Goal: Navigation & Orientation: Understand site structure

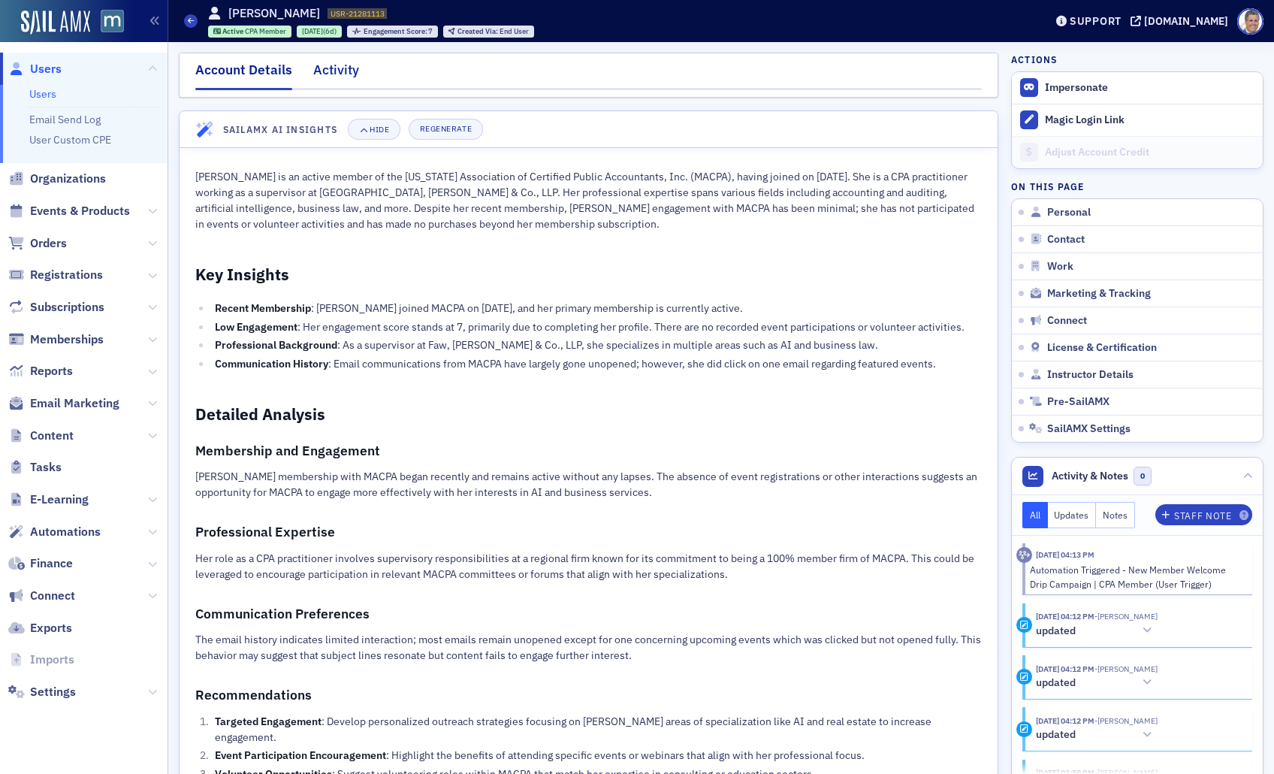
click at [328, 78] on div "Activity" at bounding box center [336, 74] width 46 height 28
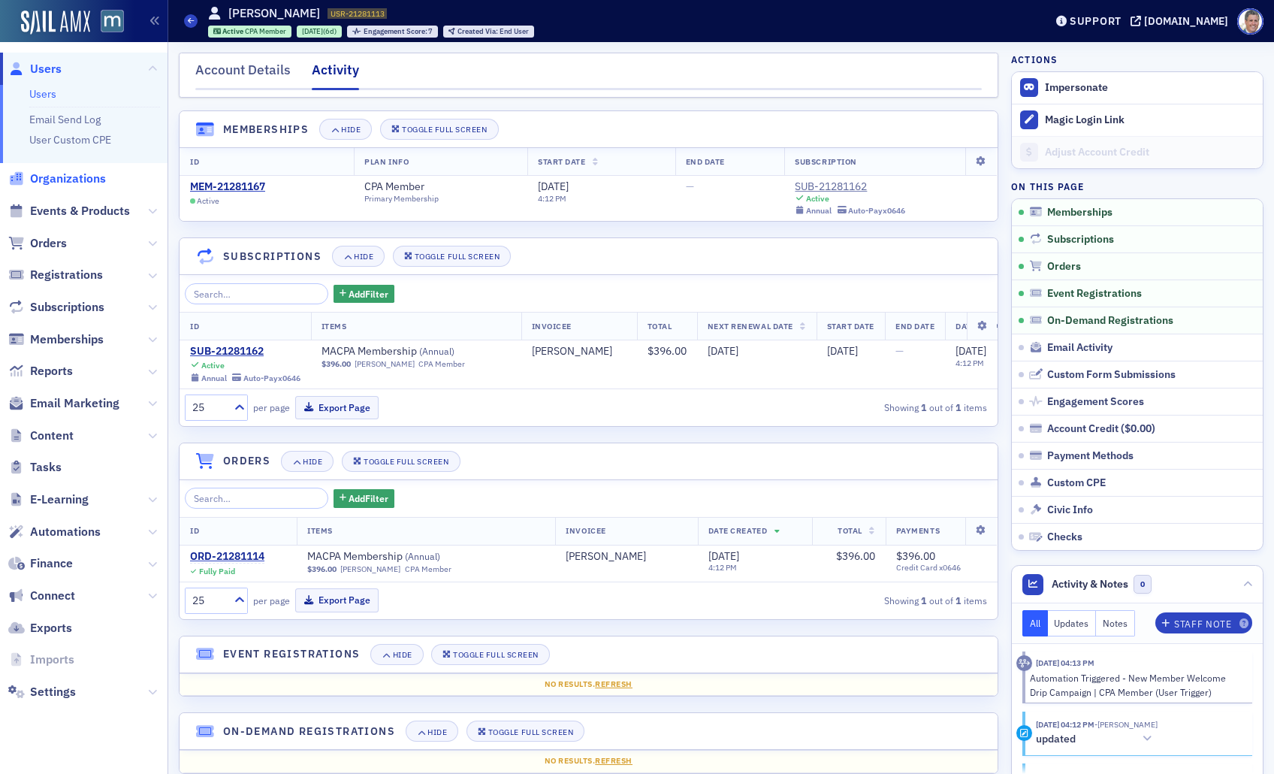
click at [77, 182] on span "Organizations" at bounding box center [68, 179] width 76 height 17
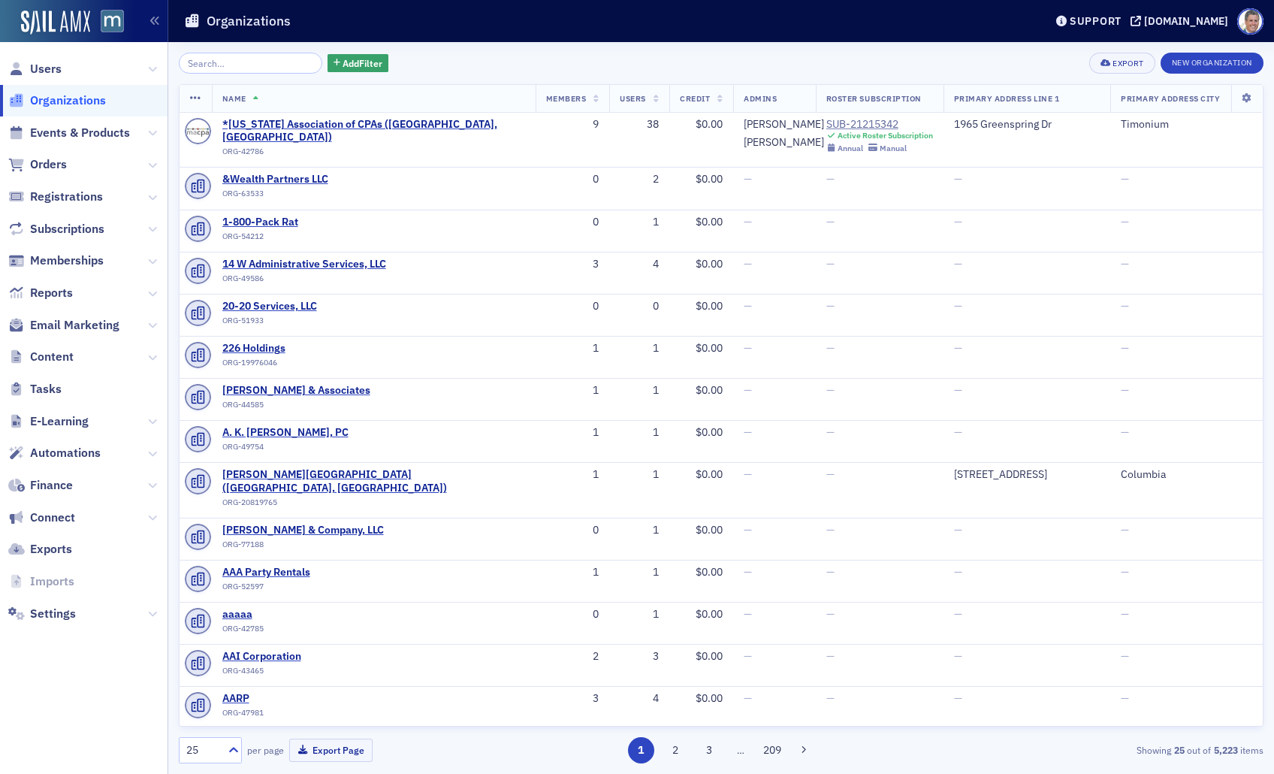
click at [103, 93] on span "Organizations" at bounding box center [68, 100] width 76 height 17
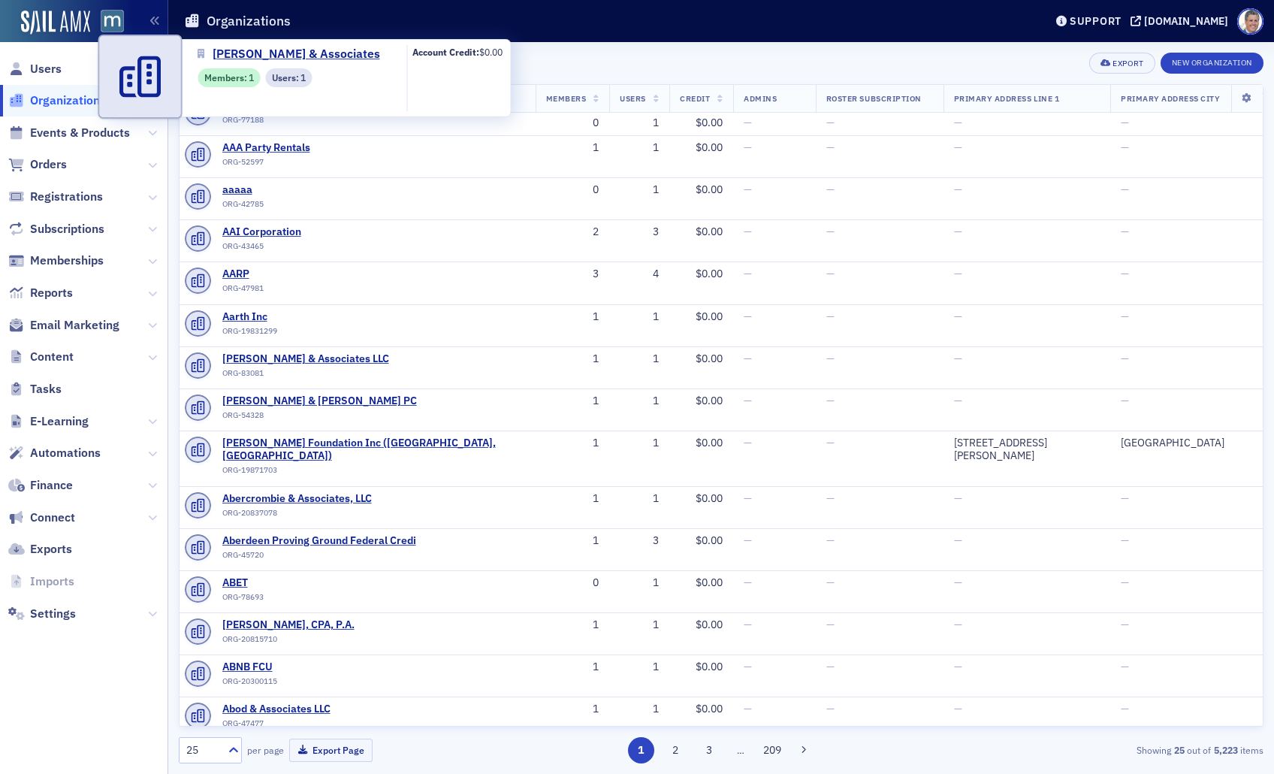
scroll to position [445, 0]
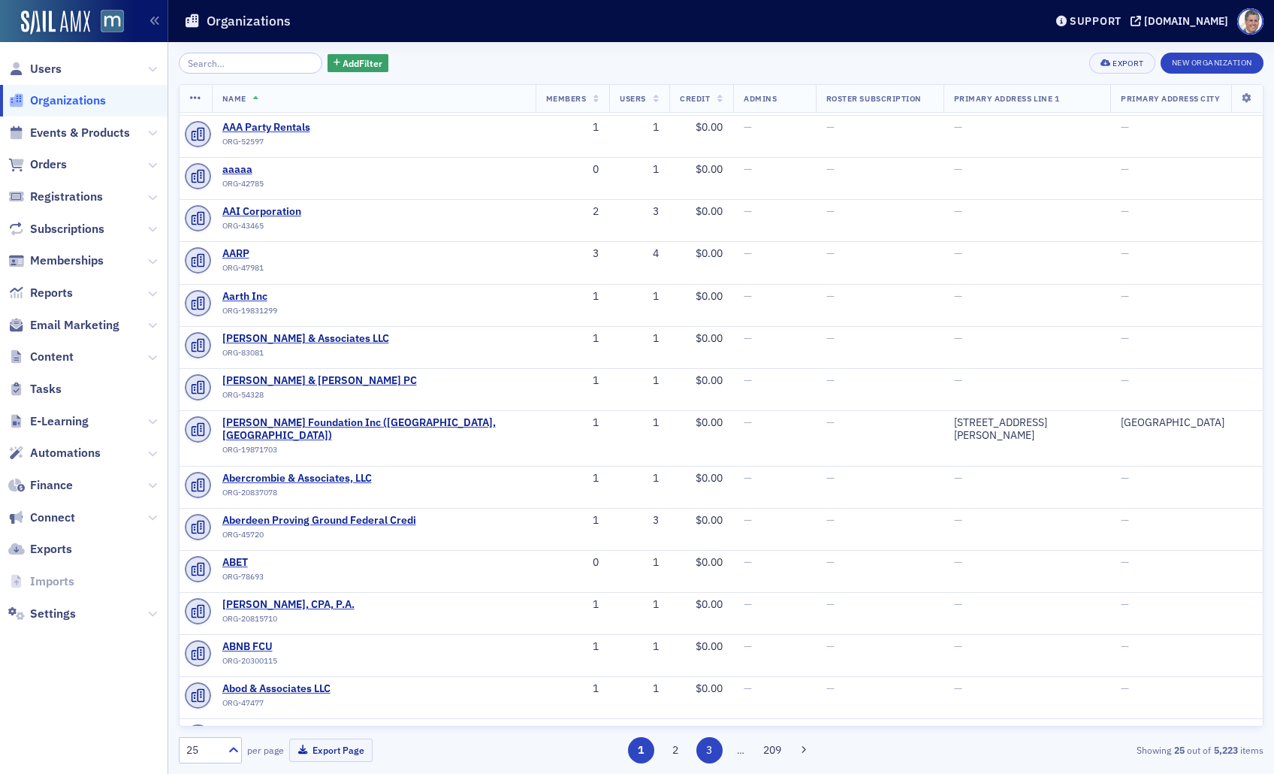
click at [703, 742] on button "3" at bounding box center [710, 750] width 26 height 26
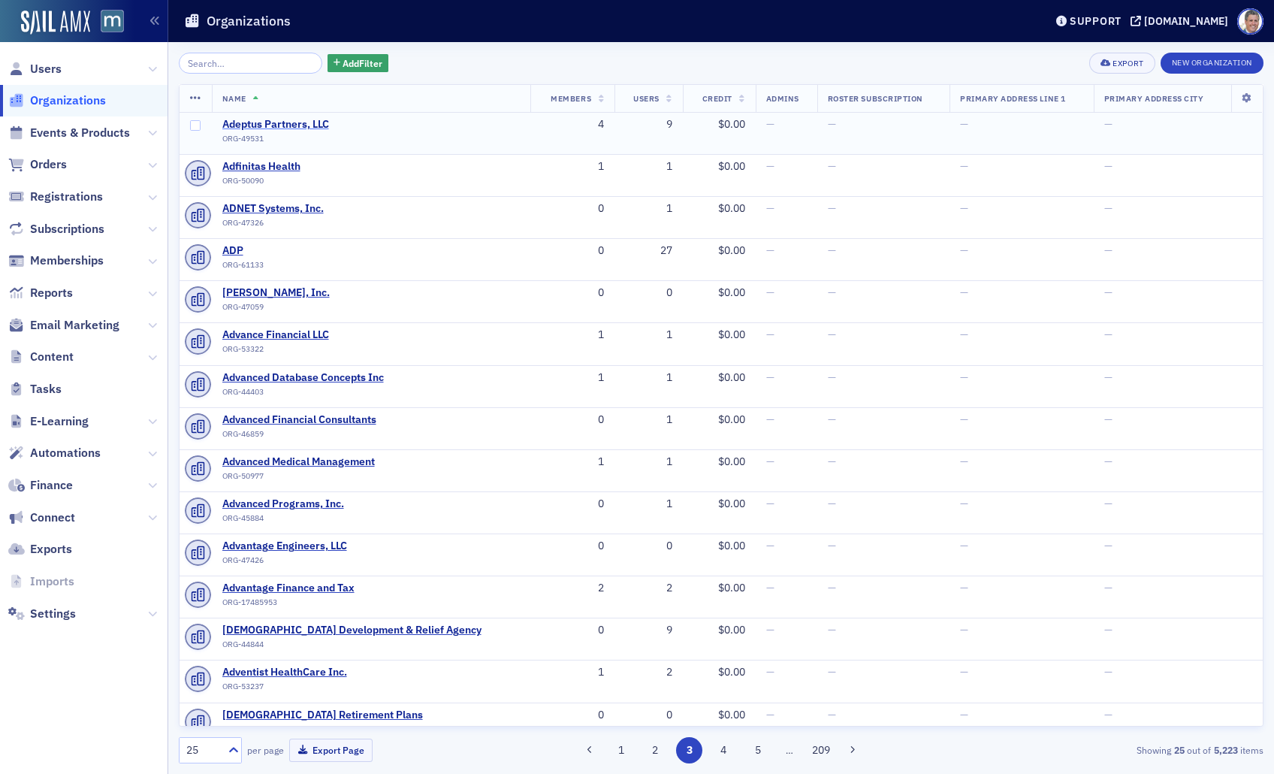
click at [293, 128] on span "Adeptus Partners, LLC" at bounding box center [290, 125] width 137 height 14
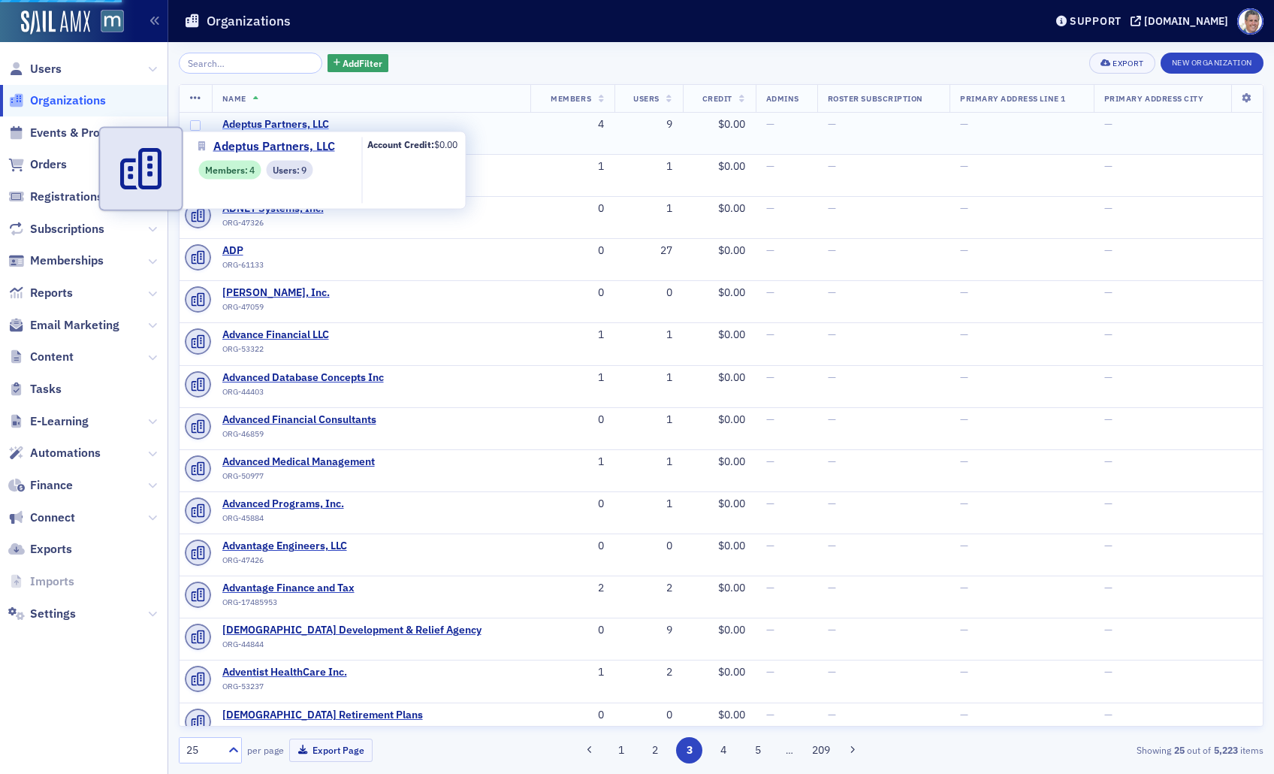
select select "US"
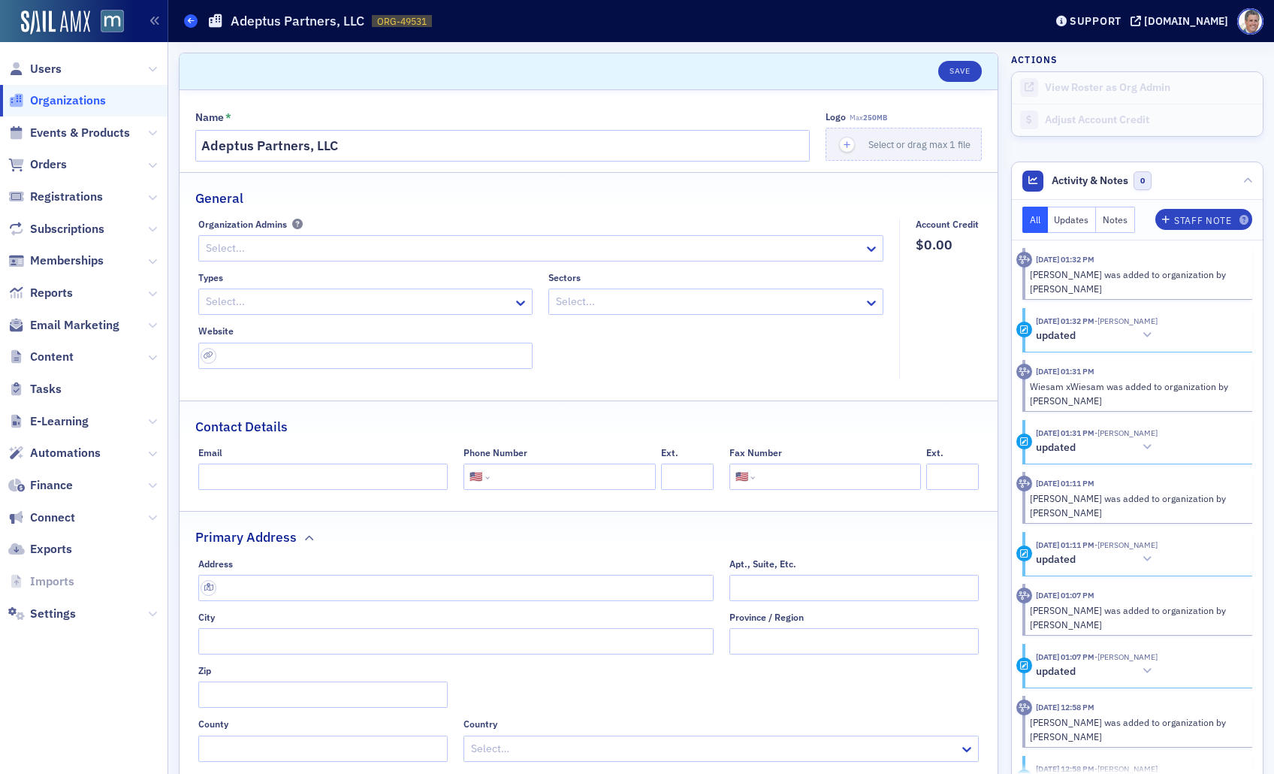
click at [186, 19] on span at bounding box center [191, 21] width 14 height 14
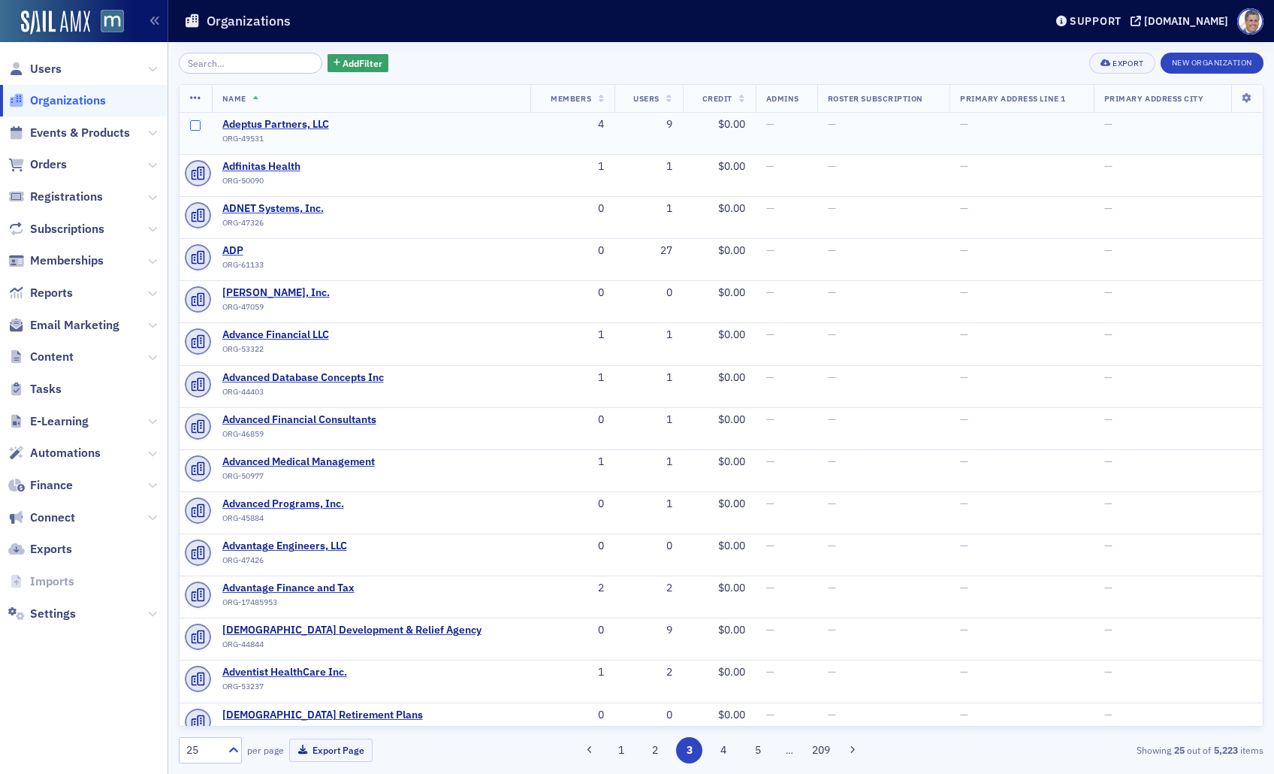
click at [195, 126] on input "checkbox" at bounding box center [195, 125] width 11 height 11
checkbox input "true"
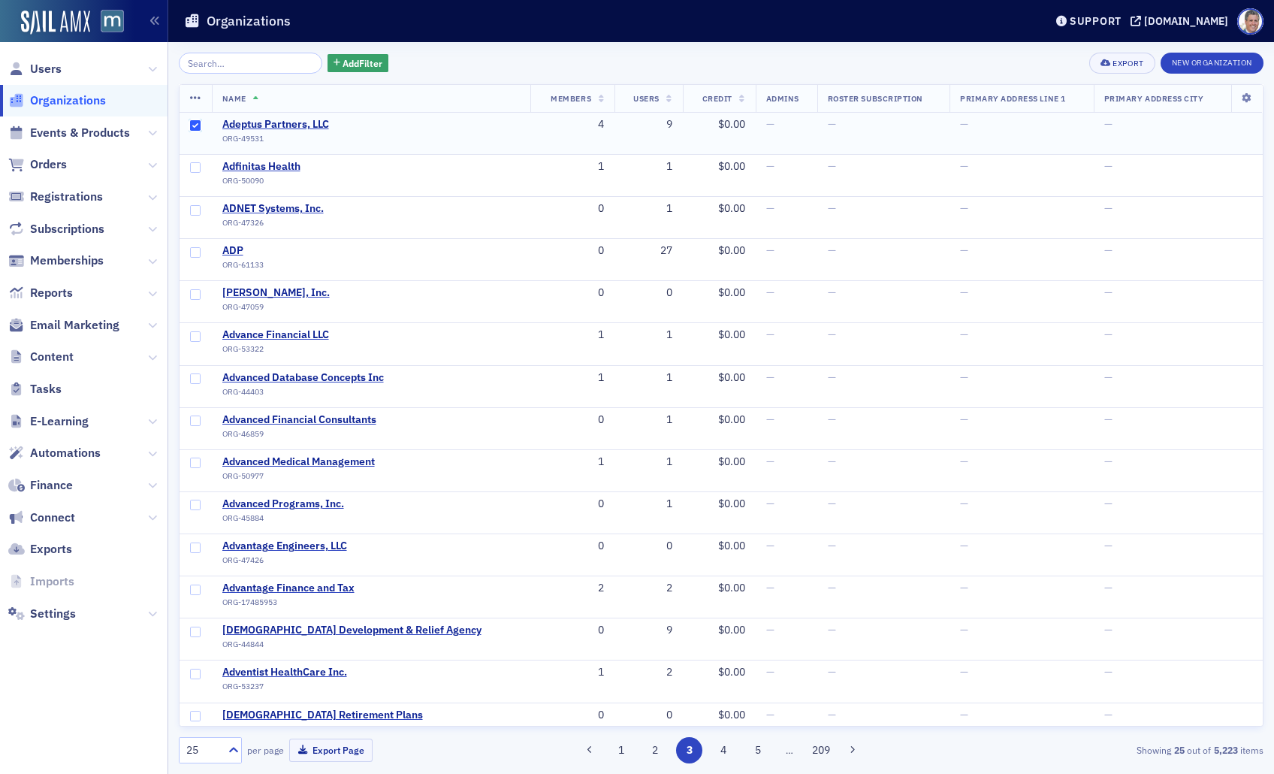
click at [195, 126] on input "checkbox" at bounding box center [195, 125] width 11 height 11
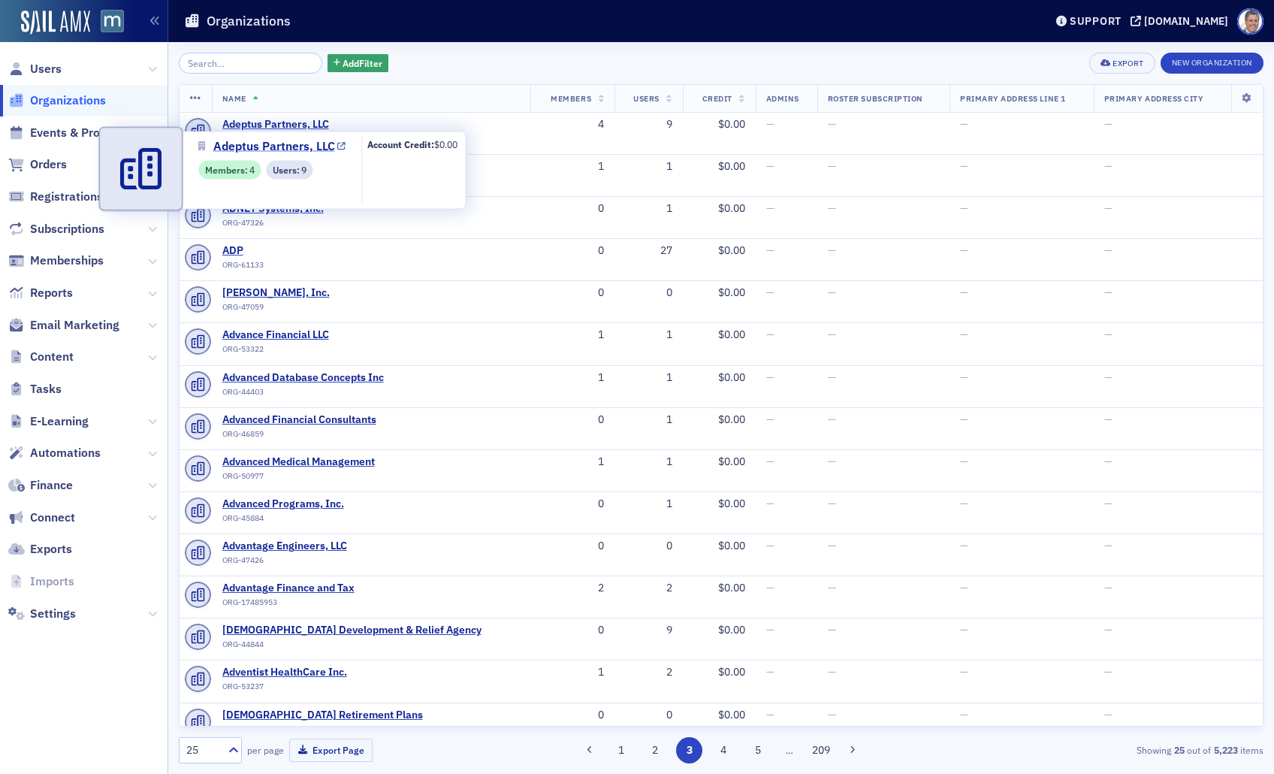
click at [284, 141] on span "Adeptus Partners, LLC" at bounding box center [274, 147] width 122 height 18
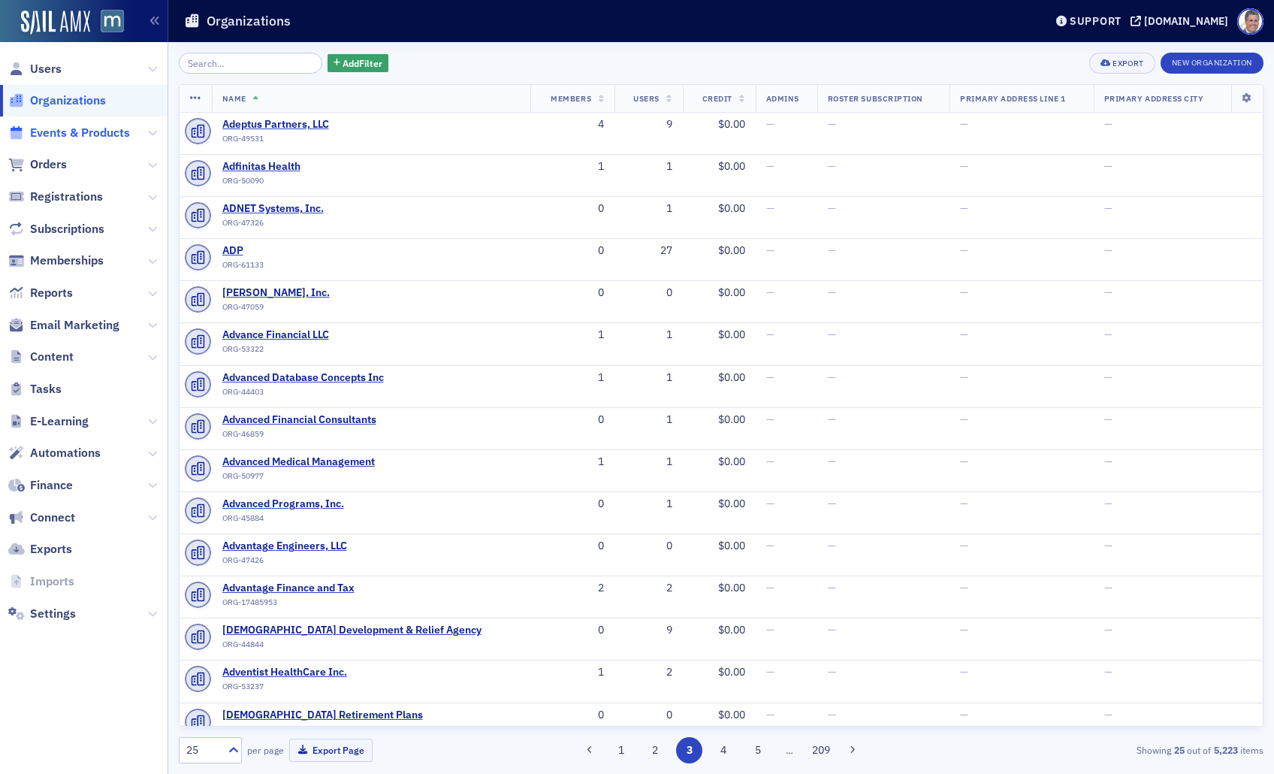
click at [96, 136] on span "Events & Products" at bounding box center [80, 133] width 100 height 17
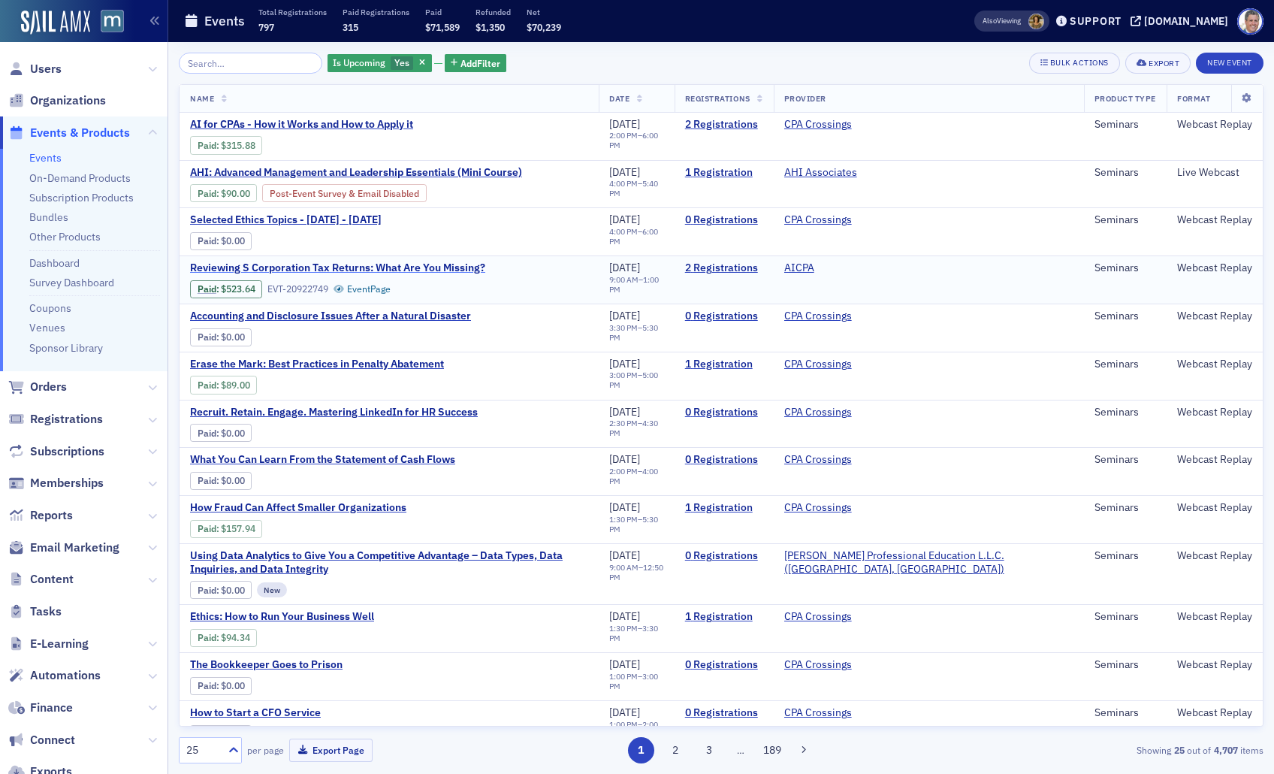
click at [322, 268] on span "Reviewing S Corporation Tax Returns: What Are You Missing?" at bounding box center [337, 268] width 295 height 14
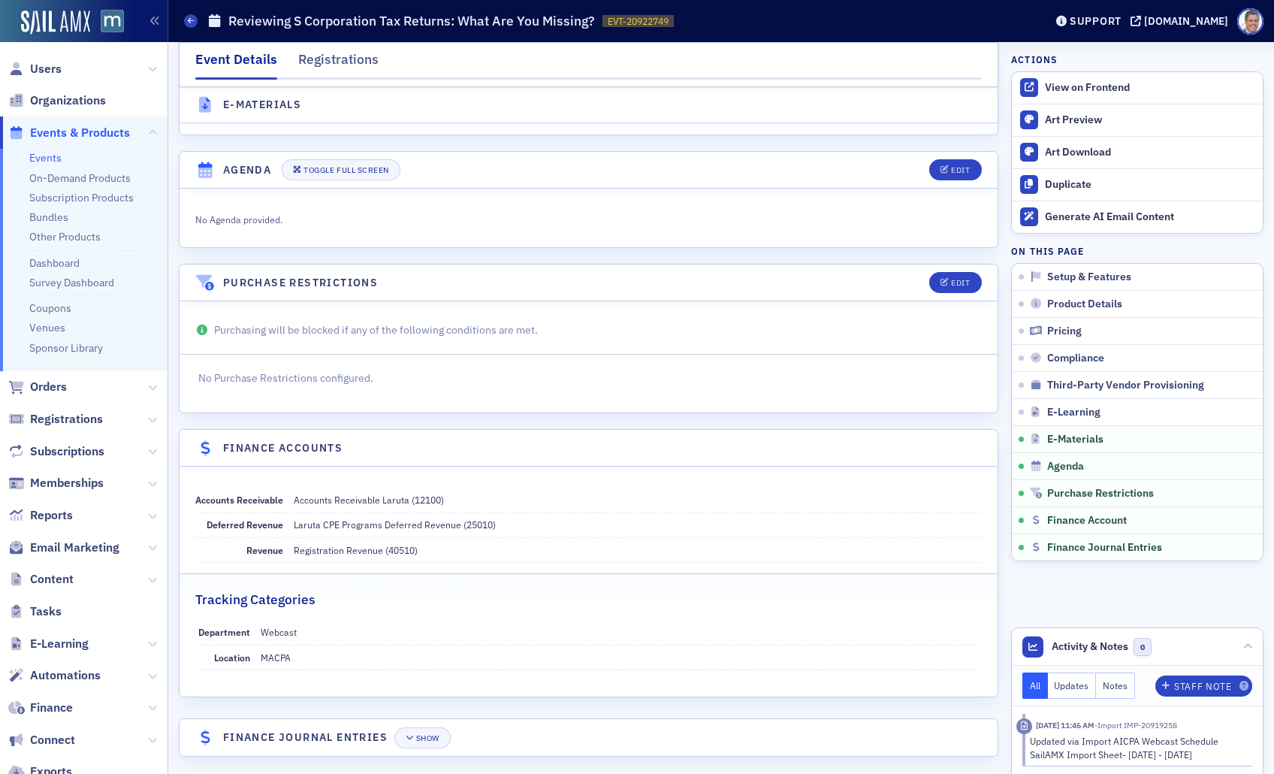
scroll to position [2390, 0]
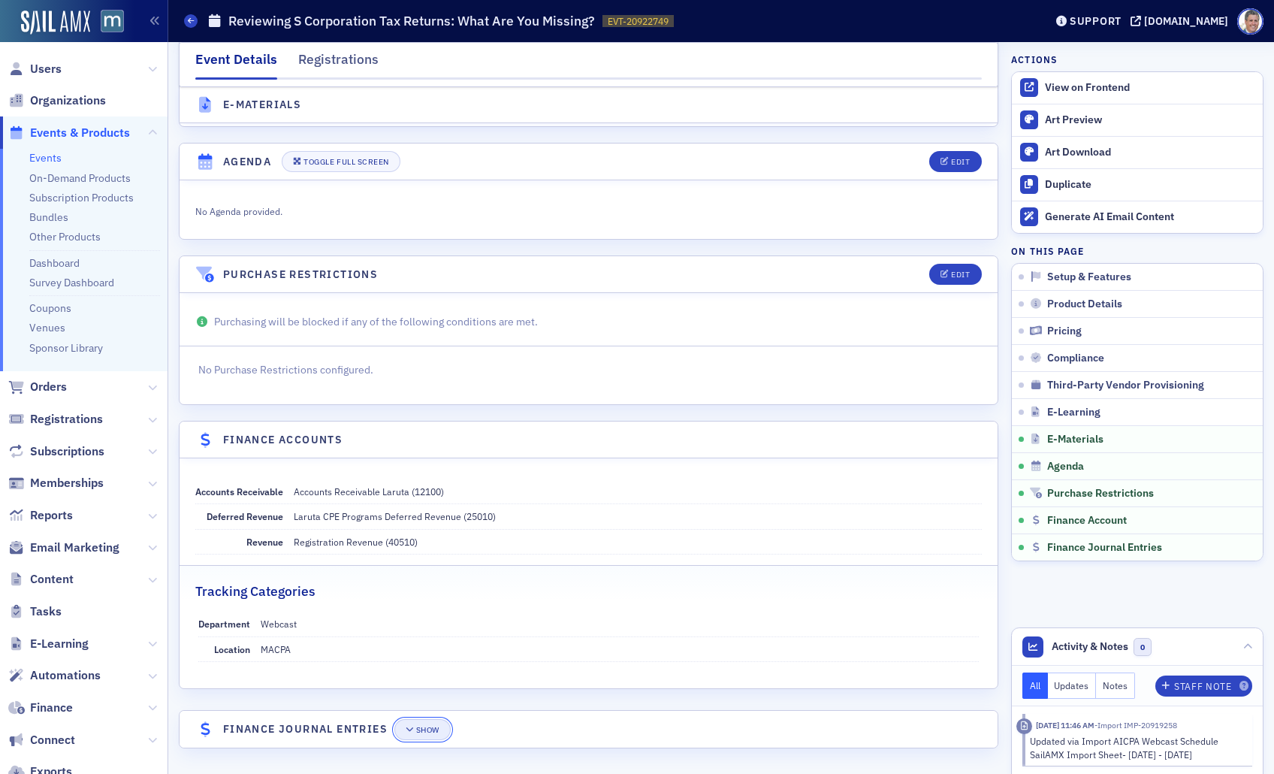
click at [431, 721] on button "Show" at bounding box center [422, 729] width 56 height 21
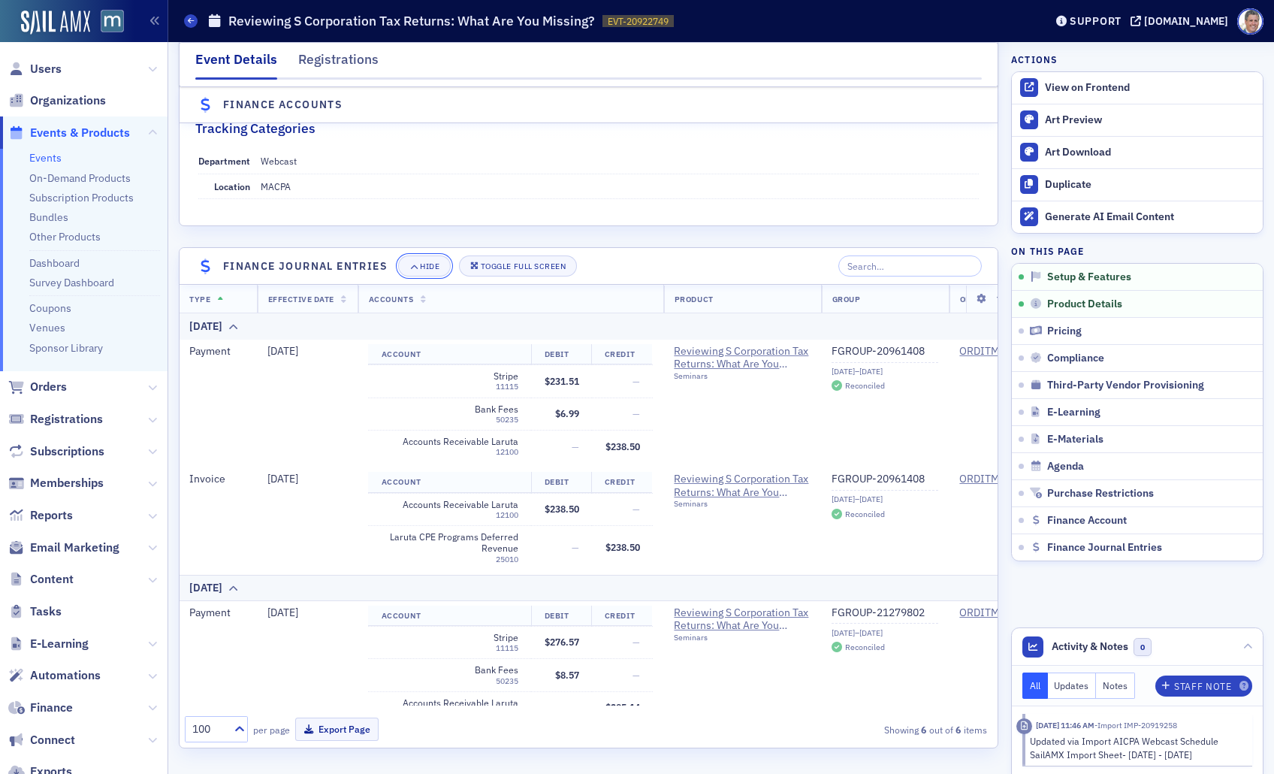
scroll to position [0, 0]
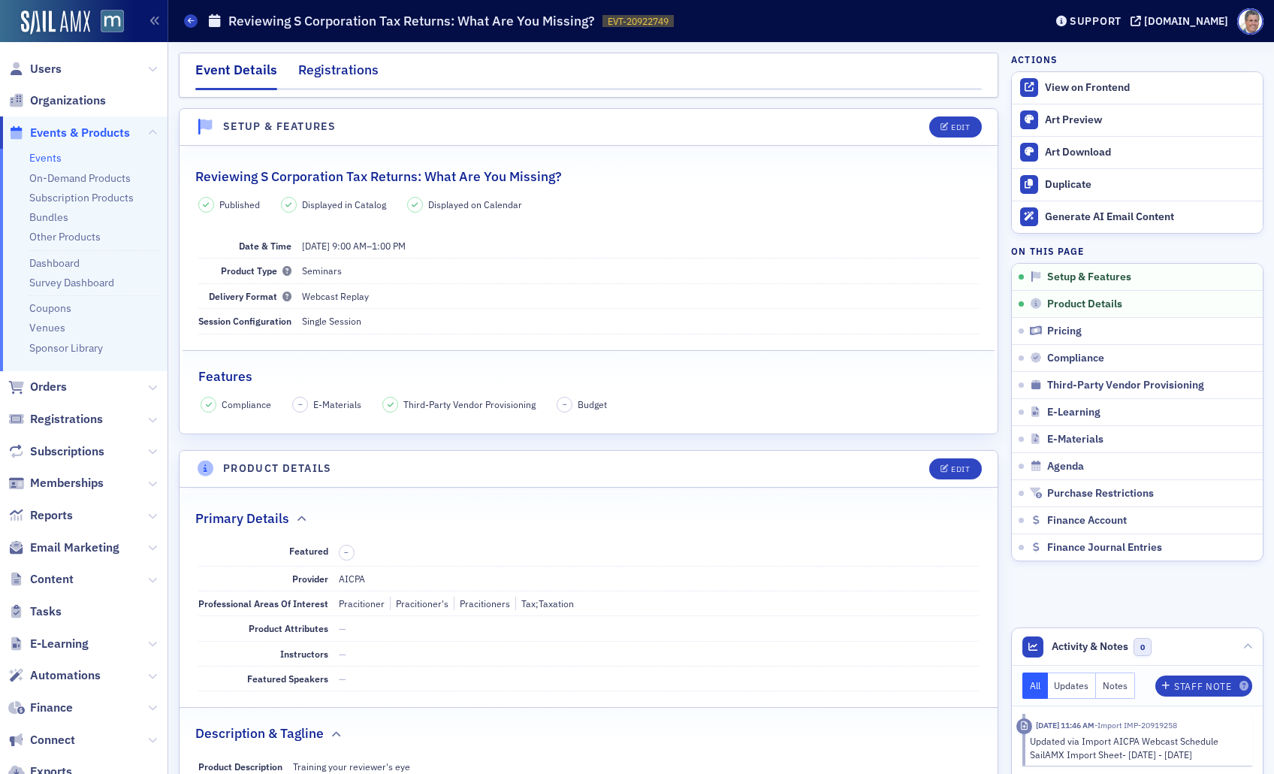
click at [349, 71] on div "Registrations" at bounding box center [338, 74] width 80 height 28
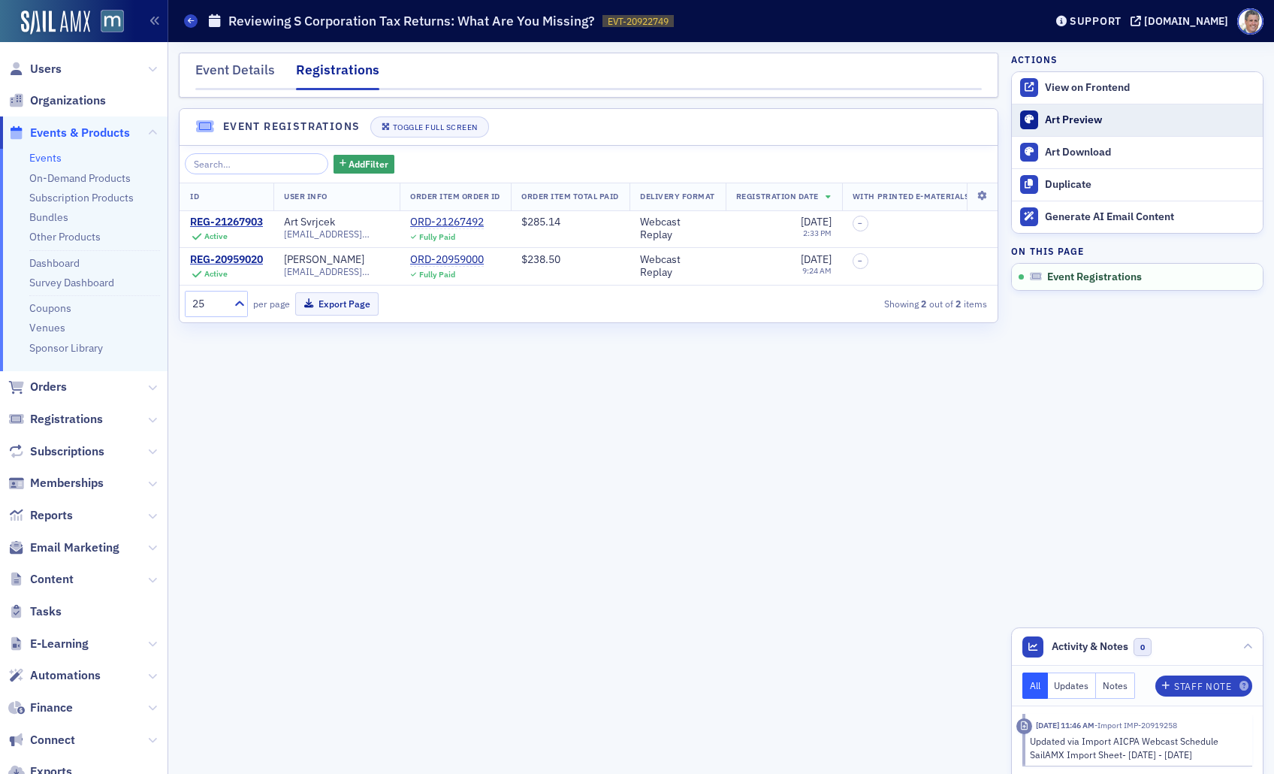
click at [1075, 116] on div "Art Preview" at bounding box center [1150, 120] width 210 height 14
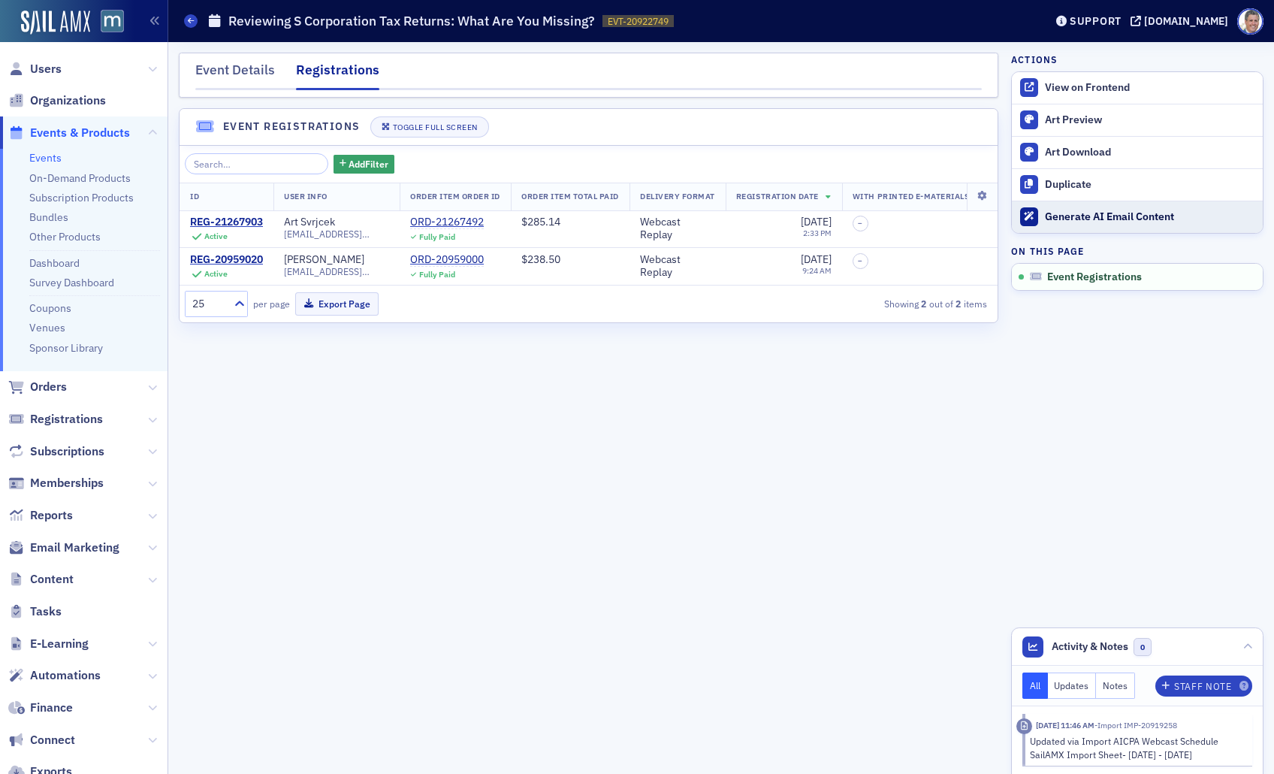
click at [1059, 222] on div "Generate AI Email Content" at bounding box center [1150, 217] width 210 height 14
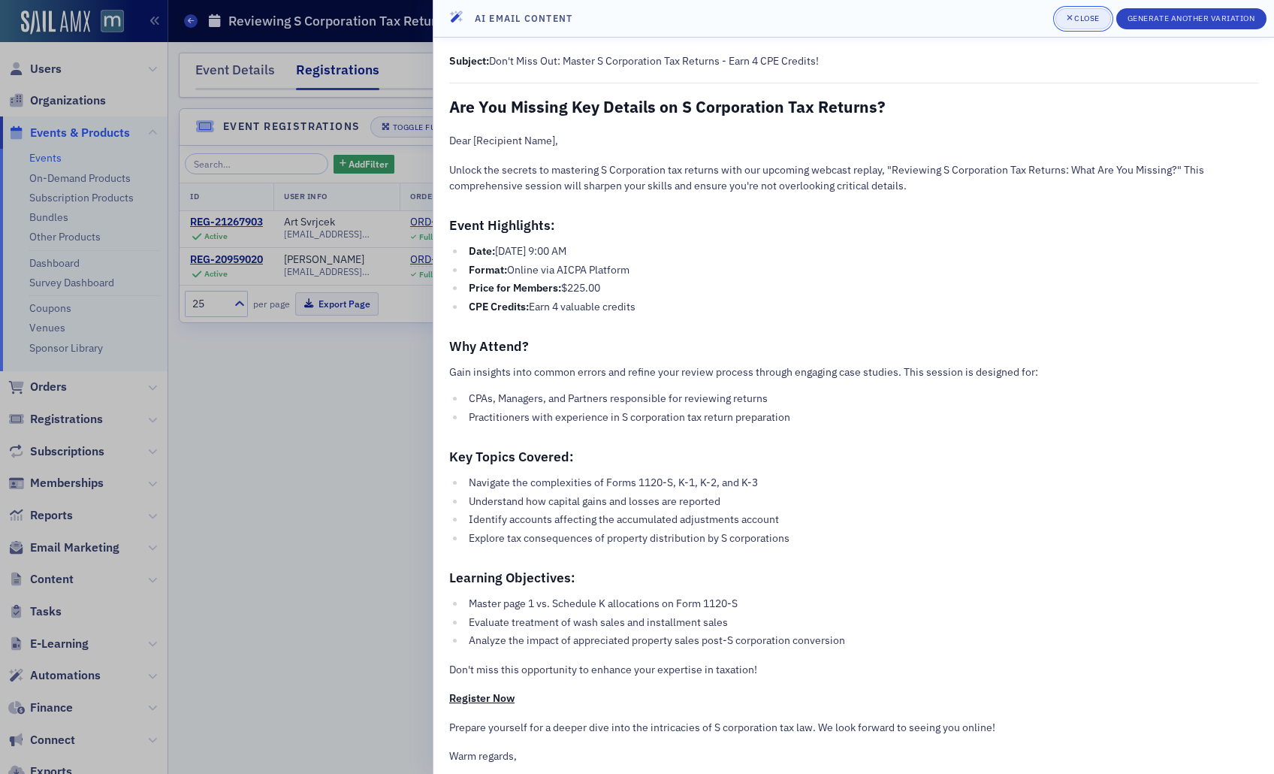
click at [1078, 21] on div "Close" at bounding box center [1087, 18] width 26 height 8
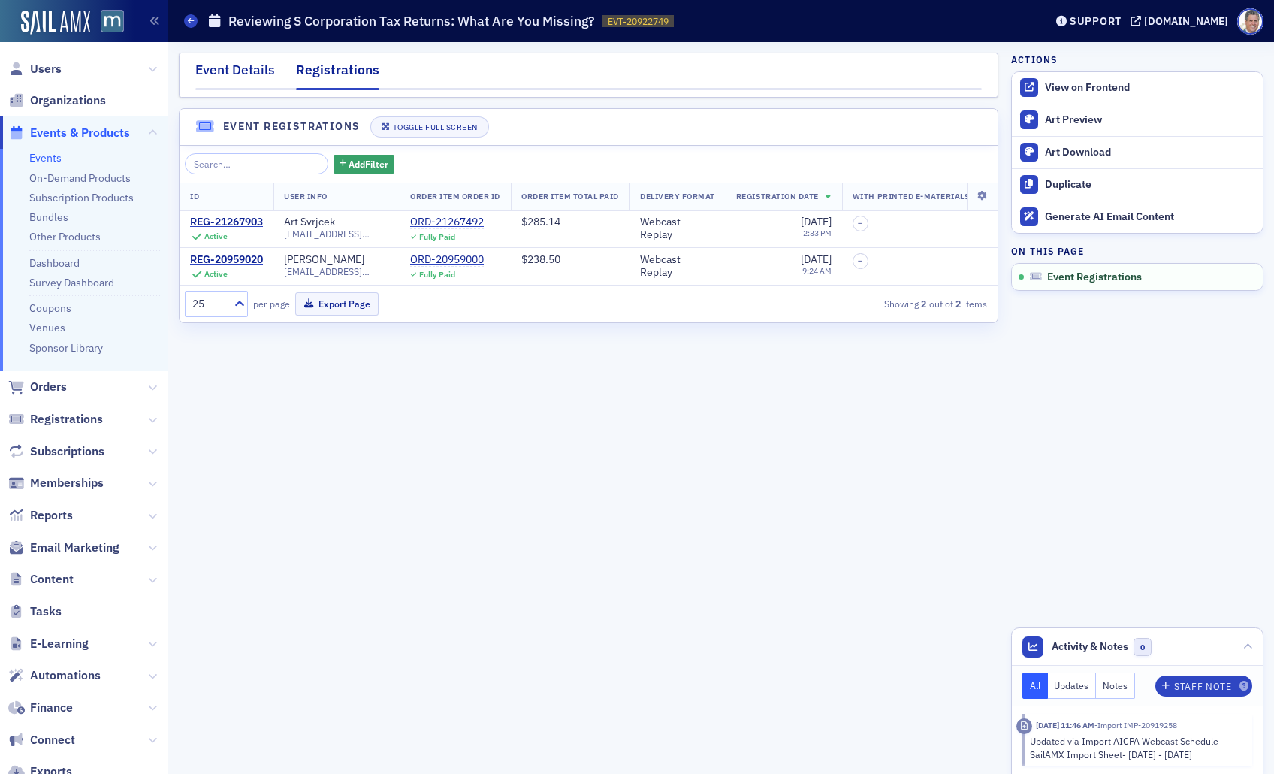
click at [243, 66] on div "Event Details" at bounding box center [235, 74] width 80 height 28
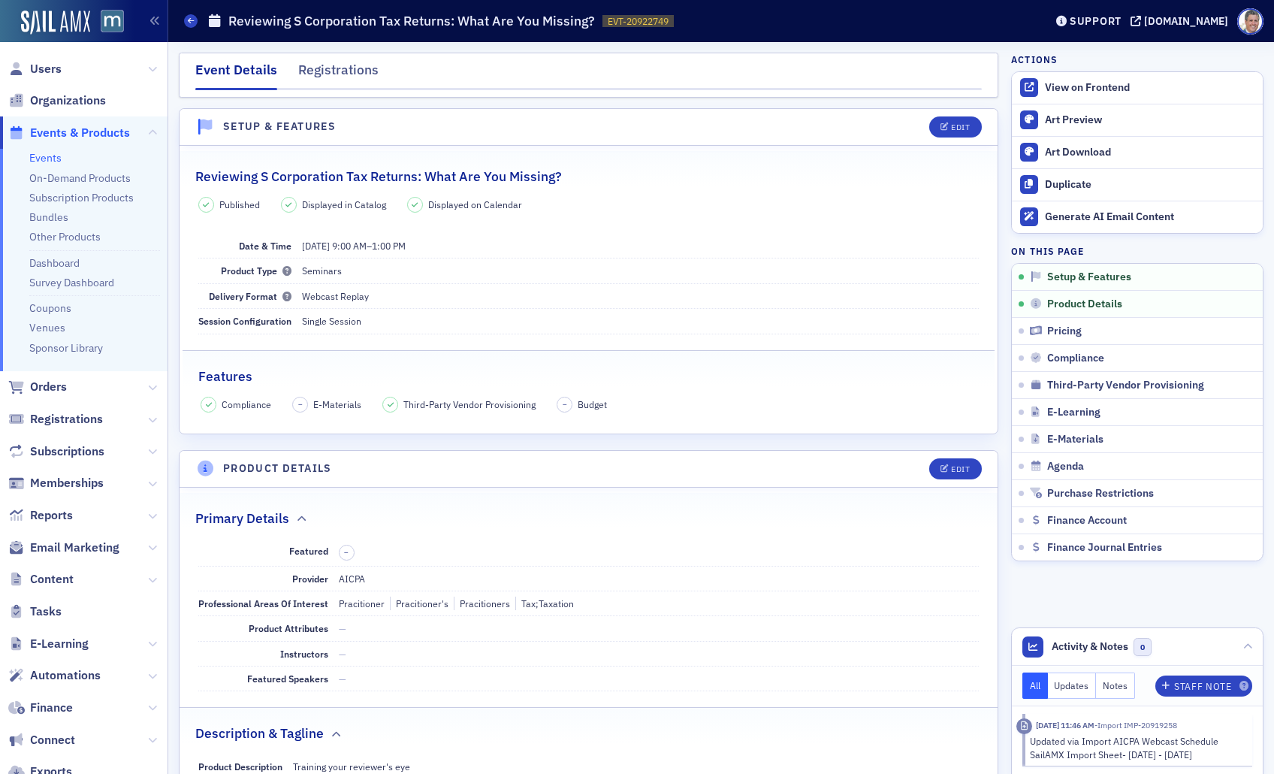
click at [51, 157] on link "Events" at bounding box center [45, 158] width 32 height 14
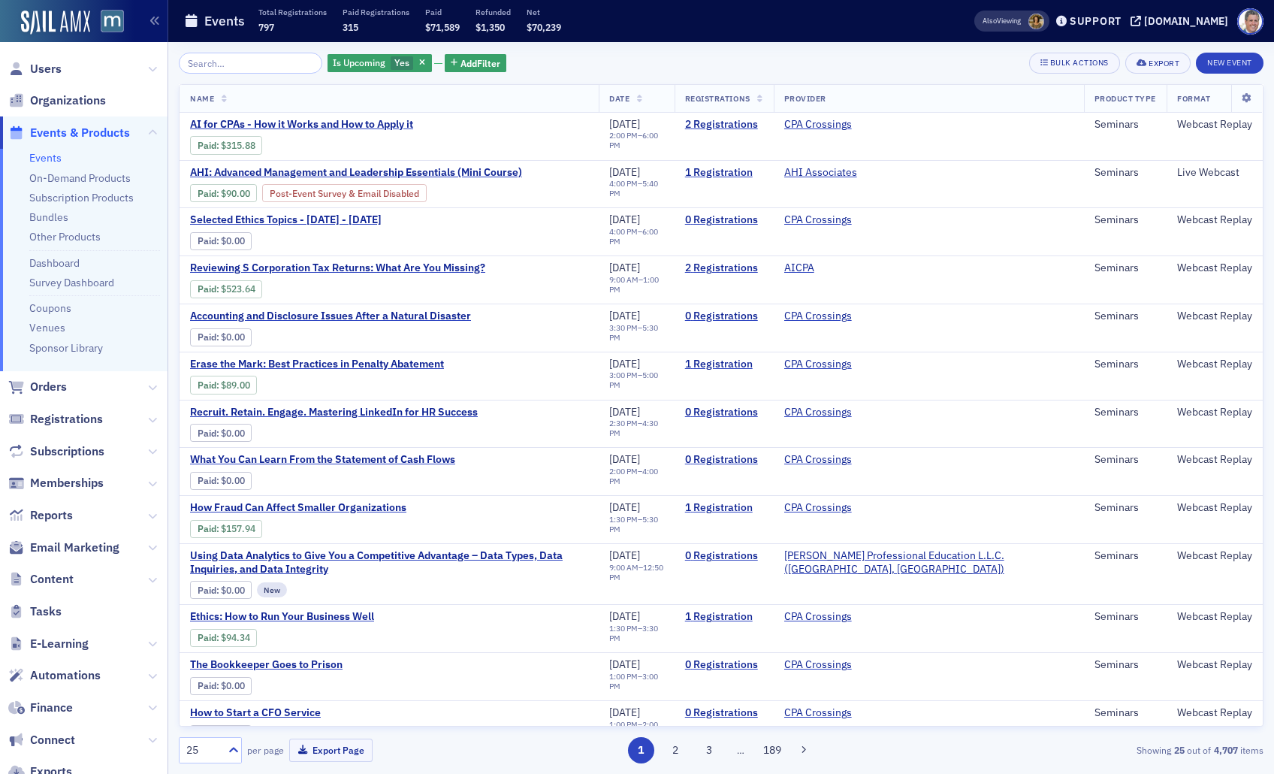
click at [751, 100] on span "Registrations" at bounding box center [717, 98] width 65 height 11
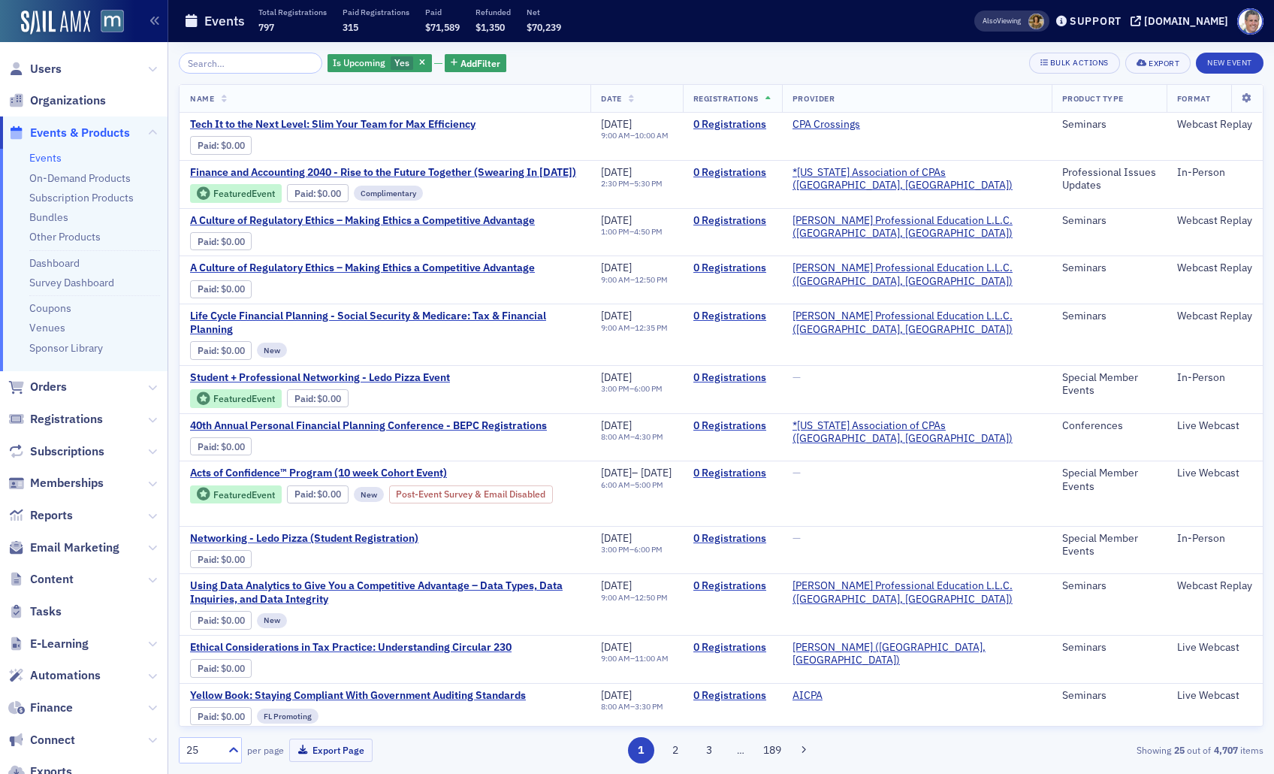
click at [759, 100] on span "Registrations" at bounding box center [726, 98] width 65 height 11
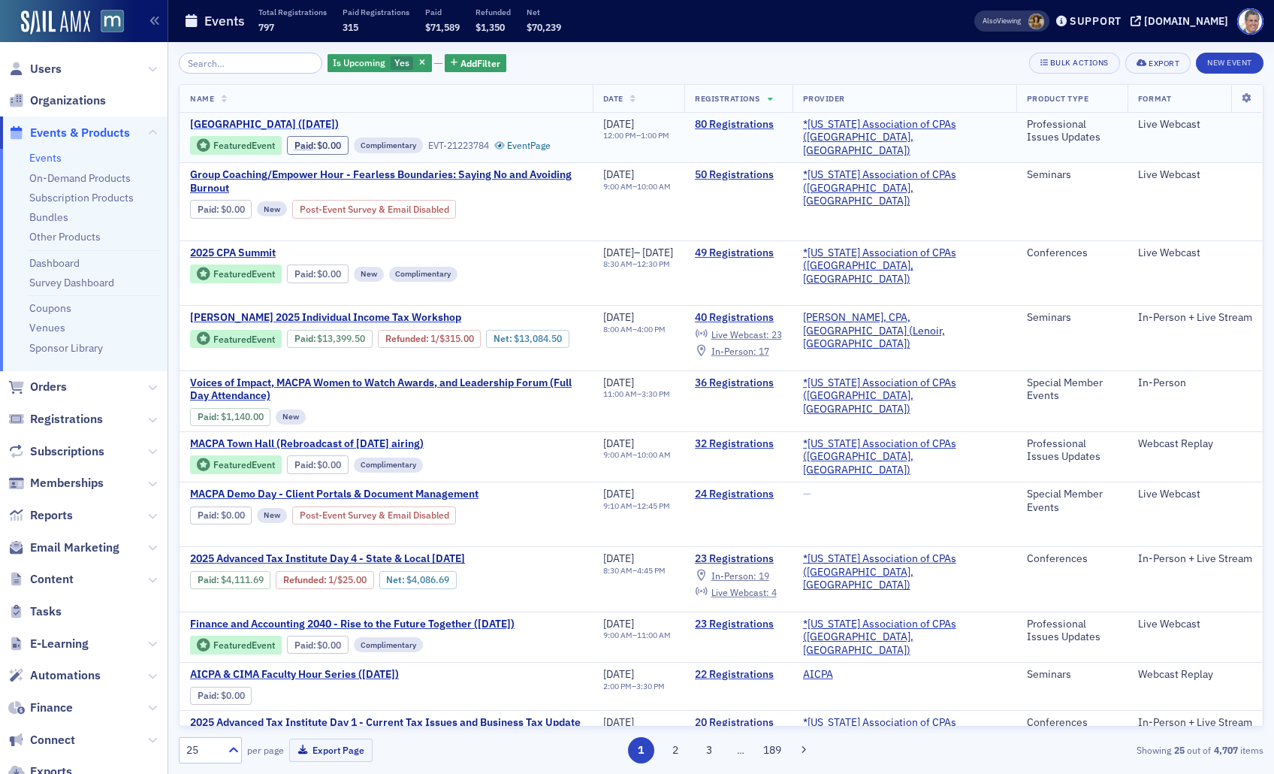
click at [346, 123] on span "MACPA Town Hall (September 2025)" at bounding box center [316, 125] width 252 height 14
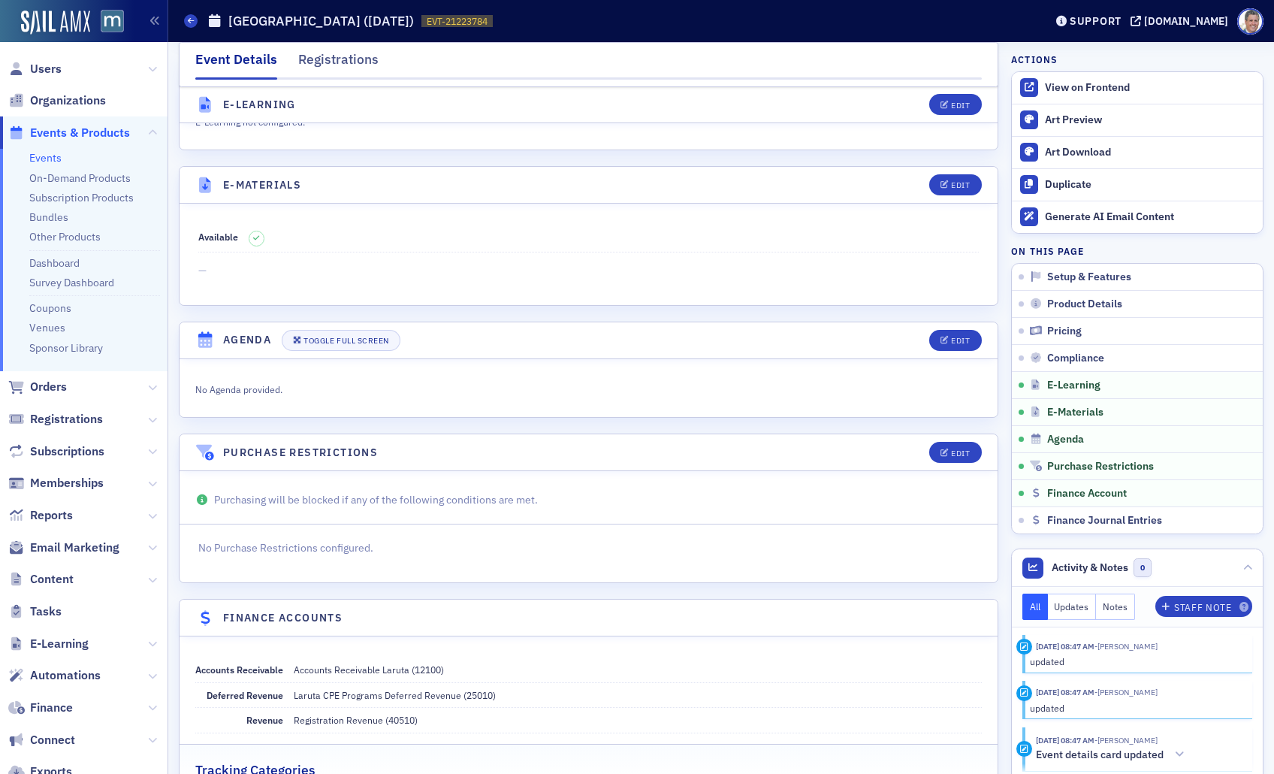
scroll to position [2163, 0]
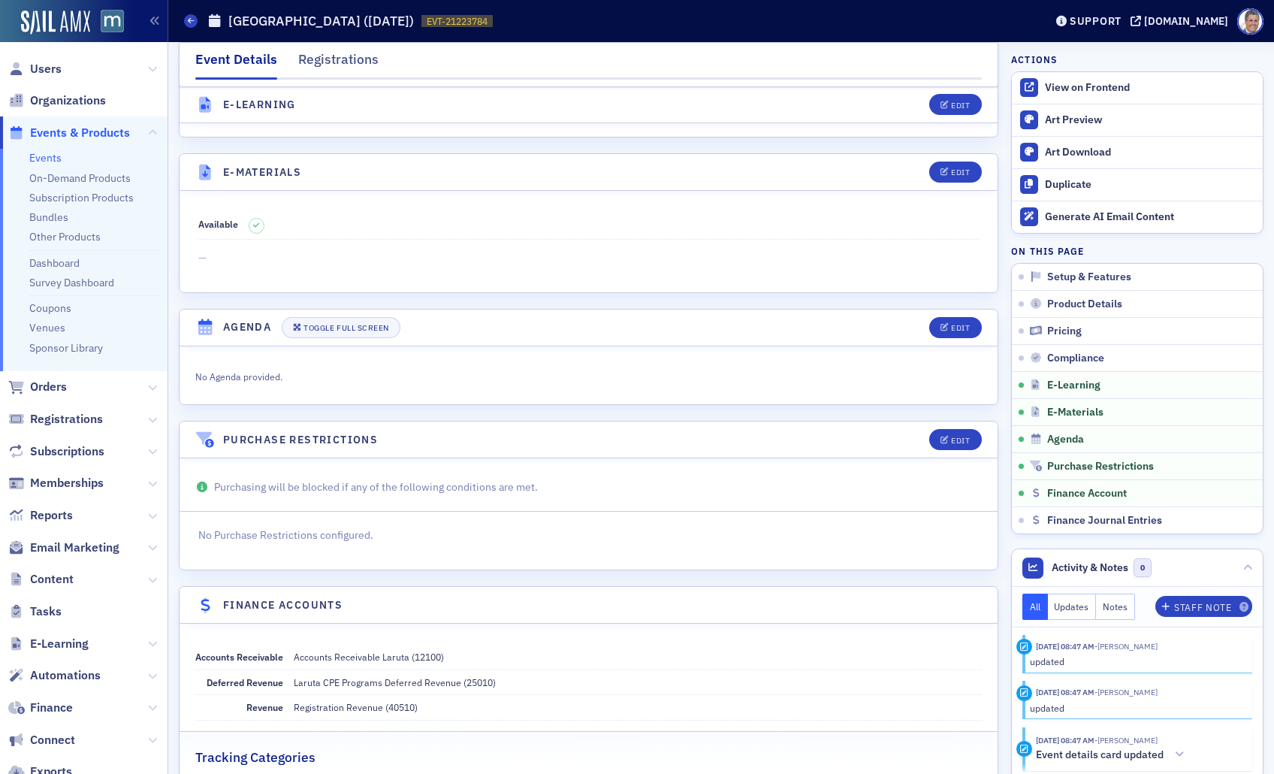
click at [222, 218] on span "Available" at bounding box center [218, 224] width 40 height 12
click at [257, 222] on icon at bounding box center [256, 225] width 6 height 7
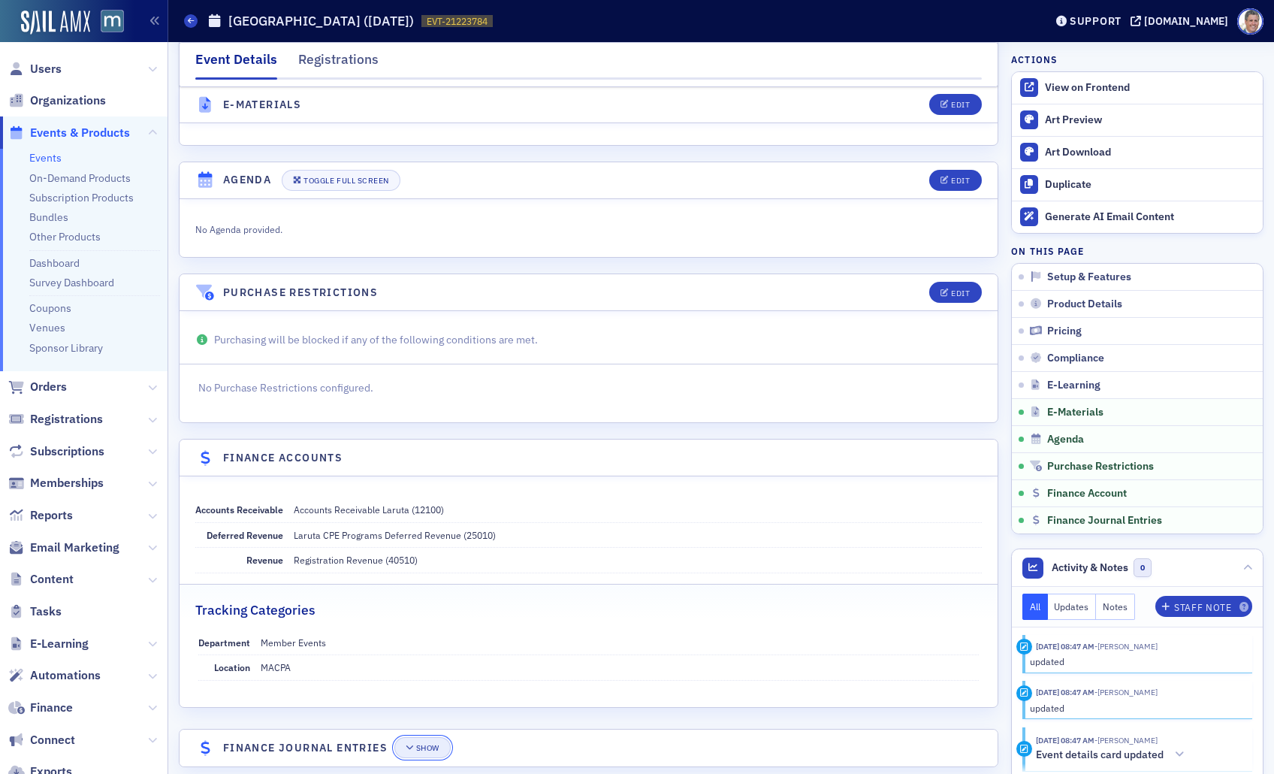
click at [431, 744] on div "Show" at bounding box center [427, 748] width 23 height 8
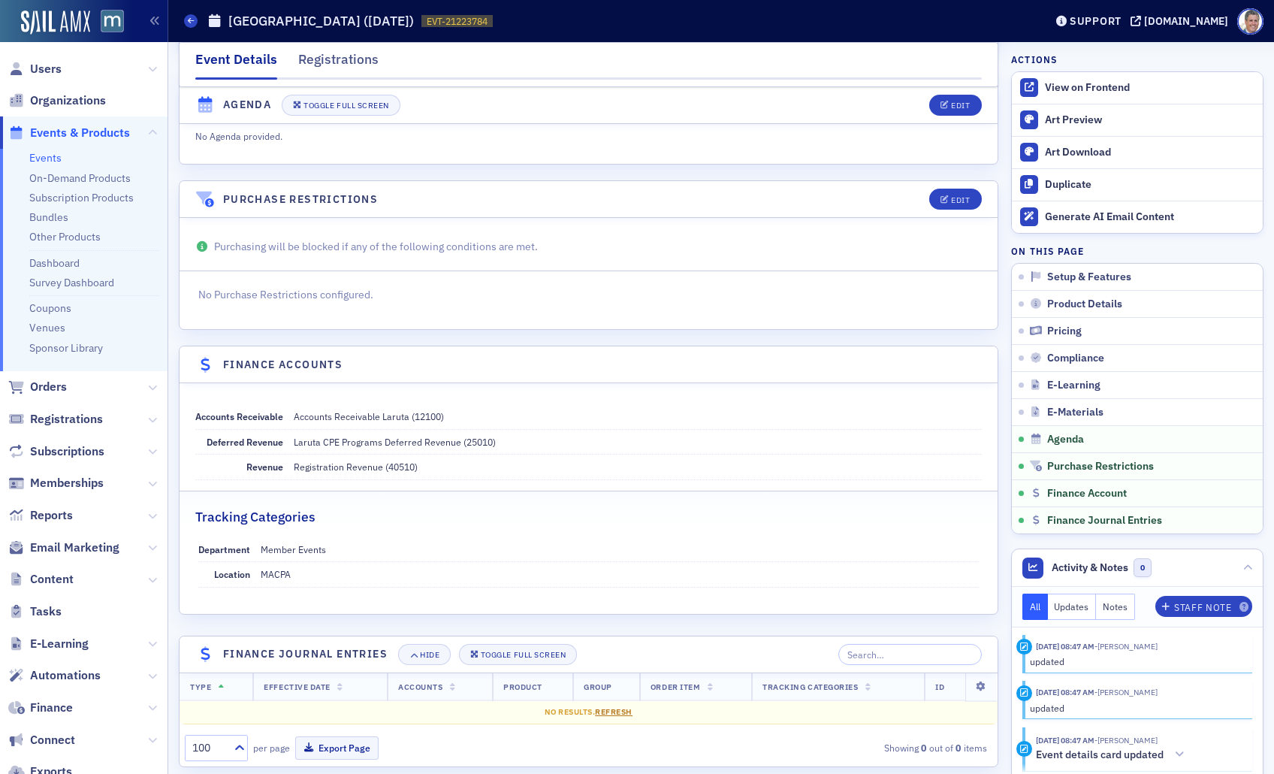
click at [605, 706] on span "Refresh" at bounding box center [614, 711] width 38 height 11
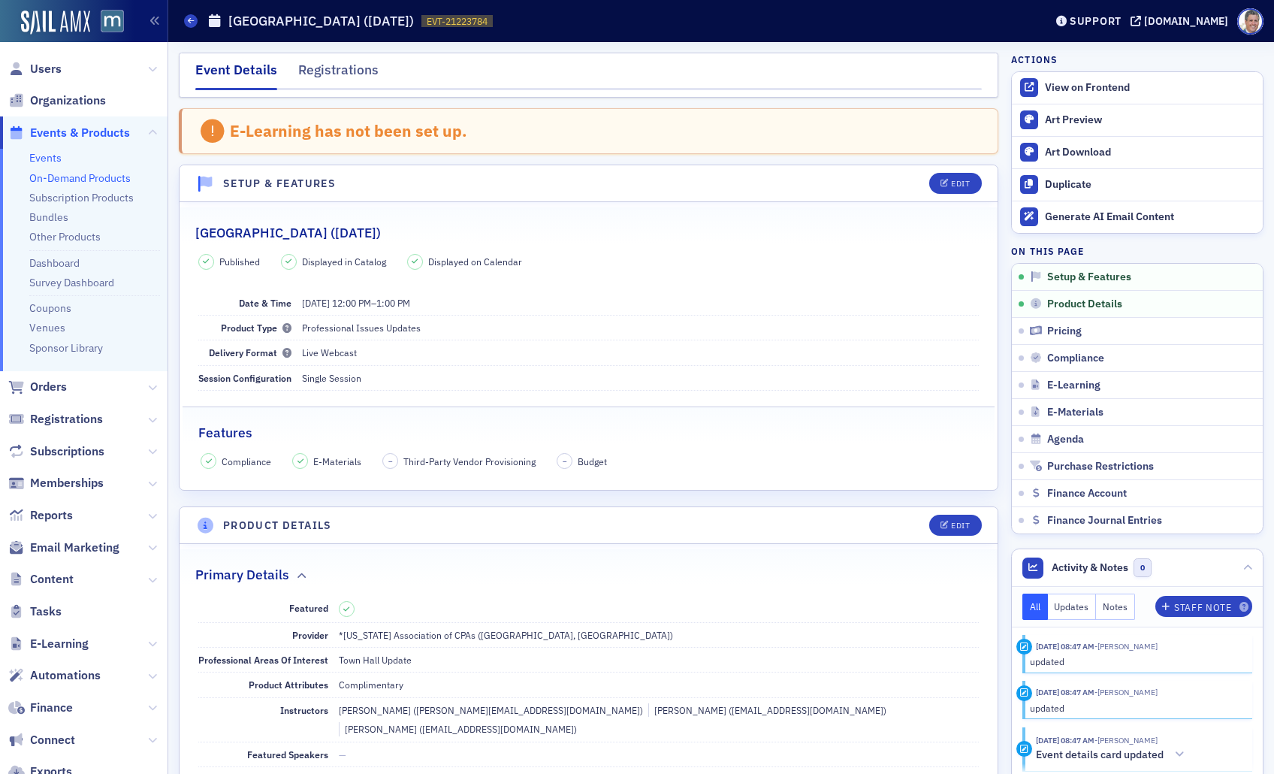
click at [87, 179] on link "On-Demand Products" at bounding box center [79, 178] width 101 height 14
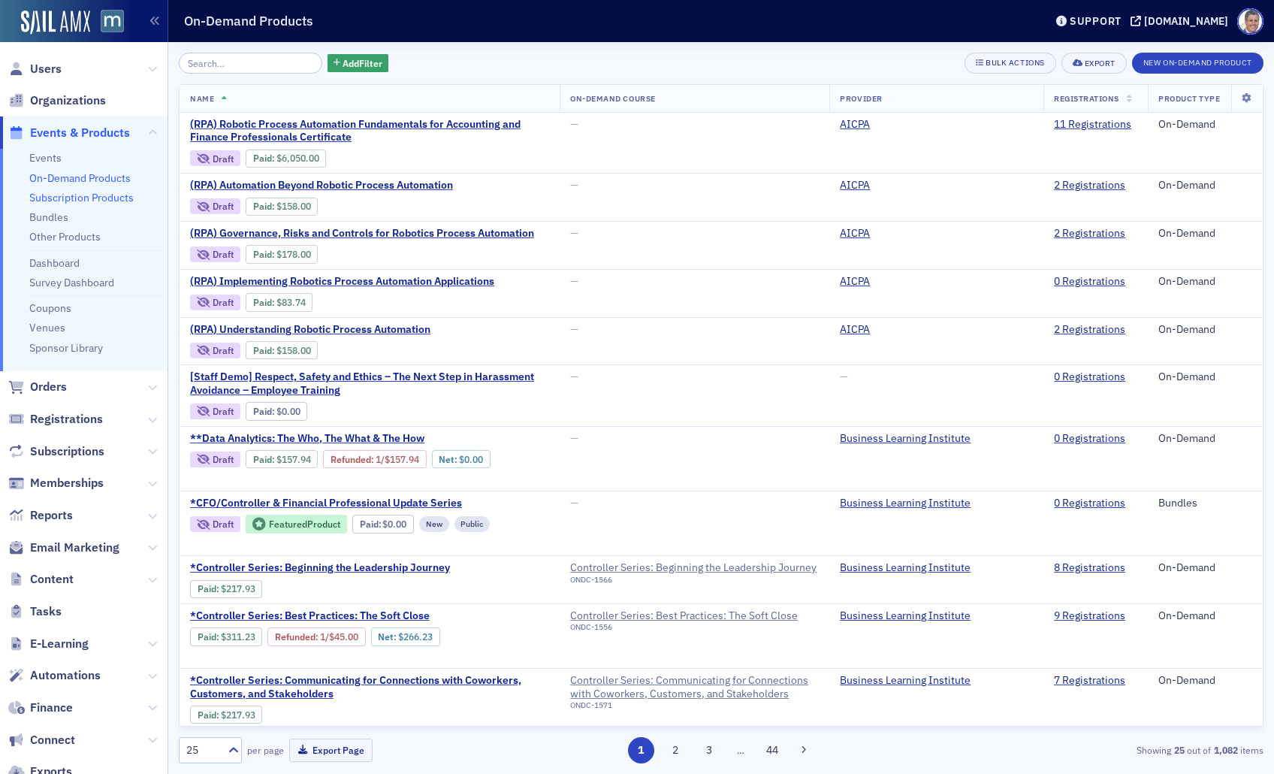
click at [99, 200] on link "Subscription Products" at bounding box center [81, 198] width 104 height 14
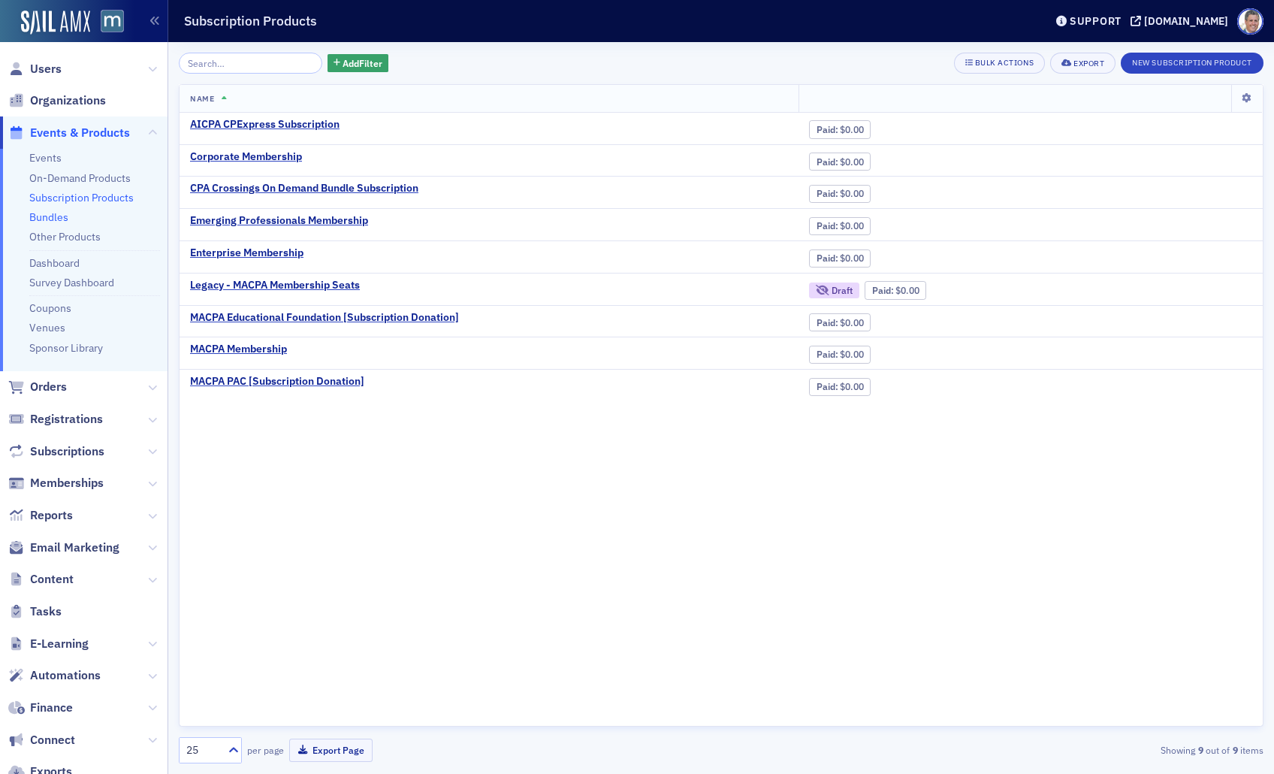
click at [58, 218] on link "Bundles" at bounding box center [48, 217] width 39 height 14
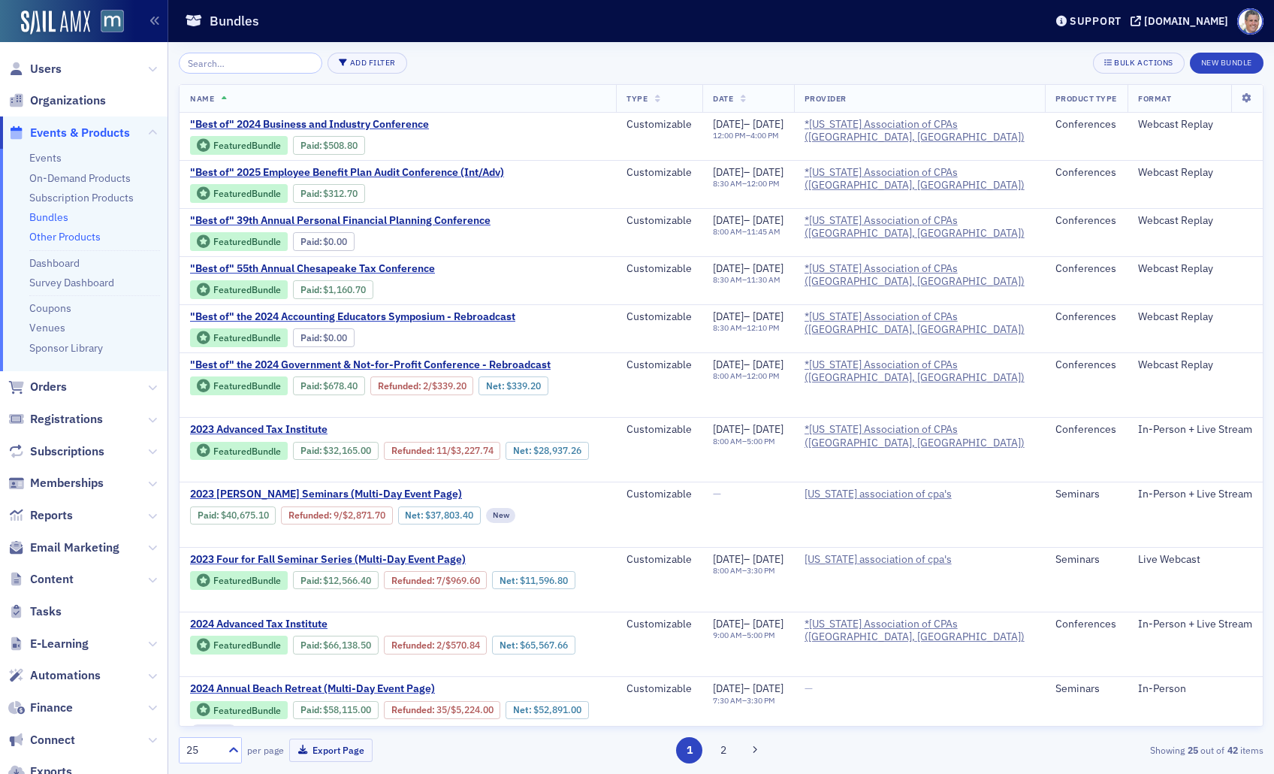
click at [83, 242] on link "Other Products" at bounding box center [64, 237] width 71 height 14
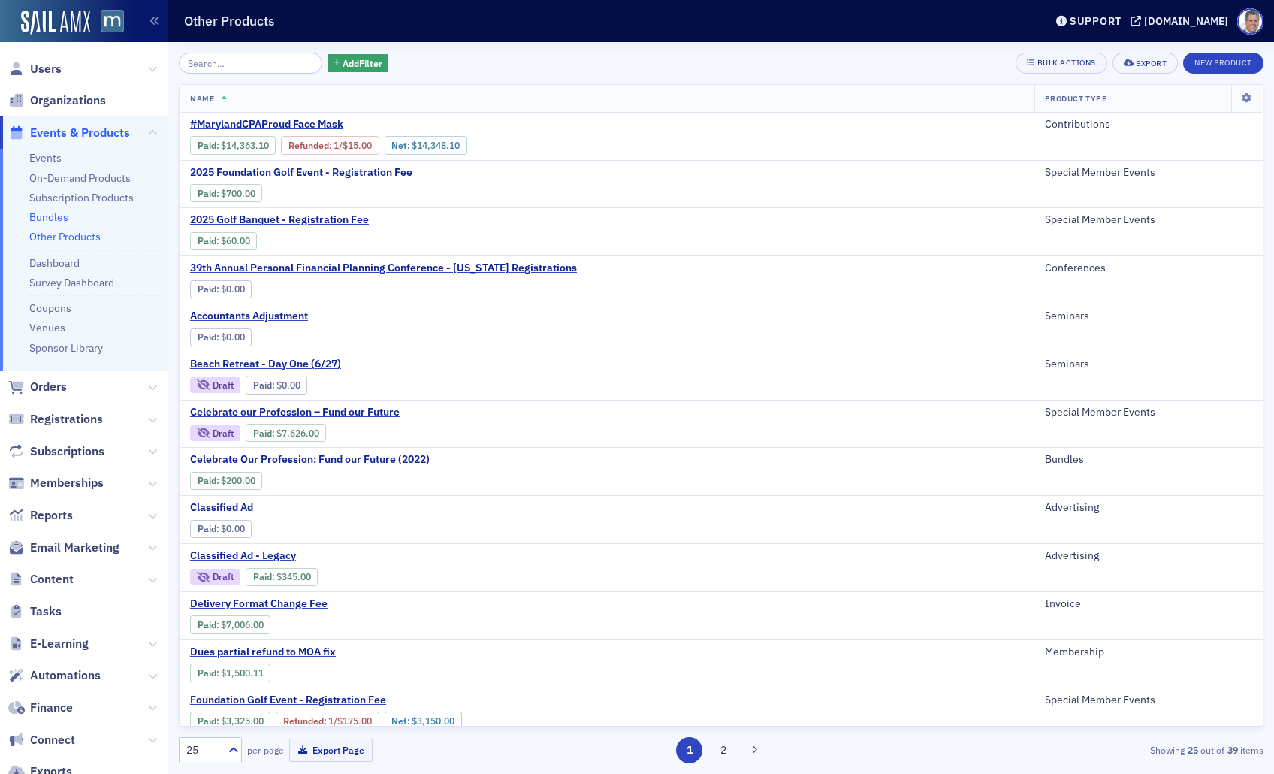
click at [50, 217] on link "Bundles" at bounding box center [48, 217] width 39 height 14
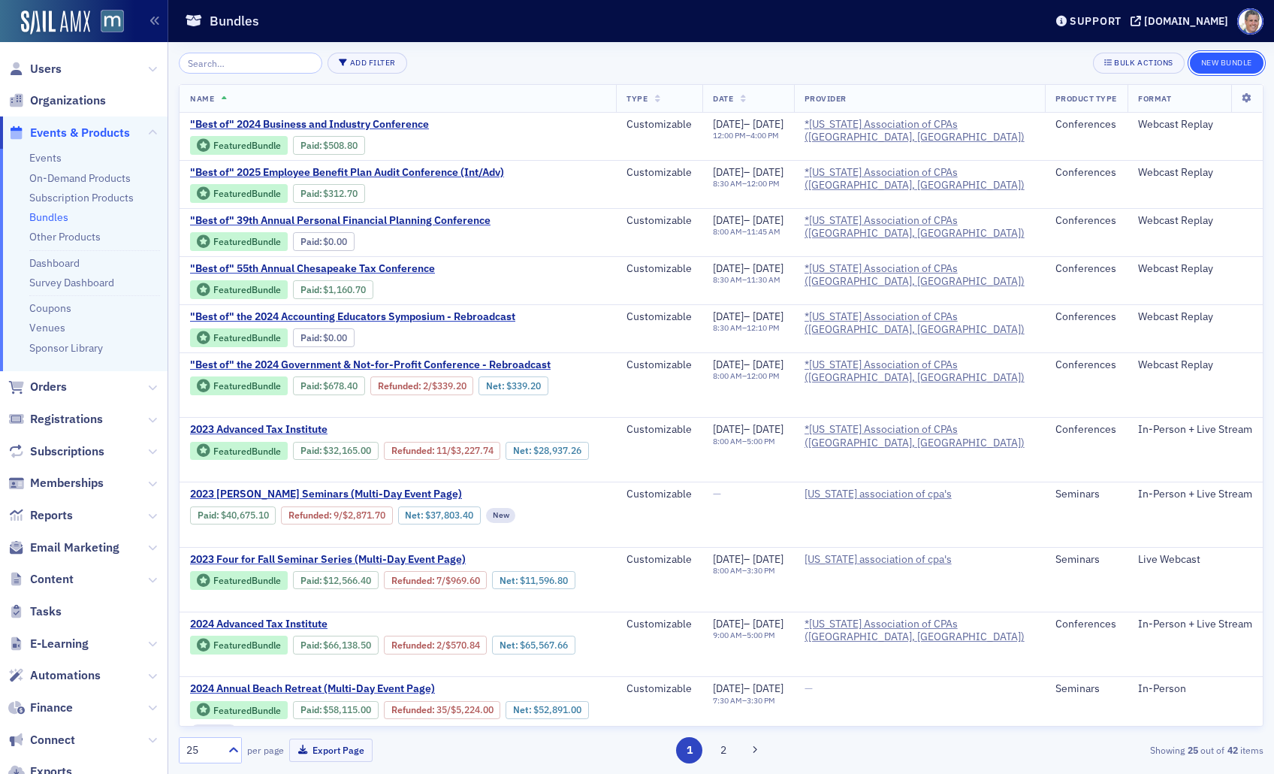
click at [1226, 62] on button "New Bundle" at bounding box center [1227, 63] width 74 height 21
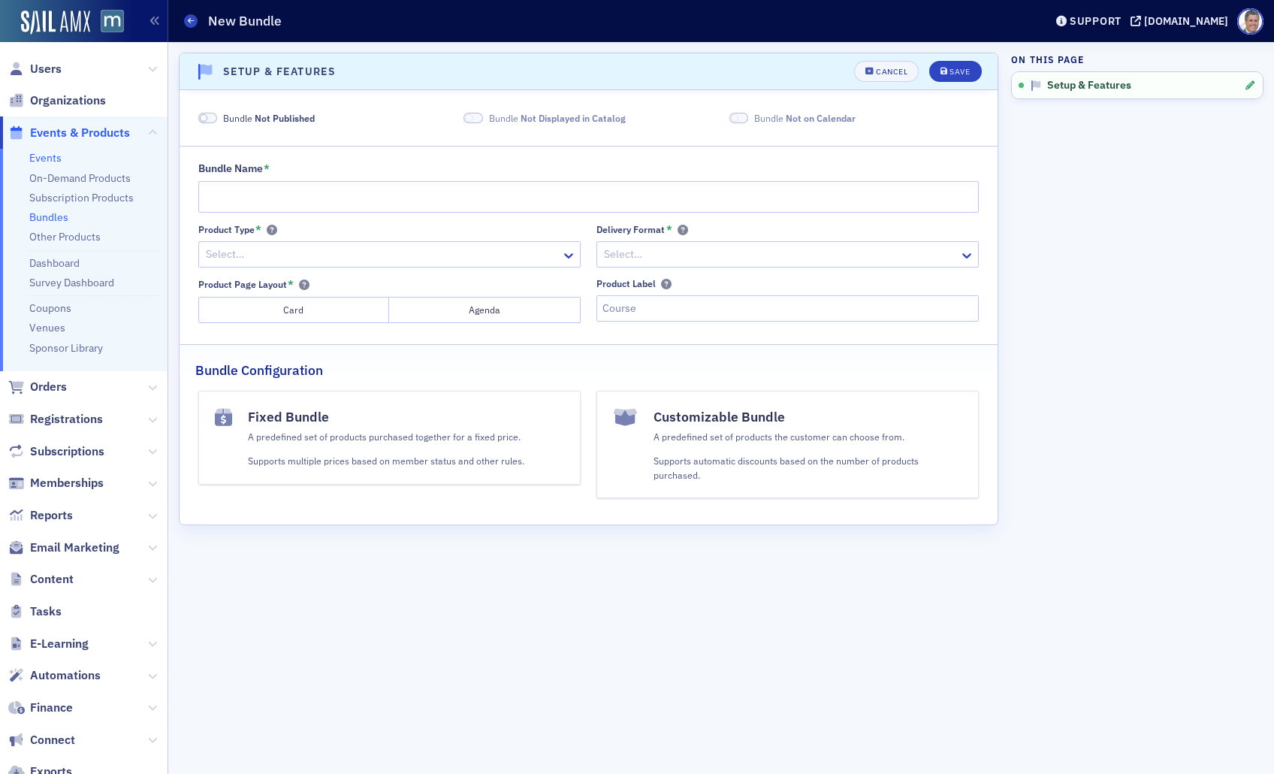
click at [59, 159] on link "Events" at bounding box center [45, 158] width 32 height 14
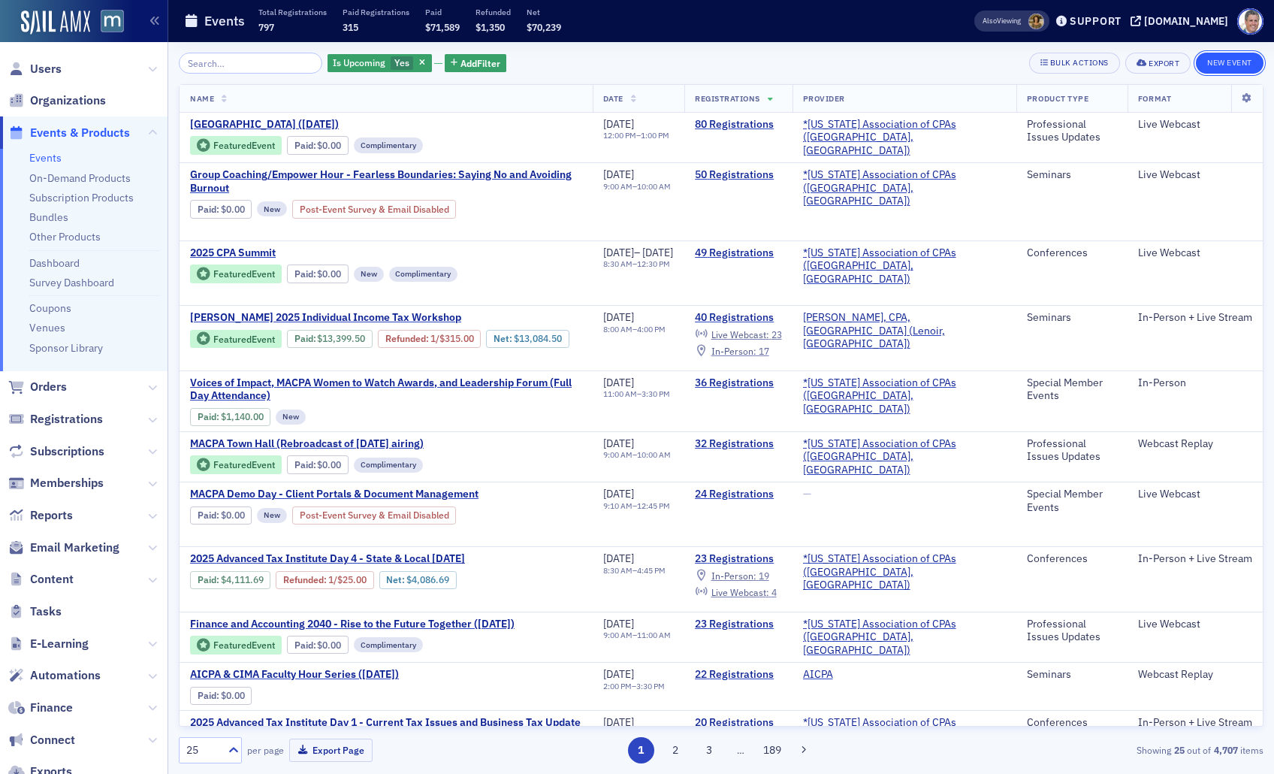
click at [1241, 65] on button "New Event" at bounding box center [1230, 63] width 68 height 21
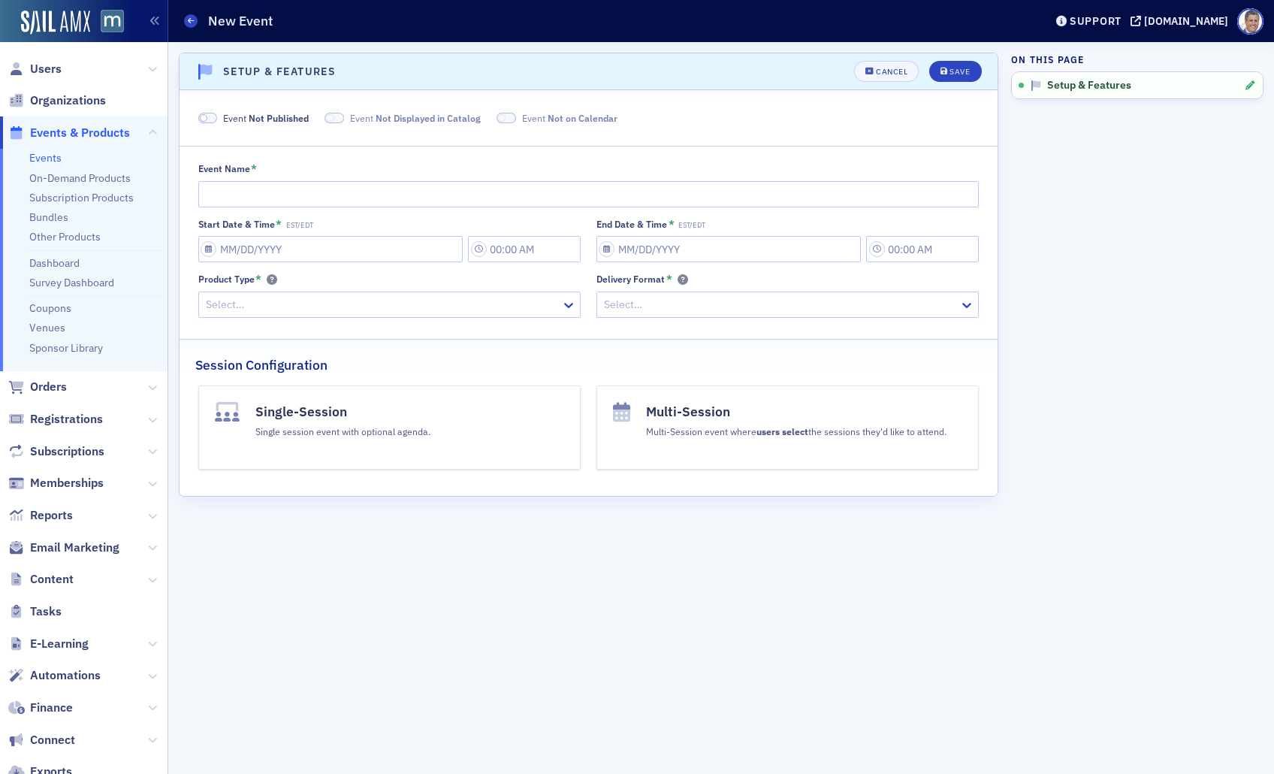
click at [53, 158] on link "Events" at bounding box center [45, 158] width 32 height 14
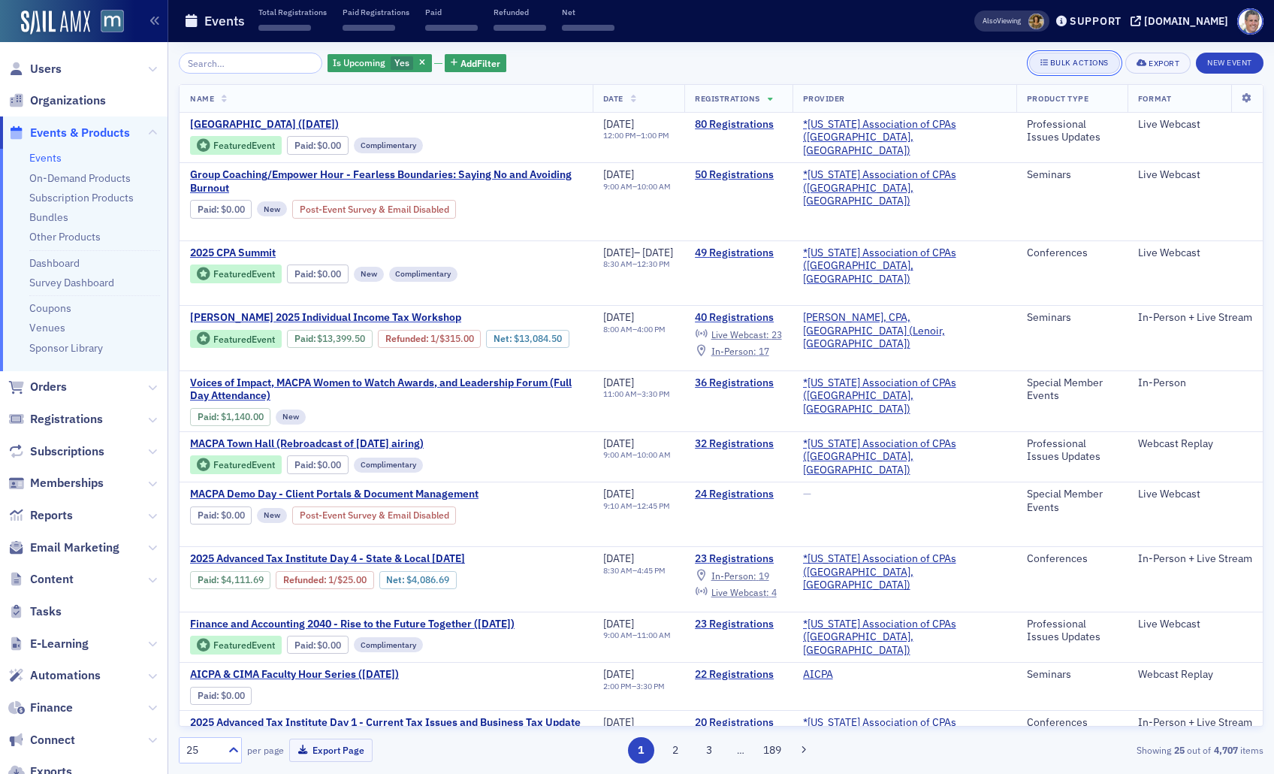
click at [1062, 64] on div "Bulk Actions" at bounding box center [1079, 63] width 59 height 8
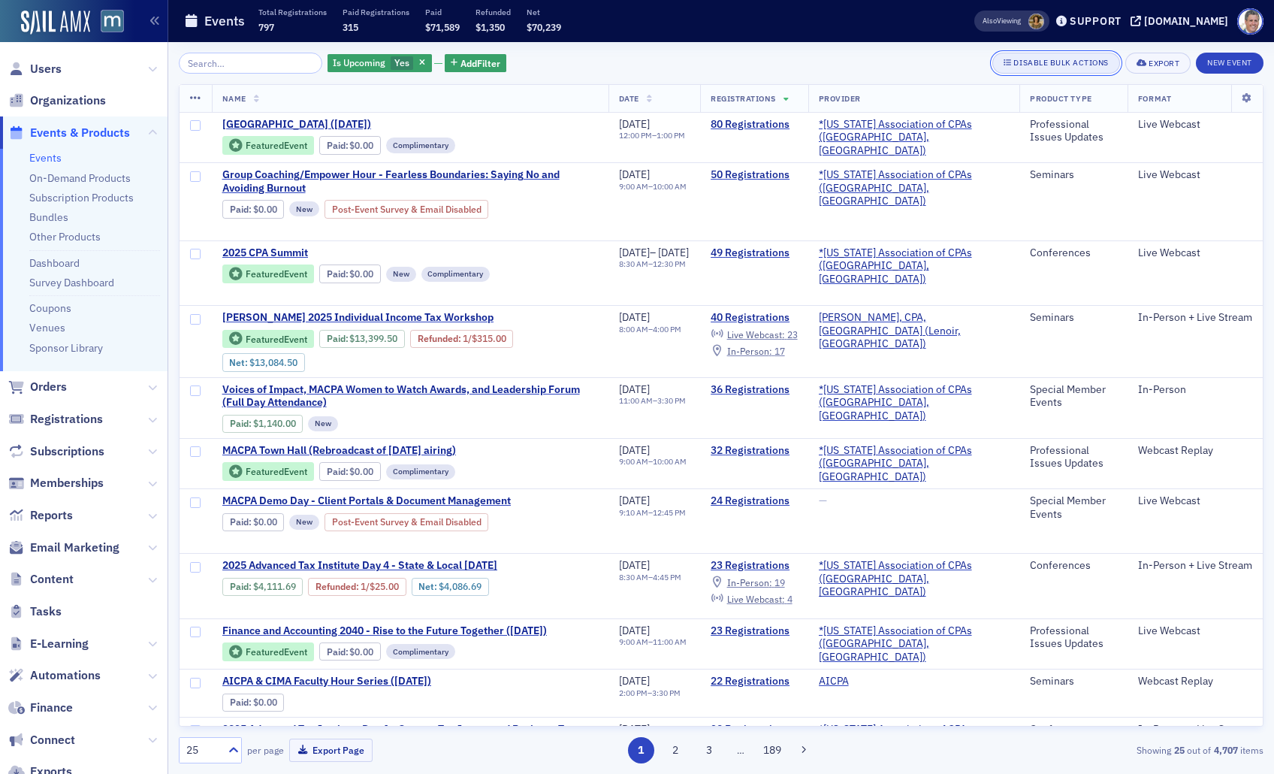
click at [1062, 64] on div "Disable Bulk Actions" at bounding box center [1061, 63] width 95 height 8
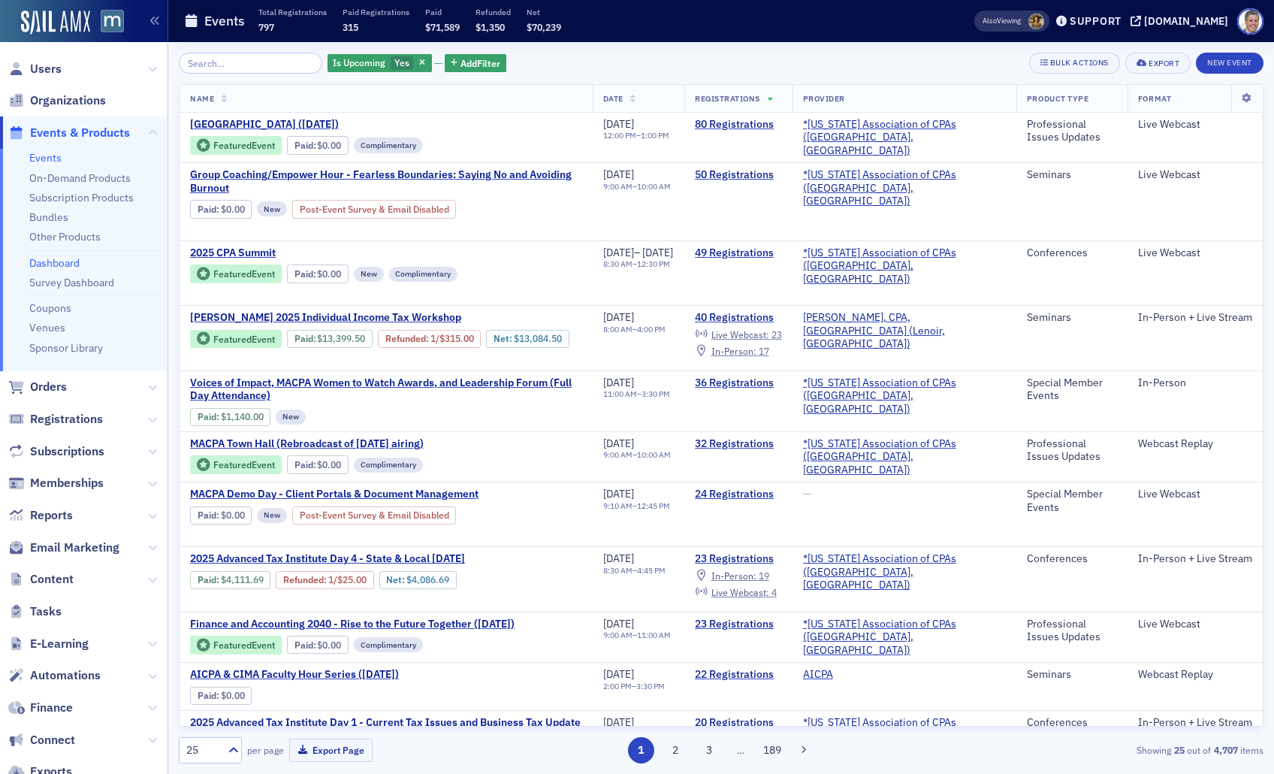
click at [60, 264] on link "Dashboard" at bounding box center [54, 263] width 50 height 14
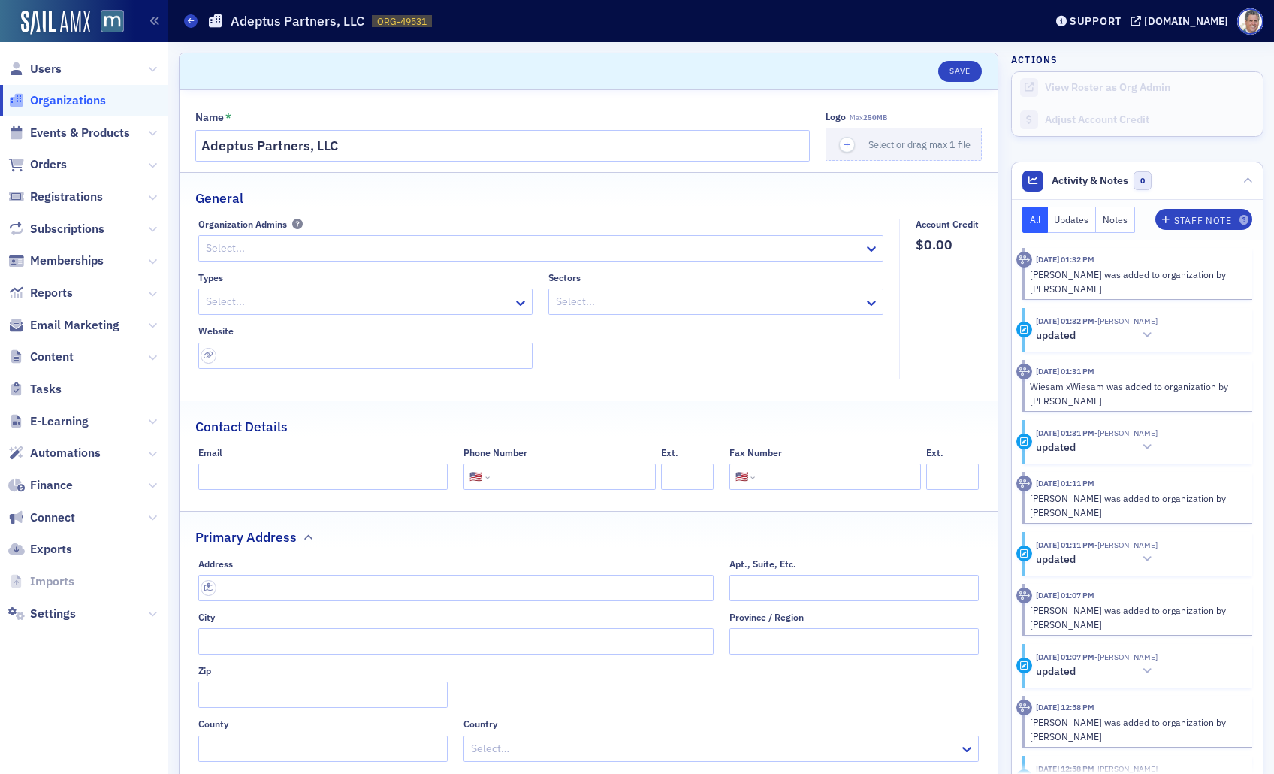
select select "US"
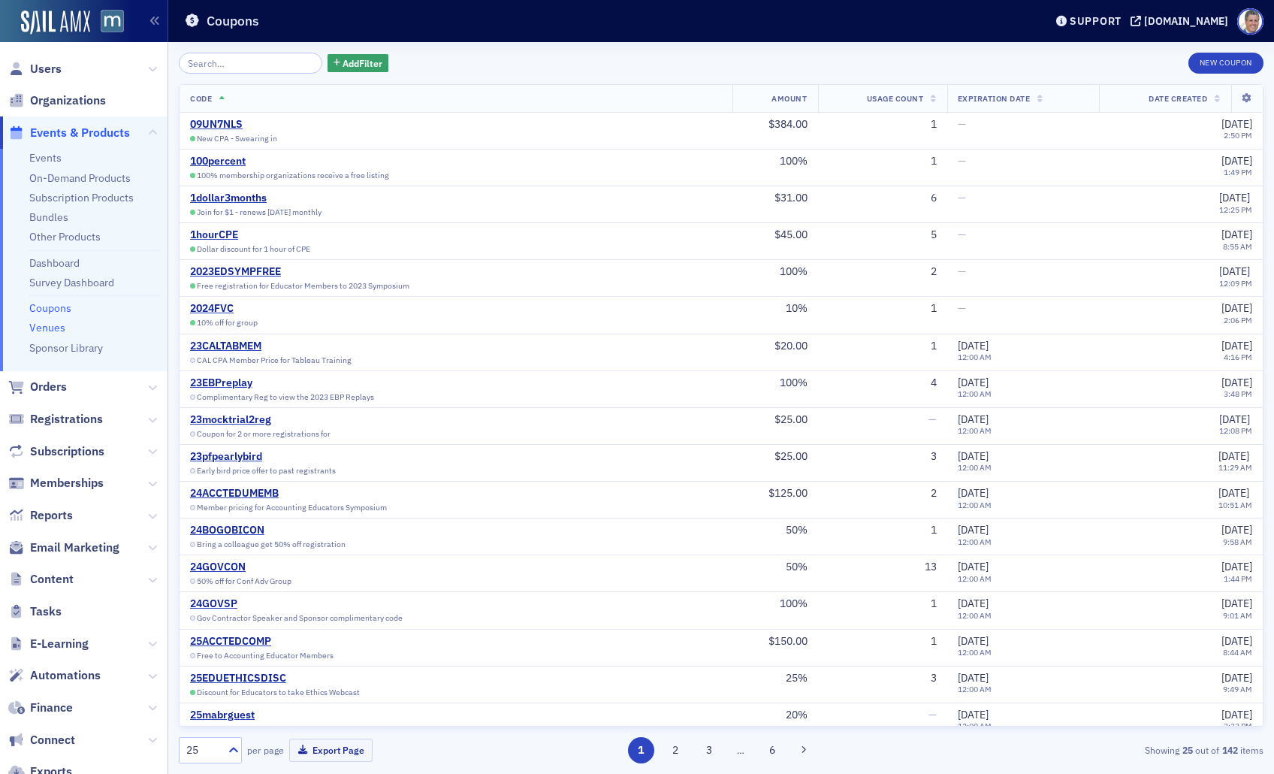
click at [45, 328] on link "Venues" at bounding box center [47, 328] width 36 height 14
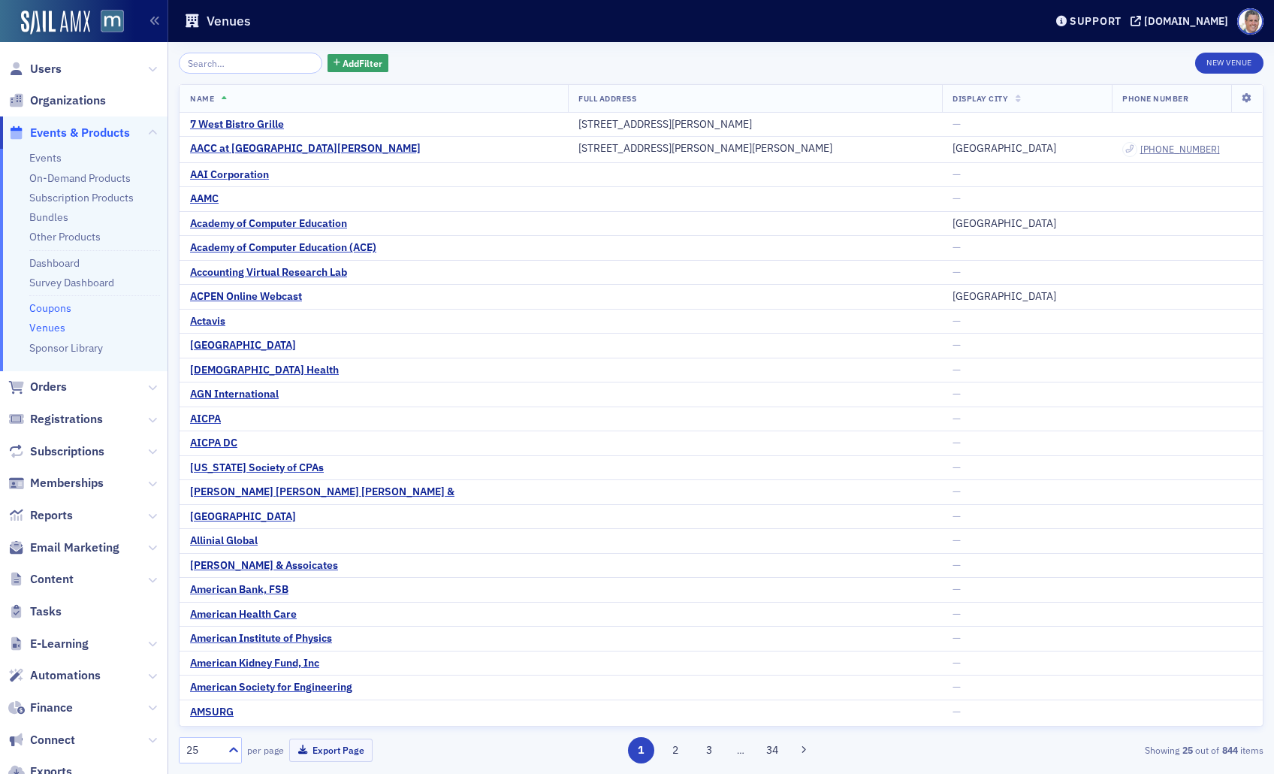
click at [38, 307] on link "Coupons" at bounding box center [50, 308] width 42 height 14
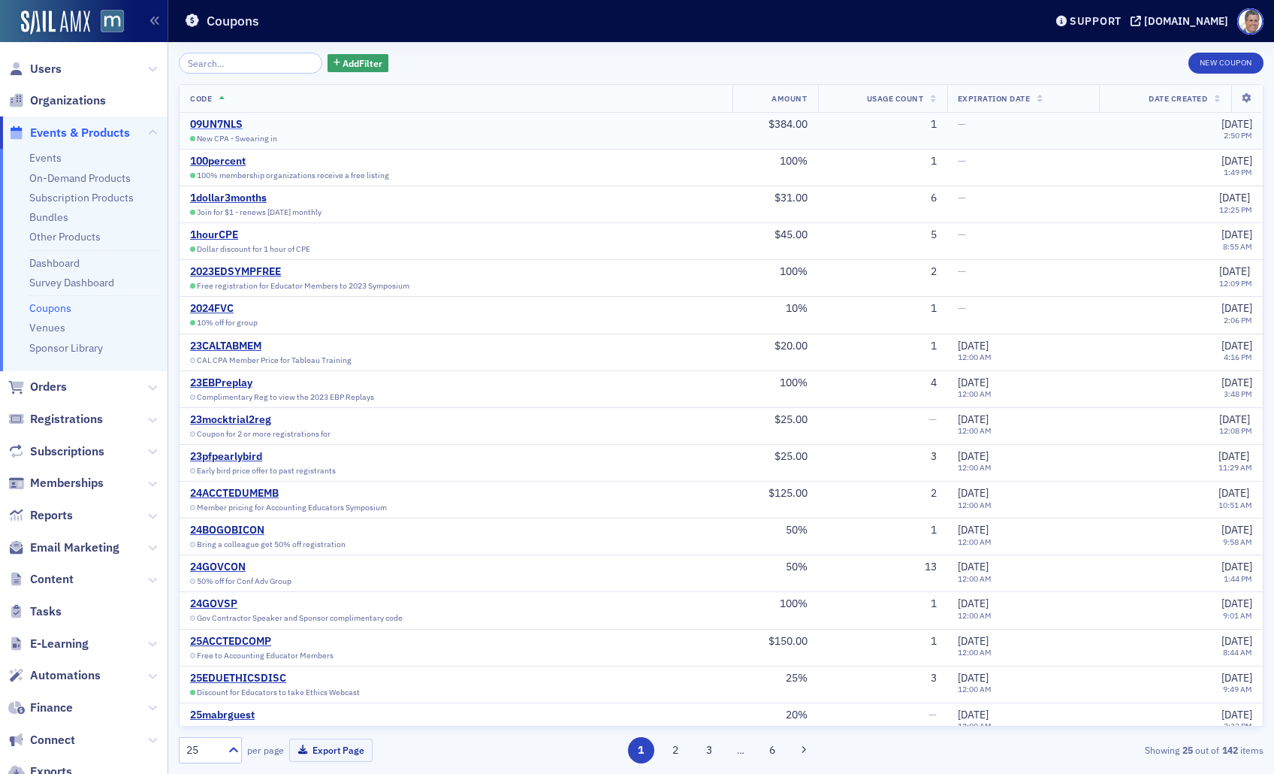
click at [221, 119] on div "09UN7NLS" at bounding box center [262, 125] width 144 height 14
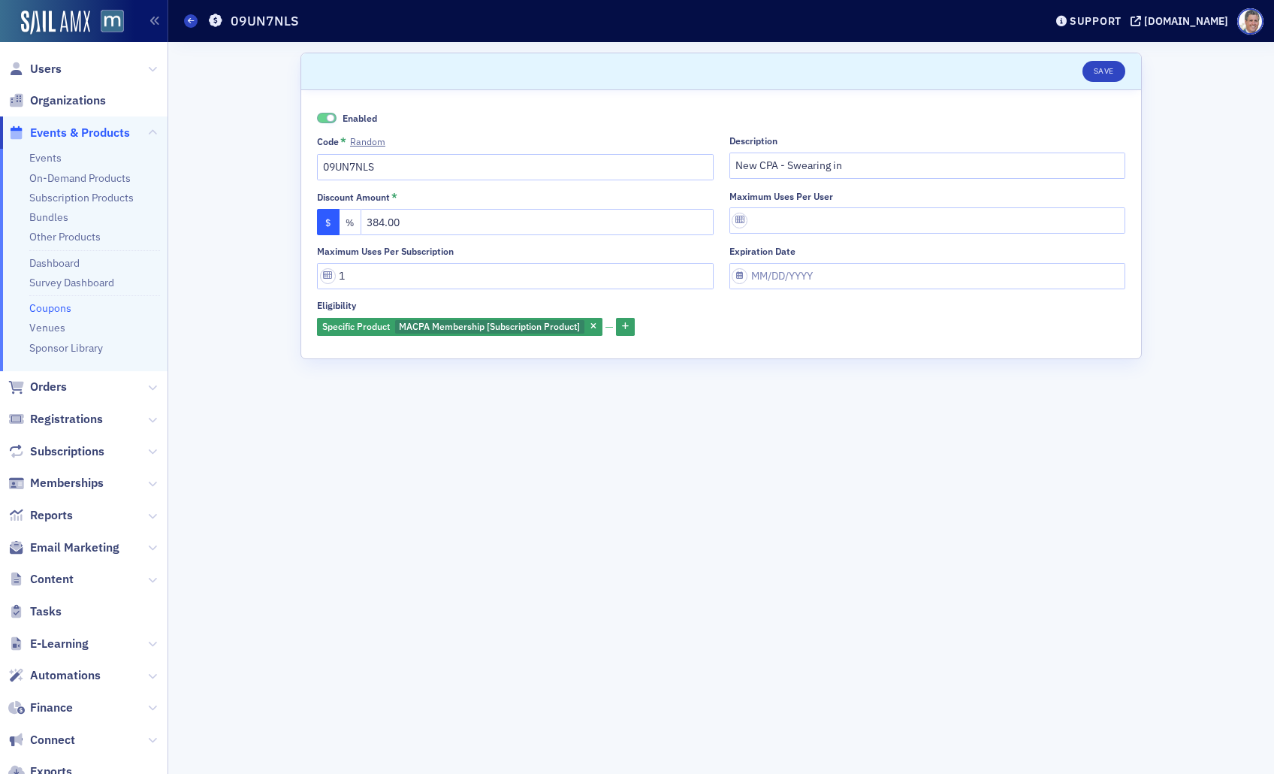
click at [62, 310] on link "Coupons" at bounding box center [50, 308] width 42 height 14
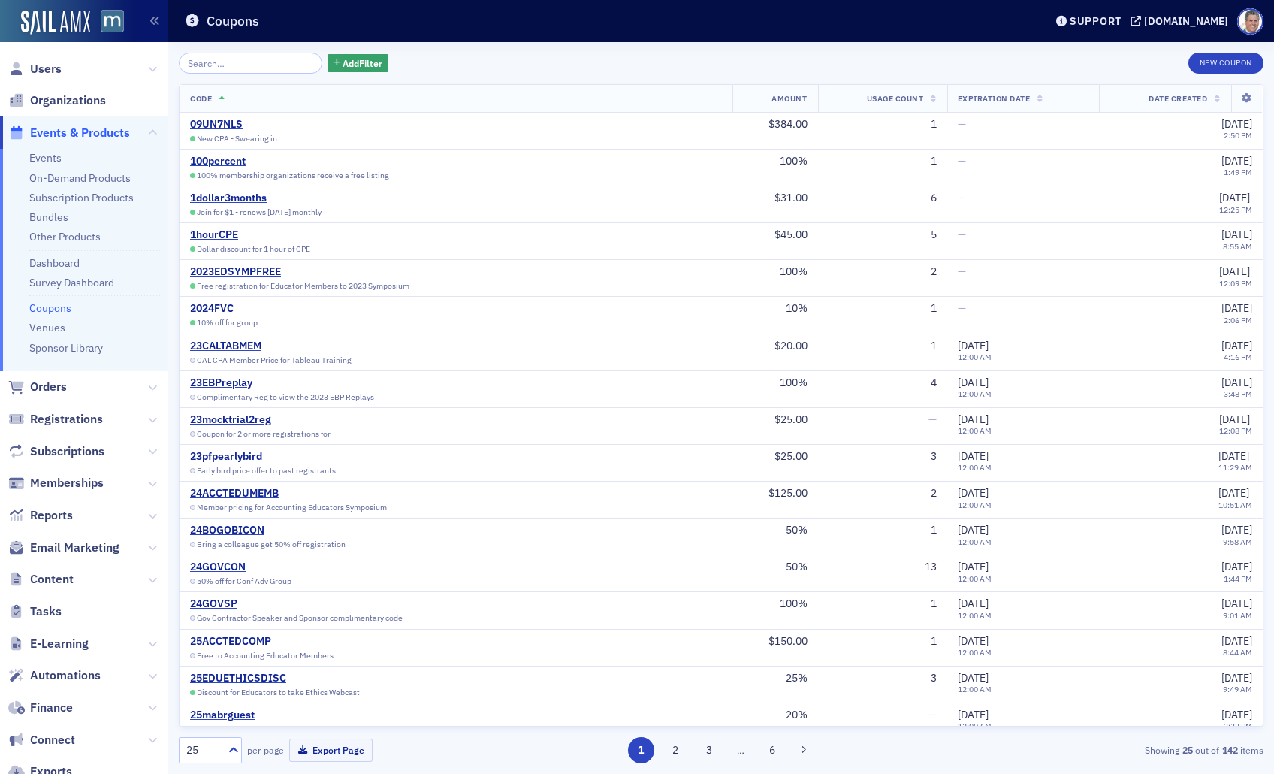
click at [772, 100] on span "Amount" at bounding box center [789, 98] width 35 height 11
click at [799, 92] on th "Amount" at bounding box center [776, 99] width 86 height 28
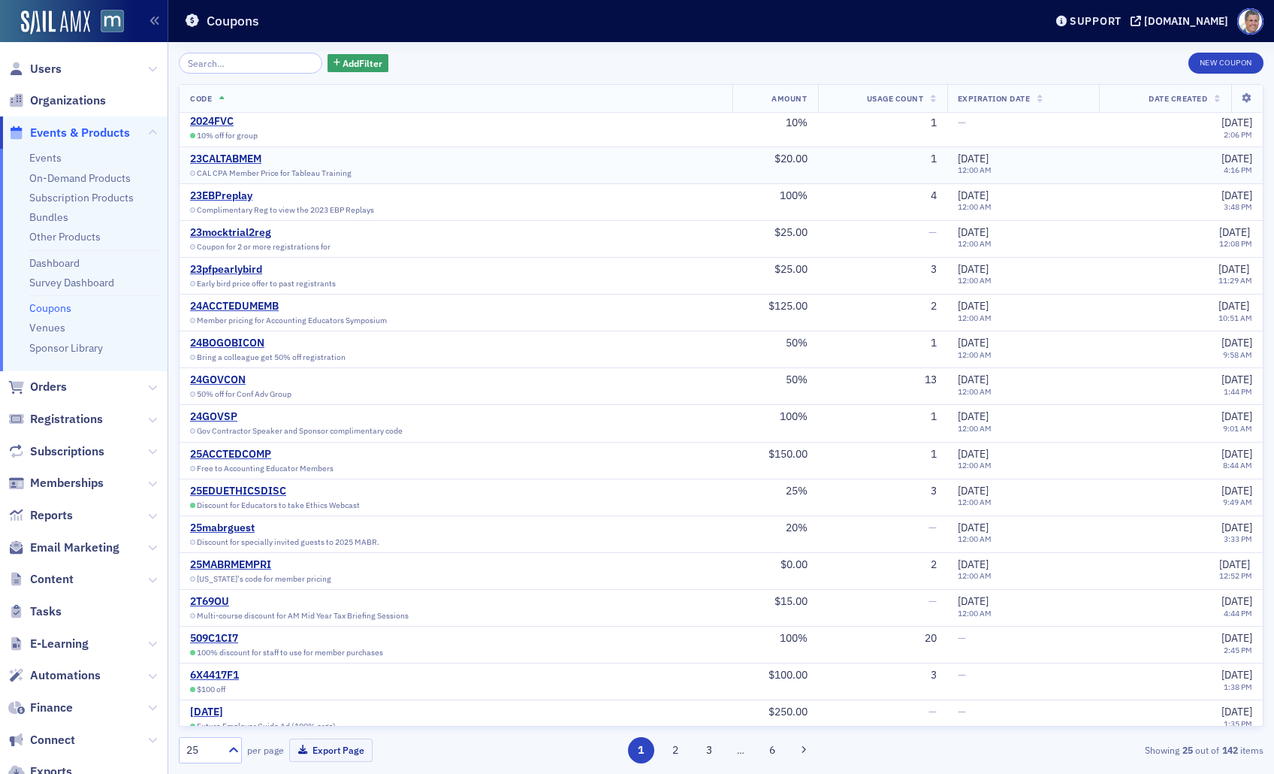
scroll to position [309, 0]
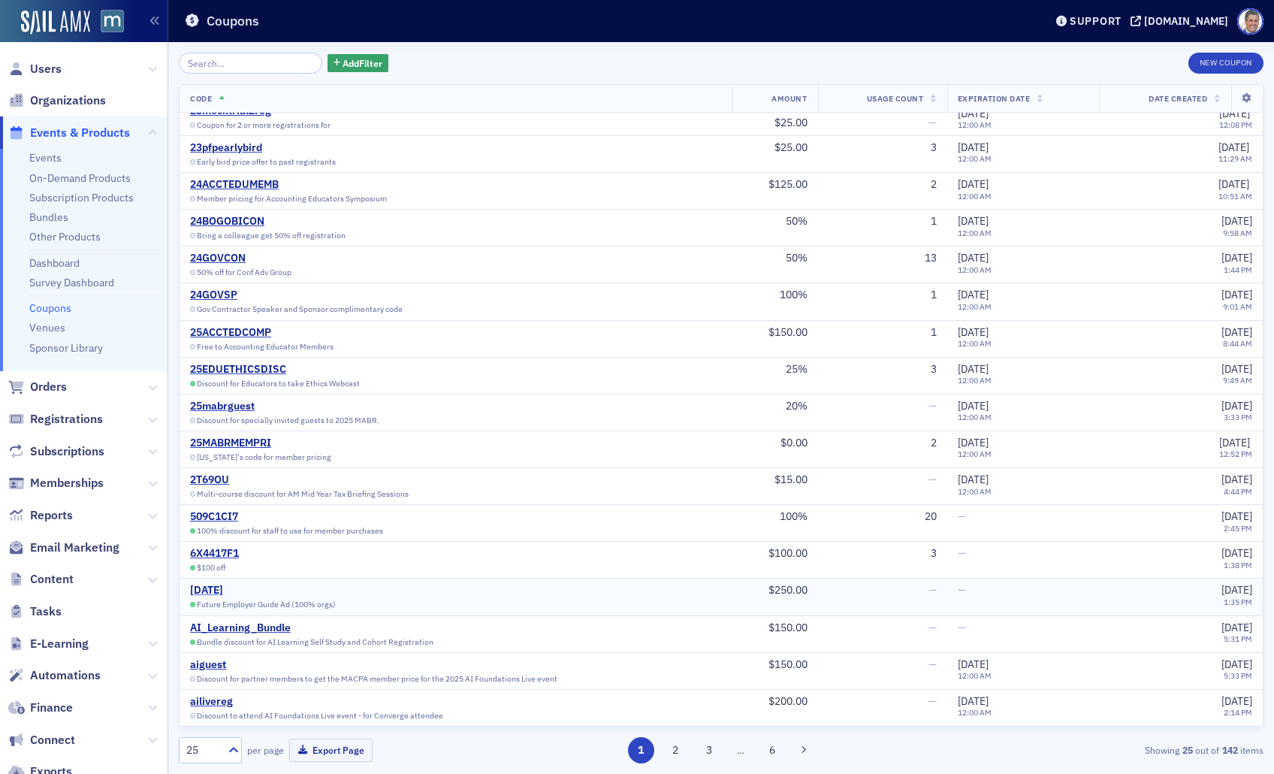
click at [213, 589] on div "AD2025" at bounding box center [263, 591] width 146 height 14
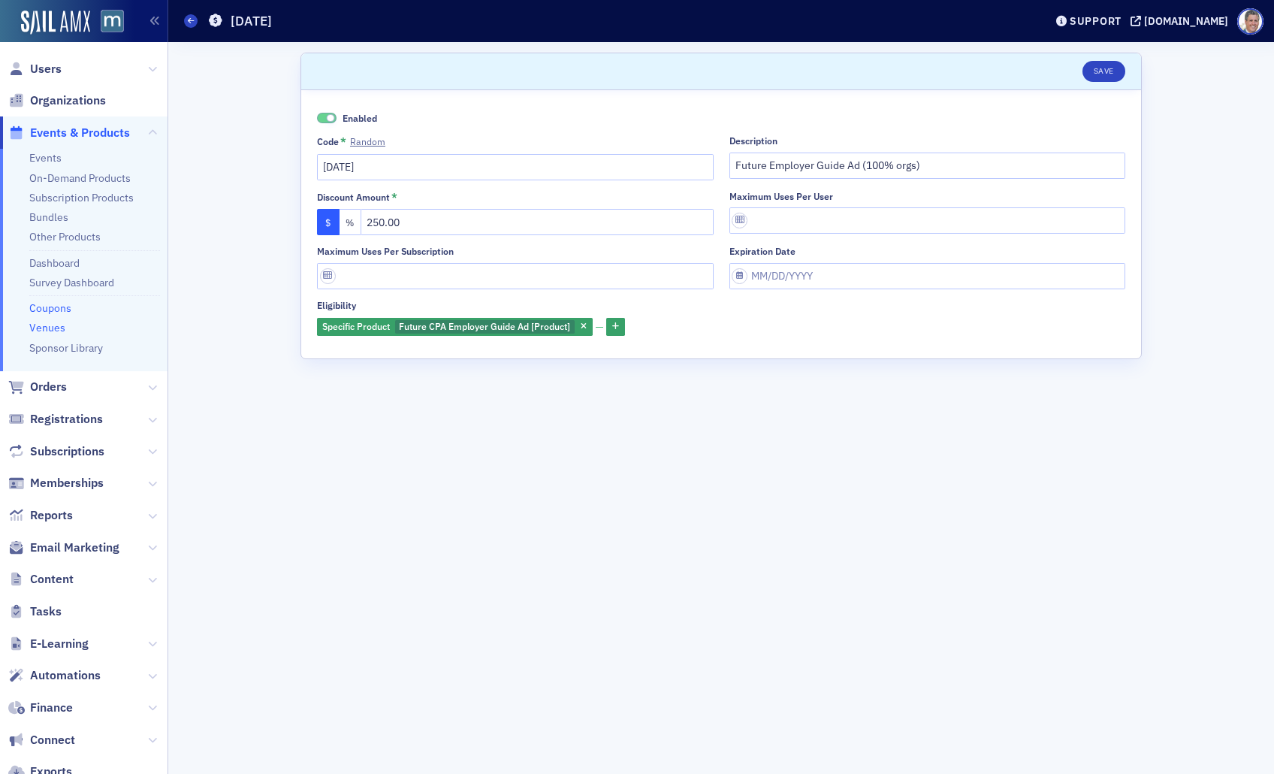
click at [47, 322] on link "Venues" at bounding box center [47, 328] width 36 height 14
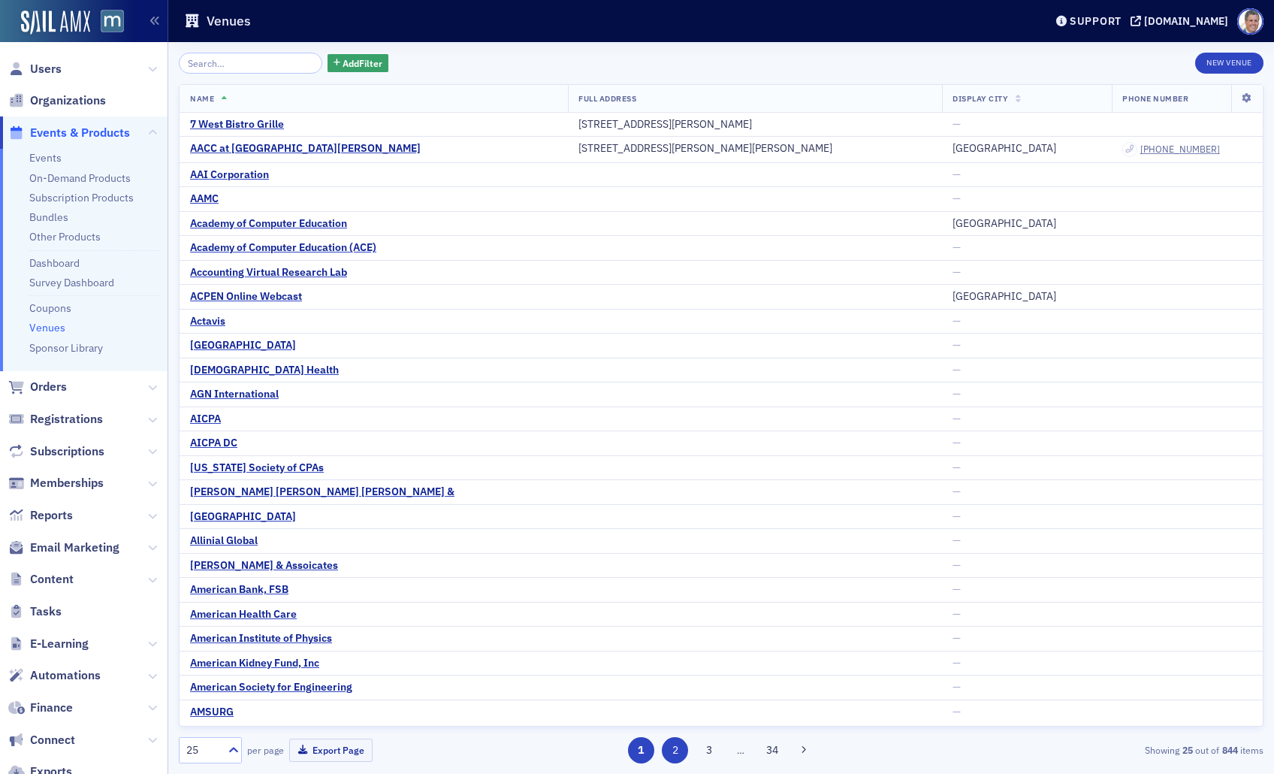
click at [675, 744] on button "2" at bounding box center [675, 750] width 26 height 26
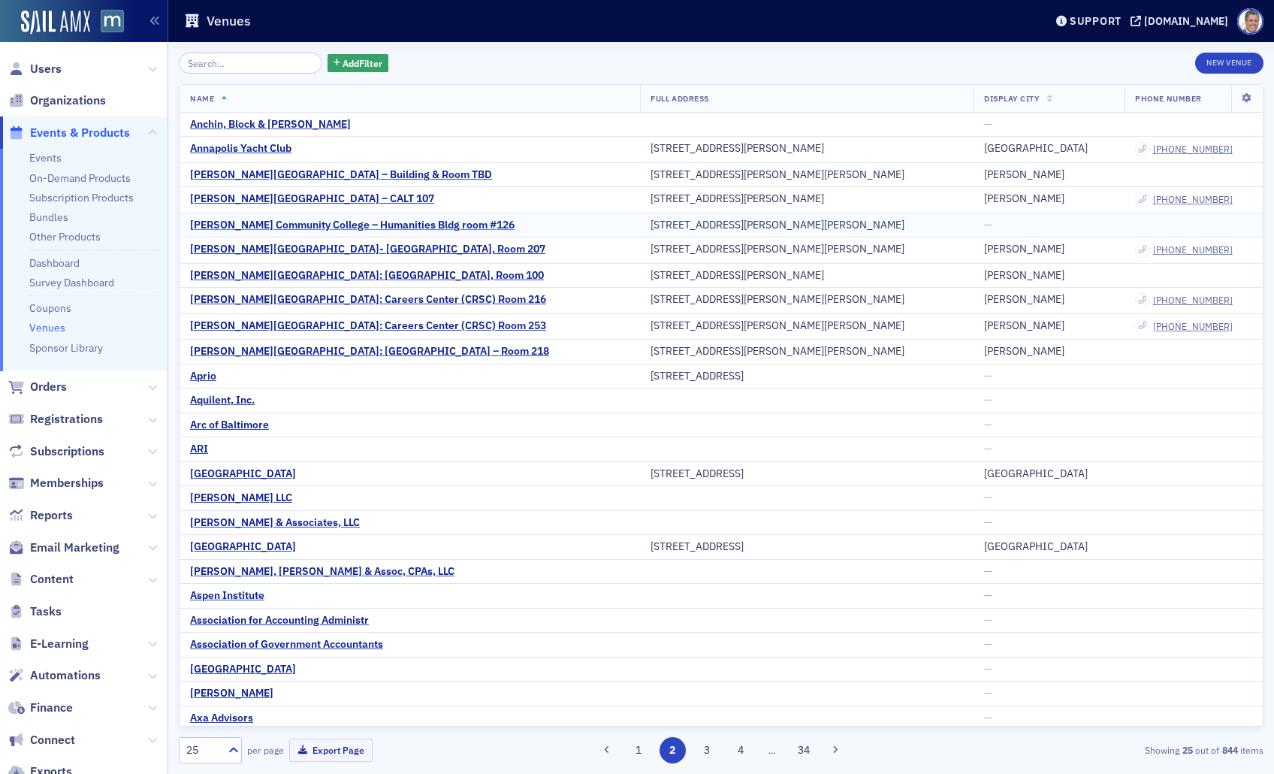
scroll to position [4, 0]
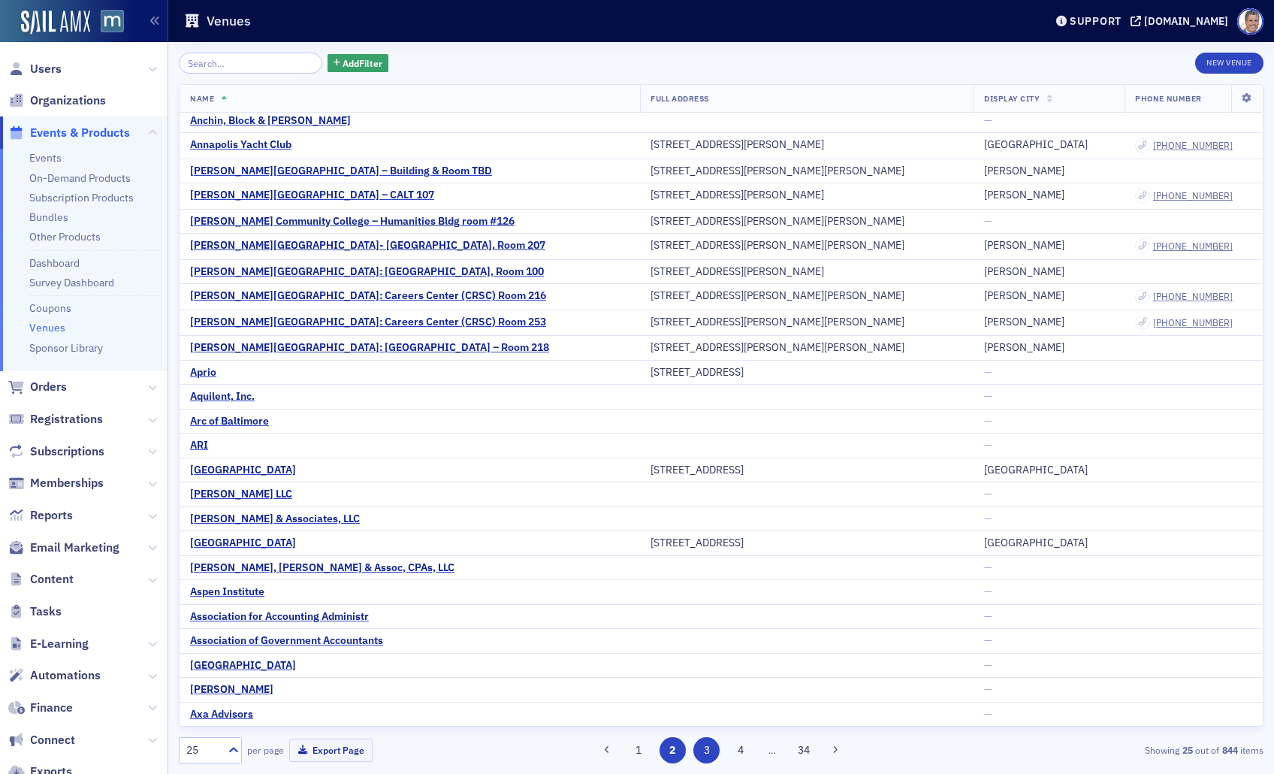
click at [706, 748] on button "3" at bounding box center [707, 750] width 26 height 26
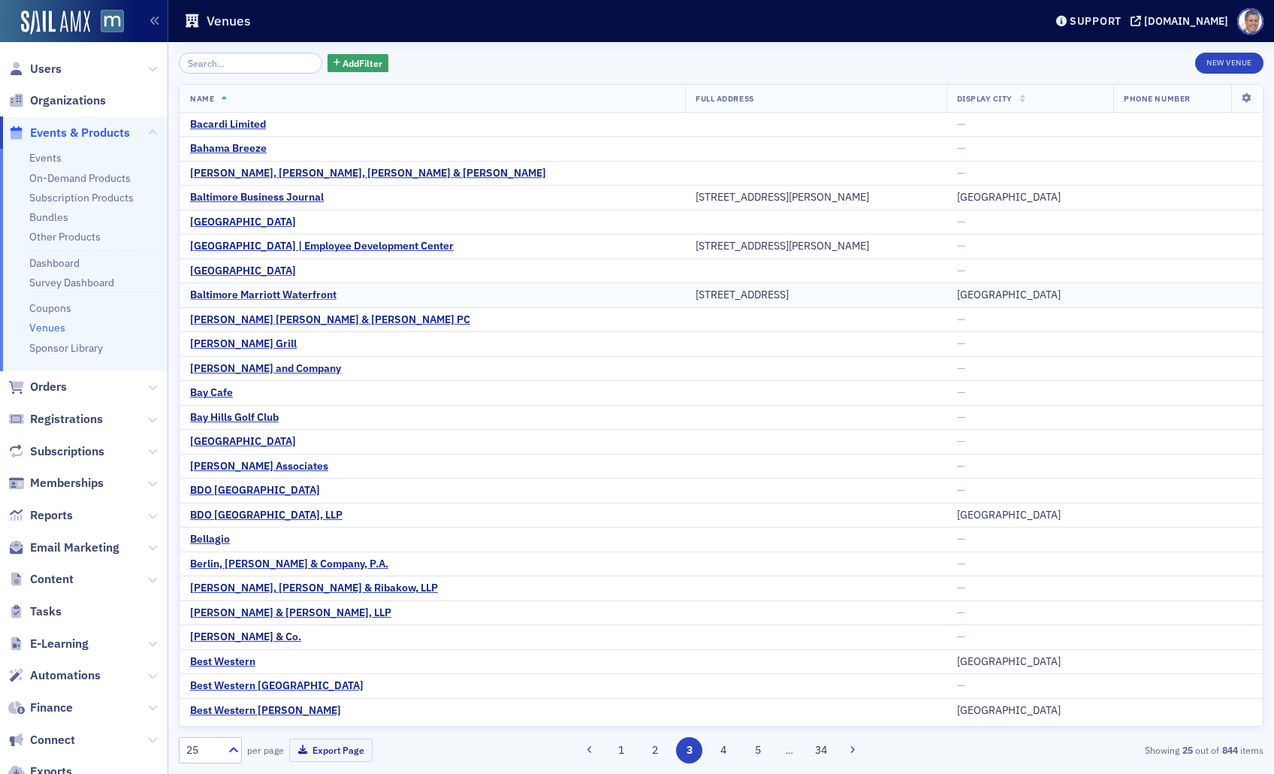
click at [274, 295] on div "Baltimore Marriott Waterfront" at bounding box center [263, 296] width 147 height 14
select select "US"
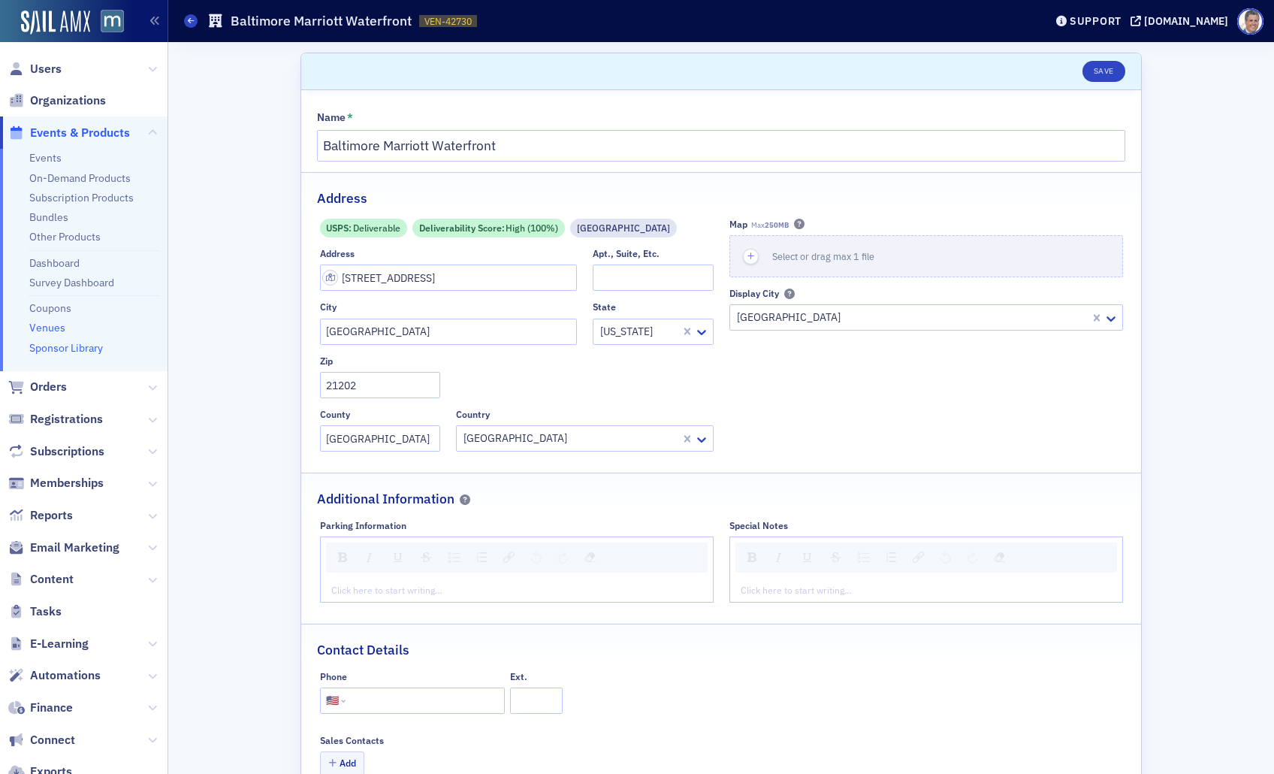
click at [79, 349] on link "Sponsor Library" at bounding box center [66, 348] width 74 height 14
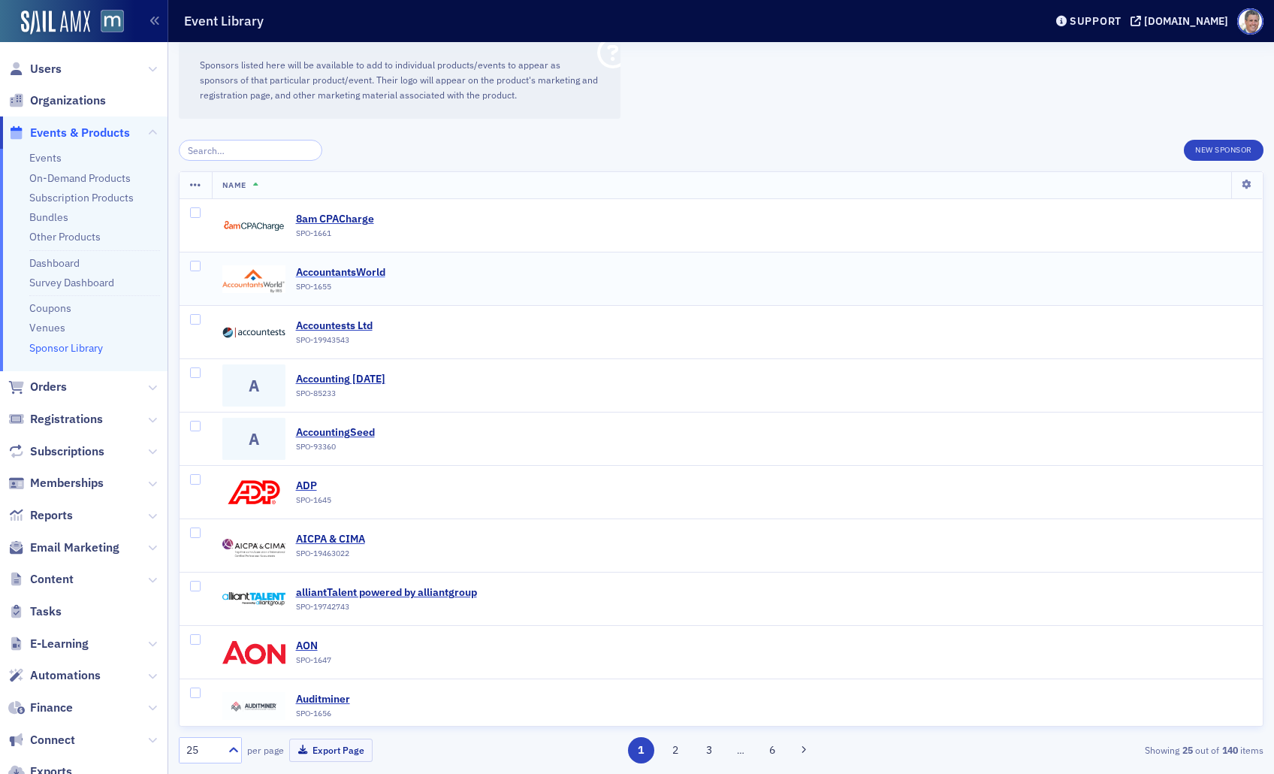
click at [353, 277] on div "AccountantsWorld" at bounding box center [340, 273] width 89 height 14
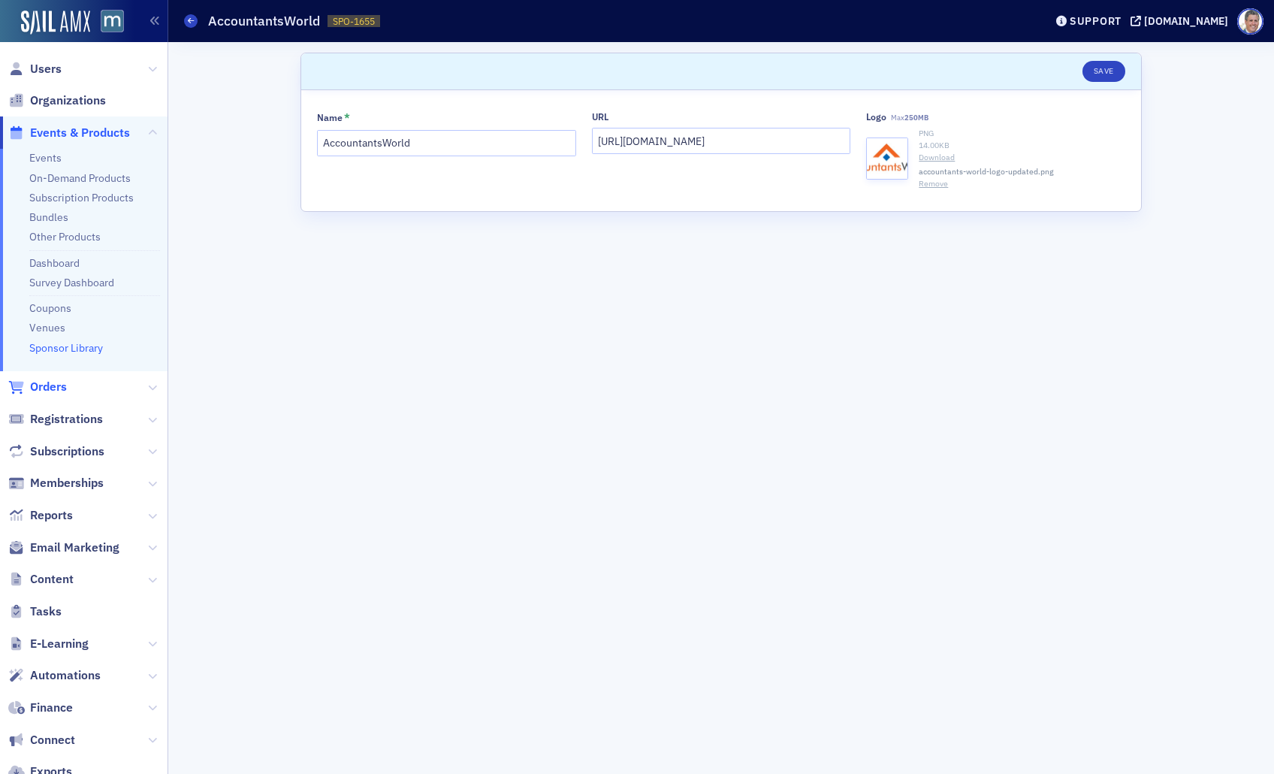
click at [50, 390] on span "Orders" at bounding box center [48, 387] width 37 height 17
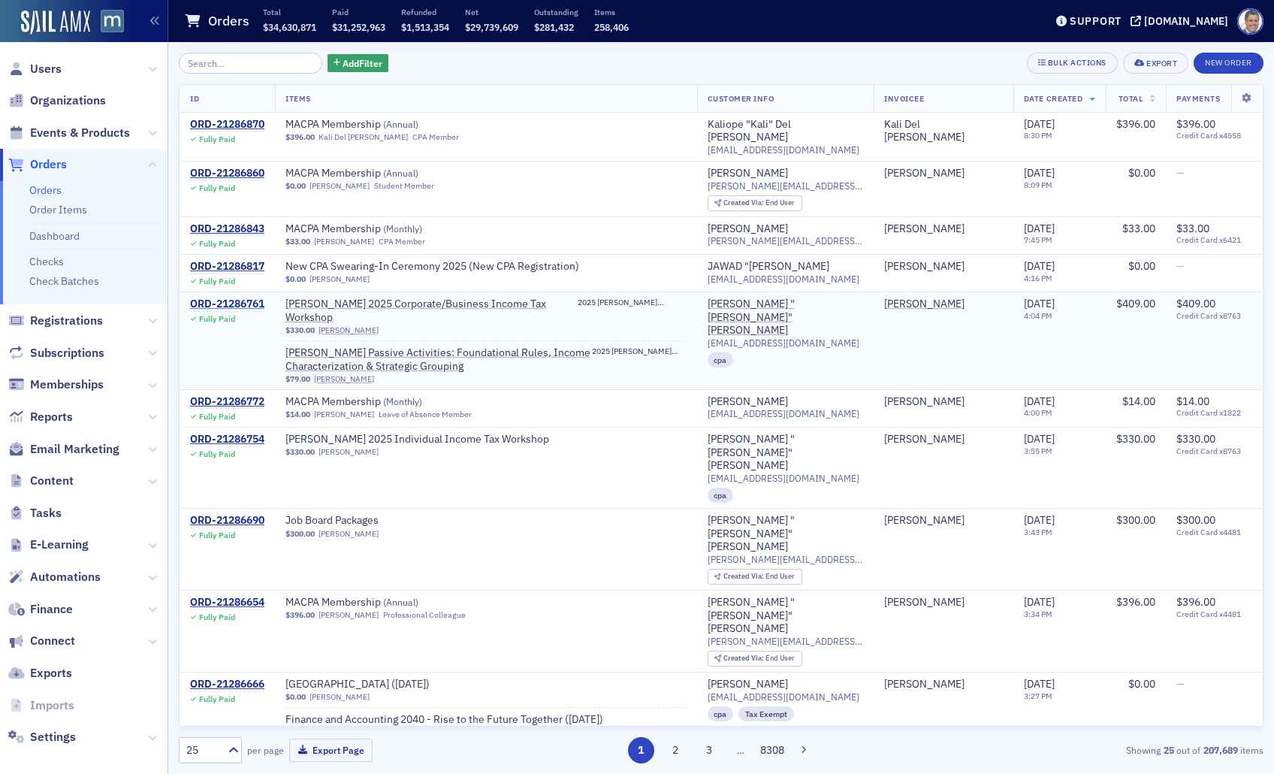
click at [245, 298] on div "ORD-21286761" at bounding box center [227, 305] width 74 height 14
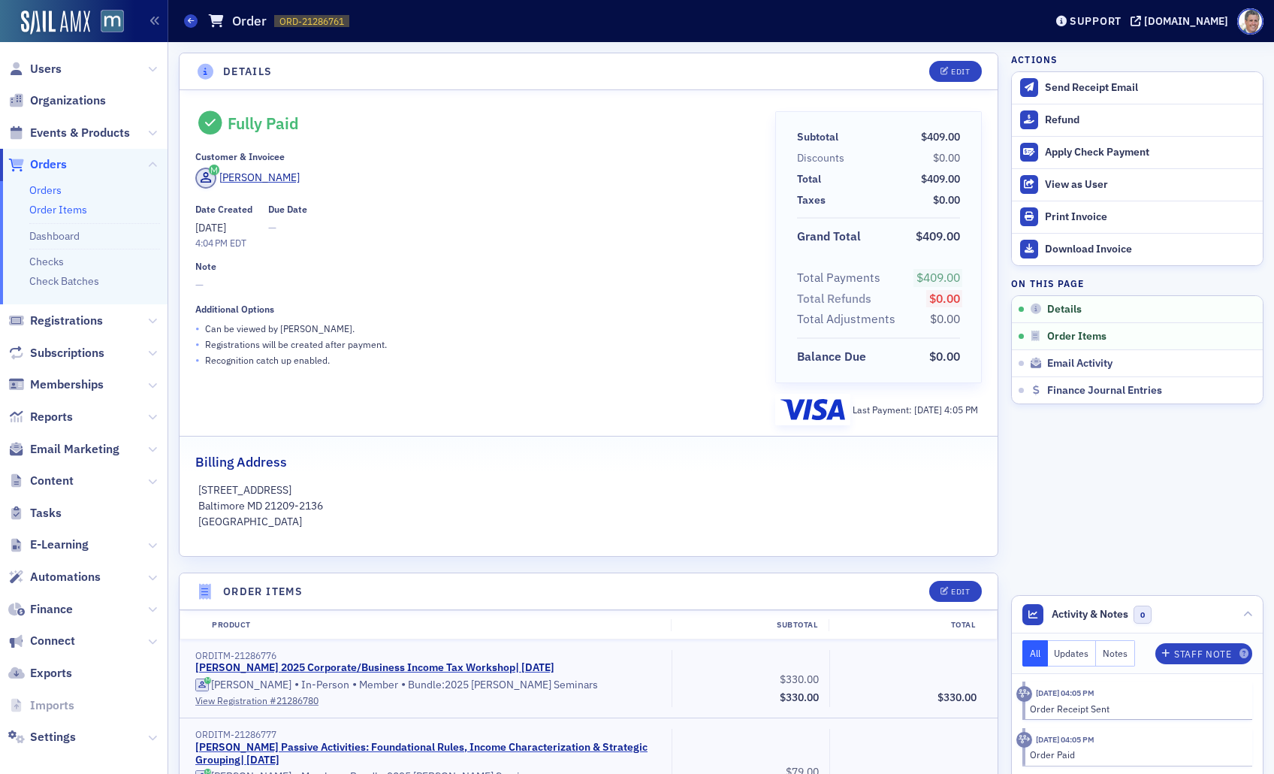
click at [59, 209] on link "Order Items" at bounding box center [58, 210] width 58 height 14
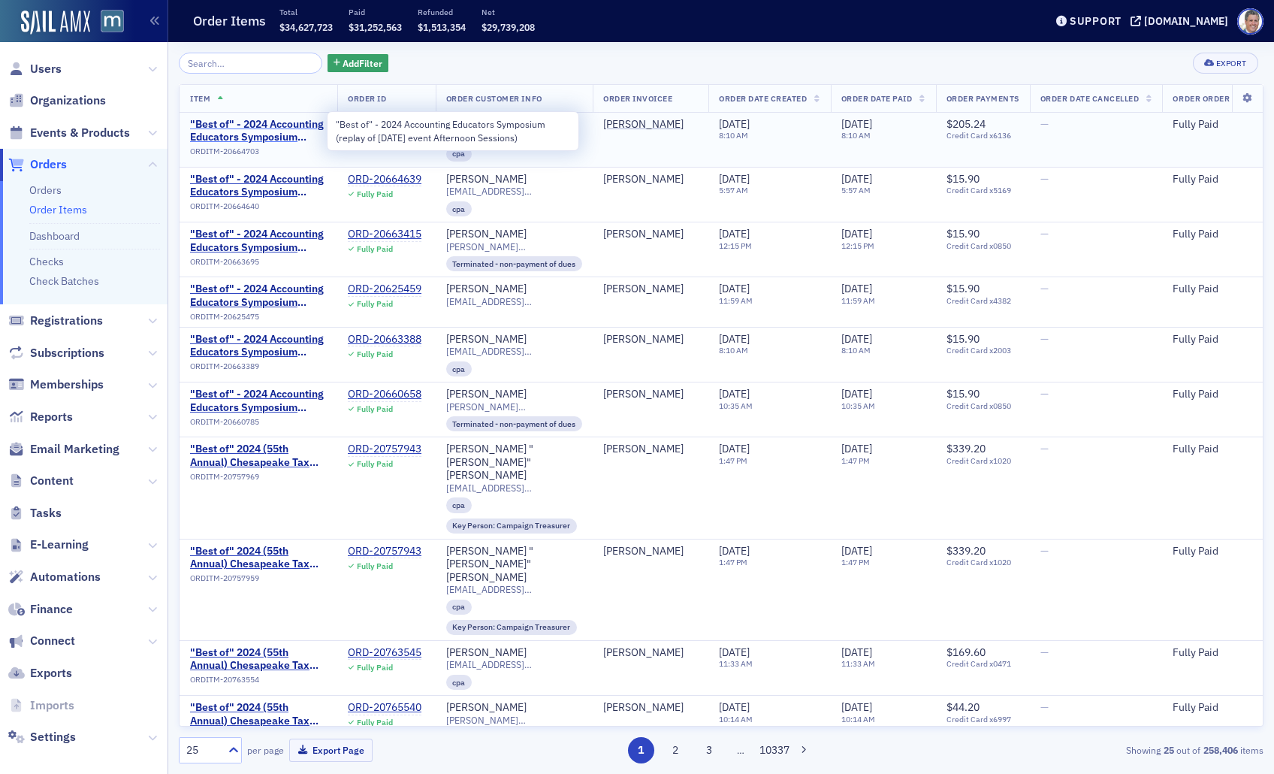
click at [261, 125] on span ""Best of" - 2024 Accounting Educators Symposium (replay of June 2024 event Afte…" at bounding box center [258, 131] width 137 height 26
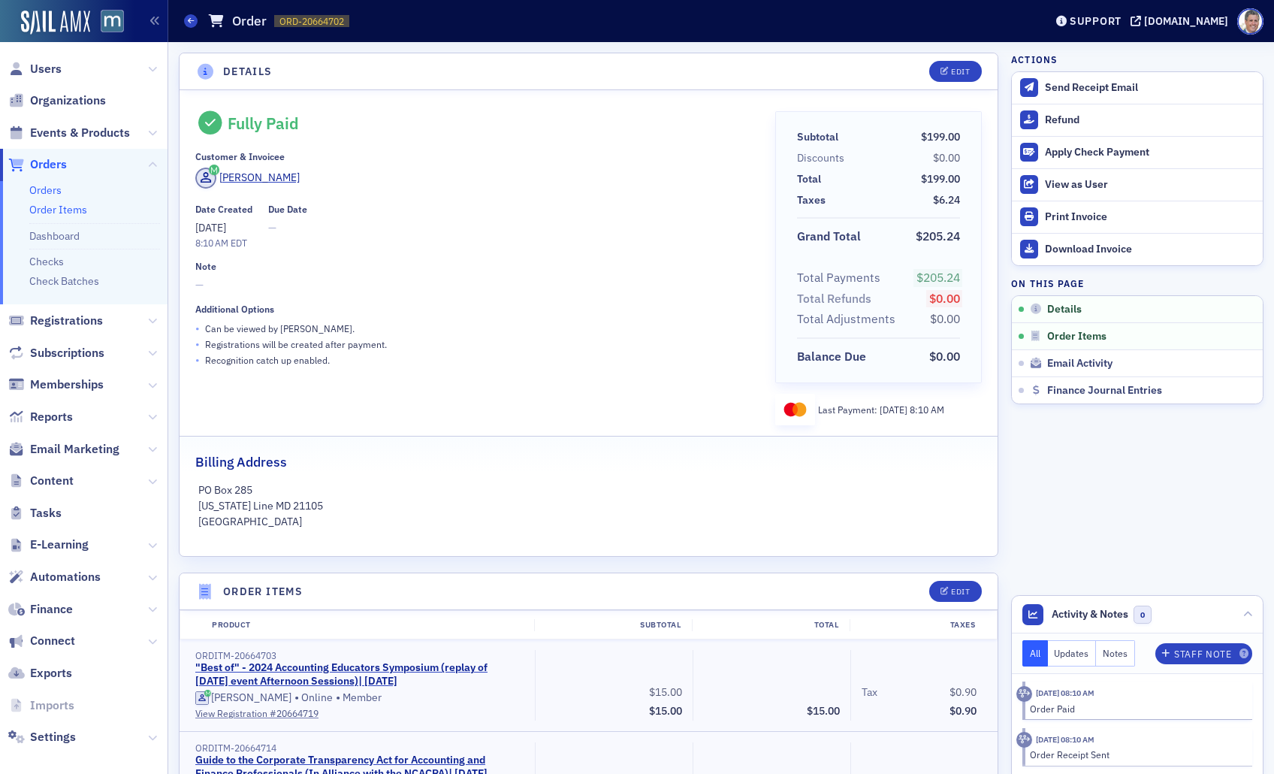
click at [77, 207] on link "Order Items" at bounding box center [58, 210] width 58 height 14
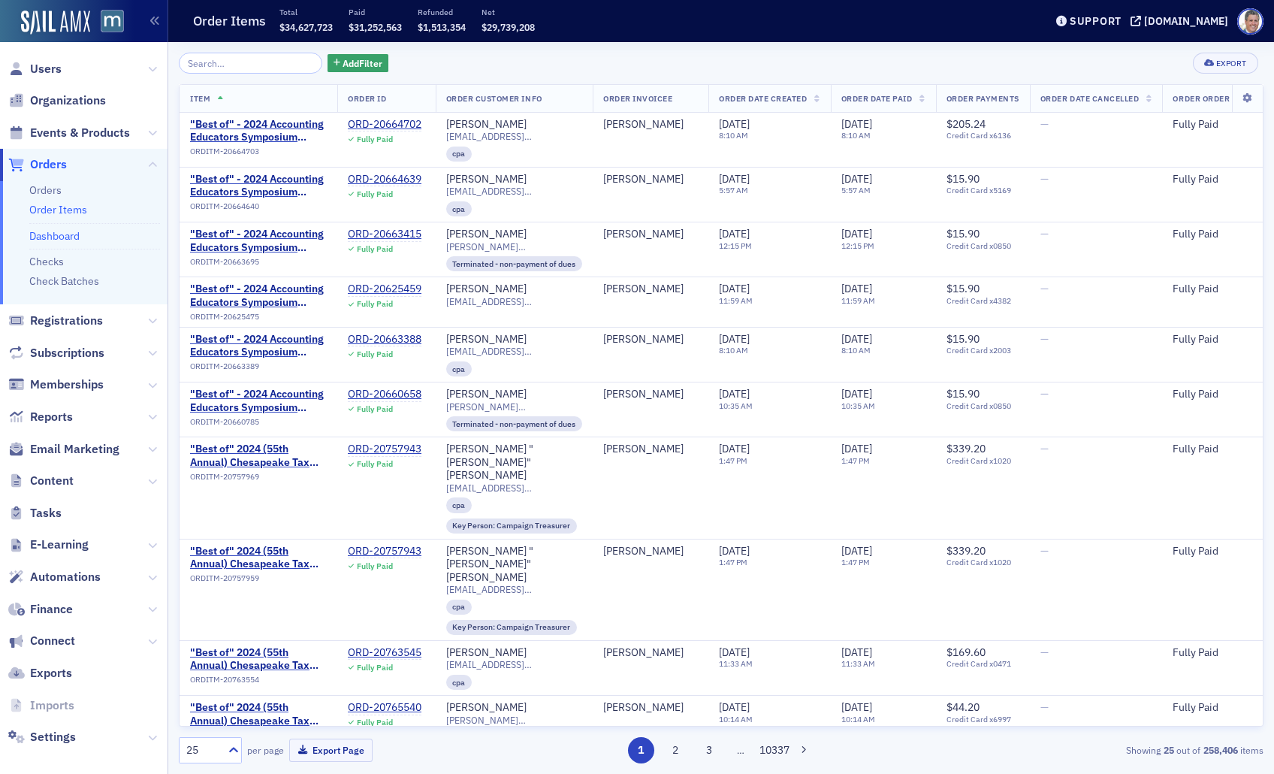
click at [69, 234] on link "Dashboard" at bounding box center [54, 236] width 50 height 14
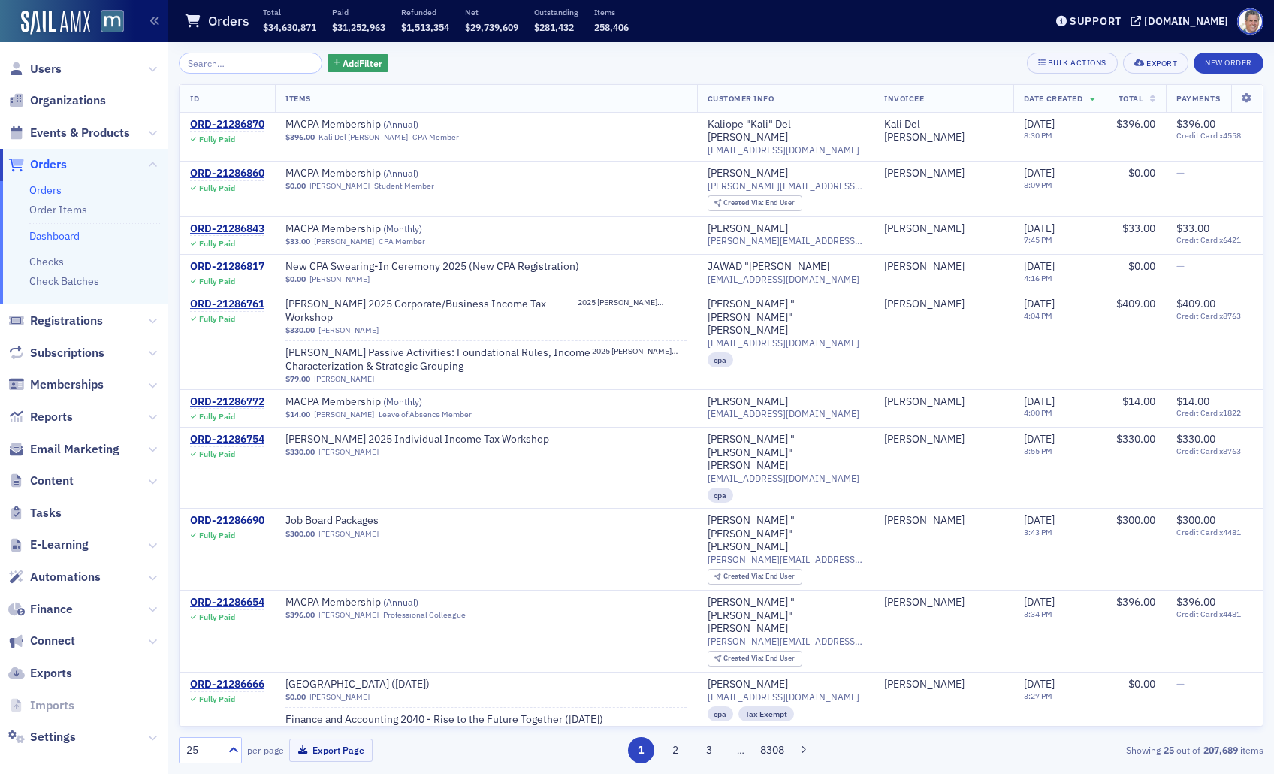
click at [40, 232] on link "Dashboard" at bounding box center [54, 236] width 50 height 14
click at [53, 263] on link "Checks" at bounding box center [46, 262] width 35 height 14
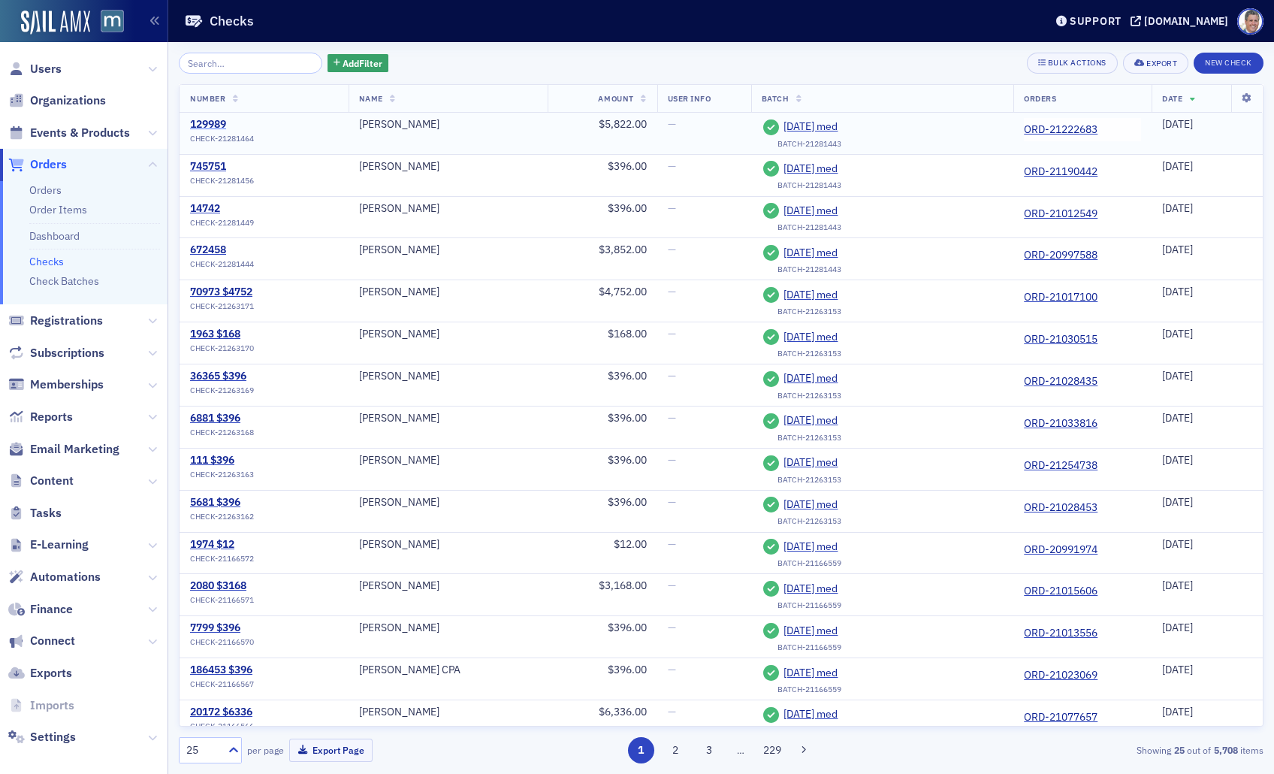
click at [210, 127] on div "129989" at bounding box center [222, 125] width 64 height 14
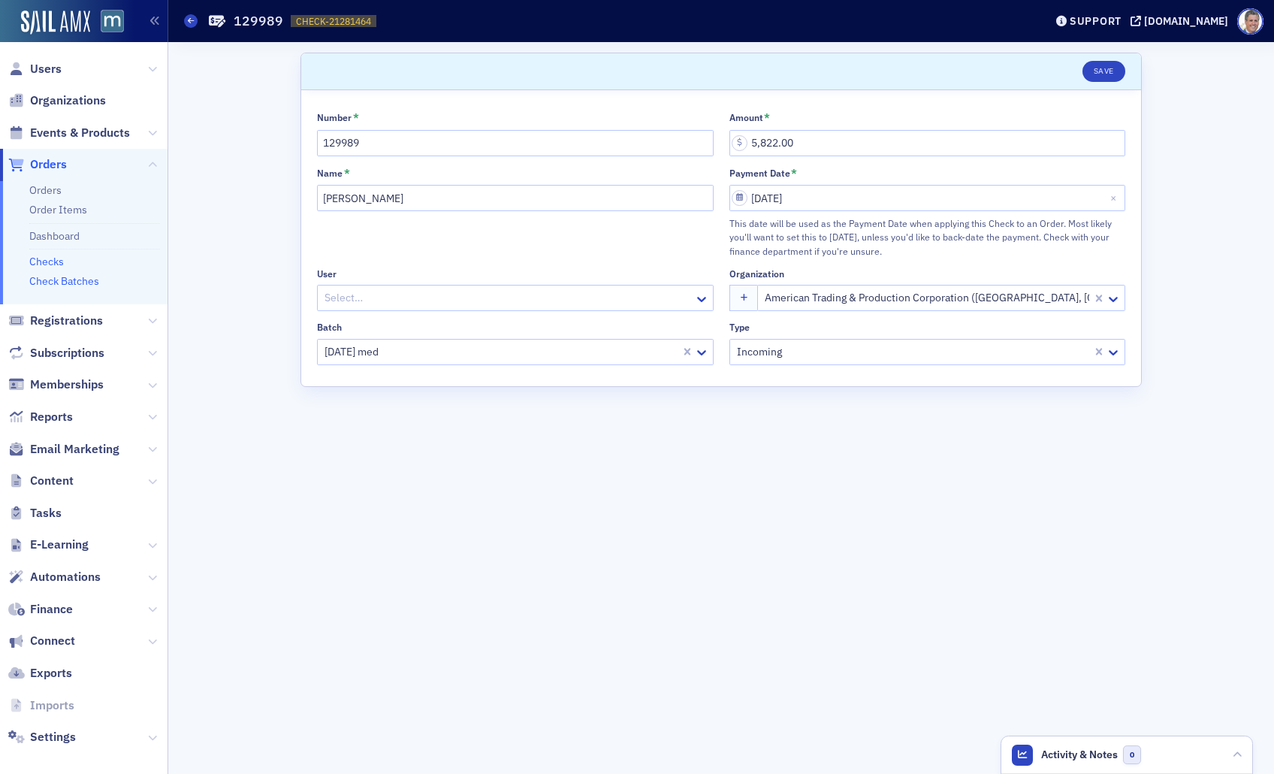
click at [90, 283] on link "Check Batches" at bounding box center [64, 281] width 70 height 14
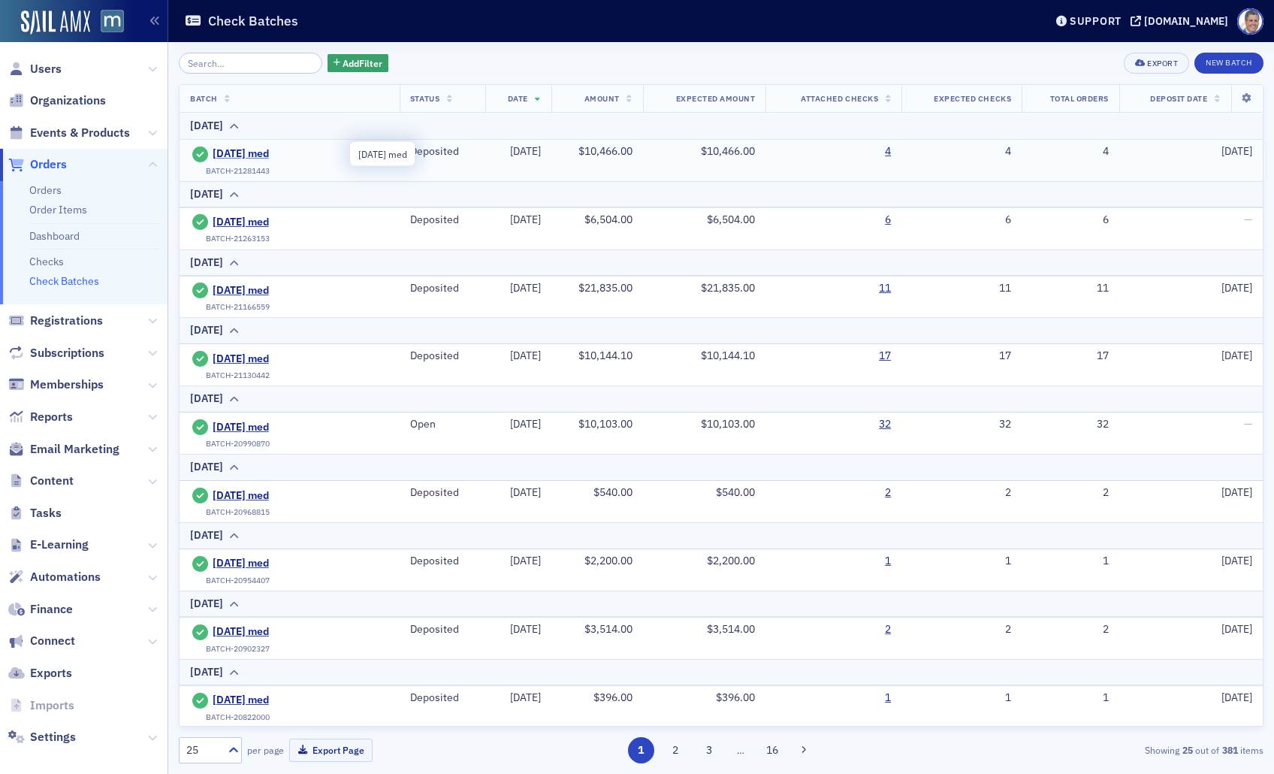
click at [267, 154] on span "2025-08-22 med" at bounding box center [281, 154] width 137 height 14
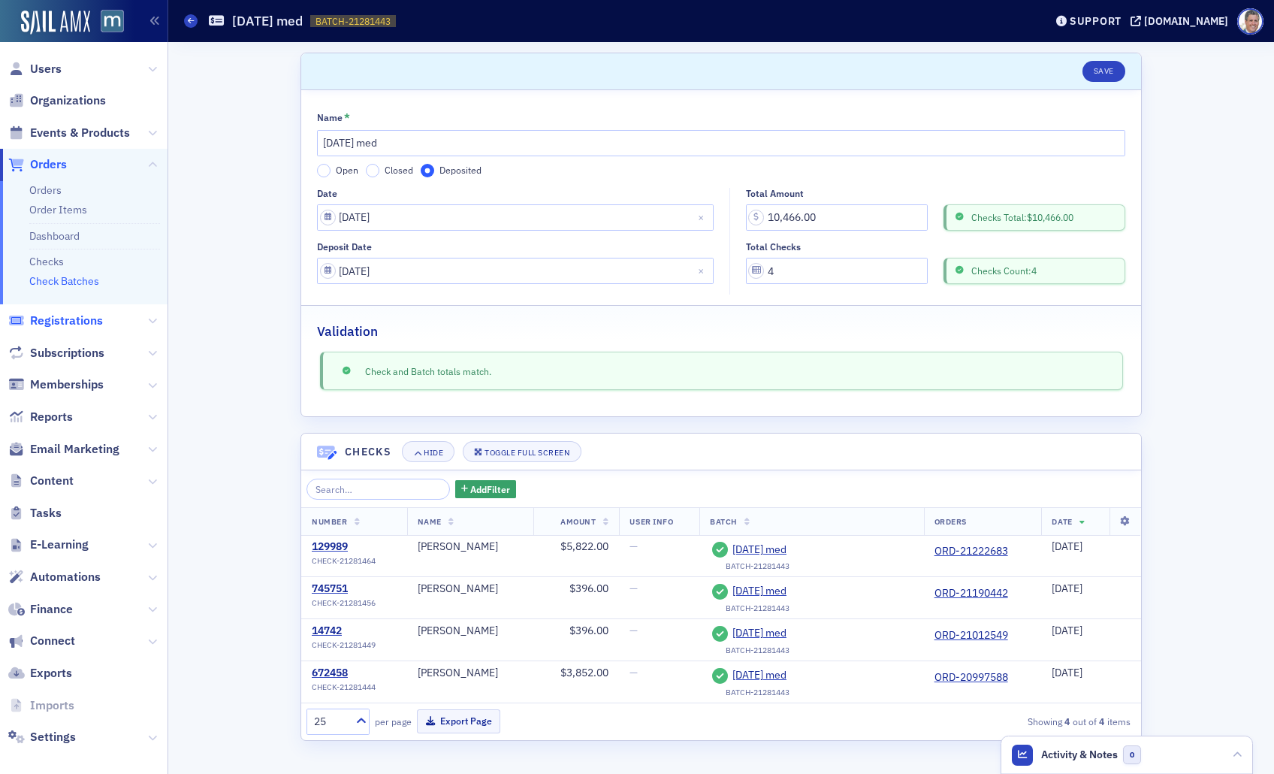
click at [89, 325] on span "Registrations" at bounding box center [66, 321] width 73 height 17
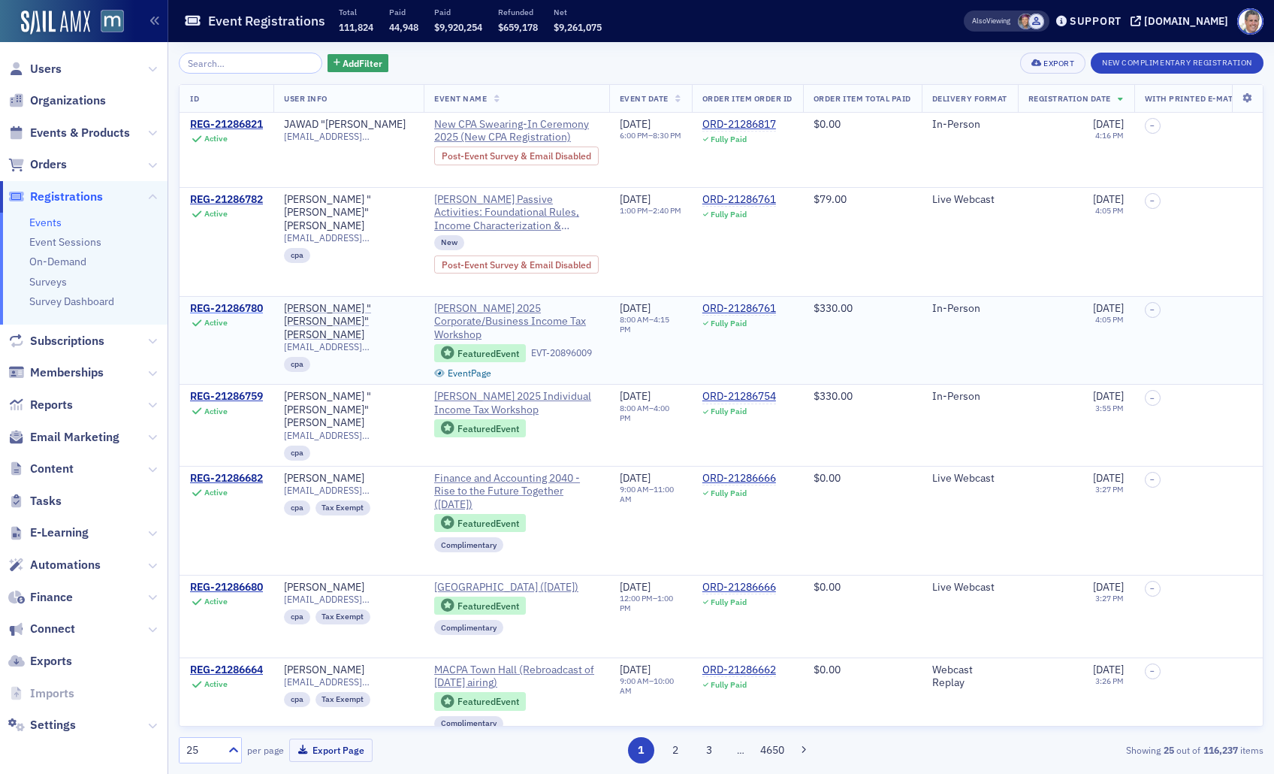
click at [248, 307] on div "REG-21286780" at bounding box center [226, 309] width 73 height 14
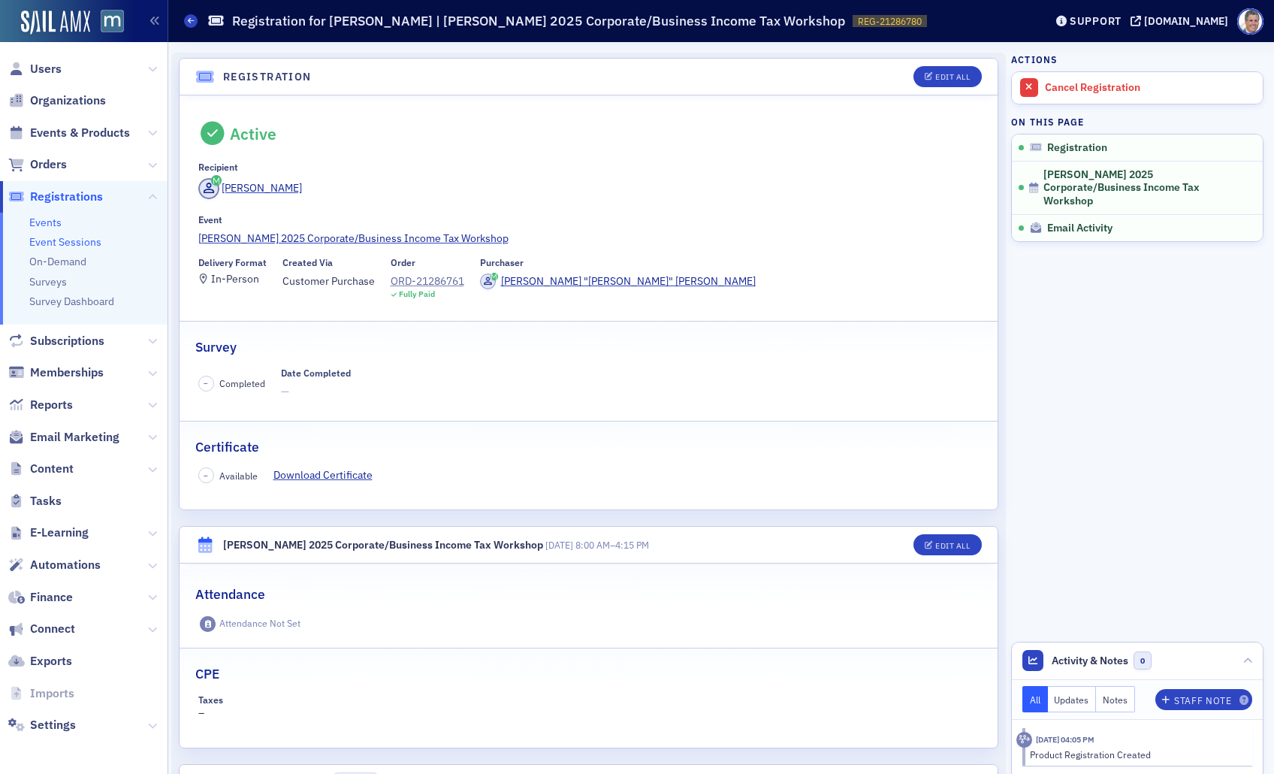
click at [65, 240] on link "Event Sessions" at bounding box center [65, 242] width 72 height 14
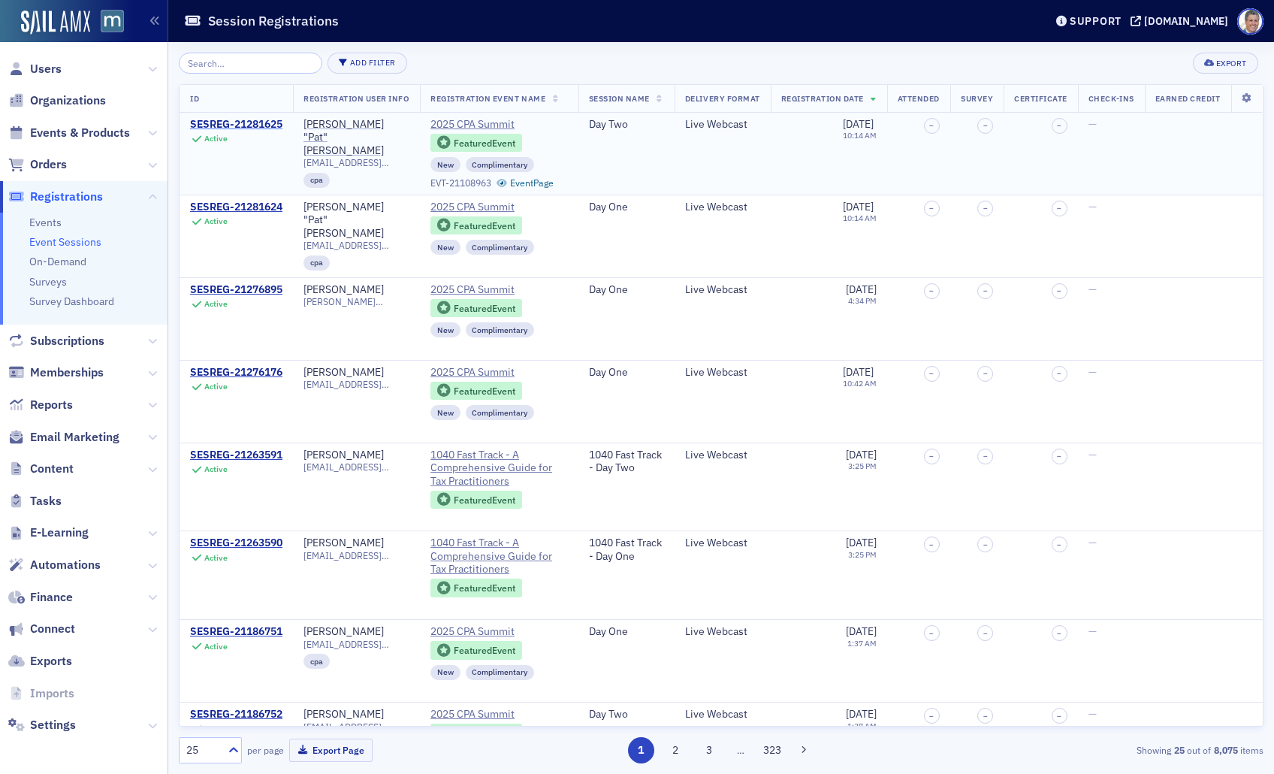
click at [228, 121] on div "SESREG-21281625" at bounding box center [236, 125] width 92 height 14
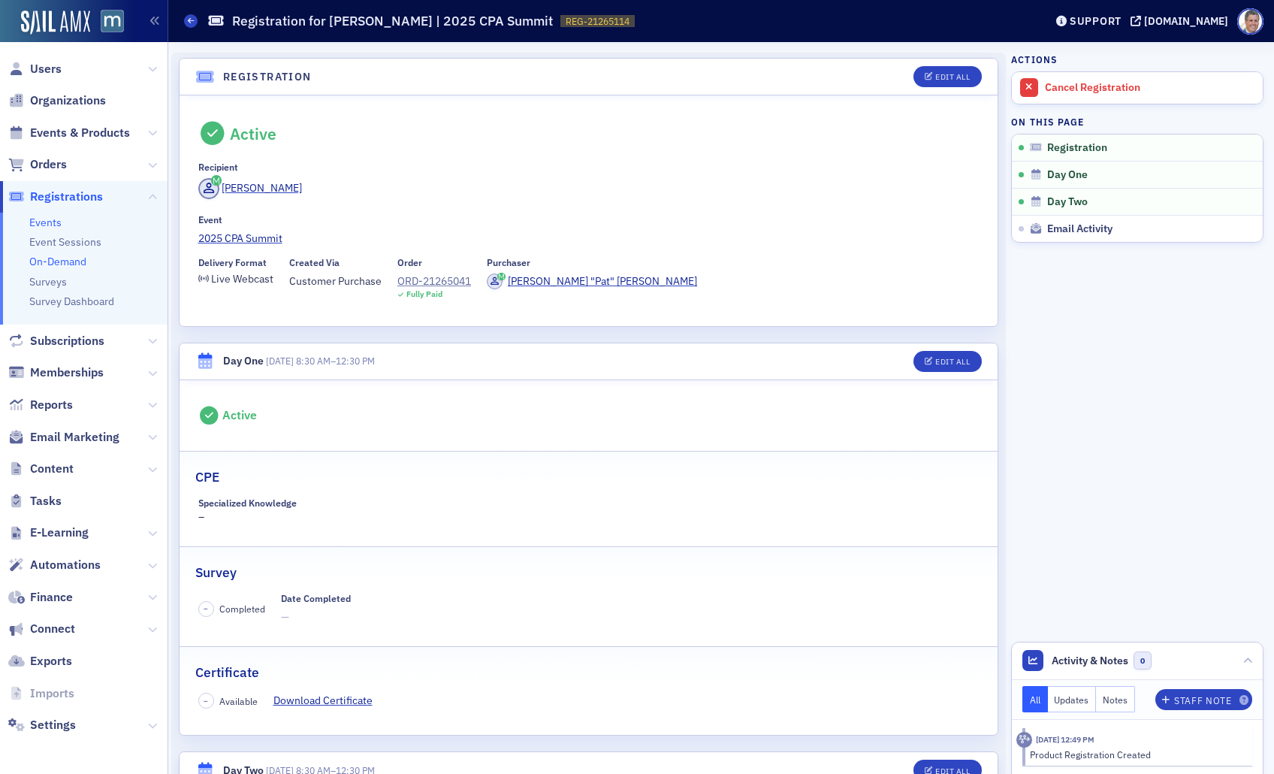
click at [59, 261] on link "On-Demand" at bounding box center [57, 262] width 57 height 14
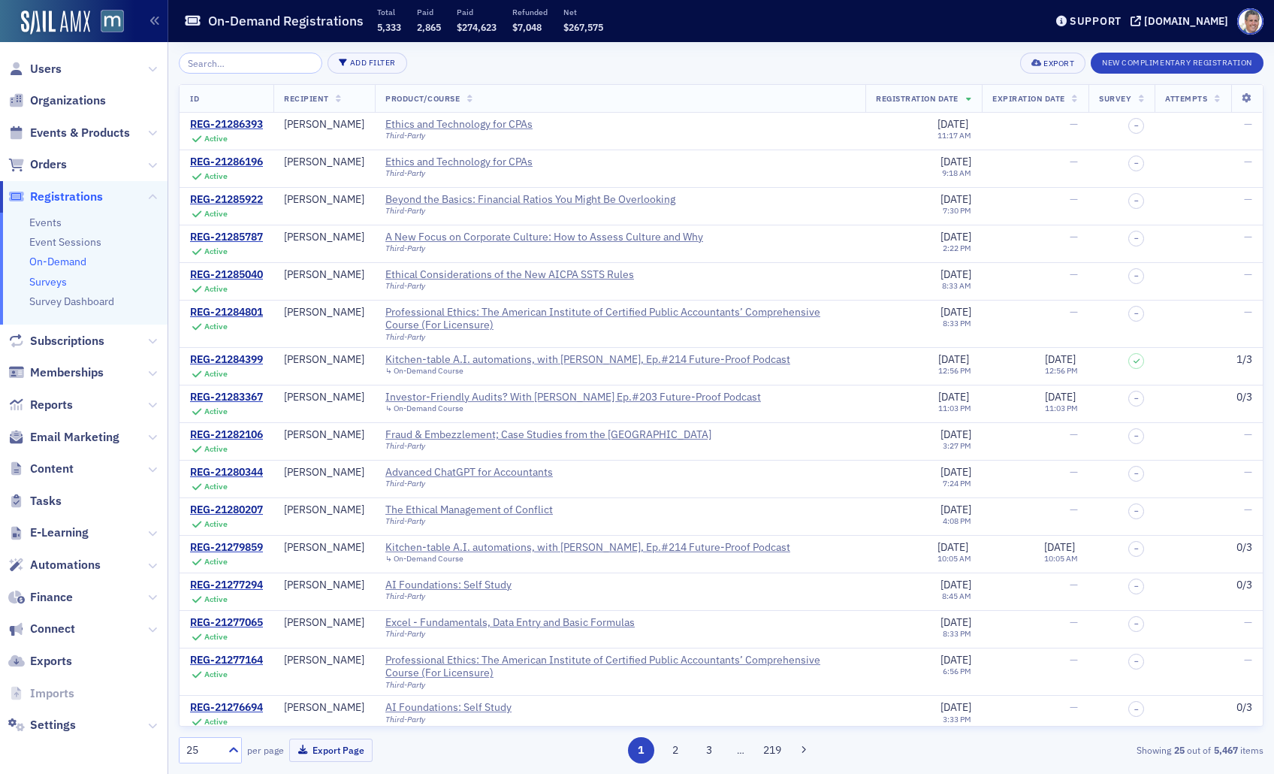
click at [55, 279] on link "Surveys" at bounding box center [48, 282] width 38 height 14
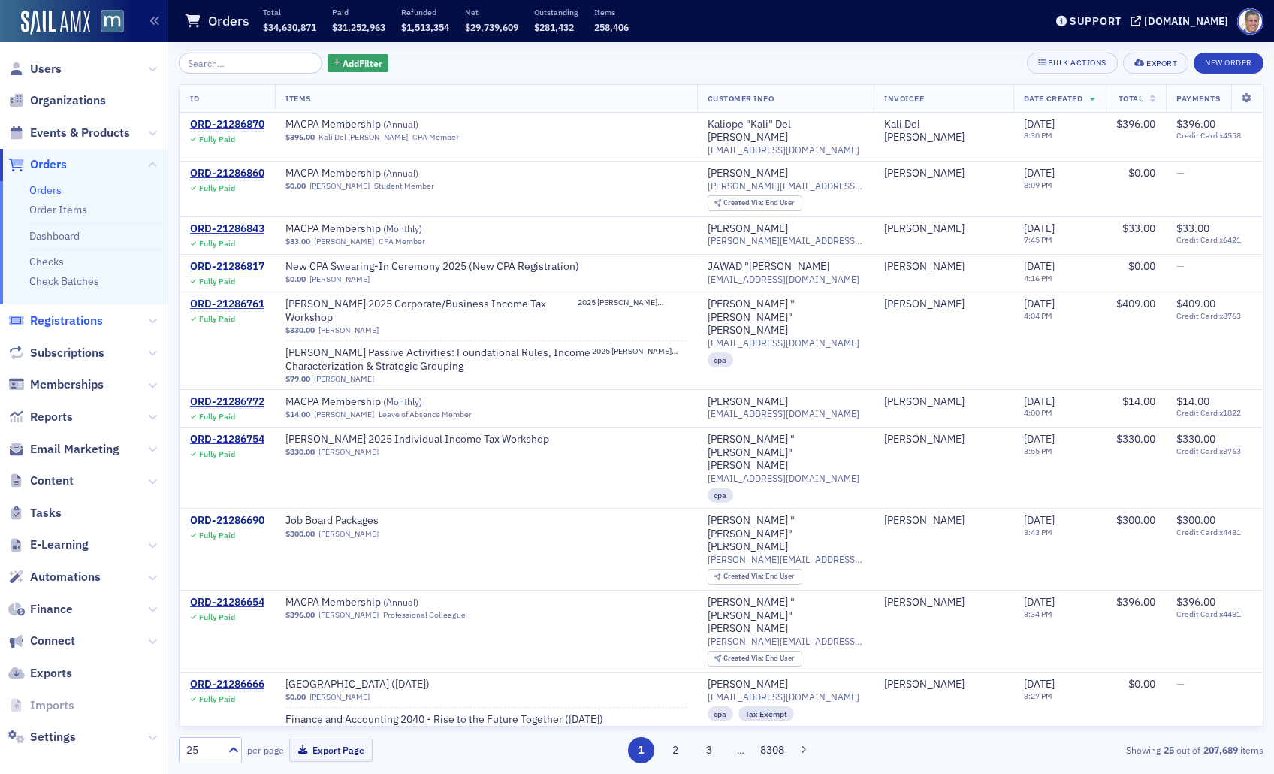
click at [60, 328] on span "Registrations" at bounding box center [66, 321] width 73 height 17
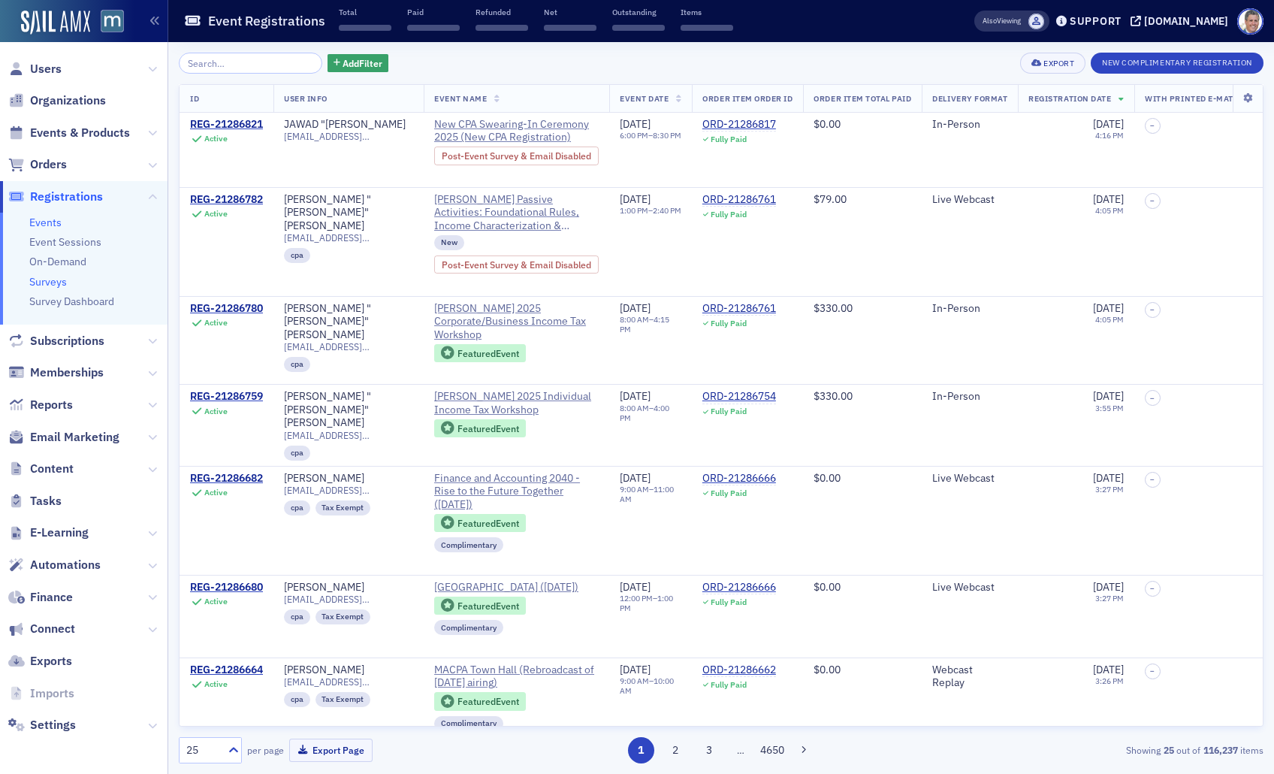
click at [45, 283] on link "Surveys" at bounding box center [48, 282] width 38 height 14
click at [77, 346] on span "Subscriptions" at bounding box center [67, 341] width 74 height 17
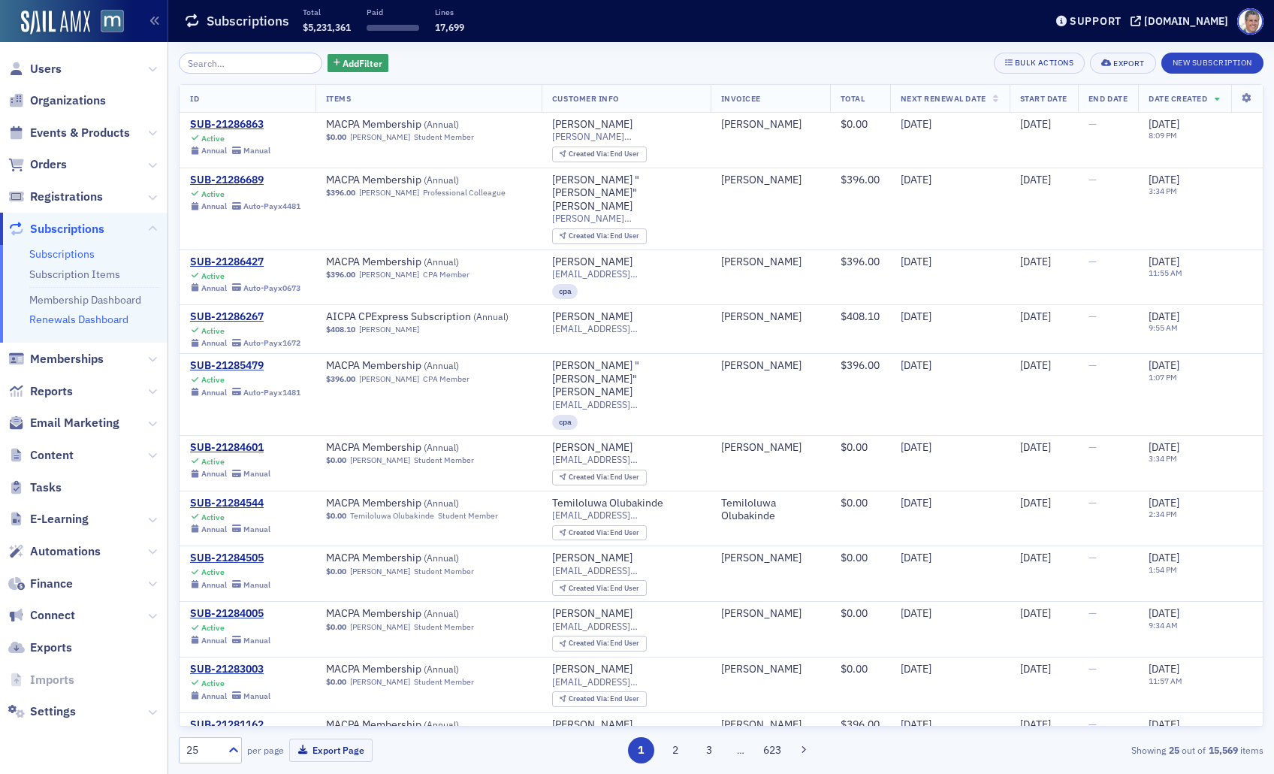
click at [86, 322] on link "Renewals Dashboard" at bounding box center [78, 320] width 99 height 14
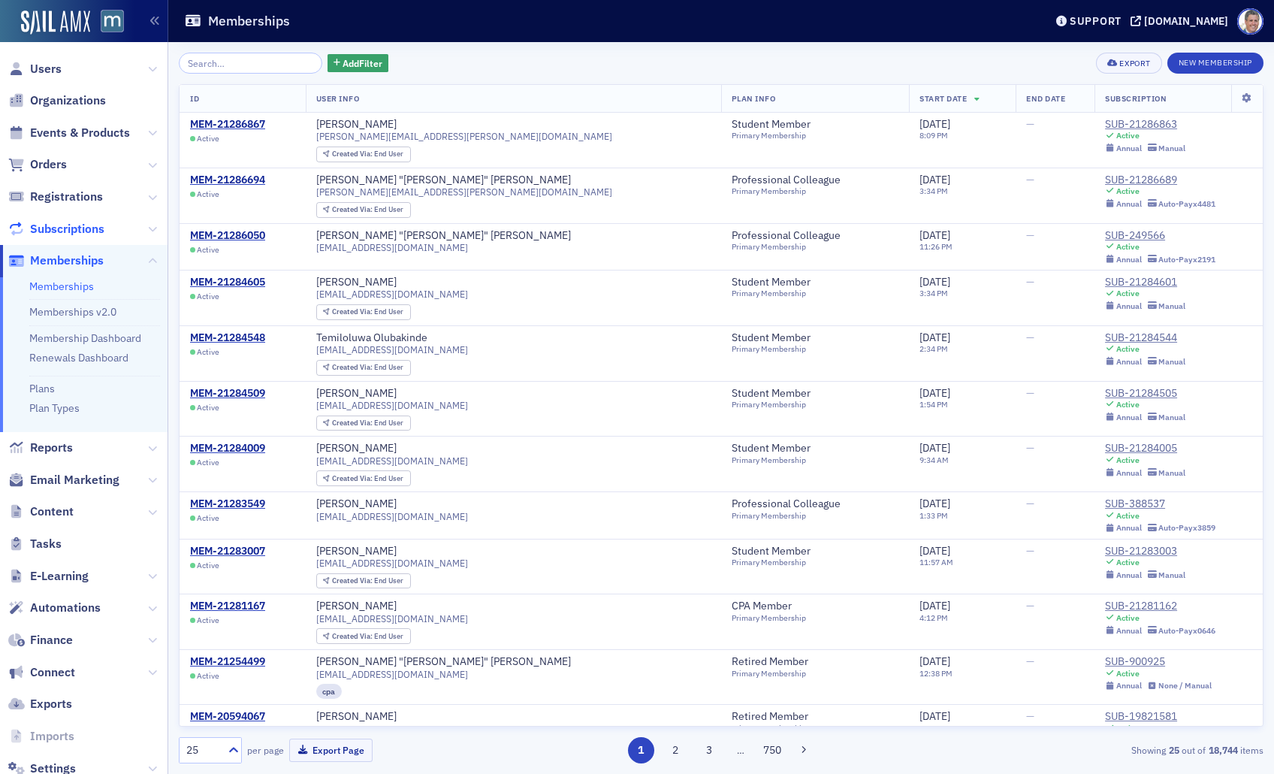
click at [61, 231] on span "Subscriptions" at bounding box center [67, 229] width 74 height 17
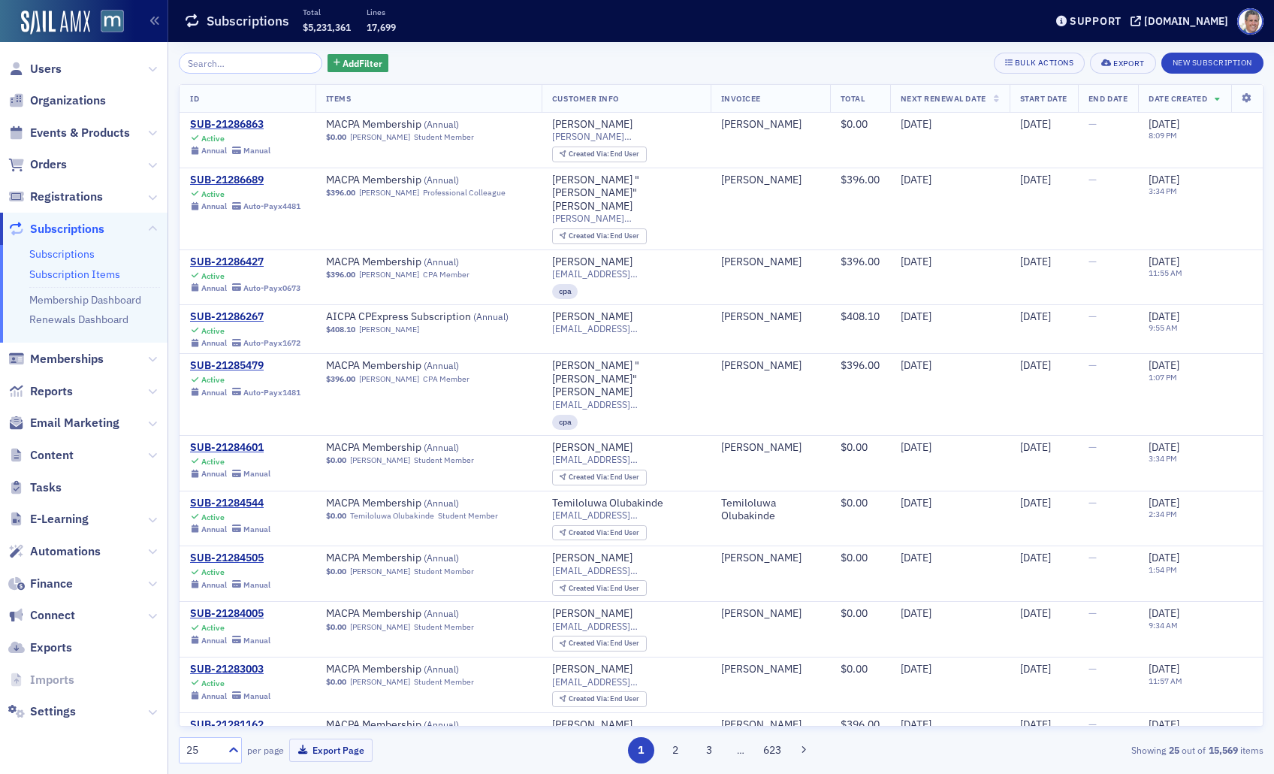
click at [67, 270] on link "Subscription Items" at bounding box center [74, 274] width 91 height 14
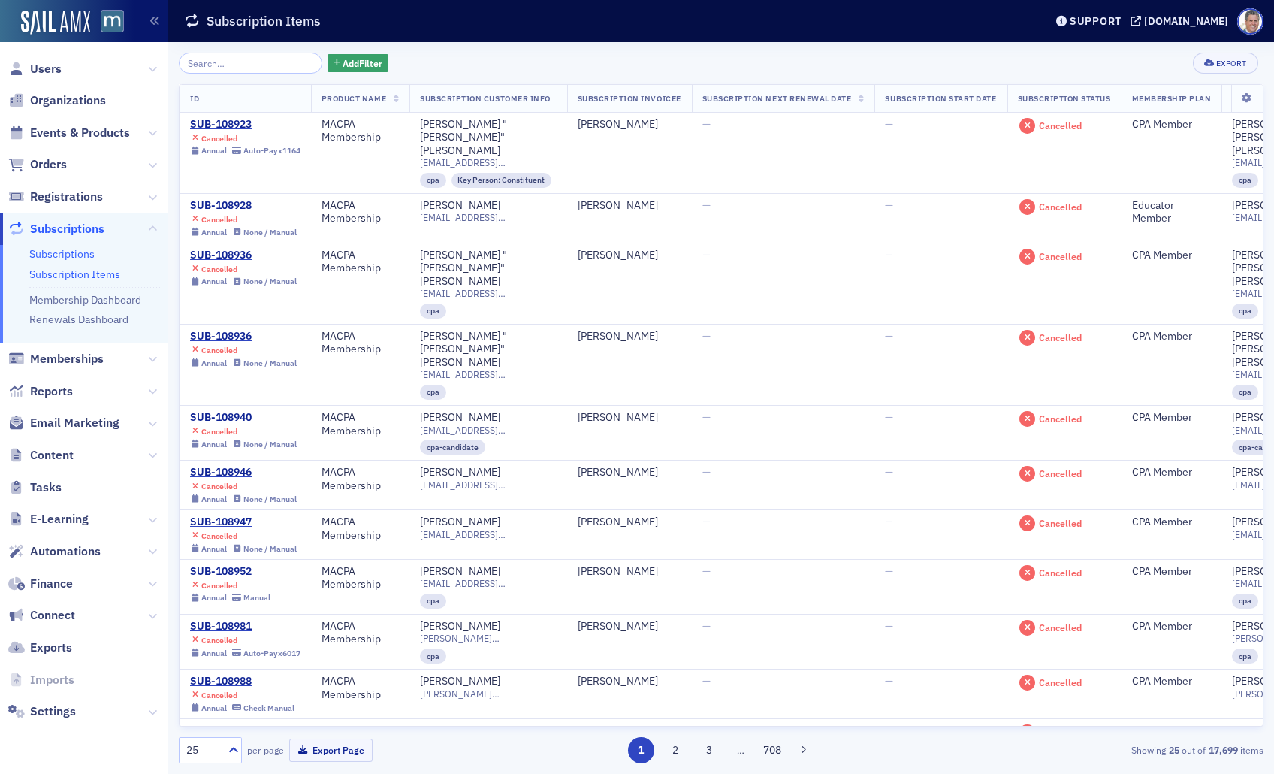
click at [62, 254] on link "Subscriptions" at bounding box center [61, 254] width 65 height 14
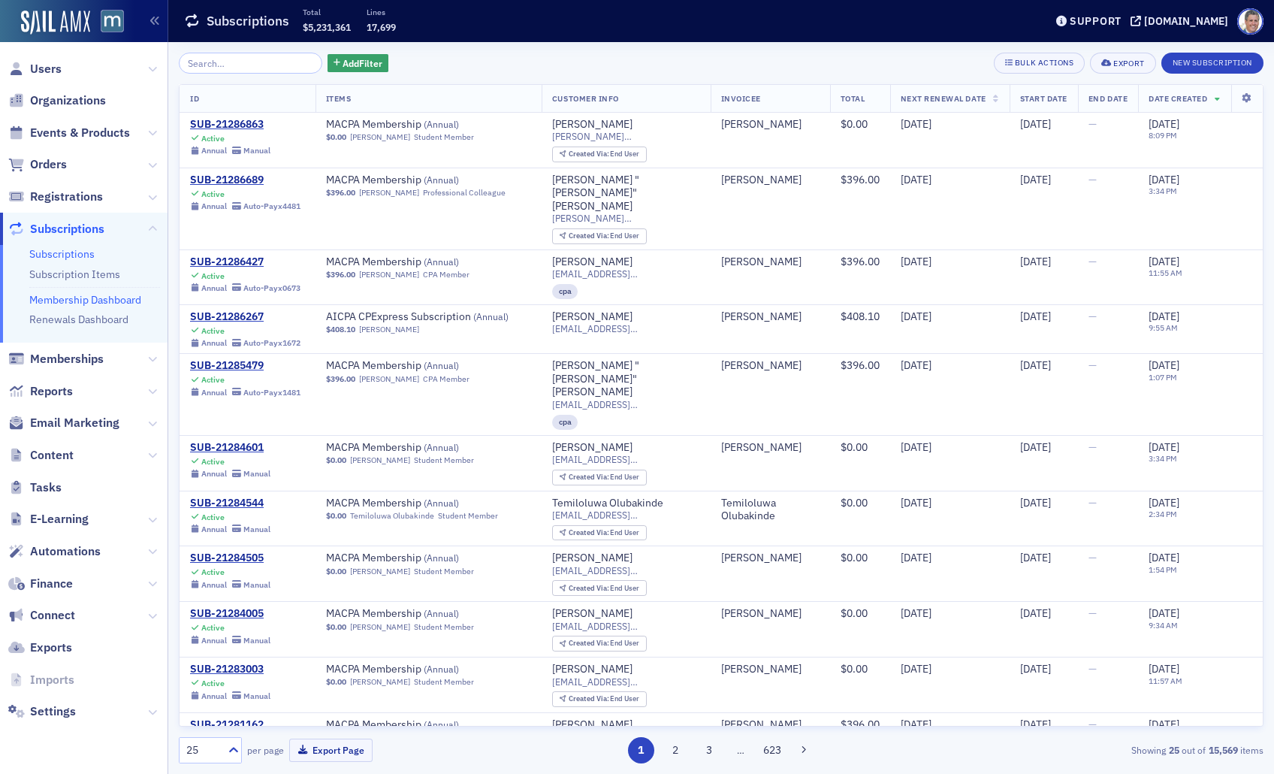
click at [82, 298] on link "Membership Dashboard" at bounding box center [85, 300] width 112 height 14
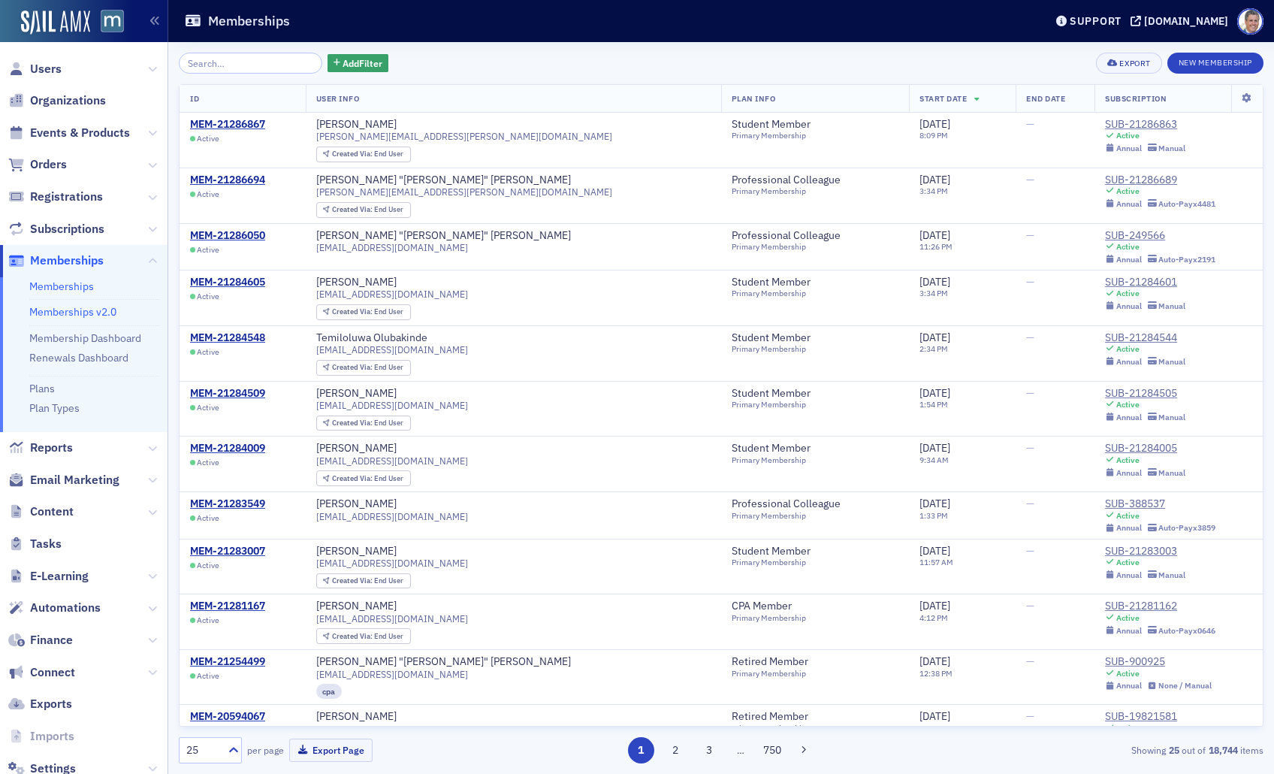
click at [73, 312] on link "Memberships v2.0" at bounding box center [72, 312] width 87 height 14
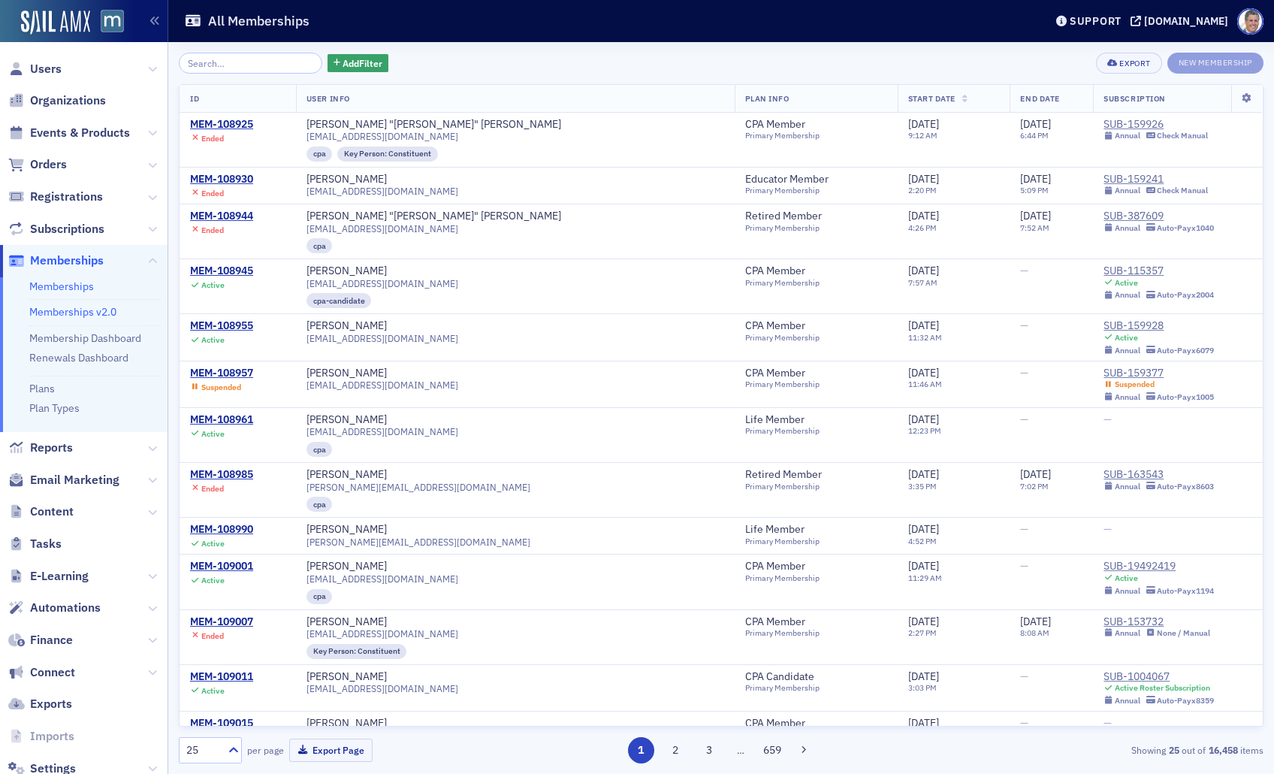
click at [78, 284] on link "Memberships" at bounding box center [61, 287] width 65 height 14
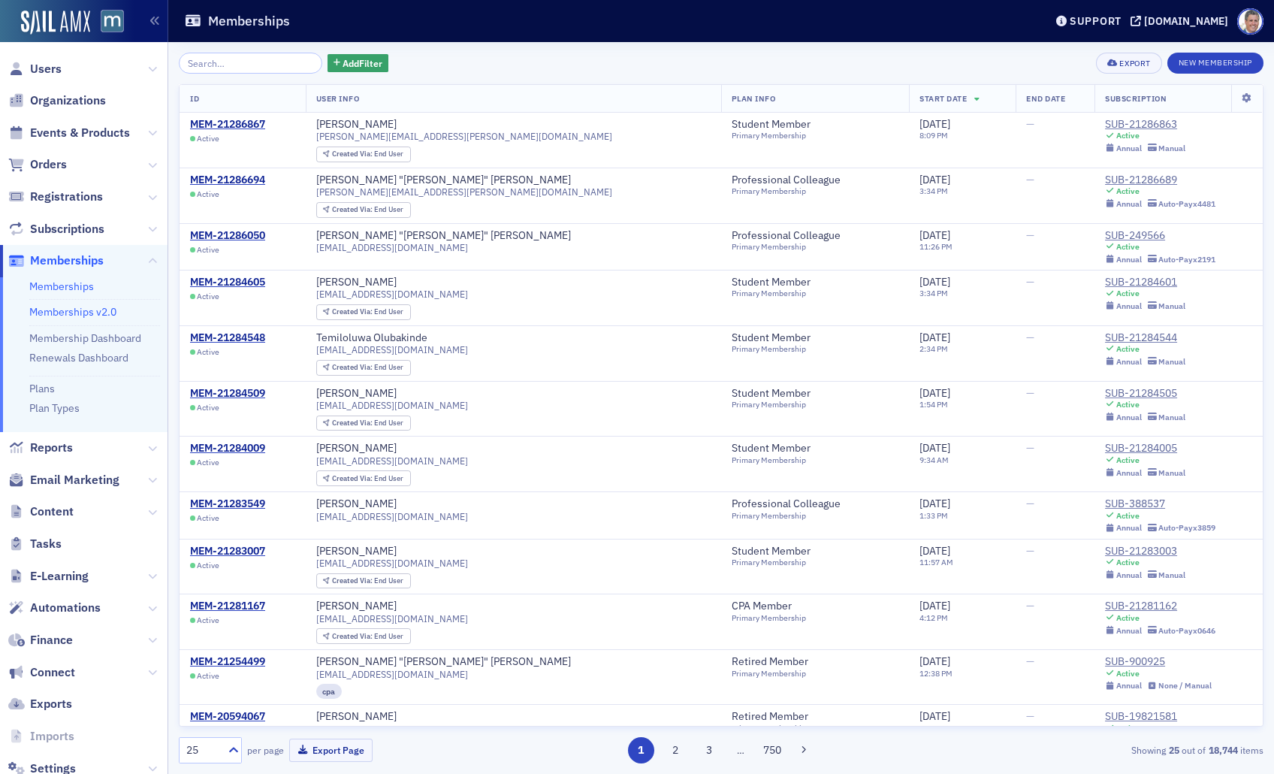
click at [78, 308] on link "Memberships v2.0" at bounding box center [72, 312] width 87 height 14
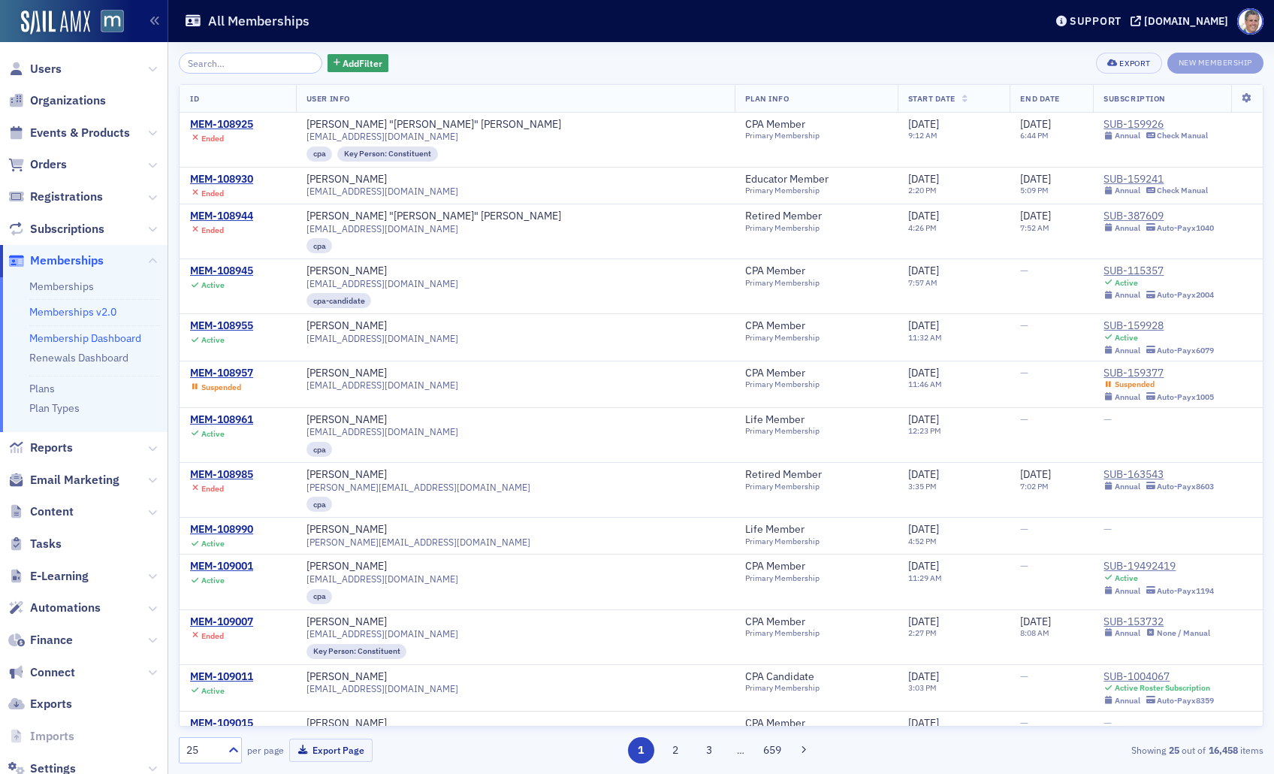
click at [116, 340] on link "Membership Dashboard" at bounding box center [85, 338] width 112 height 14
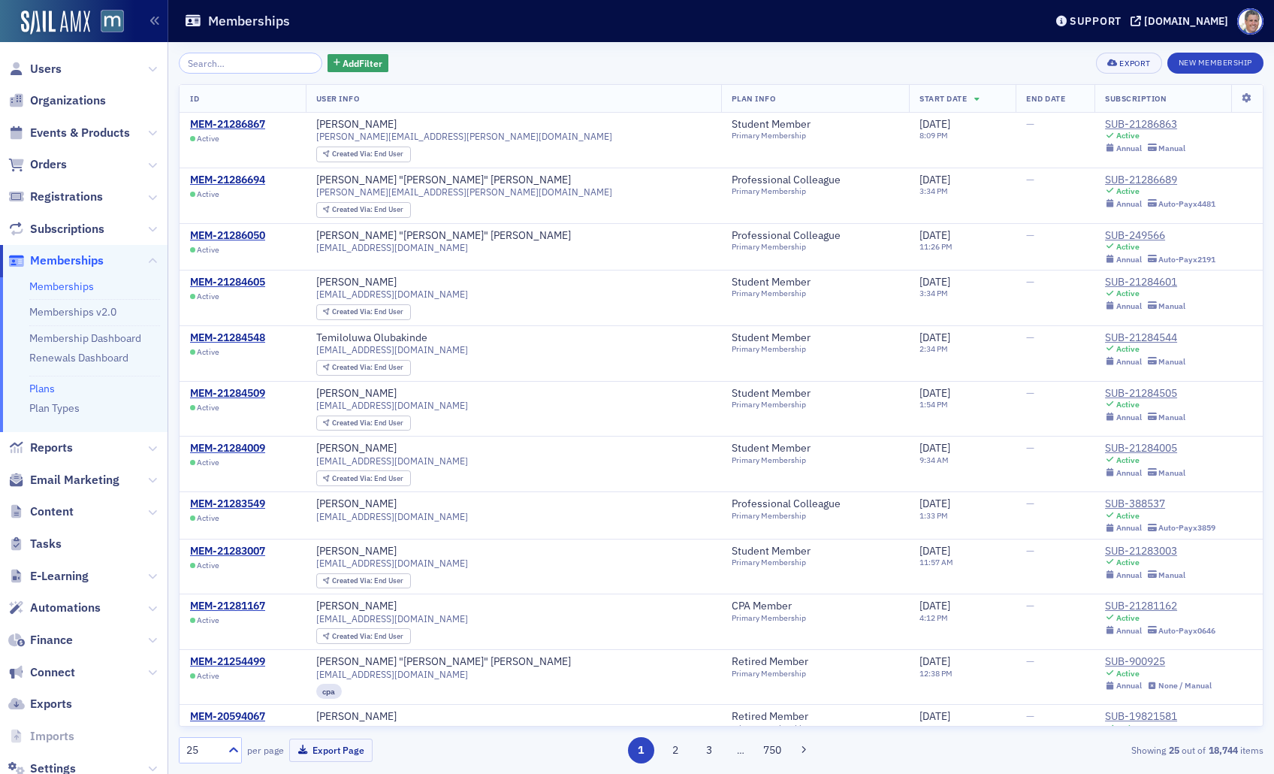
click at [44, 389] on link "Plans" at bounding box center [42, 389] width 26 height 14
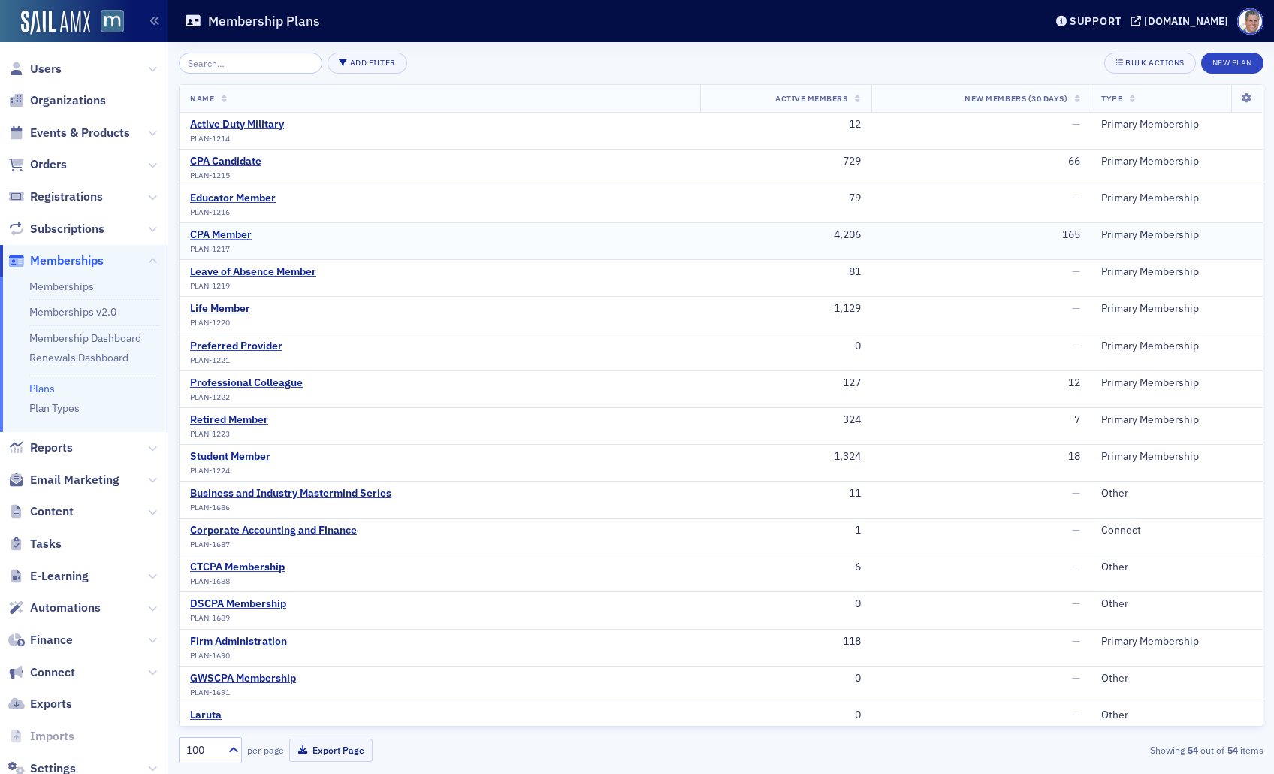
click at [239, 228] on div "CPA Member" at bounding box center [221, 235] width 62 height 14
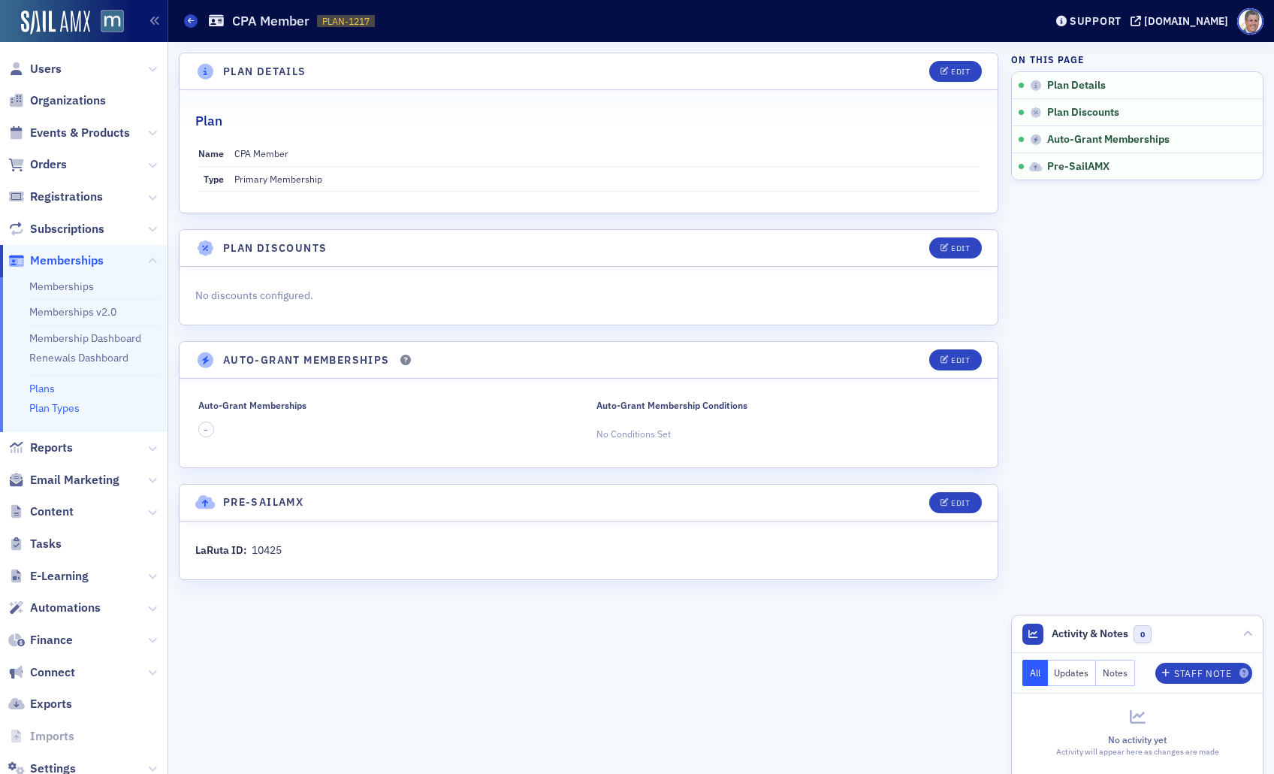
click at [56, 404] on link "Plan Types" at bounding box center [54, 408] width 50 height 14
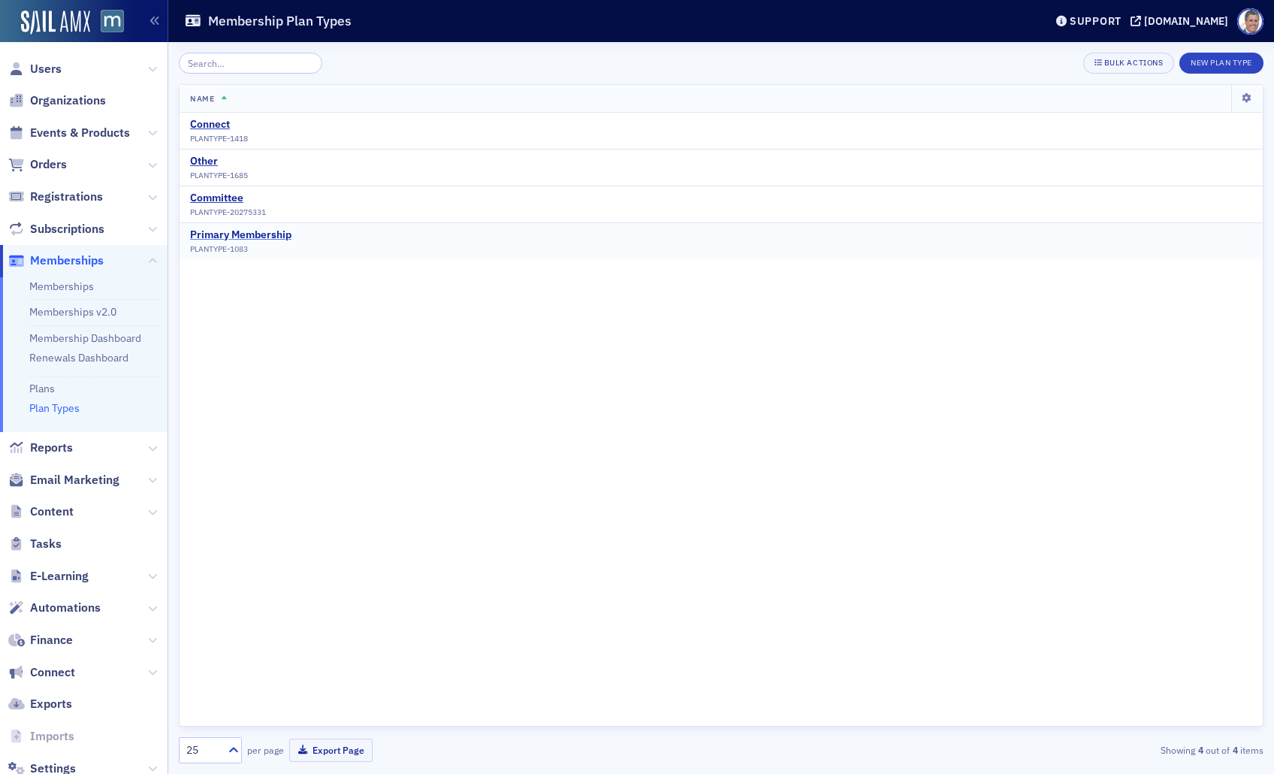
click at [216, 233] on div "Primary Membership" at bounding box center [240, 235] width 101 height 14
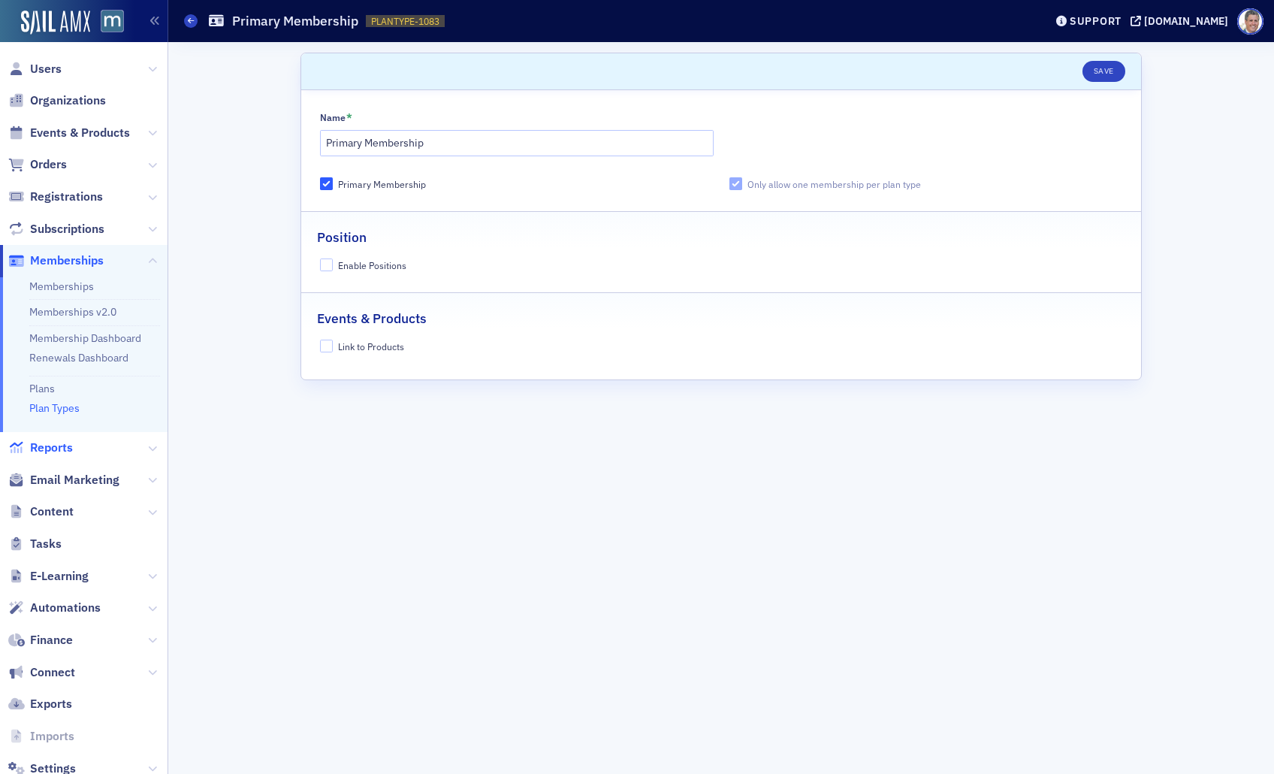
click at [57, 449] on span "Reports" at bounding box center [51, 448] width 43 height 17
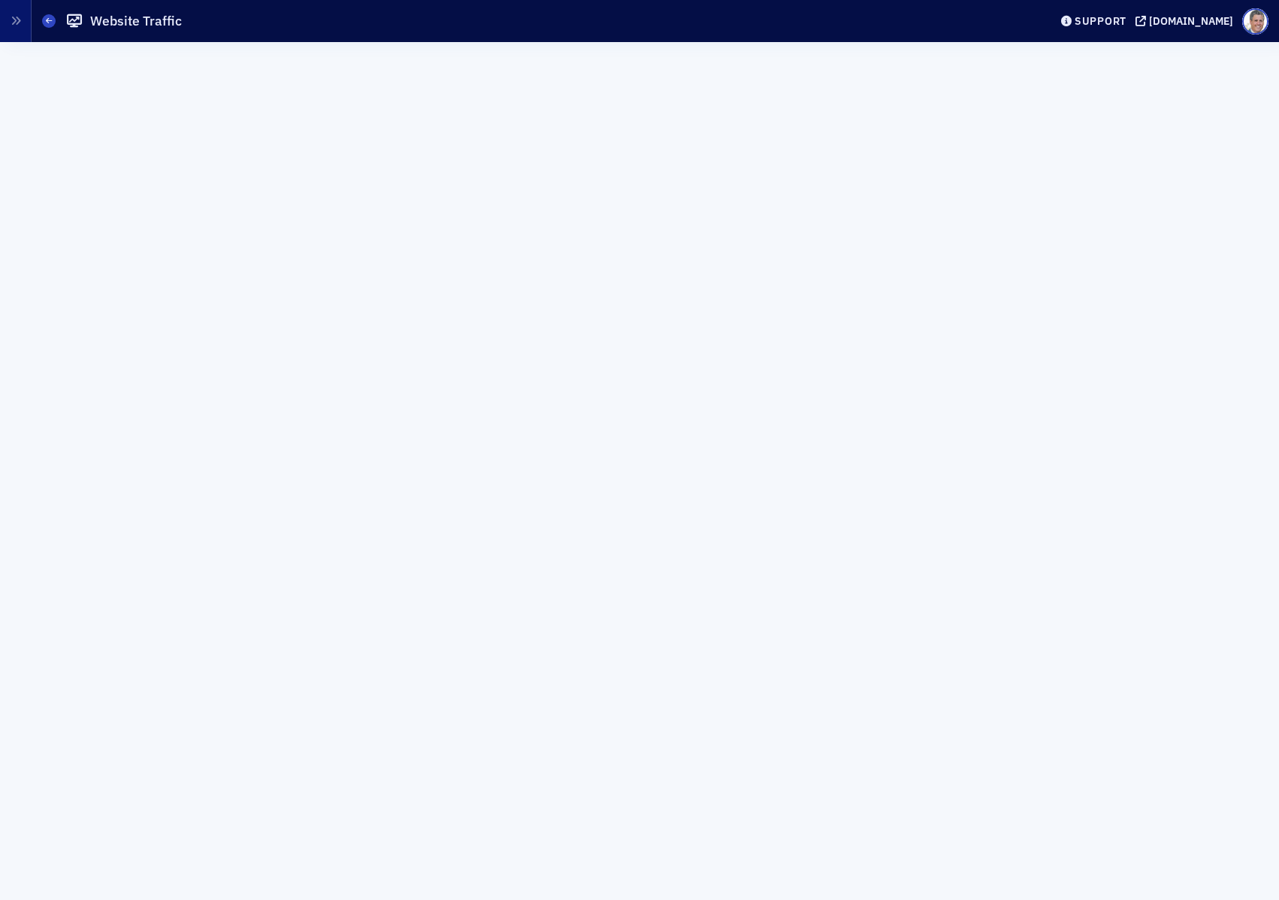
scroll to position [20, 0]
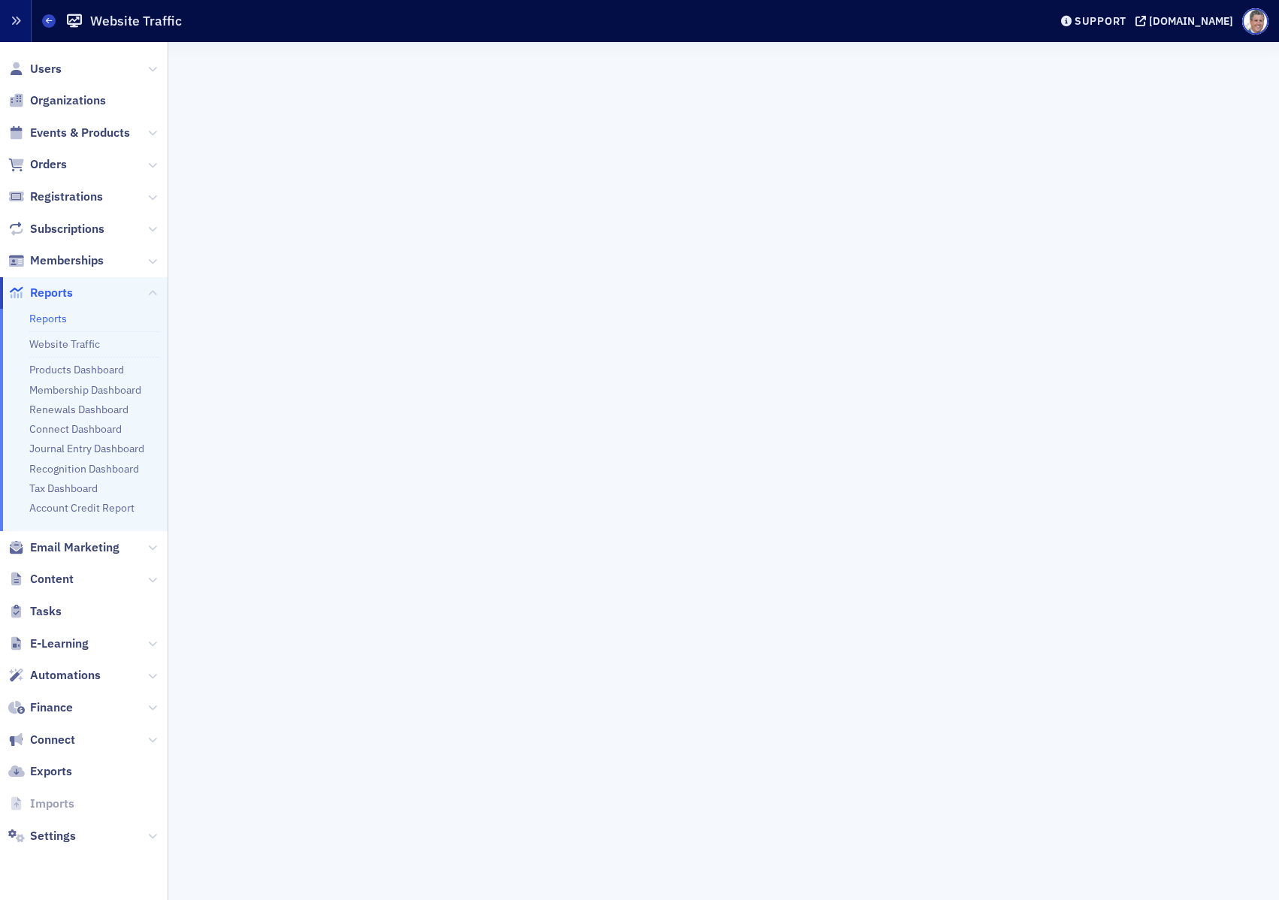
click at [17, 23] on icon "button" at bounding box center [16, 21] width 11 height 11
click at [88, 373] on link "Products Dashboard" at bounding box center [76, 370] width 95 height 14
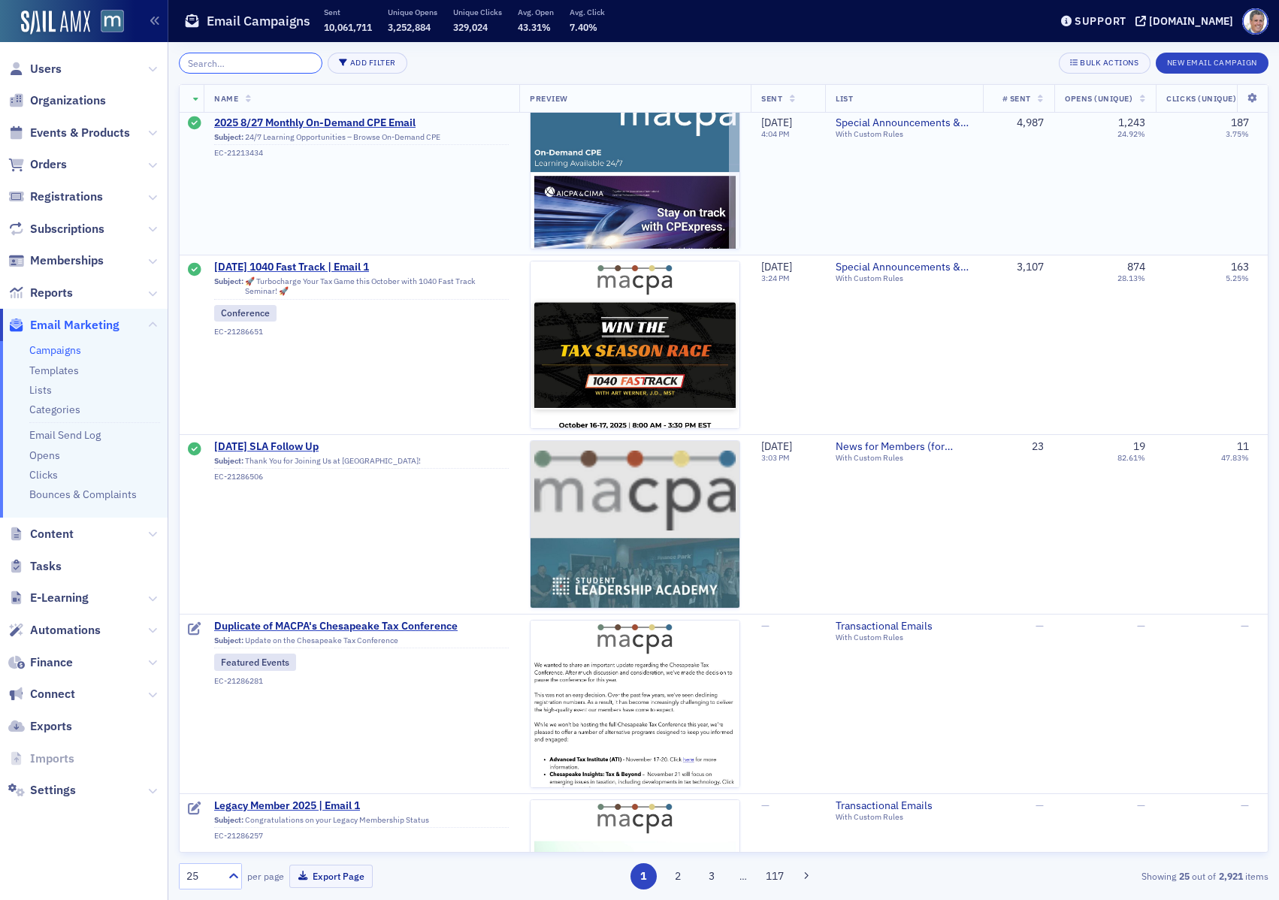
scroll to position [399, 0]
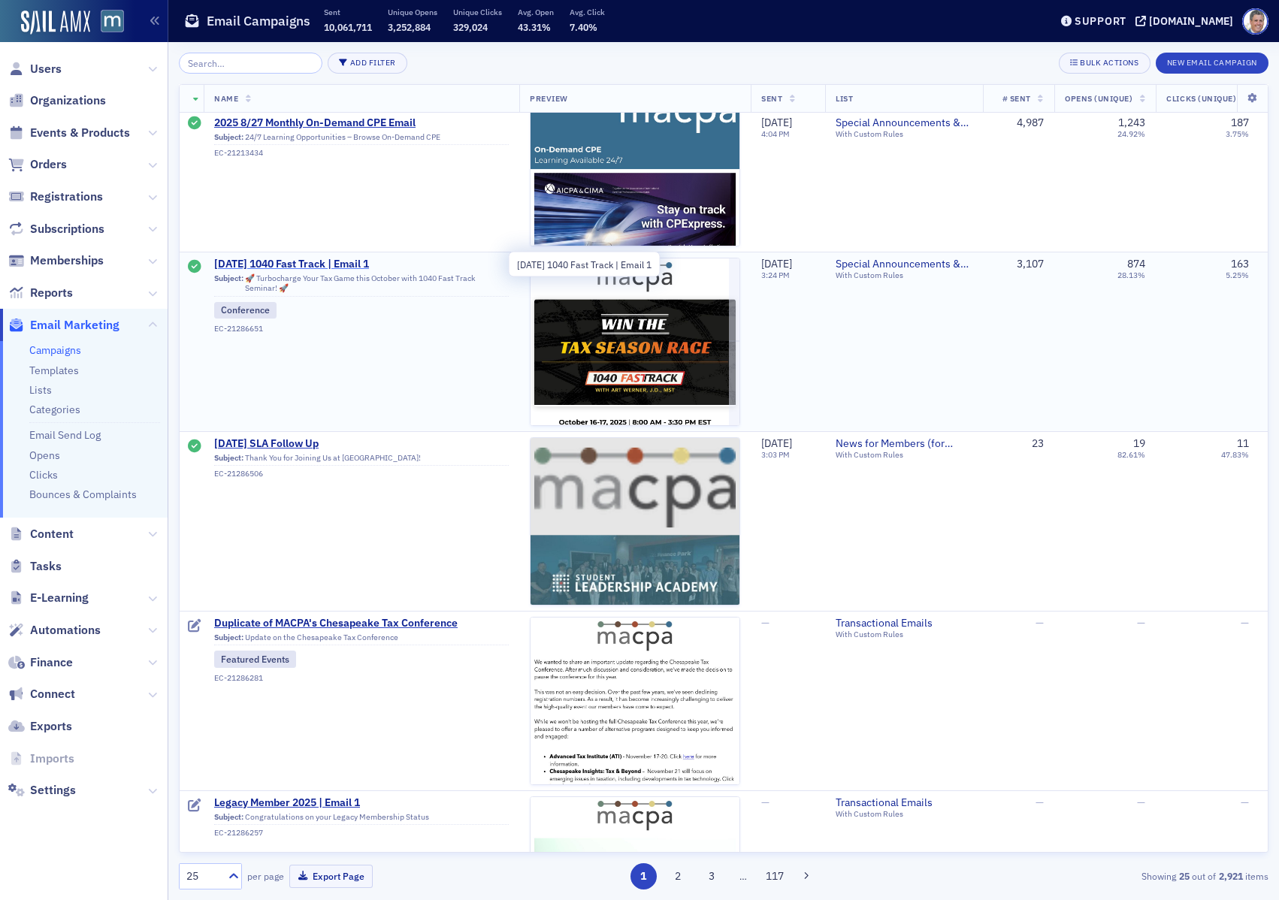
click at [321, 263] on span "Oct. 2025 1040 Fast Track | Email 1" at bounding box center [361, 265] width 295 height 14
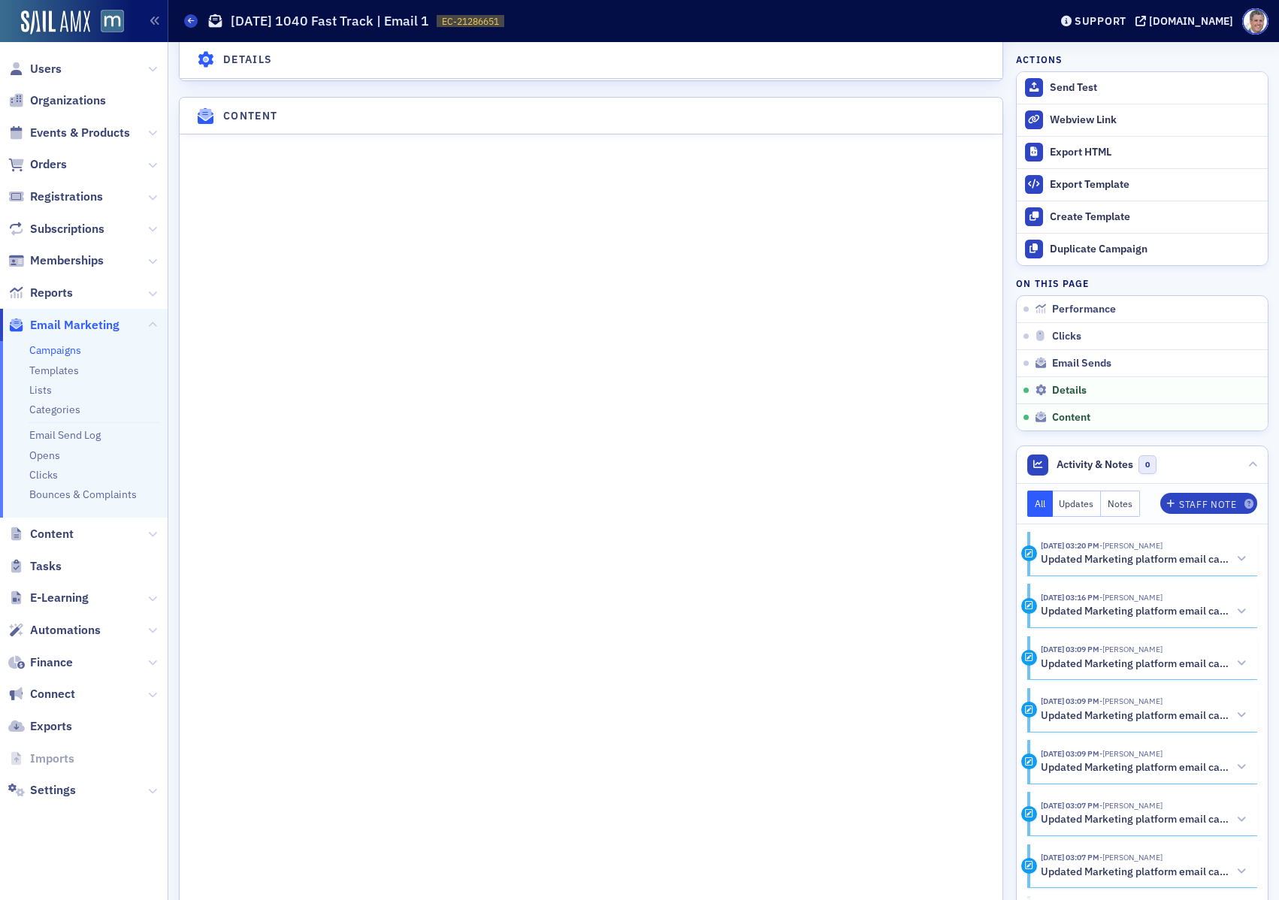
scroll to position [2205, 0]
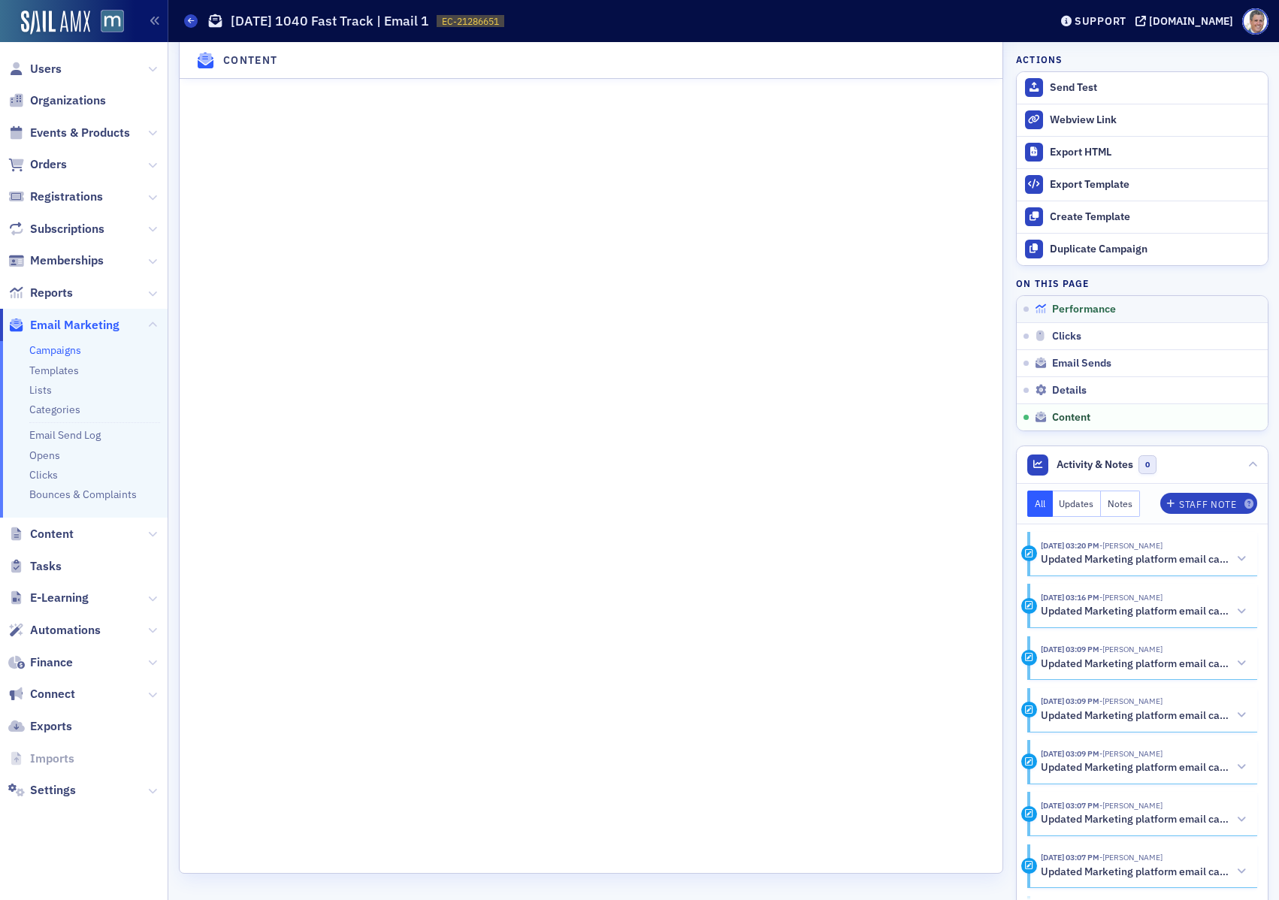
click at [1070, 307] on span "Performance" at bounding box center [1084, 310] width 64 height 14
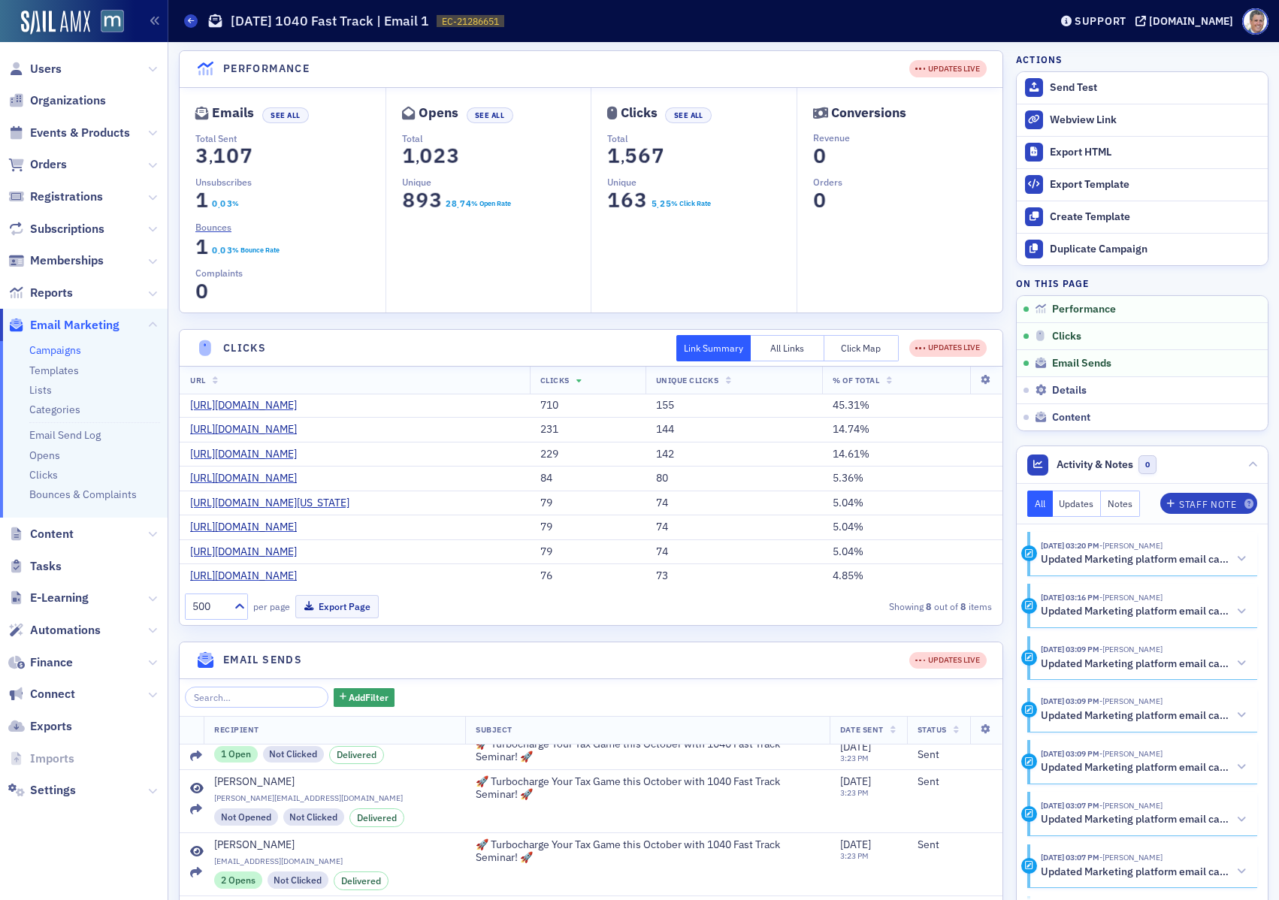
scroll to position [0, 0]
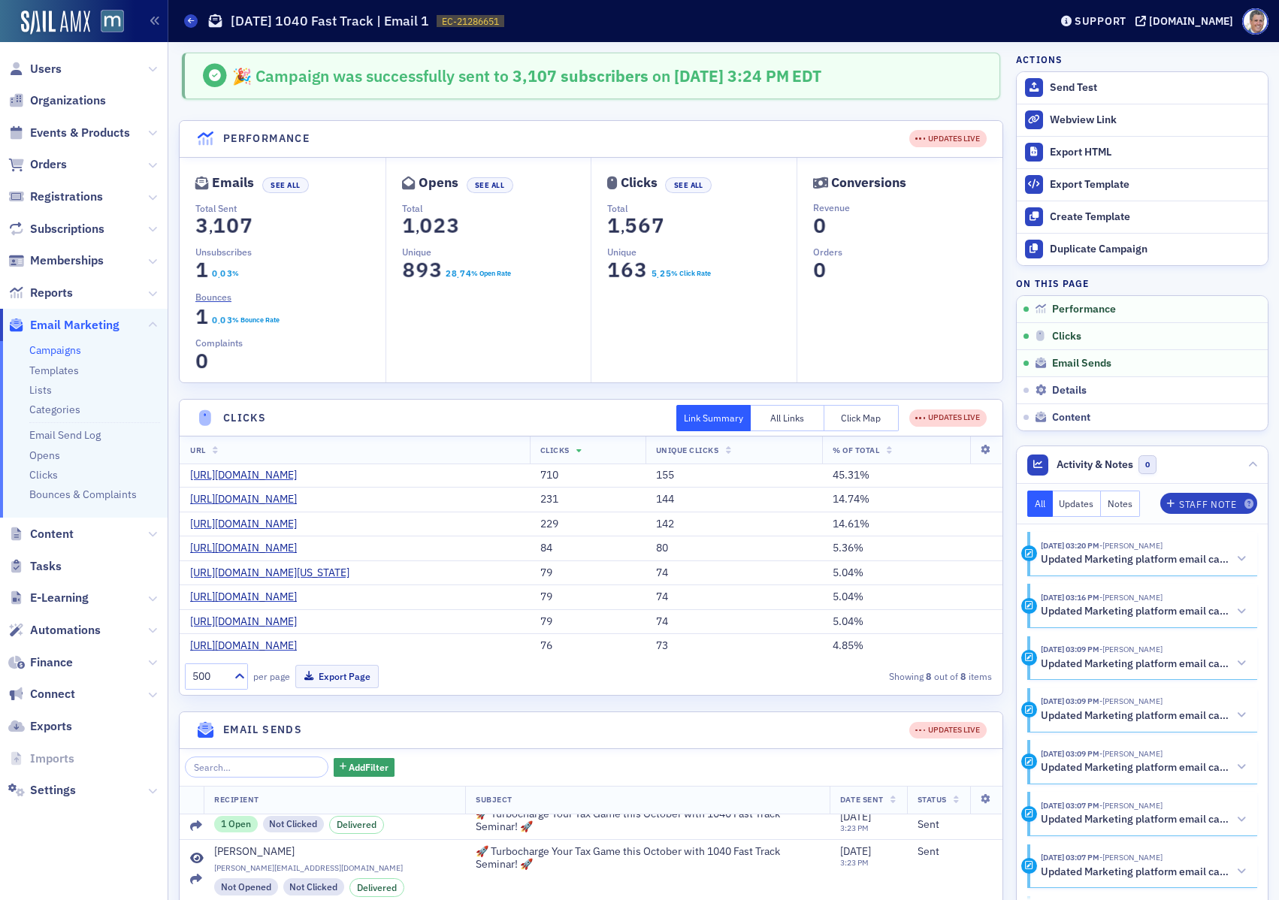
click at [31, 355] on link "Campaigns" at bounding box center [55, 350] width 52 height 14
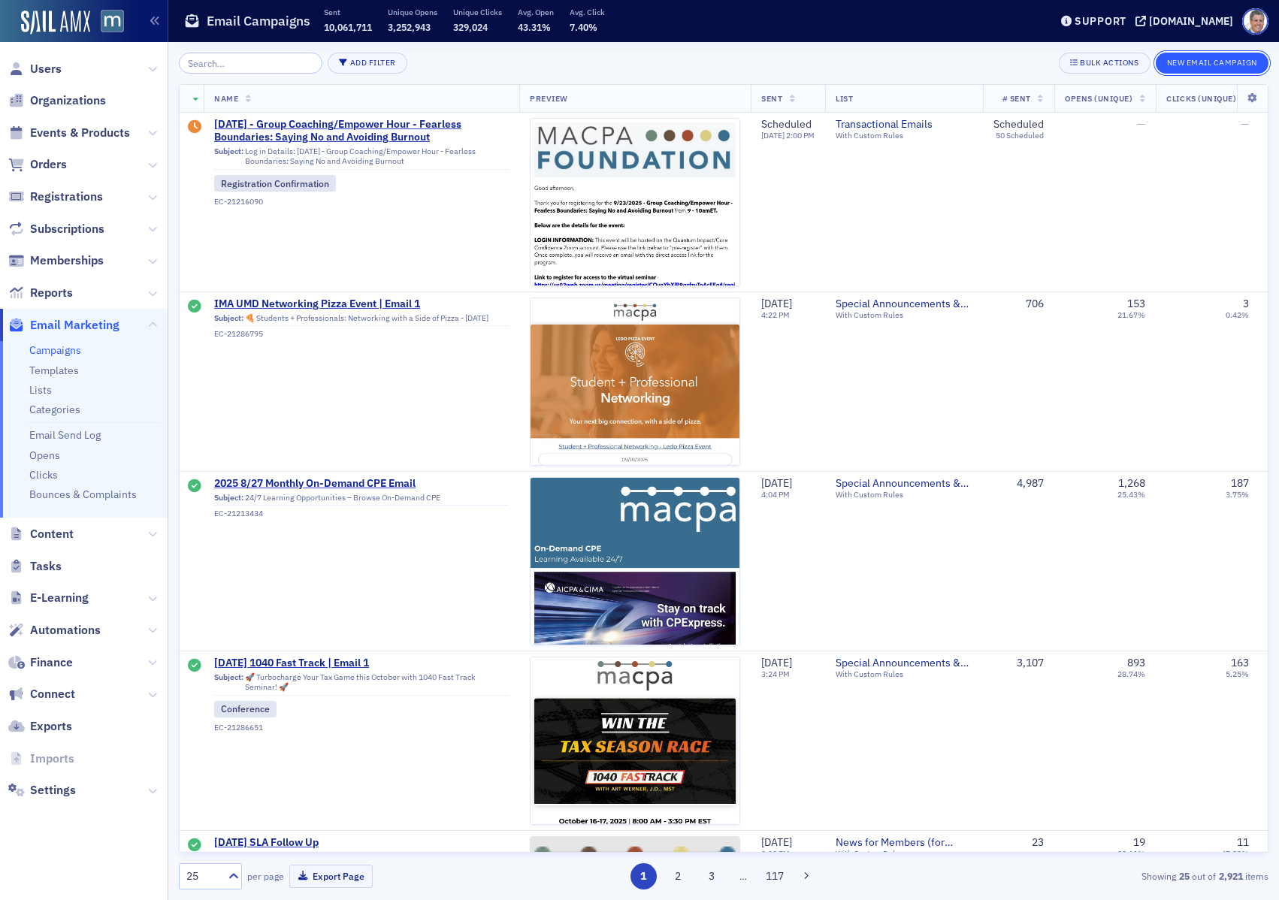
click at [1203, 62] on button "New Email Campaign" at bounding box center [1212, 63] width 113 height 21
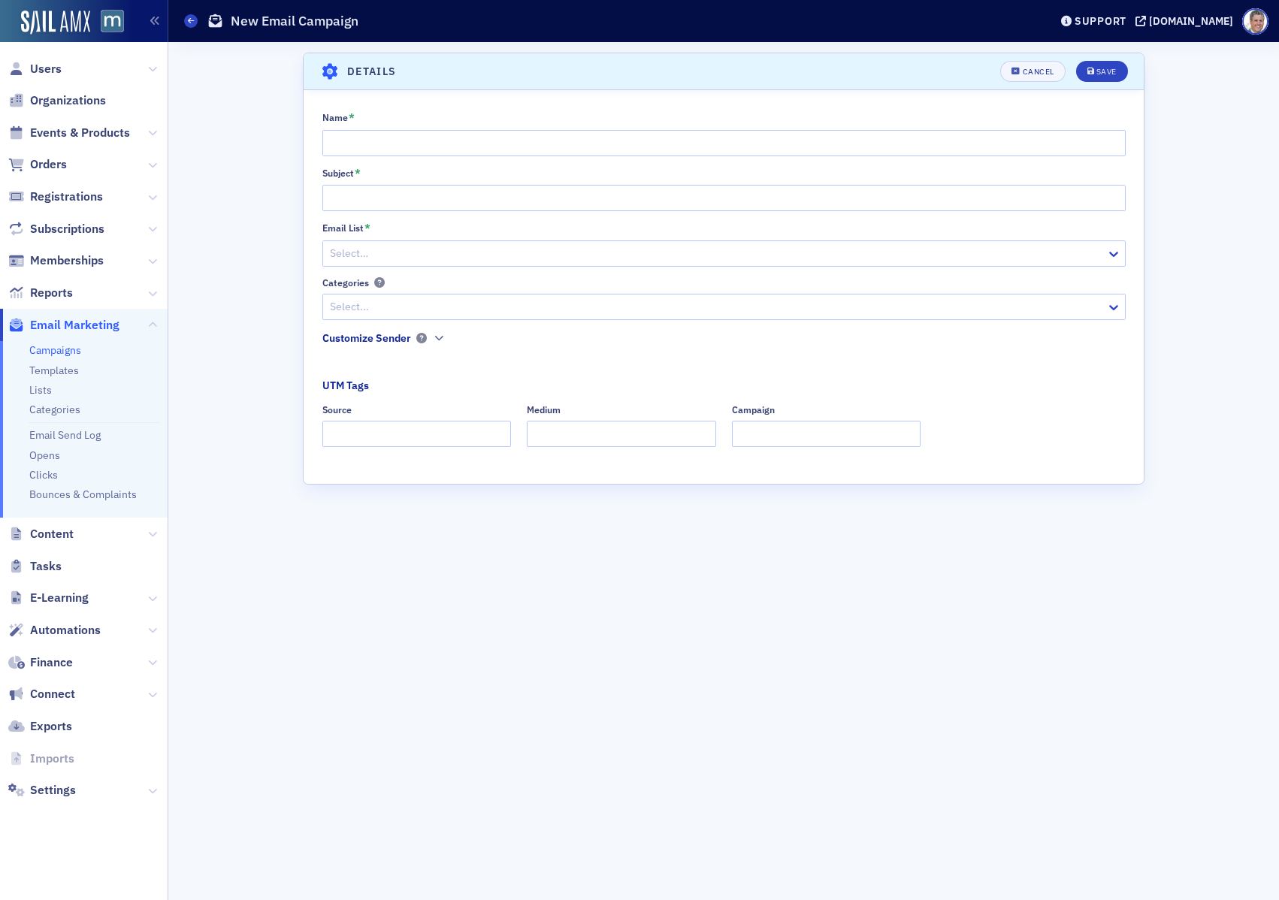
click at [324, 74] on icon at bounding box center [329, 72] width 20 height 16
click at [445, 249] on div at bounding box center [701, 253] width 746 height 19
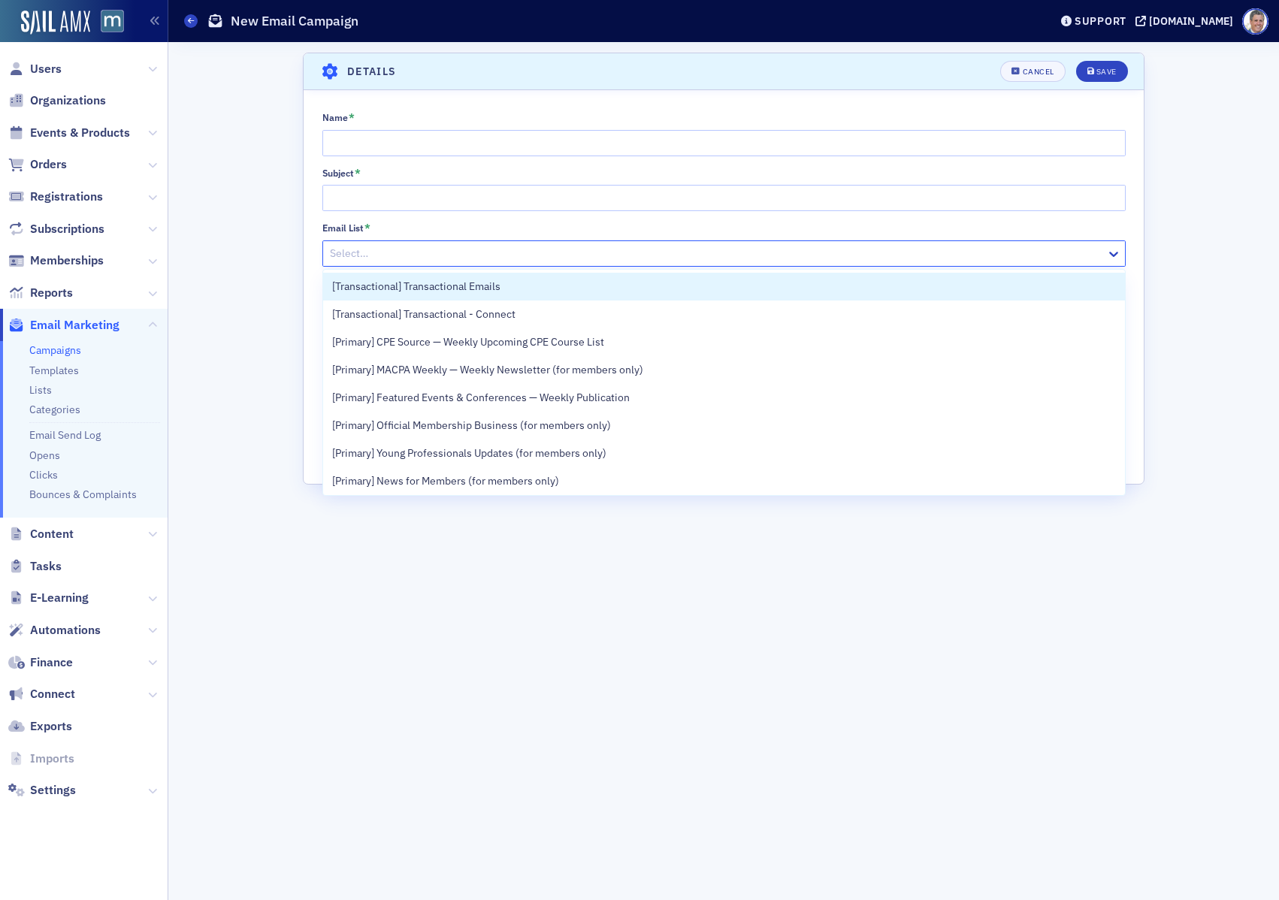
click at [243, 281] on div "Scroll to Details Details Cancel Save Name * Subject * Email List * [Transactio…" at bounding box center [724, 471] width 1090 height 858
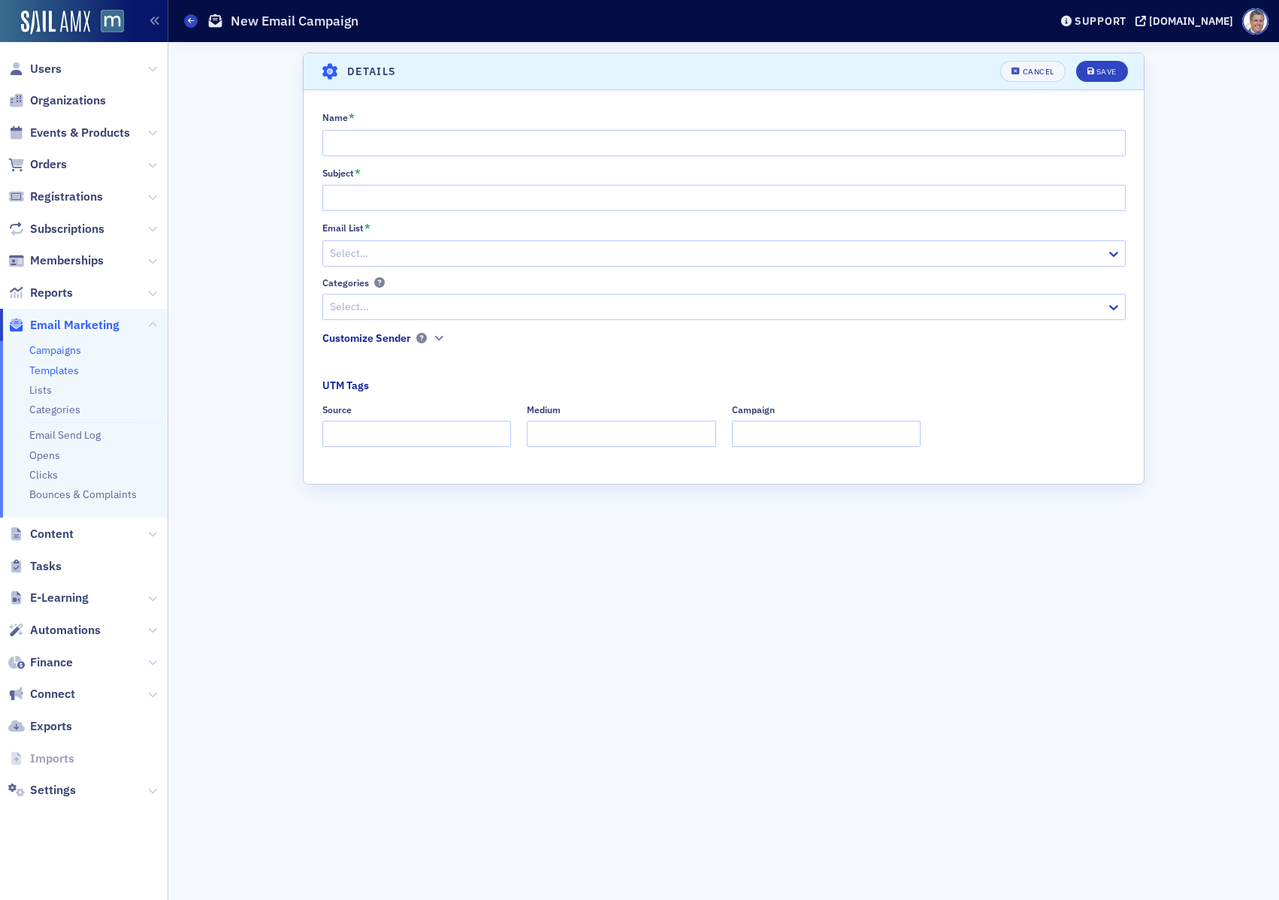
click at [58, 375] on link "Templates" at bounding box center [54, 371] width 50 height 14
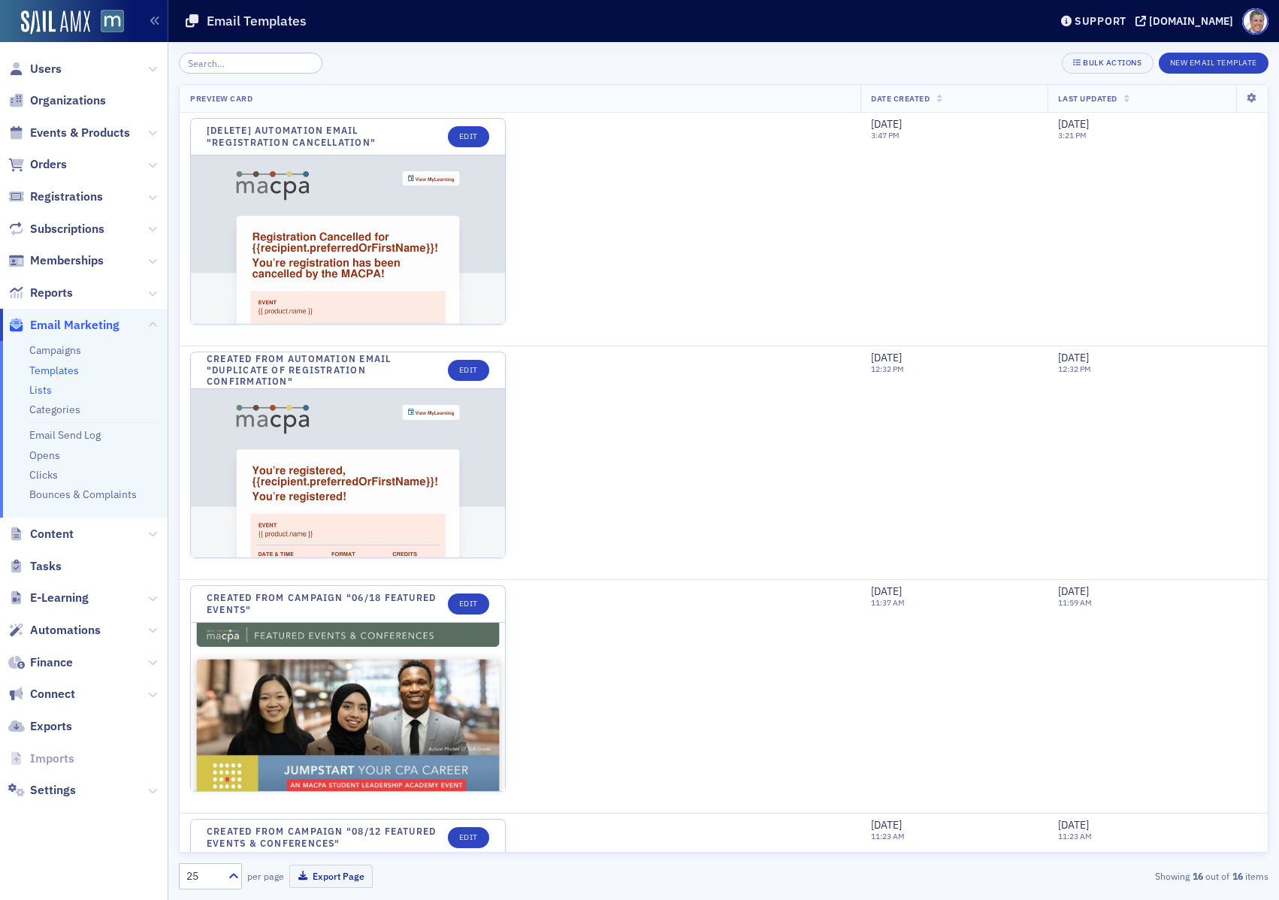
click at [44, 388] on link "Lists" at bounding box center [40, 390] width 23 height 14
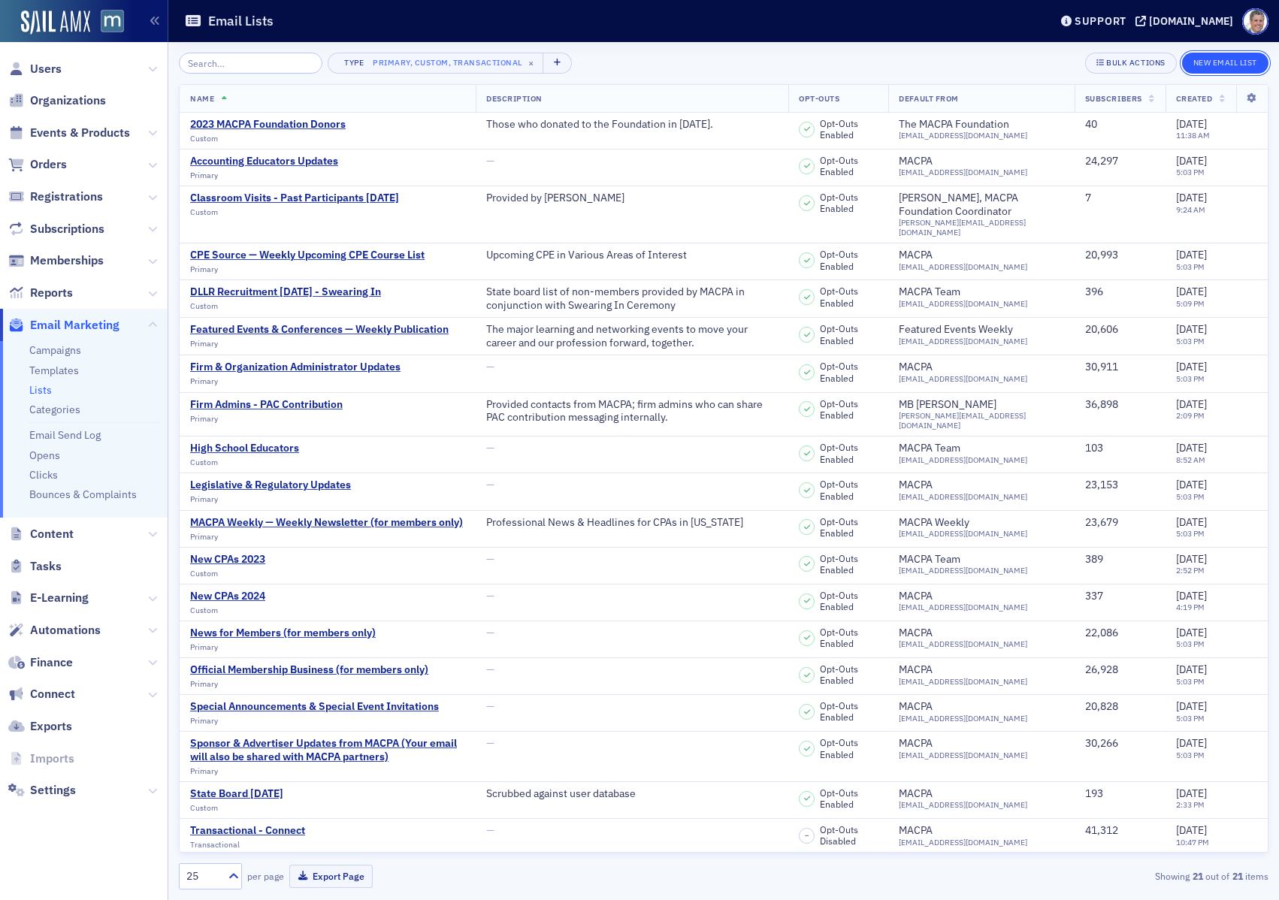
click at [1213, 53] on div "New Email List" at bounding box center [1225, 63] width 86 height 21
click at [1211, 63] on button "New Email List" at bounding box center [1225, 63] width 86 height 21
click at [42, 392] on link "Lists" at bounding box center [40, 390] width 23 height 14
click at [1217, 65] on button "New Email List" at bounding box center [1225, 63] width 86 height 21
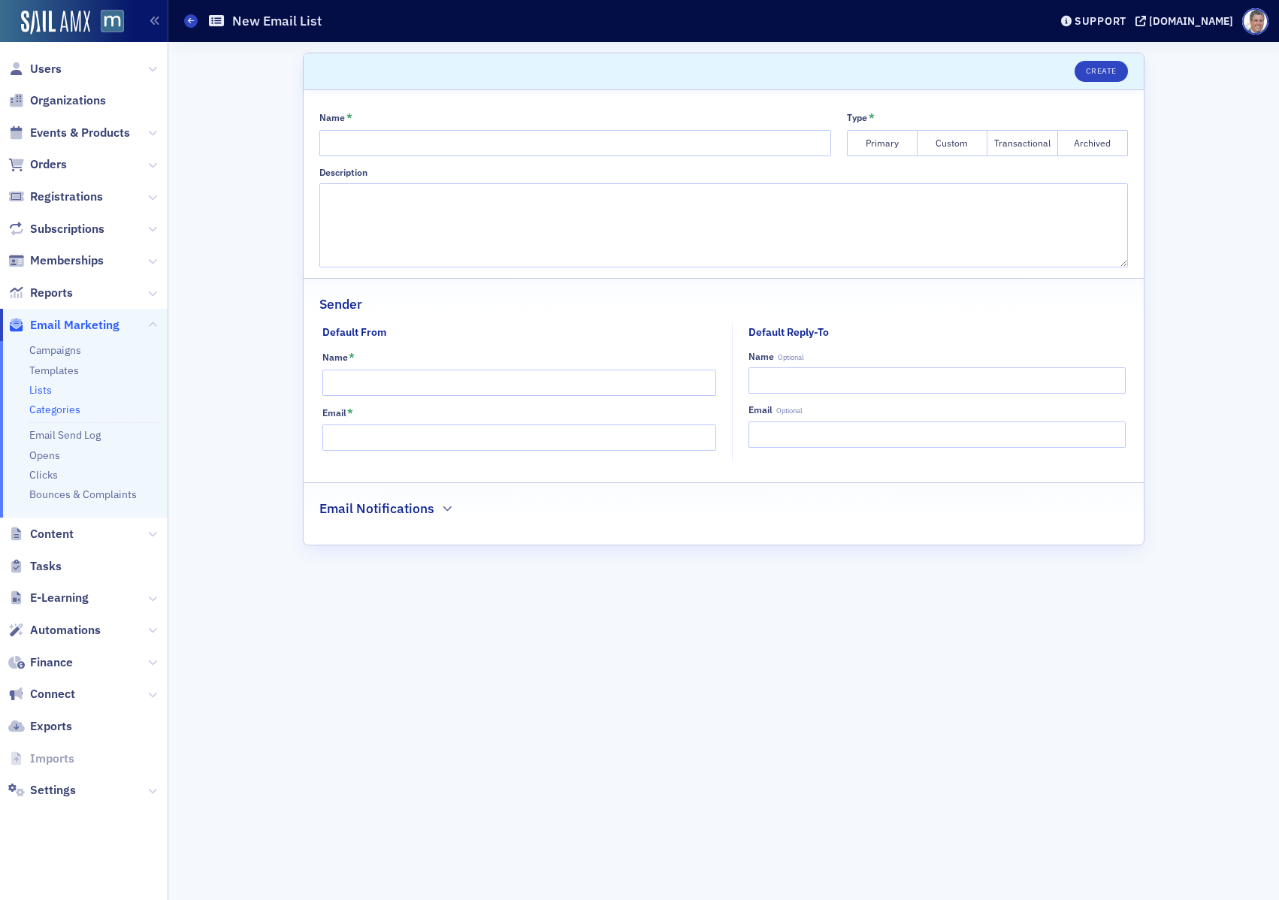
click at [47, 408] on link "Categories" at bounding box center [54, 410] width 51 height 14
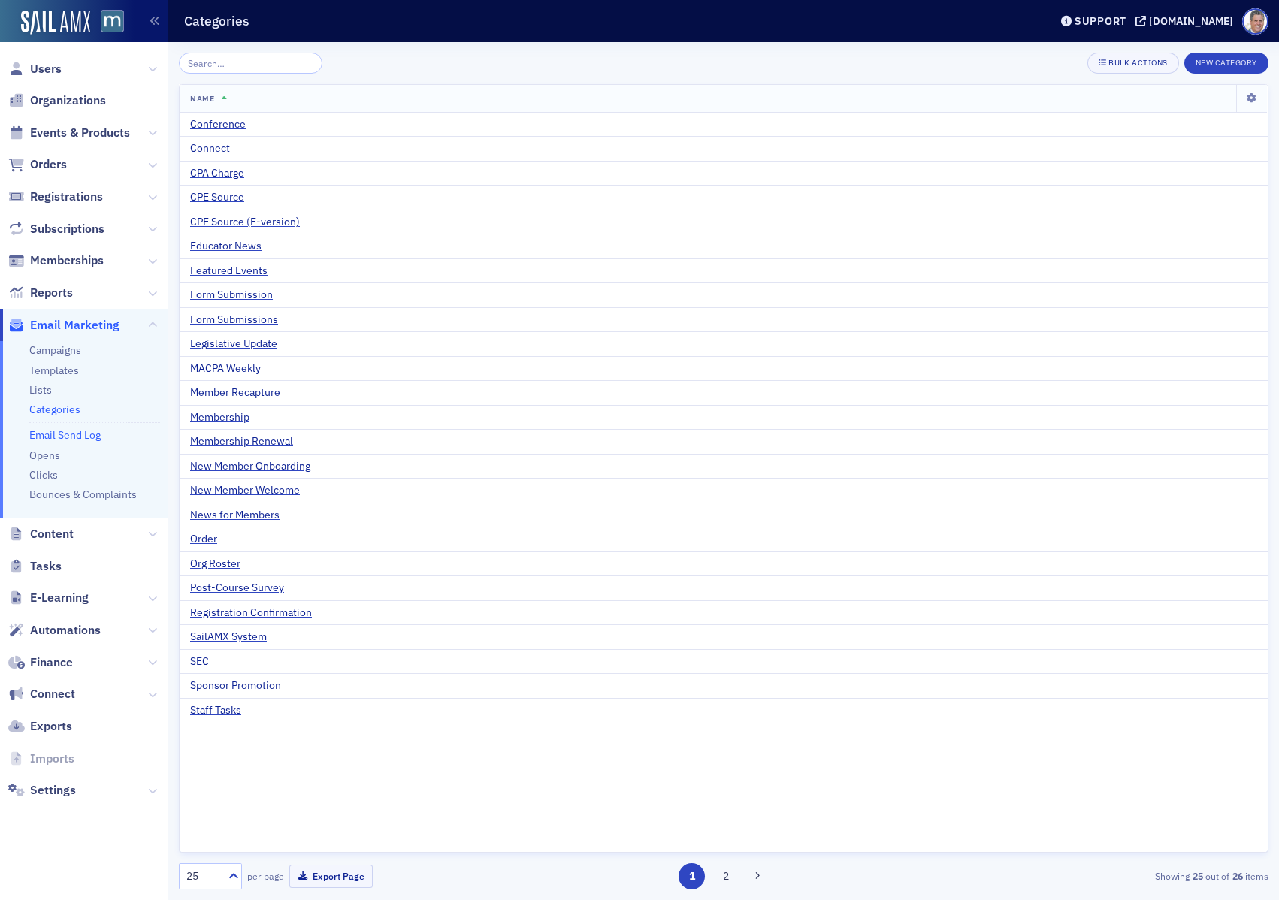
click at [52, 436] on link "Email Send Log" at bounding box center [64, 435] width 71 height 14
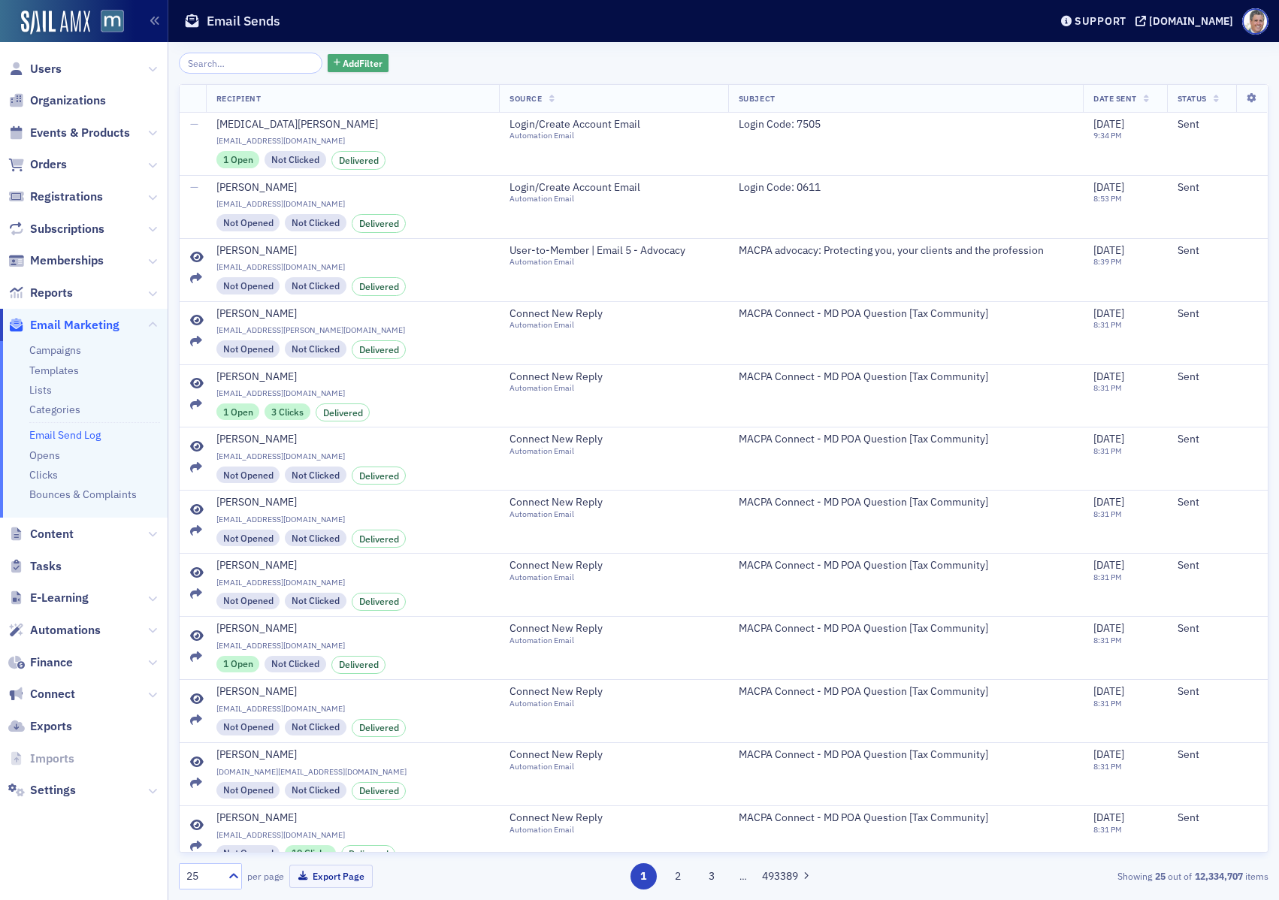
click at [355, 68] on span "Add Filter" at bounding box center [363, 63] width 40 height 14
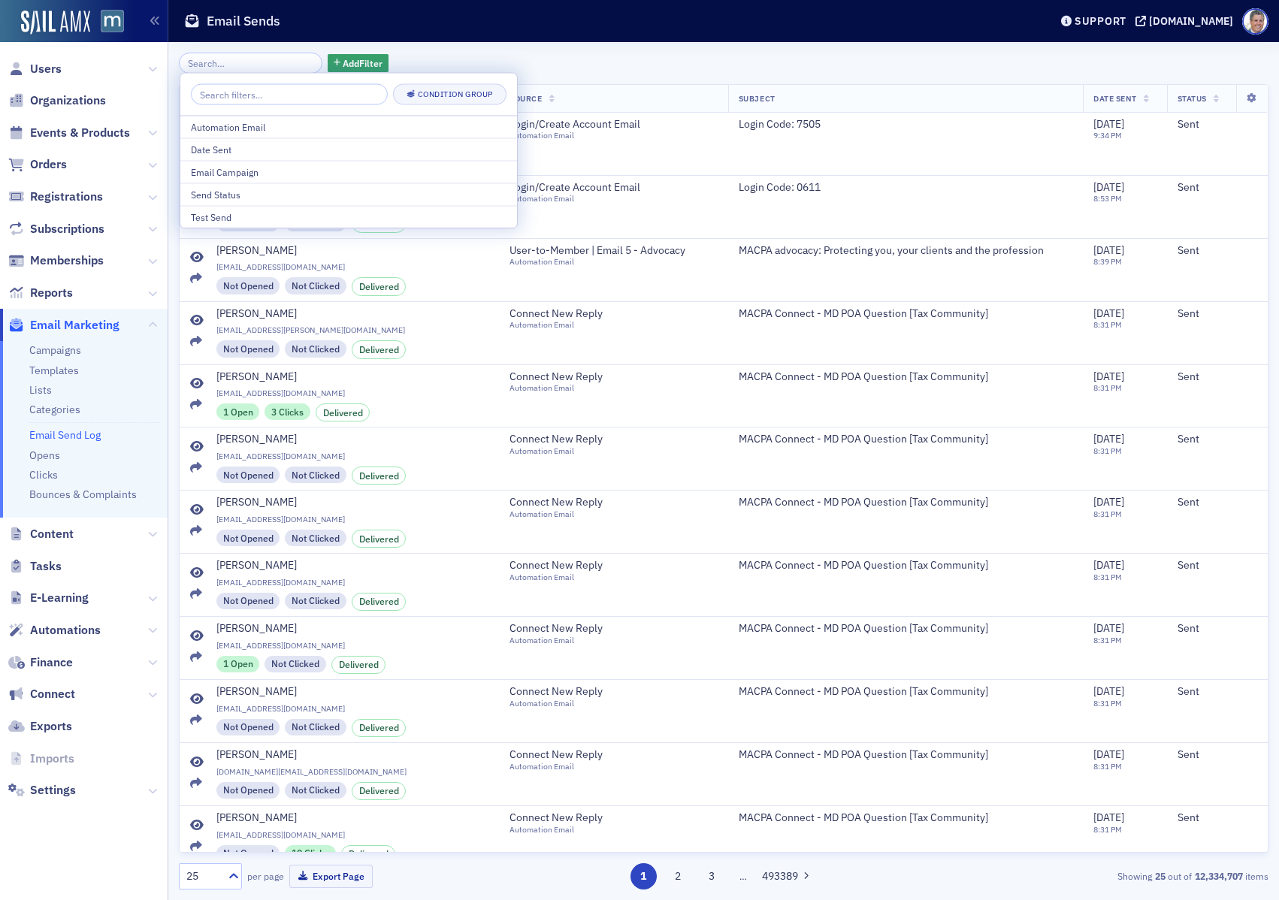
click at [591, 60] on div "Add Filter" at bounding box center [724, 63] width 1090 height 21
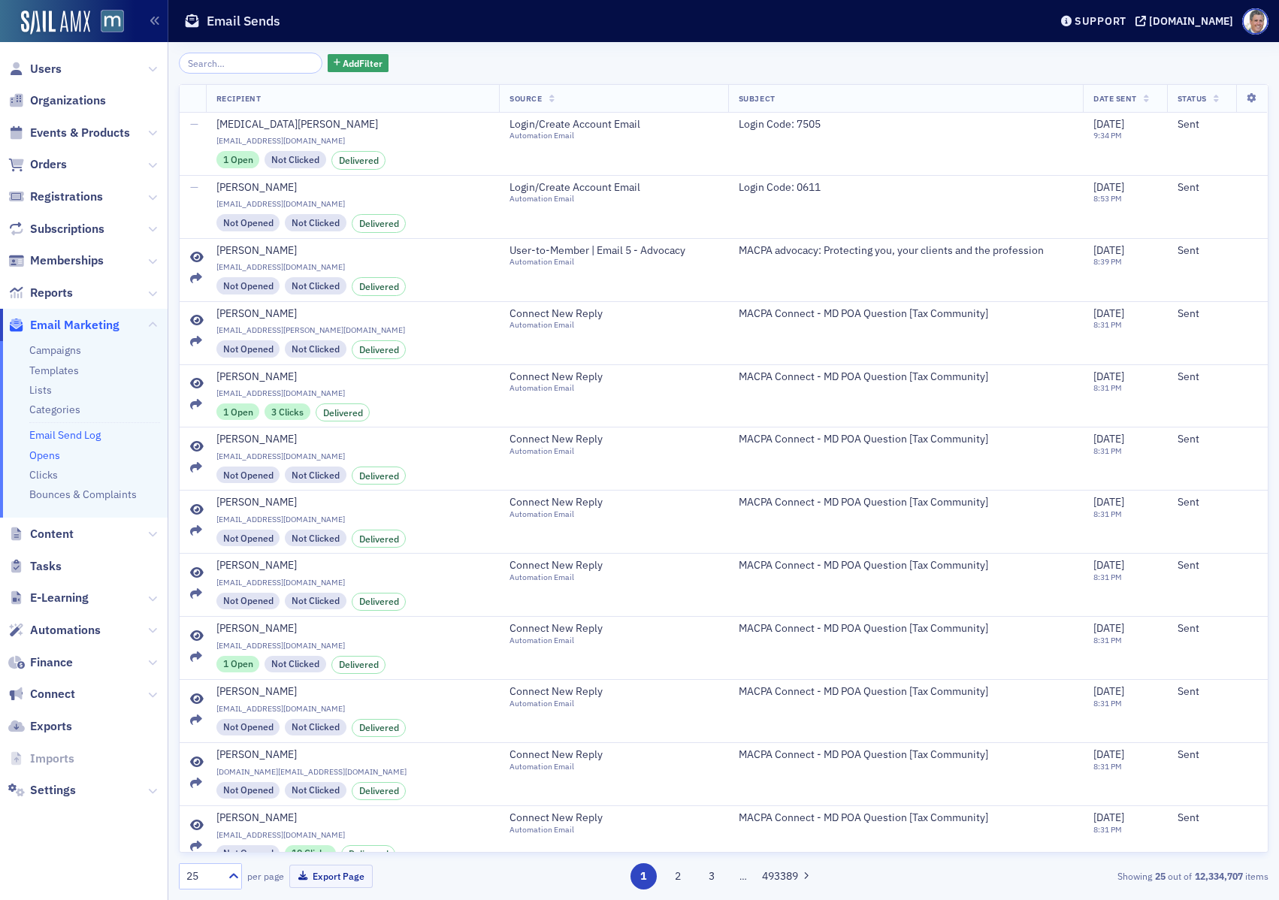
click at [50, 458] on link "Opens" at bounding box center [44, 456] width 31 height 14
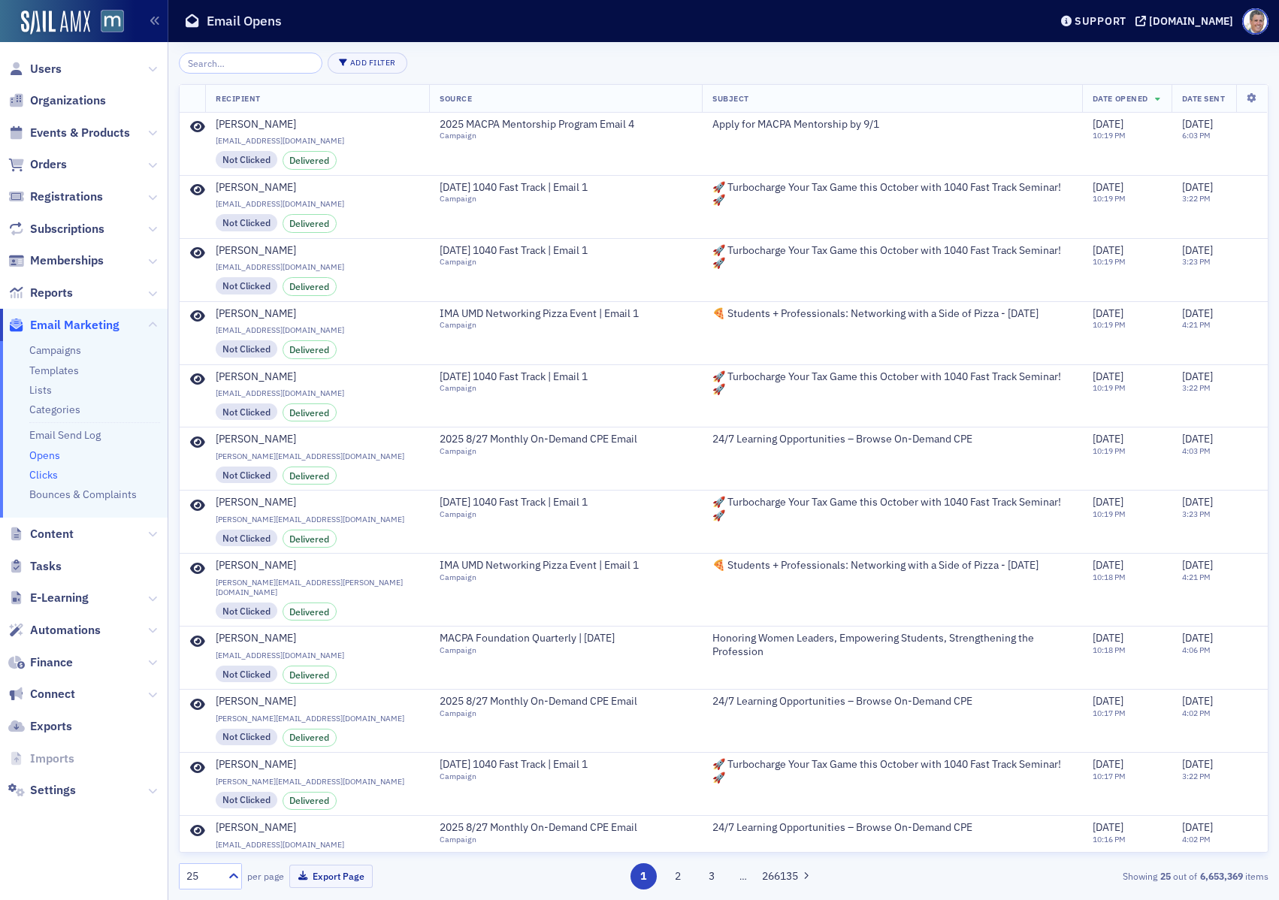
click at [43, 476] on link "Clicks" at bounding box center [43, 475] width 29 height 14
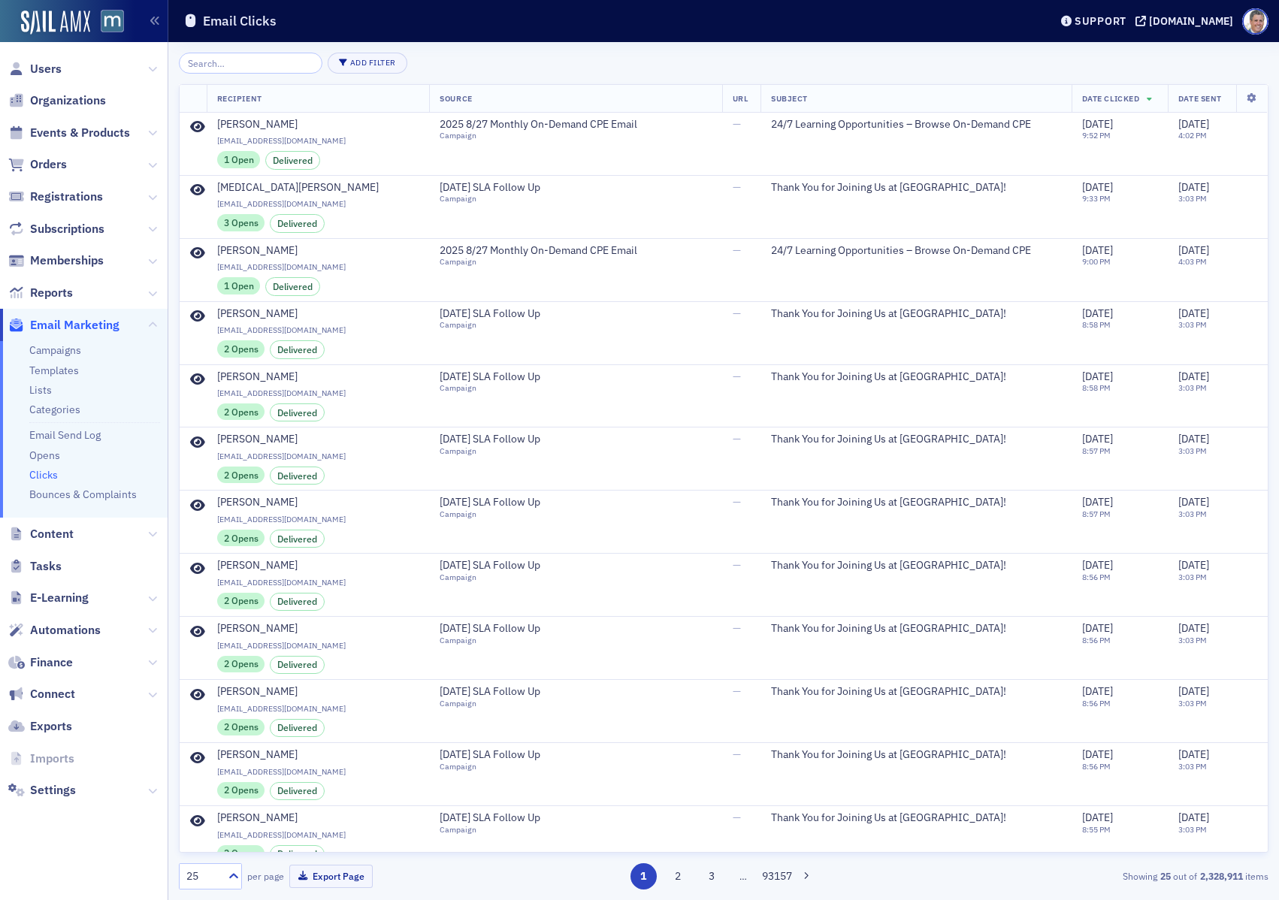
click at [772, 42] on div "Add Filter Recipient Source url Subject Date Clicked Date Sent Jay Wells jtwell…" at bounding box center [724, 471] width 1090 height 858
click at [84, 498] on link "Bounces & Complaints" at bounding box center [82, 495] width 107 height 14
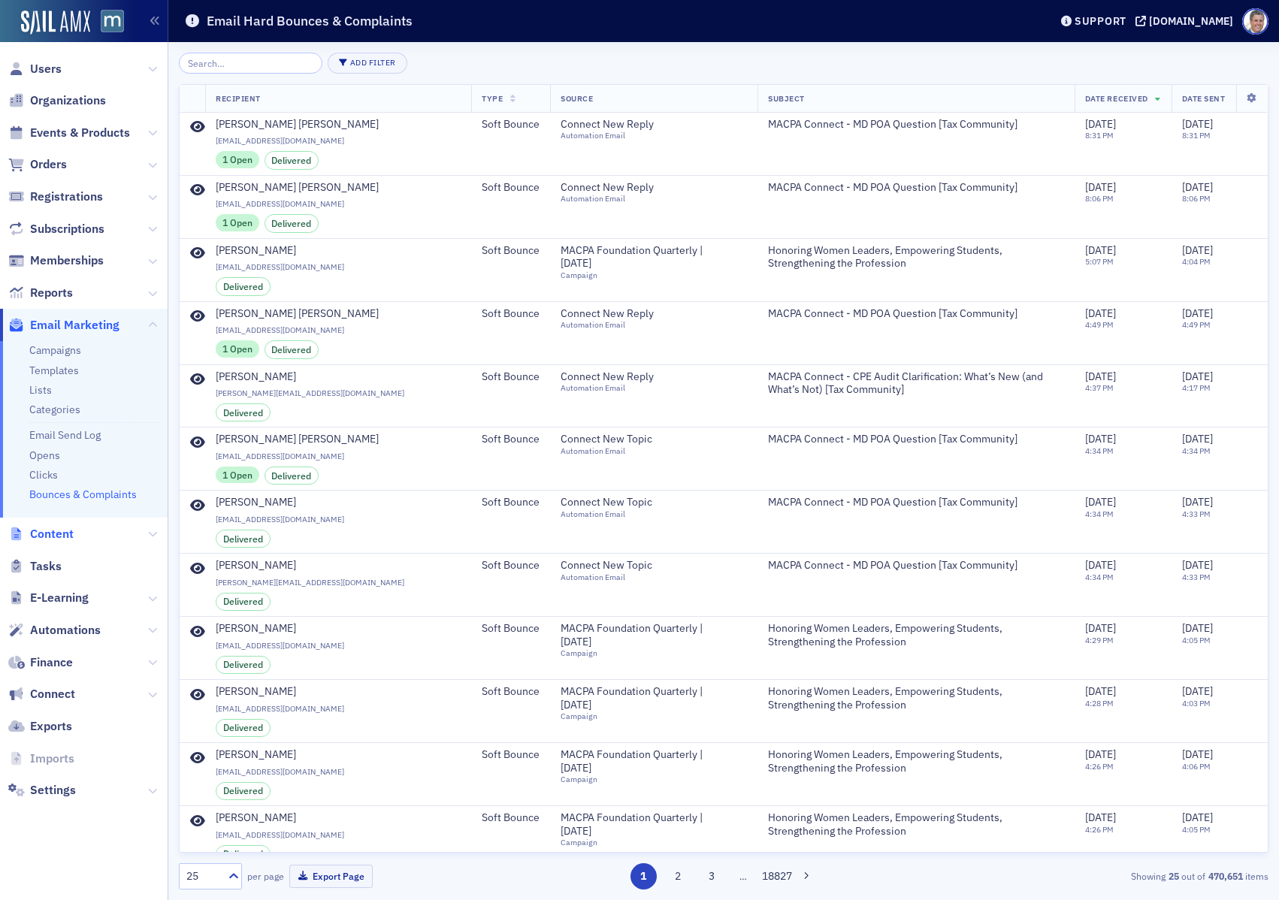
click at [62, 536] on span "Content" at bounding box center [52, 534] width 44 height 17
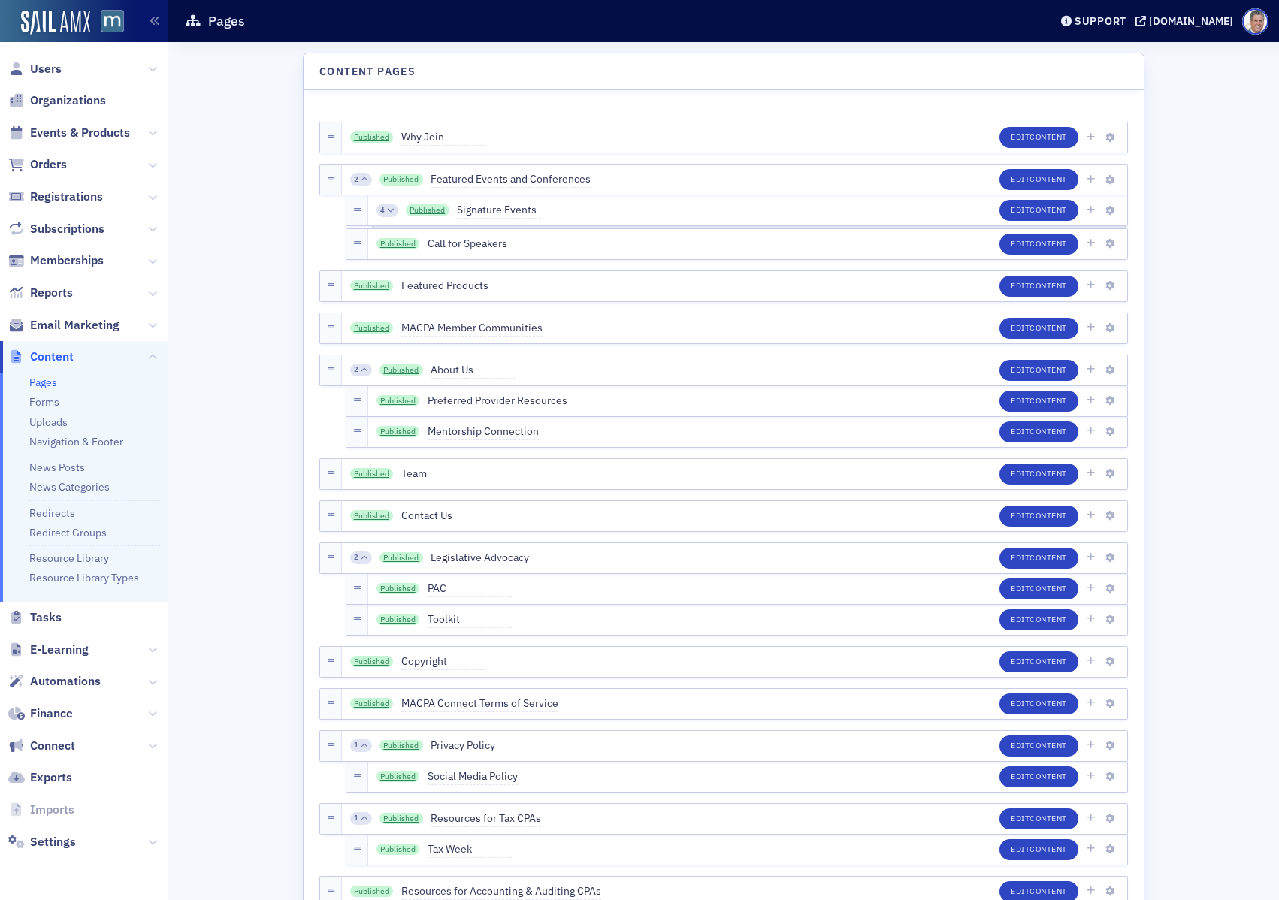
click at [371, 135] on link "Published" at bounding box center [372, 137] width 44 height 12
click at [1024, 143] on button "Edit Content" at bounding box center [1038, 137] width 79 height 21
click at [1043, 134] on span "Content" at bounding box center [1048, 136] width 38 height 11
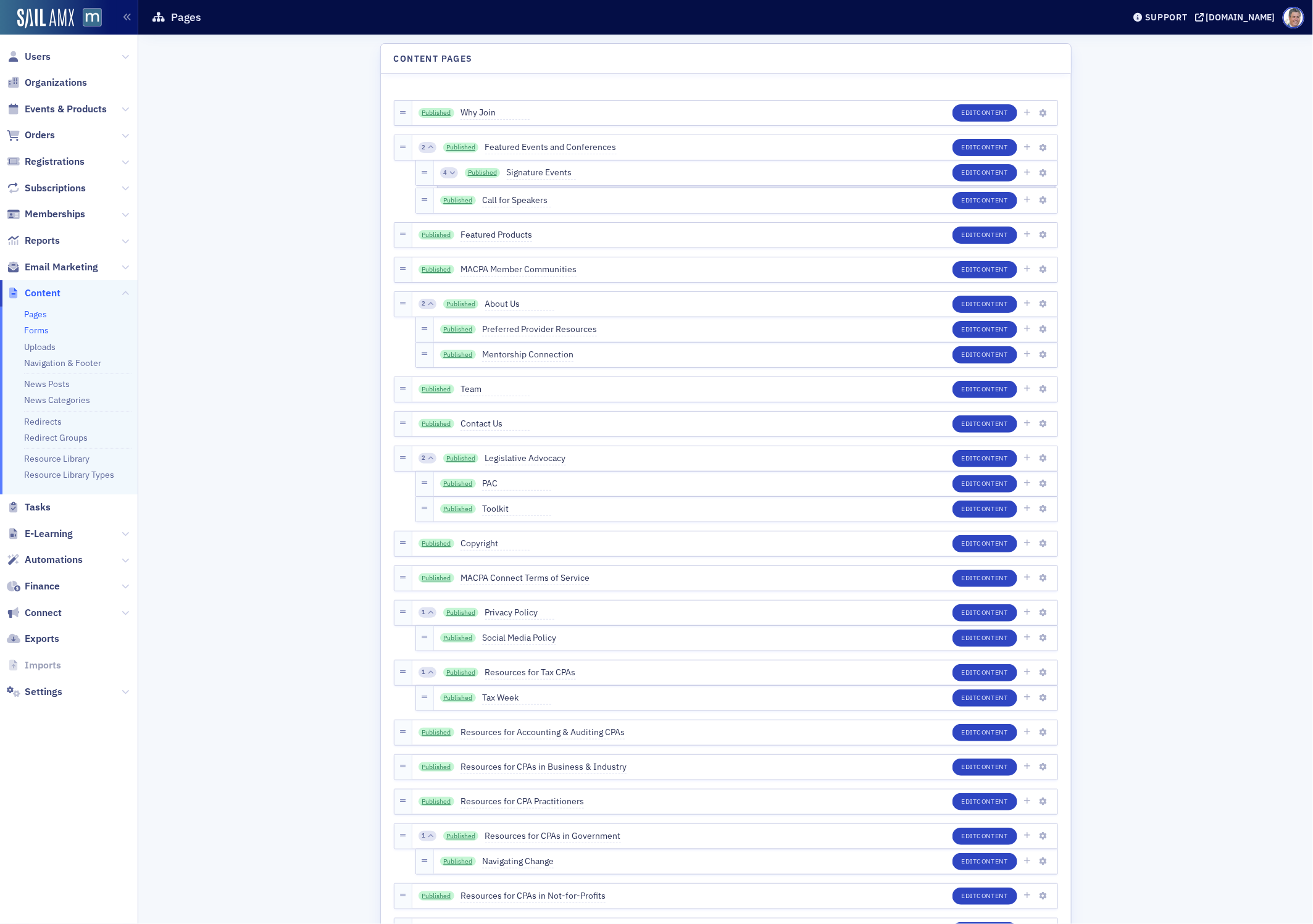
click at [39, 331] on link "Forms" at bounding box center [36, 330] width 25 height 11
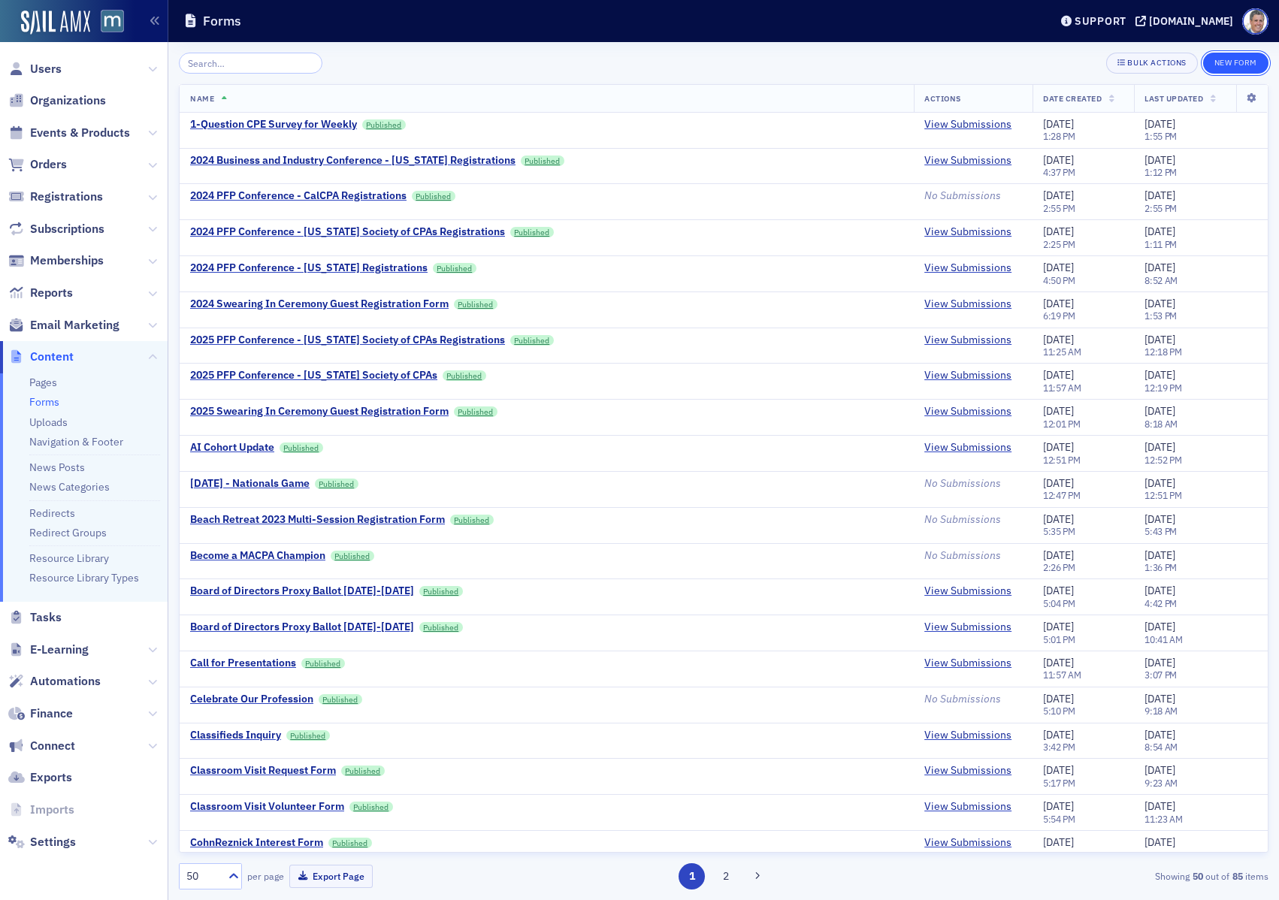
click at [1233, 61] on button "New Form" at bounding box center [1235, 63] width 65 height 21
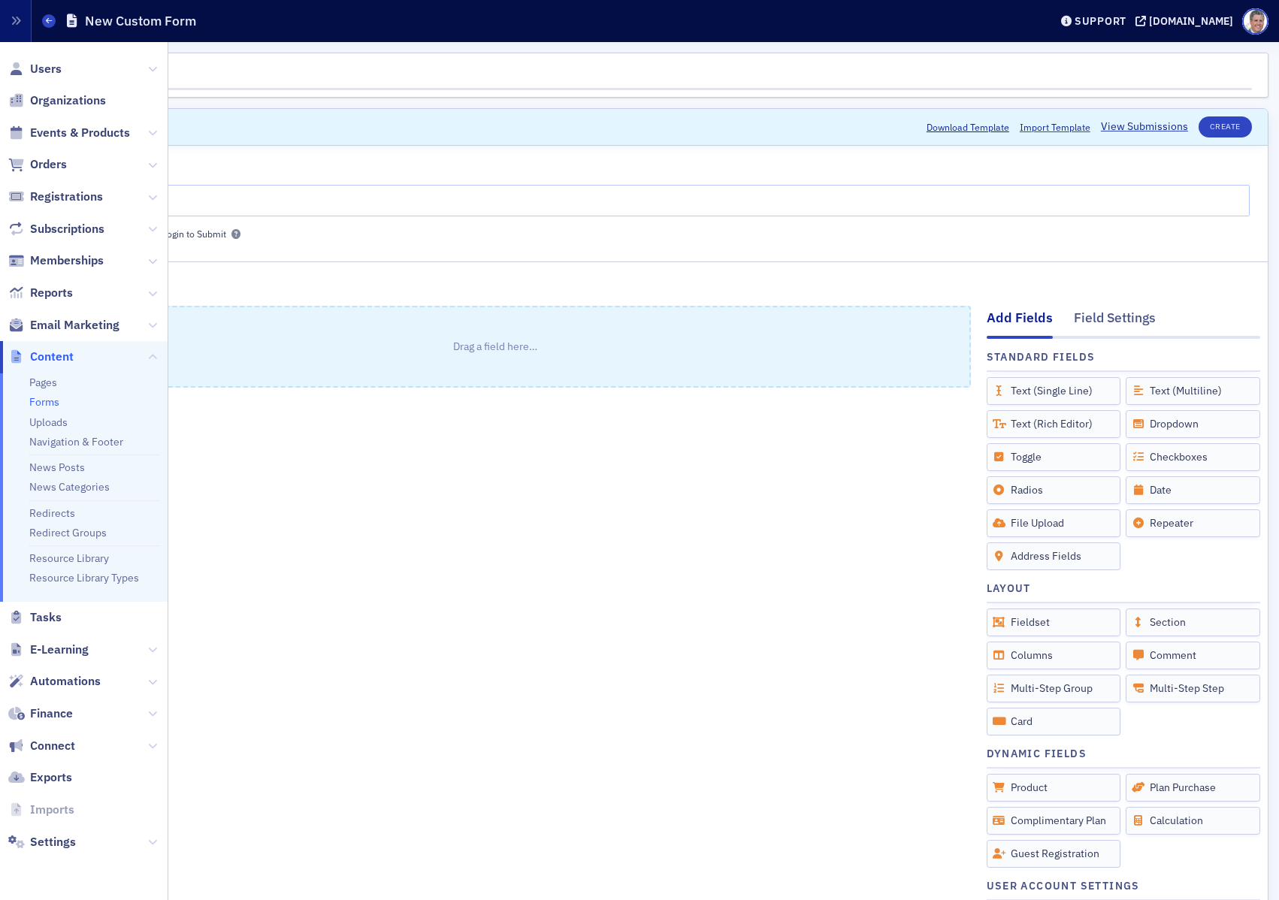
click at [53, 402] on link "Forms" at bounding box center [44, 402] width 30 height 14
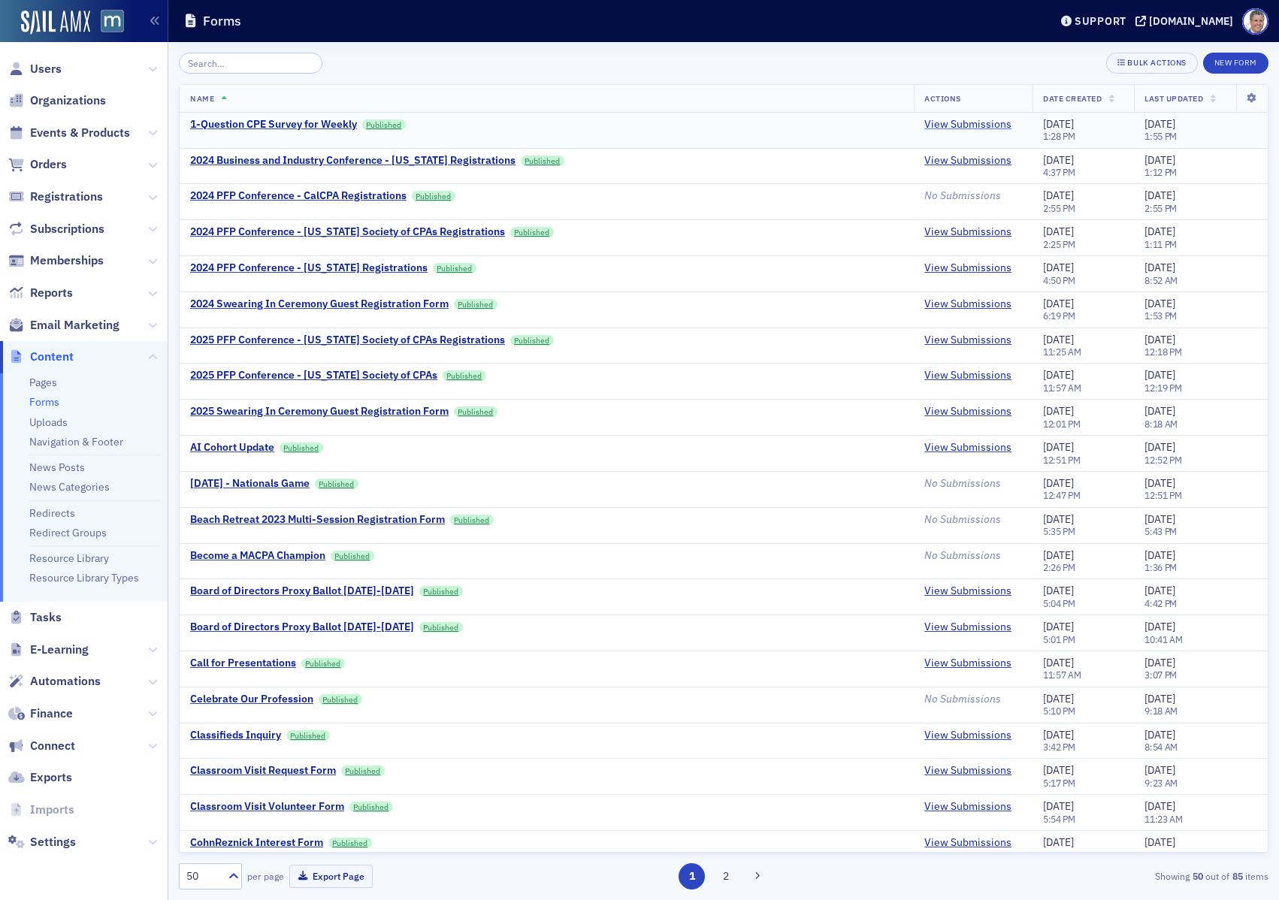
click at [975, 121] on link "View Submissions" at bounding box center [967, 125] width 87 height 14
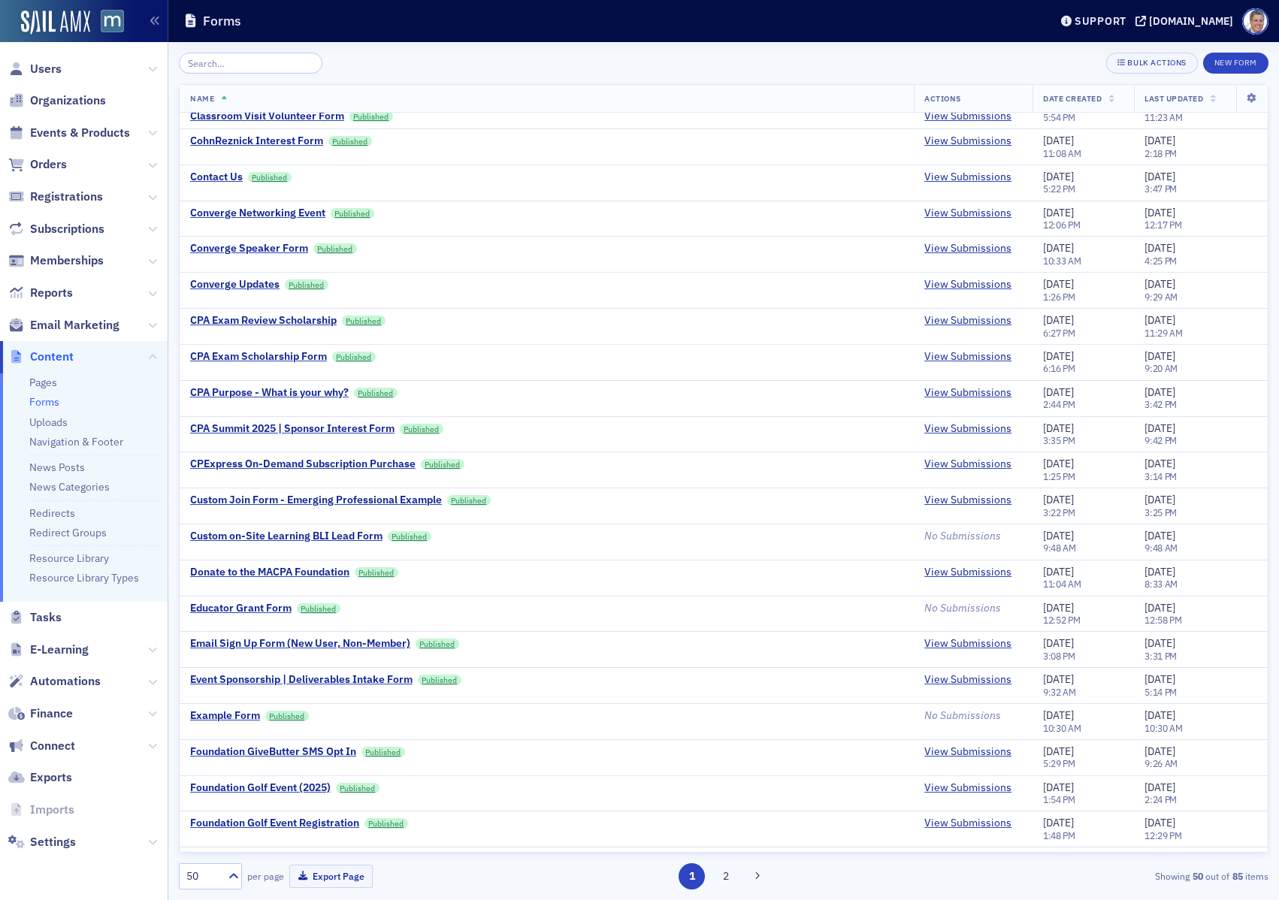
scroll to position [1056, 0]
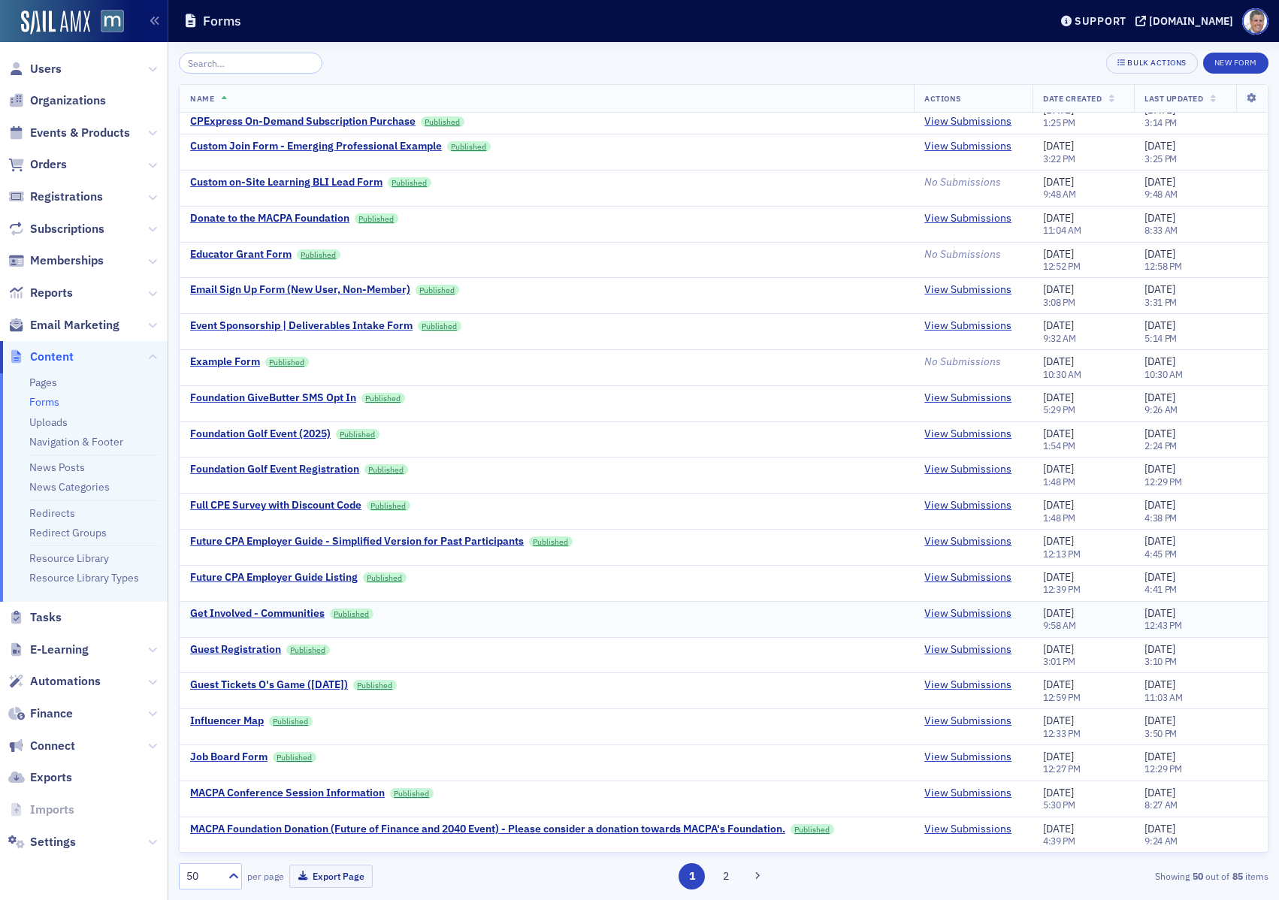
click at [941, 609] on link "View Submissions" at bounding box center [967, 614] width 87 height 14
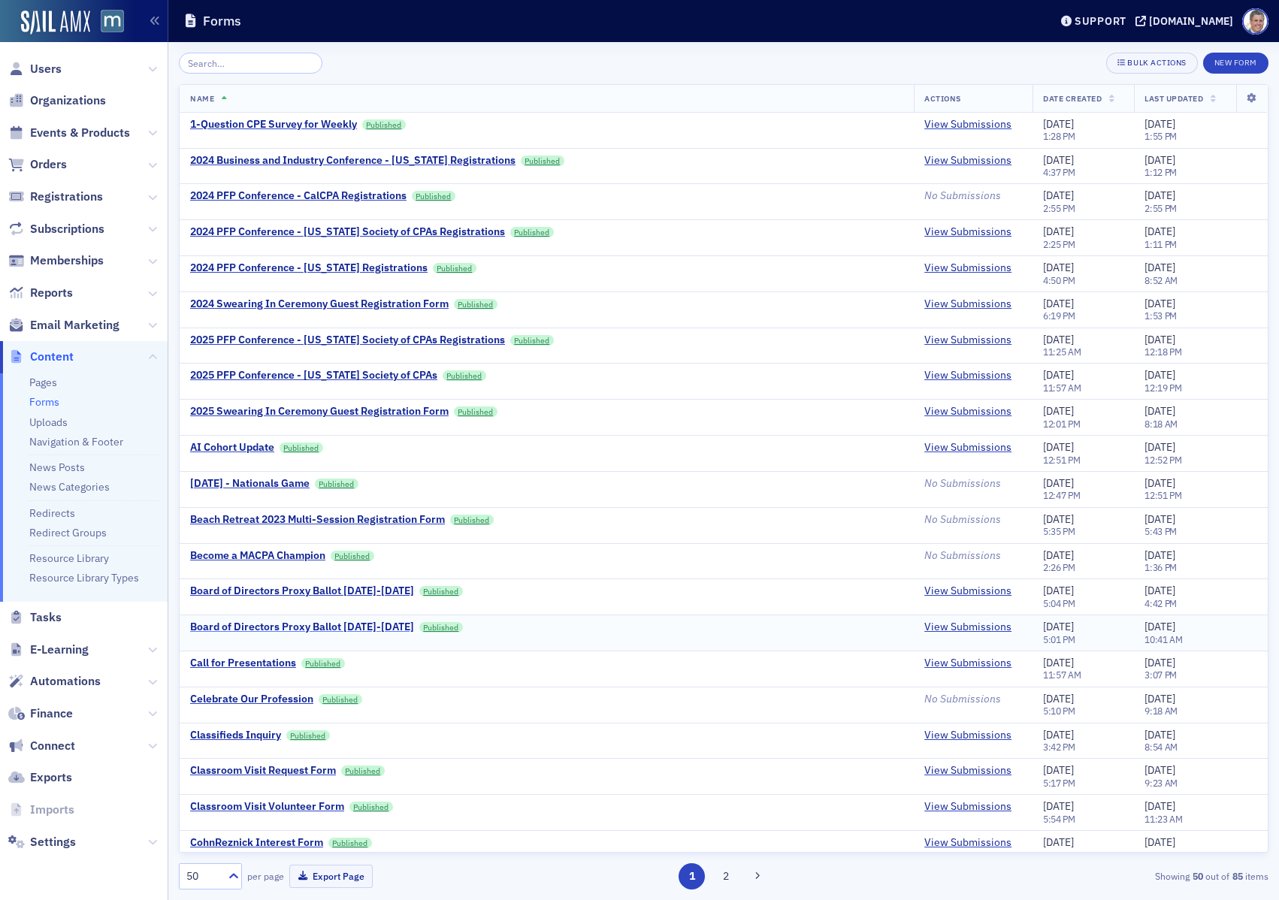
click at [298, 627] on div "Board of Directors Proxy Ballot 2025-2026" at bounding box center [302, 628] width 224 height 14
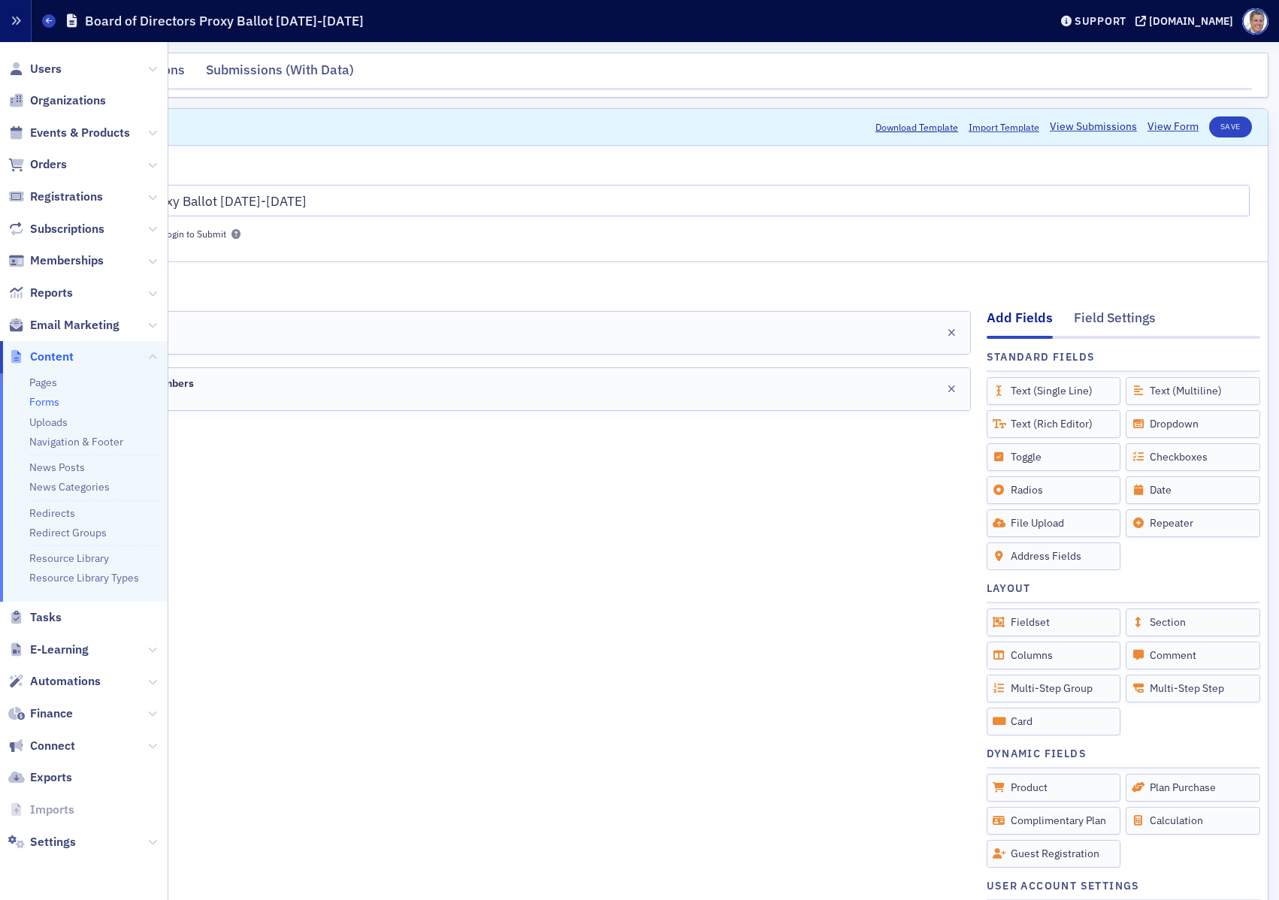
click at [22, 17] on button "button" at bounding box center [16, 21] width 32 height 42
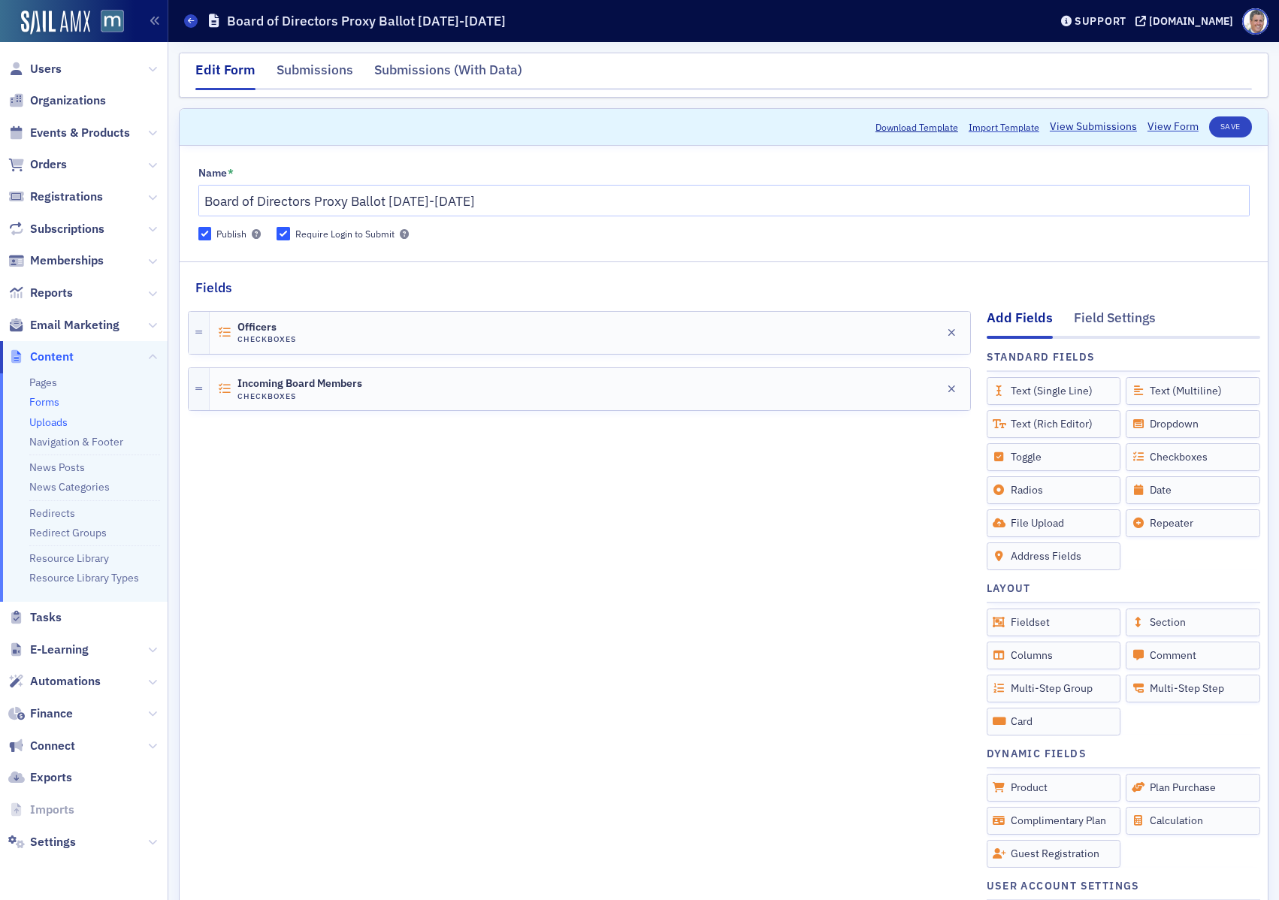
click at [49, 421] on link "Uploads" at bounding box center [48, 423] width 38 height 14
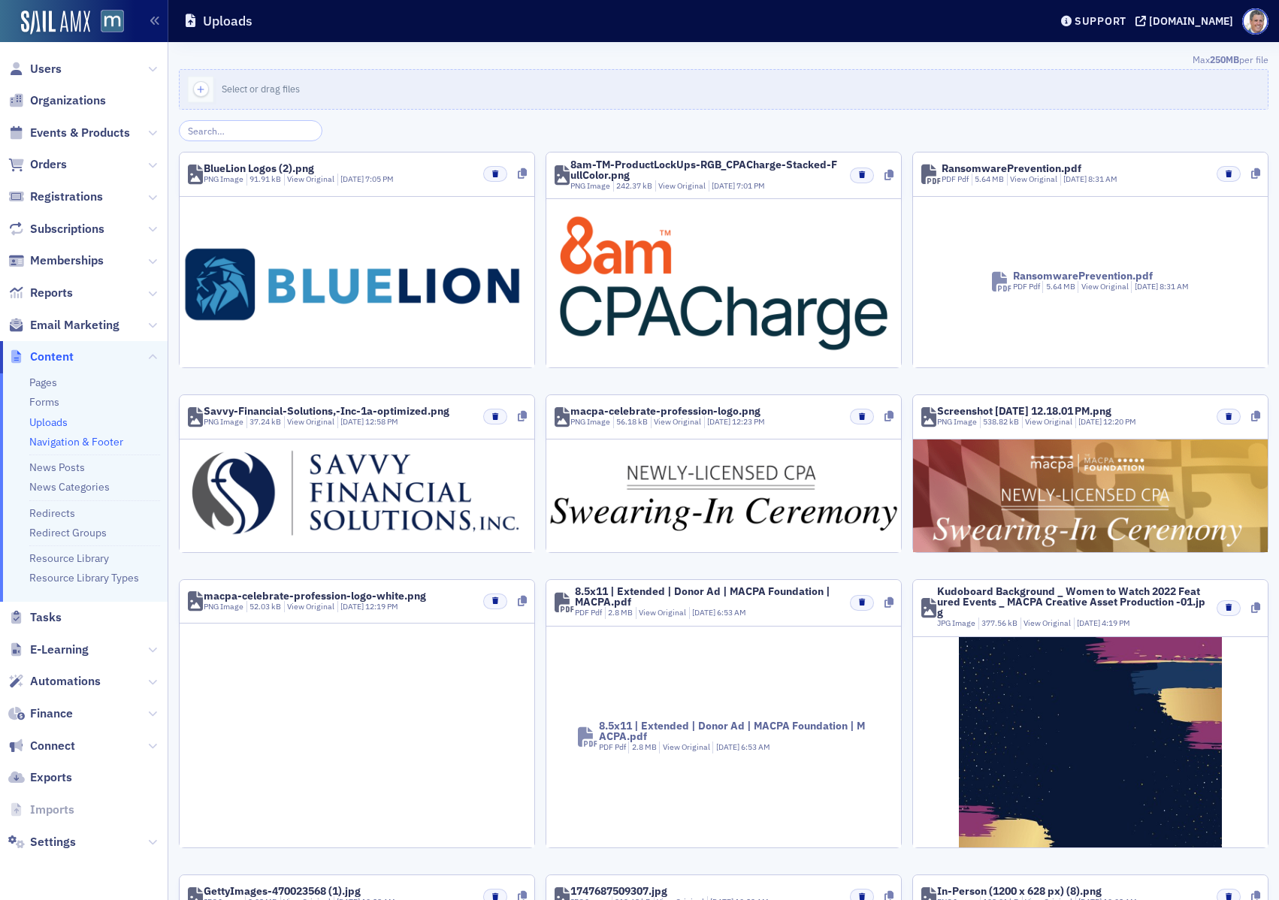
click at [60, 441] on link "Navigation & Footer" at bounding box center [76, 442] width 94 height 14
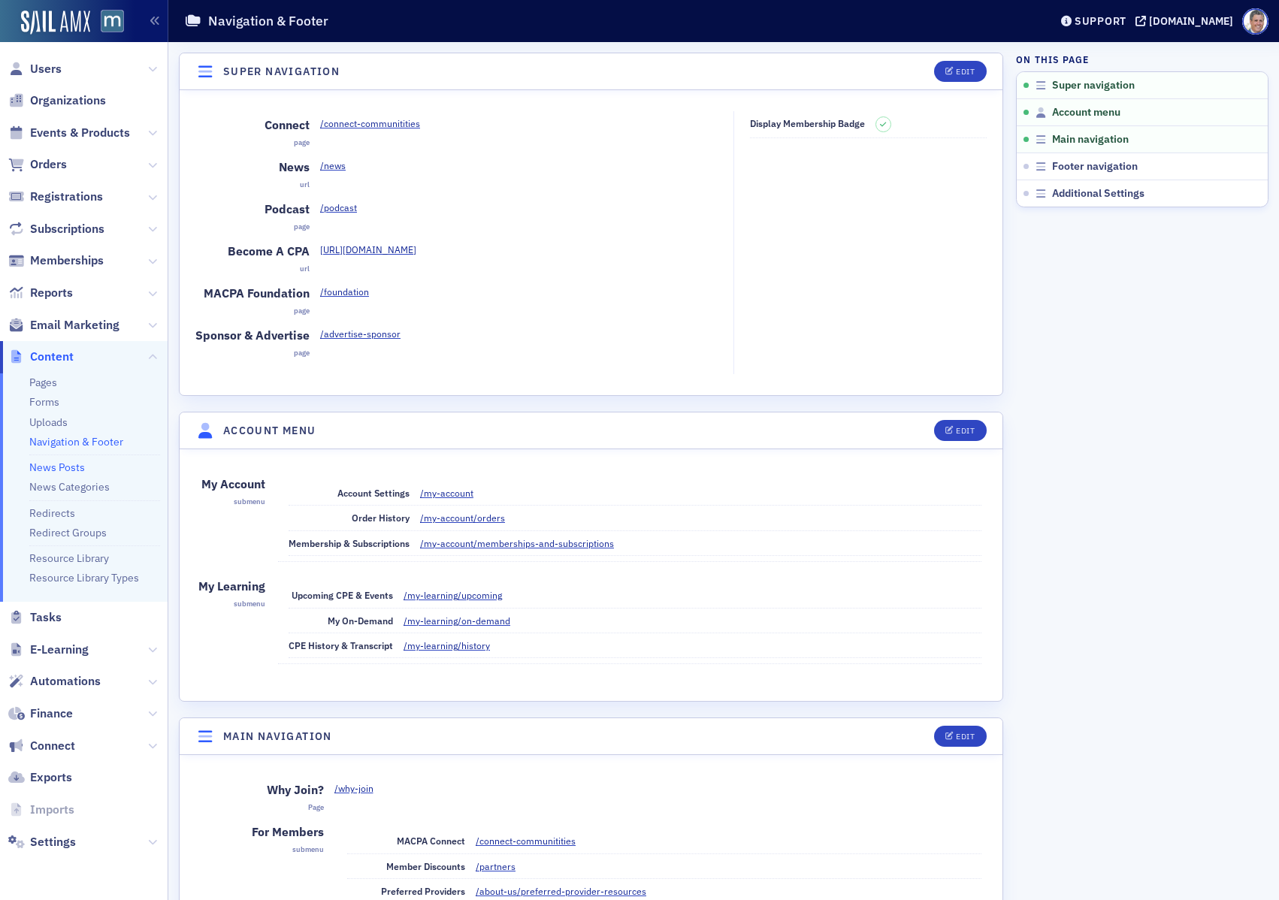
click at [74, 469] on link "News Posts" at bounding box center [57, 468] width 56 height 14
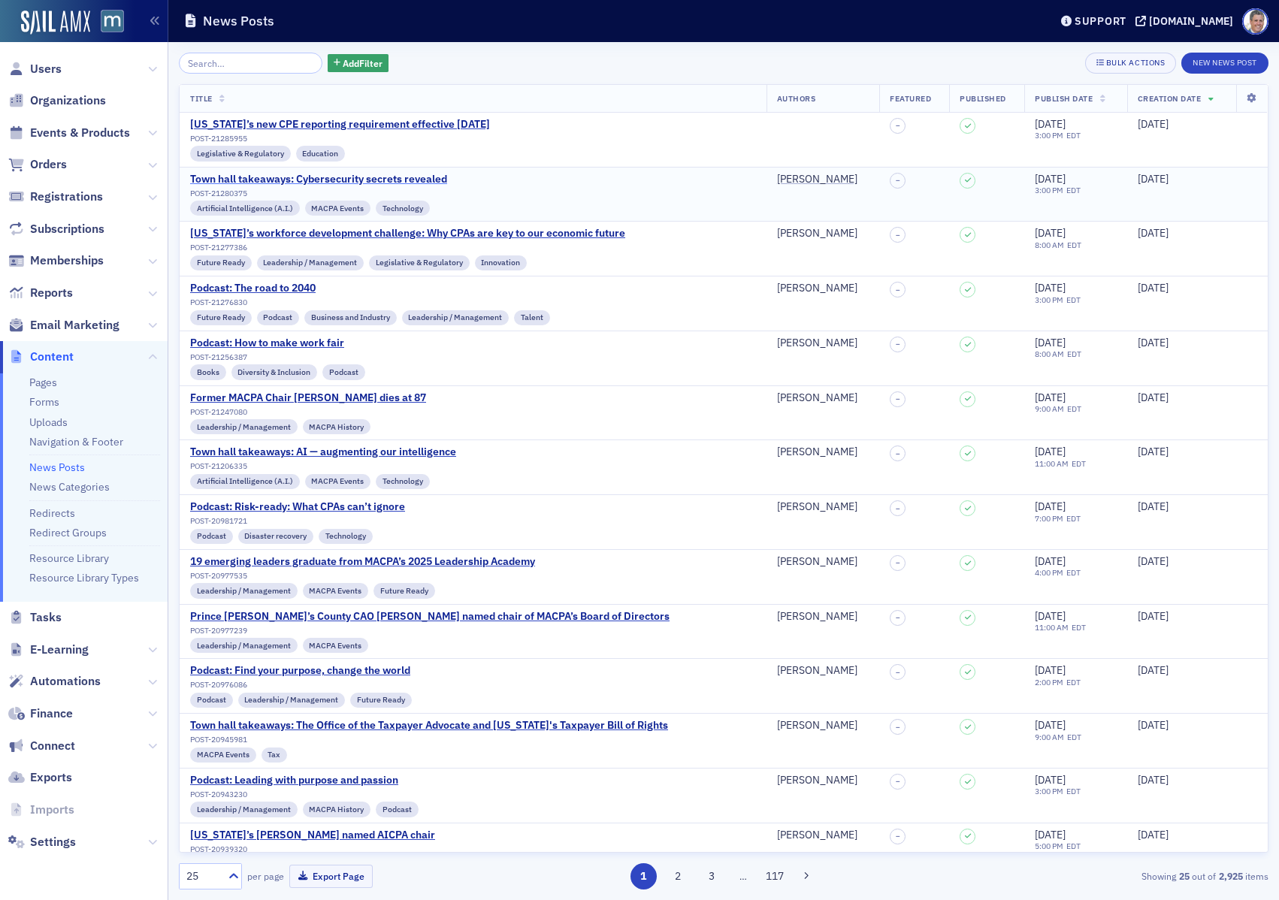
click at [358, 177] on div "Town hall takeaways: Cybersecurity secrets revealed" at bounding box center [318, 180] width 257 height 14
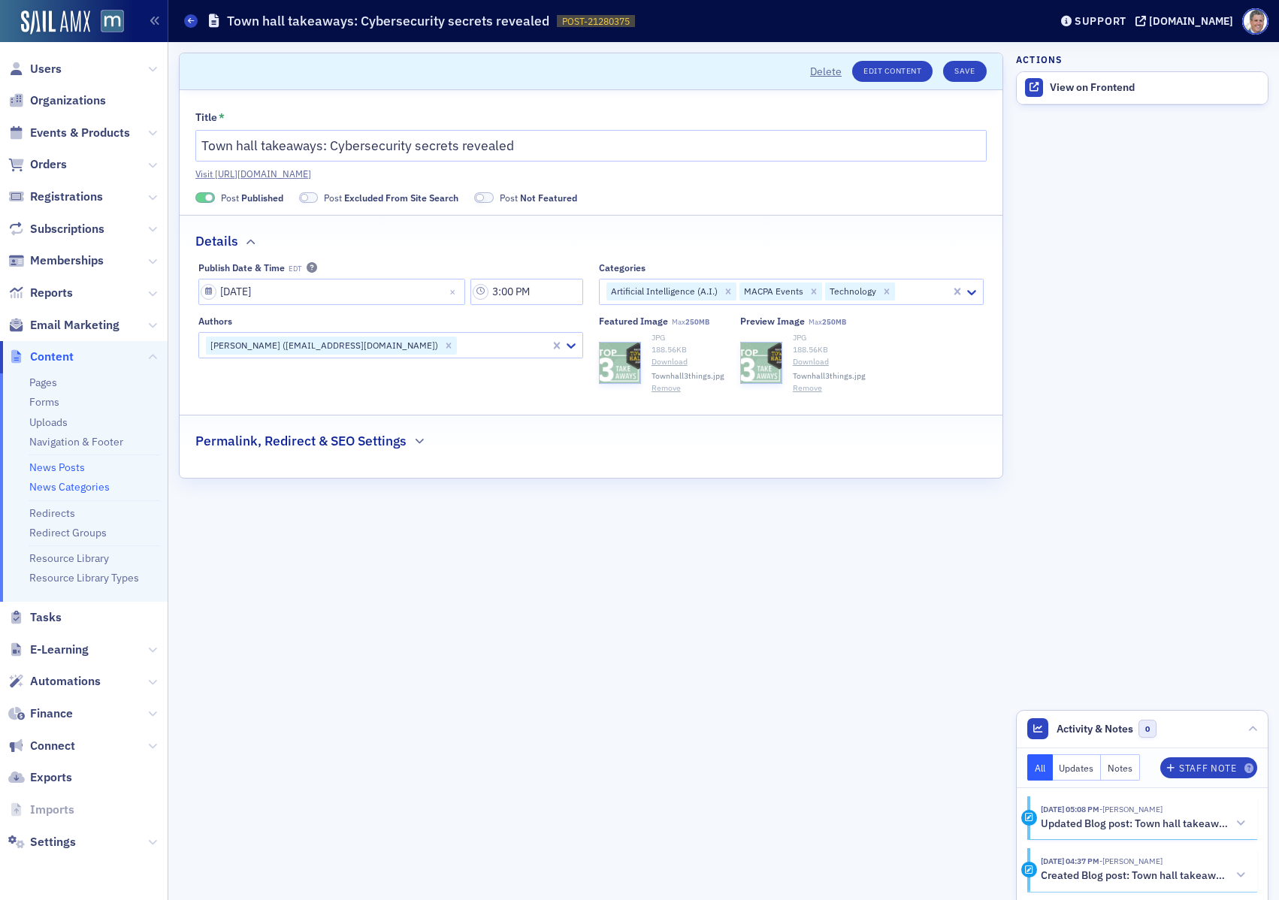
click at [69, 491] on link "News Categories" at bounding box center [69, 487] width 80 height 14
click at [888, 67] on link "Edit Content" at bounding box center [892, 71] width 80 height 21
click at [82, 485] on link "News Categories" at bounding box center [69, 487] width 80 height 14
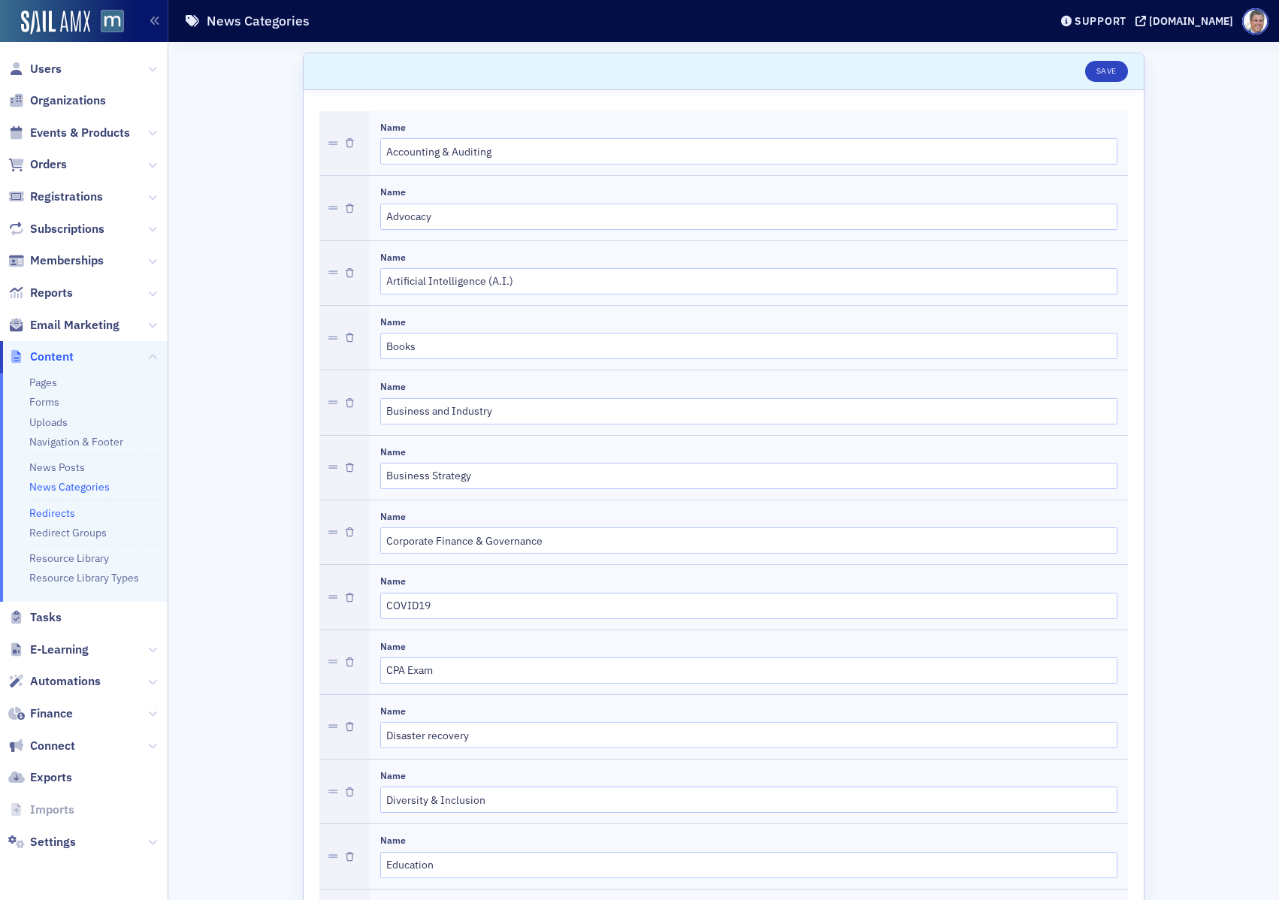
click at [57, 512] on link "Redirects" at bounding box center [52, 513] width 46 height 14
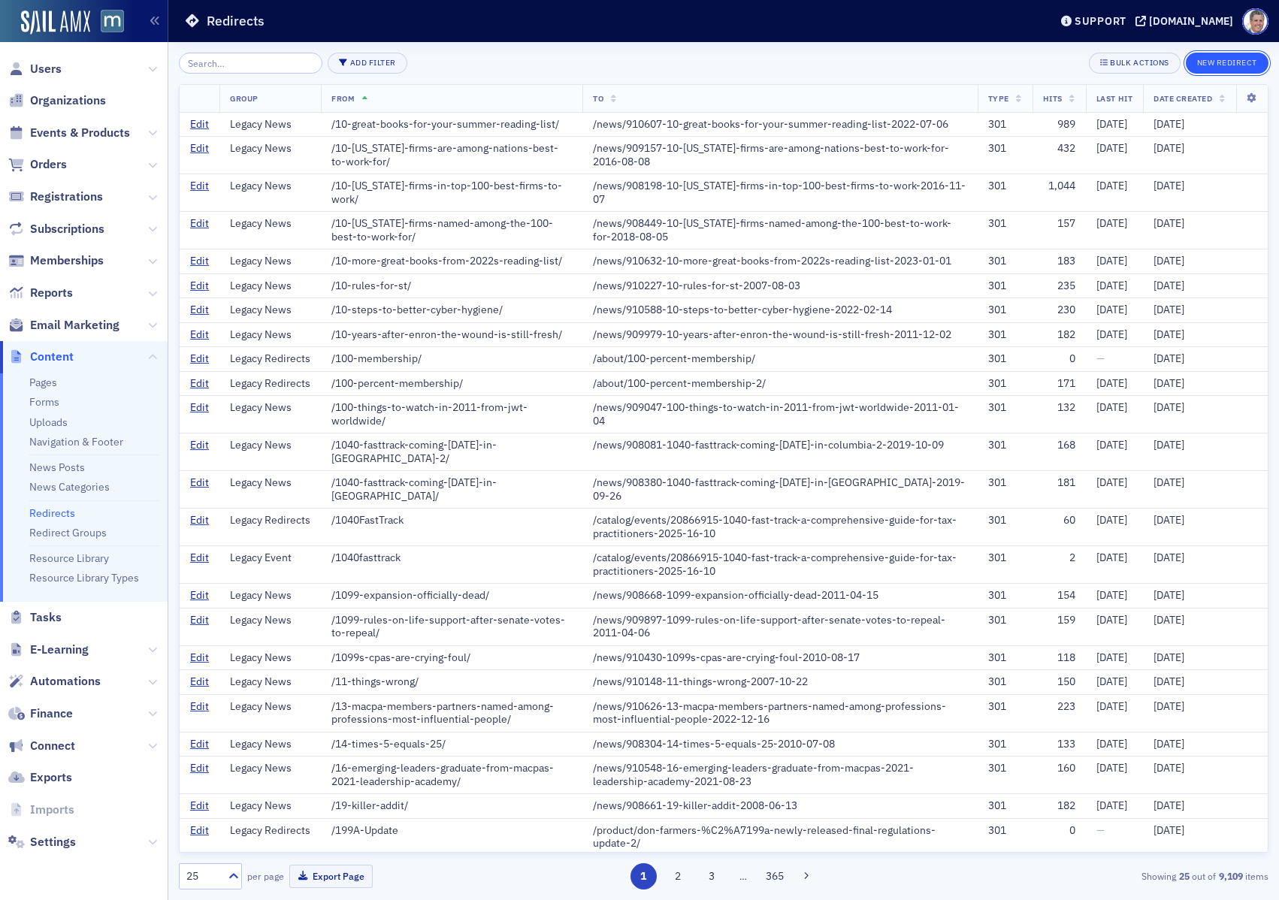
click at [1229, 57] on button "New Redirect" at bounding box center [1227, 63] width 83 height 21
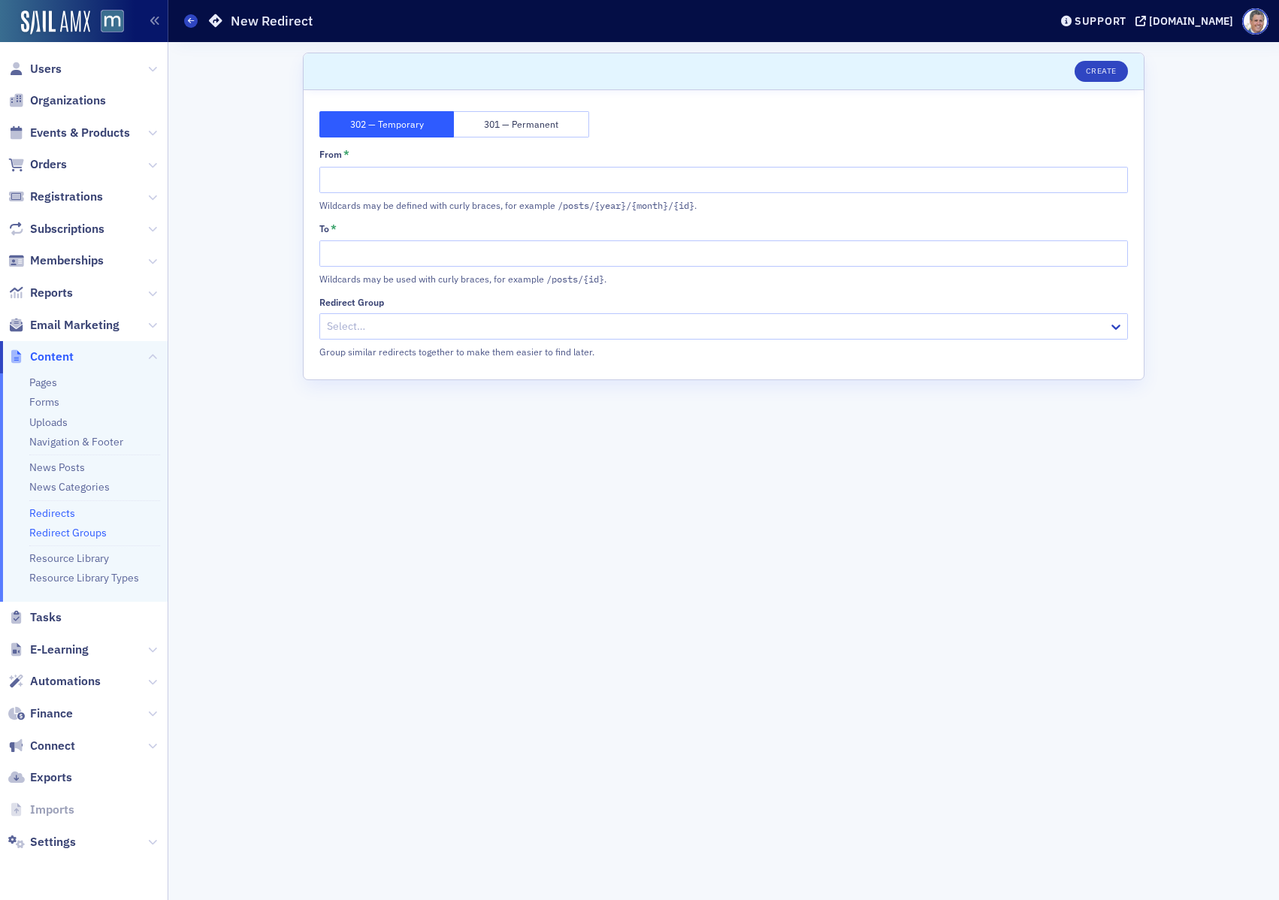
click at [65, 535] on link "Redirect Groups" at bounding box center [67, 533] width 77 height 14
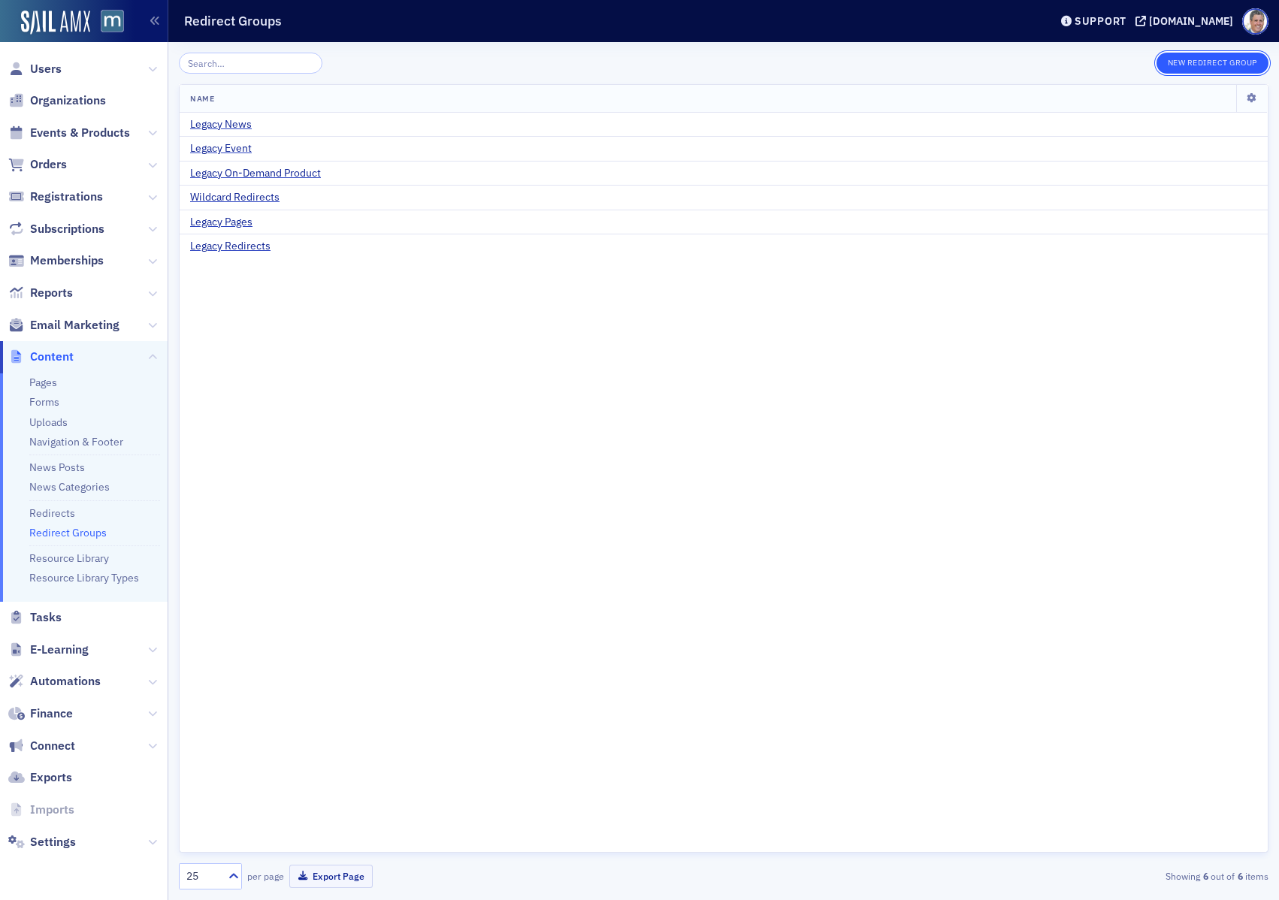
click at [1188, 64] on button "New Redirect Group" at bounding box center [1212, 63] width 112 height 21
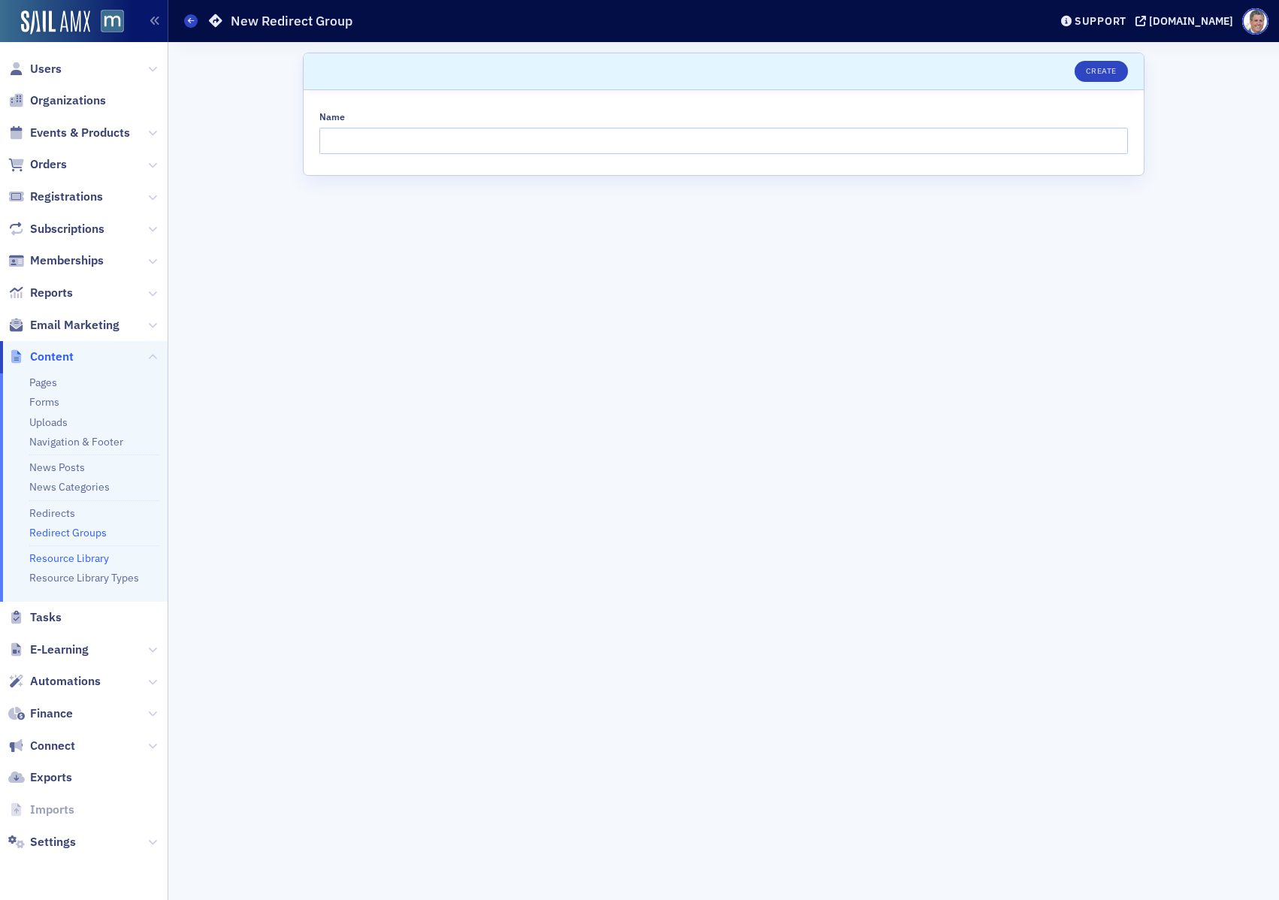
click at [77, 562] on link "Resource Library" at bounding box center [69, 559] width 80 height 14
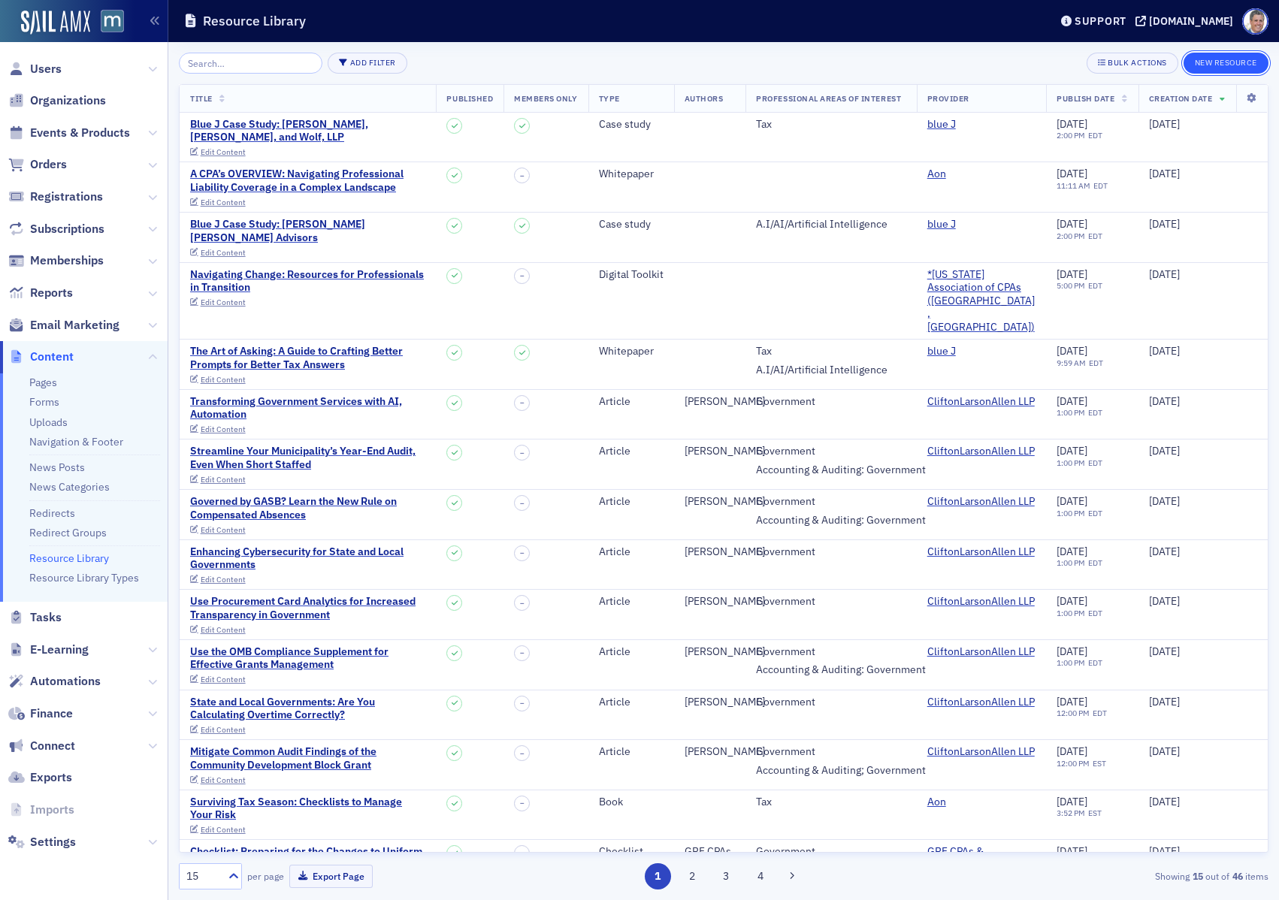
click at [1223, 63] on button "New Resource" at bounding box center [1225, 63] width 85 height 21
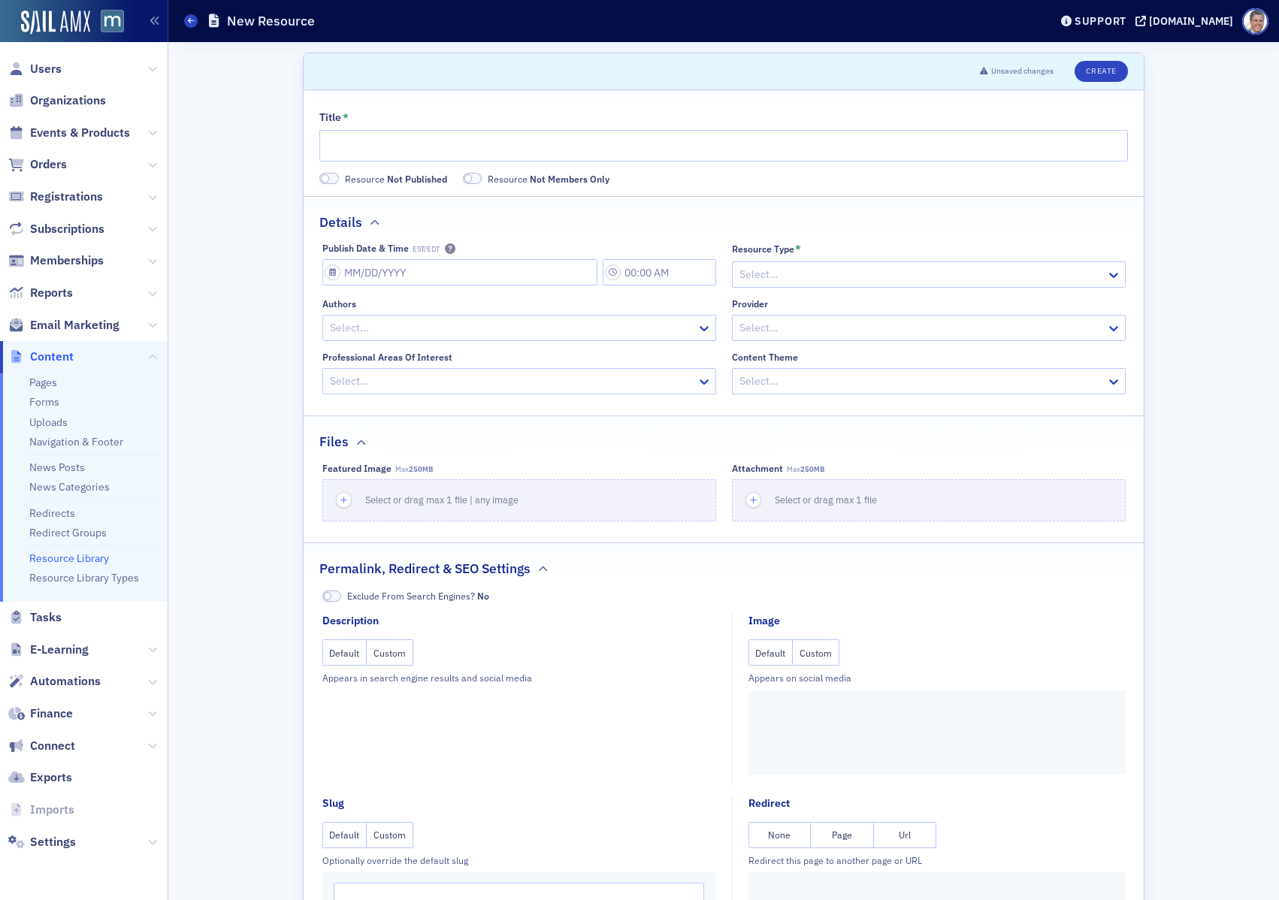
scroll to position [78, 0]
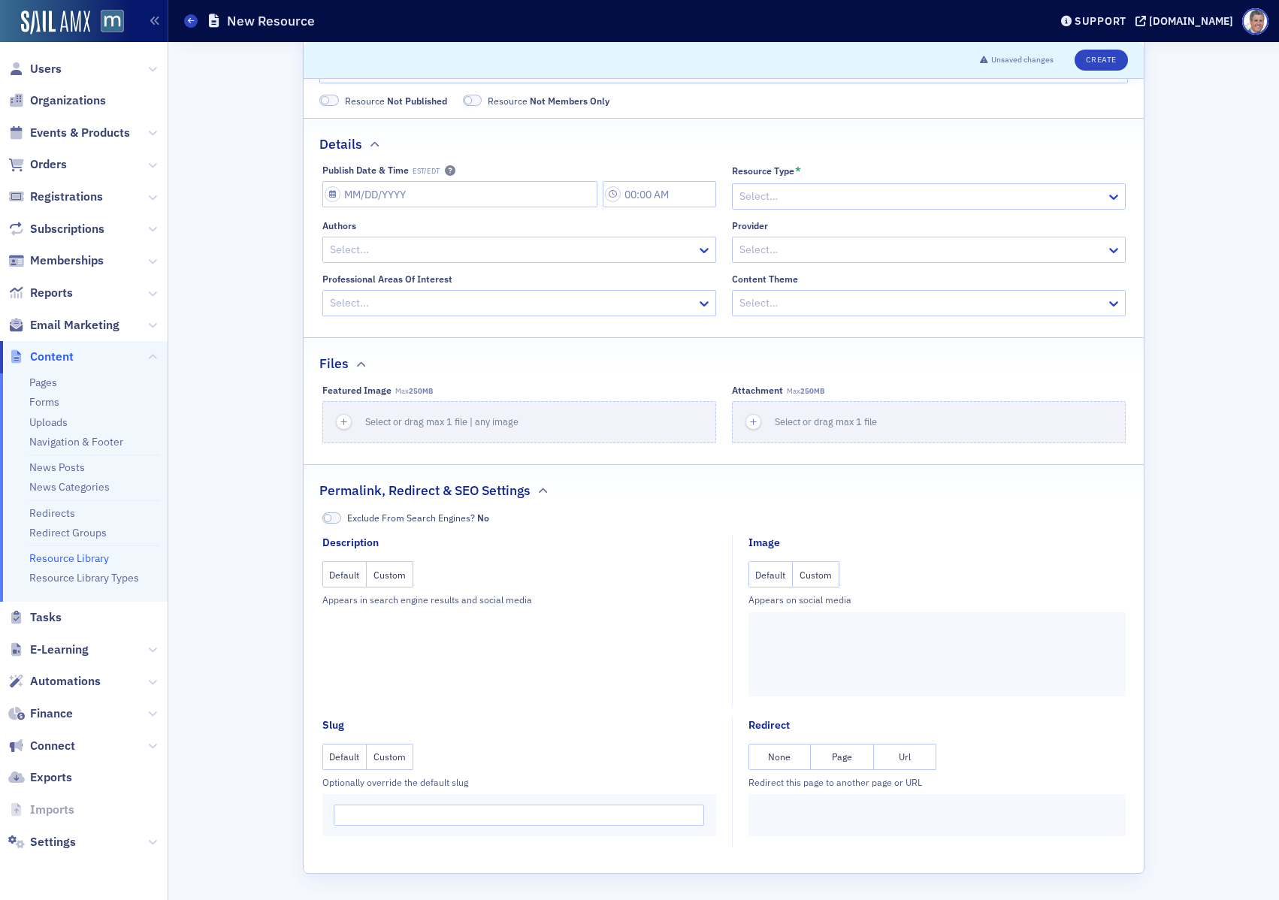
click at [58, 555] on link "Resource Library" at bounding box center [69, 559] width 80 height 14
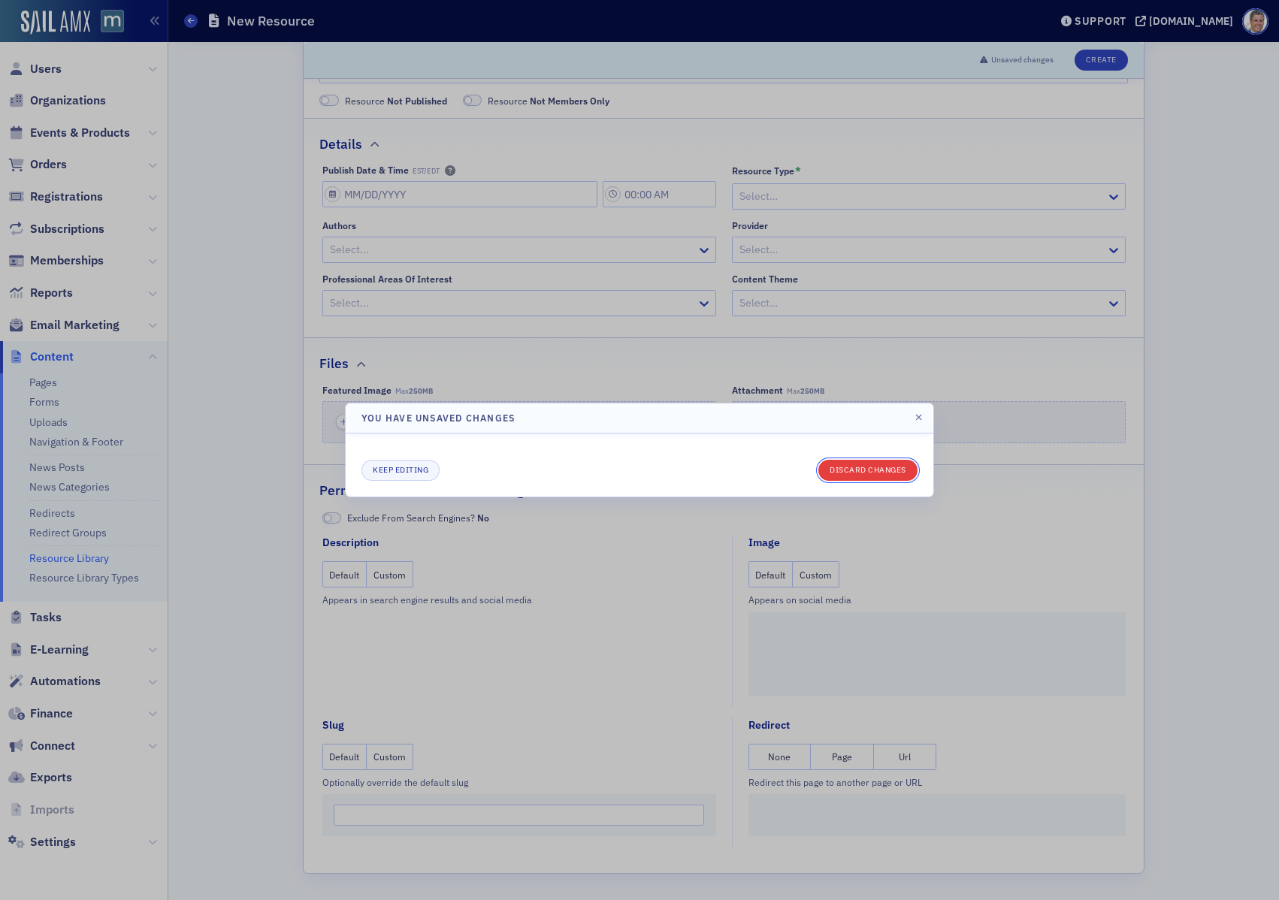
click at [833, 468] on button "Discard changes" at bounding box center [867, 470] width 99 height 21
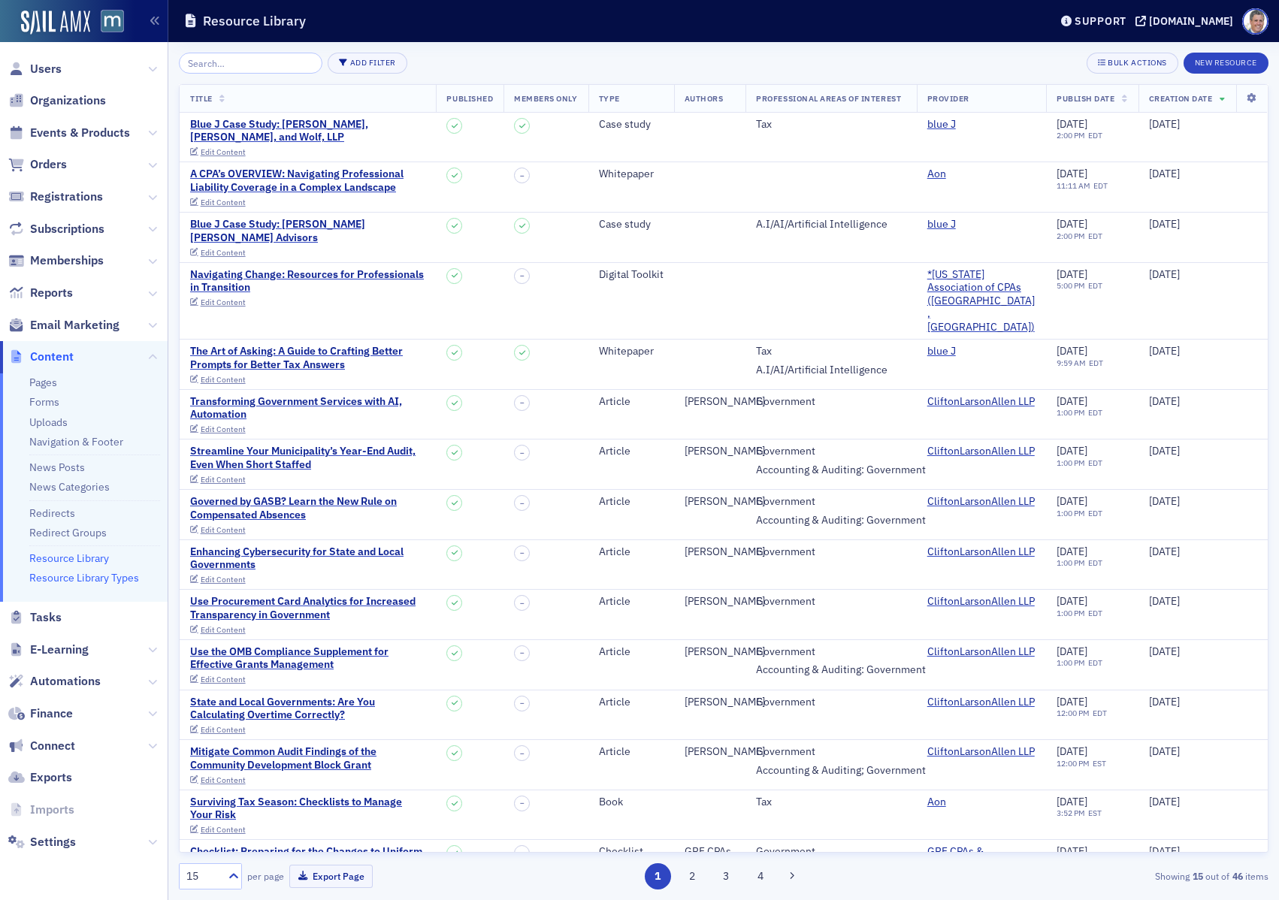
click at [101, 576] on link "Resource Library Types" at bounding box center [84, 578] width 110 height 14
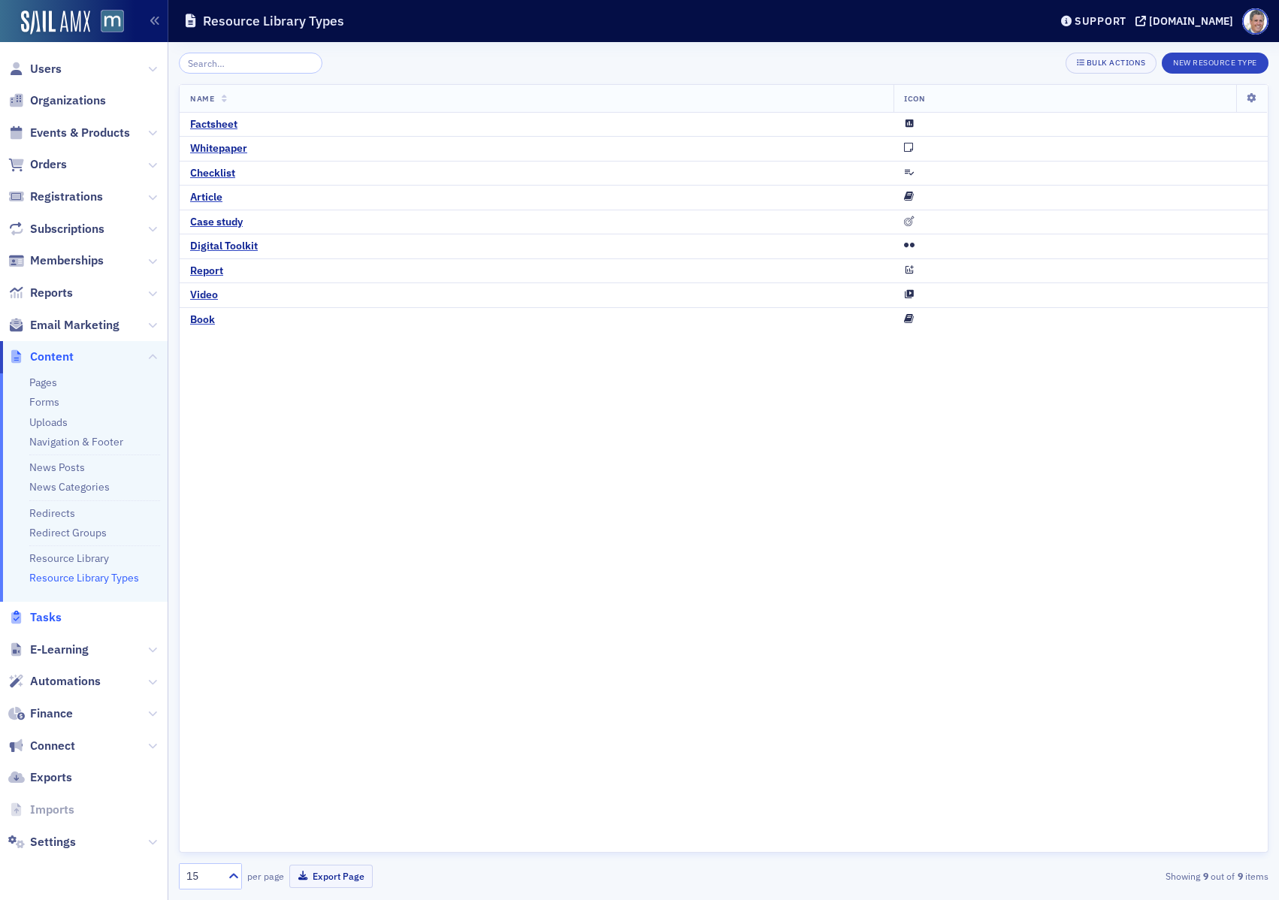
click at [53, 618] on span "Tasks" at bounding box center [46, 617] width 32 height 17
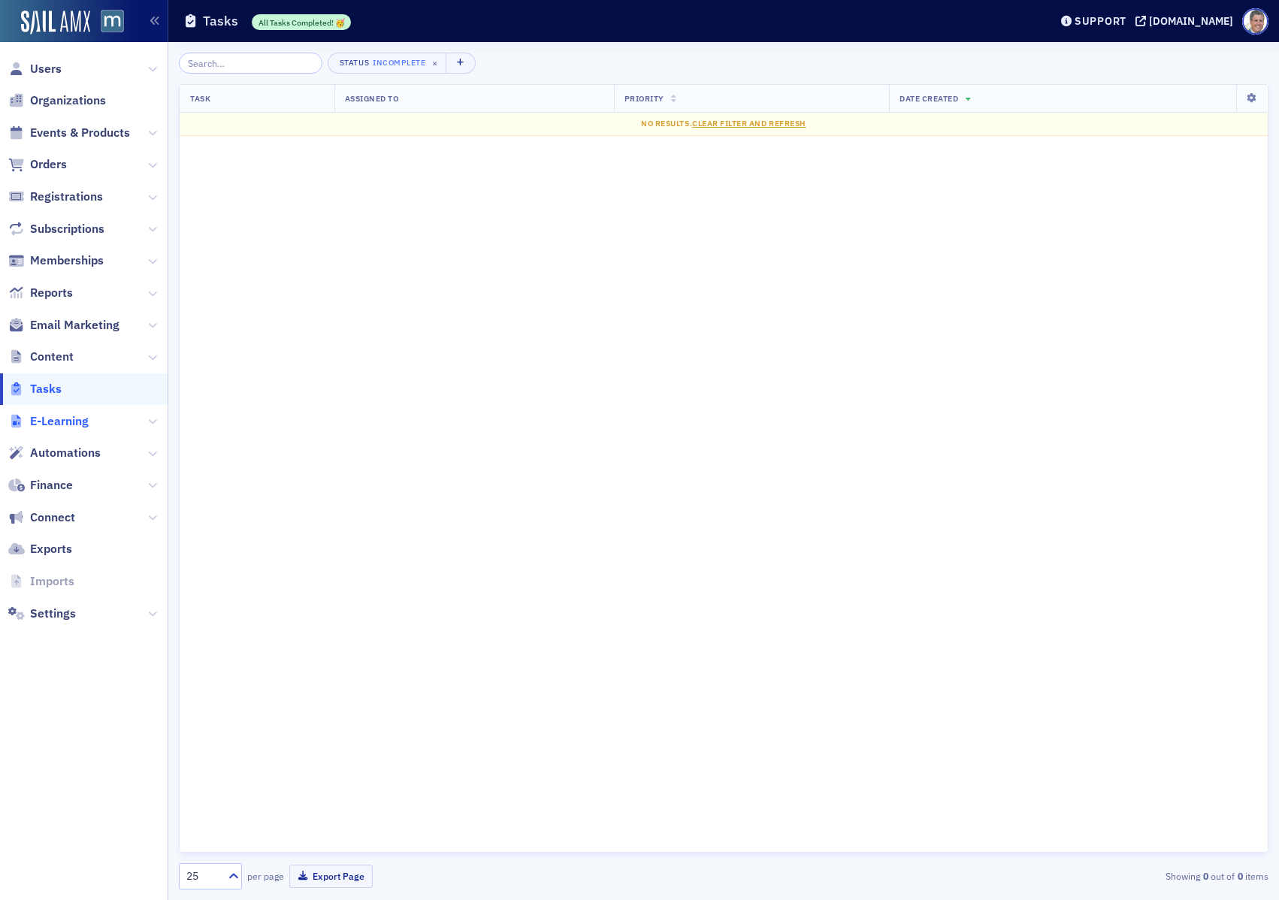
click at [65, 419] on span "E-Learning" at bounding box center [59, 421] width 59 height 17
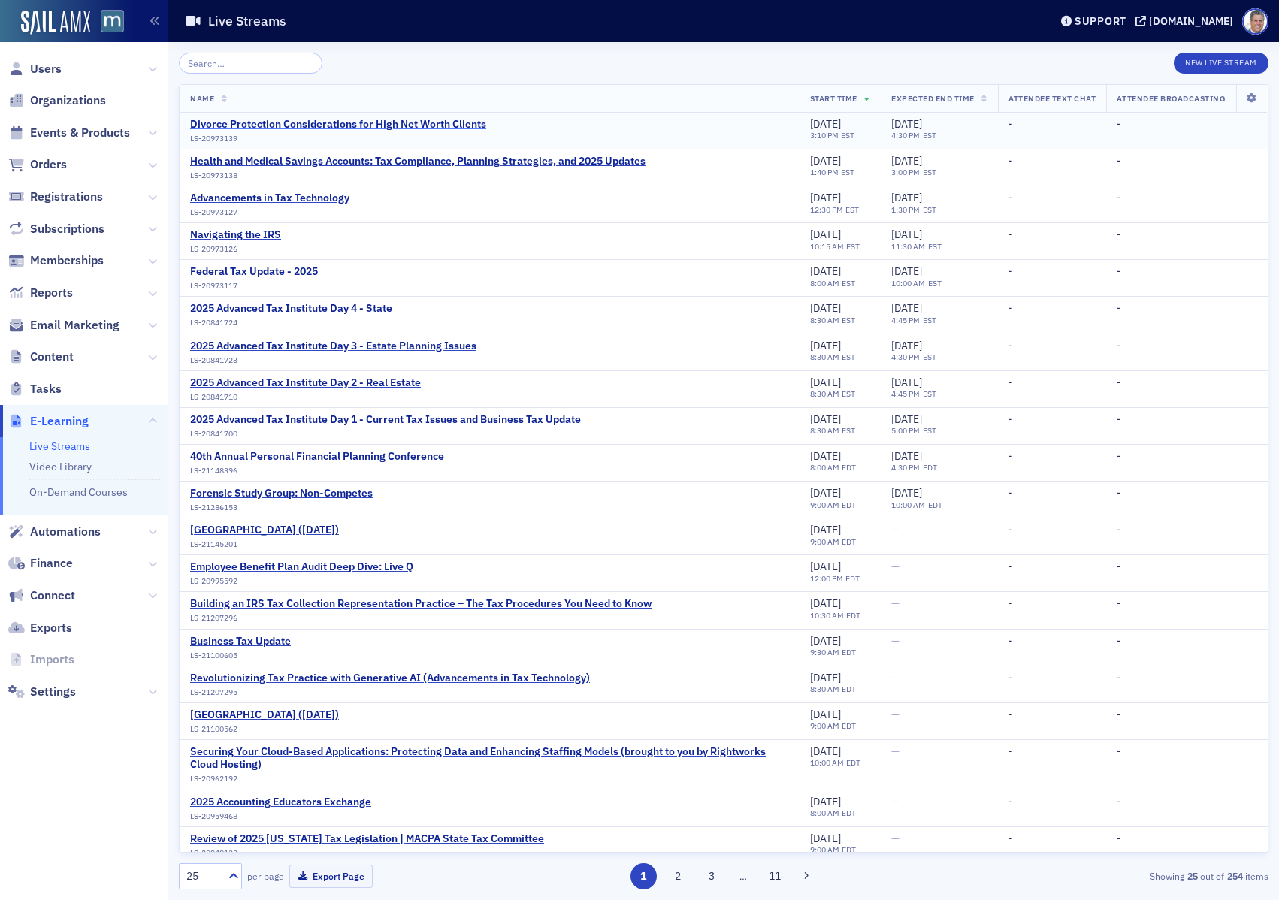
click at [320, 126] on div "Divorce Protection Considerations for High Net Worth Clients" at bounding box center [338, 125] width 296 height 14
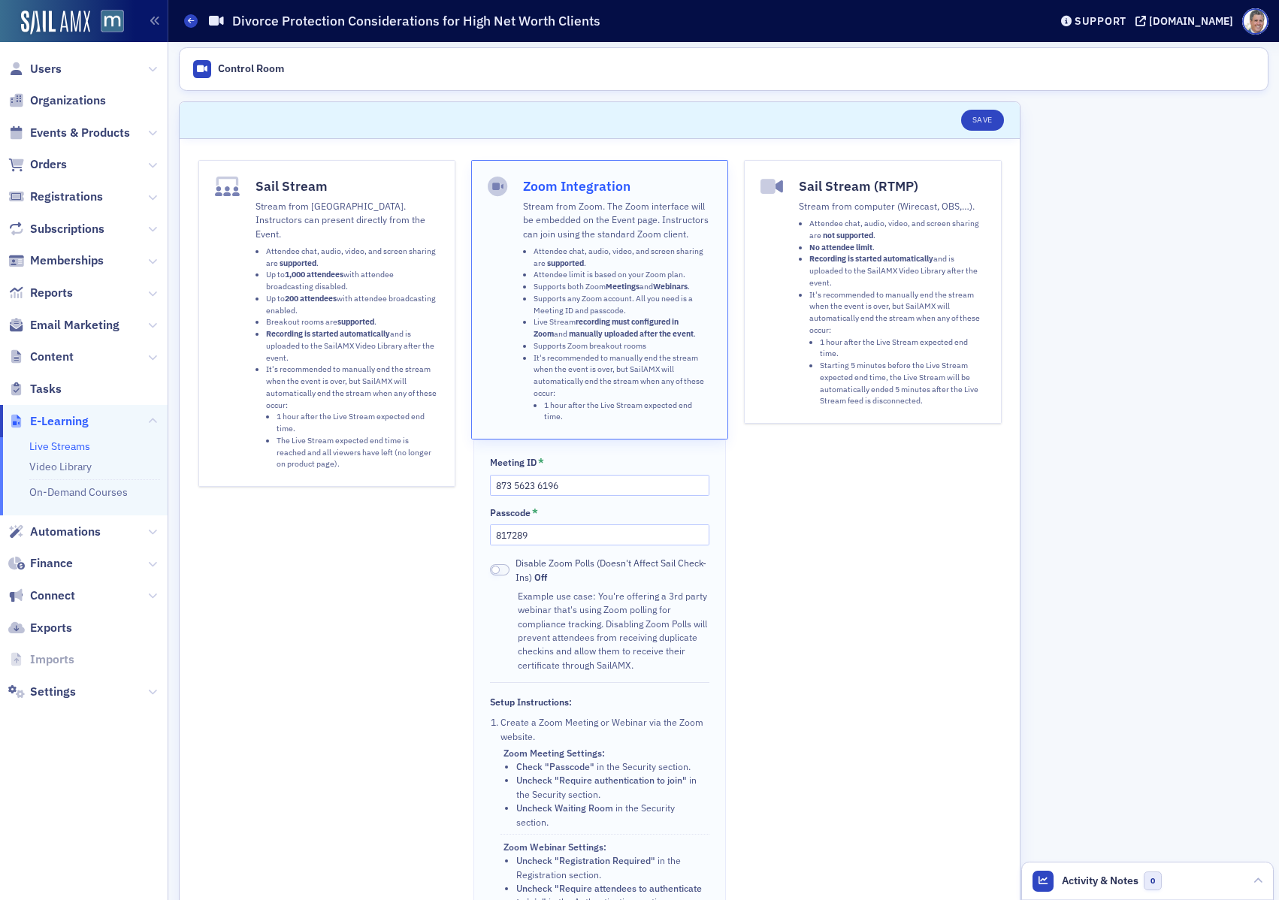
click at [325, 222] on p "Stream from SailAMX. Instructors can present directly from the Event." at bounding box center [346, 219] width 183 height 41
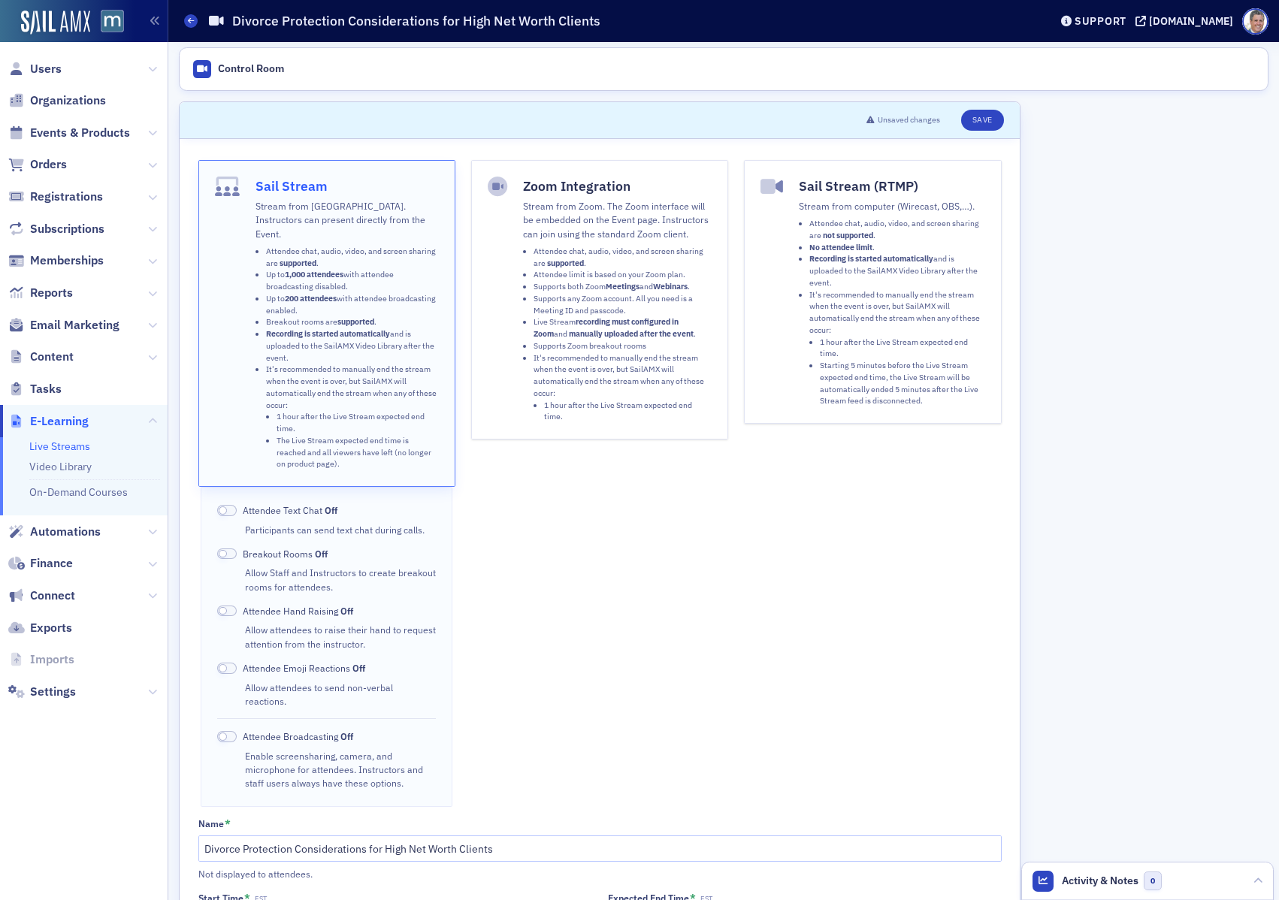
click at [875, 138] on header "Unsaved changes Save" at bounding box center [600, 120] width 840 height 37
click at [851, 218] on li "Attendee chat, audio, video, and screen sharing are not supported ." at bounding box center [896, 230] width 175 height 24
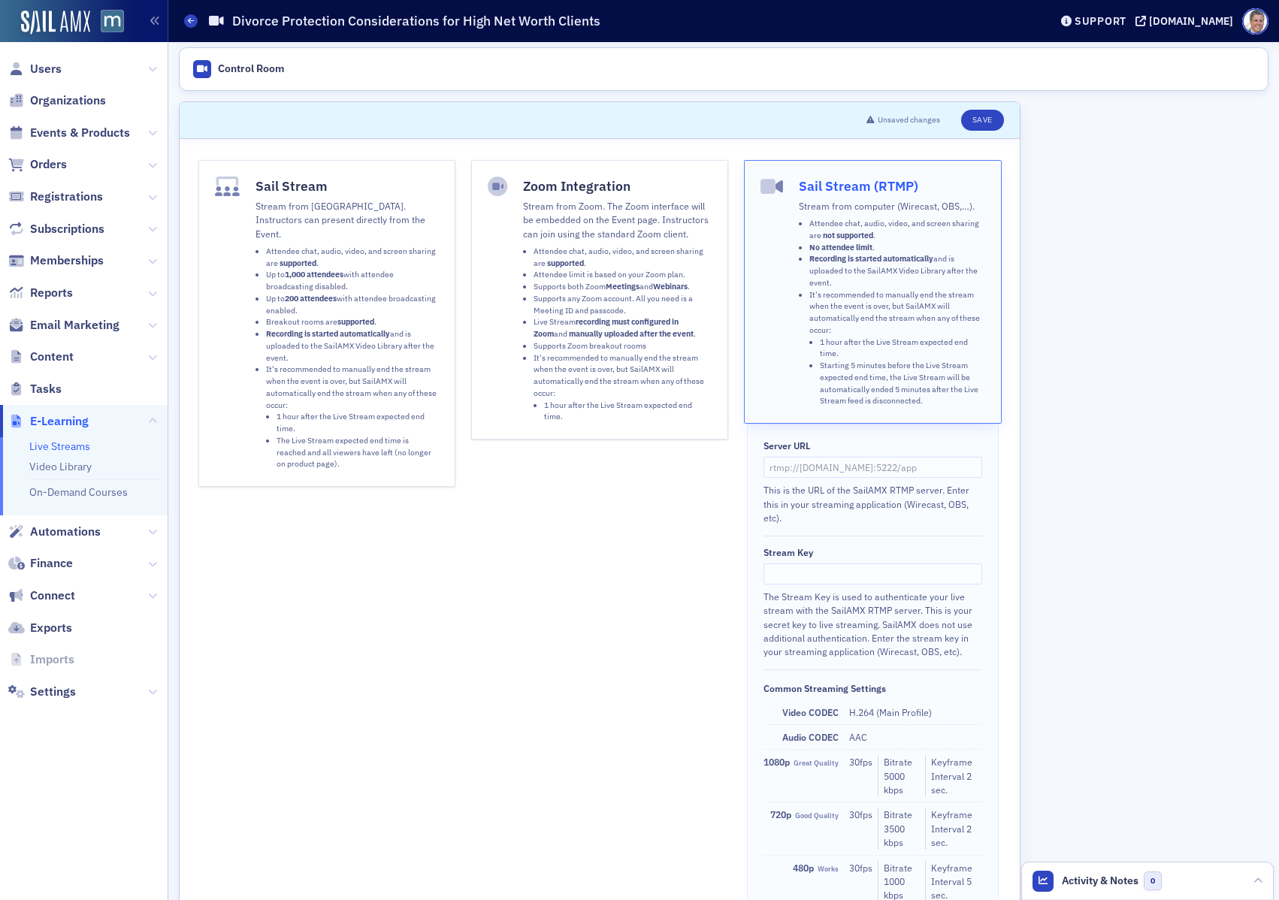
click at [314, 269] on li "Up to 1,000 attendees with attendee broadcasting disabled." at bounding box center [352, 281] width 173 height 24
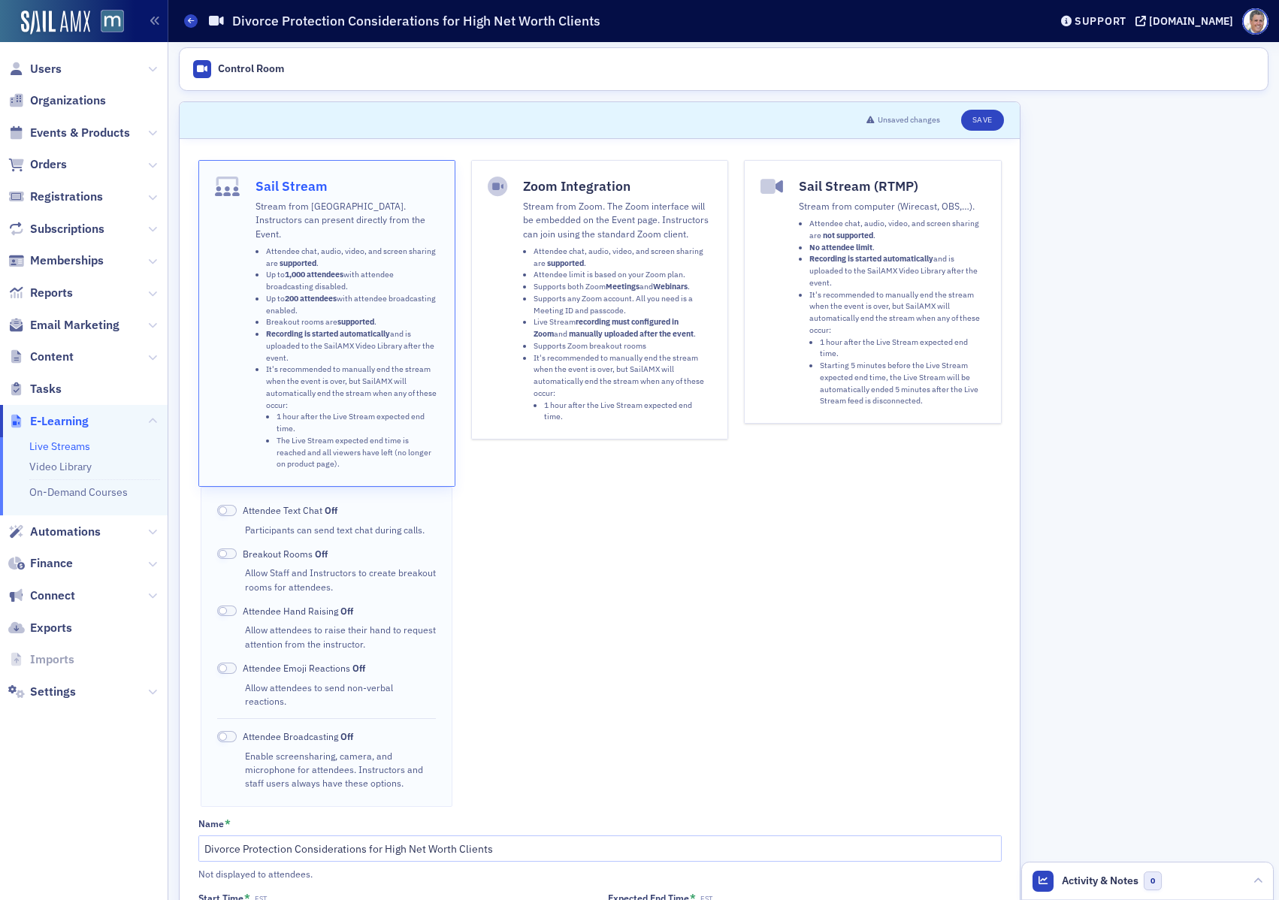
click at [775, 355] on button "Sail Stream (RTMP) Stream from computer (Wirecast, OBS,…). Attendee chat, audio…" at bounding box center [872, 292] width 257 height 264
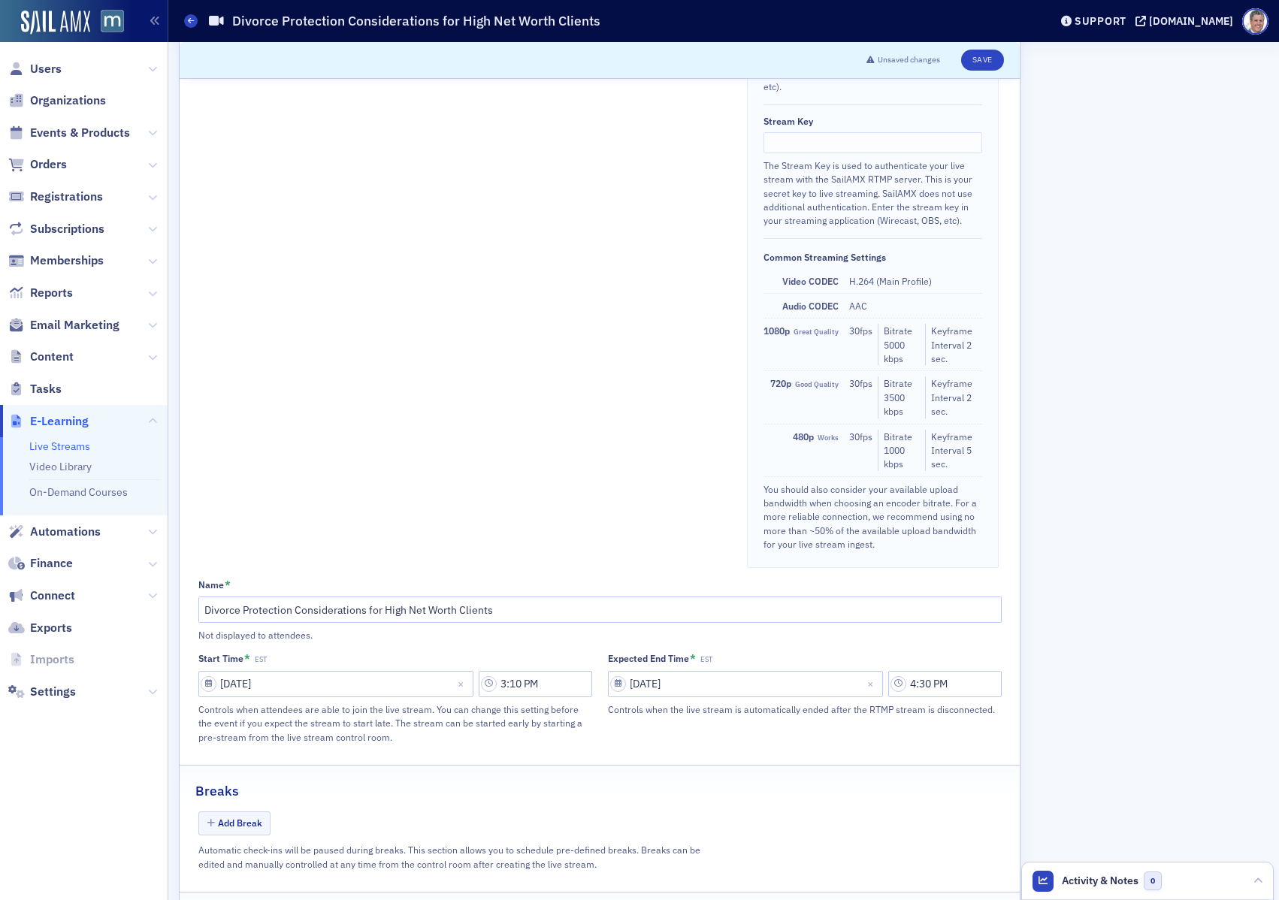
scroll to position [593, 0]
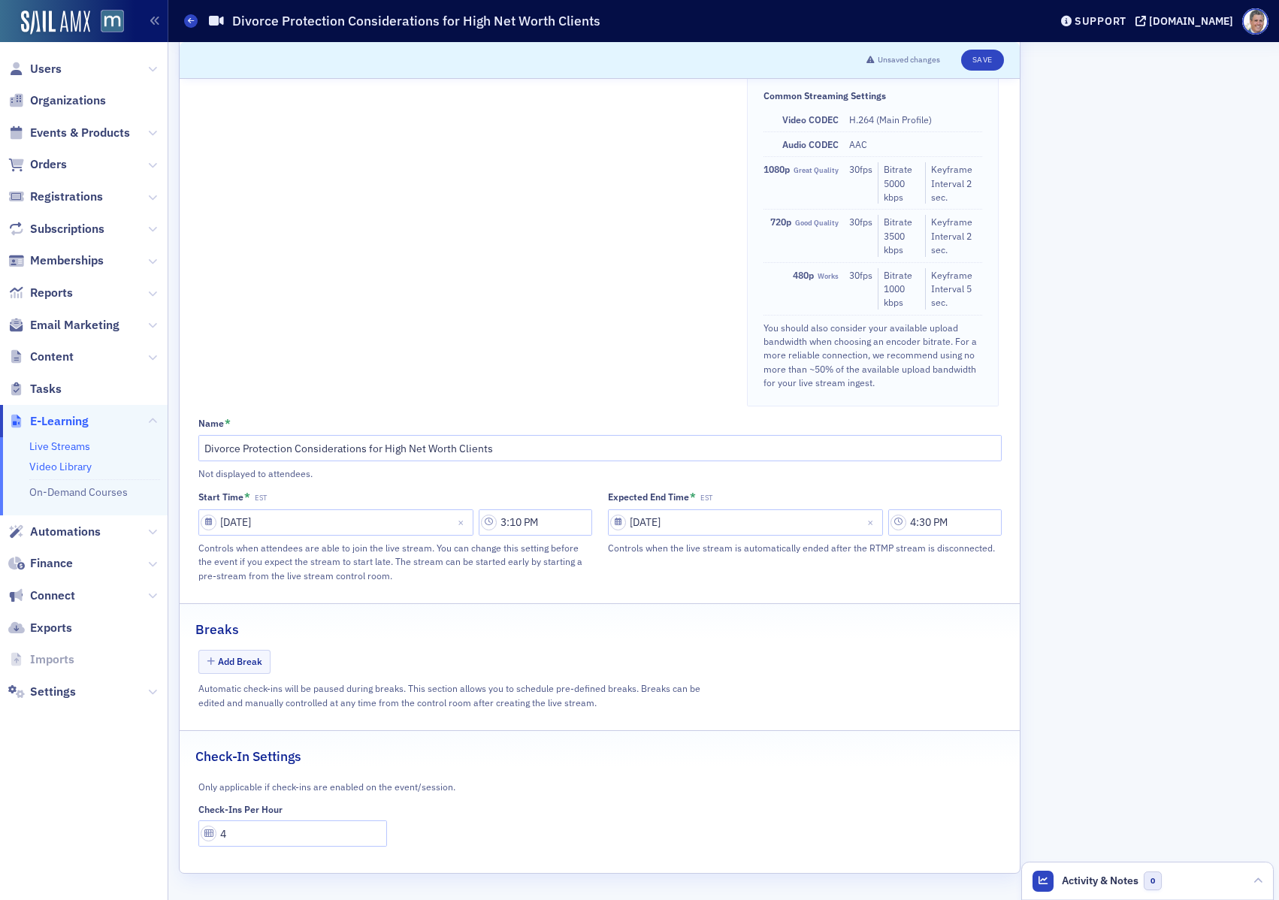
click at [62, 467] on link "Video Library" at bounding box center [60, 467] width 62 height 14
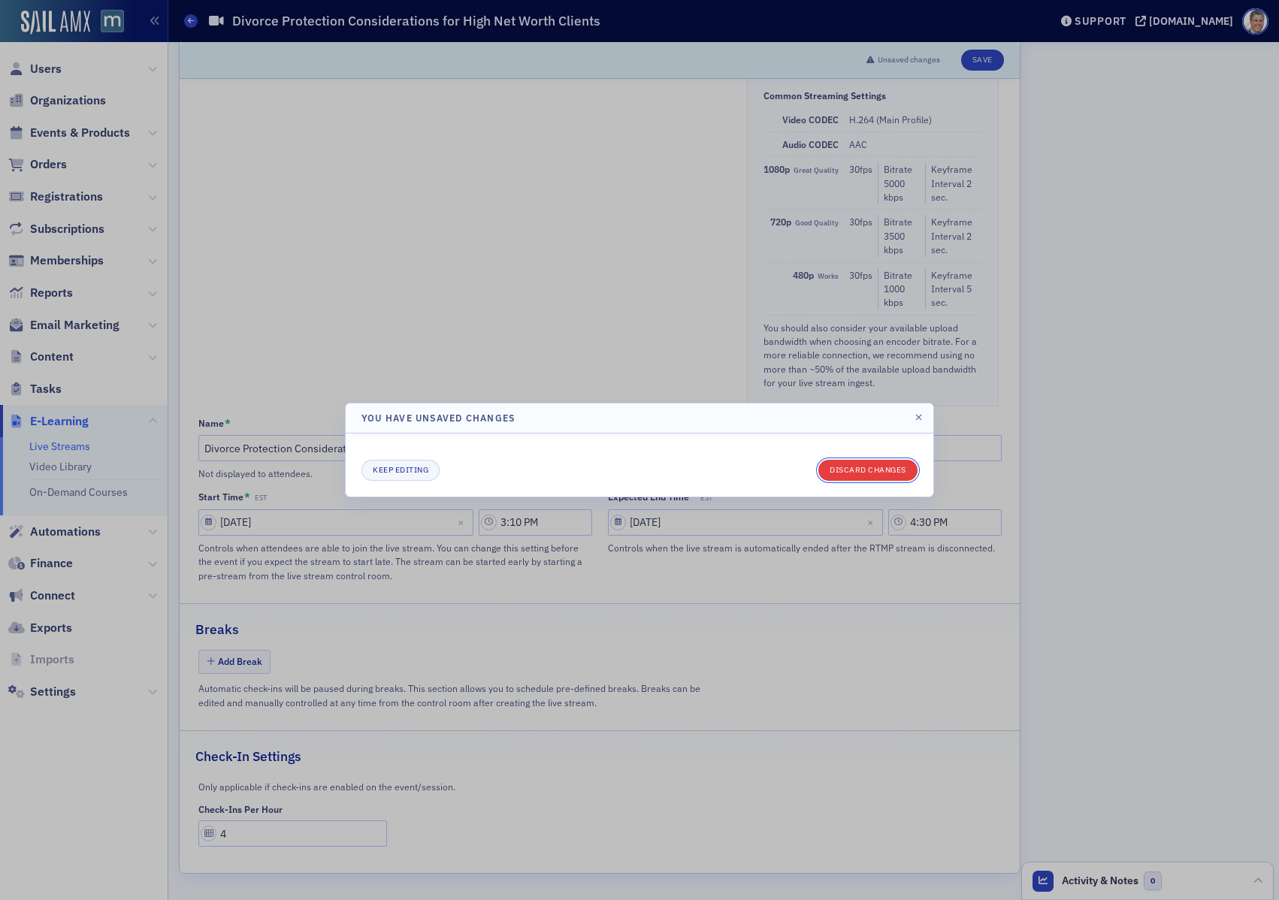
click at [872, 474] on button "Discard changes" at bounding box center [867, 470] width 99 height 21
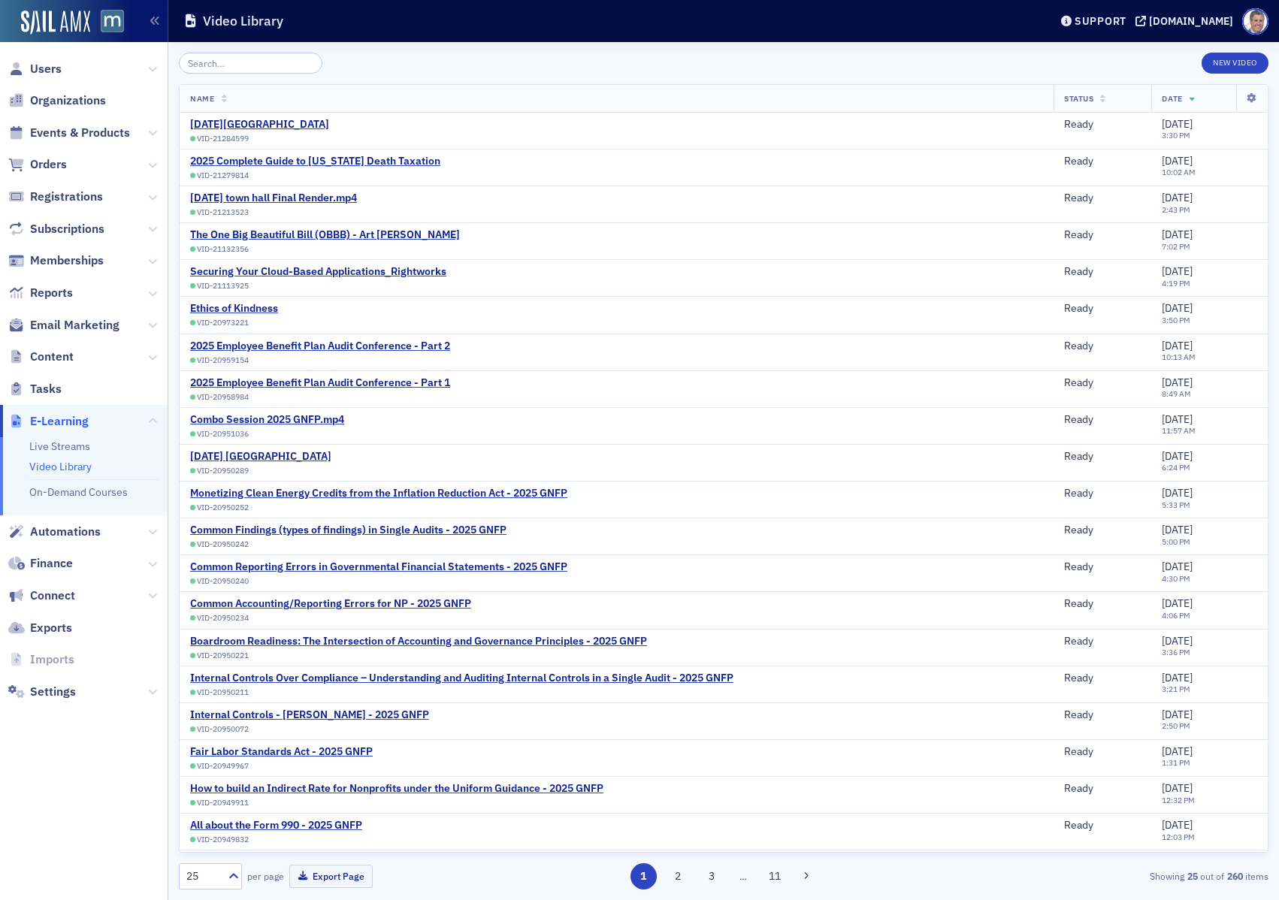
click at [75, 467] on link "Video Library" at bounding box center [60, 467] width 62 height 14
click at [92, 490] on link "On-Demand Courses" at bounding box center [78, 492] width 98 height 14
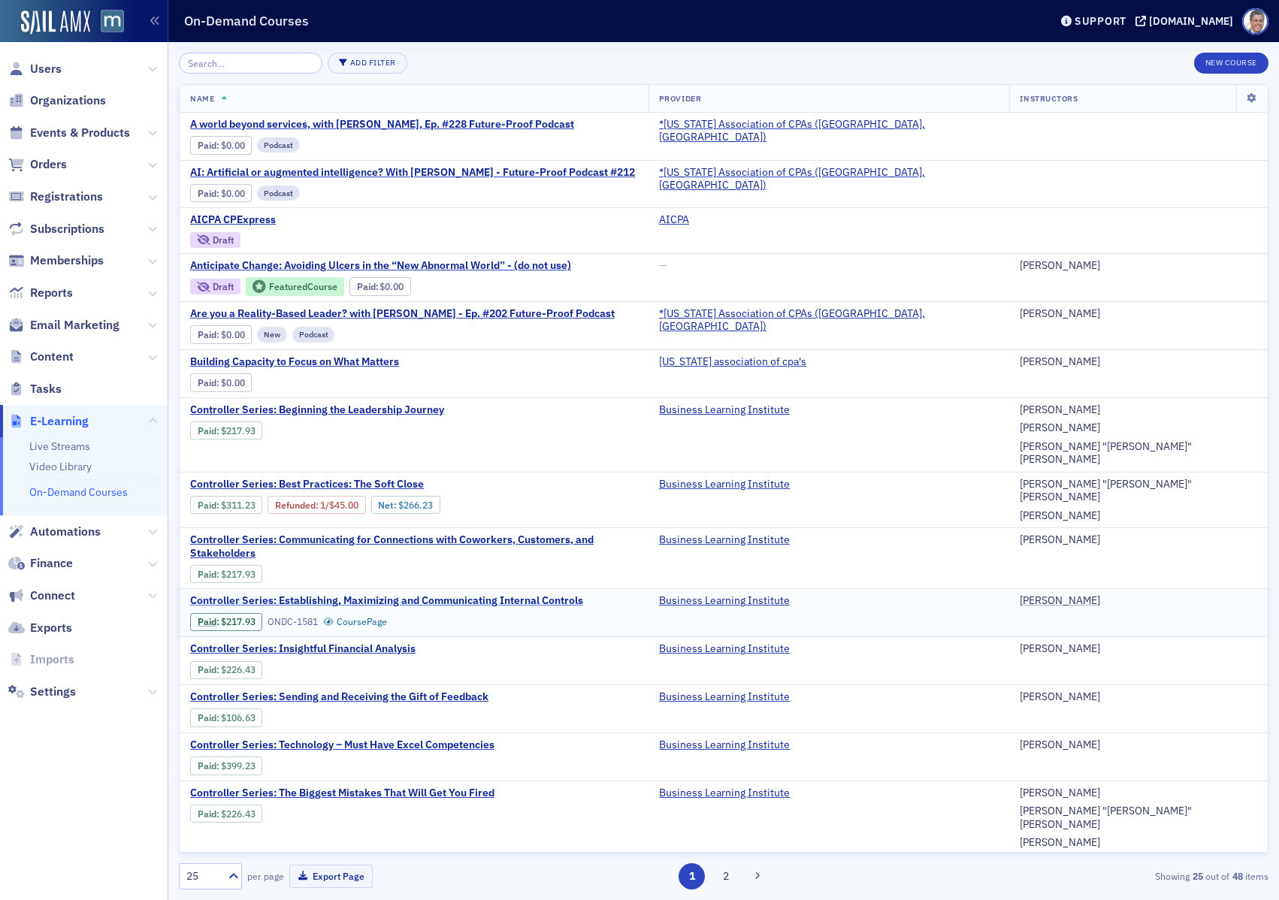
click at [408, 594] on span "Controller Series: Establishing, Maximizing and Communicating Internal Controls" at bounding box center [386, 601] width 393 height 14
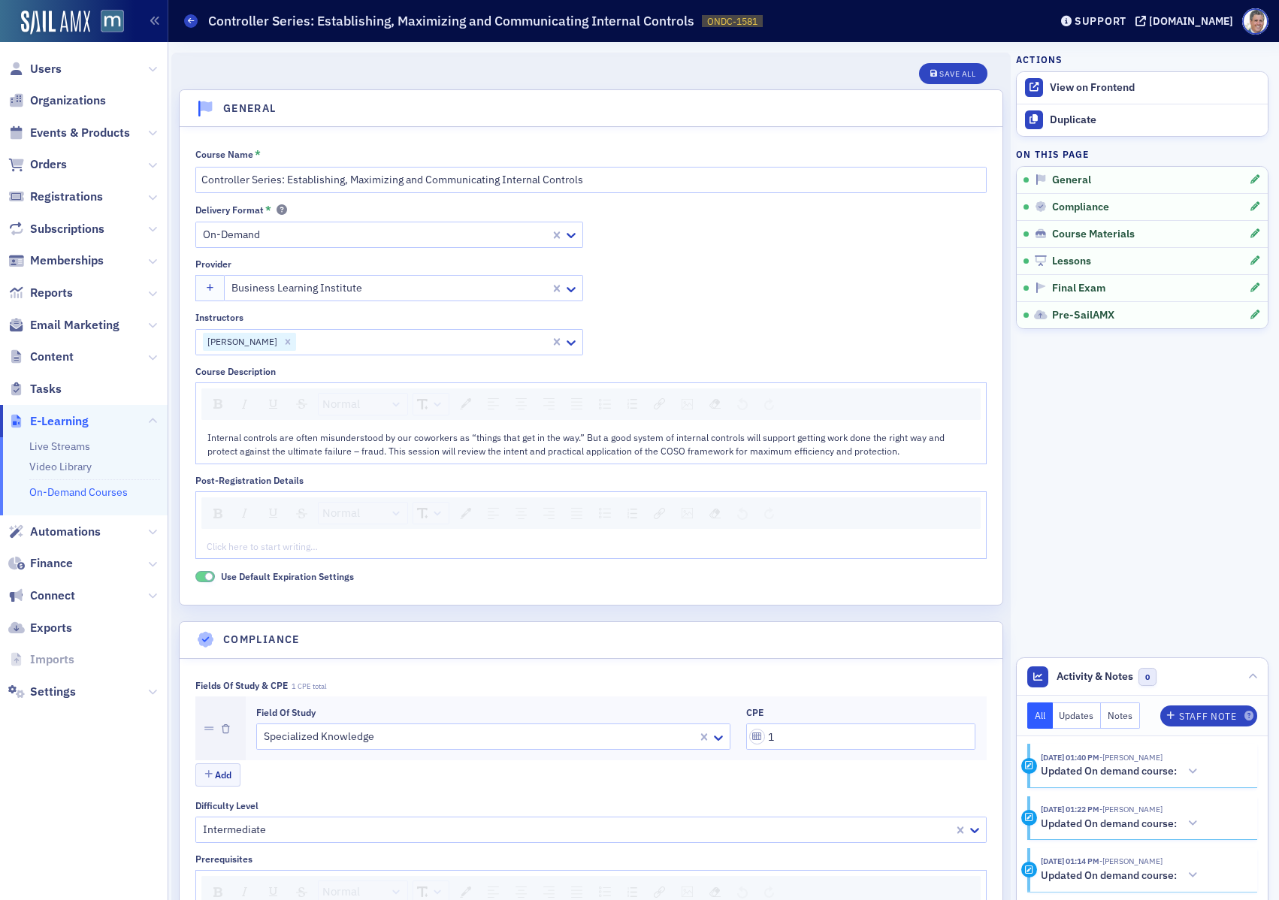
click at [57, 494] on link "On-Demand Courses" at bounding box center [78, 492] width 98 height 14
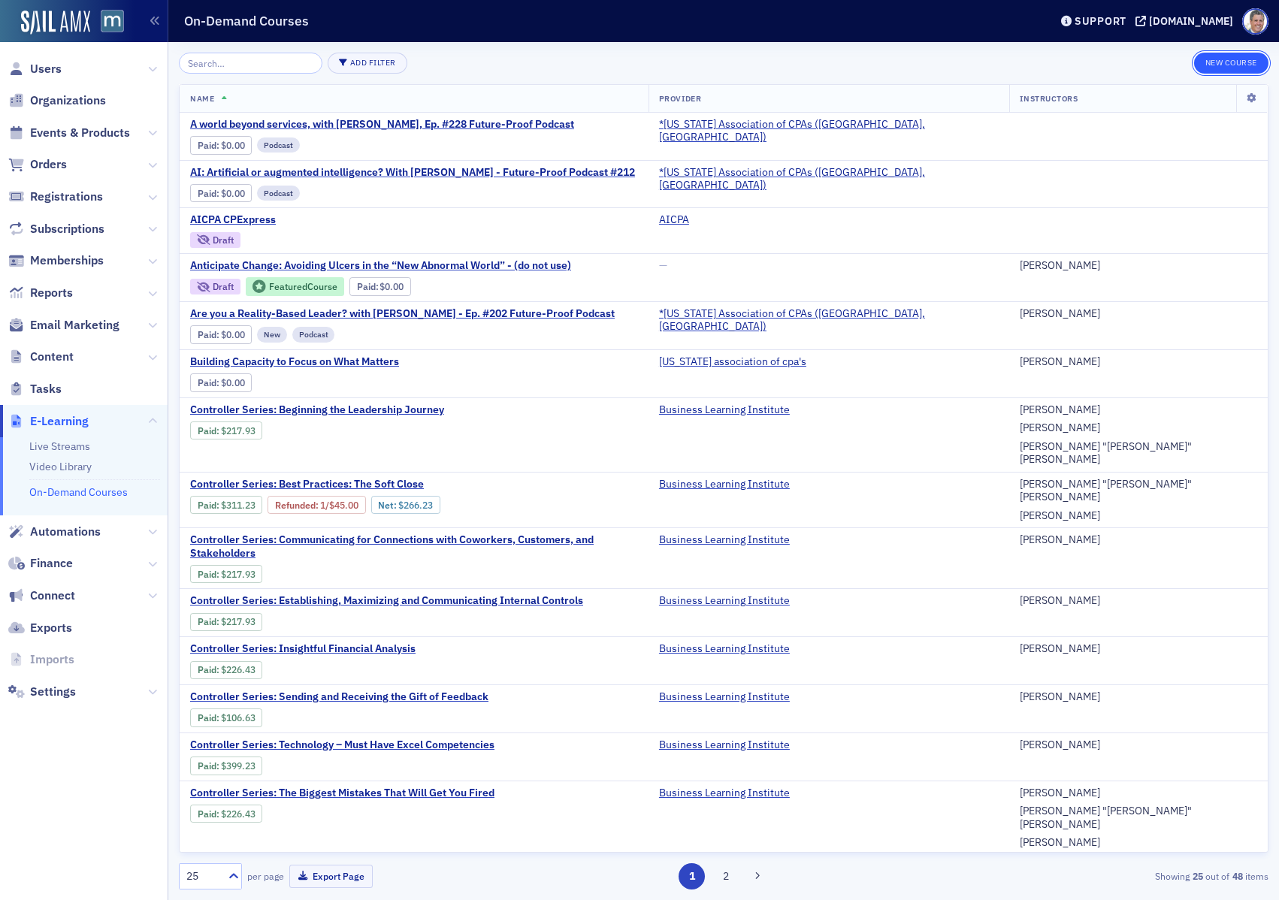
click at [1221, 68] on button "New Course" at bounding box center [1231, 63] width 74 height 21
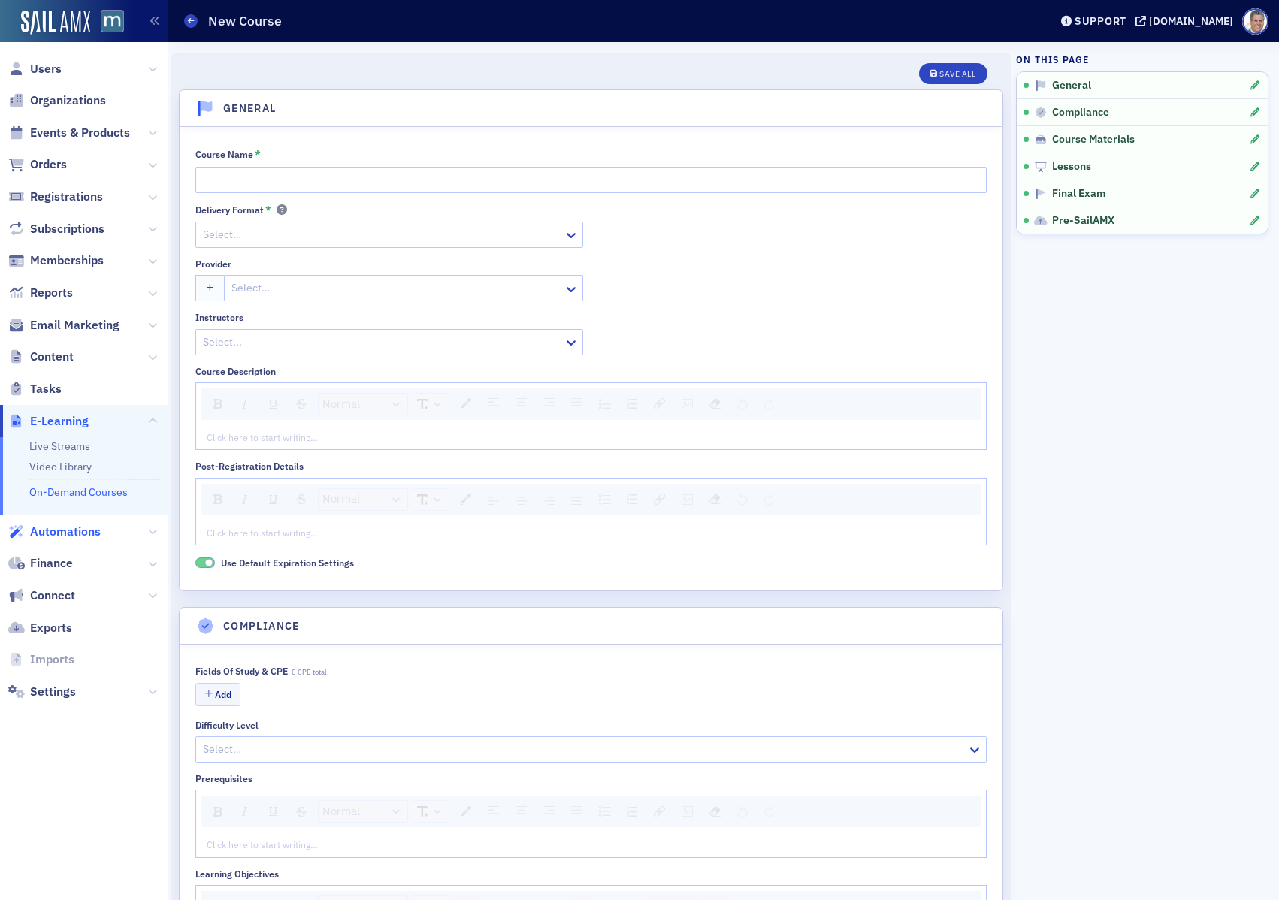
click at [91, 534] on span "Automations" at bounding box center [65, 532] width 71 height 17
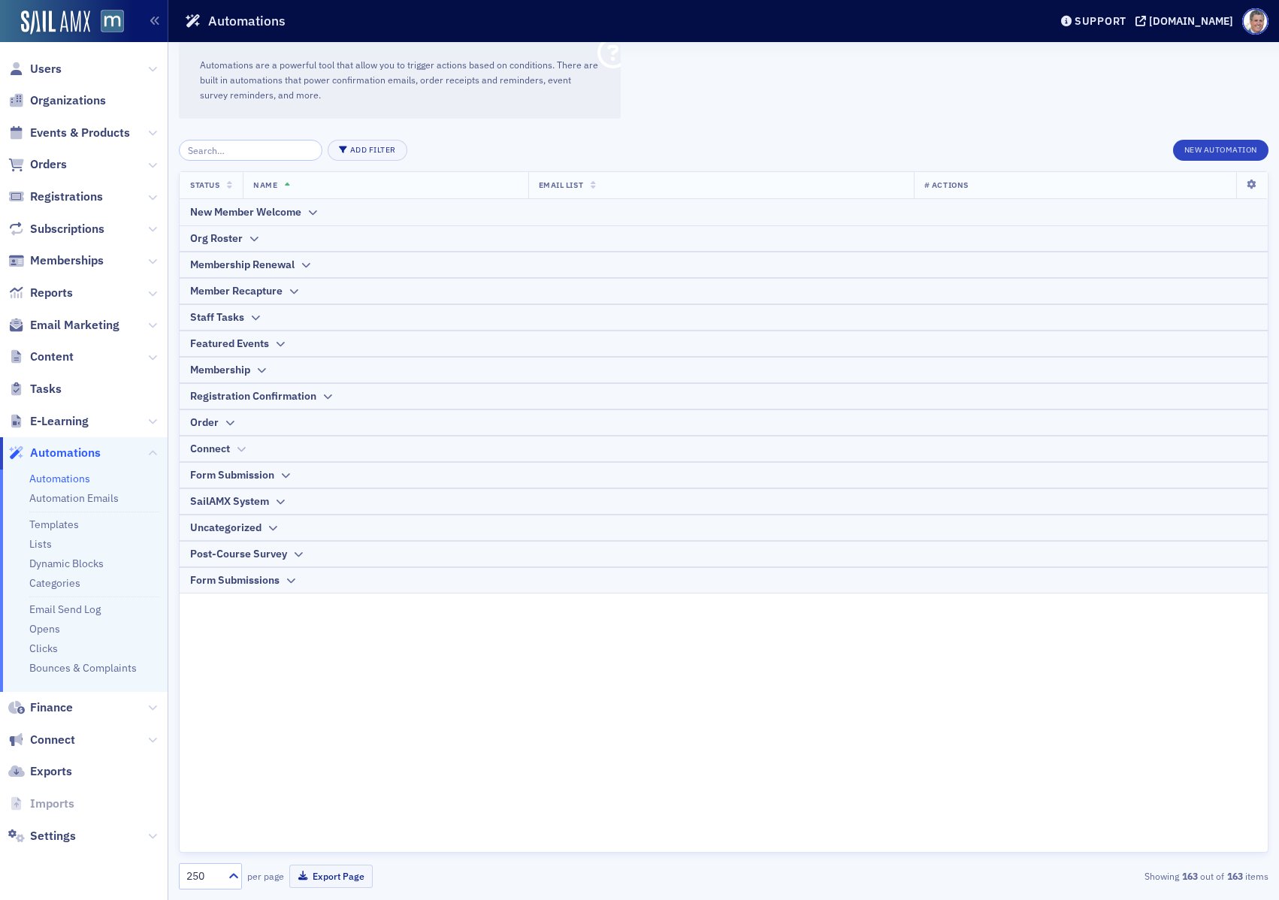
click at [274, 445] on div "Connect" at bounding box center [723, 449] width 1067 height 16
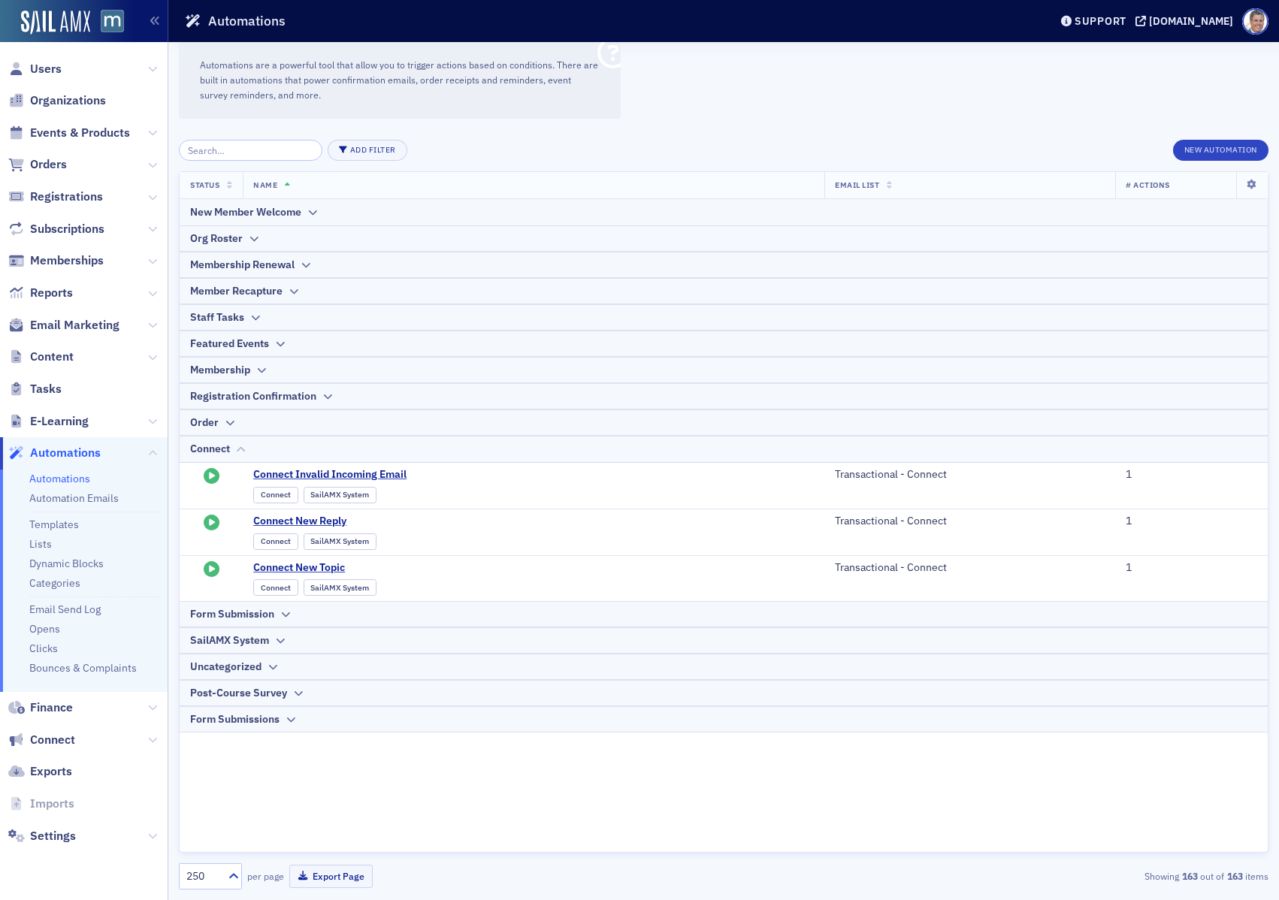
click at [274, 445] on div "Connect" at bounding box center [723, 449] width 1067 height 16
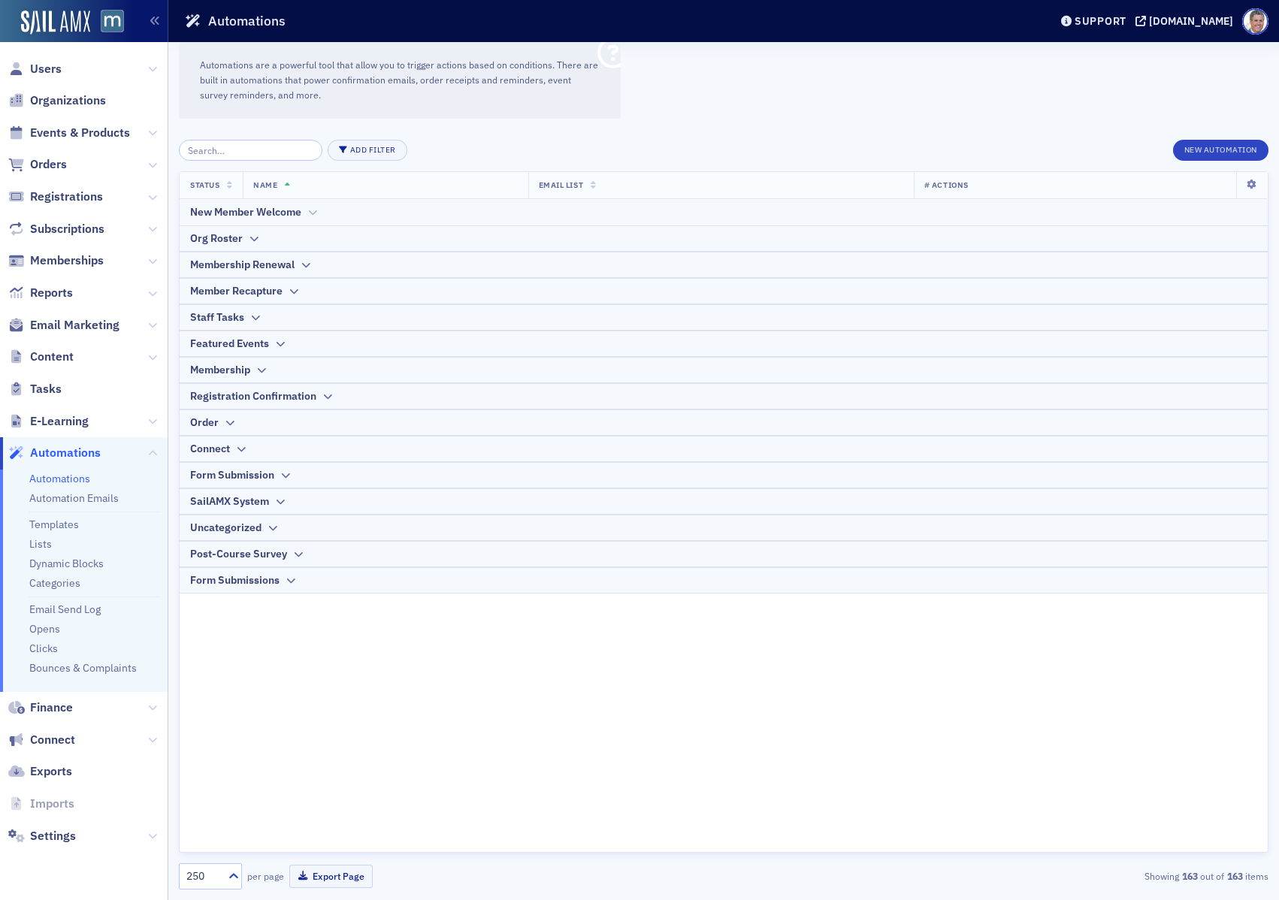
click at [331, 221] on th "New Member Welcome" at bounding box center [724, 212] width 1088 height 26
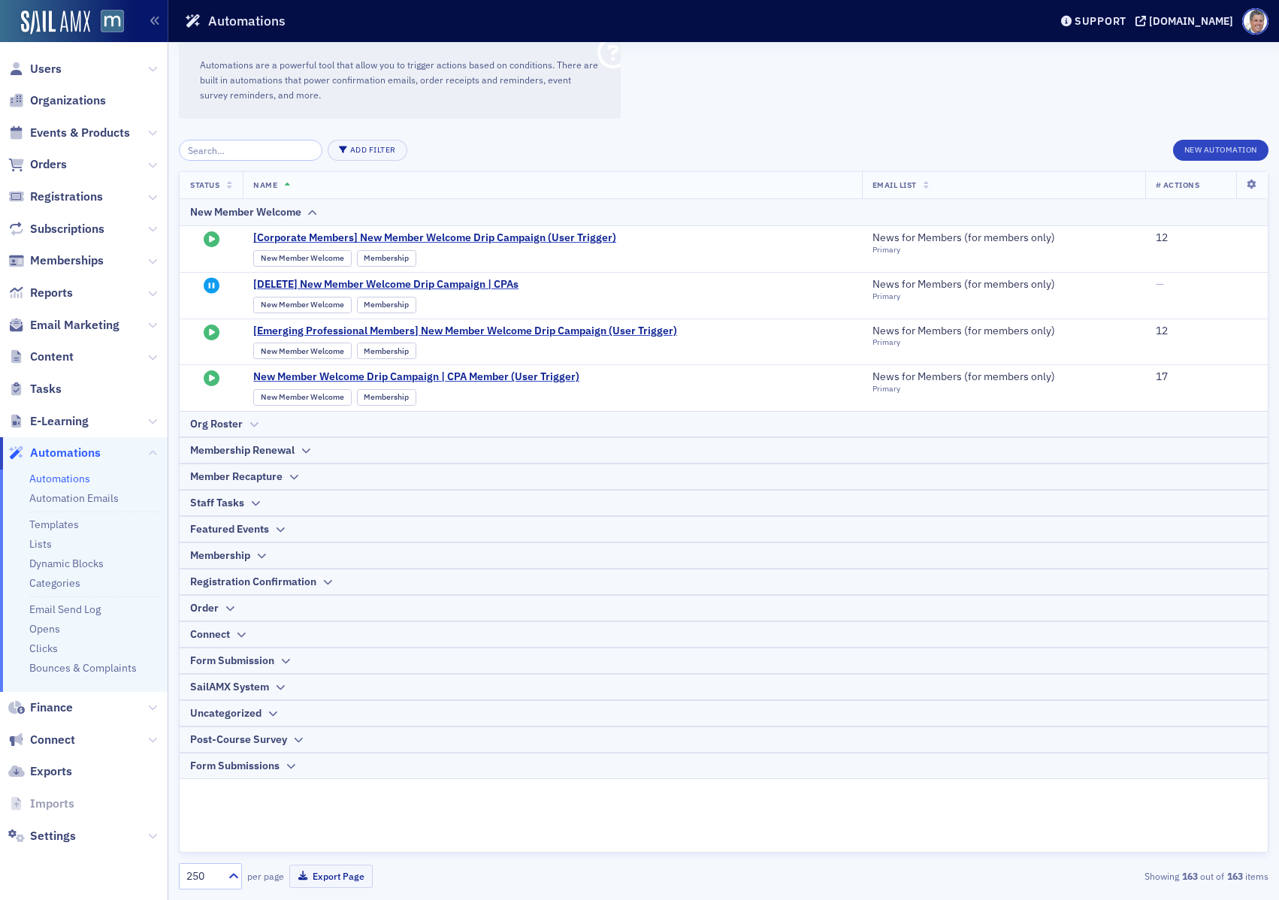
click at [285, 435] on th "Org Roster" at bounding box center [724, 424] width 1088 height 26
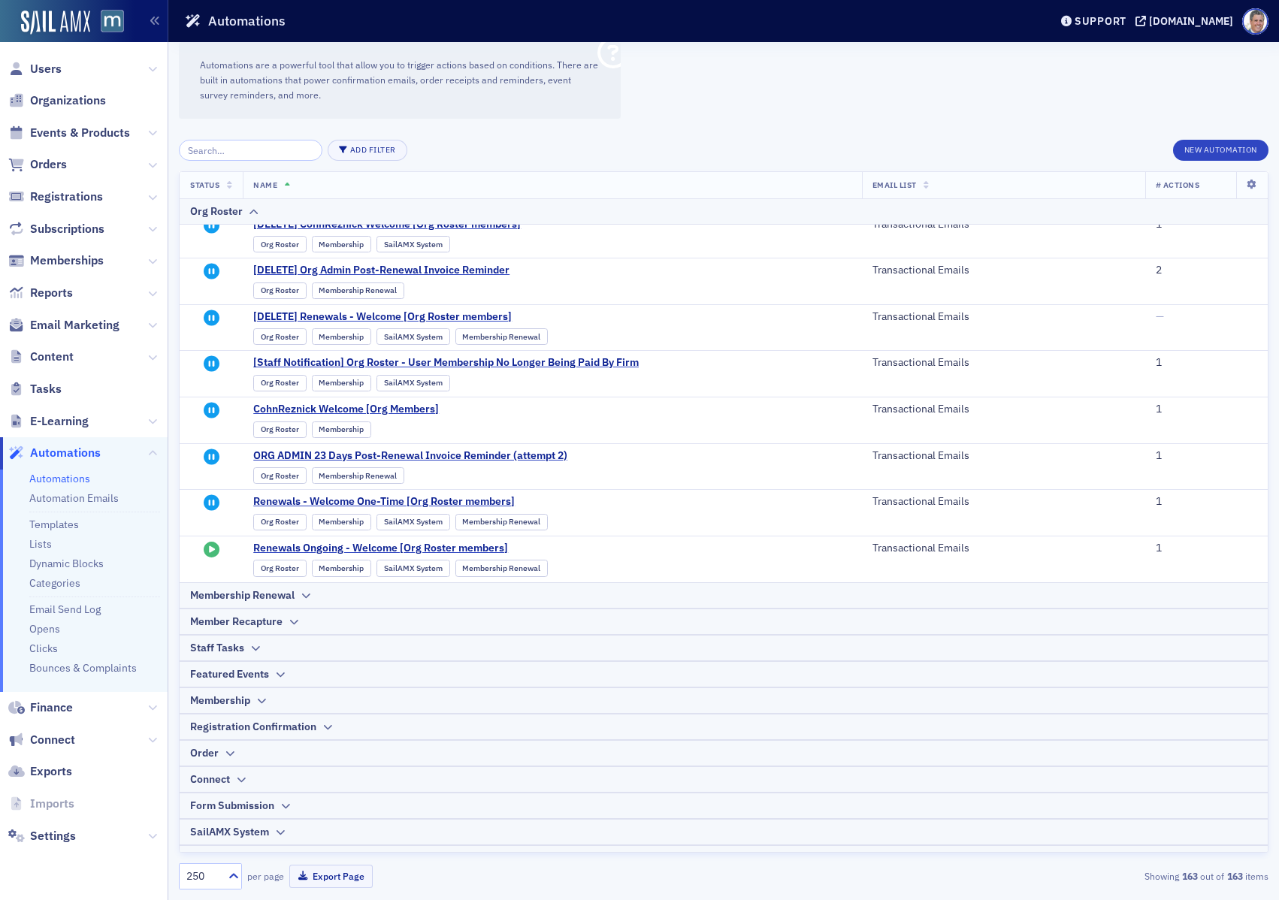
scroll to position [343, 0]
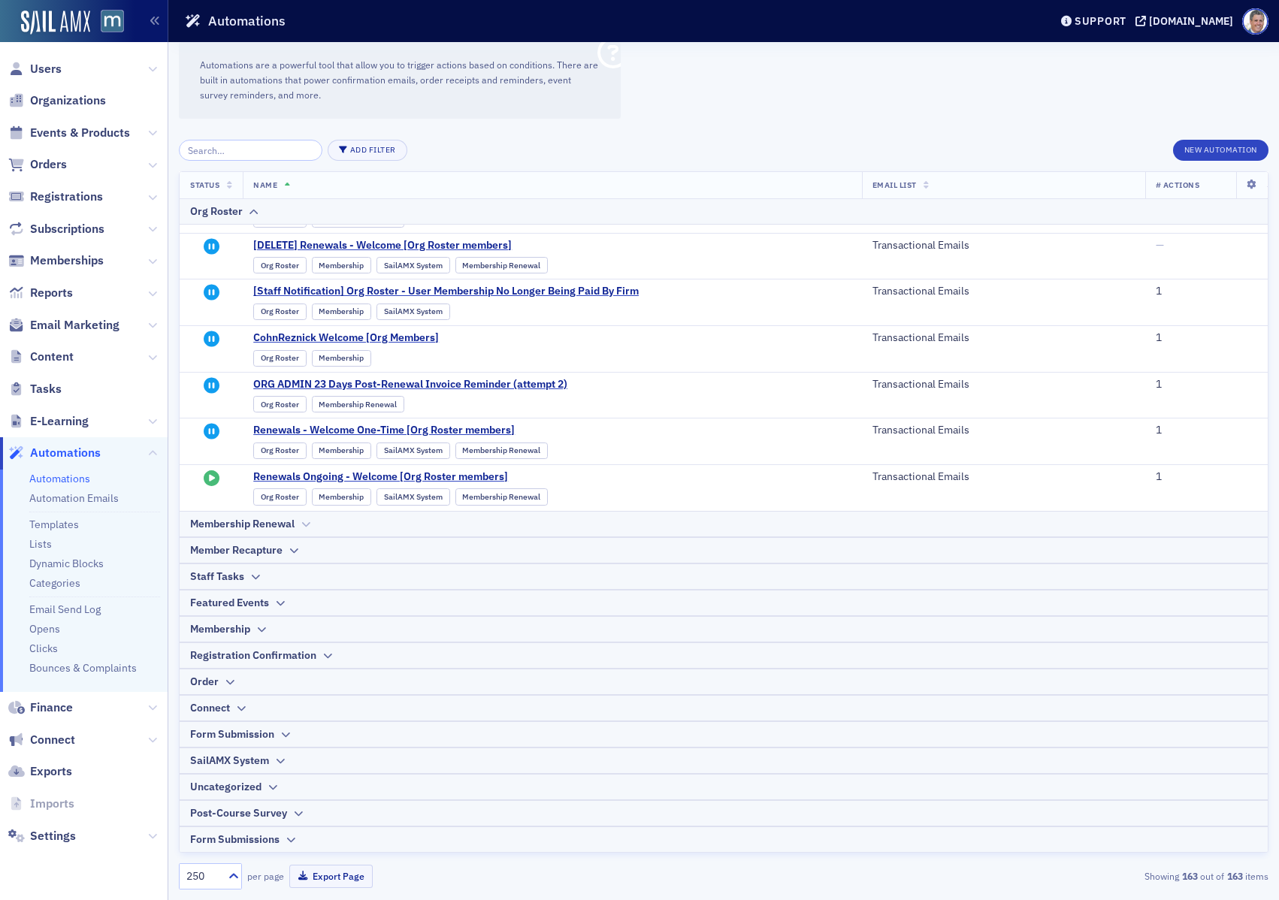
click at [290, 521] on div "Membership Renewal" at bounding box center [242, 524] width 104 height 16
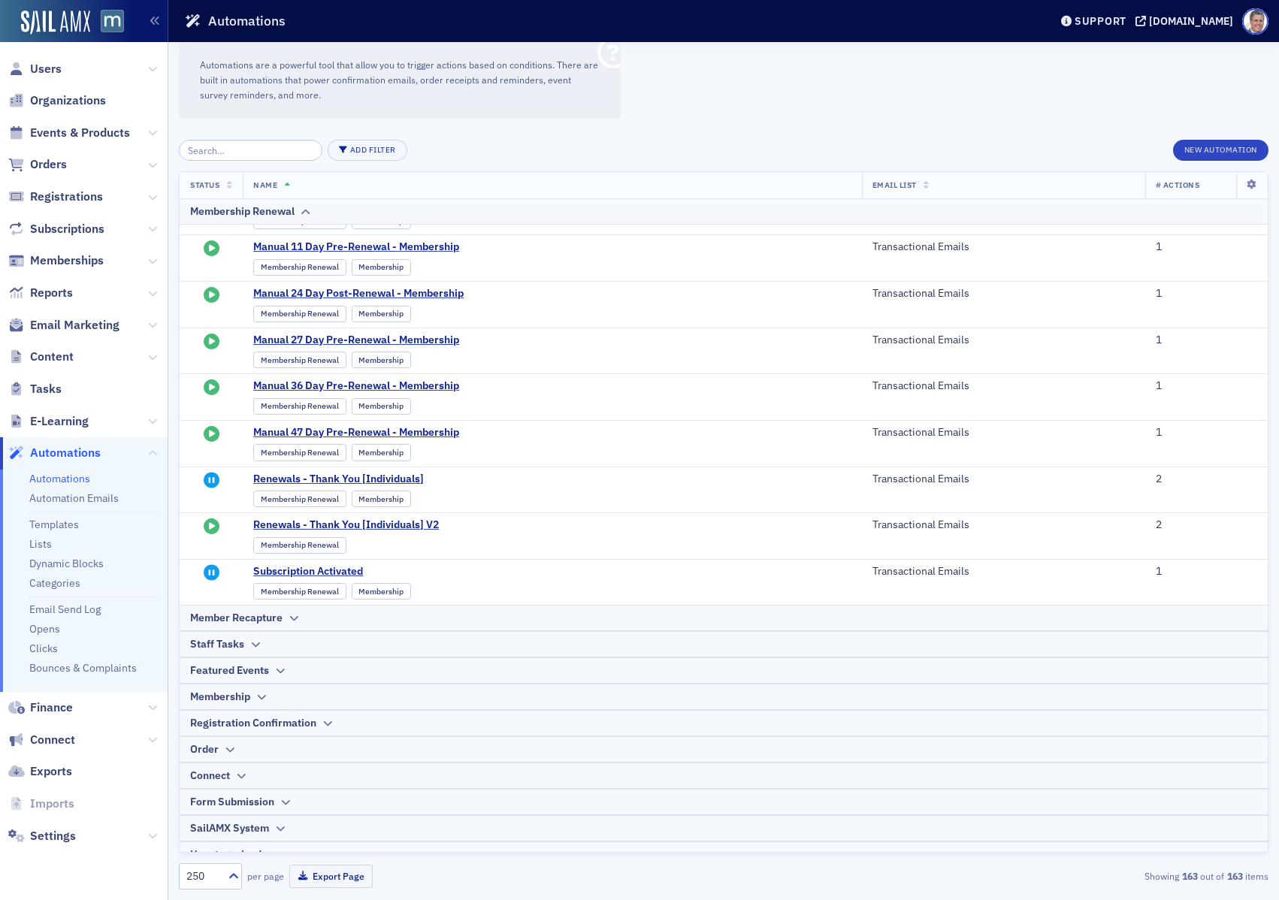
scroll to position [853, 0]
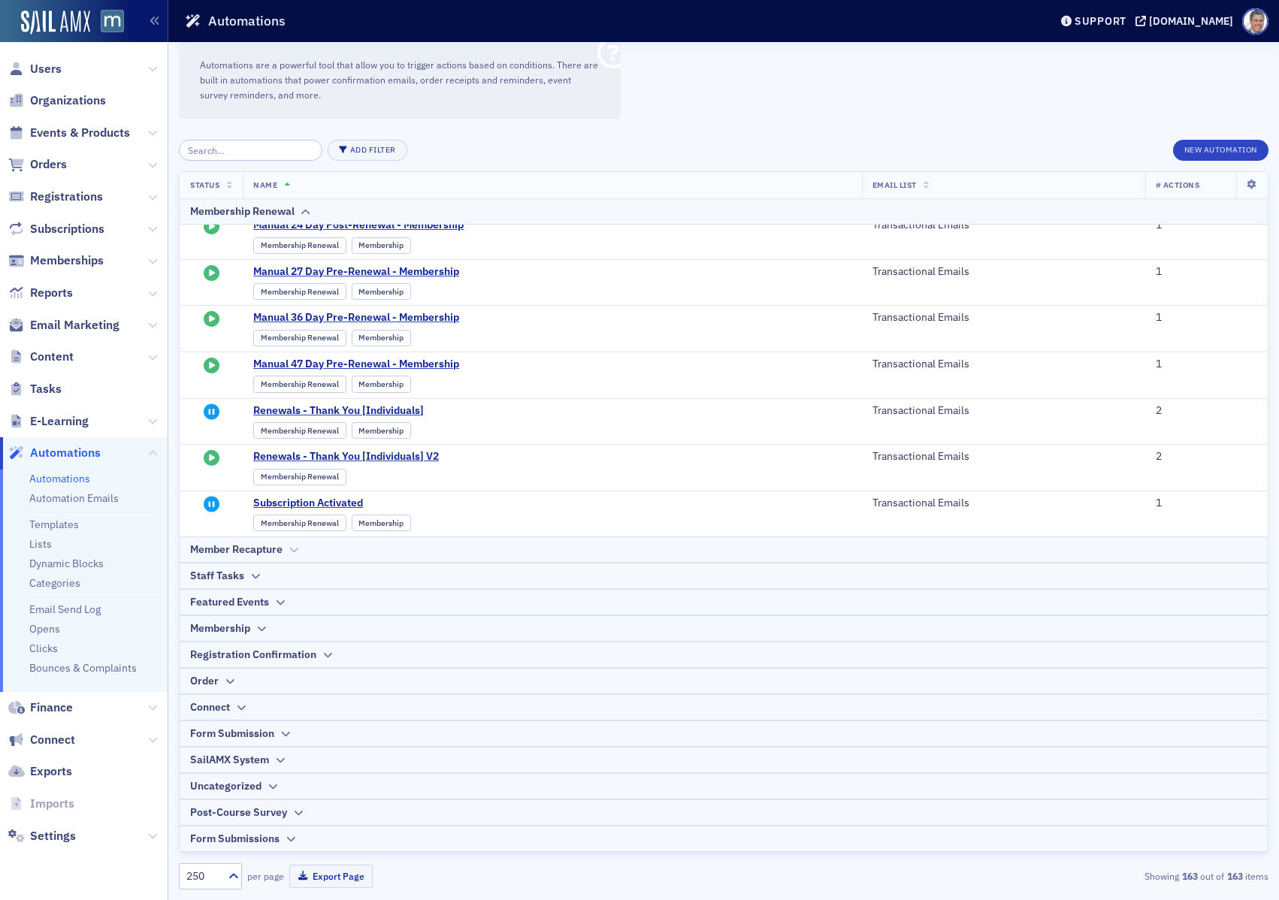
click at [313, 545] on div "Member Recapture" at bounding box center [723, 550] width 1067 height 16
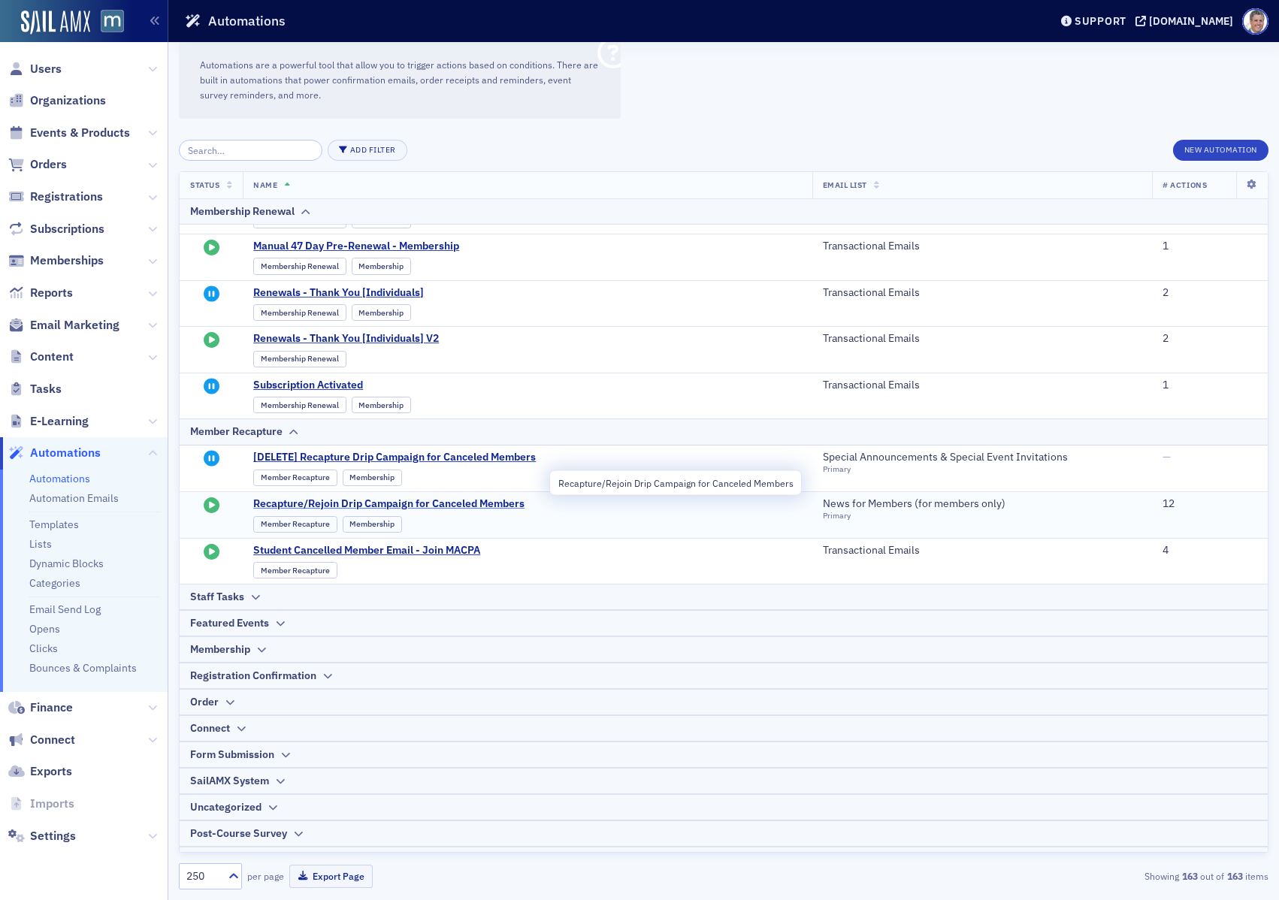
scroll to position [992, 0]
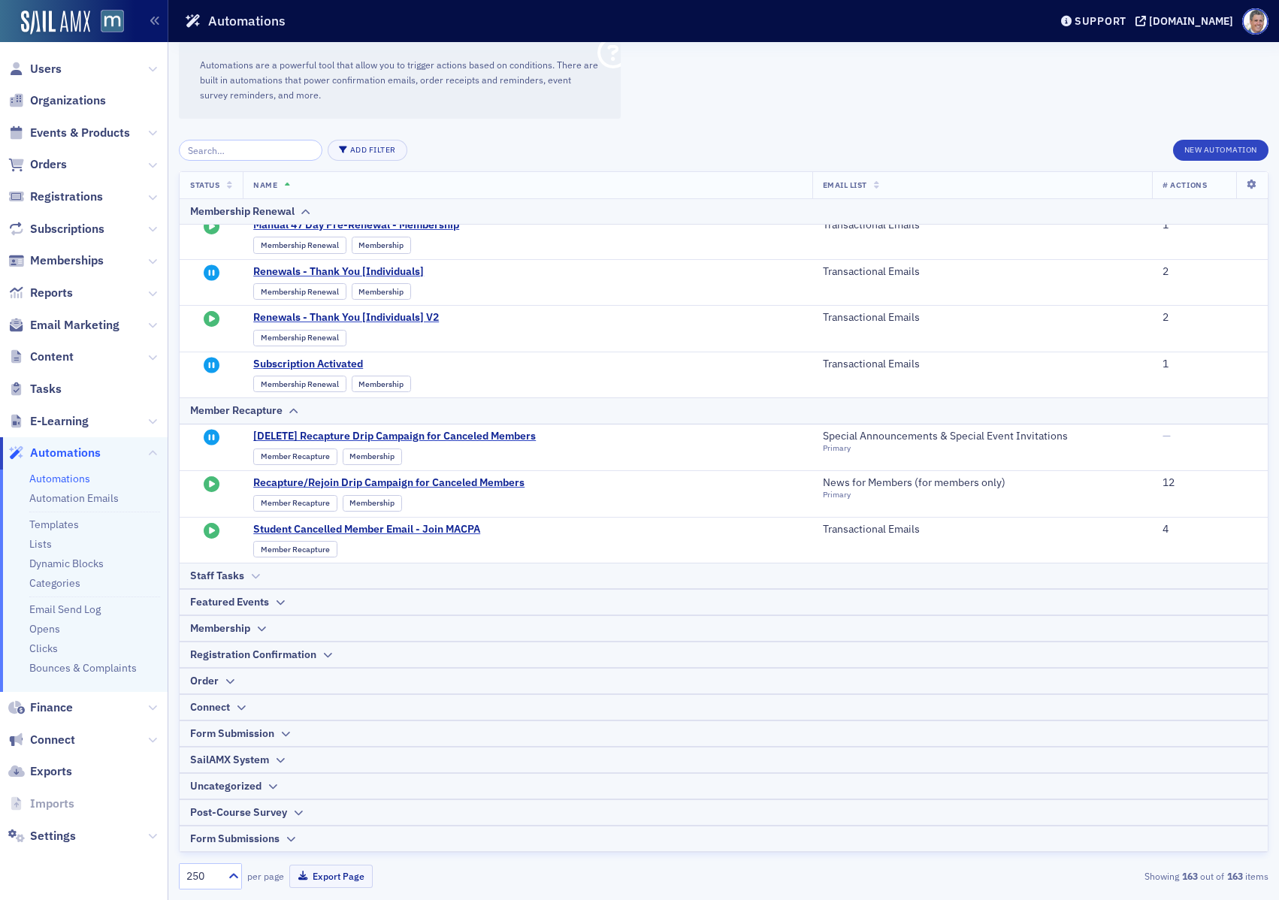
click at [297, 574] on div "Staff Tasks" at bounding box center [723, 576] width 1067 height 16
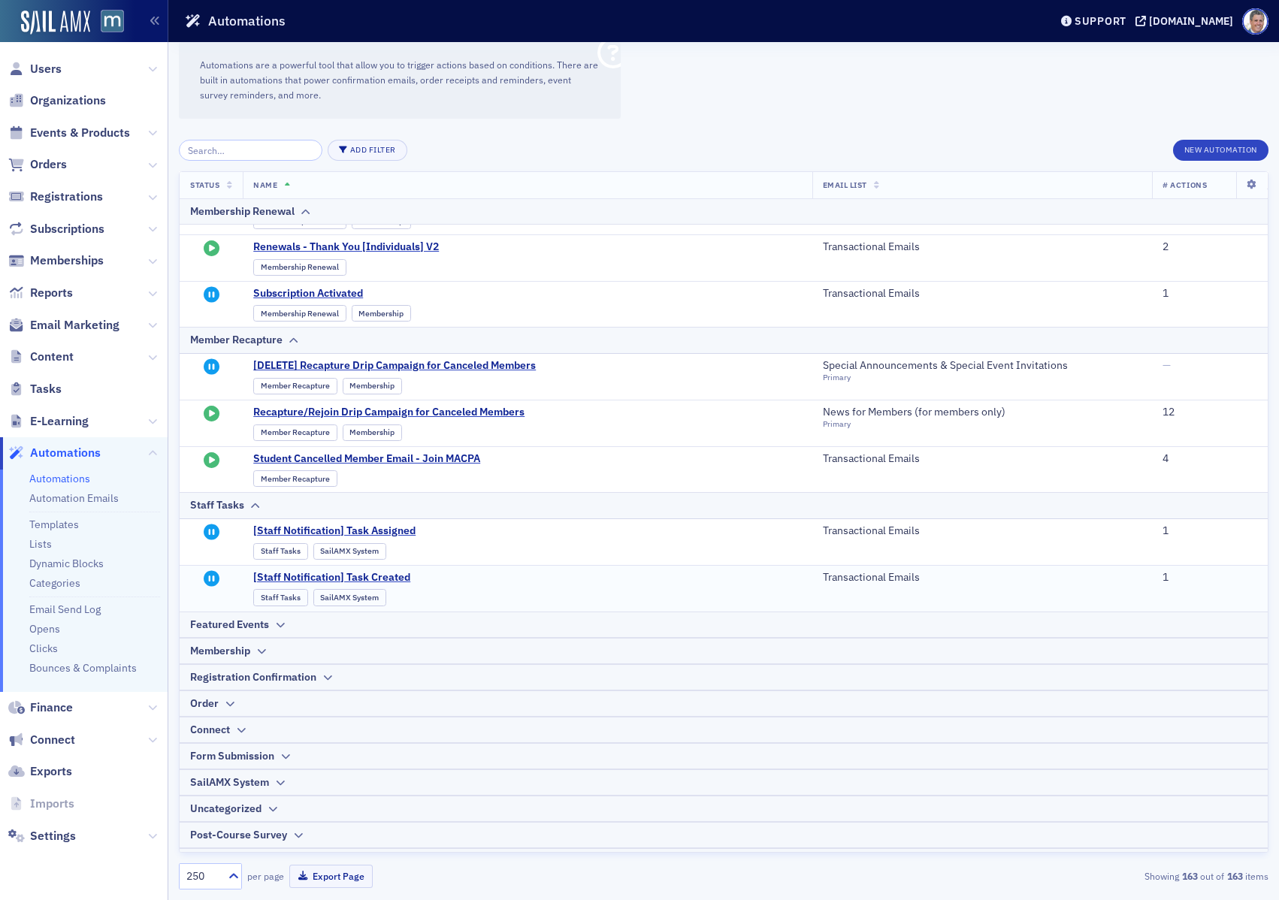
scroll to position [1084, 0]
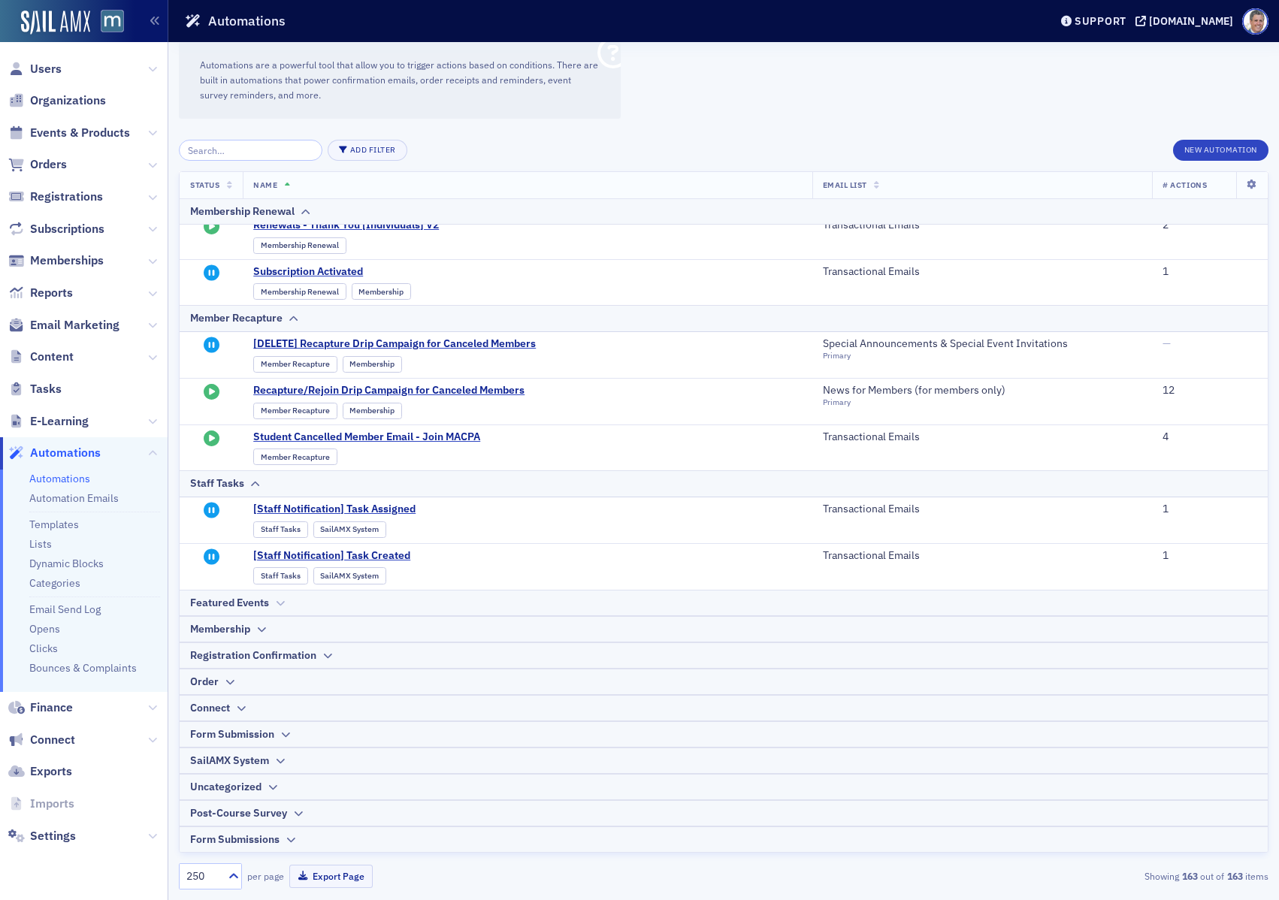
click at [307, 609] on div "Featured Events" at bounding box center [723, 603] width 1067 height 16
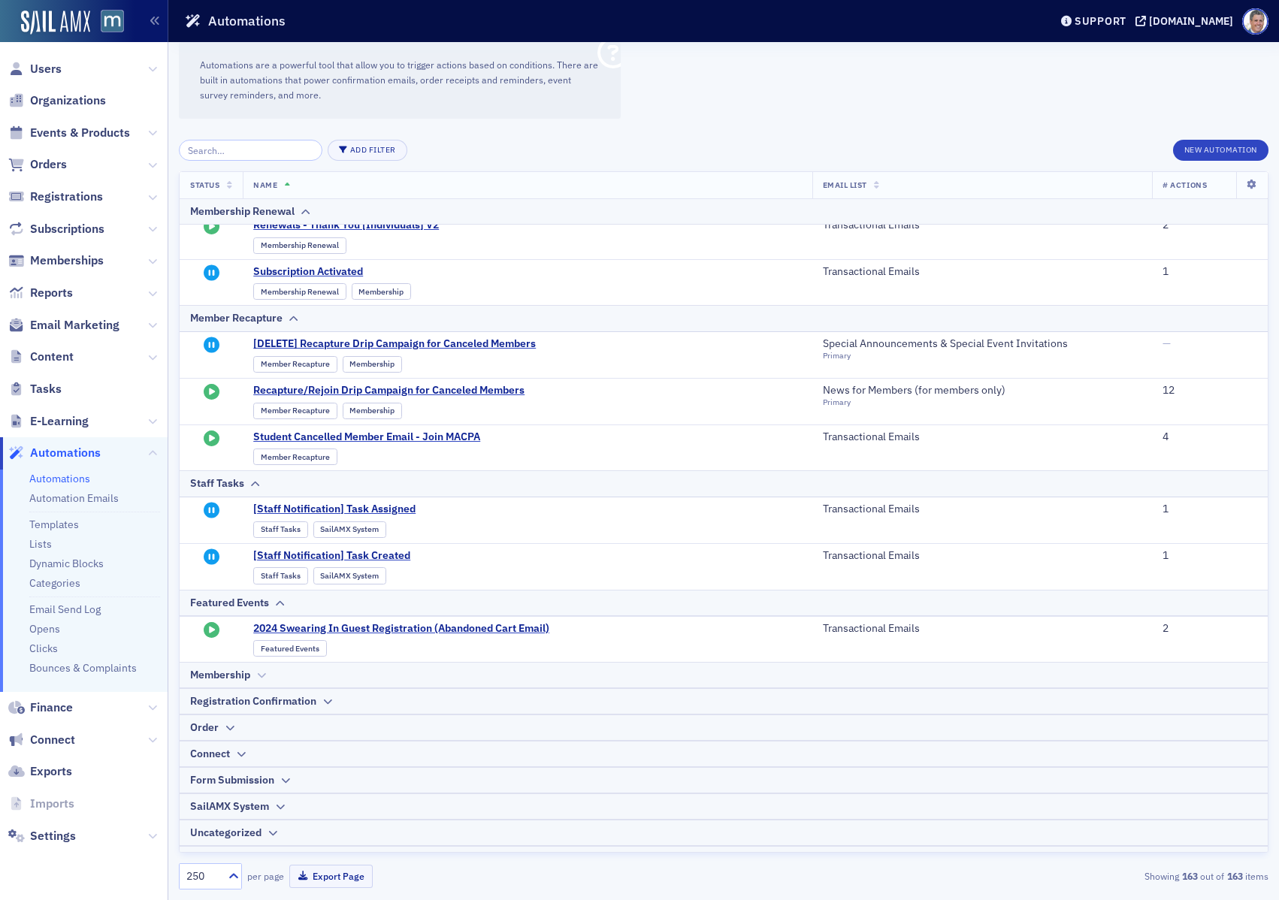
scroll to position [1131, 0]
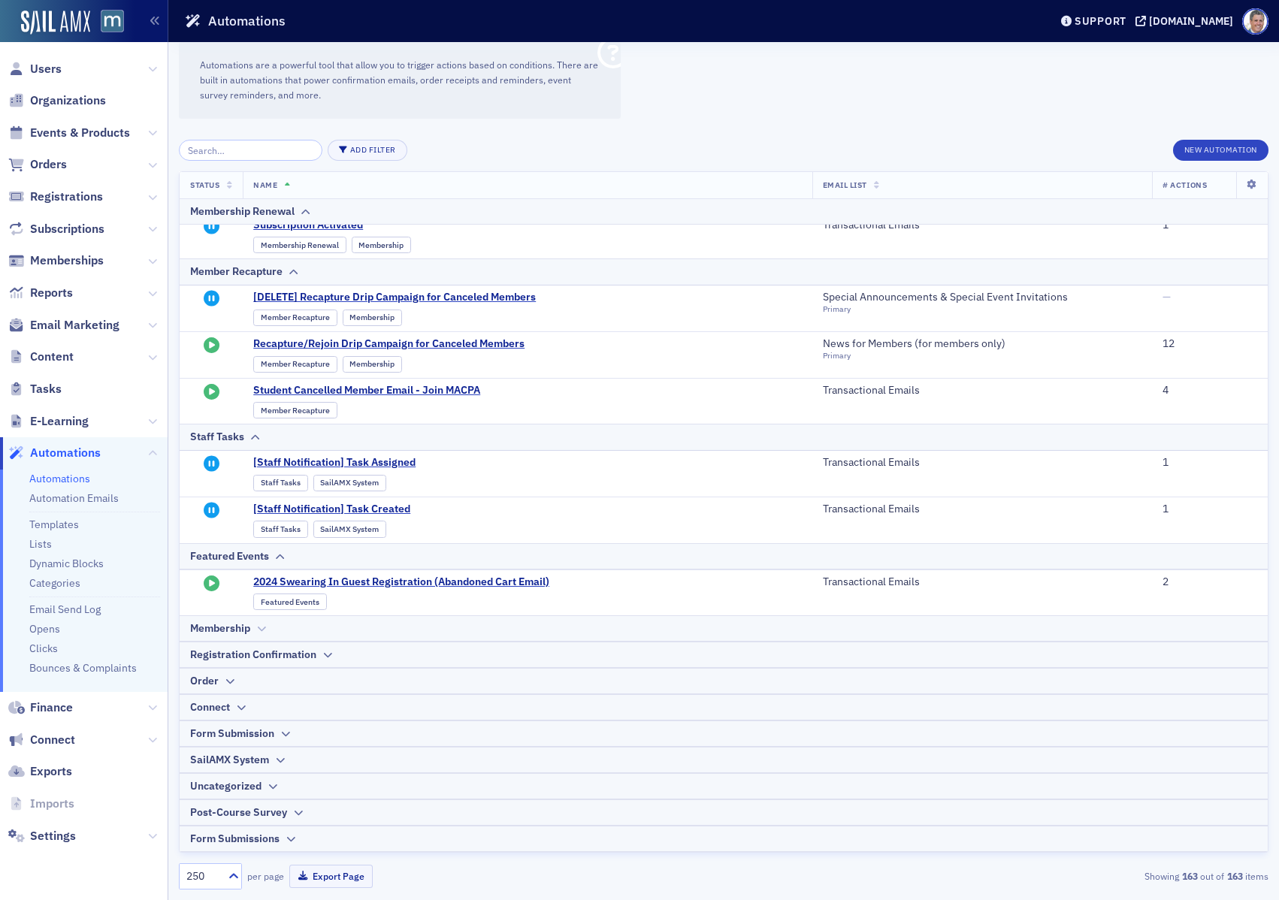
click at [296, 627] on div "Membership" at bounding box center [723, 629] width 1067 height 16
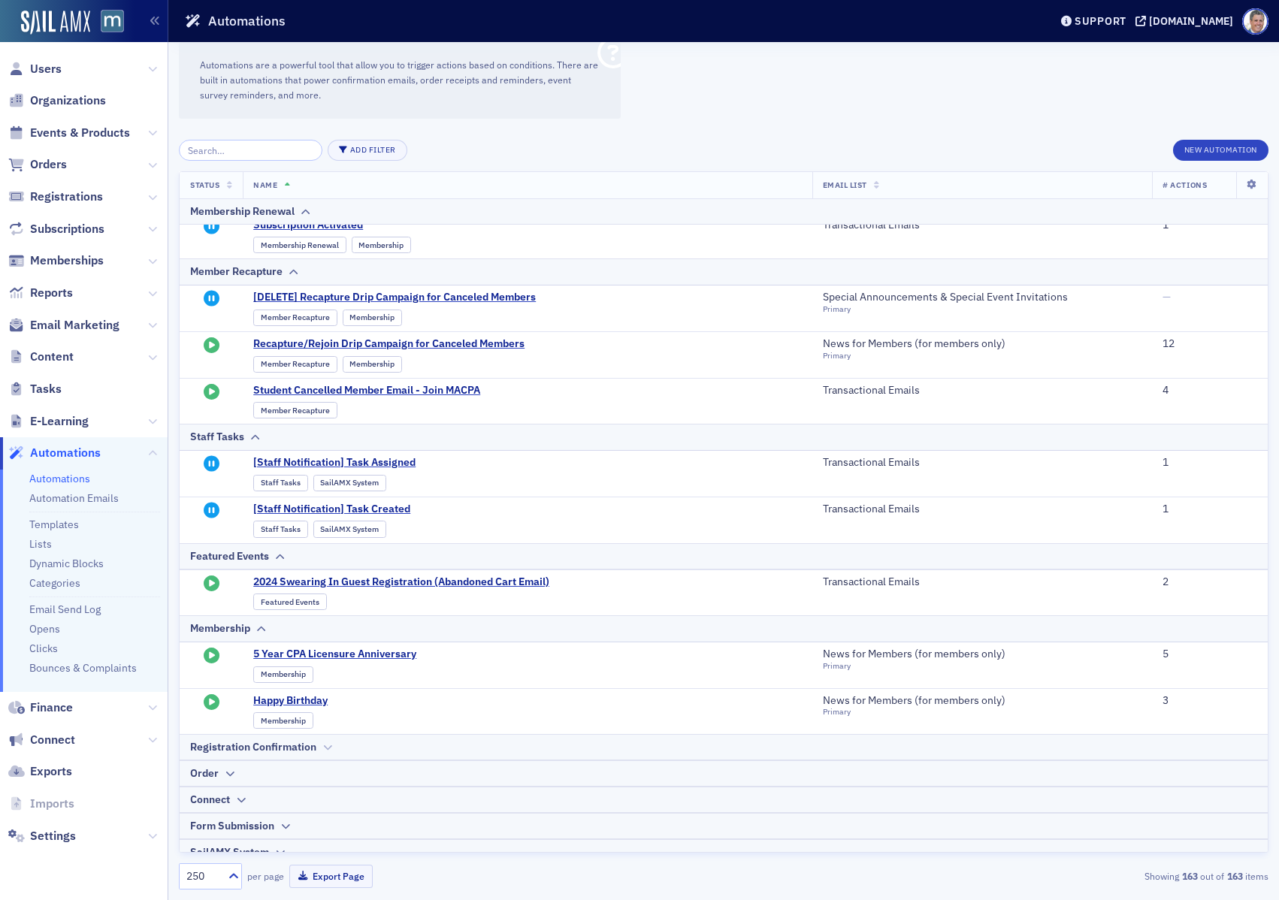
click at [385, 748] on div "Registration Confirmation" at bounding box center [723, 747] width 1067 height 16
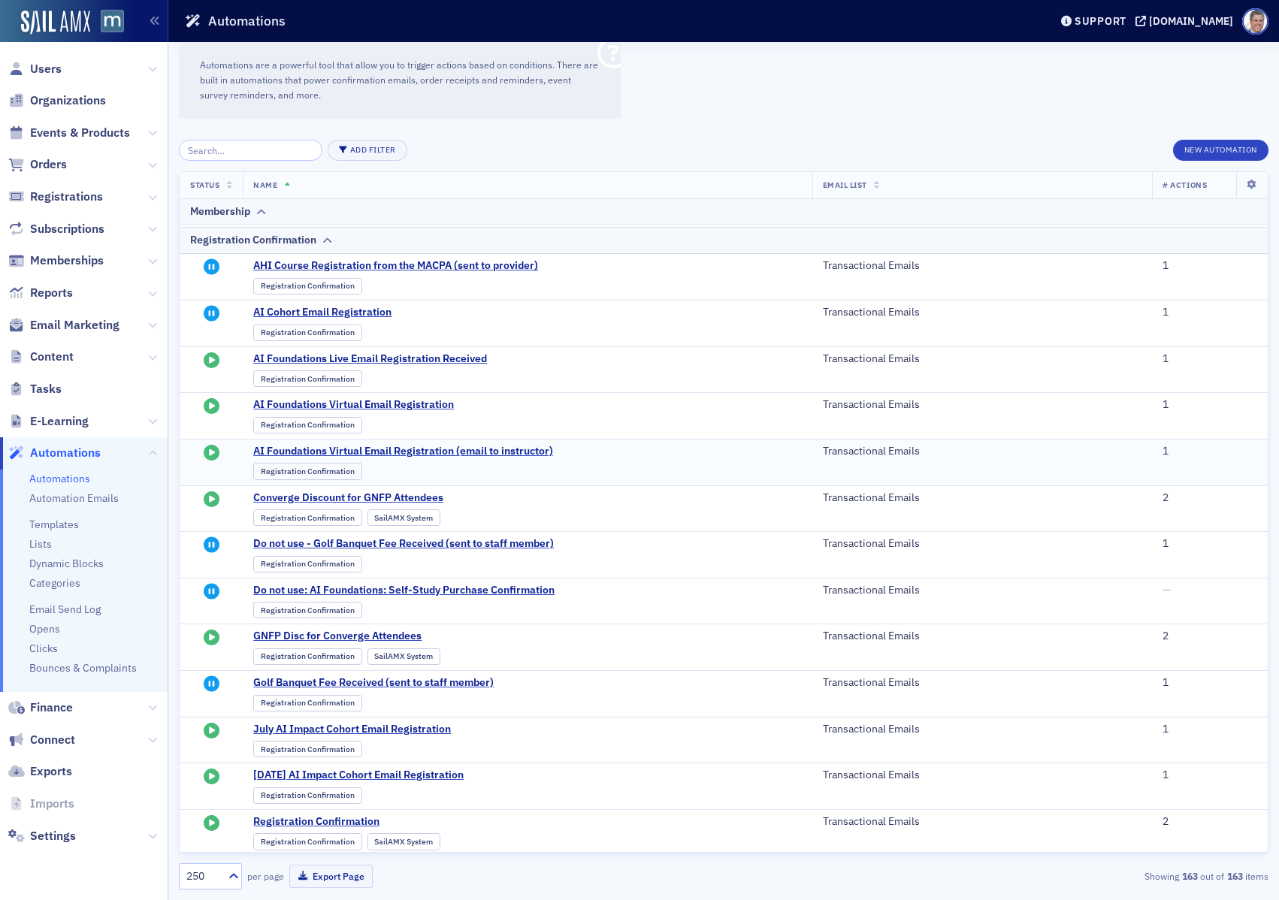
scroll to position [2011, 0]
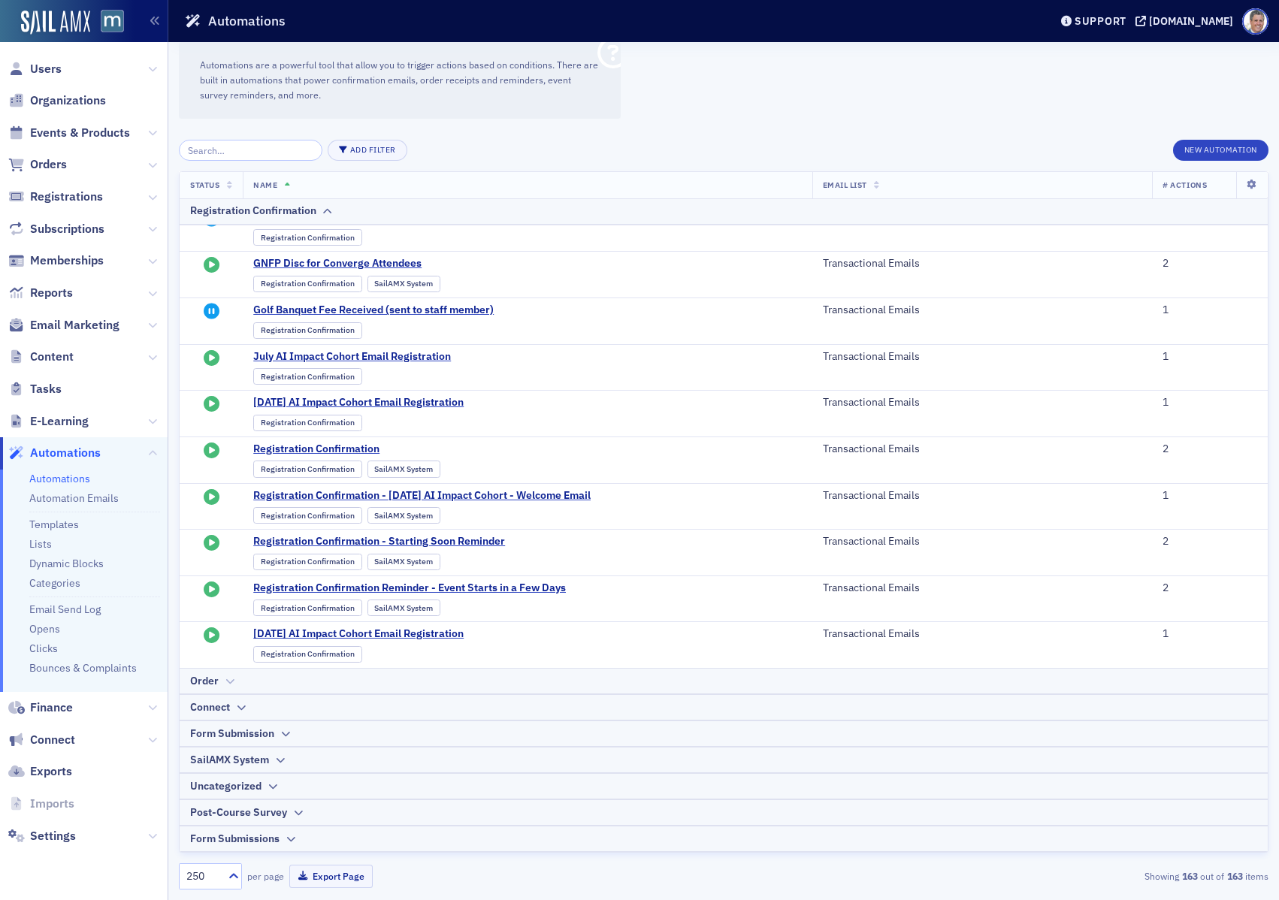
click at [269, 685] on div "Order" at bounding box center [723, 681] width 1067 height 16
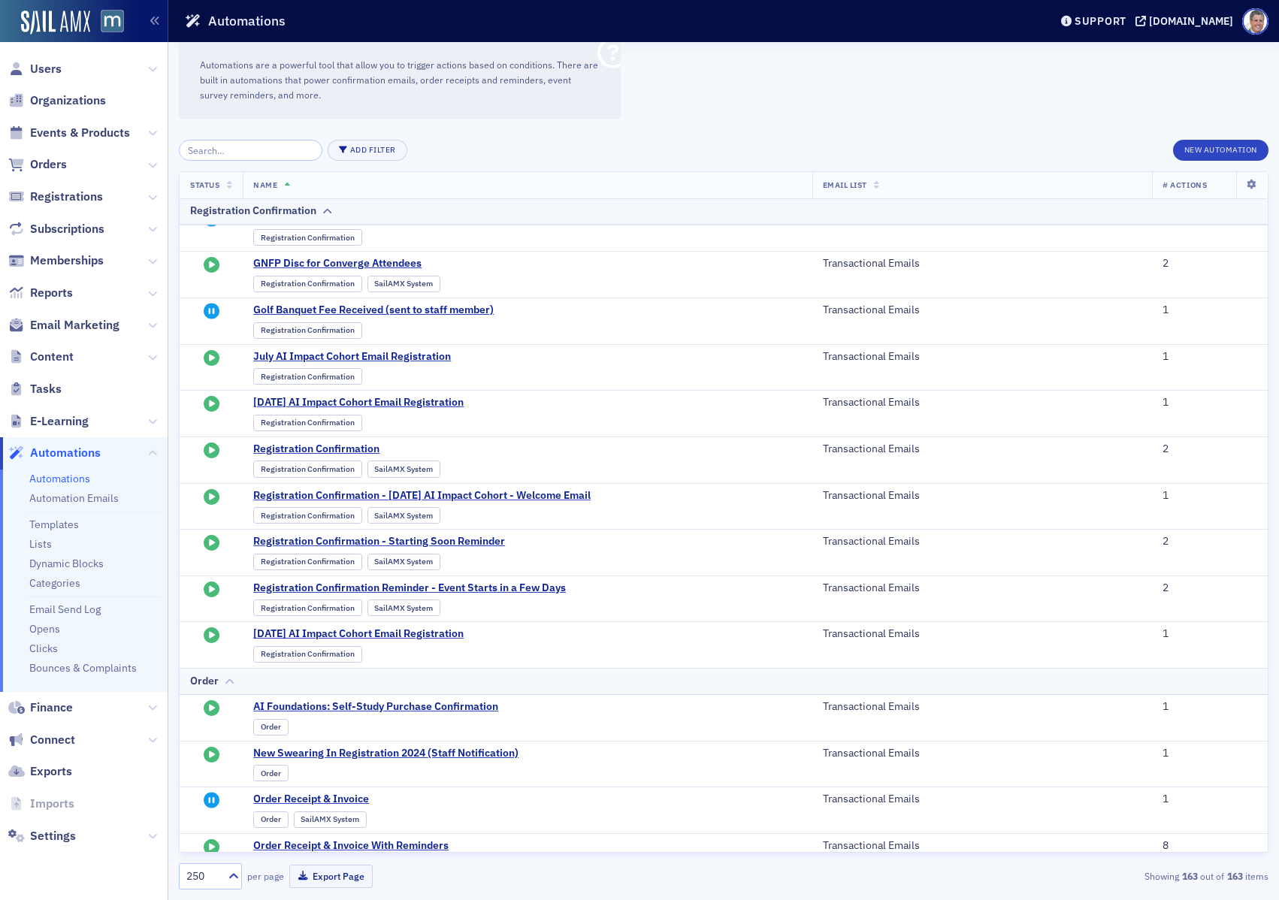
scroll to position [2288, 0]
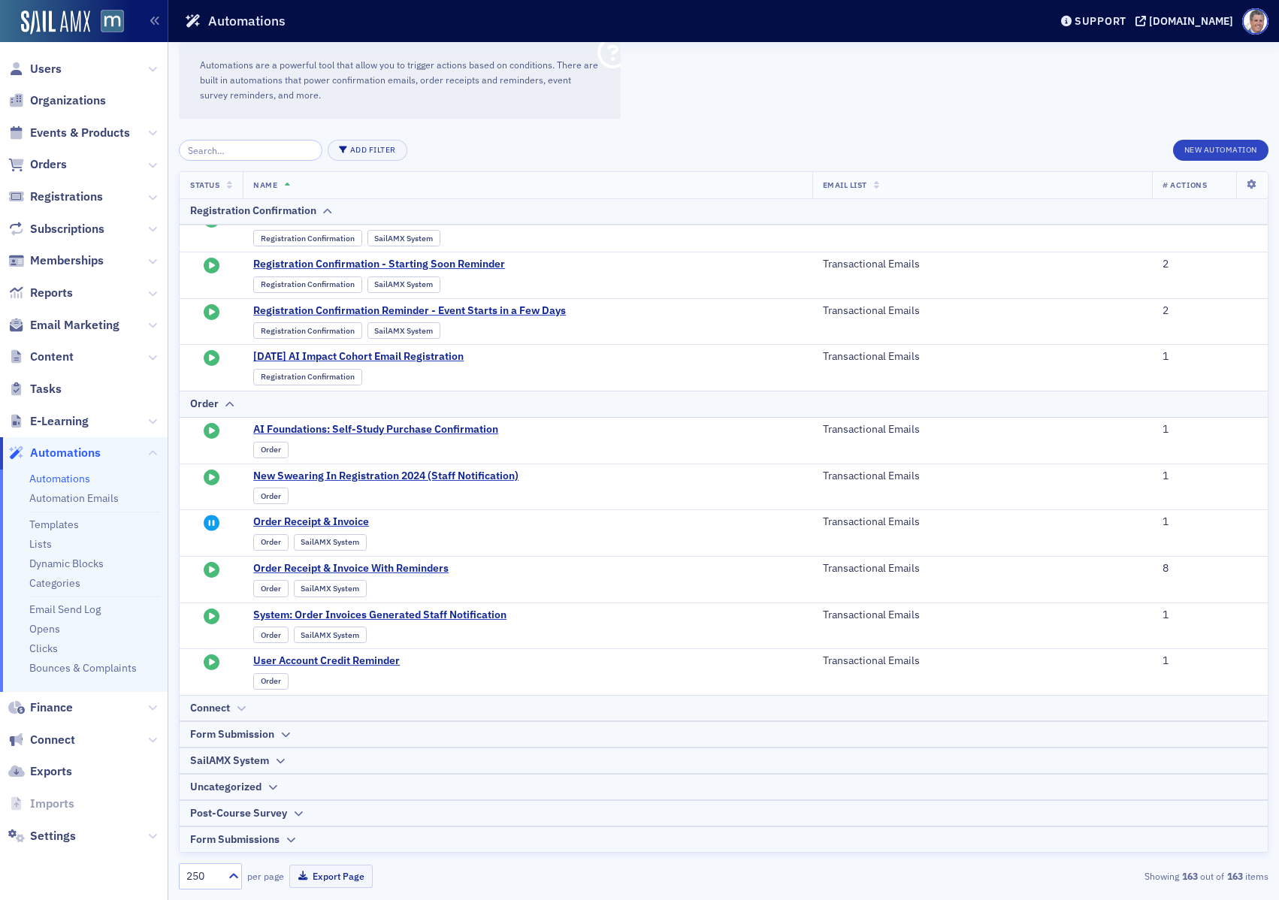
click at [280, 716] on th "Connect" at bounding box center [724, 708] width 1088 height 26
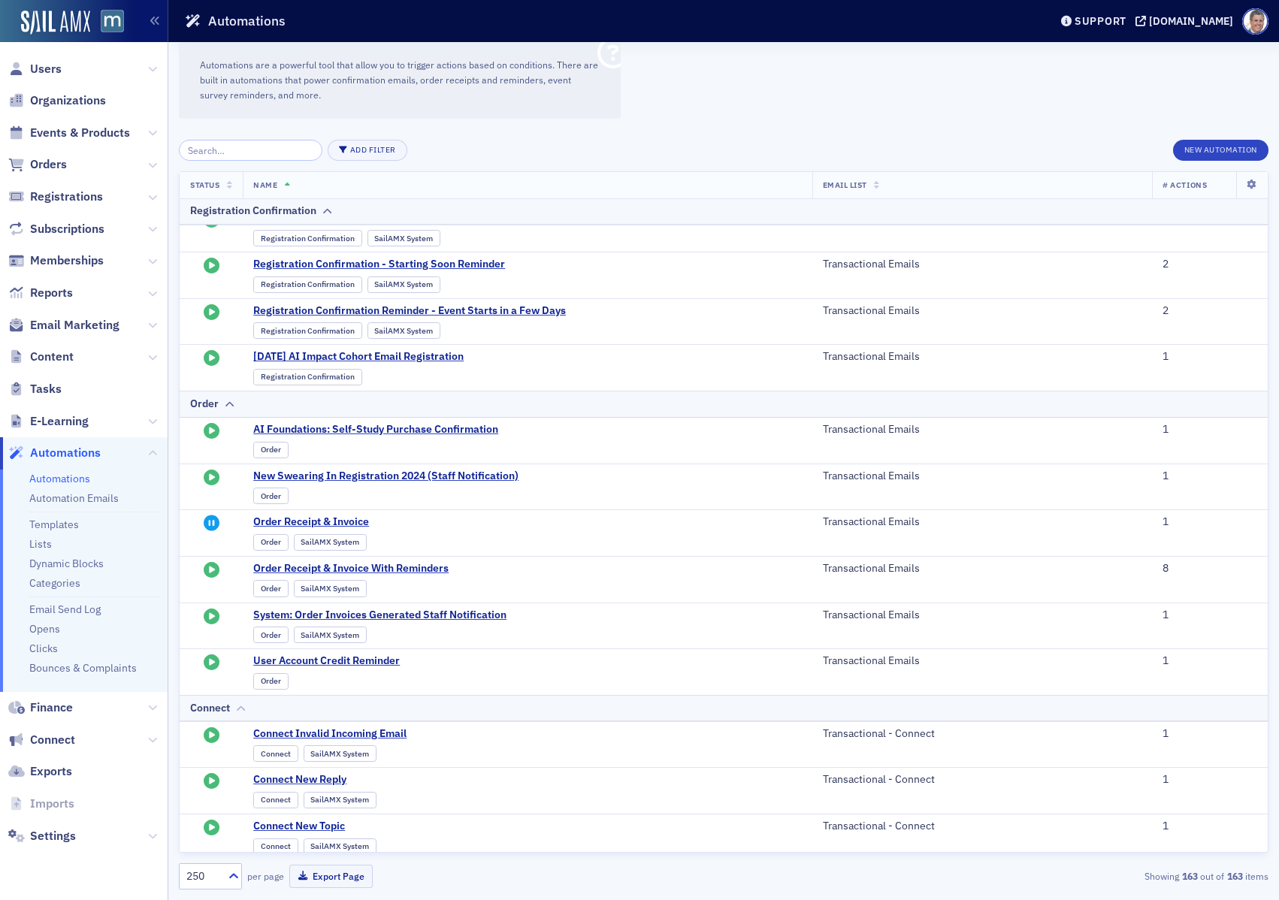
scroll to position [2427, 0]
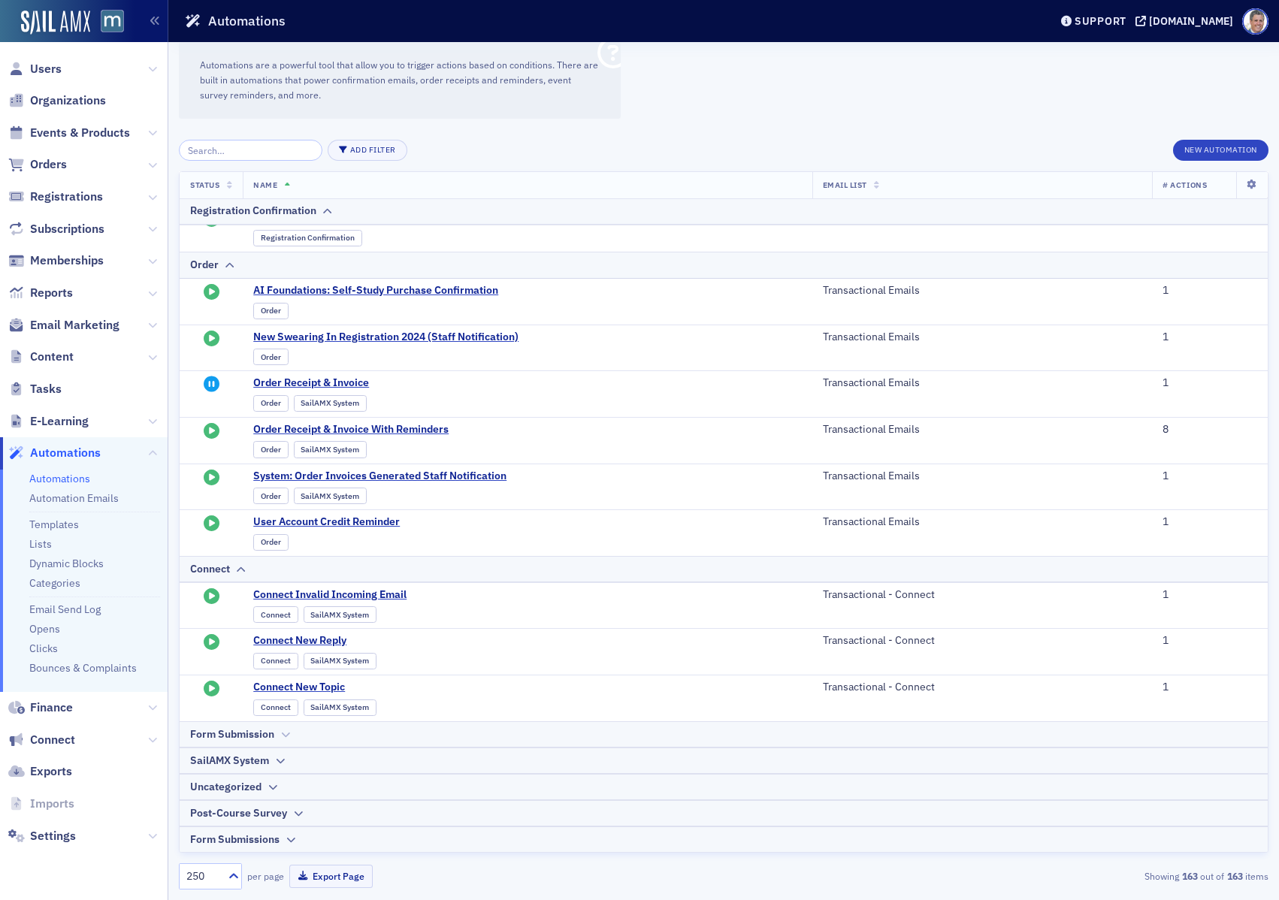
click at [311, 727] on div "Form Submission" at bounding box center [723, 735] width 1067 height 16
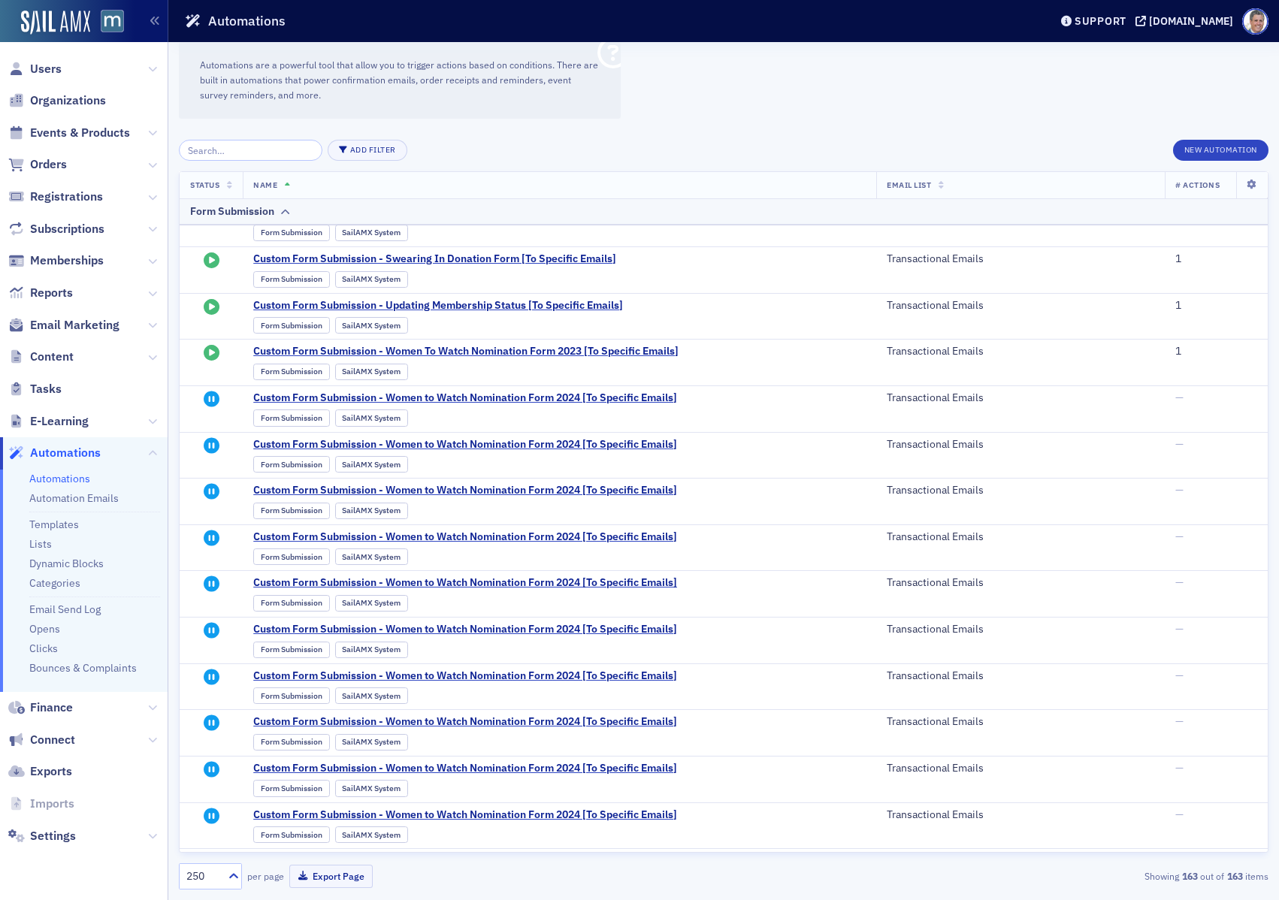
scroll to position [6733, 0]
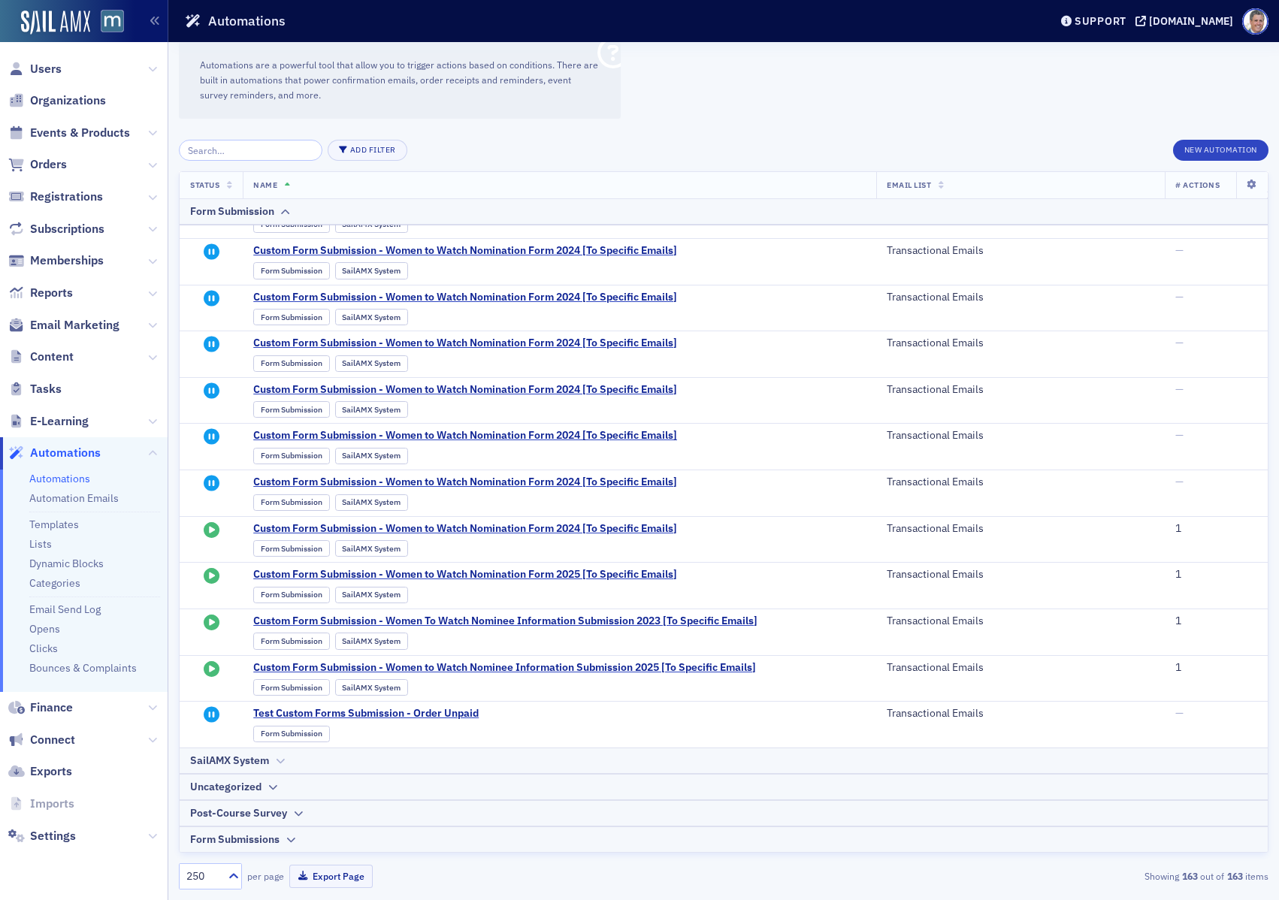
click at [337, 766] on div "SailAMX System" at bounding box center [723, 761] width 1067 height 16
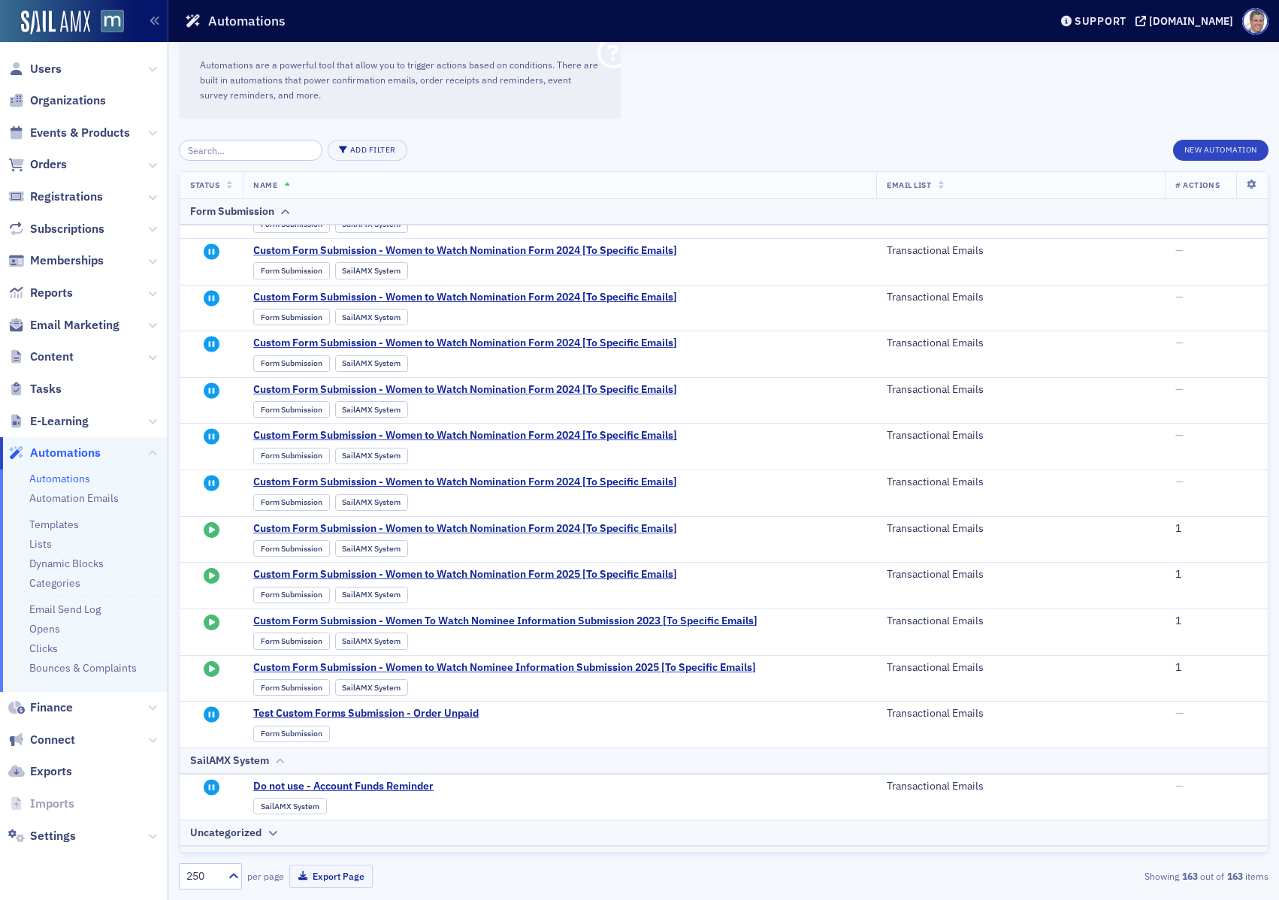
scroll to position [6780, 0]
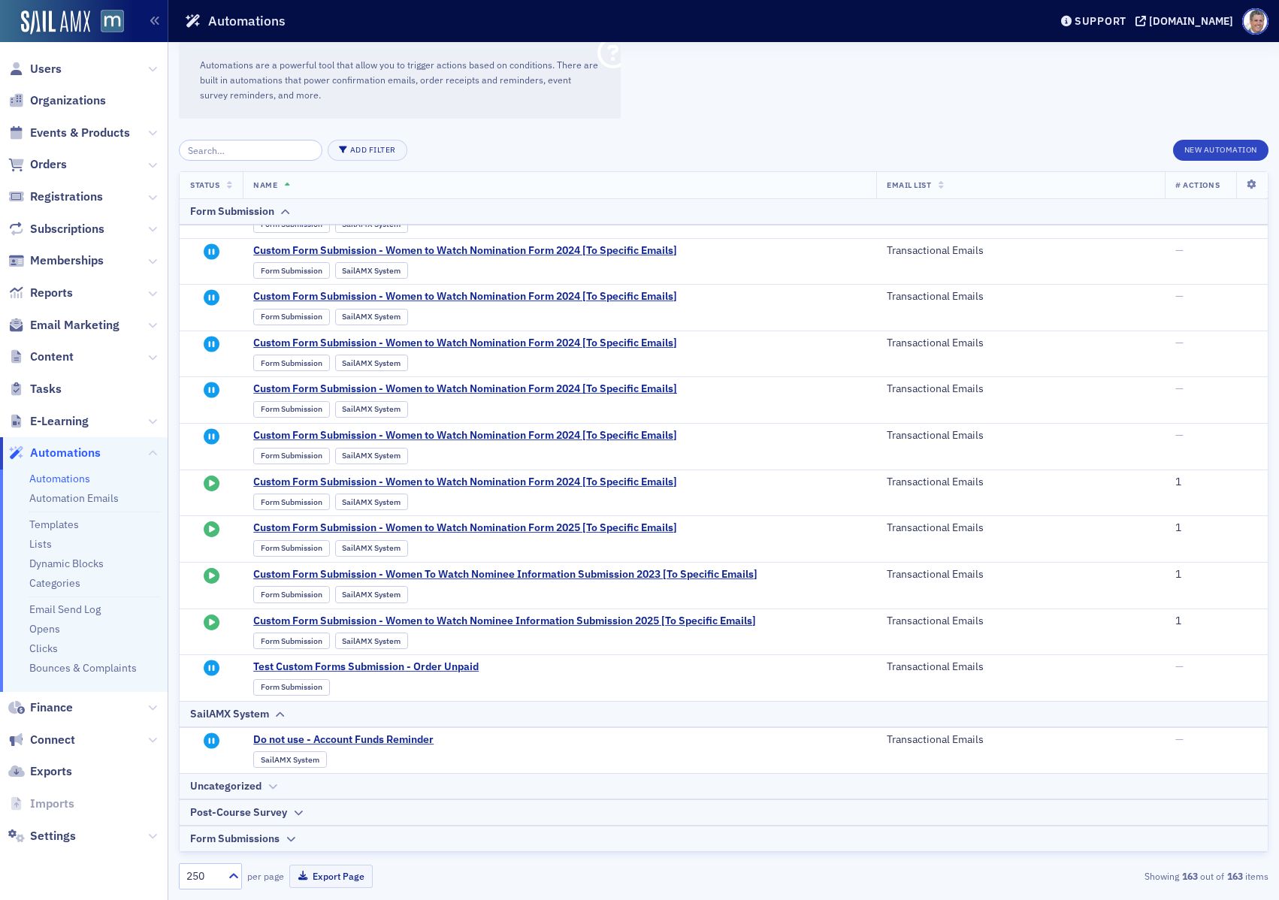
click at [310, 783] on div "Uncategorized" at bounding box center [723, 786] width 1067 height 16
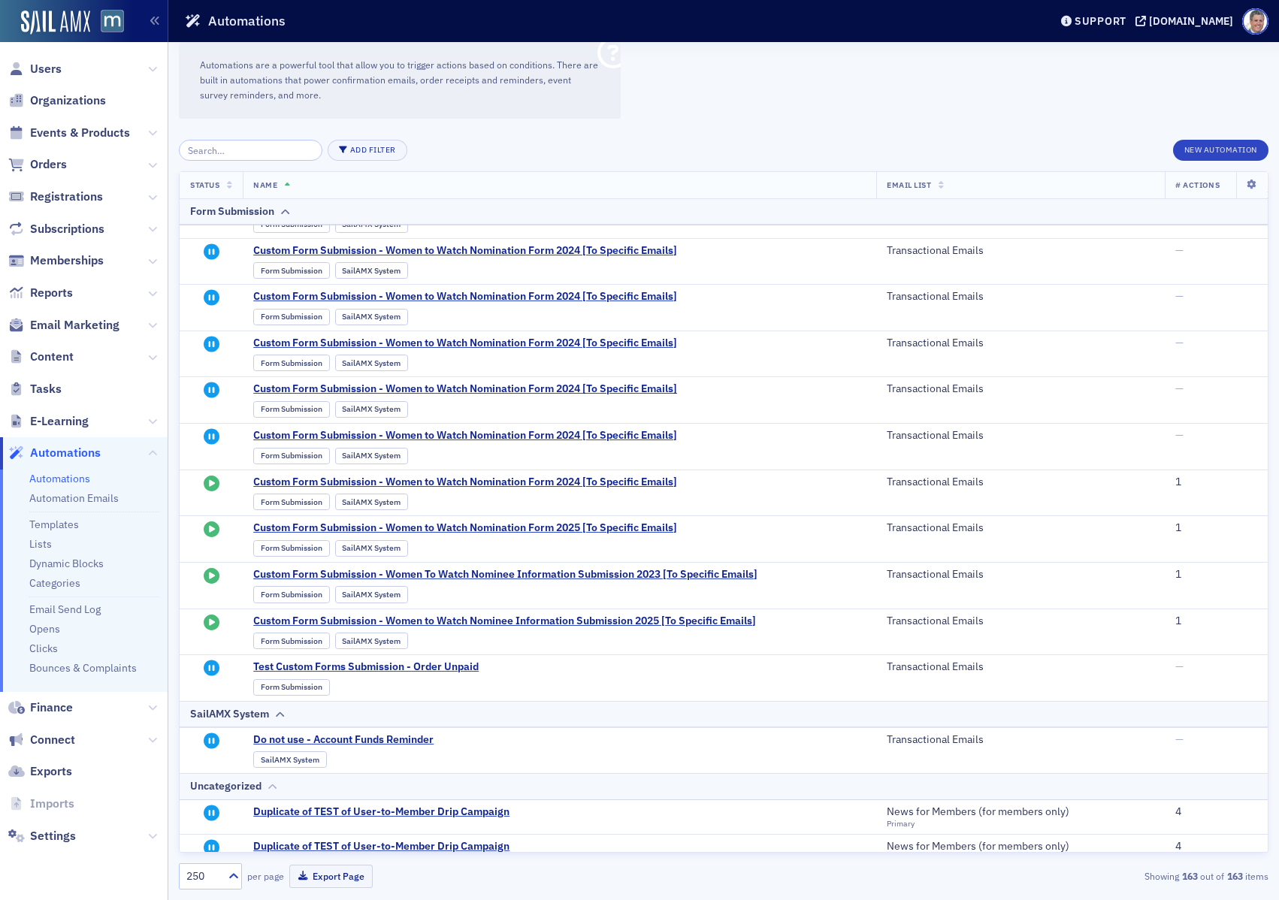
scroll to position [7075, 0]
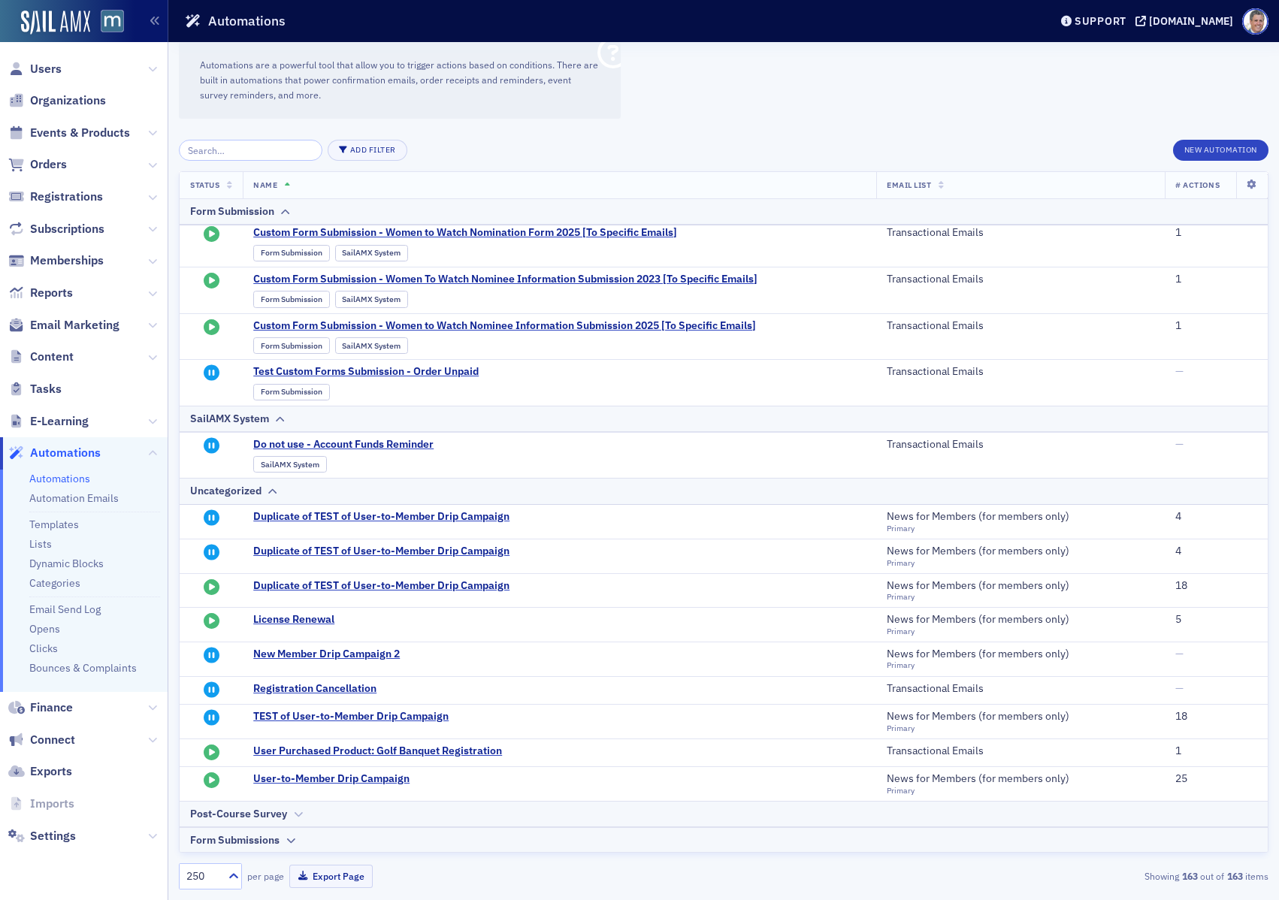
click at [310, 819] on div "Post-Course Survey" at bounding box center [723, 814] width 1067 height 16
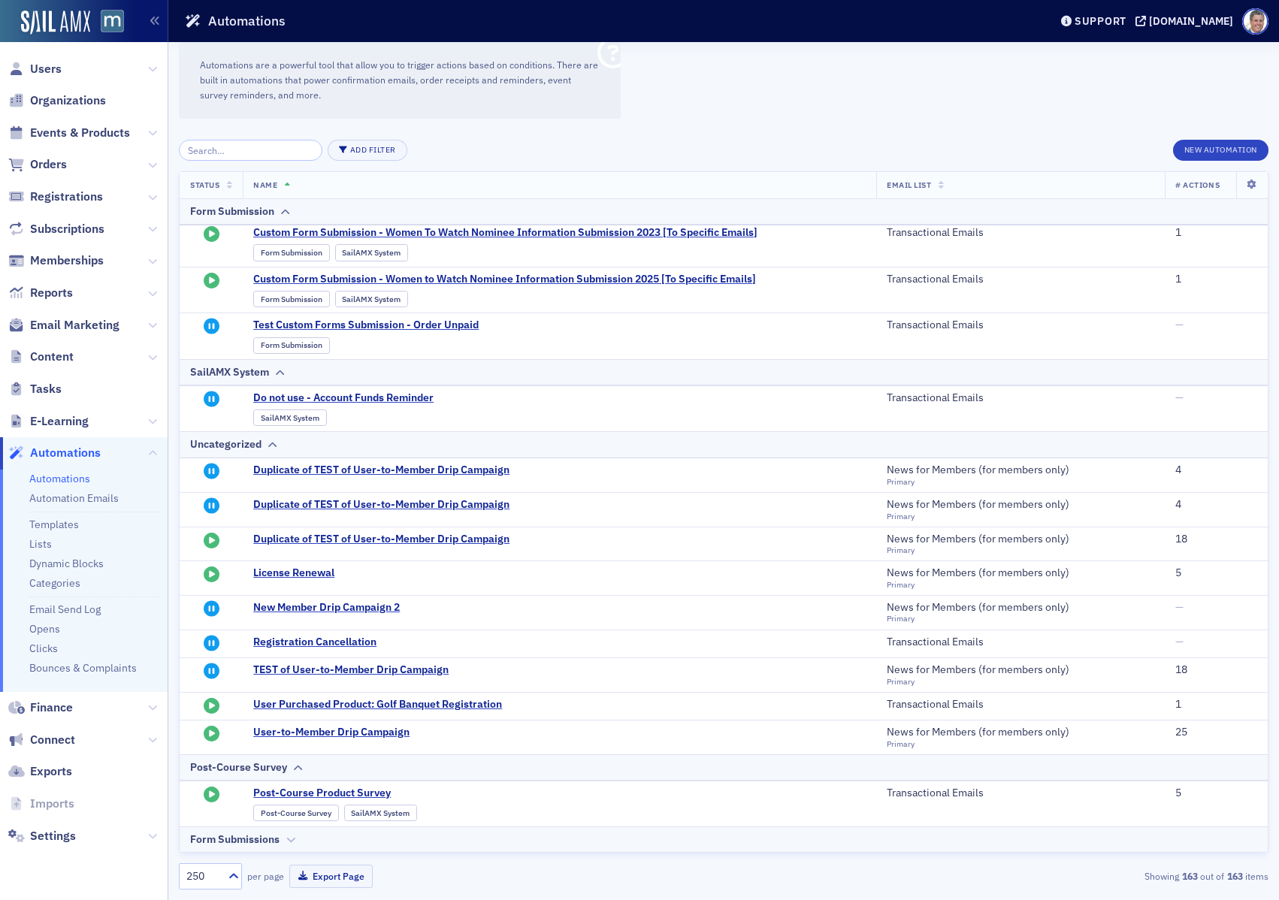
click at [324, 844] on div "Form Submissions" at bounding box center [723, 840] width 1067 height 16
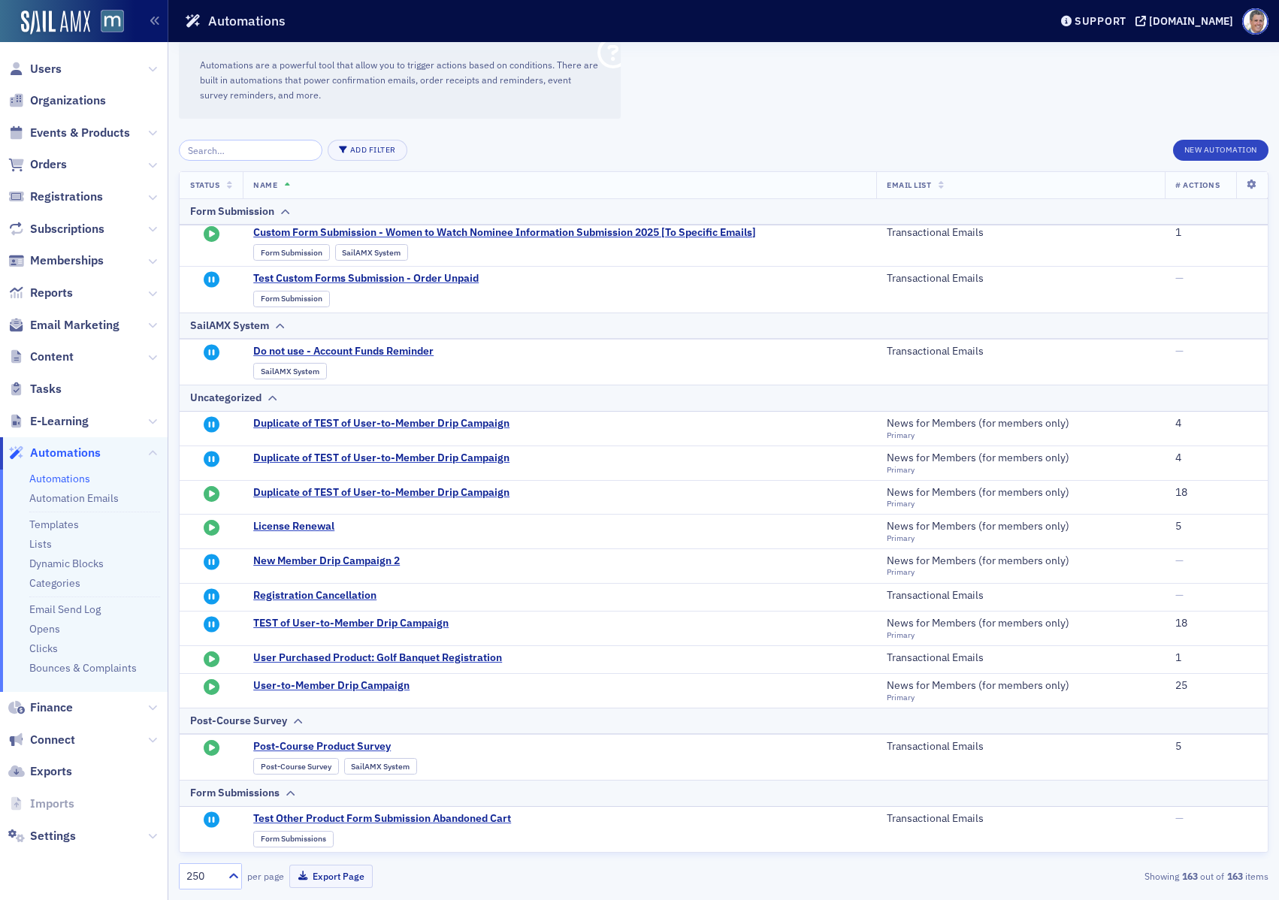
scroll to position [0, 0]
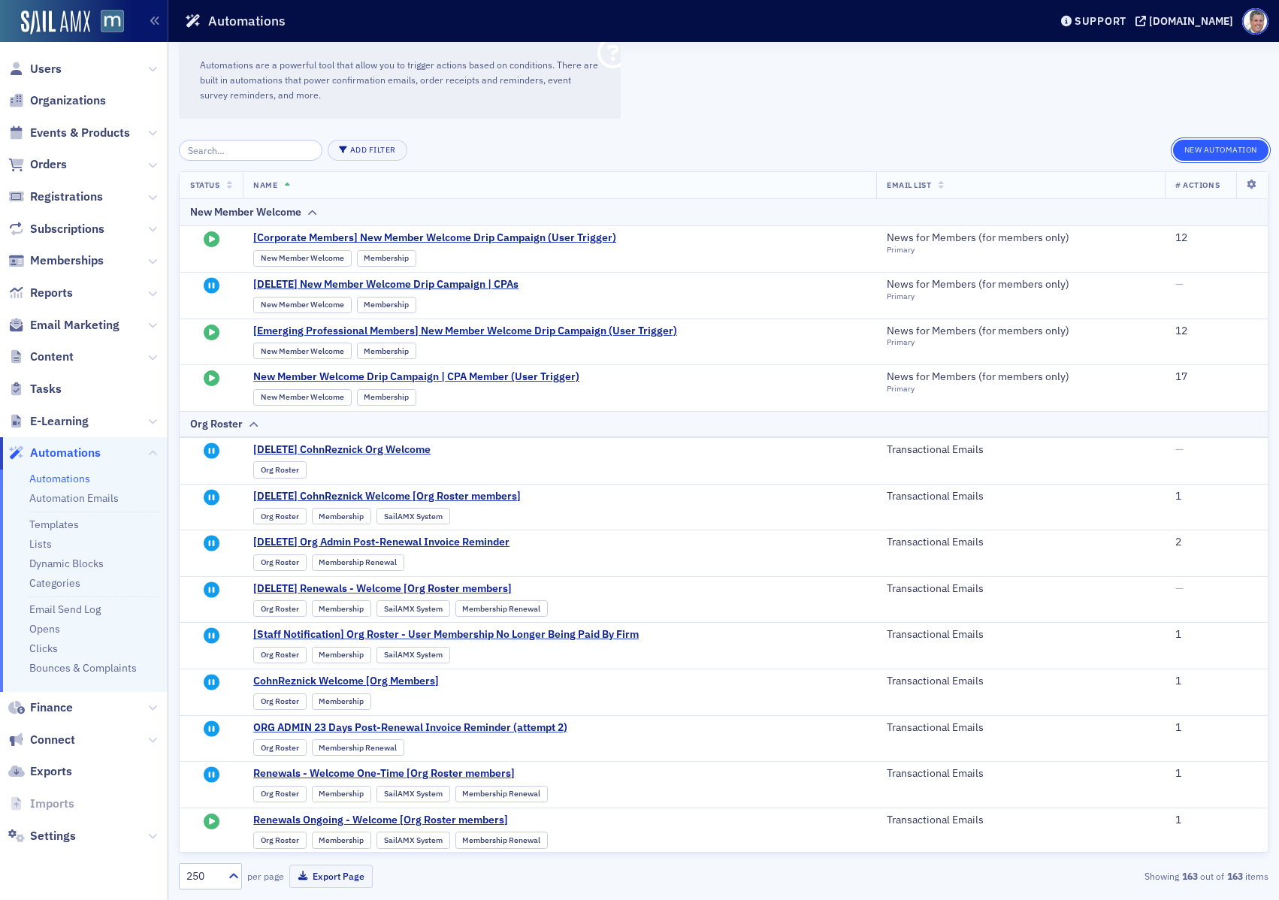
click at [1214, 147] on button "New Automation" at bounding box center [1220, 150] width 95 height 21
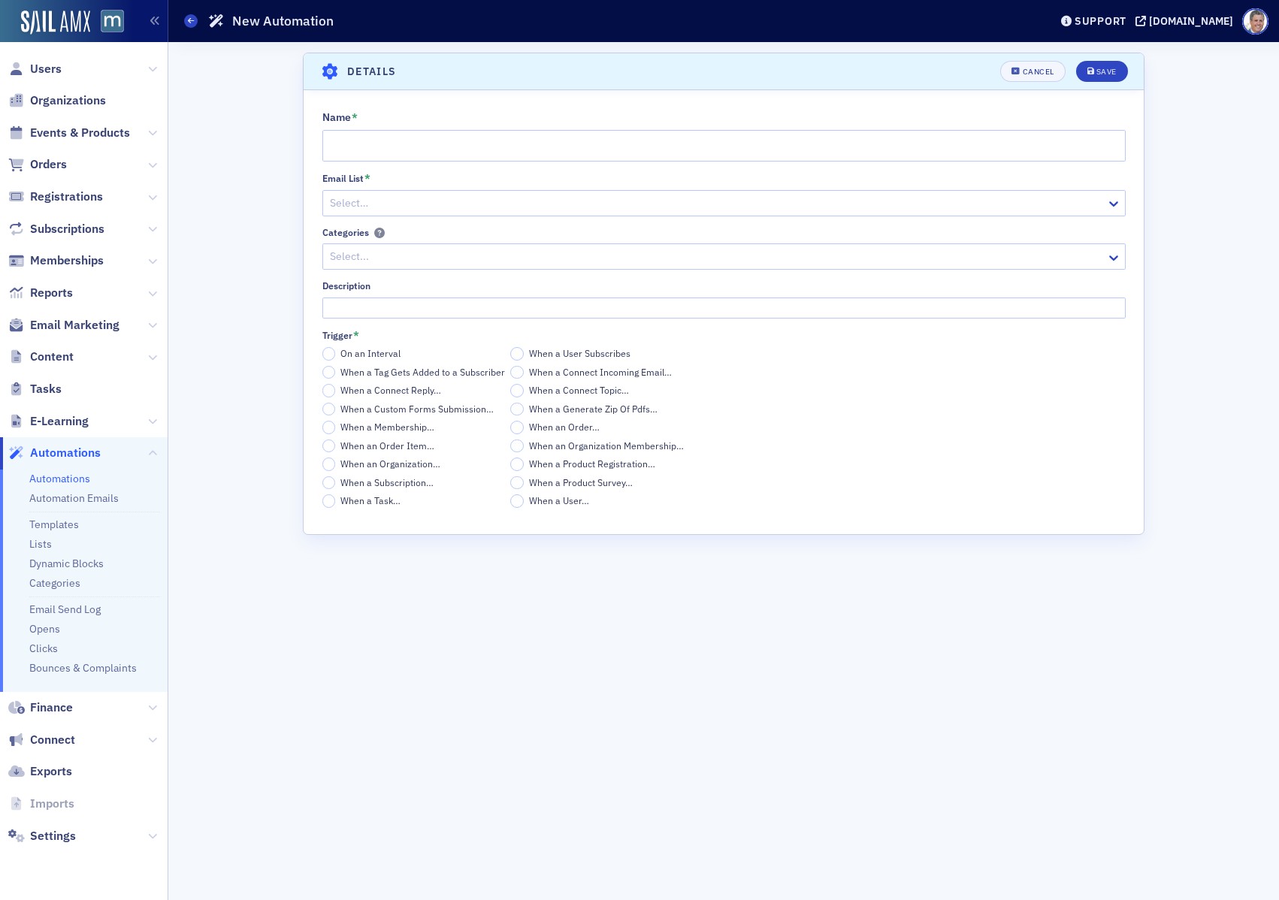
click at [502, 498] on div "On an Interval When a User Subscribes When a Tag Gets Added to a Subscriber Whe…" at bounding box center [507, 427] width 371 height 161
click at [510, 498] on input "When a User…" at bounding box center [517, 501] width 14 height 14
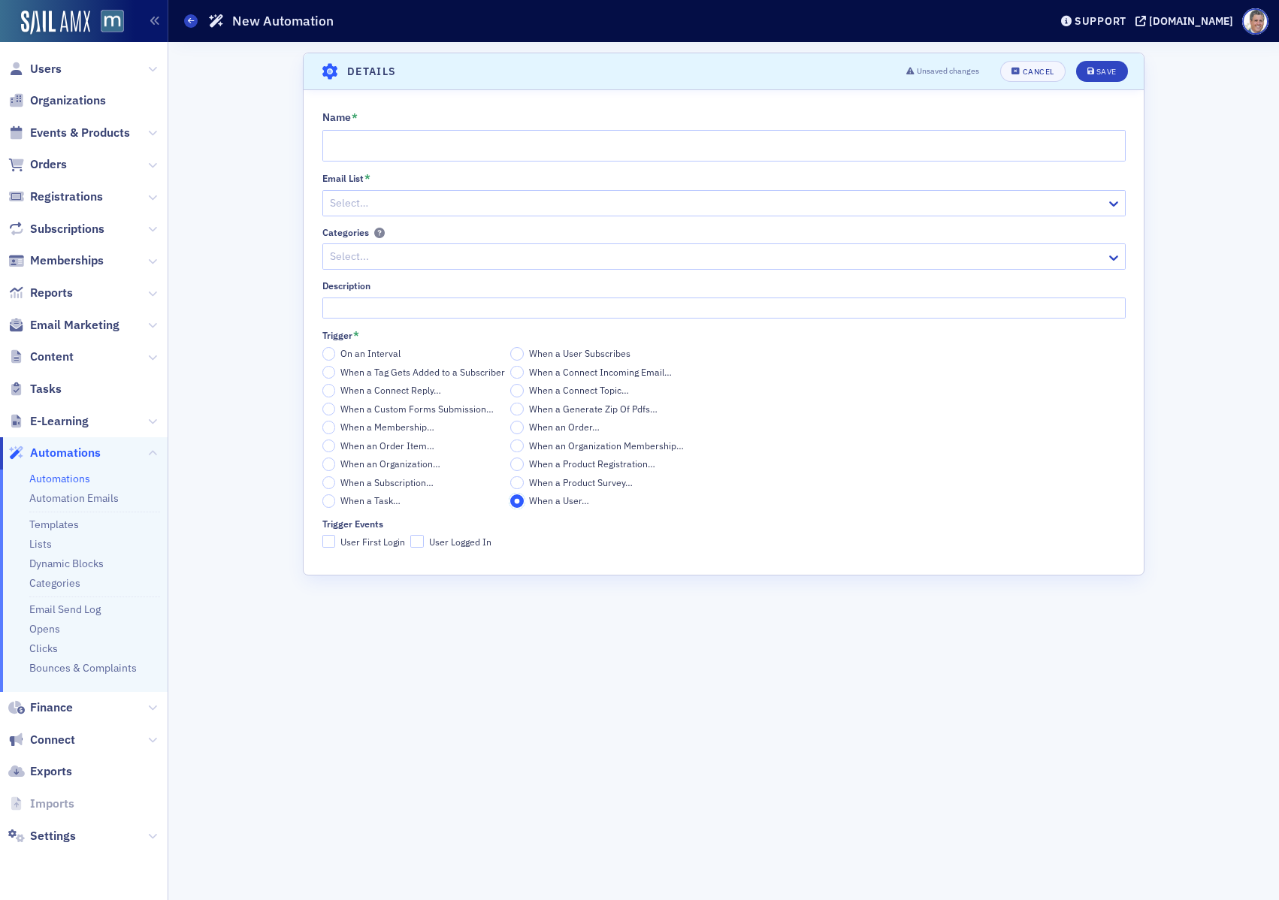
click at [515, 499] on input "When a User…" at bounding box center [517, 501] width 14 height 14
click at [1016, 78] on button "Cancel" at bounding box center [1032, 71] width 65 height 21
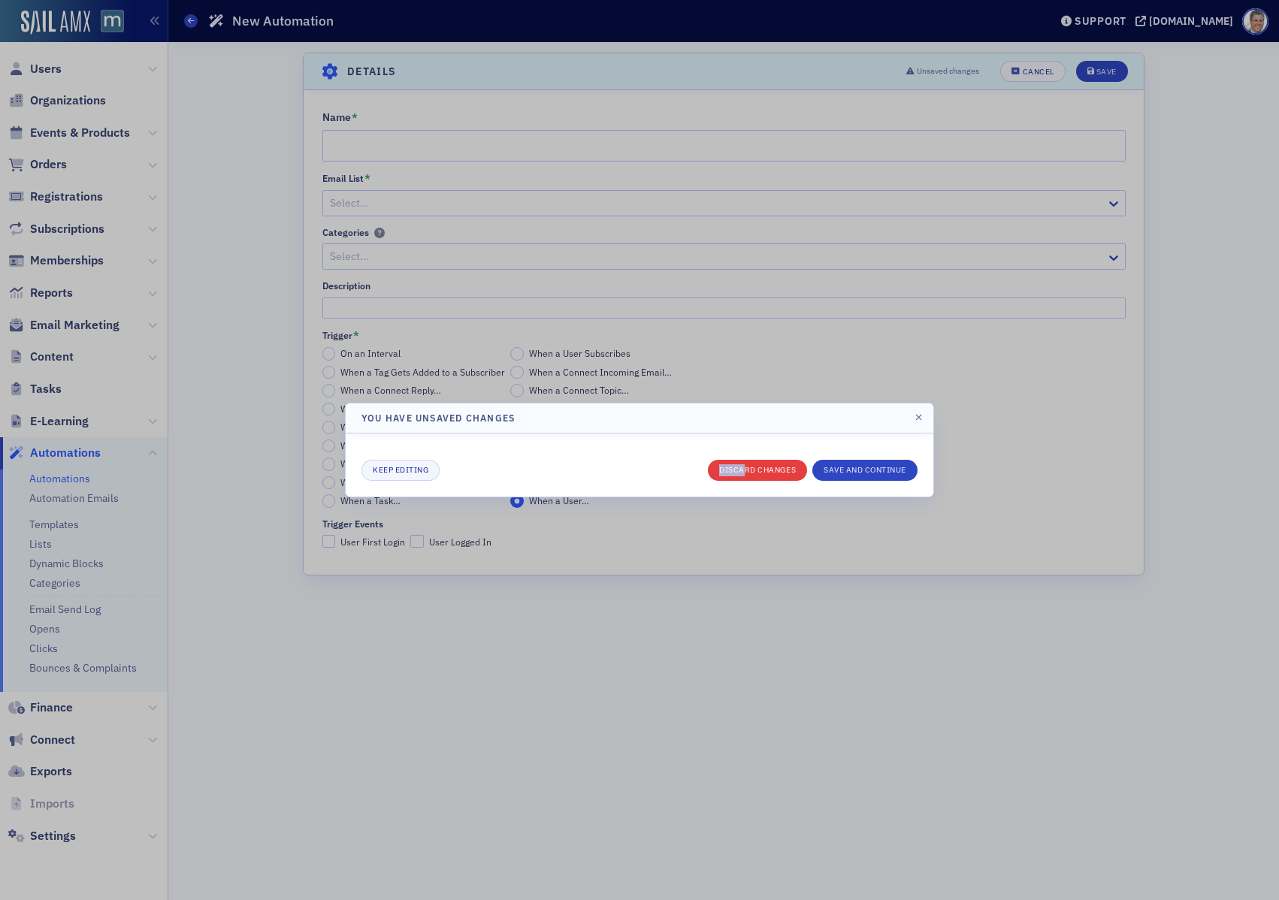
drag, startPoint x: 750, startPoint y: 459, endPoint x: 741, endPoint y: 468, distance: 12.8
click at [741, 468] on div "Keep editing Discard changes Save and continue" at bounding box center [639, 465] width 556 height 32
click at [741, 468] on button "Discard changes" at bounding box center [757, 470] width 99 height 21
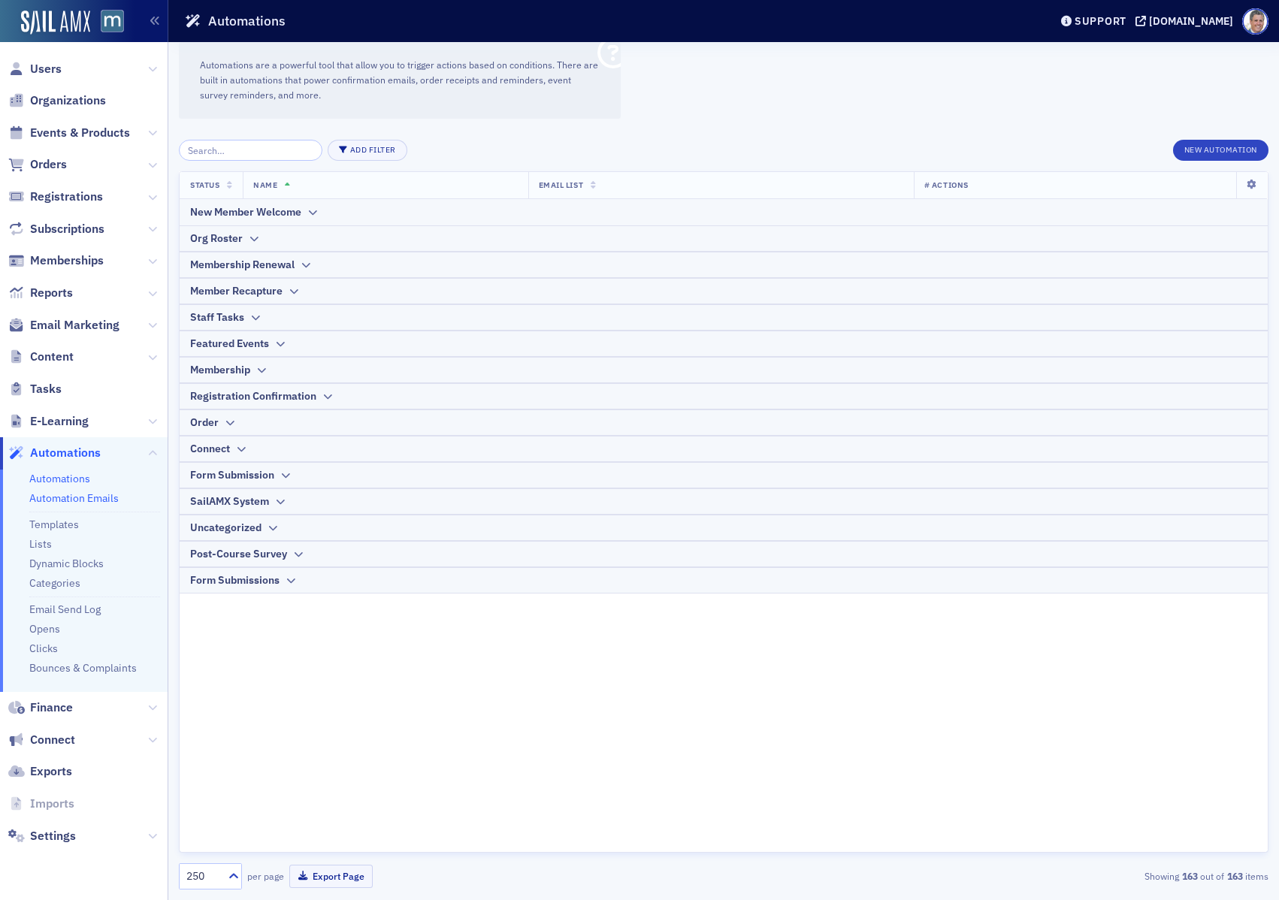
click at [87, 501] on link "Automation Emails" at bounding box center [73, 498] width 89 height 14
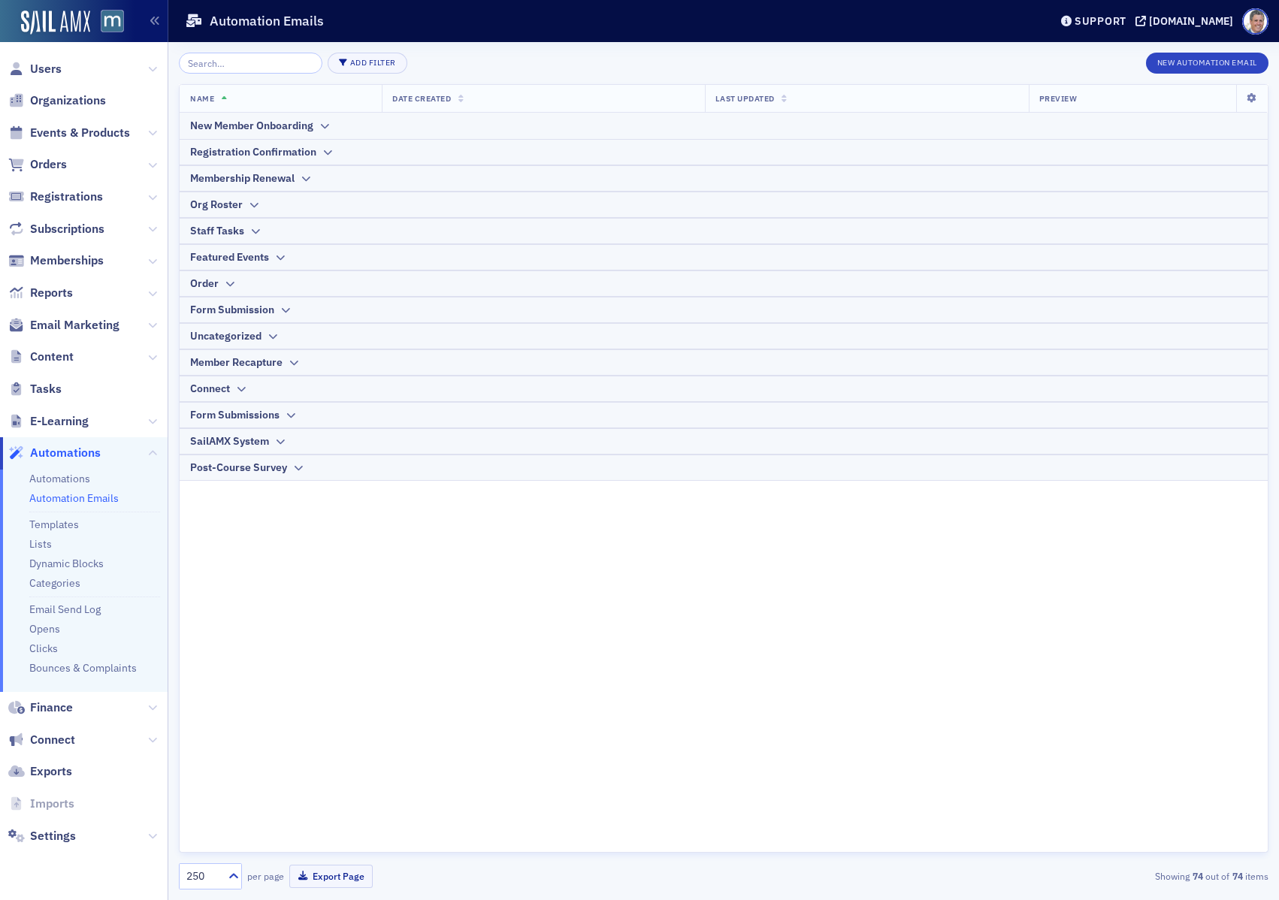
click at [74, 485] on li "Automations" at bounding box center [94, 479] width 131 height 14
click at [74, 481] on link "Automations" at bounding box center [59, 479] width 61 height 14
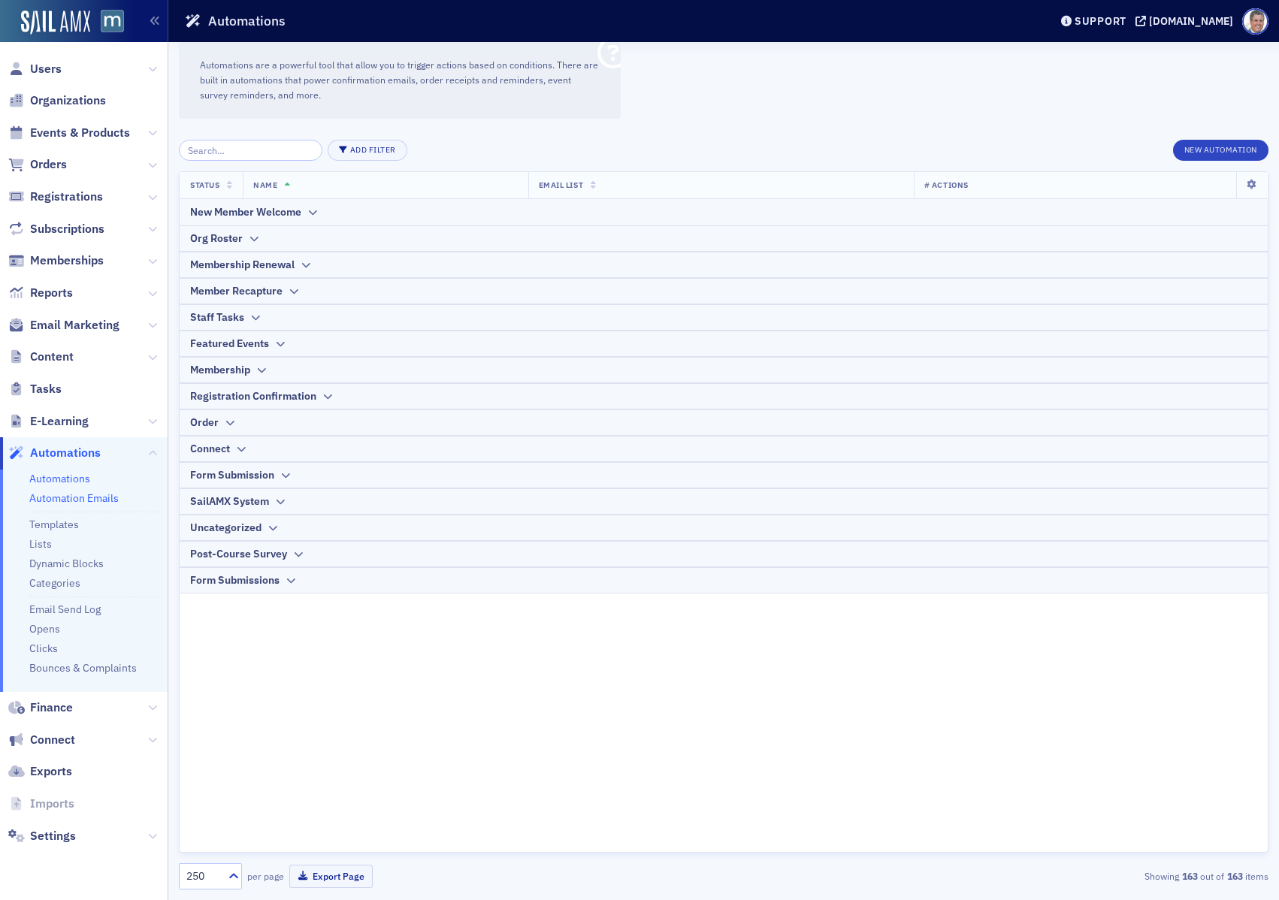
click at [83, 495] on link "Automation Emails" at bounding box center [73, 498] width 89 height 14
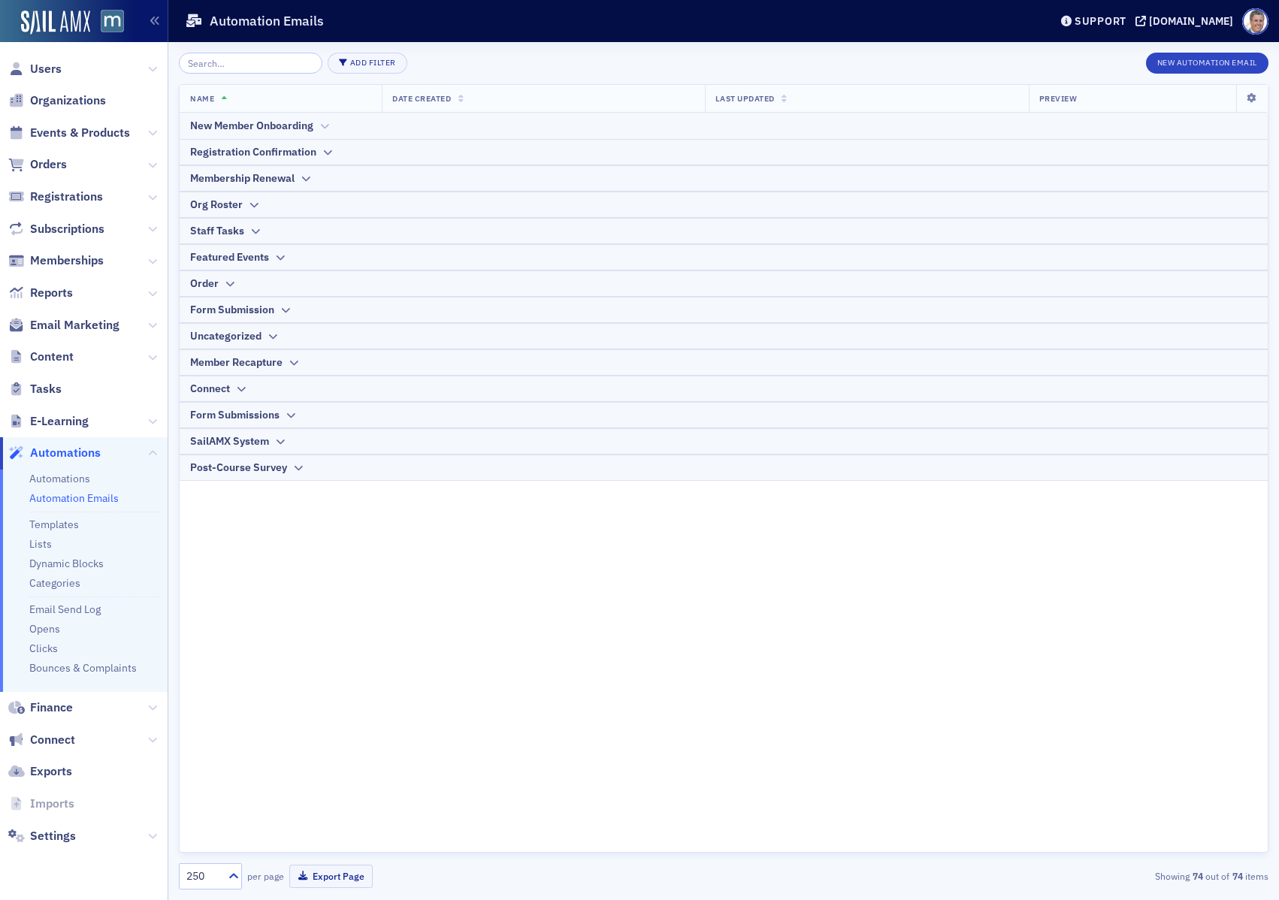
click at [301, 131] on div "New Member Onboarding" at bounding box center [251, 126] width 123 height 16
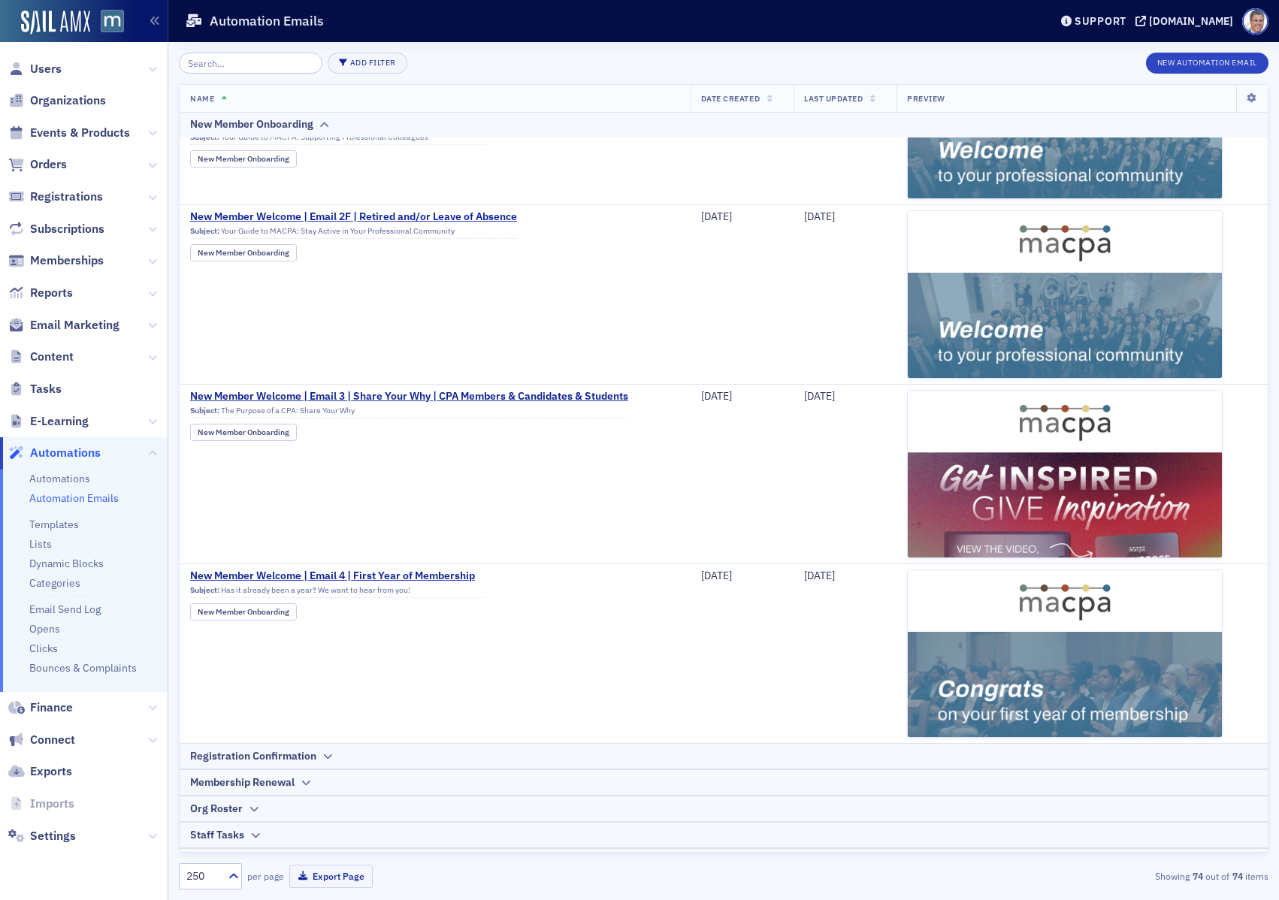
scroll to position [2861, 0]
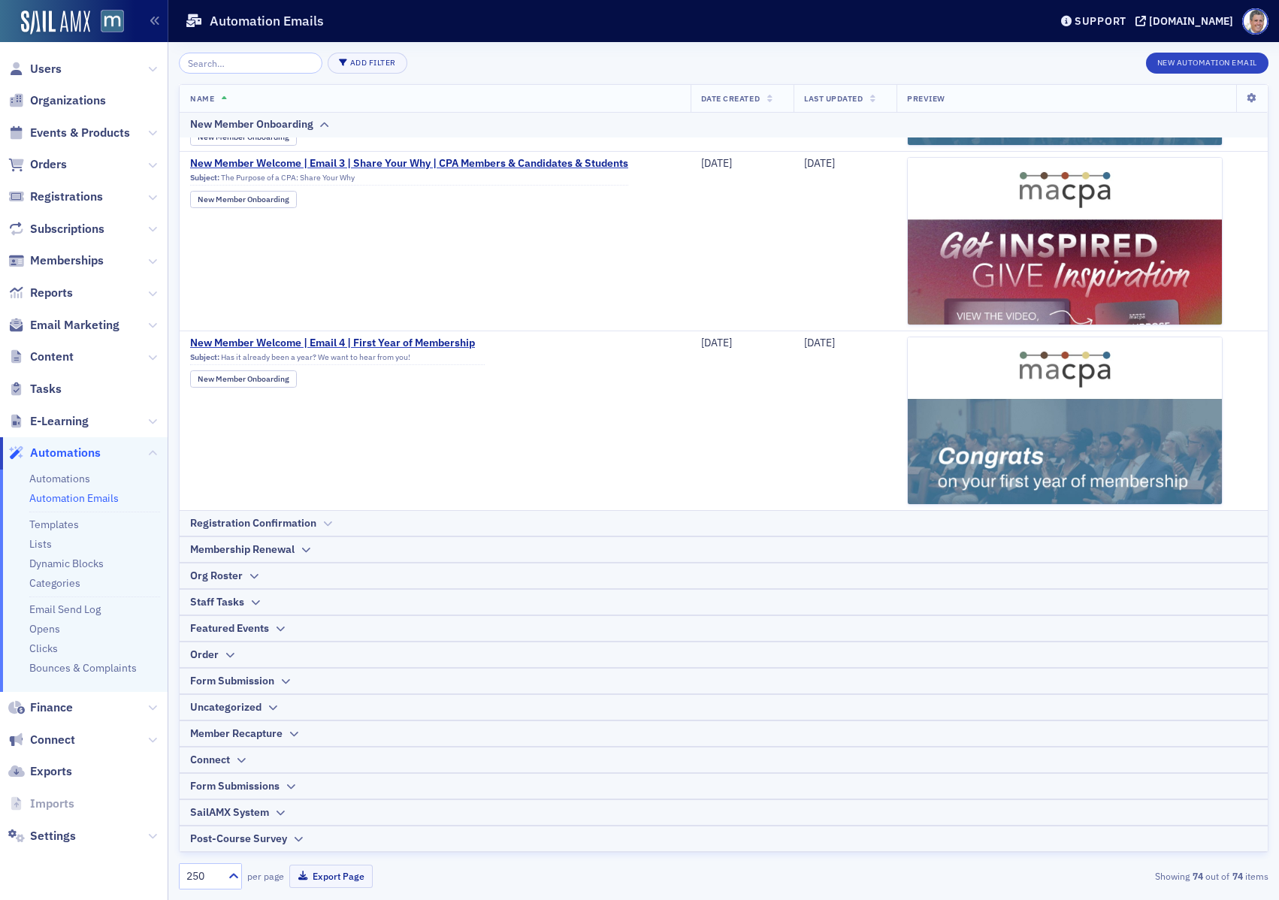
click at [272, 520] on div "Registration Confirmation" at bounding box center [253, 523] width 126 height 16
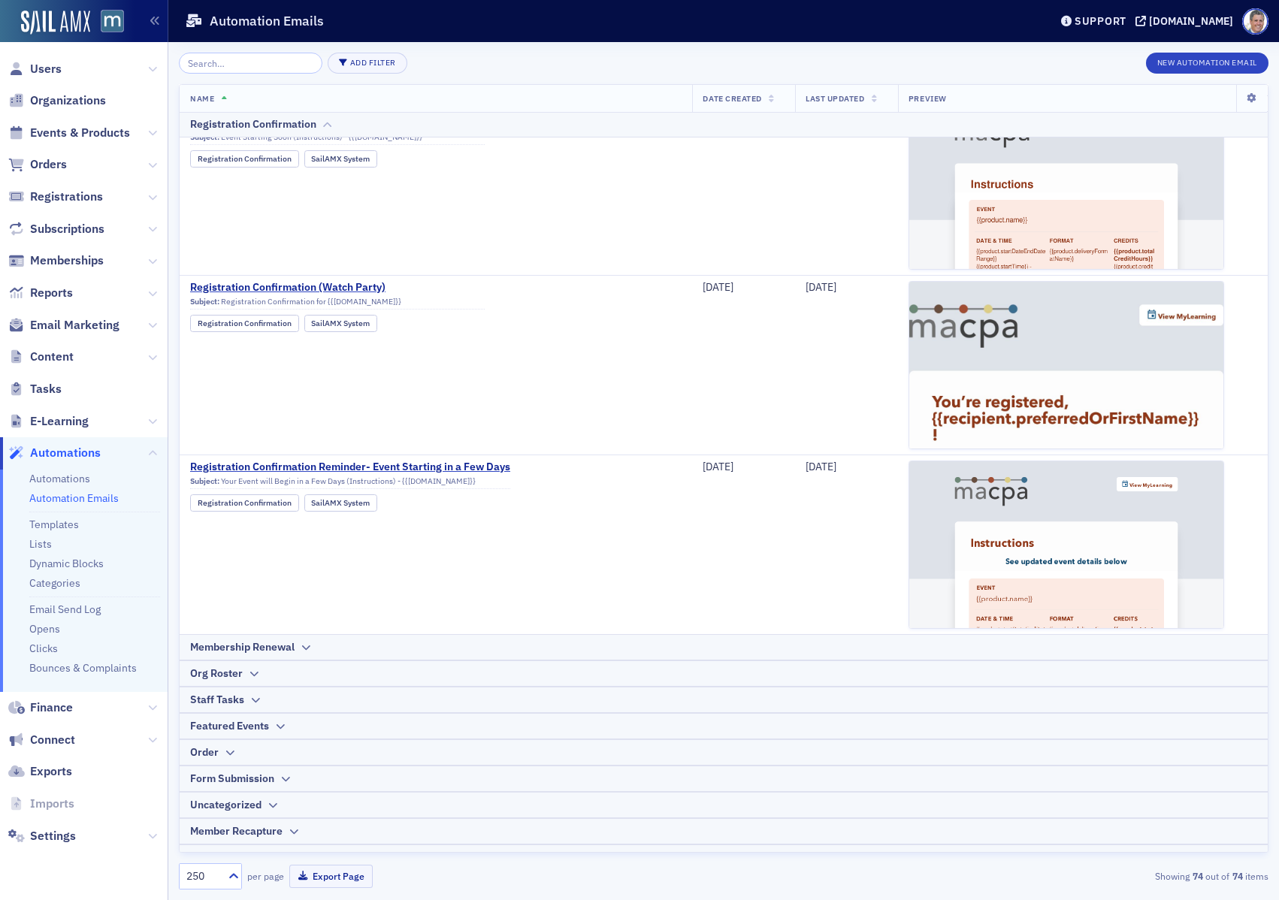
scroll to position [5375, 0]
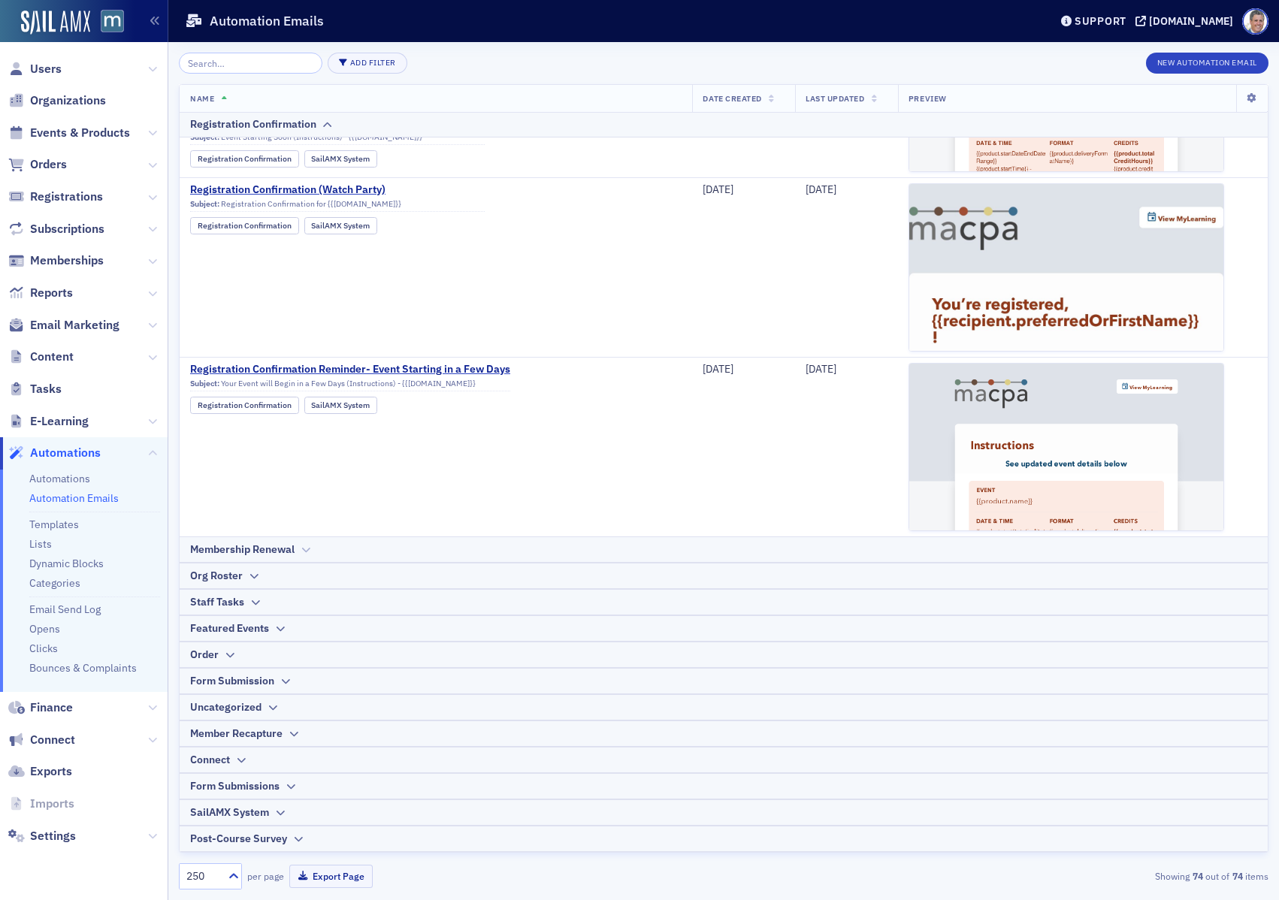
click at [252, 543] on div "Membership Renewal" at bounding box center [242, 550] width 104 height 16
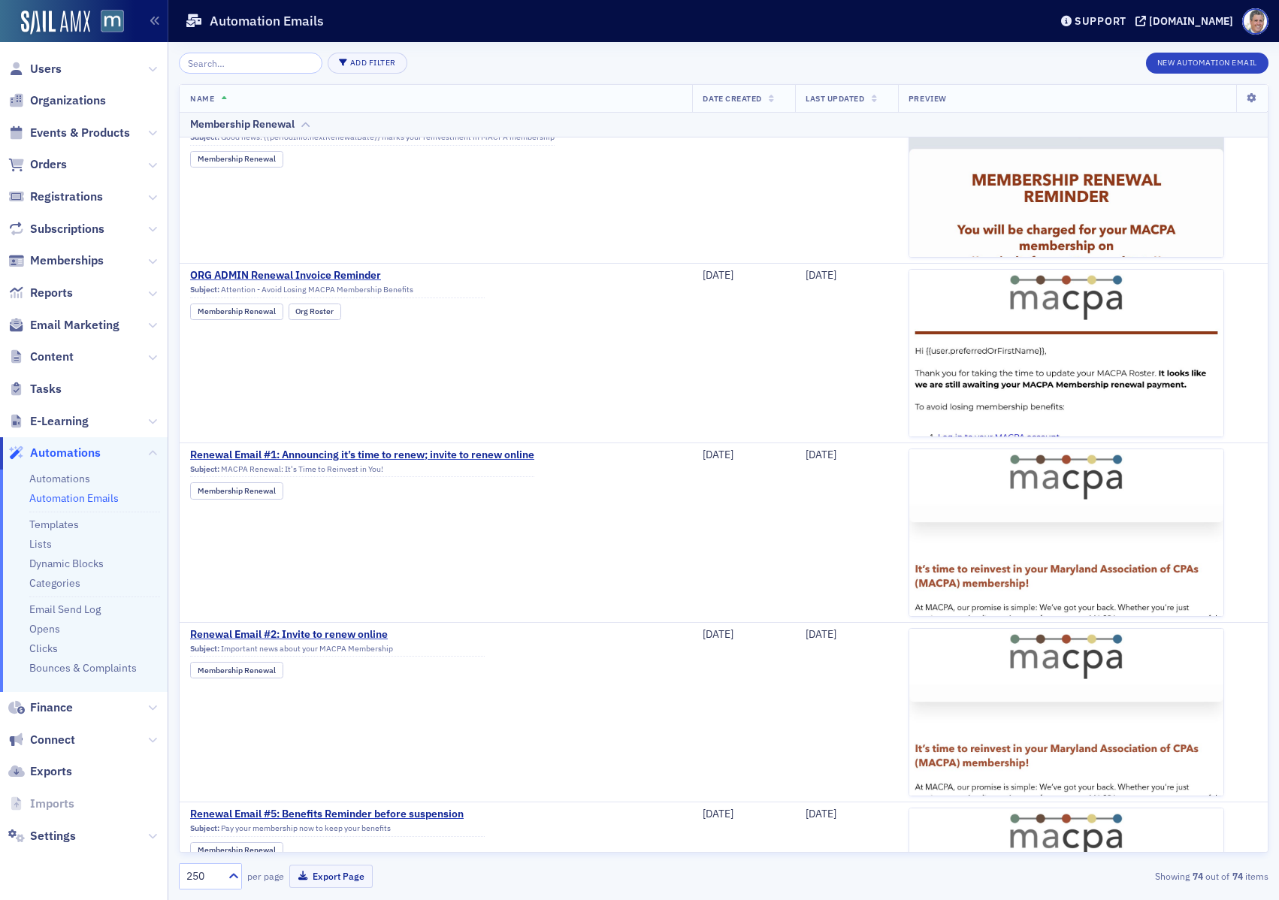
scroll to position [6992, 0]
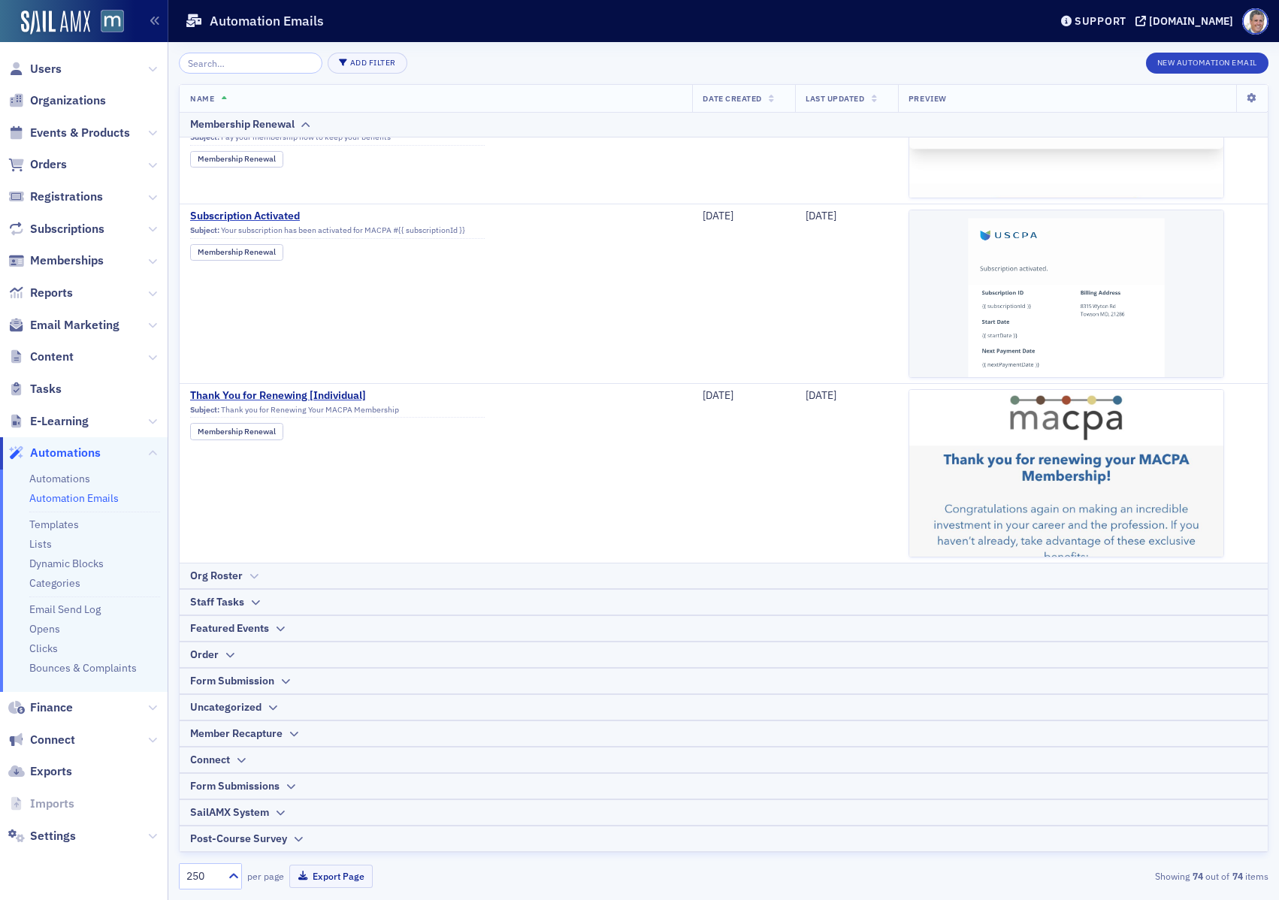
click at [234, 576] on div "Org Roster" at bounding box center [216, 576] width 53 height 16
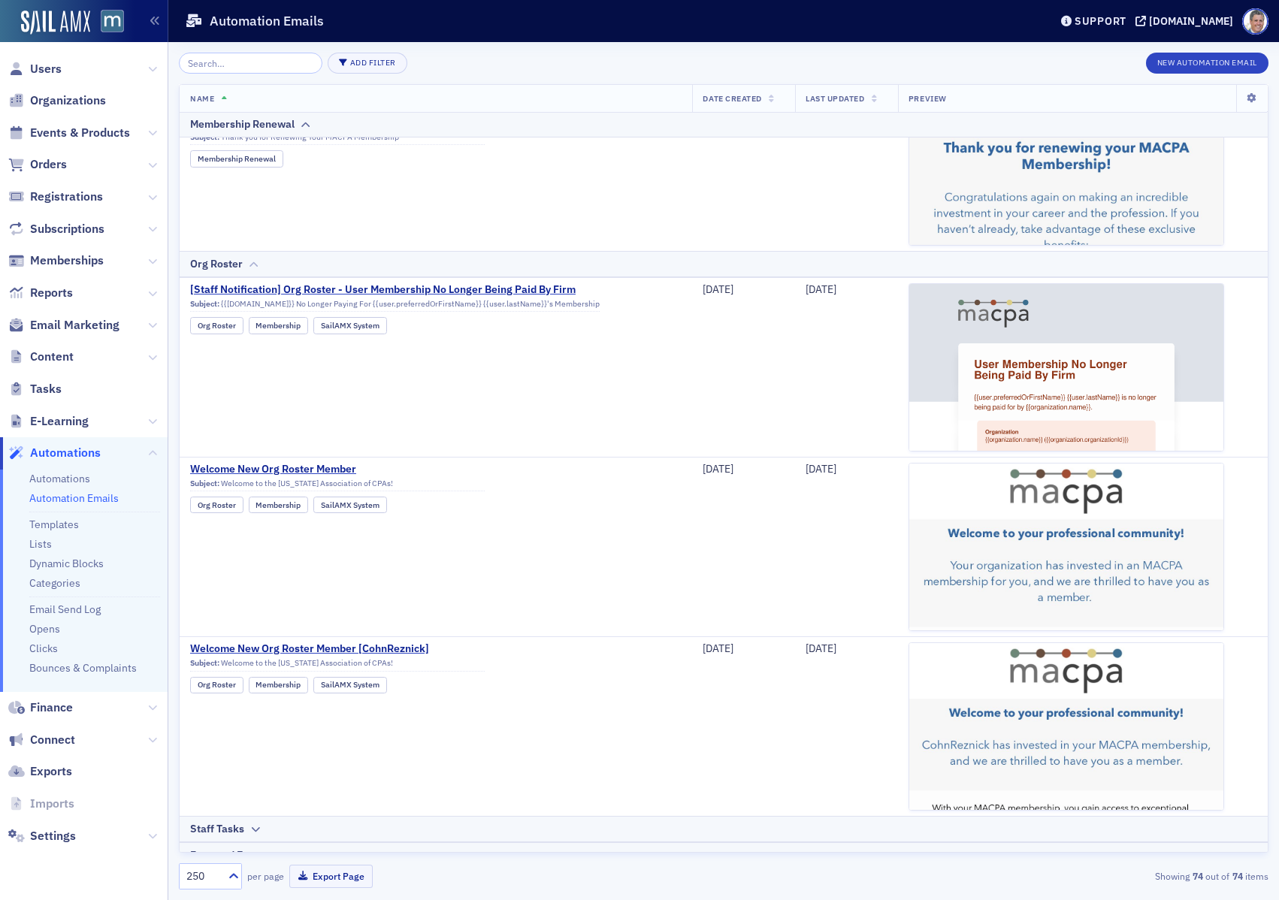
scroll to position [7530, 0]
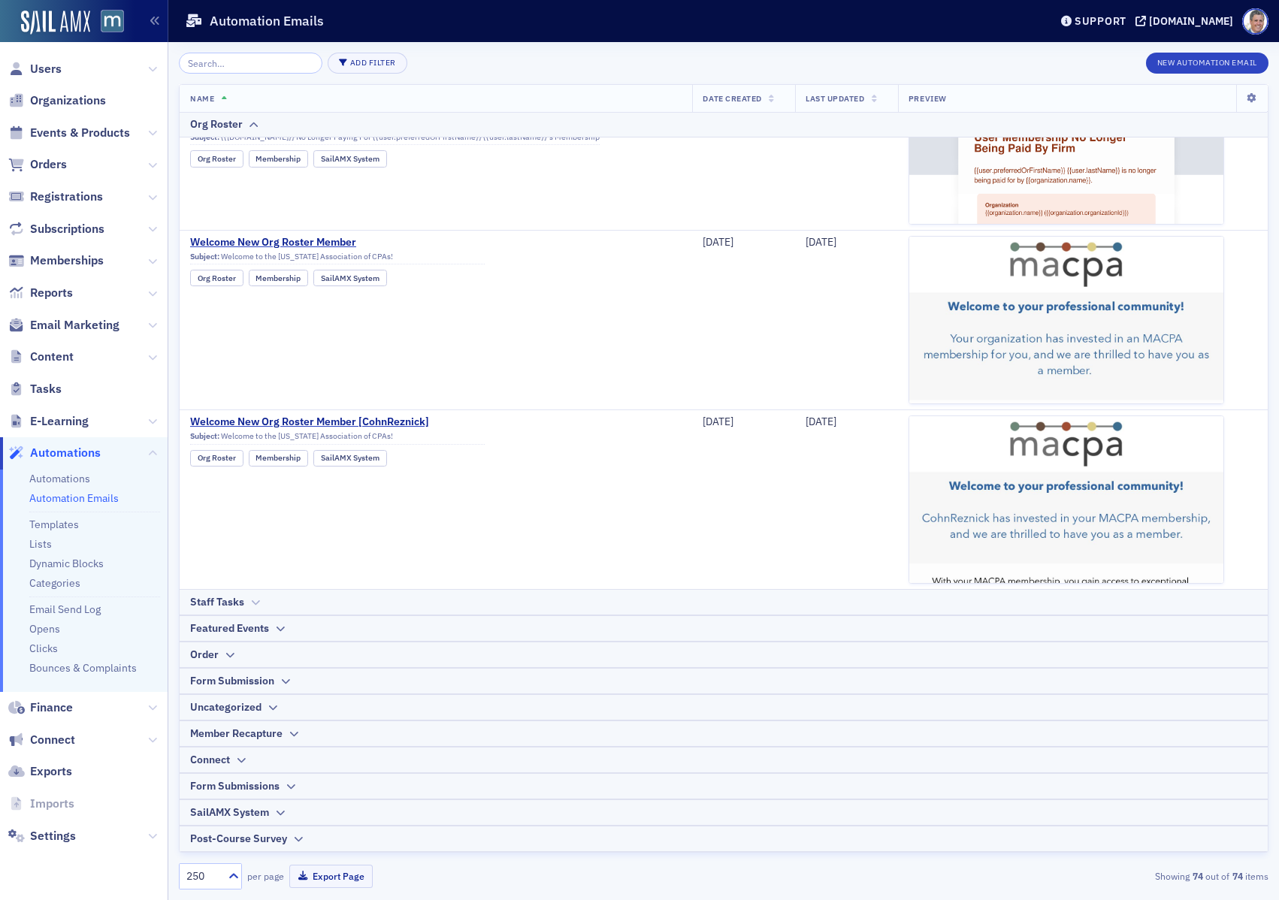
click at [233, 606] on div "Staff Tasks" at bounding box center [217, 602] width 54 height 16
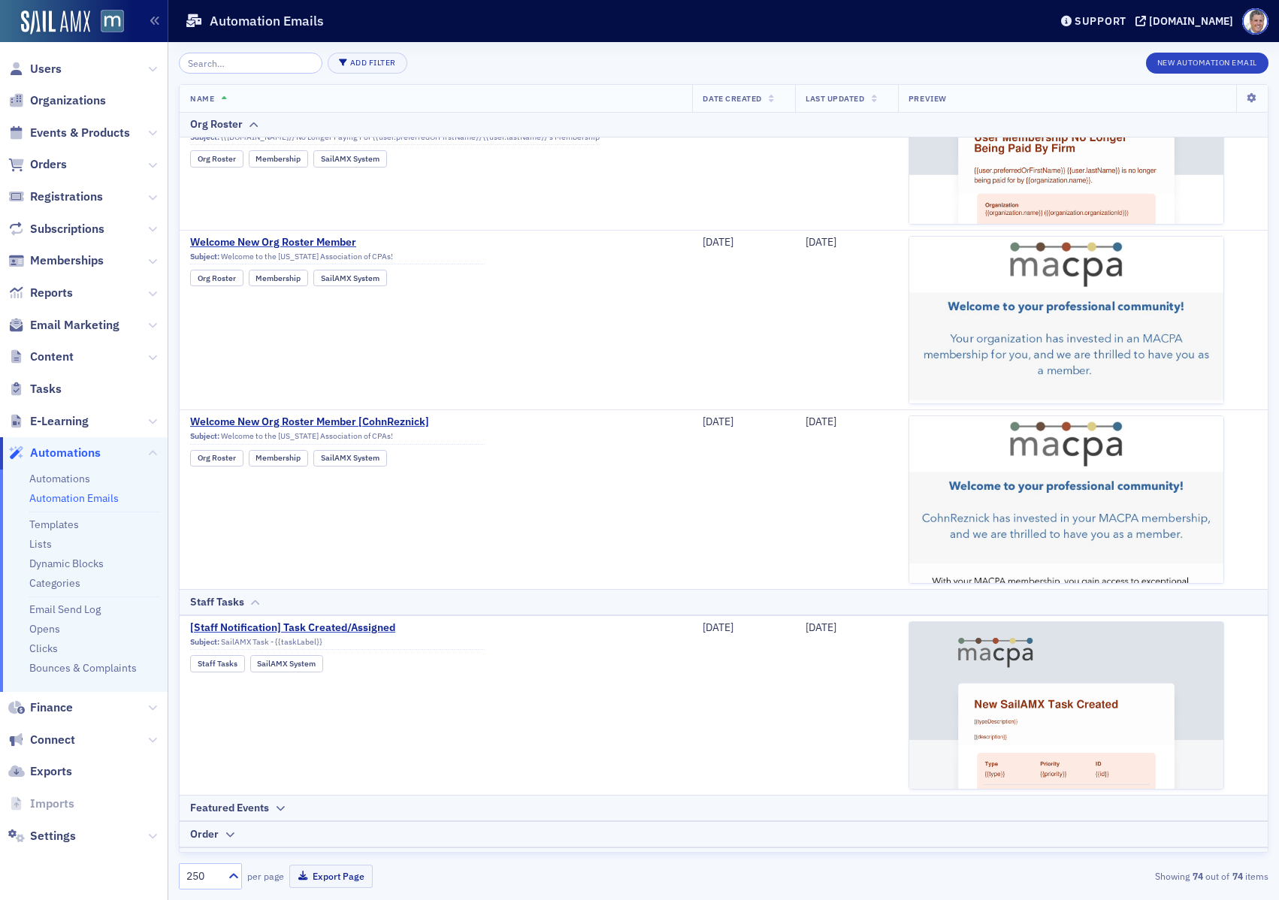
scroll to position [7710, 0]
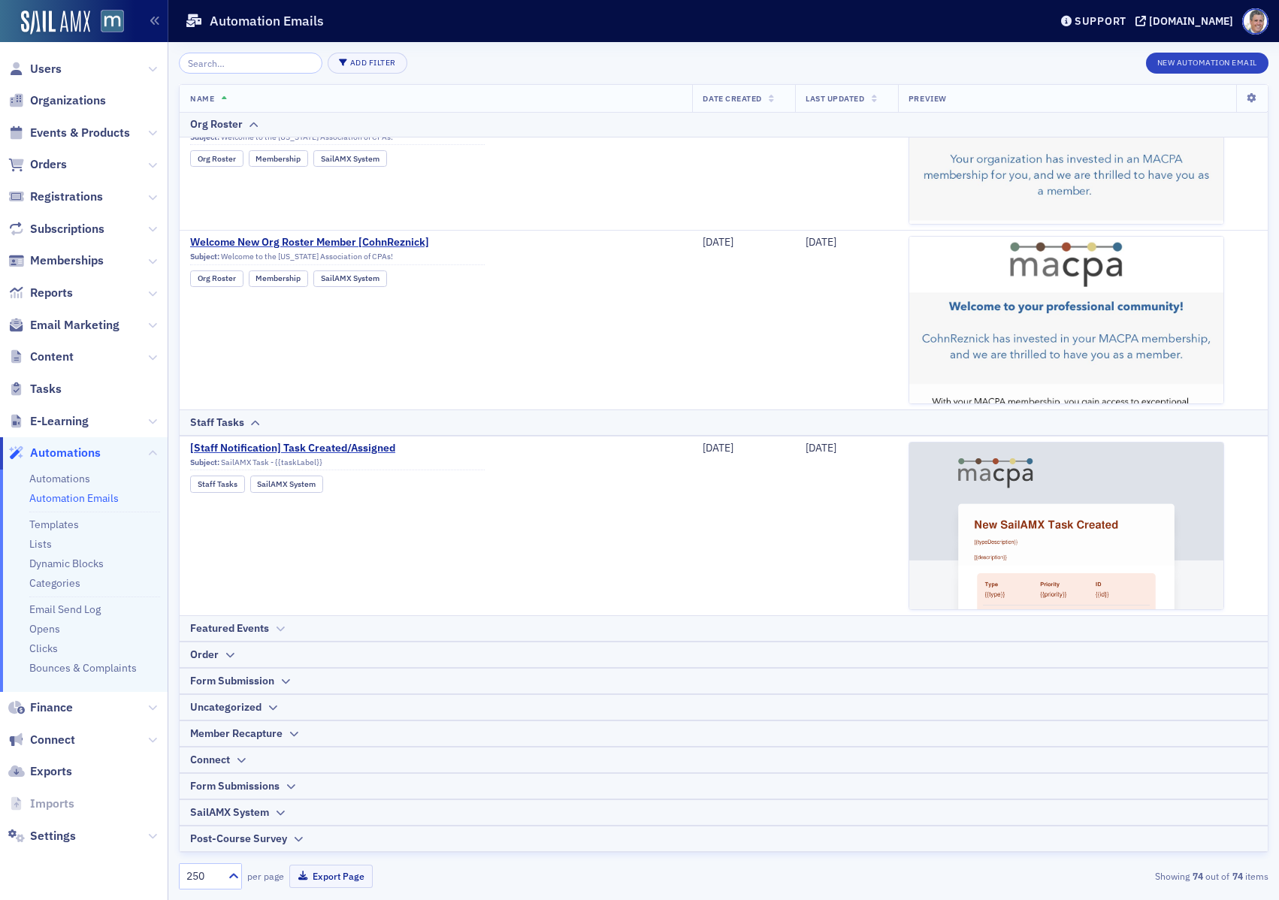
click at [228, 630] on div "Featured Events" at bounding box center [229, 629] width 79 height 16
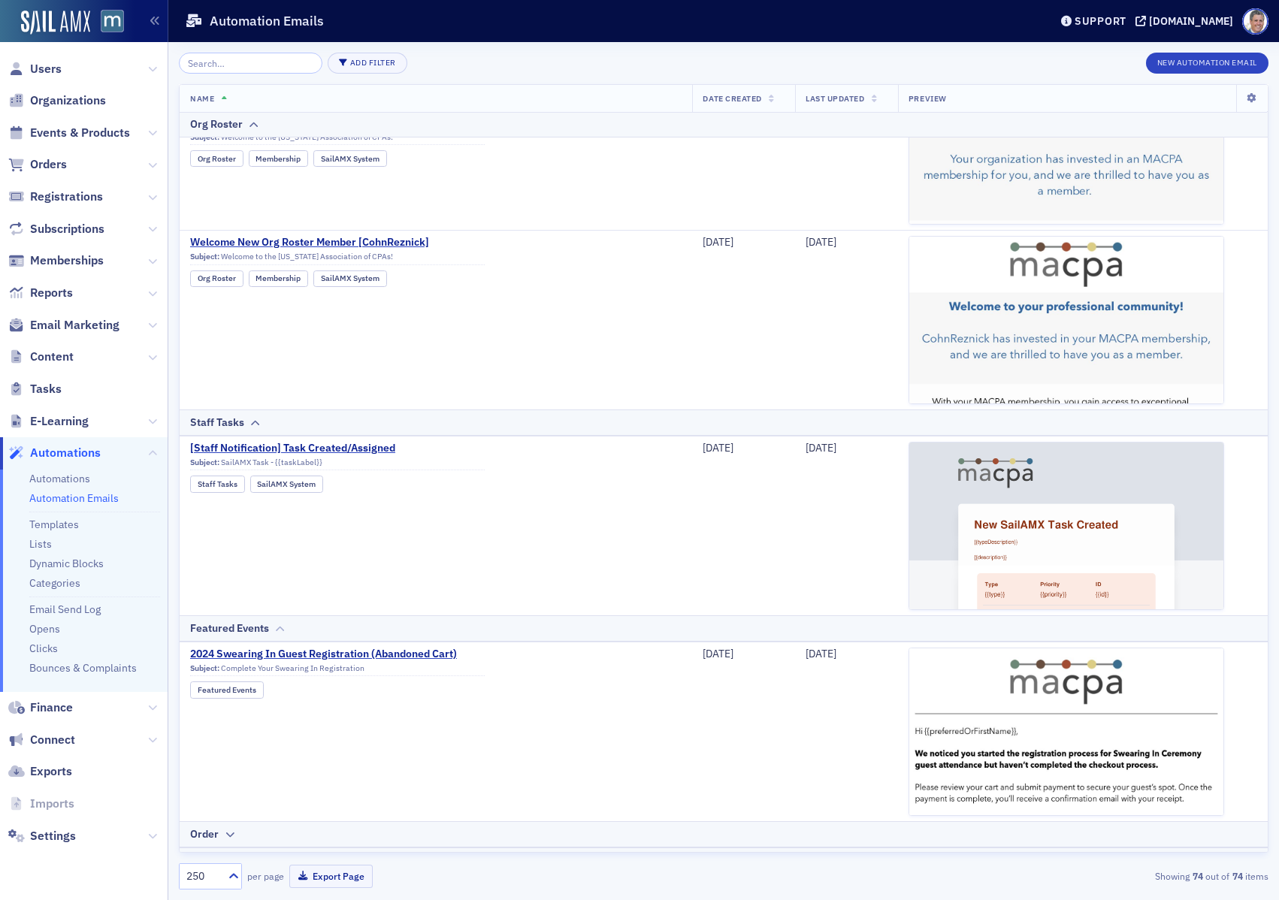
scroll to position [7890, 0]
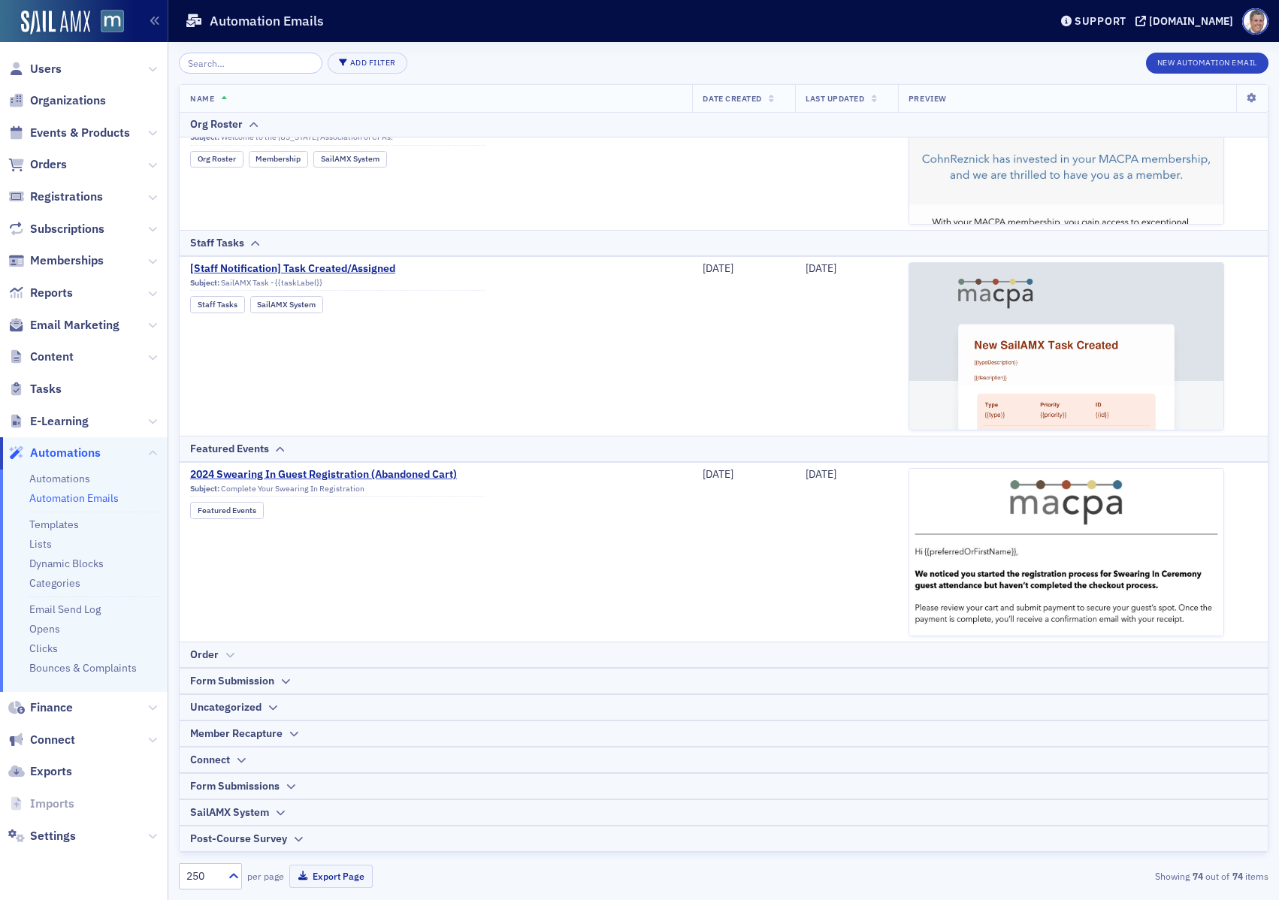
click at [217, 659] on div "Order" at bounding box center [204, 655] width 29 height 16
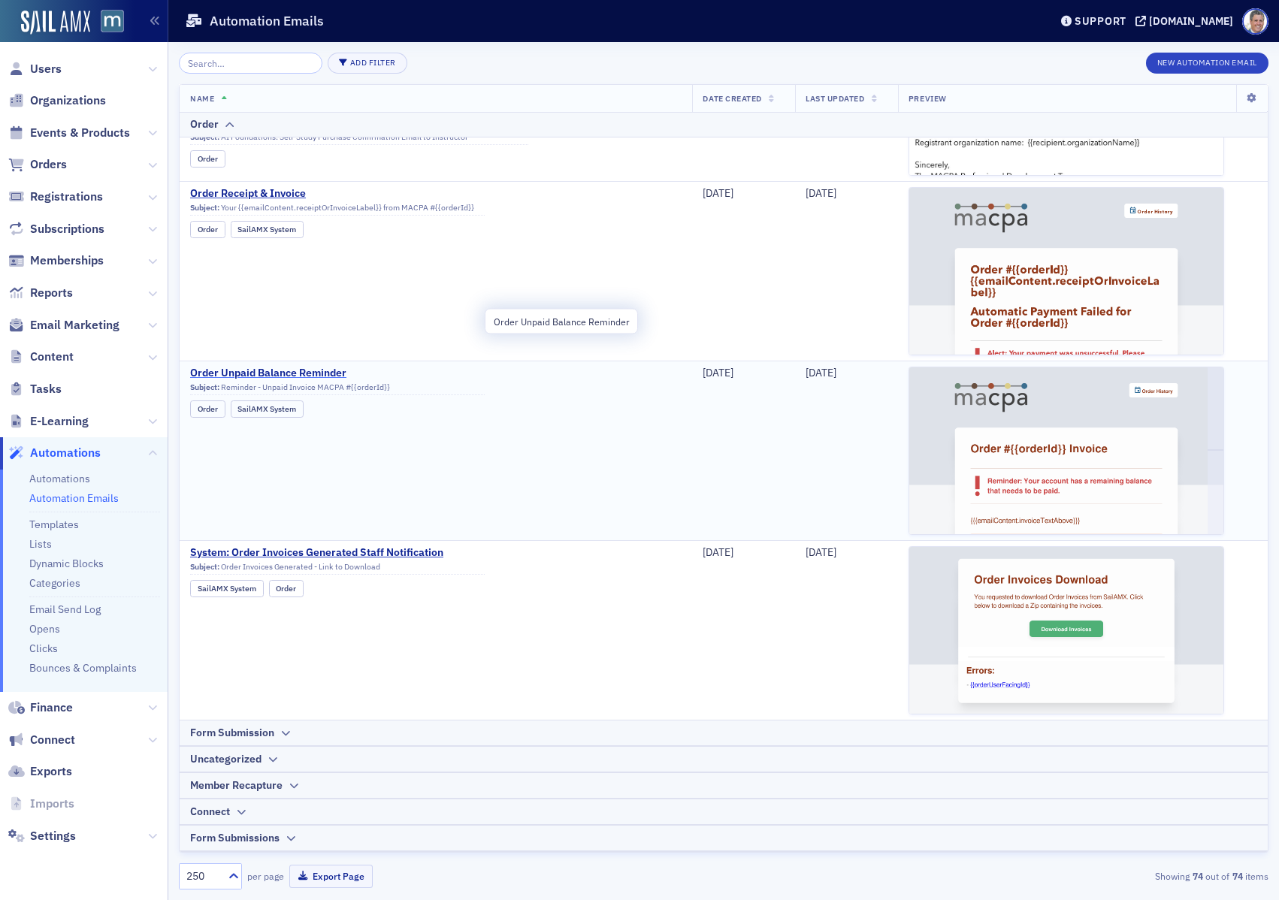
scroll to position [9326, 0]
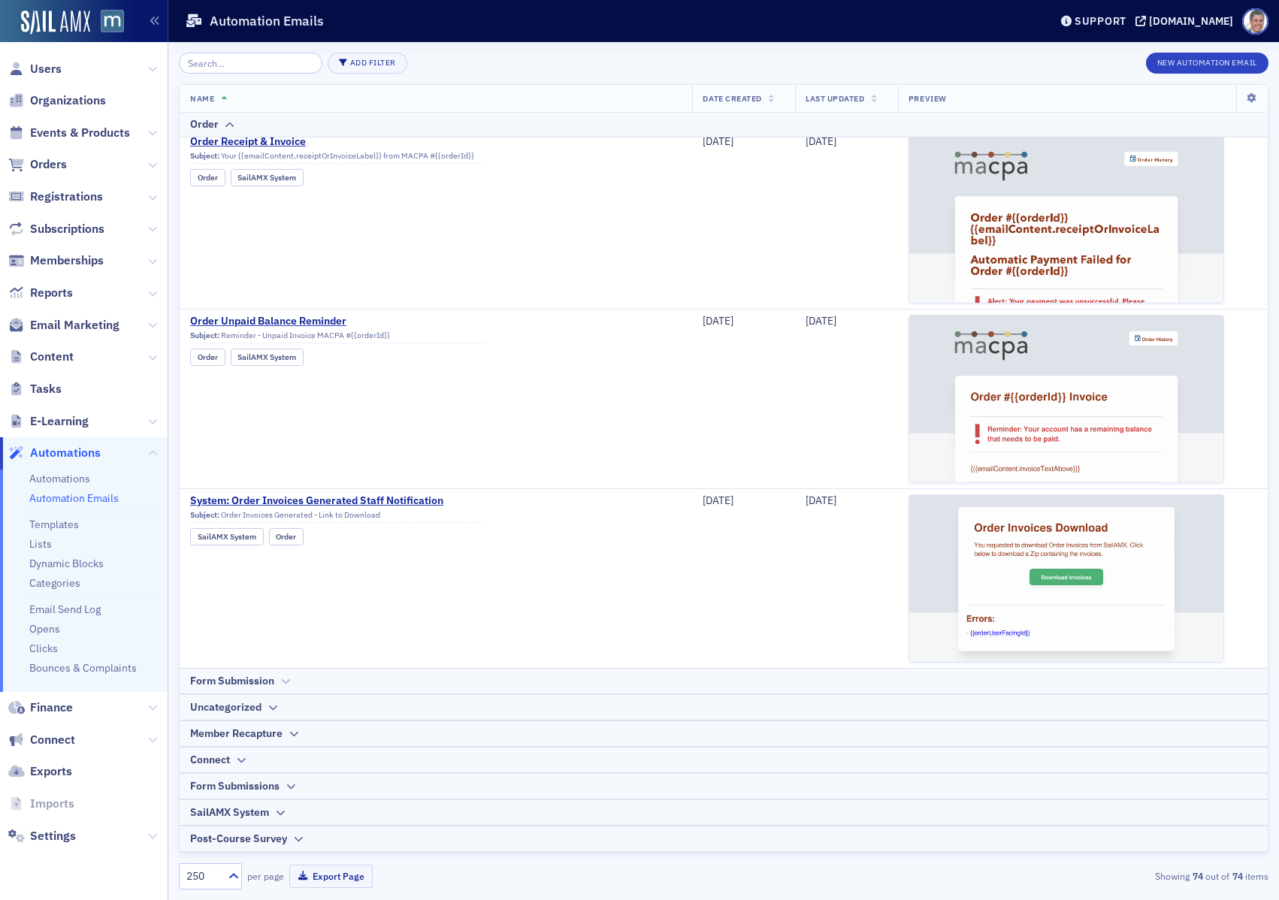
click at [253, 681] on div "Form Submission" at bounding box center [232, 681] width 84 height 16
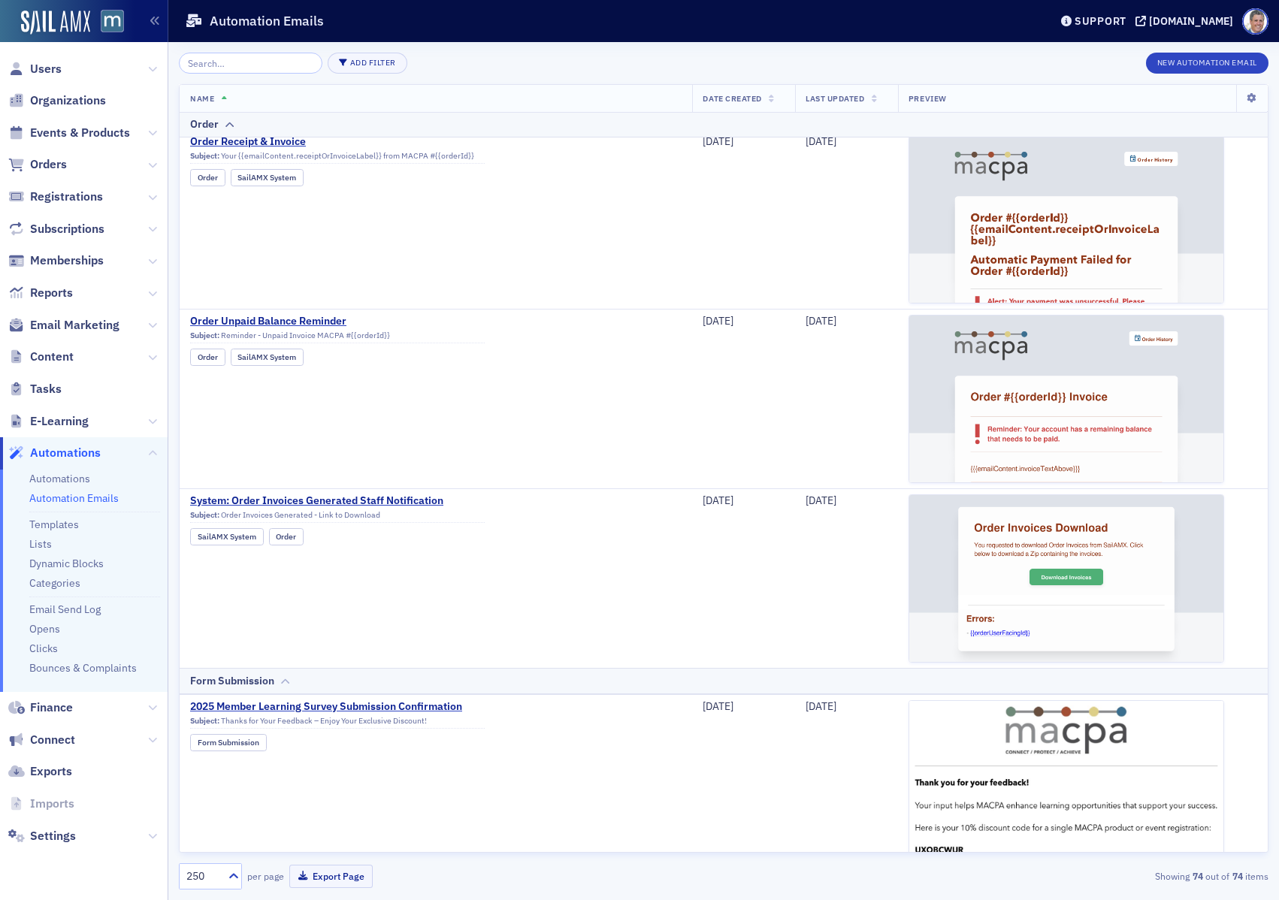
scroll to position [9506, 0]
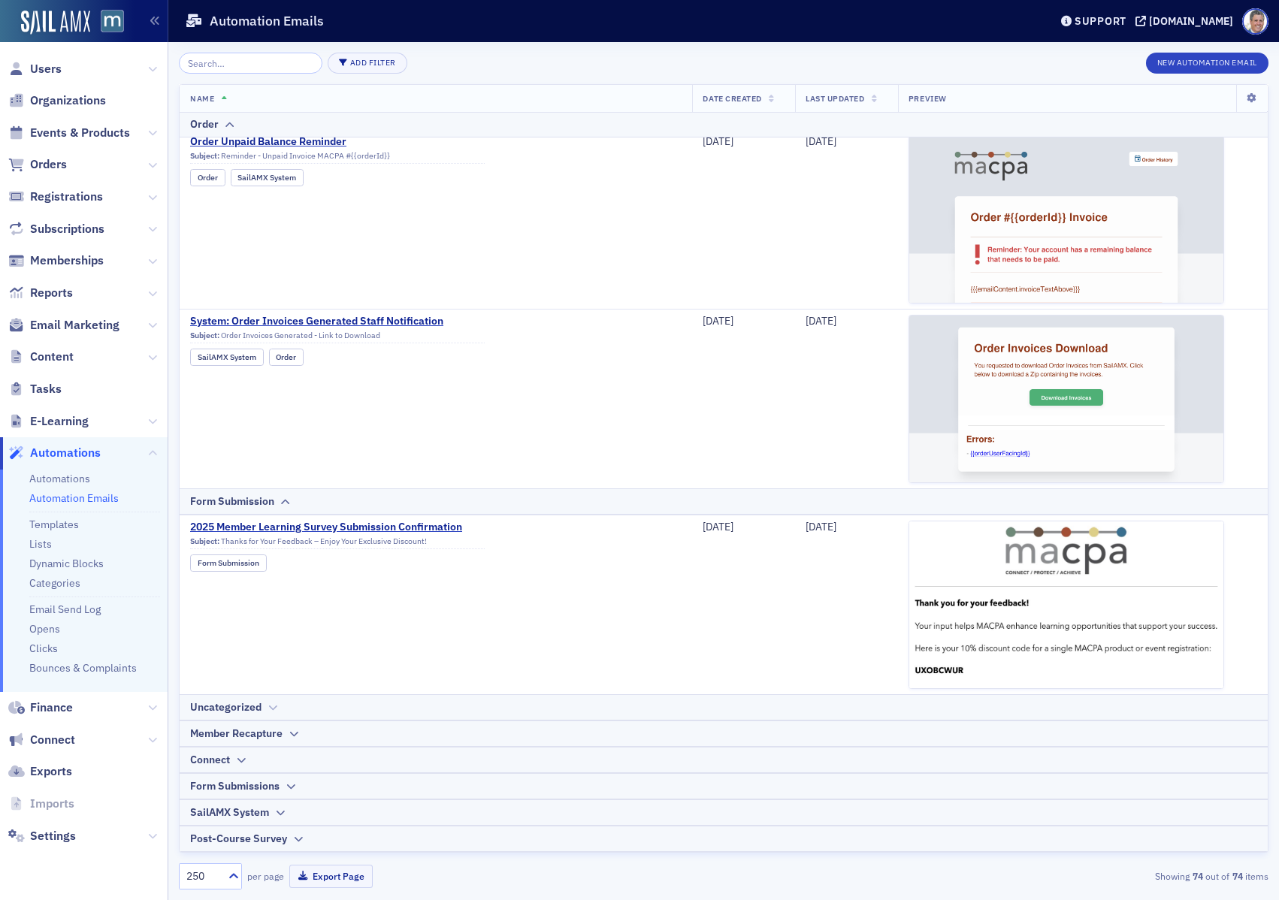
click at [243, 704] on div "Uncategorized" at bounding box center [225, 708] width 71 height 16
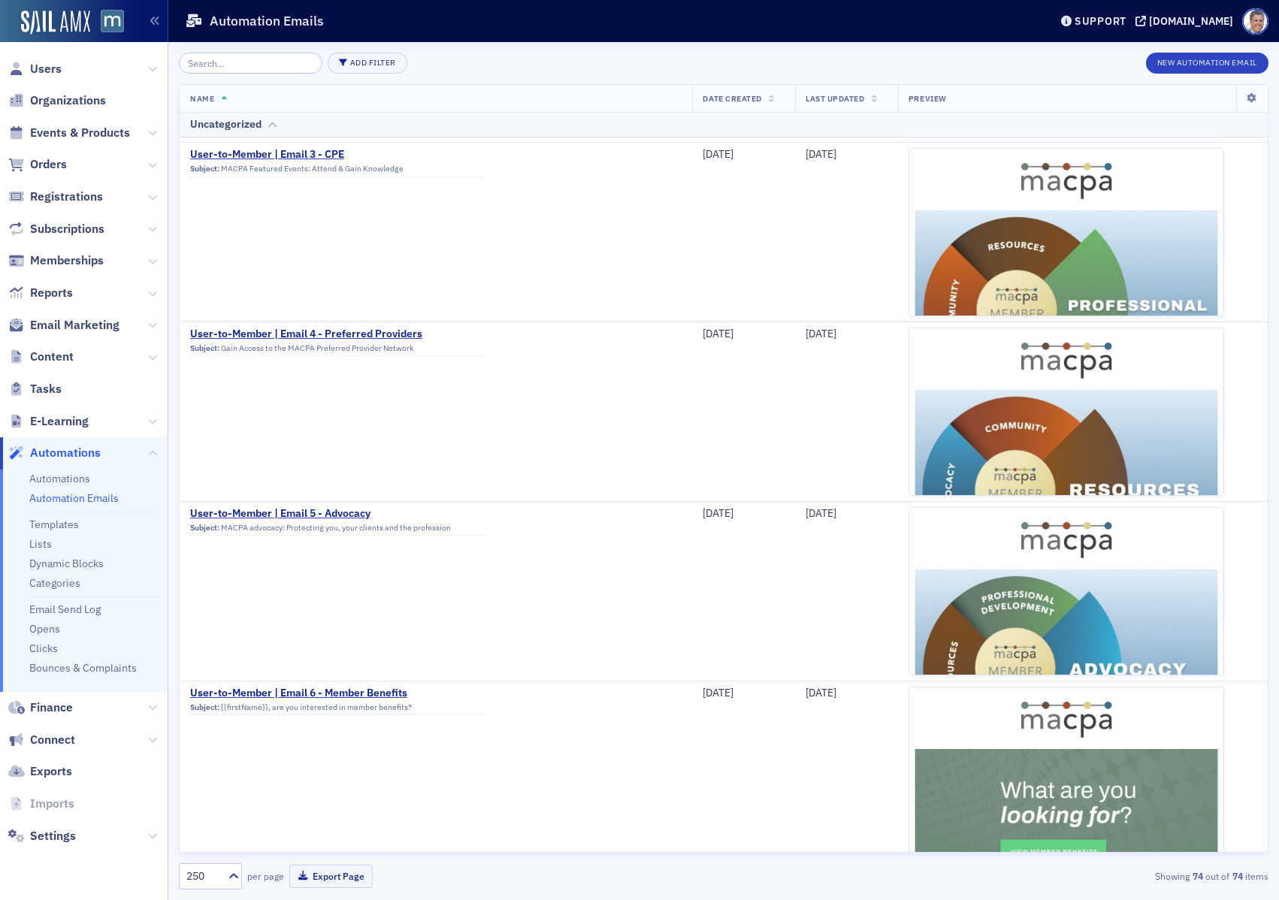
scroll to position [11122, 0]
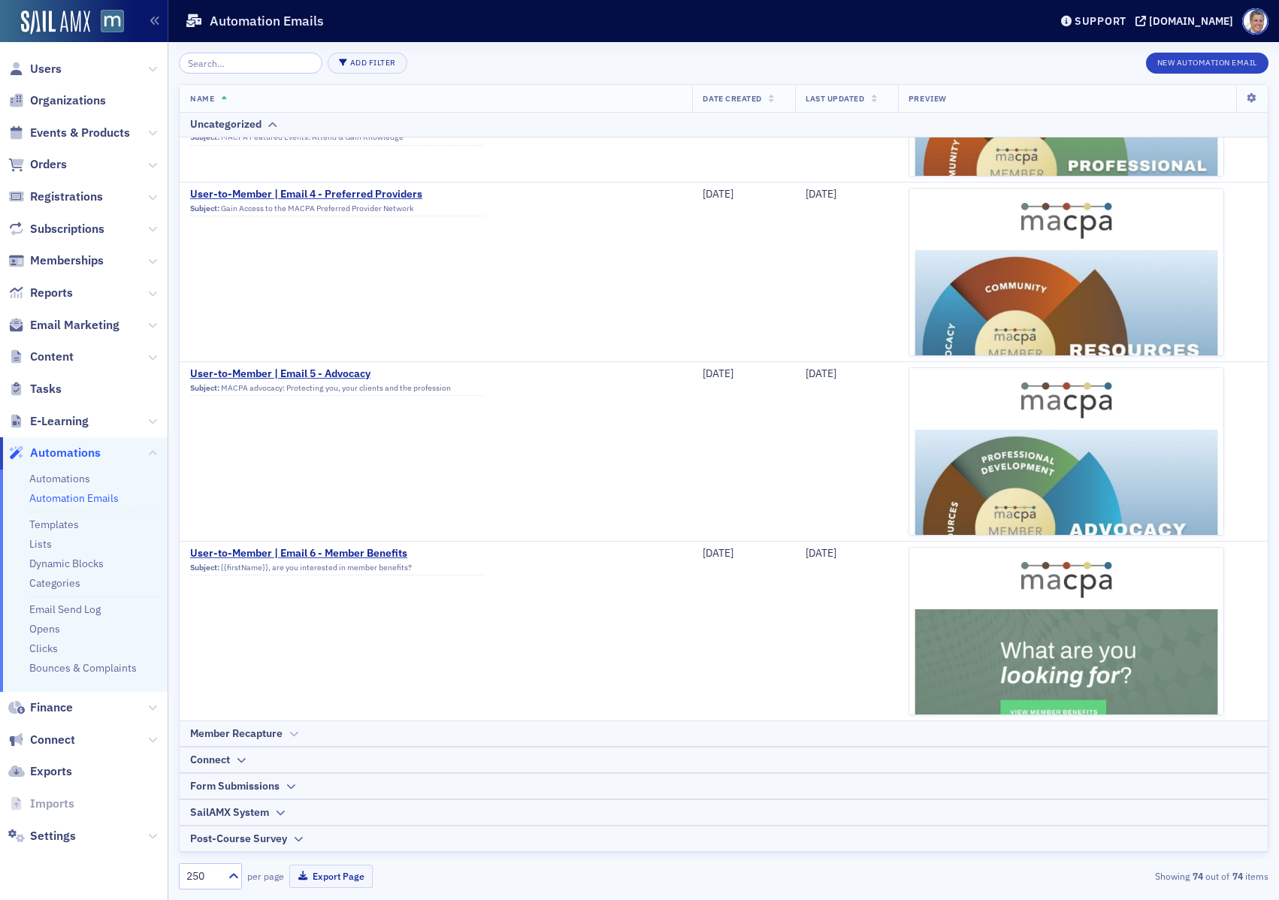
click at [235, 742] on th "Member Recapture" at bounding box center [724, 734] width 1088 height 26
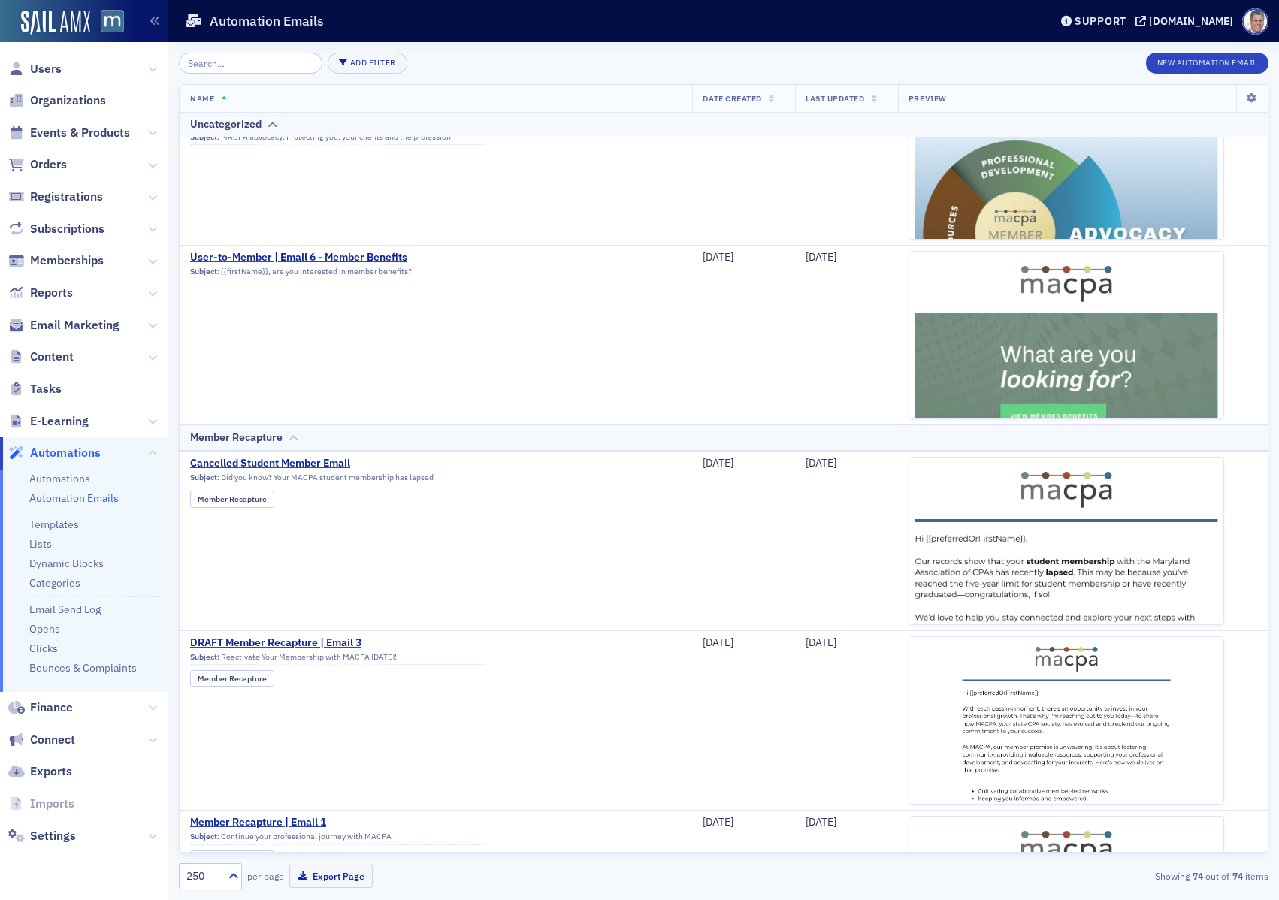
scroll to position [11840, 0]
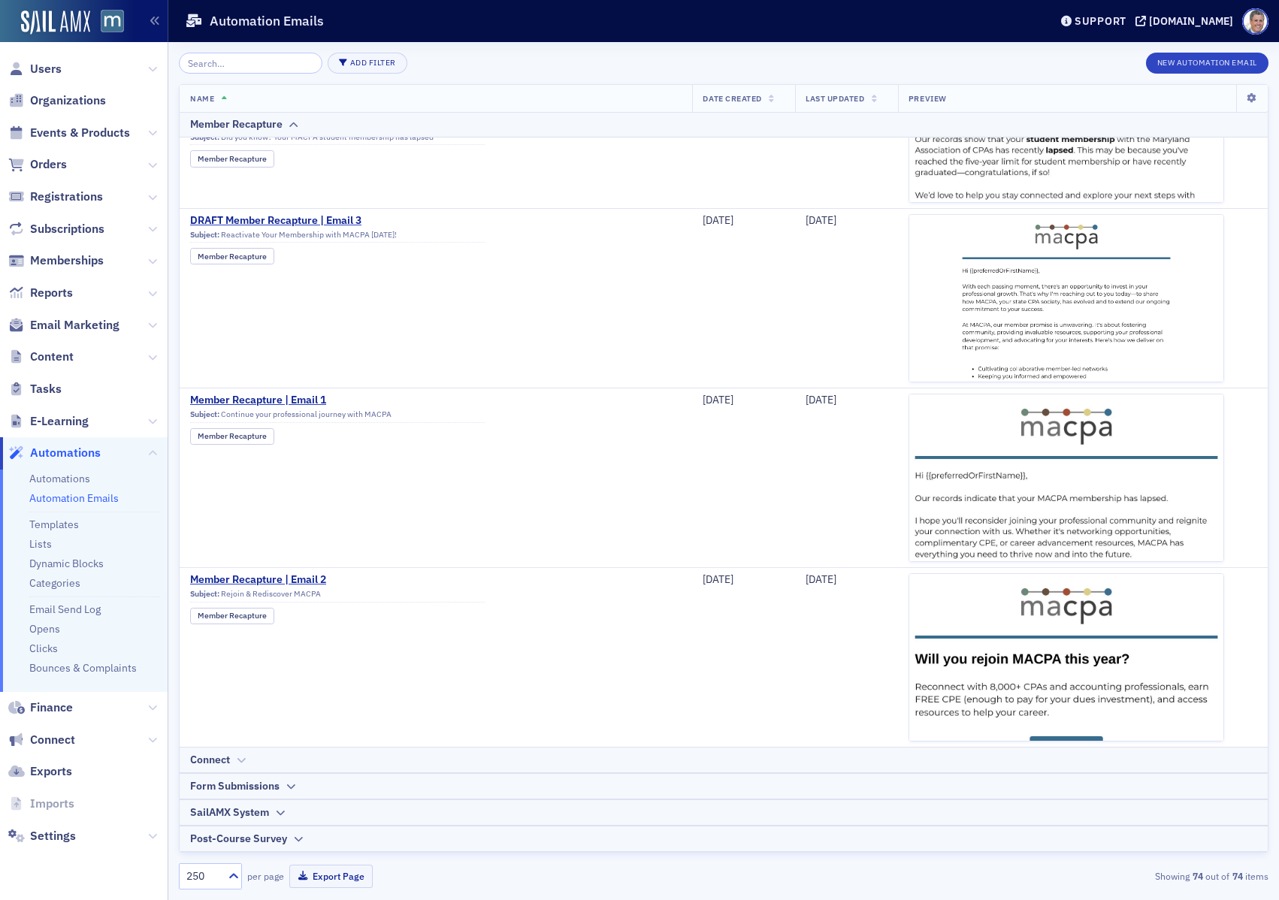
click at [228, 763] on div "Connect" at bounding box center [210, 760] width 40 height 16
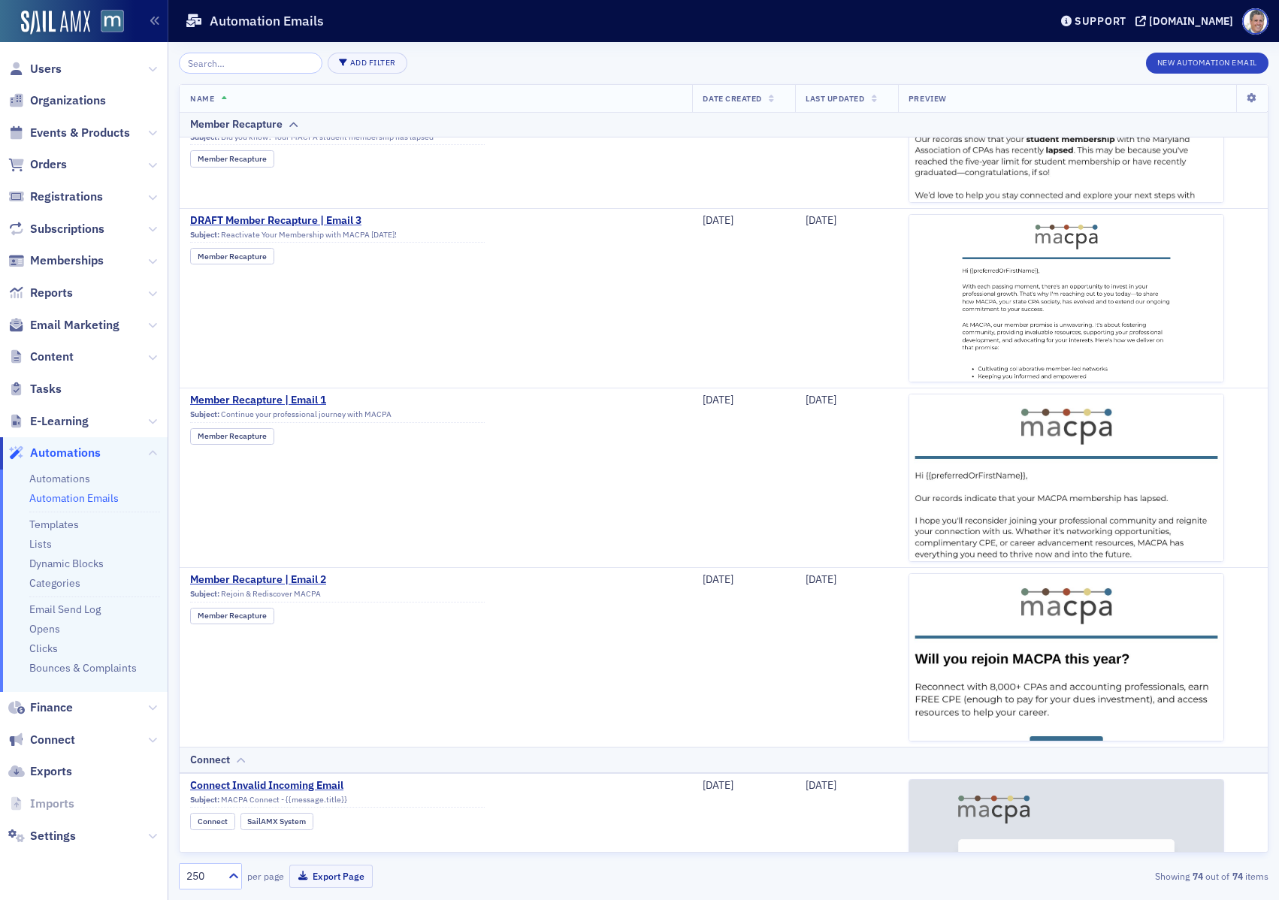
scroll to position [12379, 0]
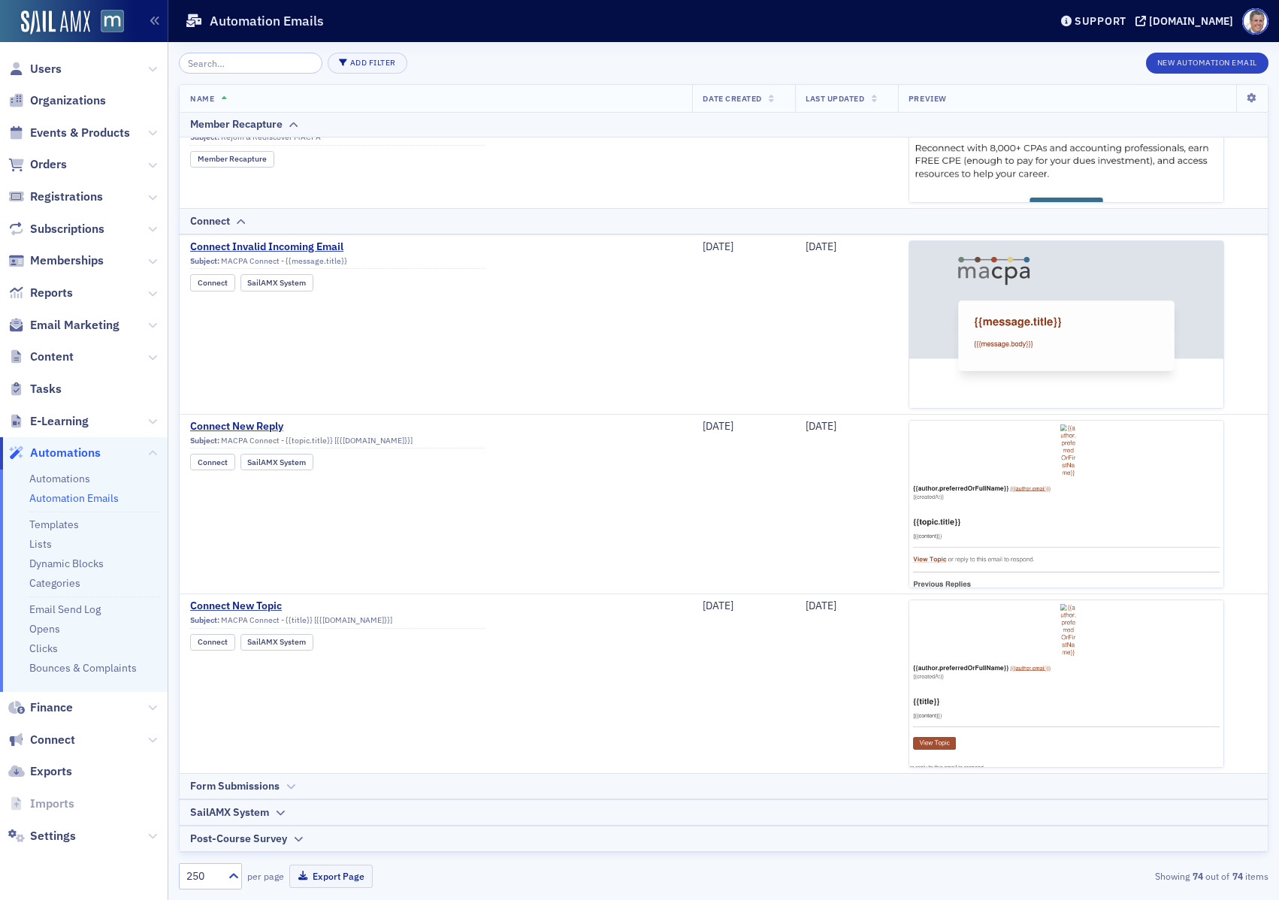
click at [224, 778] on div "Form Submissions" at bounding box center [234, 786] width 89 height 16
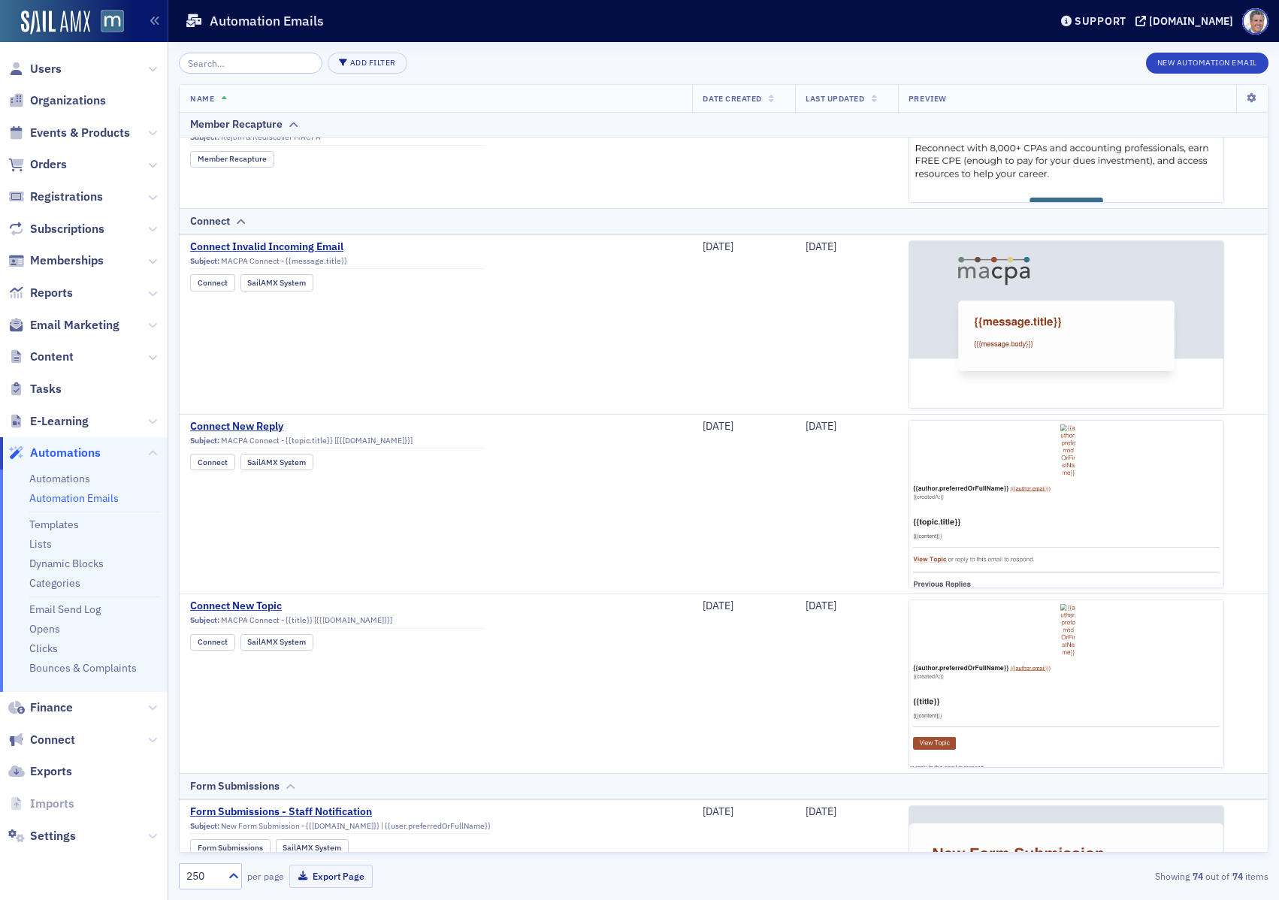
scroll to position [12559, 0]
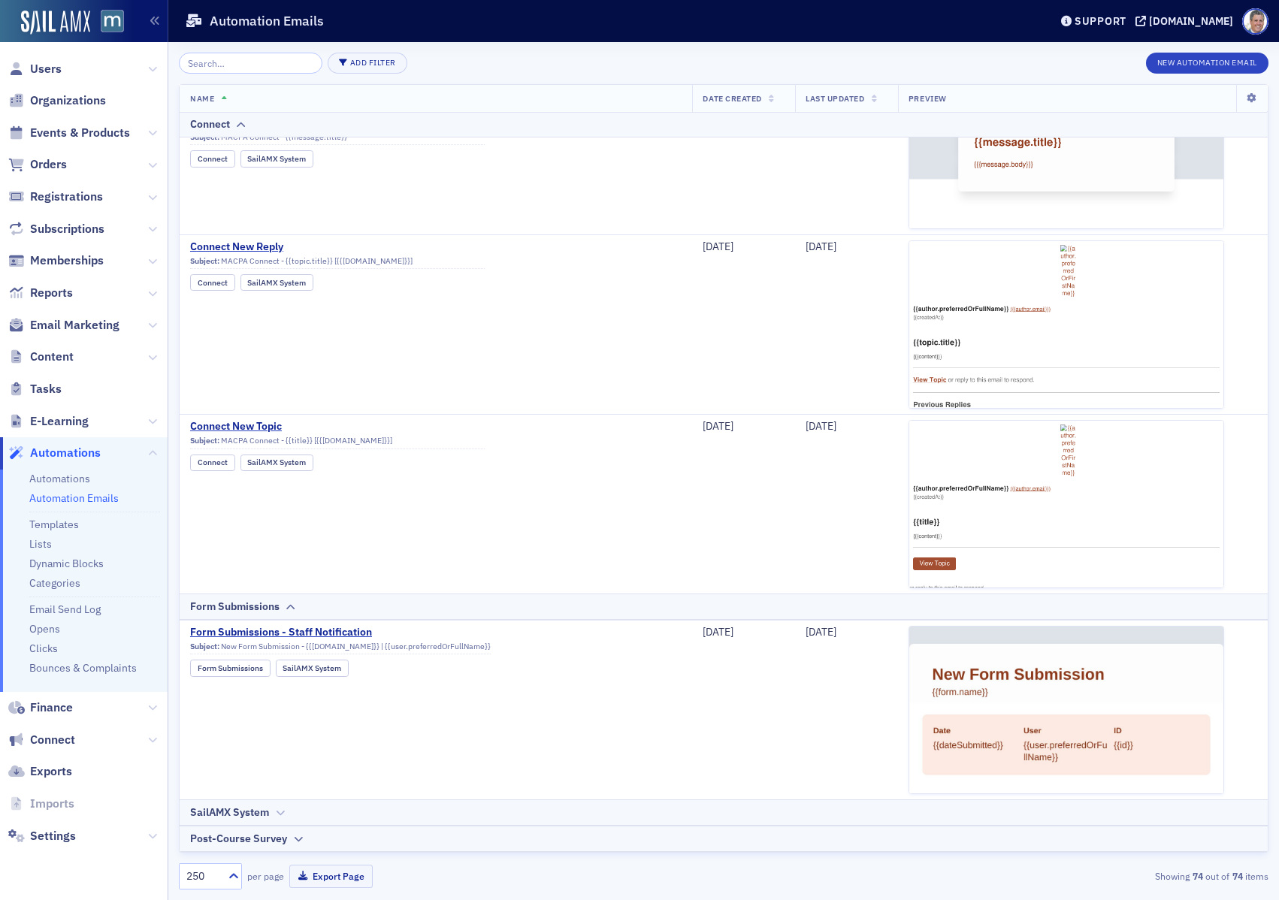
click at [212, 811] on div "SailAMX System" at bounding box center [229, 813] width 79 height 16
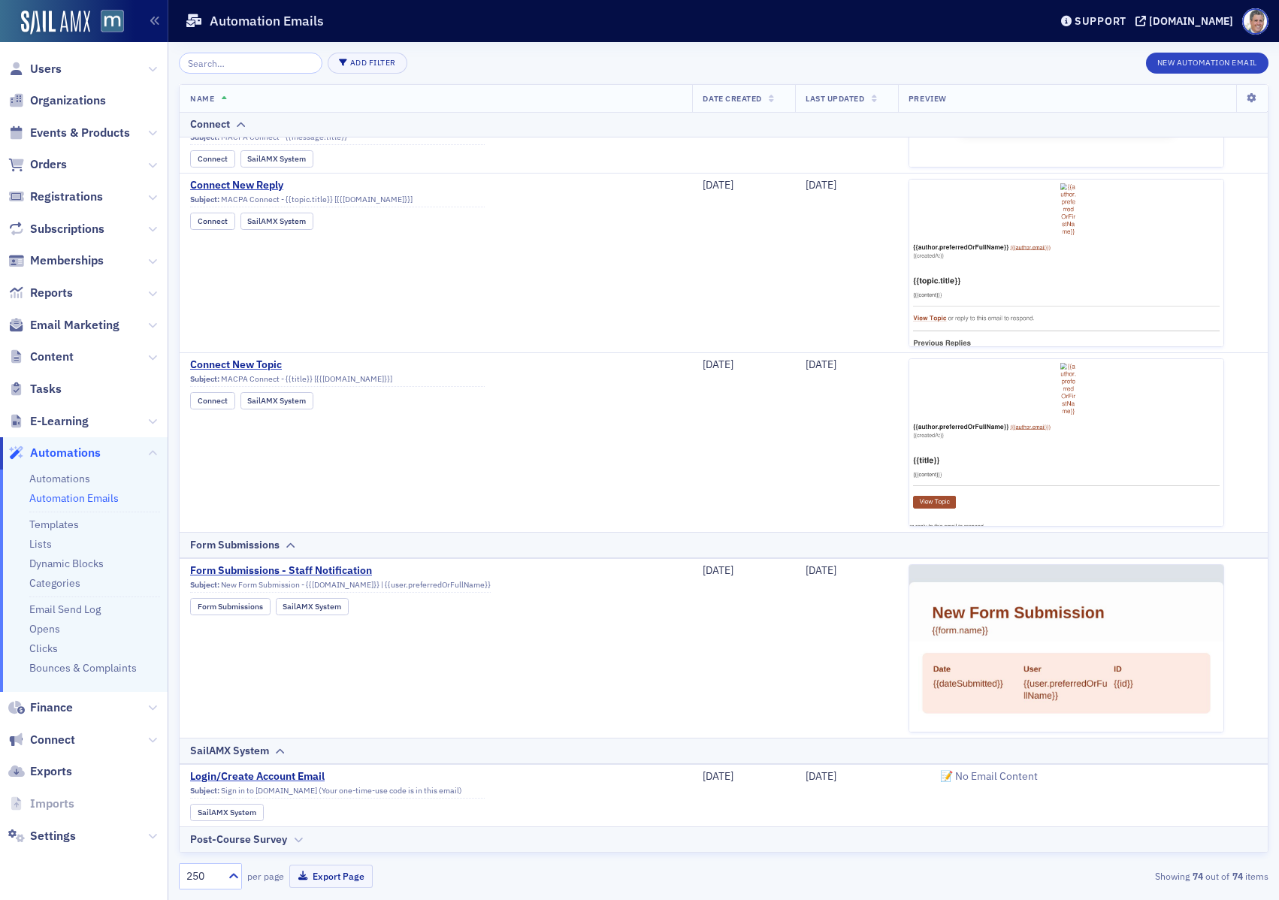
click at [216, 843] on div "Post-Course Survey" at bounding box center [238, 840] width 97 height 16
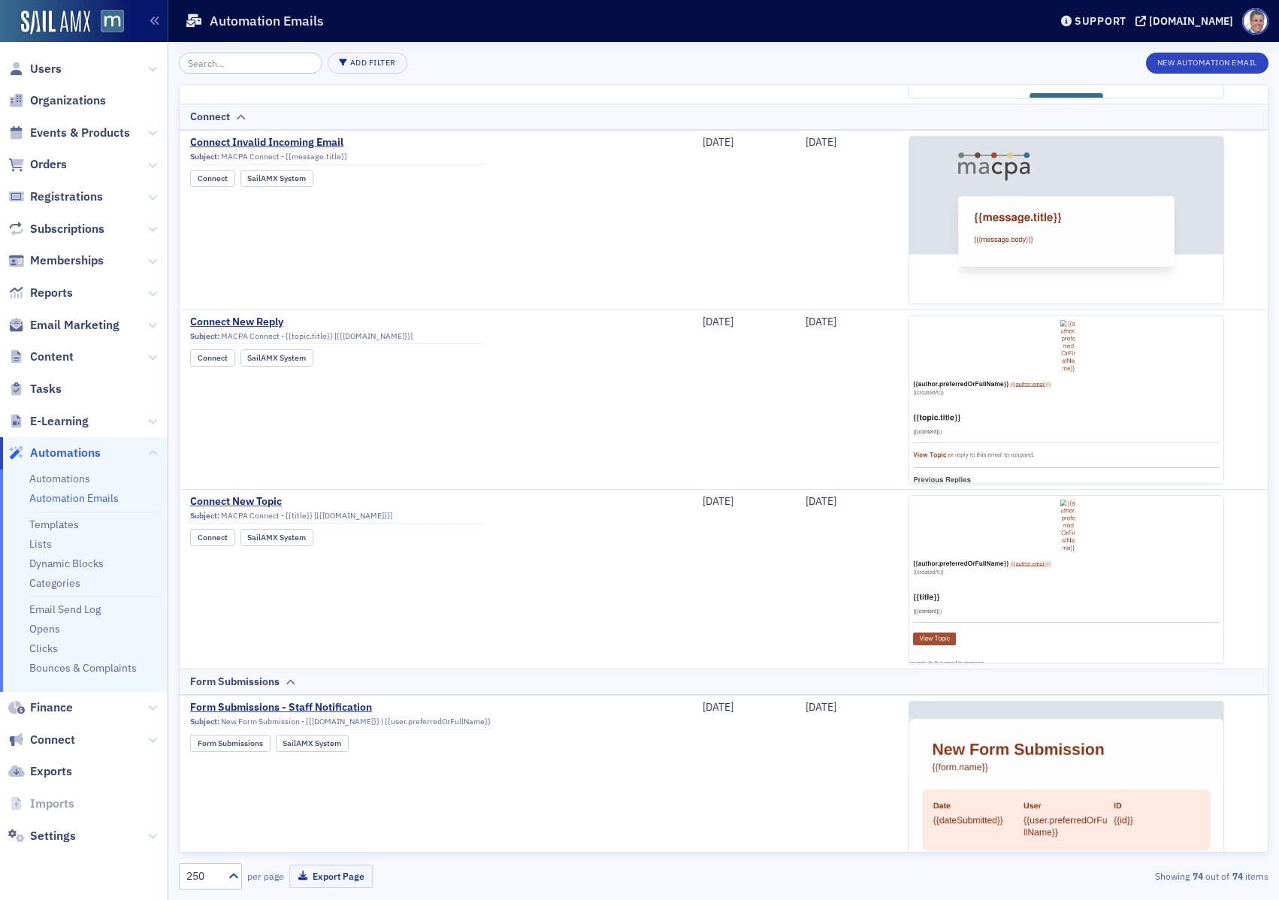
scroll to position [12800, 0]
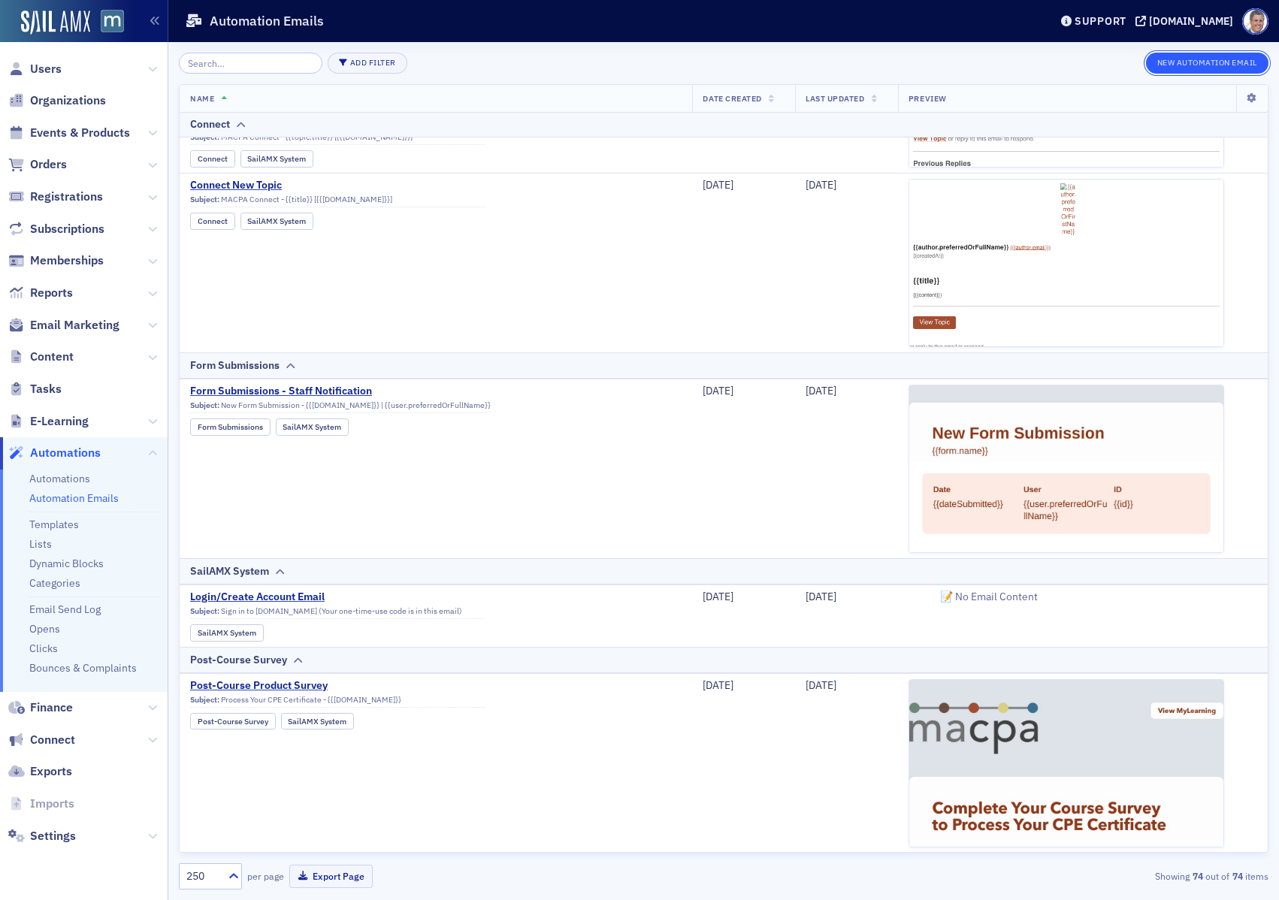
click at [1195, 63] on button "New Automation Email" at bounding box center [1207, 63] width 123 height 21
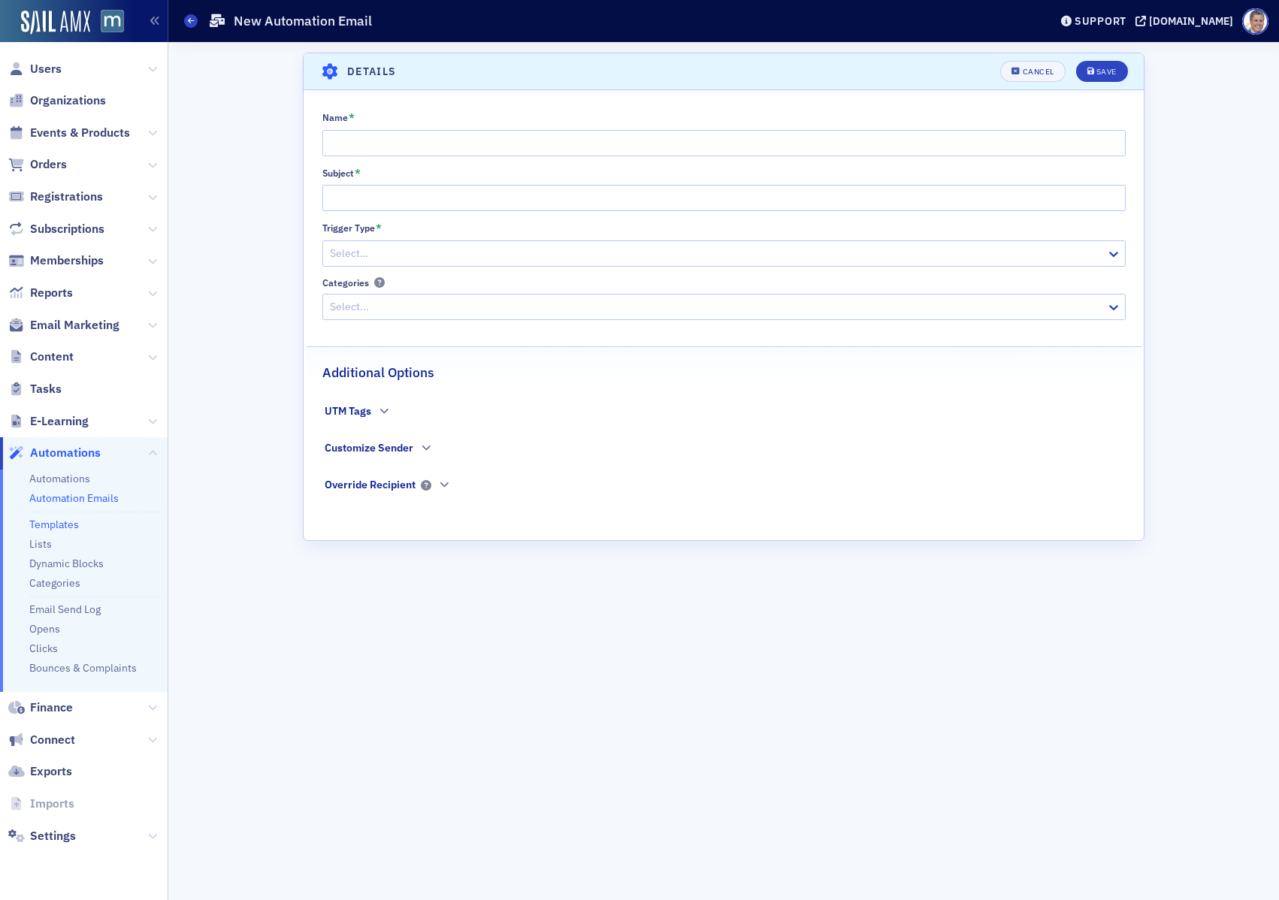
click at [52, 522] on link "Templates" at bounding box center [54, 525] width 50 height 14
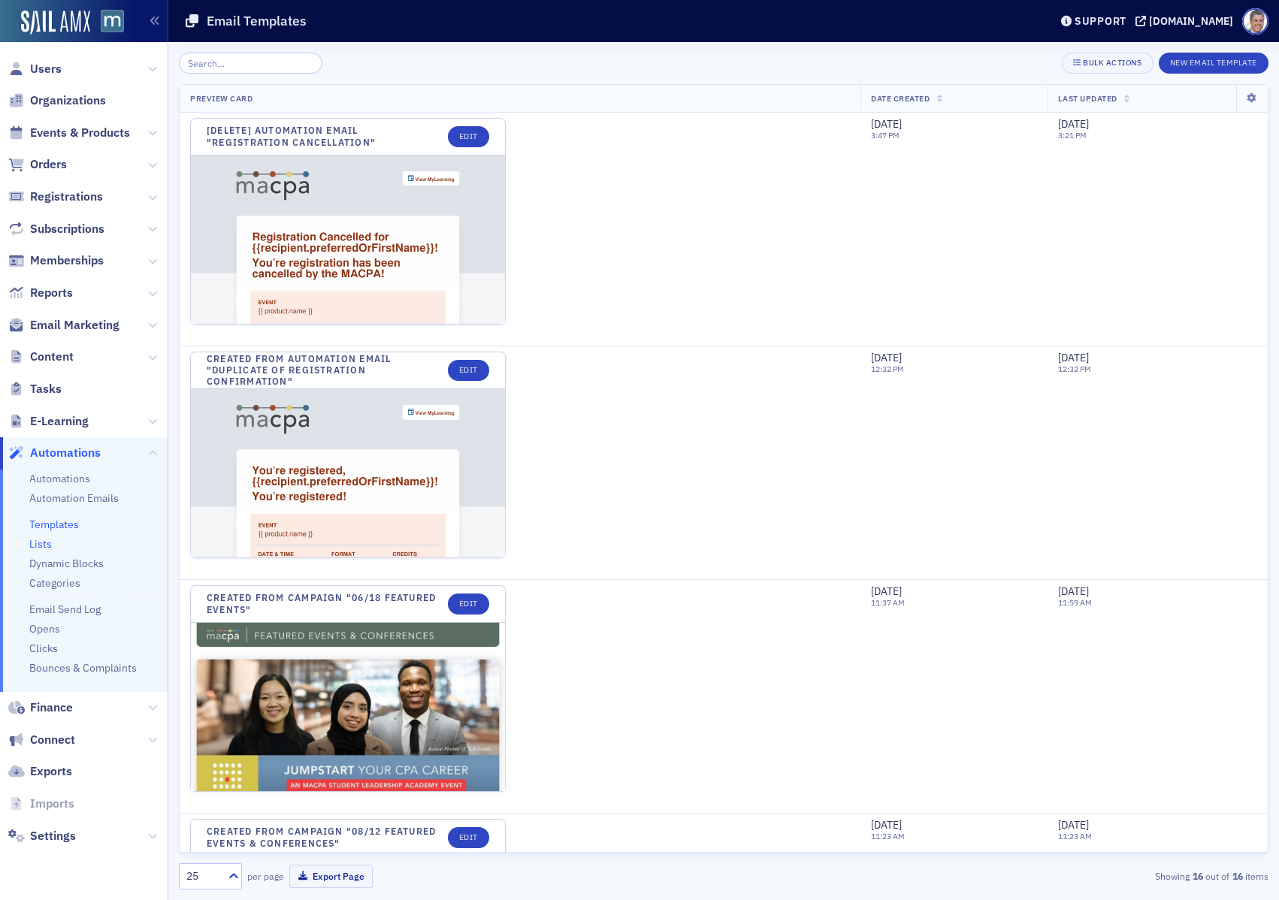
click at [44, 547] on link "Lists" at bounding box center [40, 544] width 23 height 14
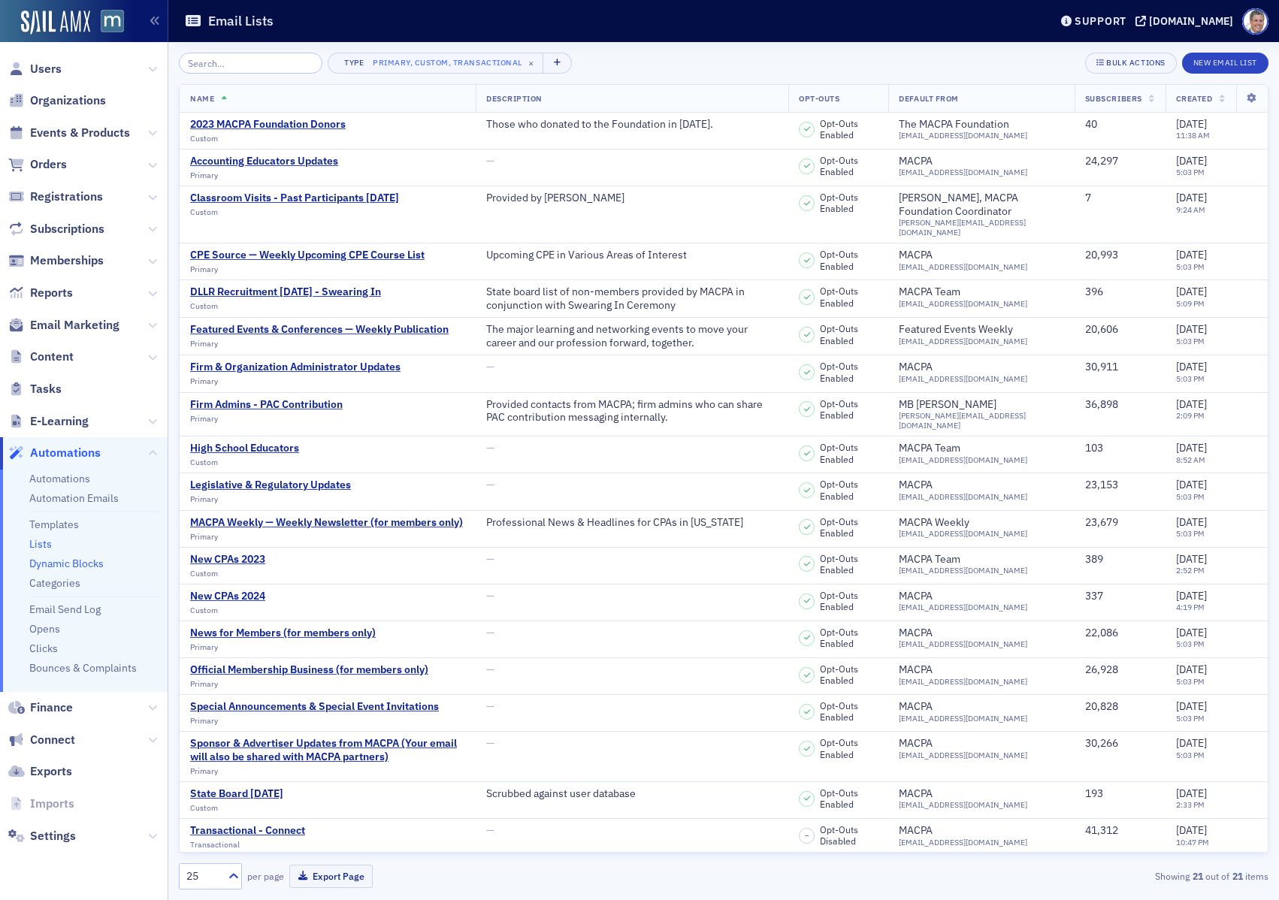
click at [51, 562] on link "Dynamic Blocks" at bounding box center [66, 564] width 74 height 14
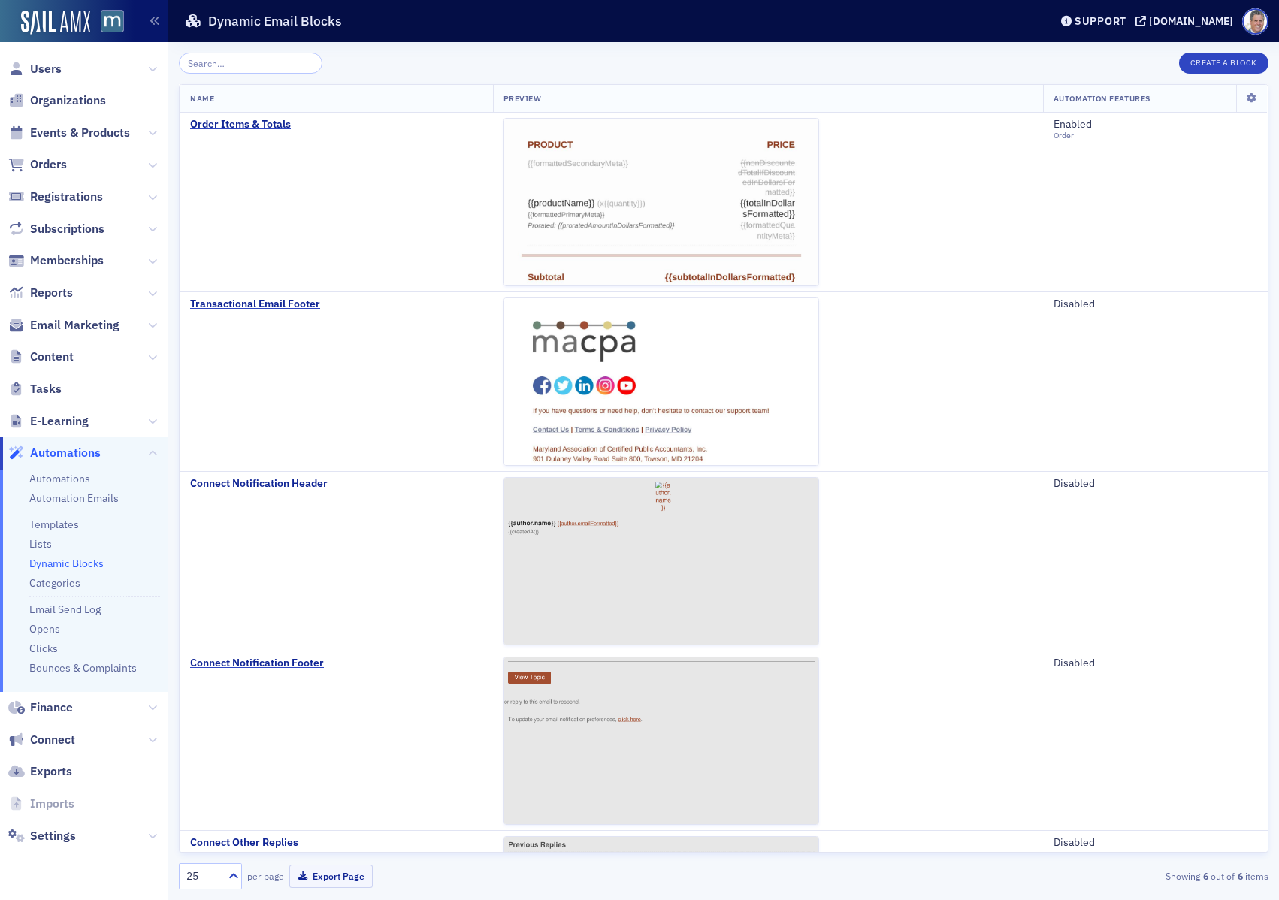
scroll to position [337, 0]
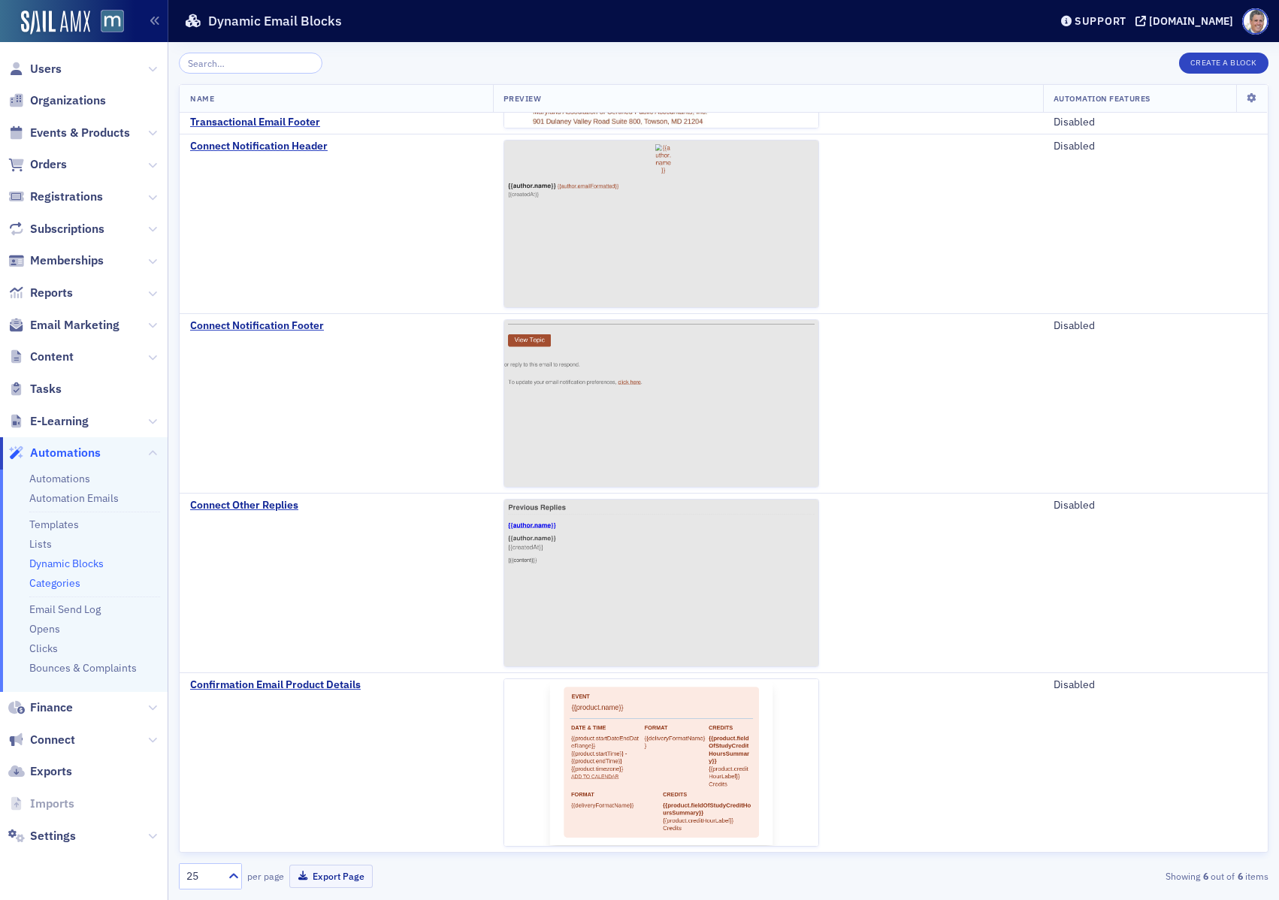
click at [71, 585] on link "Categories" at bounding box center [54, 583] width 51 height 14
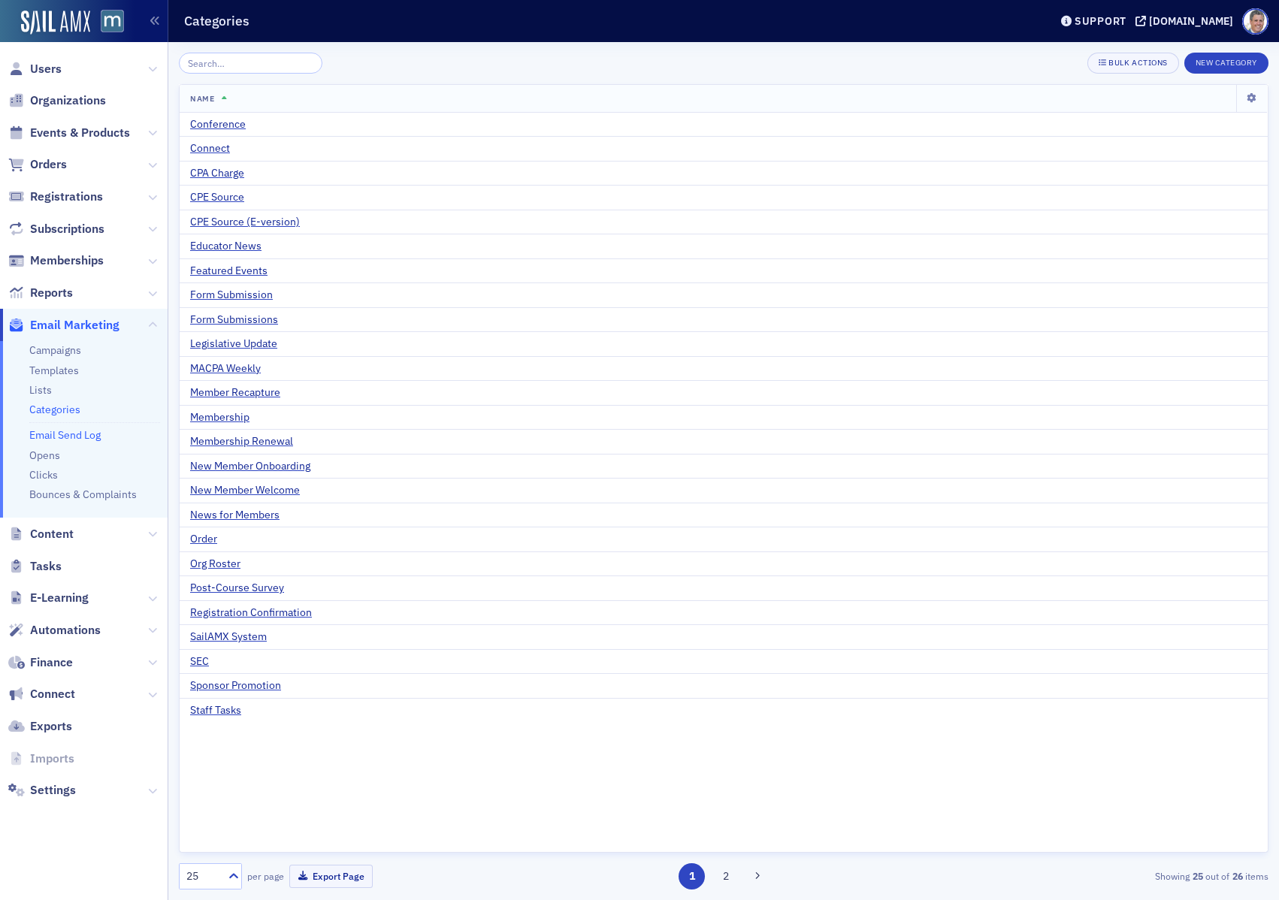
click at [83, 434] on link "Email Send Log" at bounding box center [64, 435] width 71 height 14
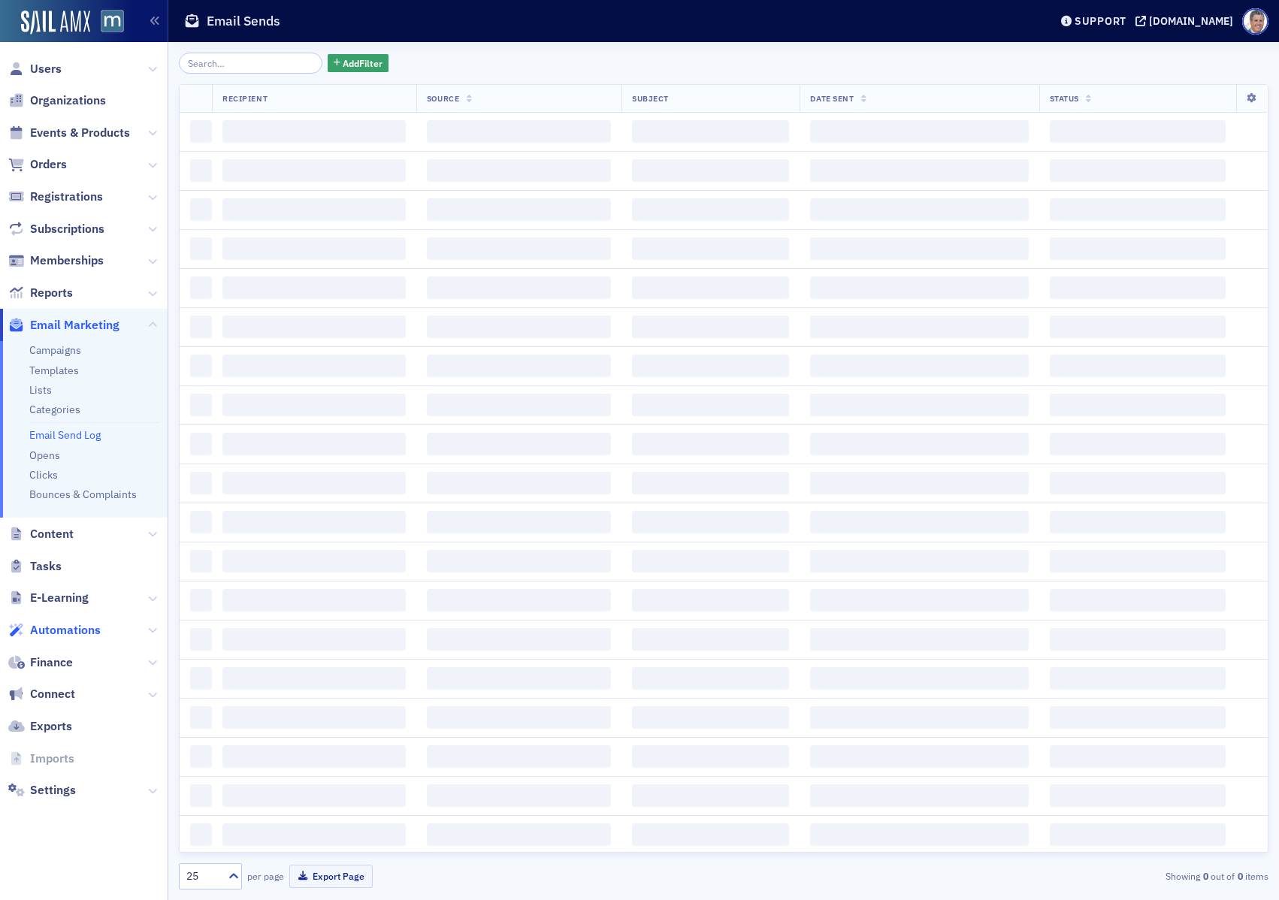
click at [89, 629] on span "Automations" at bounding box center [65, 630] width 71 height 17
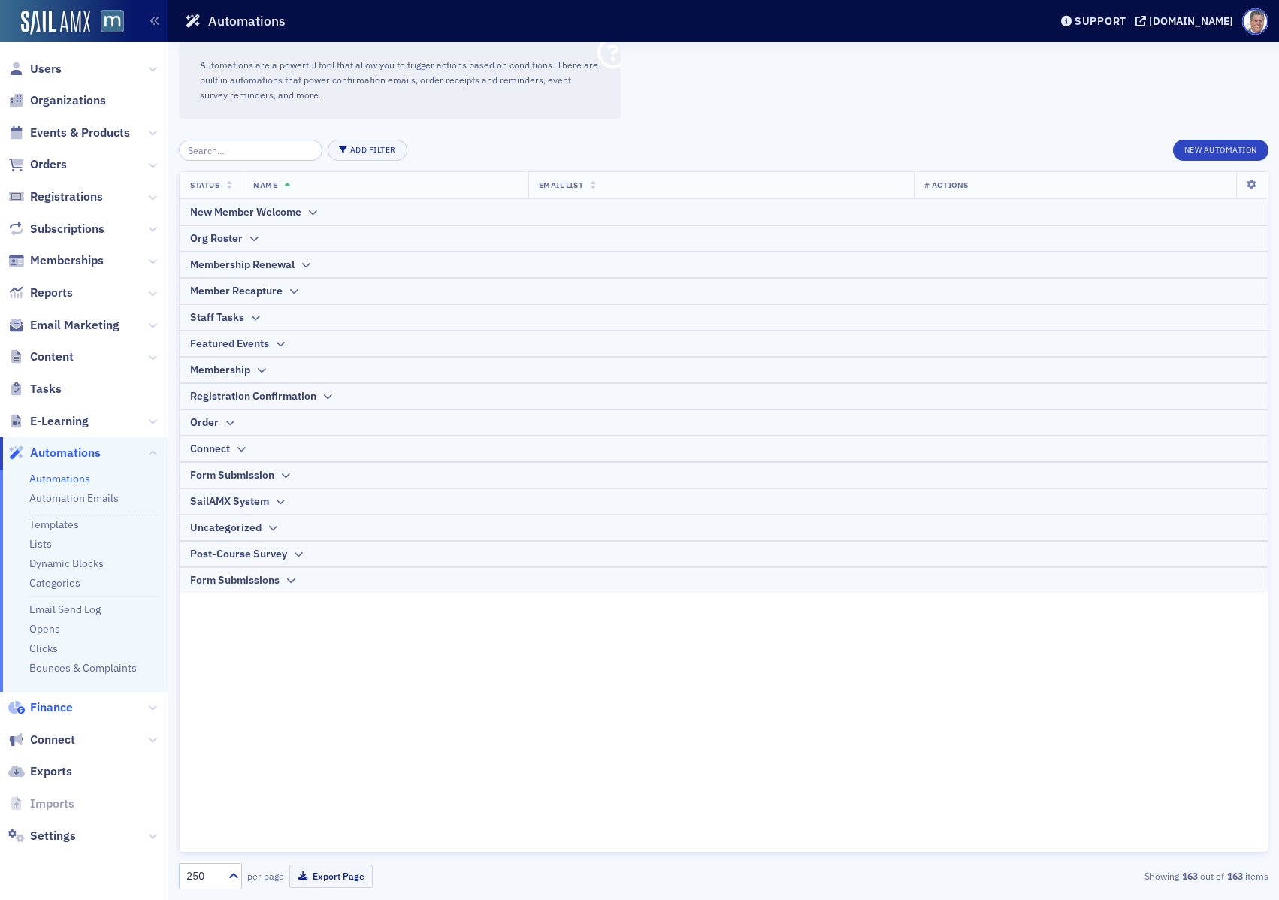
click at [69, 704] on span "Finance" at bounding box center [51, 708] width 43 height 17
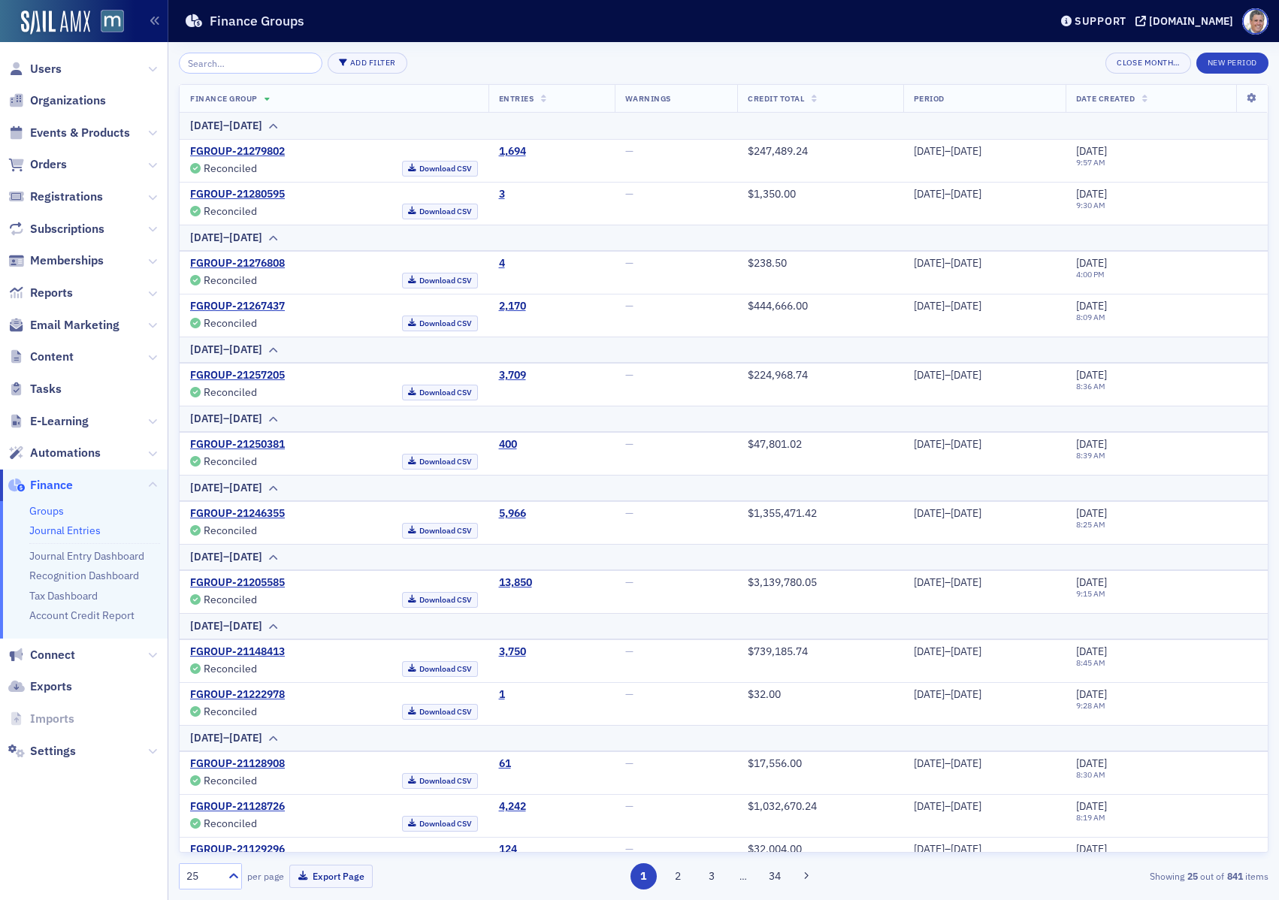
click at [70, 525] on link "Journal Entries" at bounding box center [64, 531] width 71 height 14
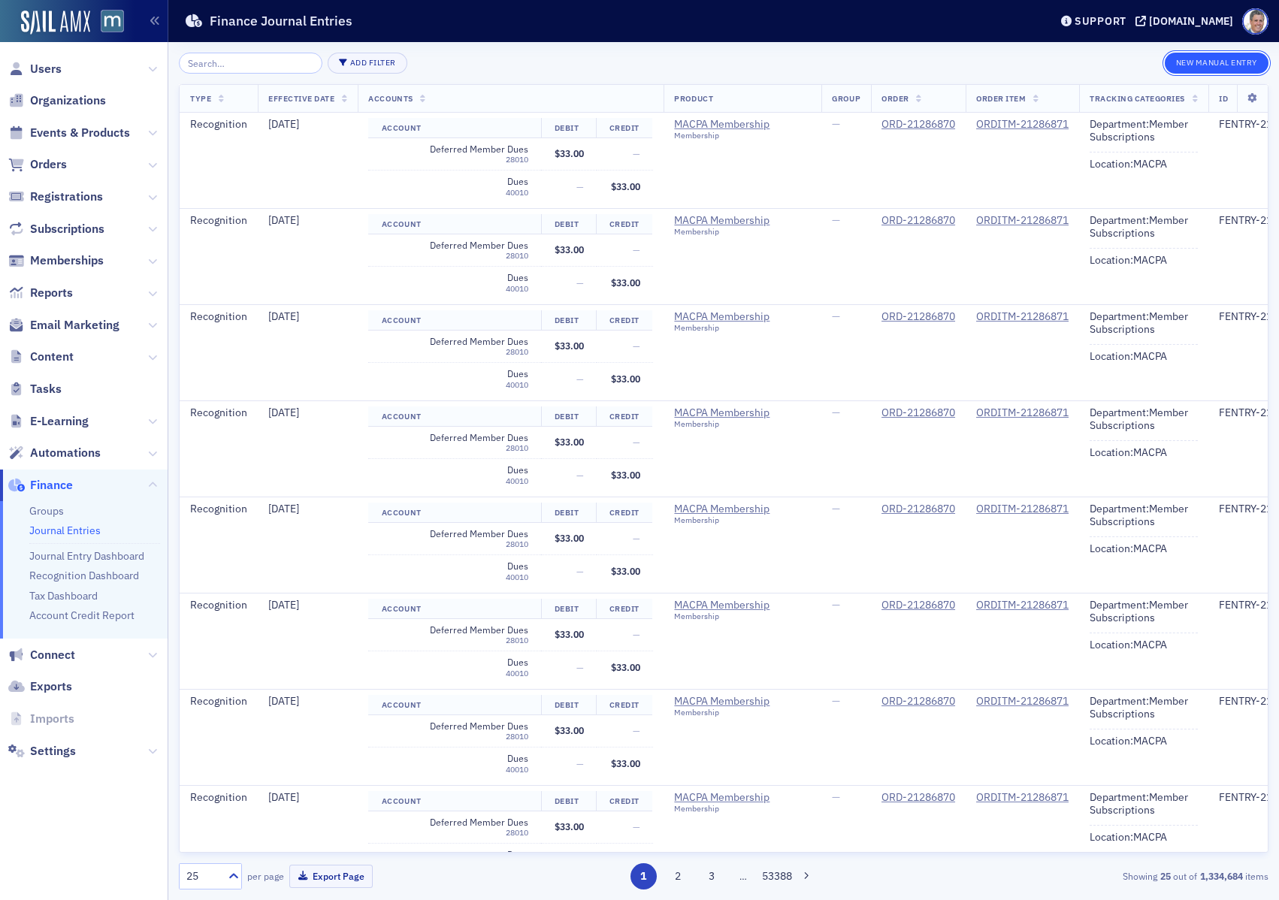
click at [1209, 61] on button "New Manual Entry" at bounding box center [1217, 63] width 104 height 21
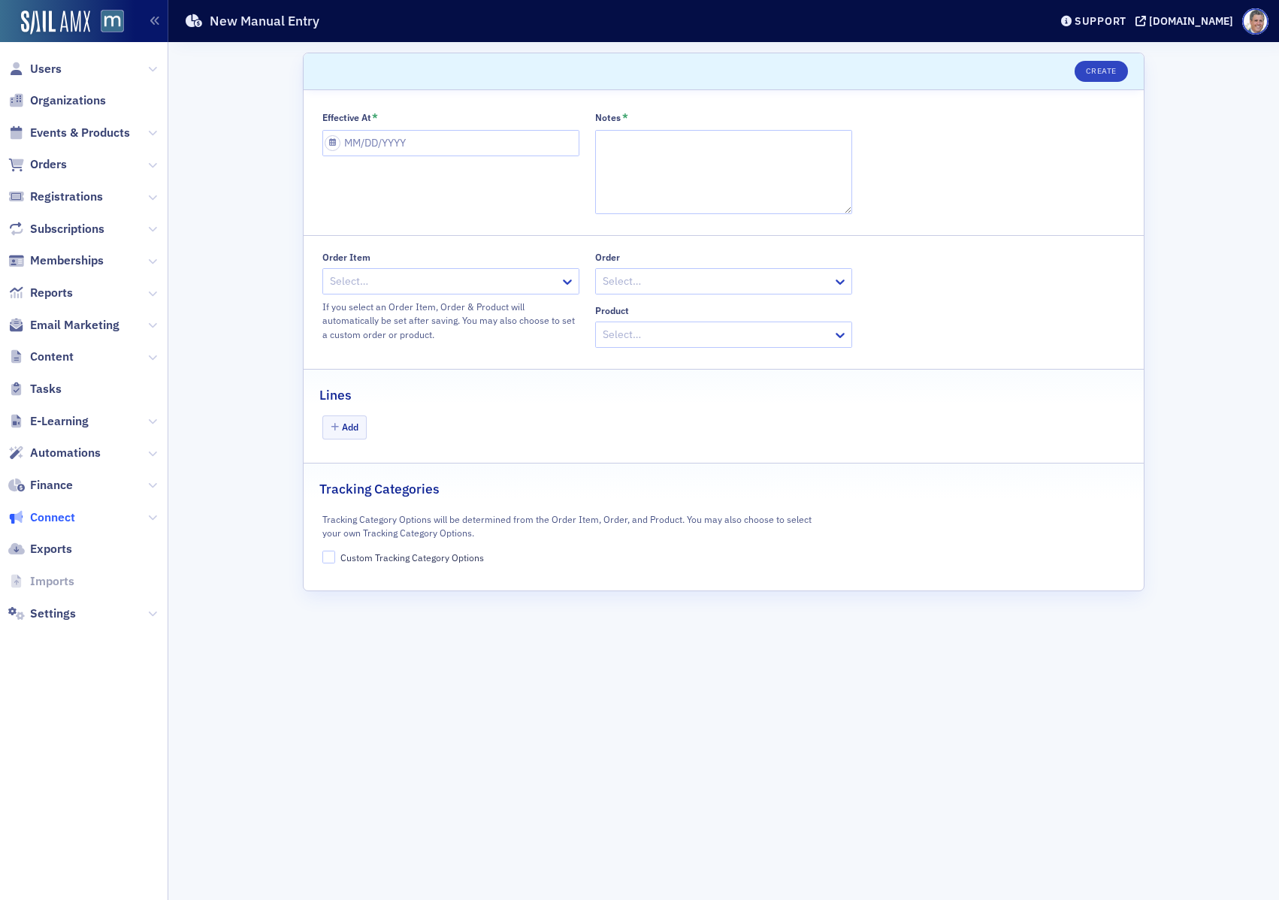
click at [45, 515] on span "Connect" at bounding box center [52, 517] width 45 height 17
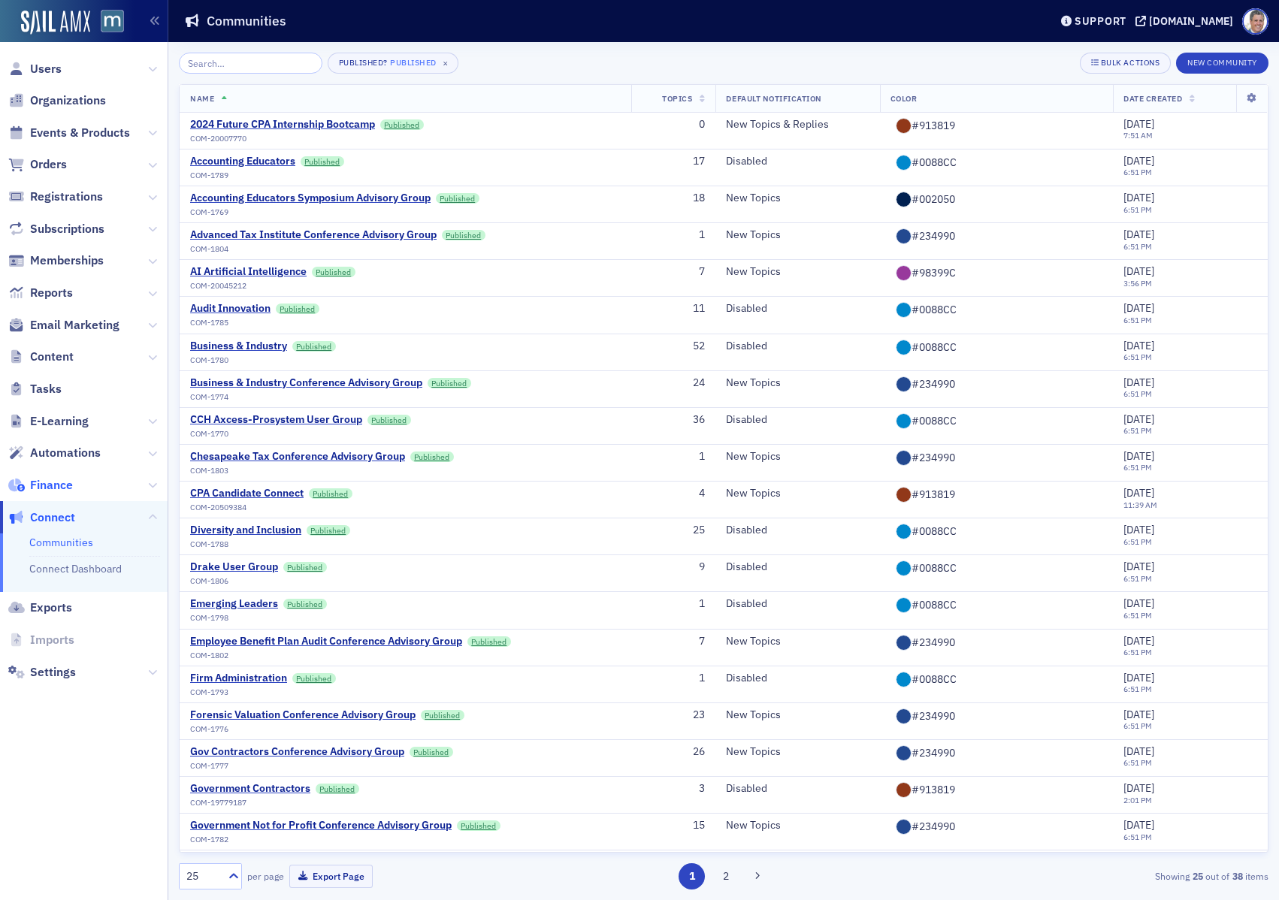
click at [56, 486] on span "Finance" at bounding box center [51, 485] width 43 height 17
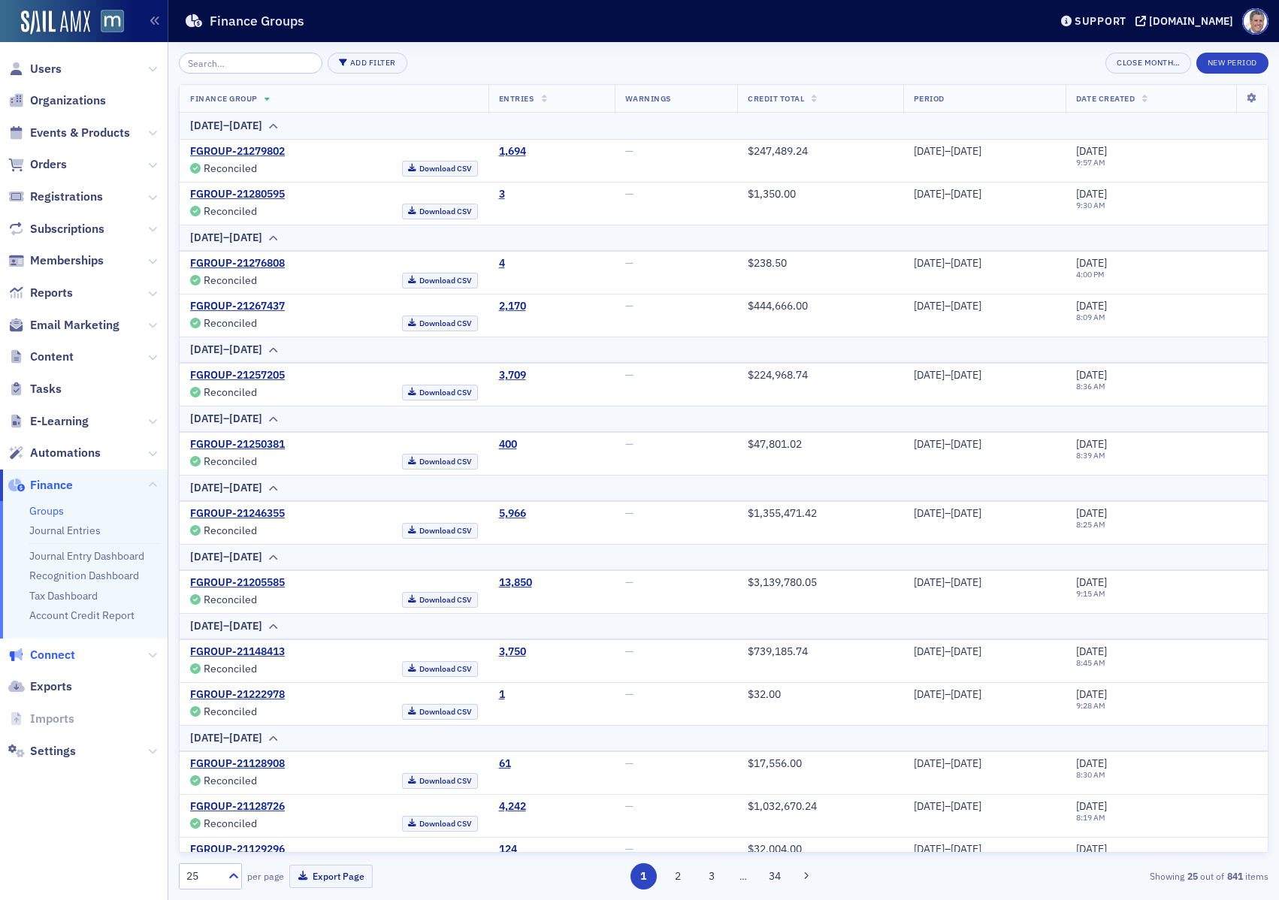
click at [49, 651] on span "Connect" at bounding box center [52, 655] width 45 height 17
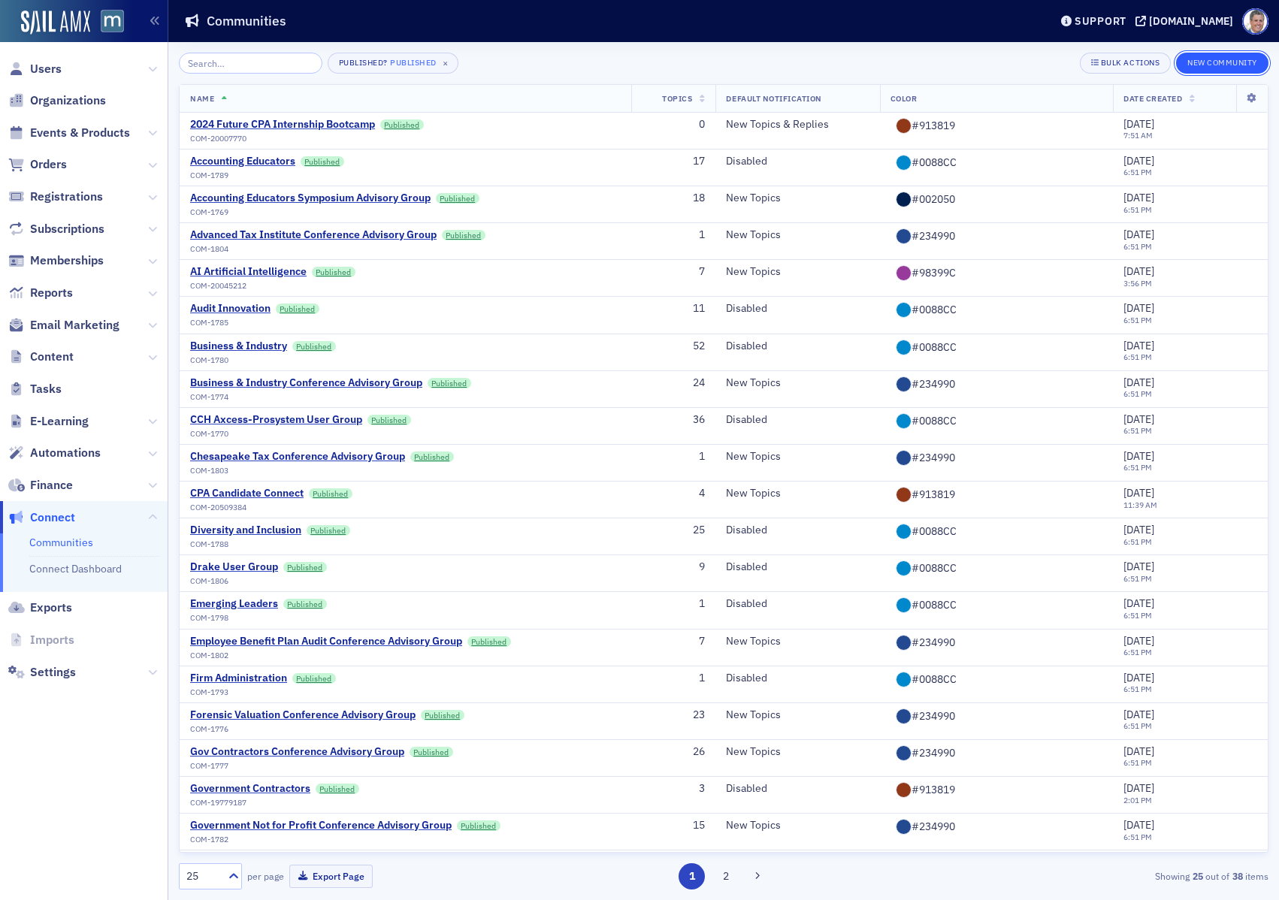
click at [1221, 56] on button "New Community" at bounding box center [1222, 63] width 92 height 21
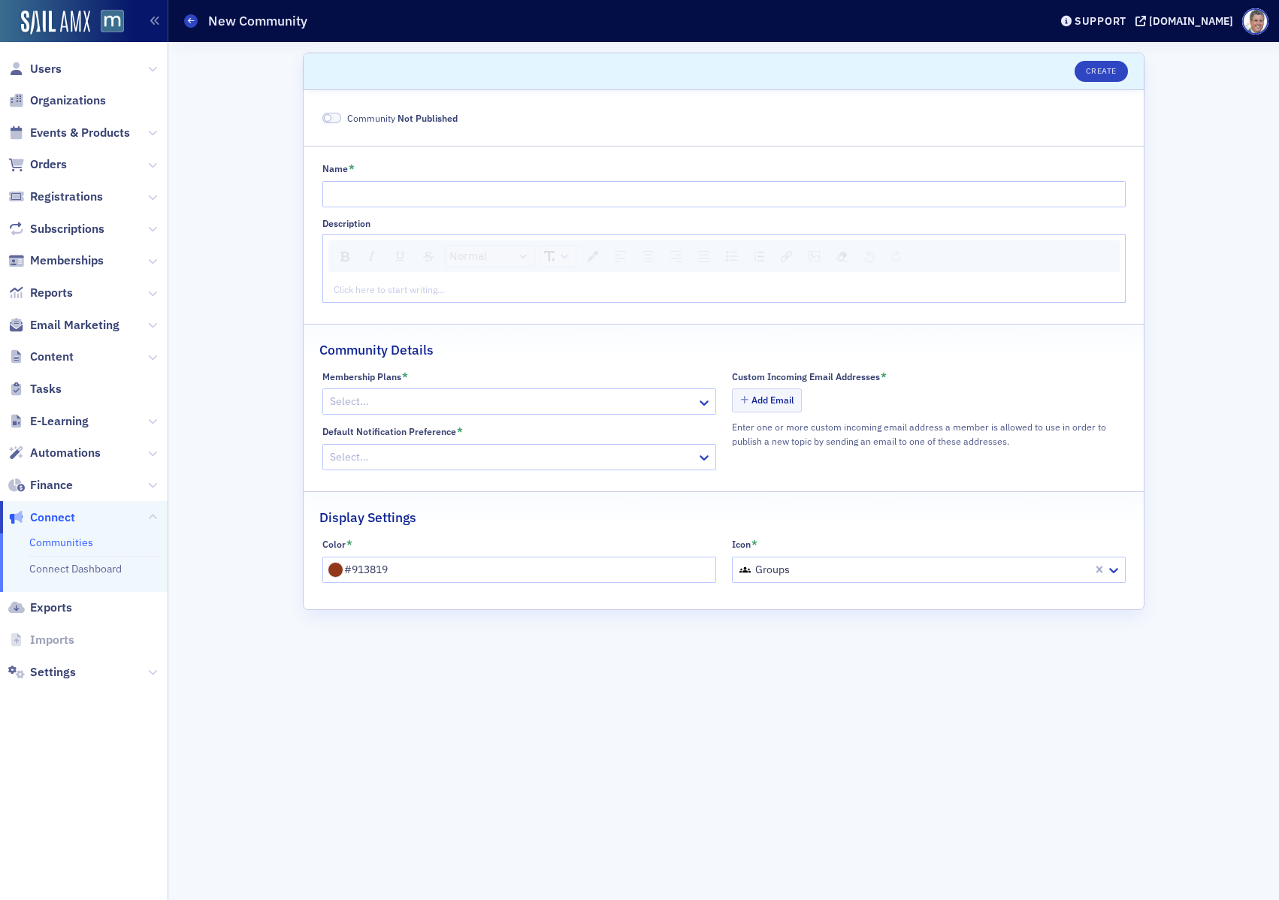
click at [82, 543] on link "Communities" at bounding box center [61, 543] width 64 height 14
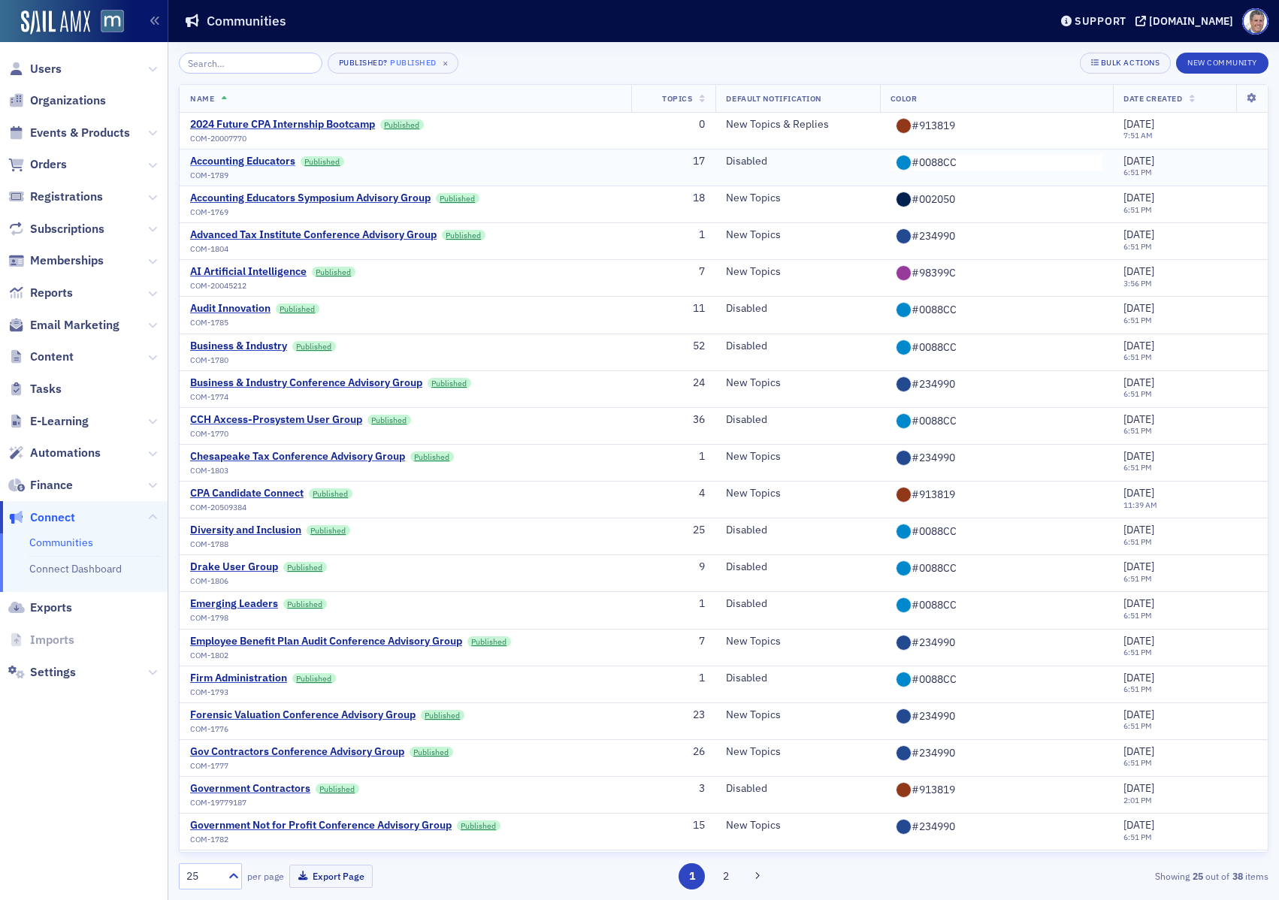
click at [278, 162] on div "Accounting Educators" at bounding box center [242, 162] width 105 height 14
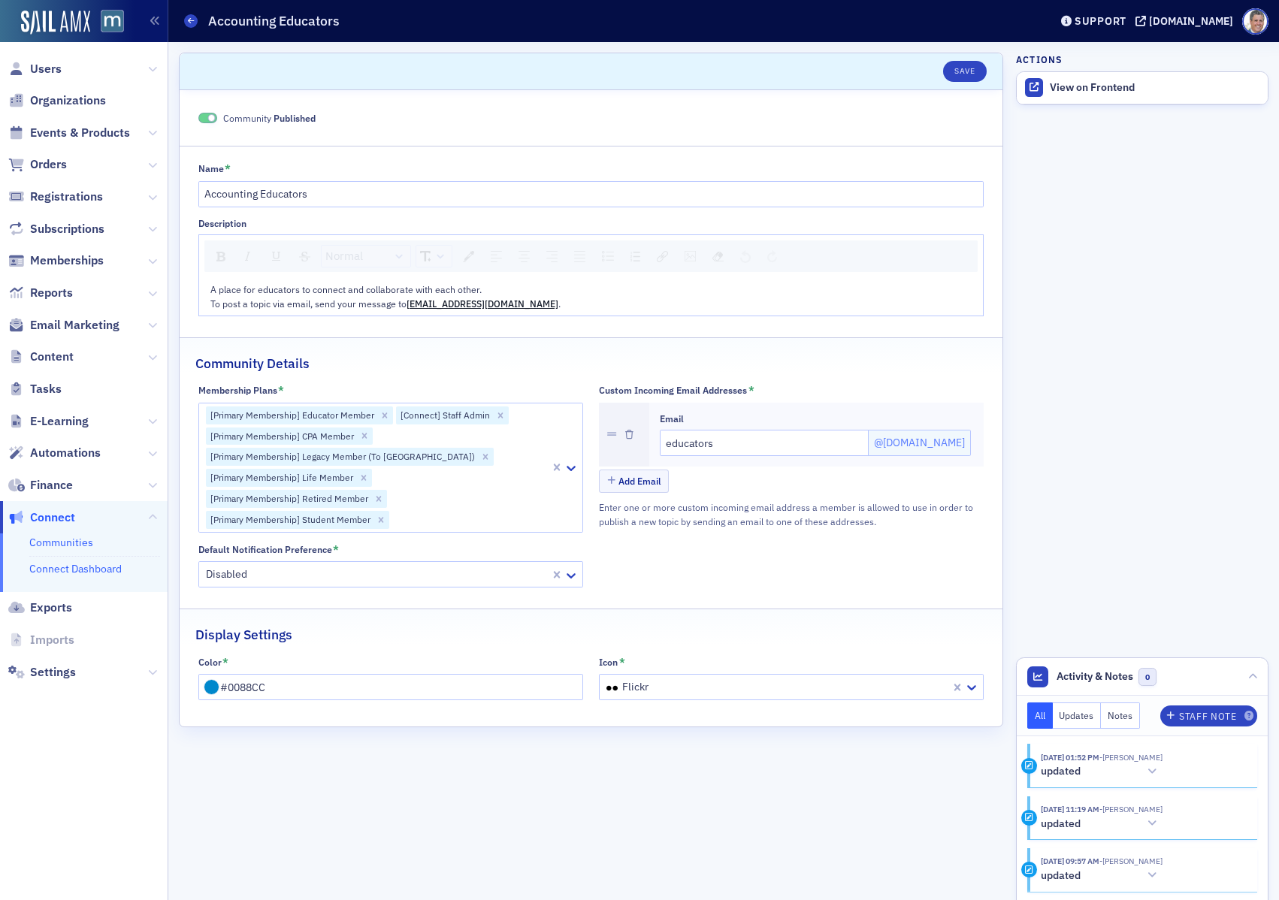
click at [72, 572] on link "Connect Dashboard" at bounding box center [75, 569] width 92 height 14
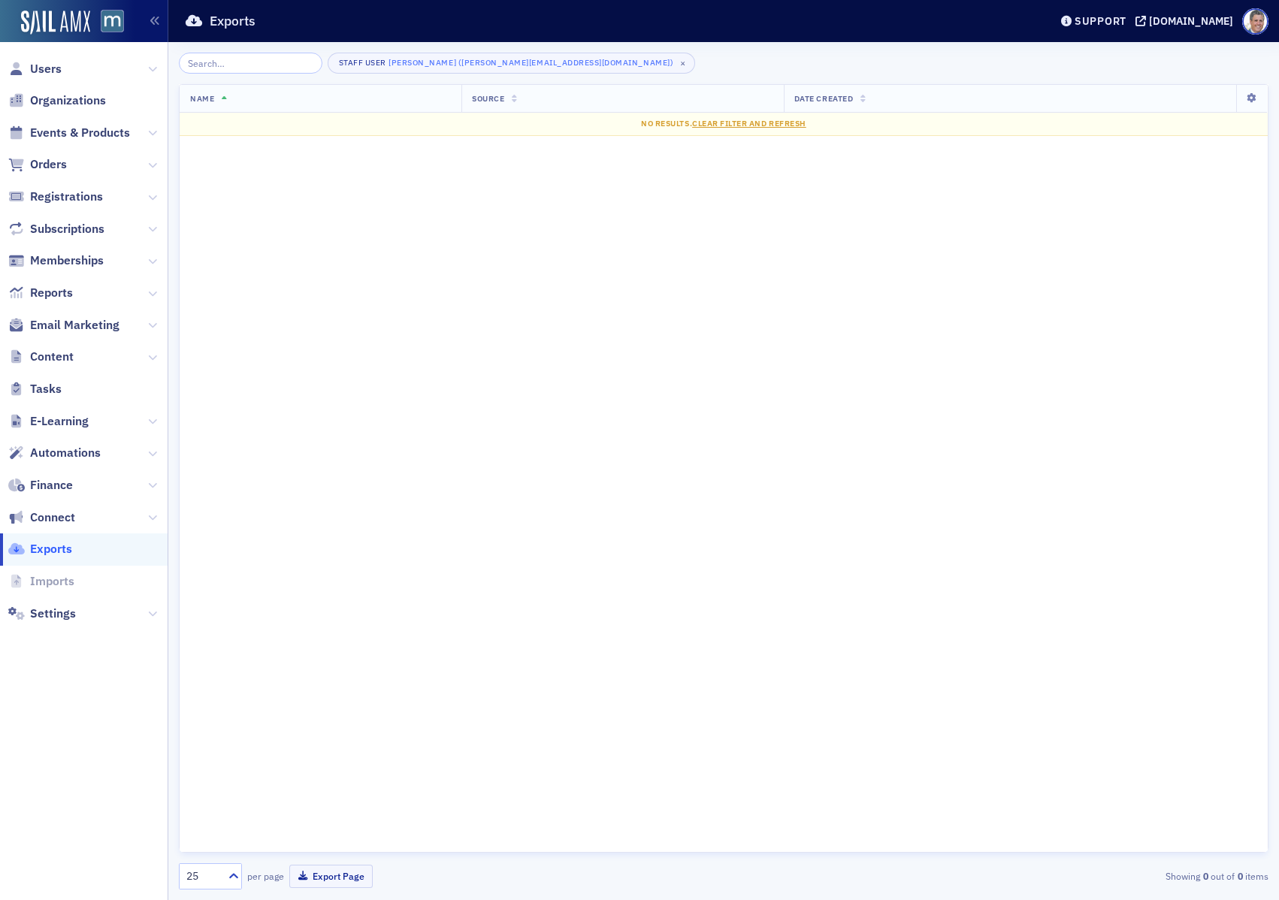
click at [41, 592] on span "Imports" at bounding box center [84, 582] width 168 height 32
click at [44, 620] on span "Settings" at bounding box center [53, 614] width 46 height 17
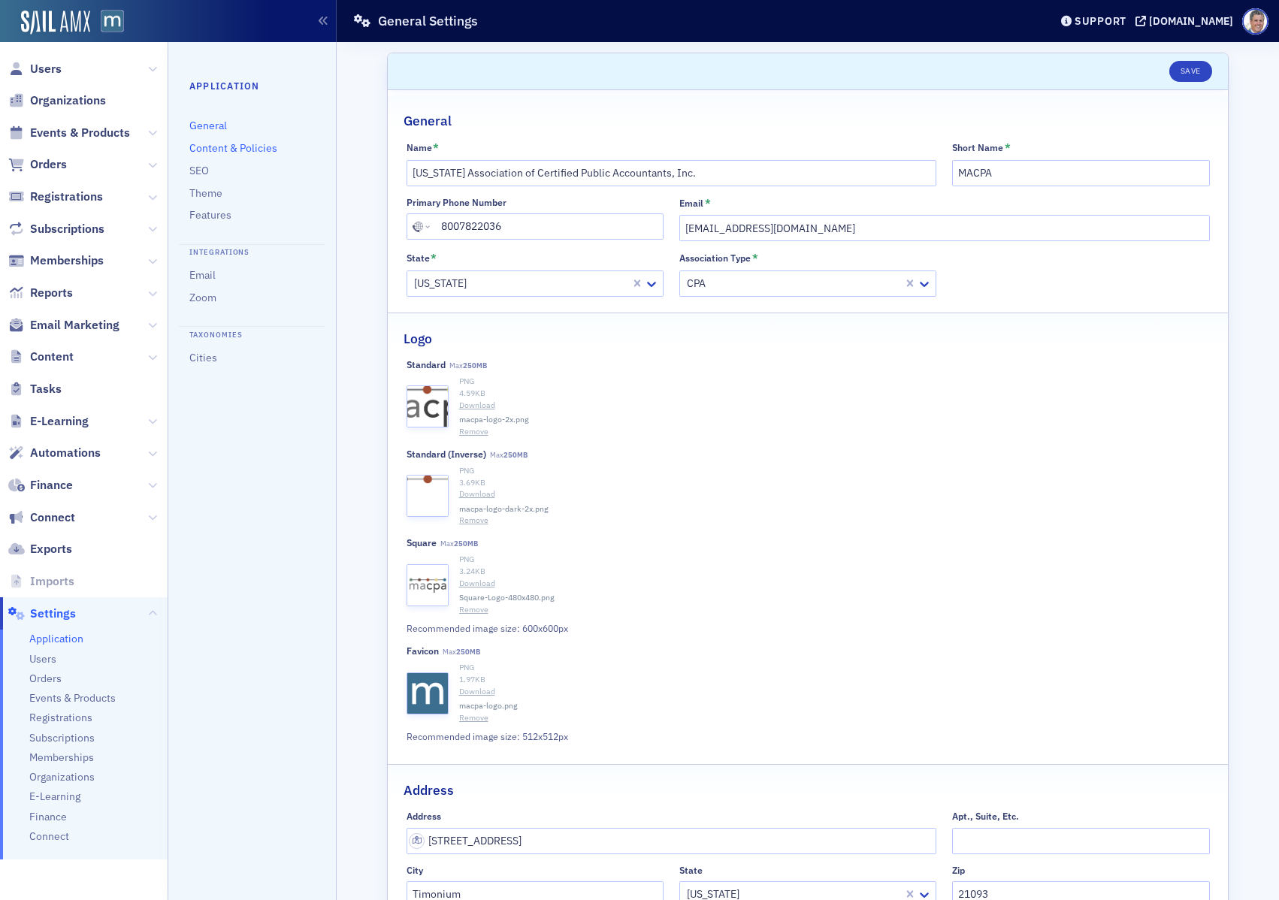
click at [232, 150] on link "Content & Policies" at bounding box center [233, 148] width 88 height 14
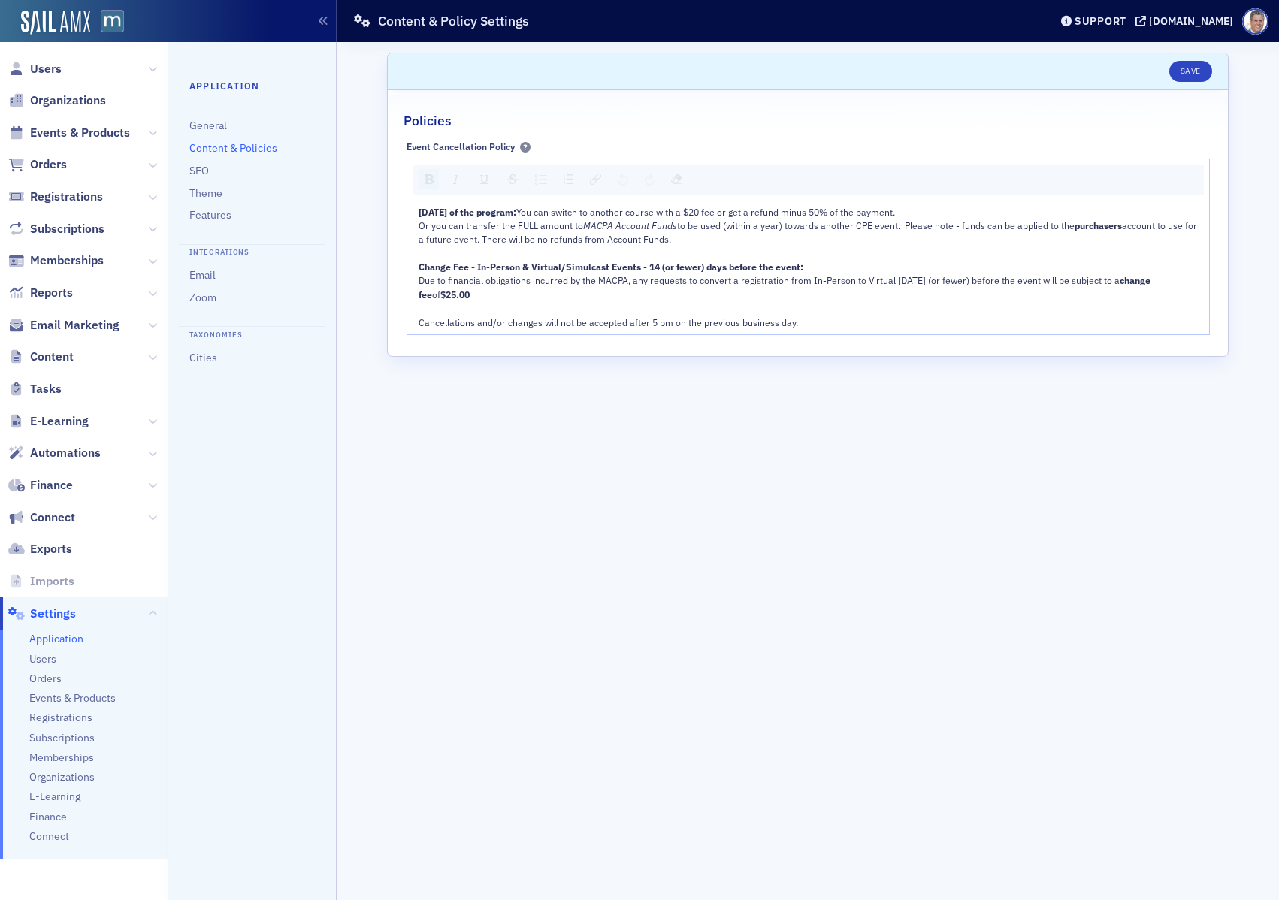
click at [211, 169] on li "SEO" at bounding box center [251, 171] width 125 height 14
click at [194, 170] on link "SEO" at bounding box center [199, 171] width 20 height 14
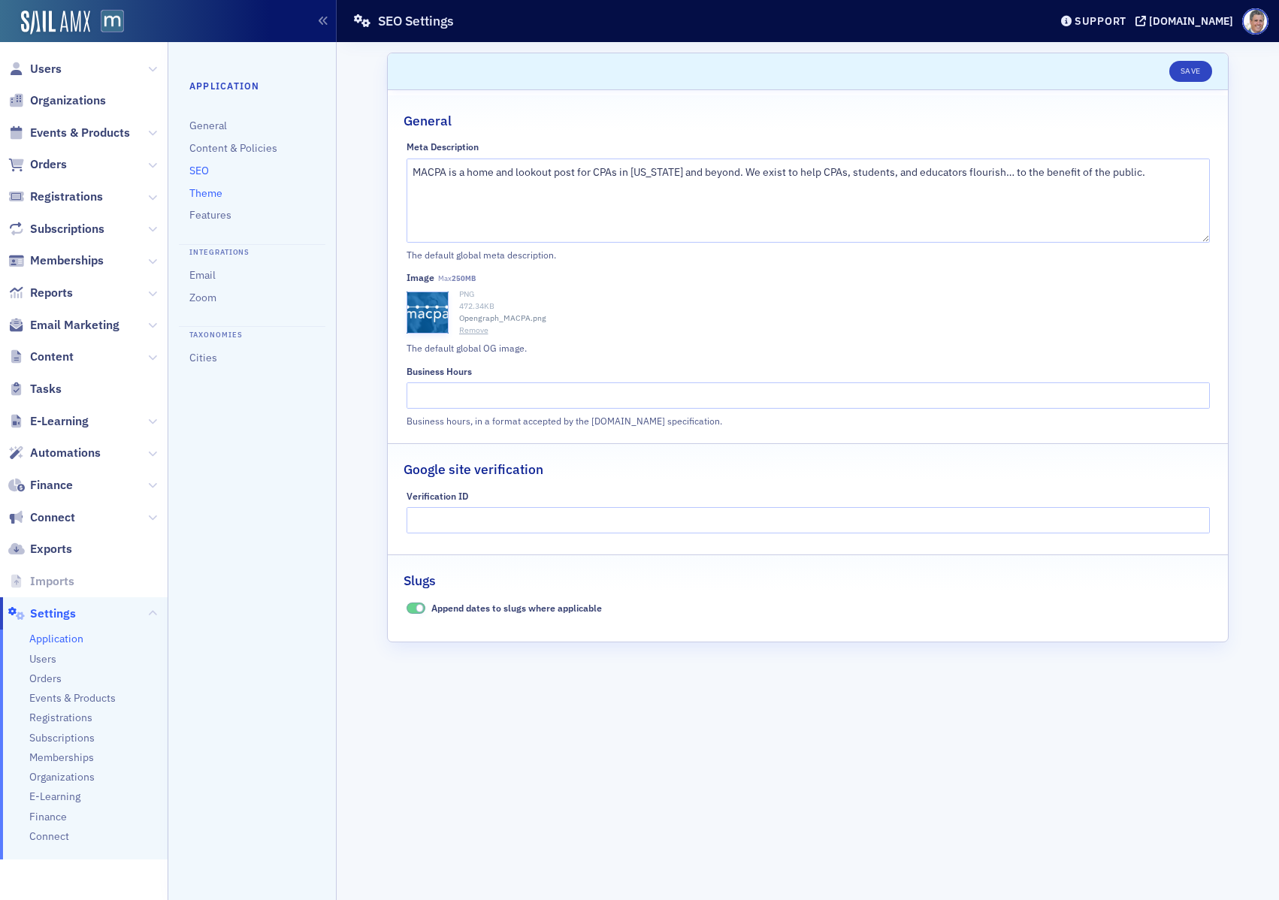
click at [210, 192] on link "Theme" at bounding box center [205, 193] width 33 height 14
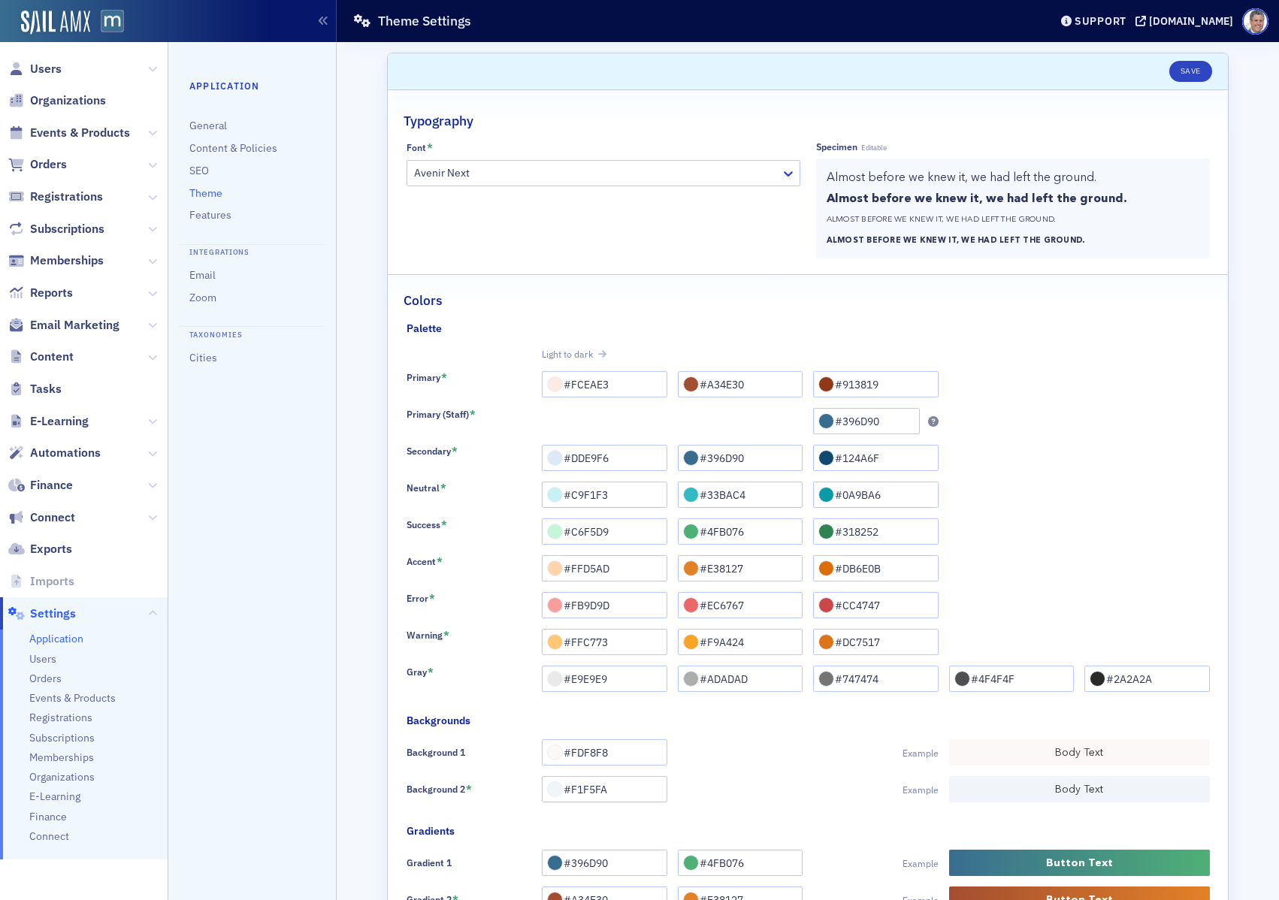
scroll to position [77, 0]
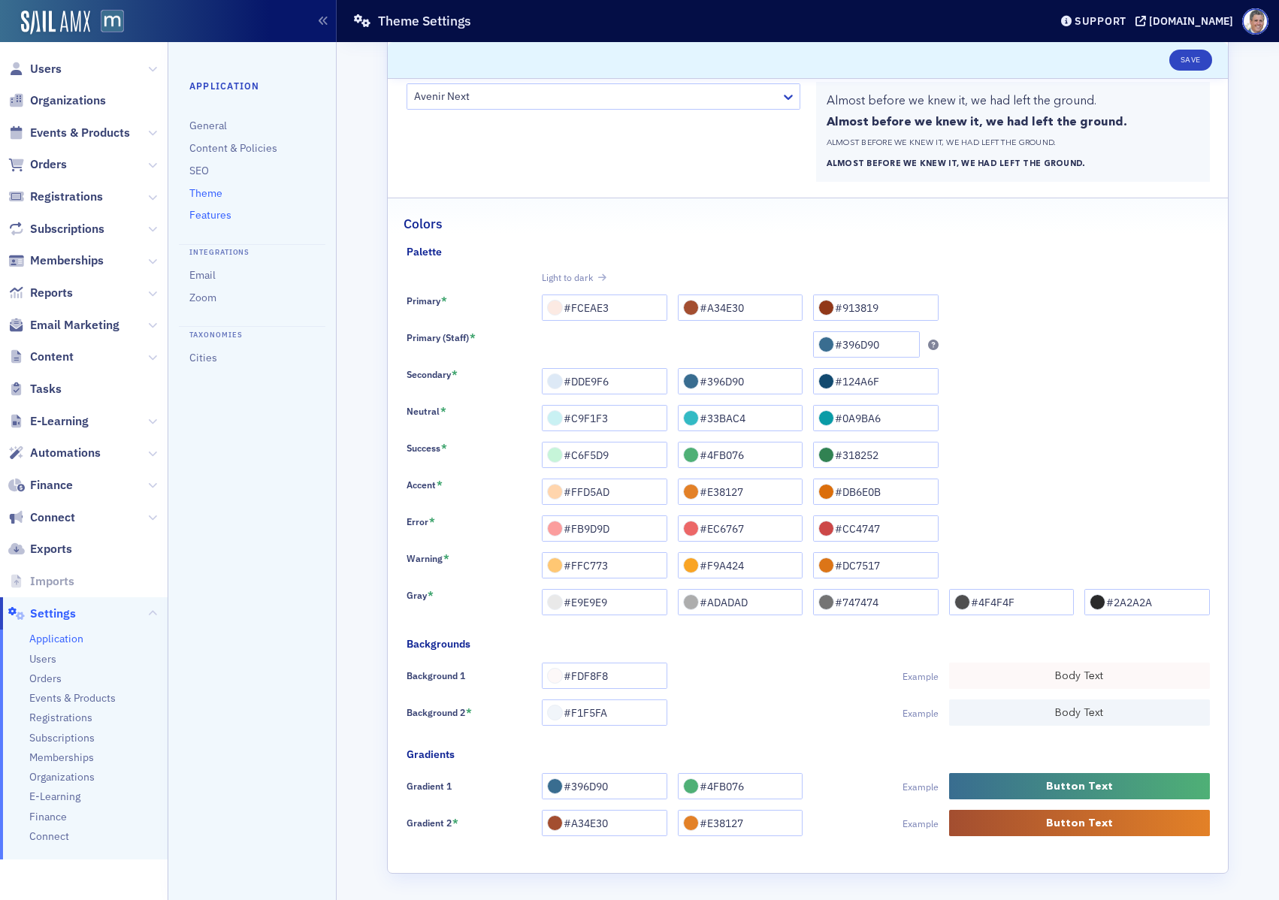
click at [207, 218] on link "Features" at bounding box center [210, 215] width 42 height 14
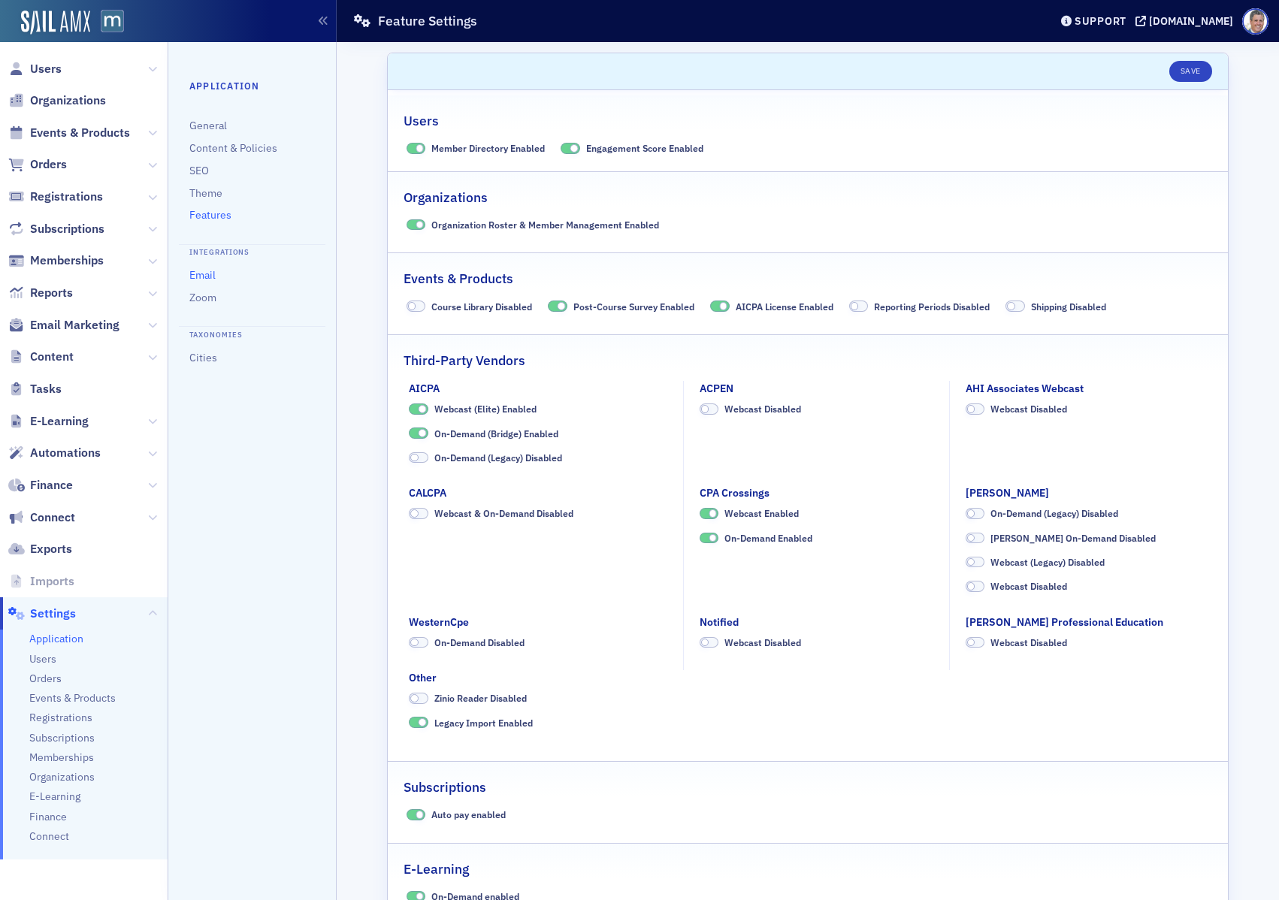
click at [209, 277] on link "Email" at bounding box center [202, 275] width 26 height 14
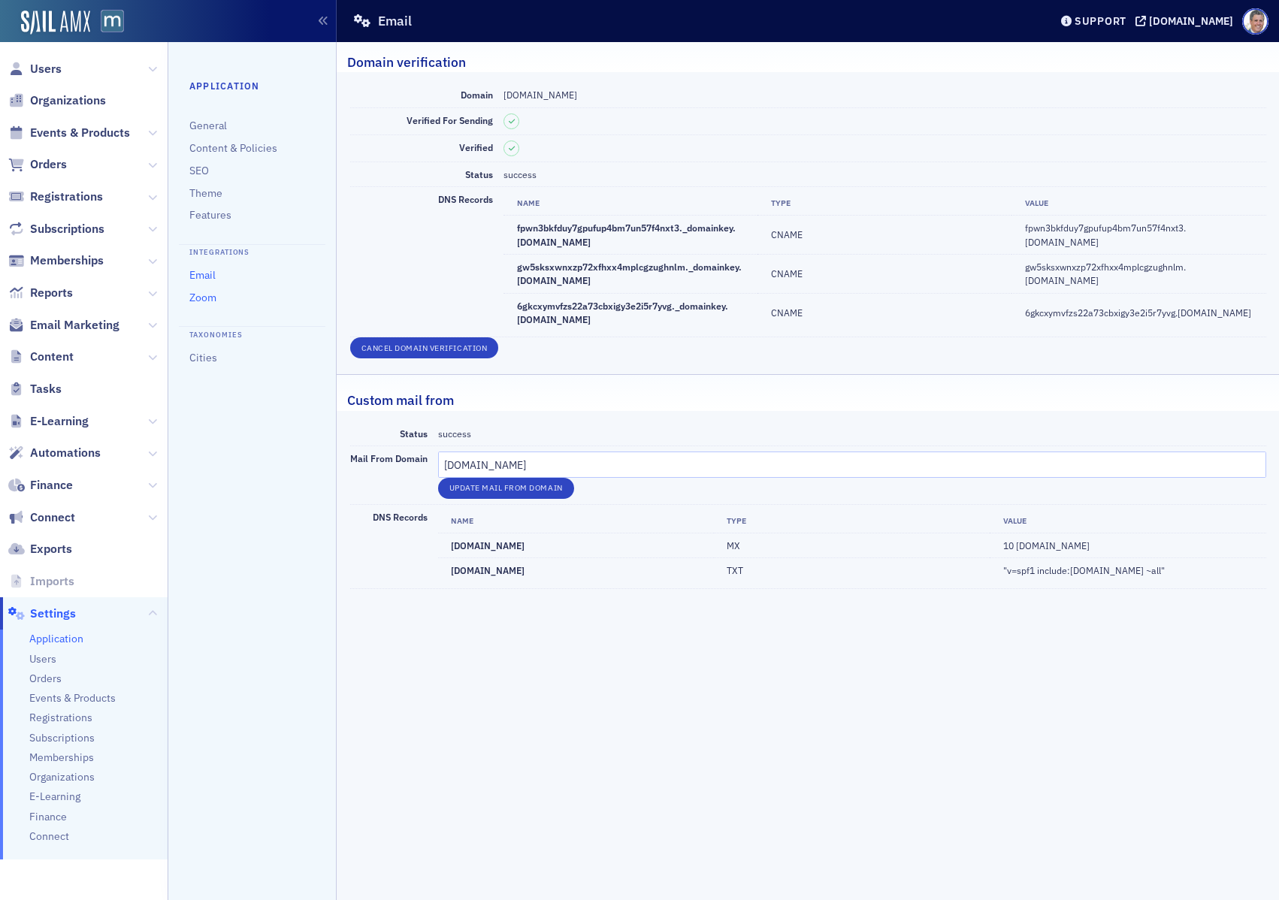
click at [209, 295] on link "Zoom" at bounding box center [202, 298] width 27 height 14
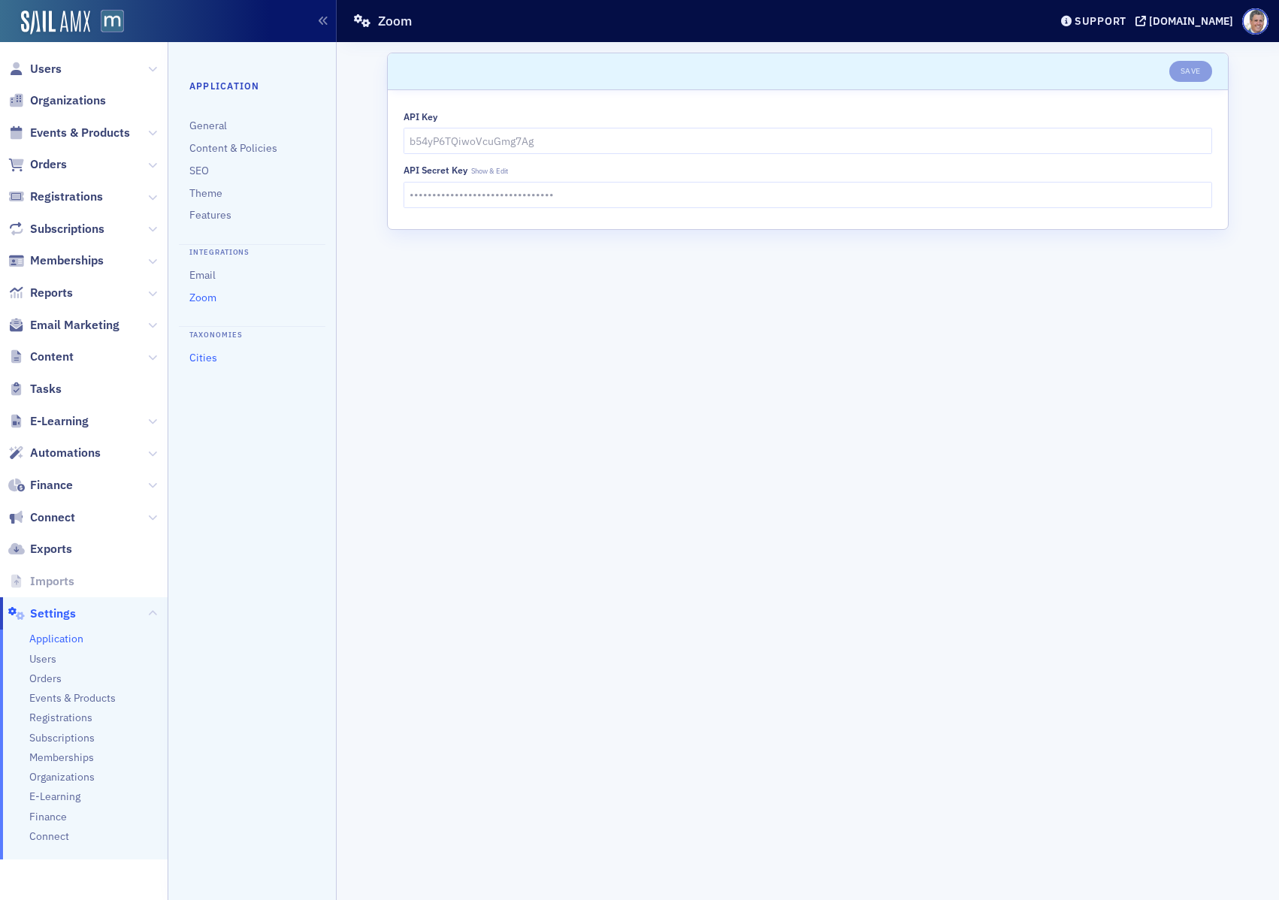
click at [203, 354] on link "Cities" at bounding box center [203, 358] width 28 height 14
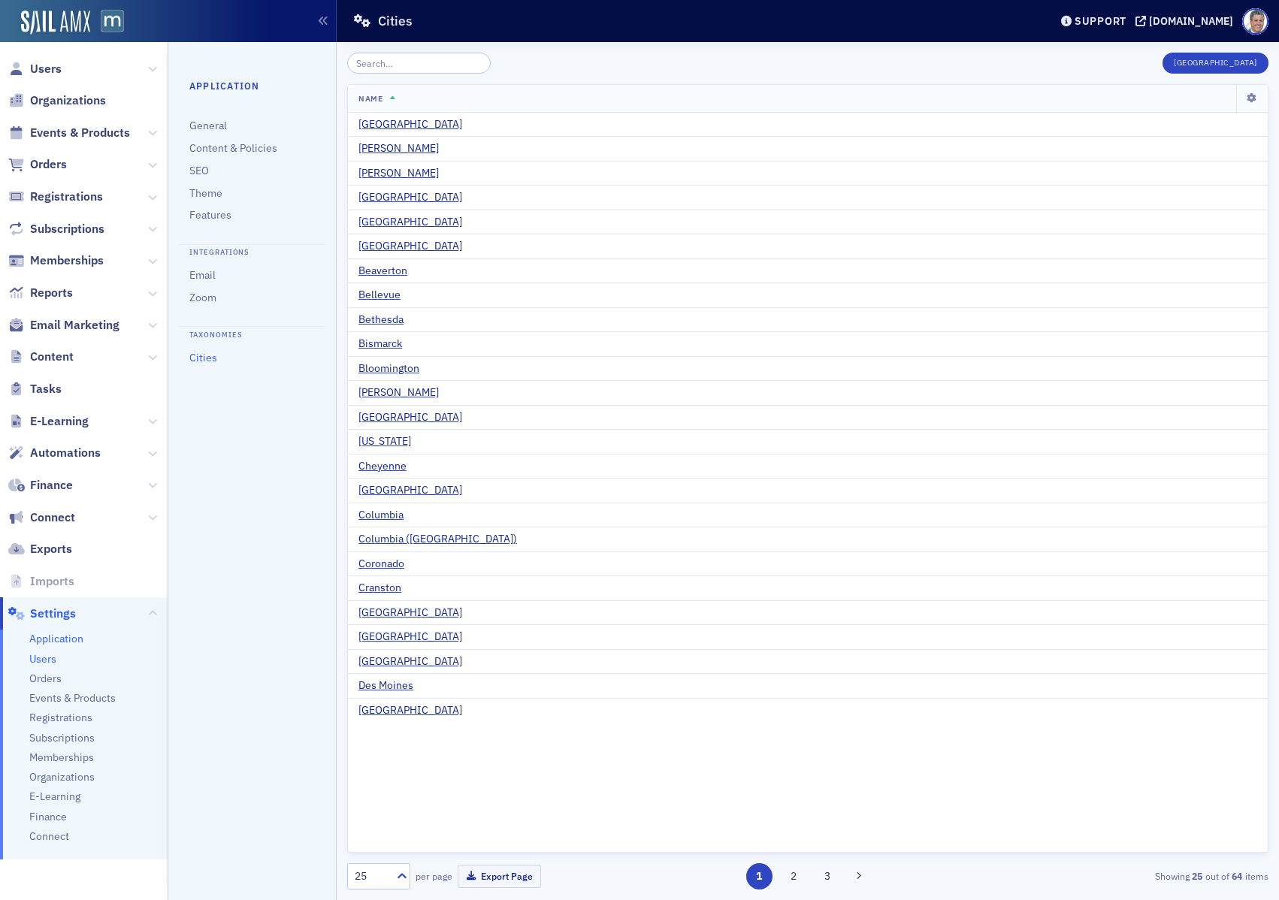
click at [44, 660] on span "Users" at bounding box center [42, 659] width 27 height 14
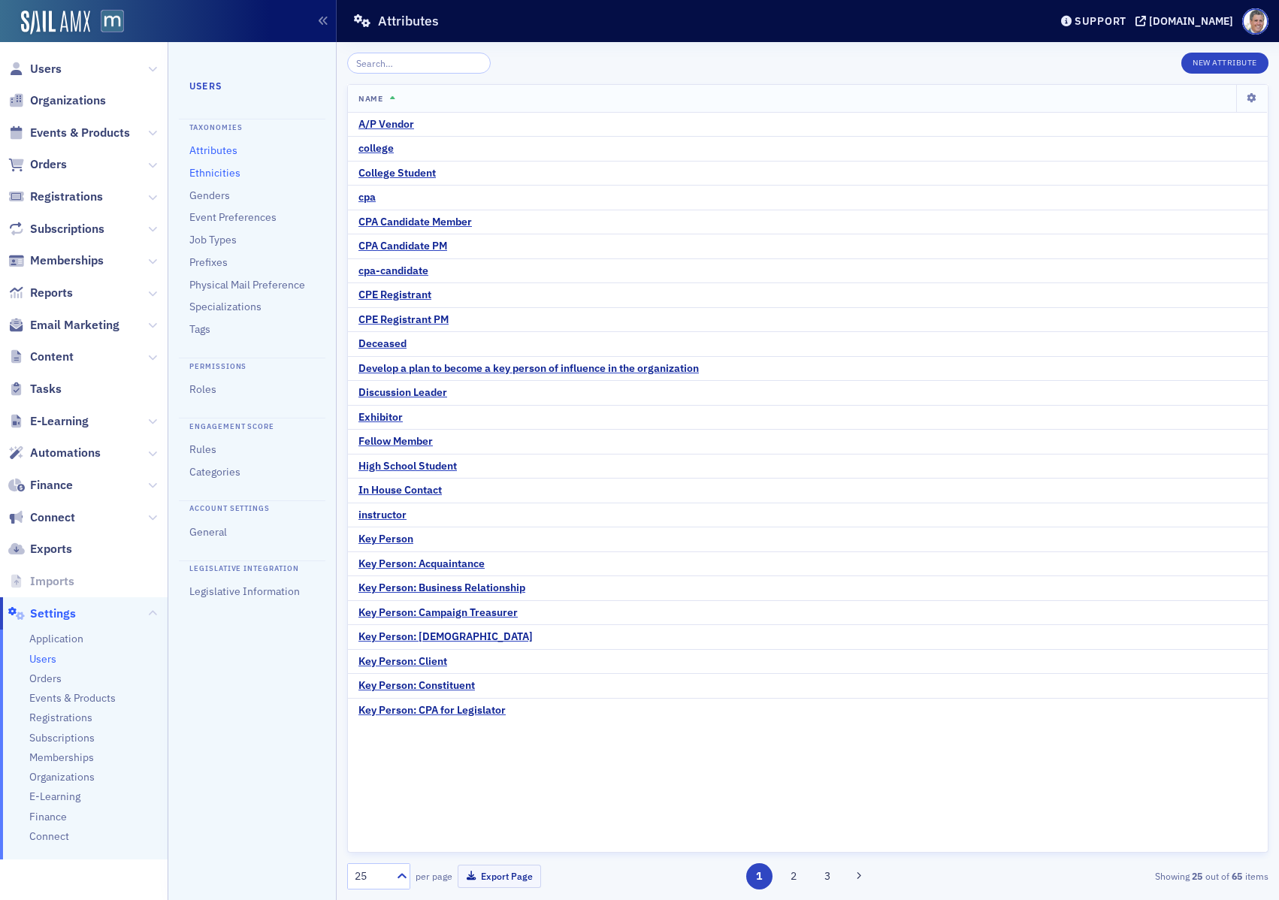
click at [221, 175] on link "Ethnicities" at bounding box center [214, 173] width 51 height 14
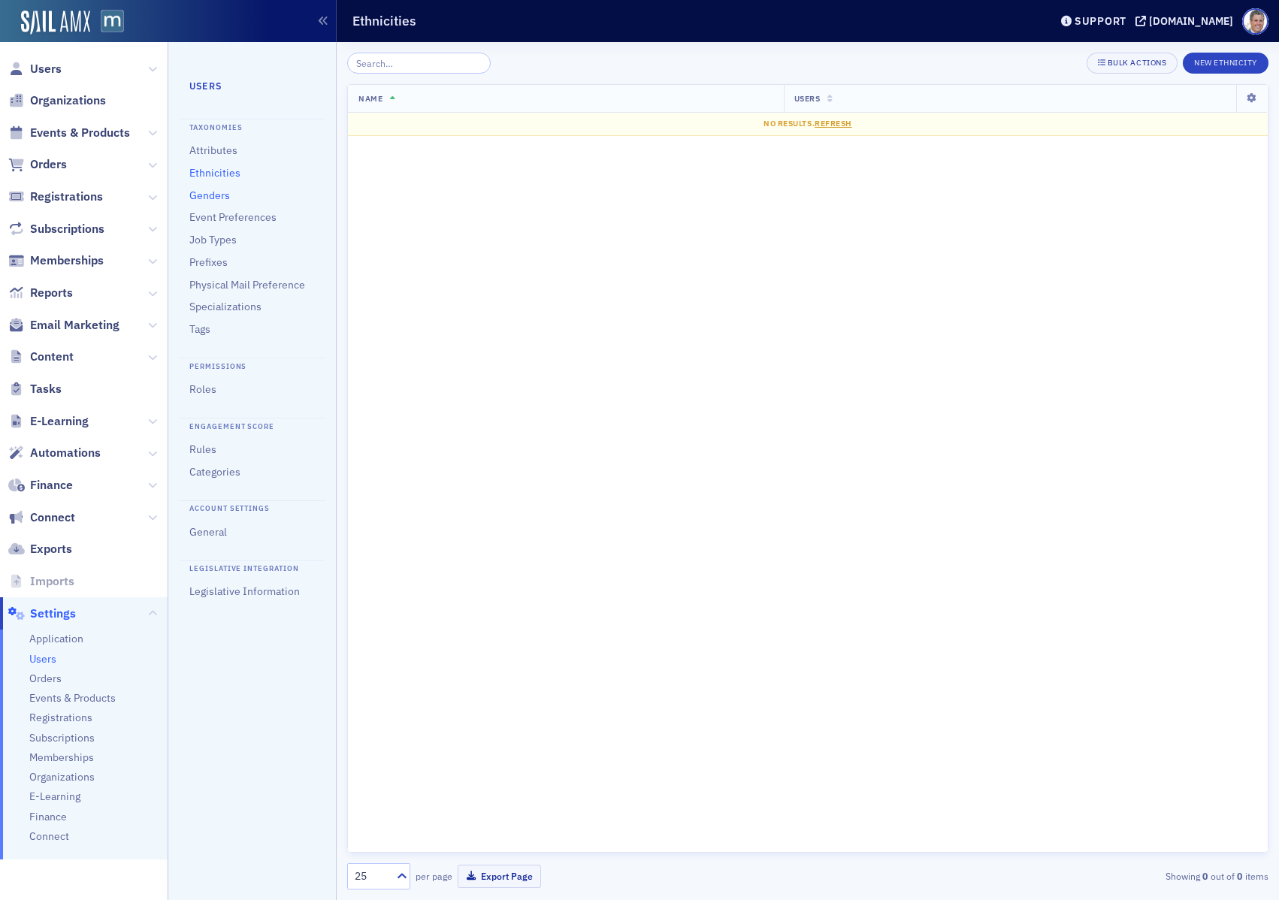
click at [212, 192] on link "Genders" at bounding box center [209, 196] width 41 height 14
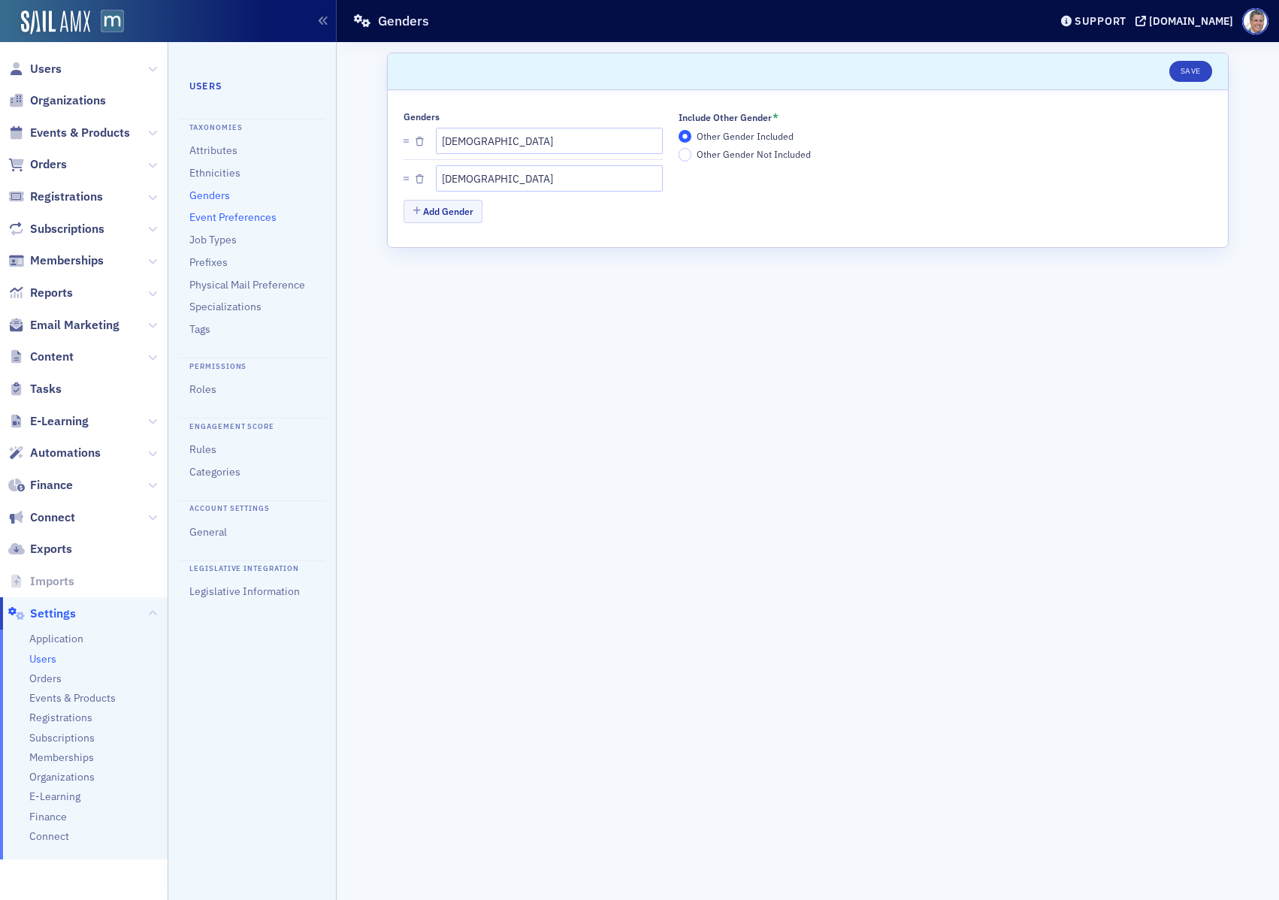
click at [207, 221] on link "Event Preferences" at bounding box center [232, 217] width 87 height 14
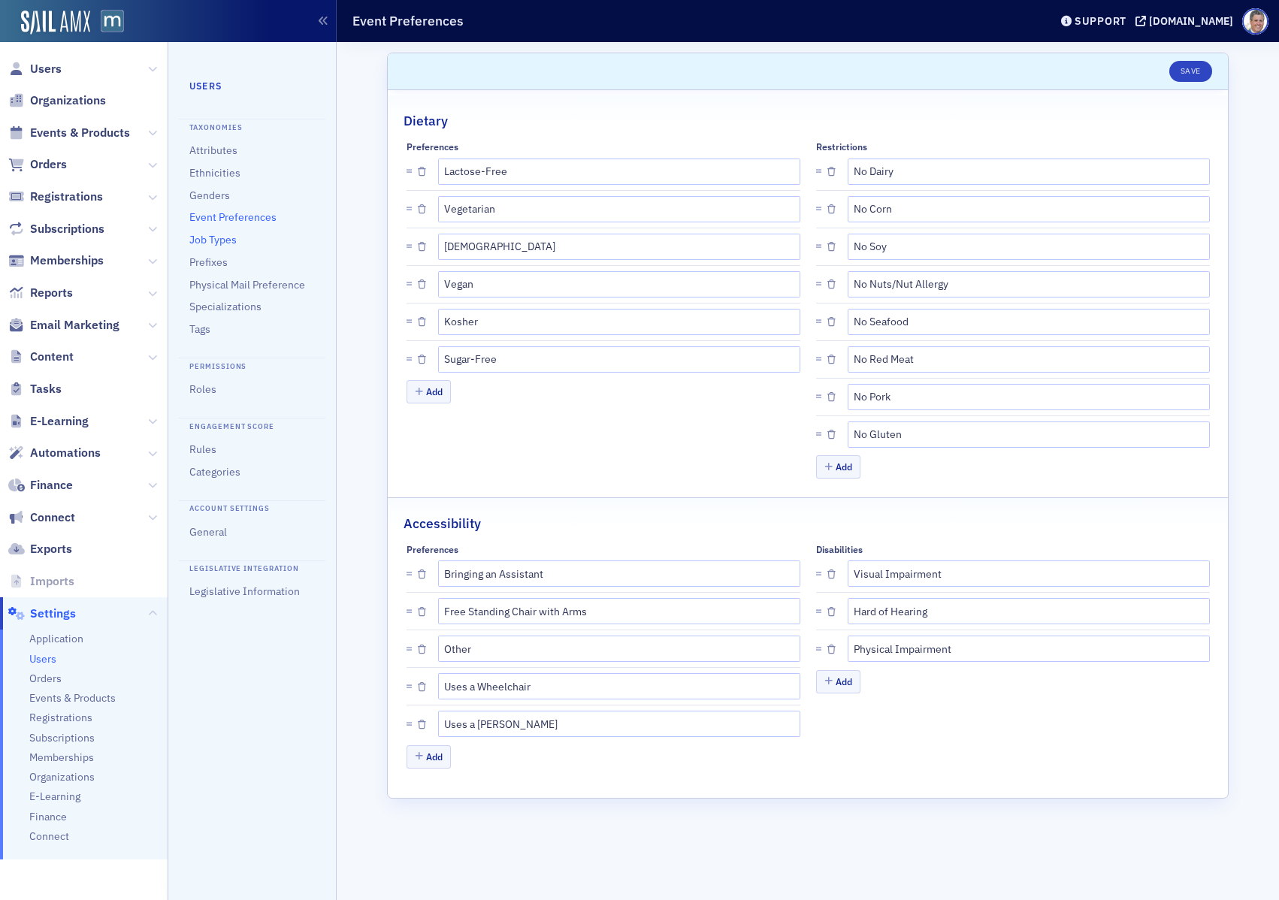
click at [226, 239] on link "Job Types" at bounding box center [212, 240] width 47 height 14
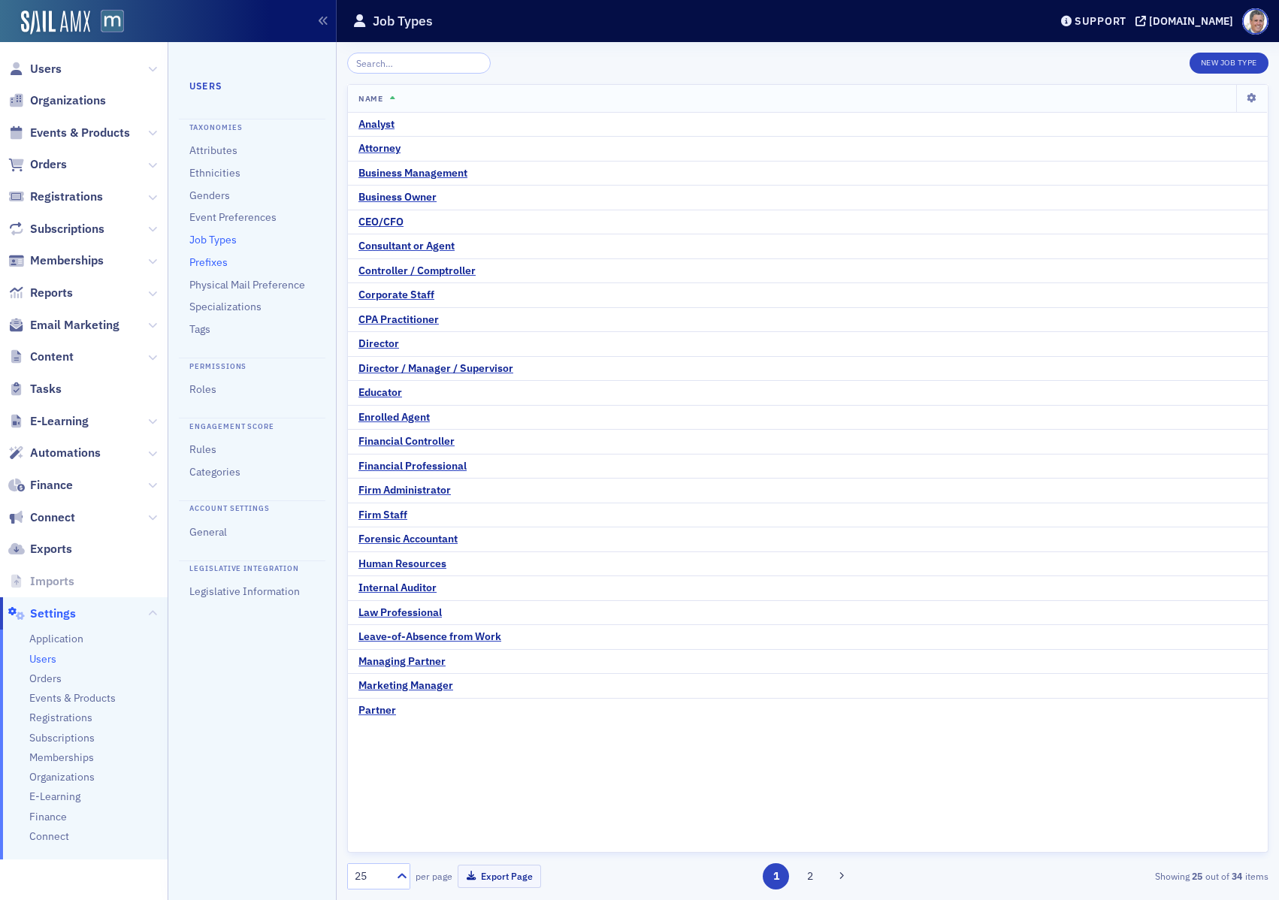
click at [199, 262] on link "Prefixes" at bounding box center [208, 262] width 38 height 14
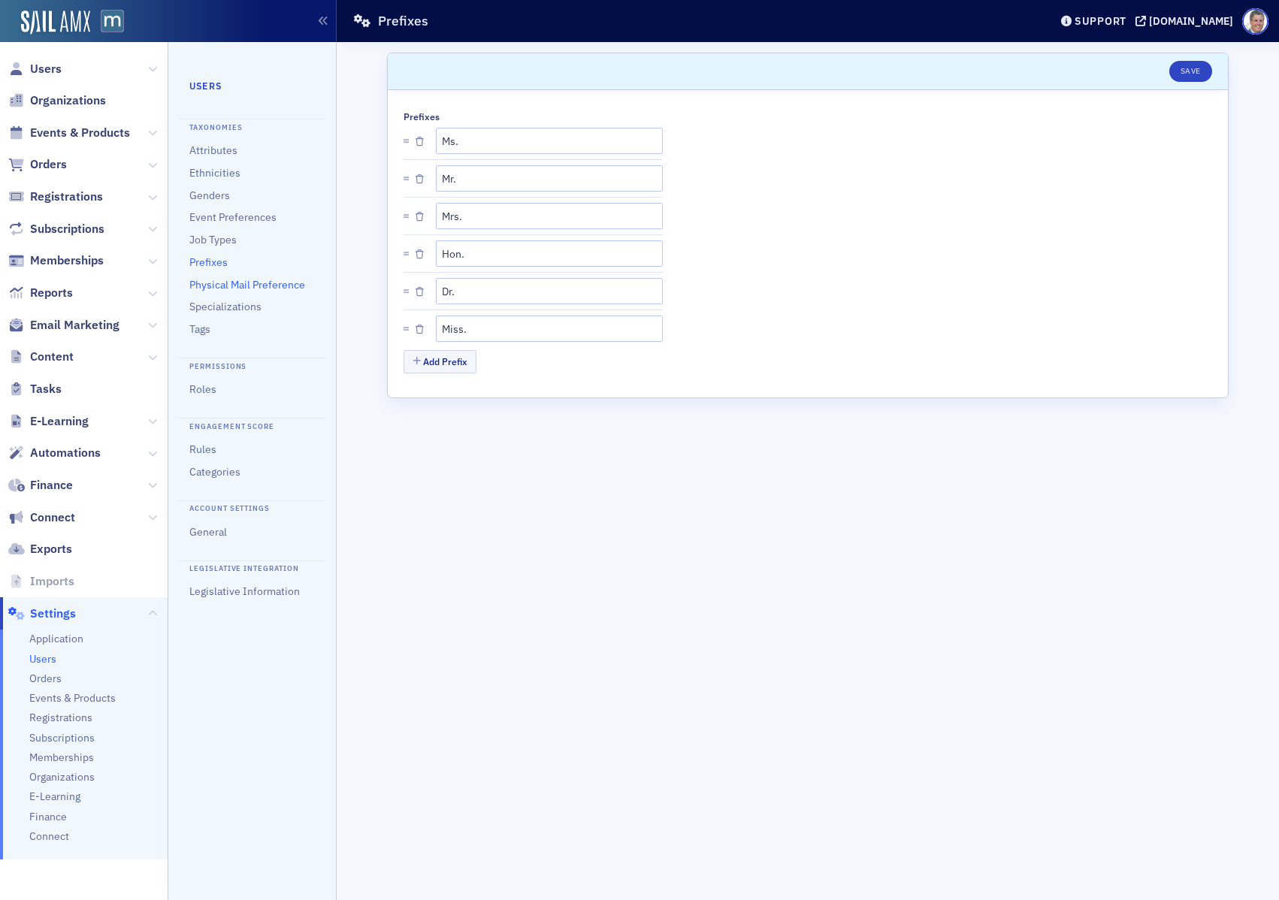
click at [267, 286] on link "Physical Mail Preference" at bounding box center [247, 285] width 116 height 14
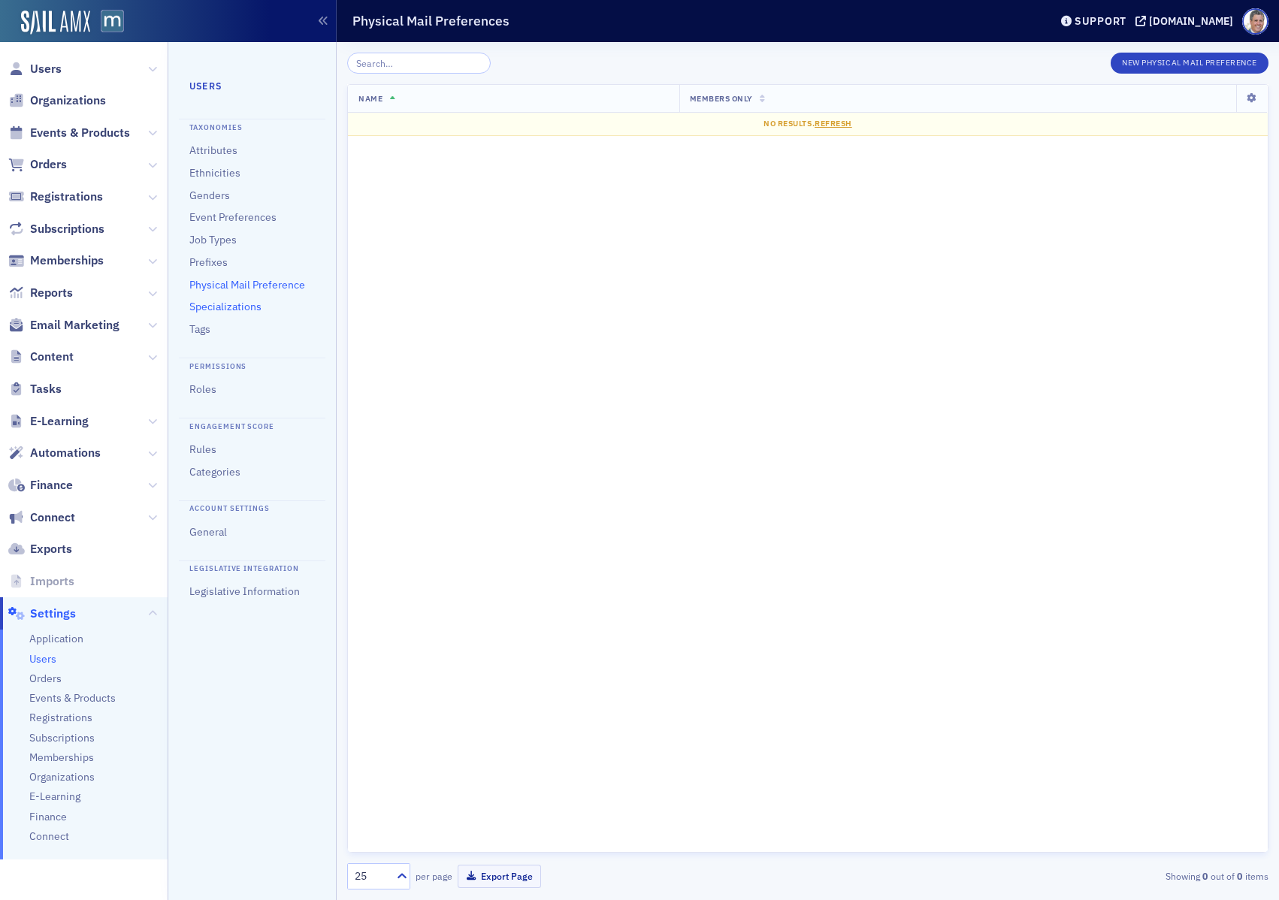
click at [228, 306] on link "Specializations" at bounding box center [225, 307] width 72 height 14
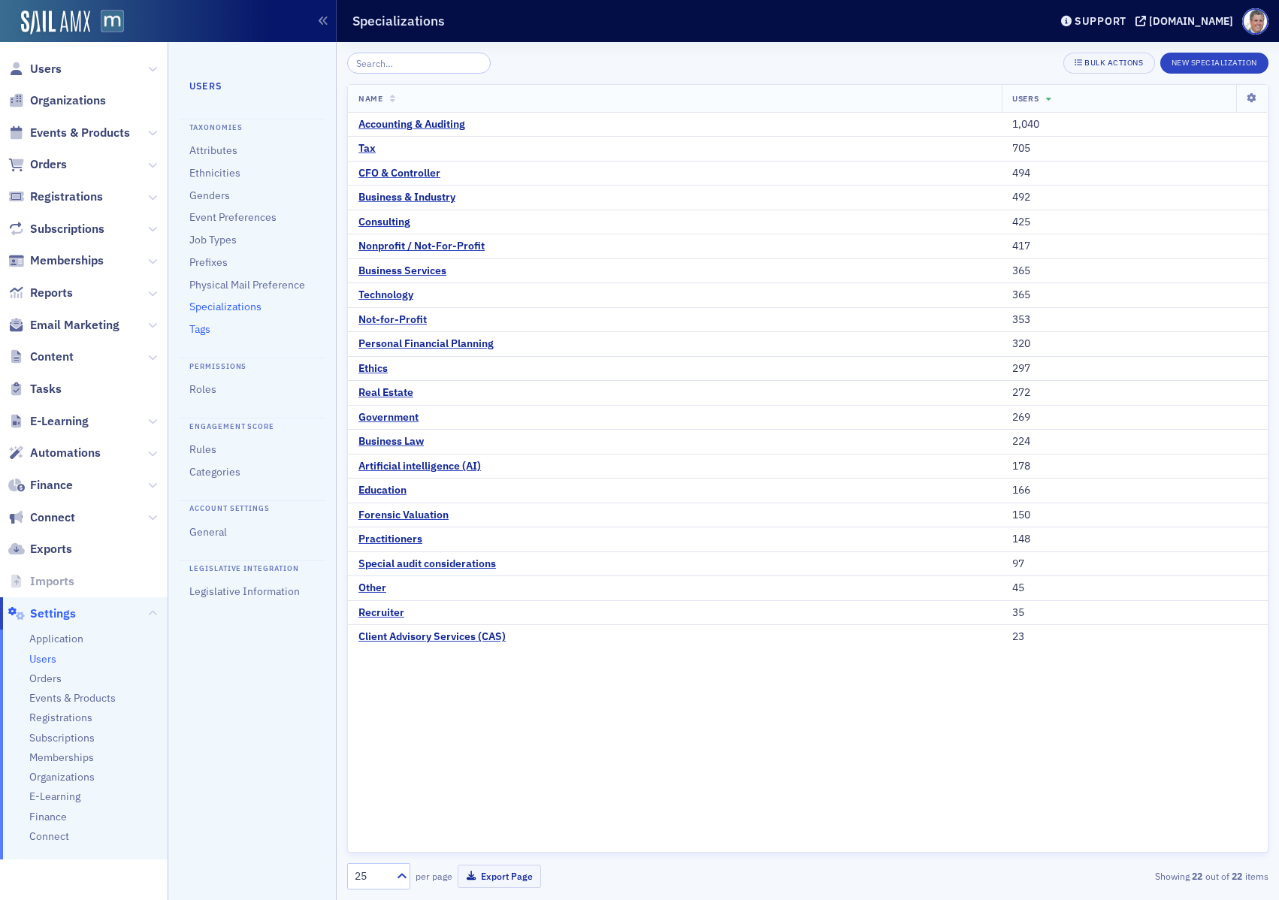
click at [206, 331] on link "Tags" at bounding box center [199, 329] width 21 height 14
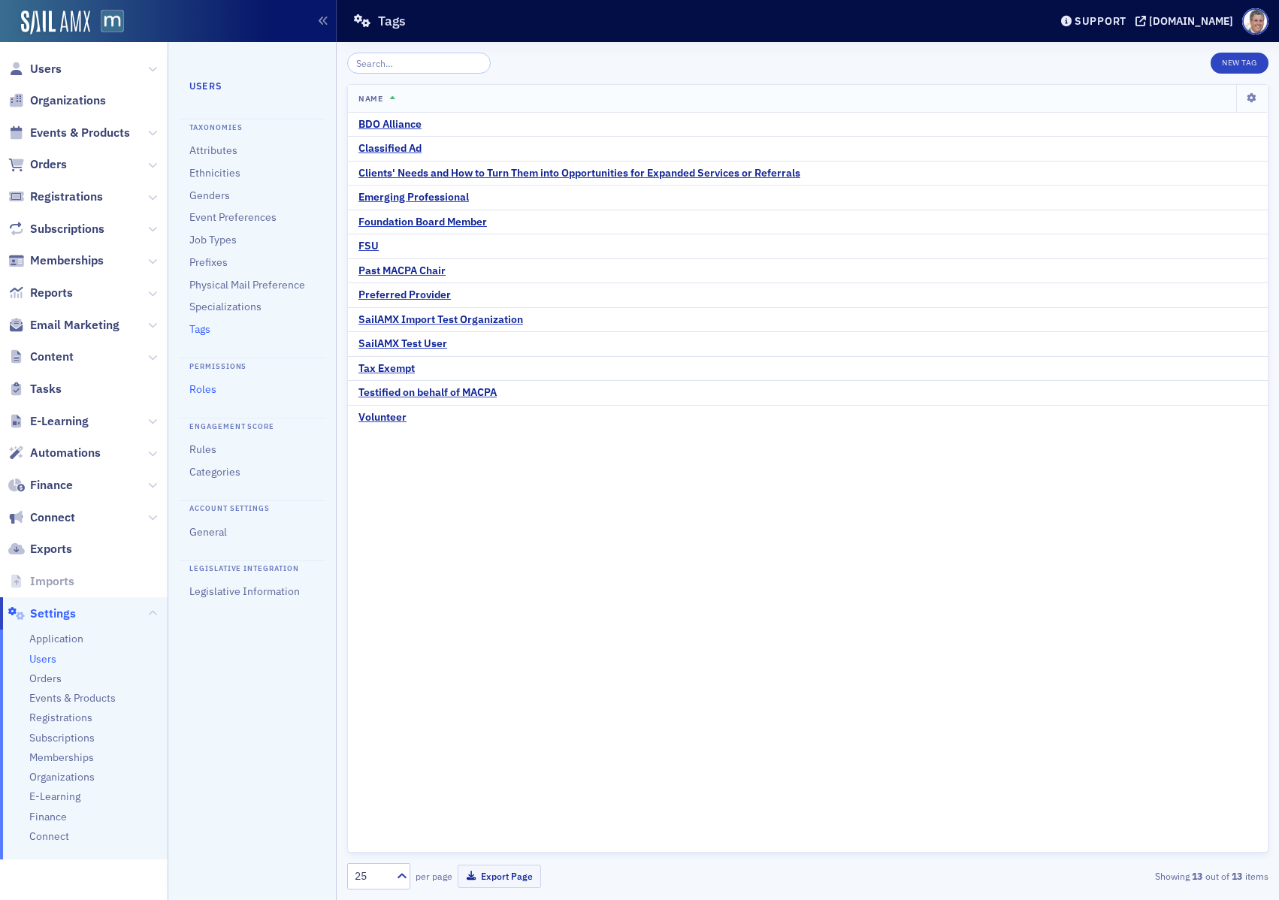
click at [210, 392] on link "Roles" at bounding box center [202, 389] width 27 height 14
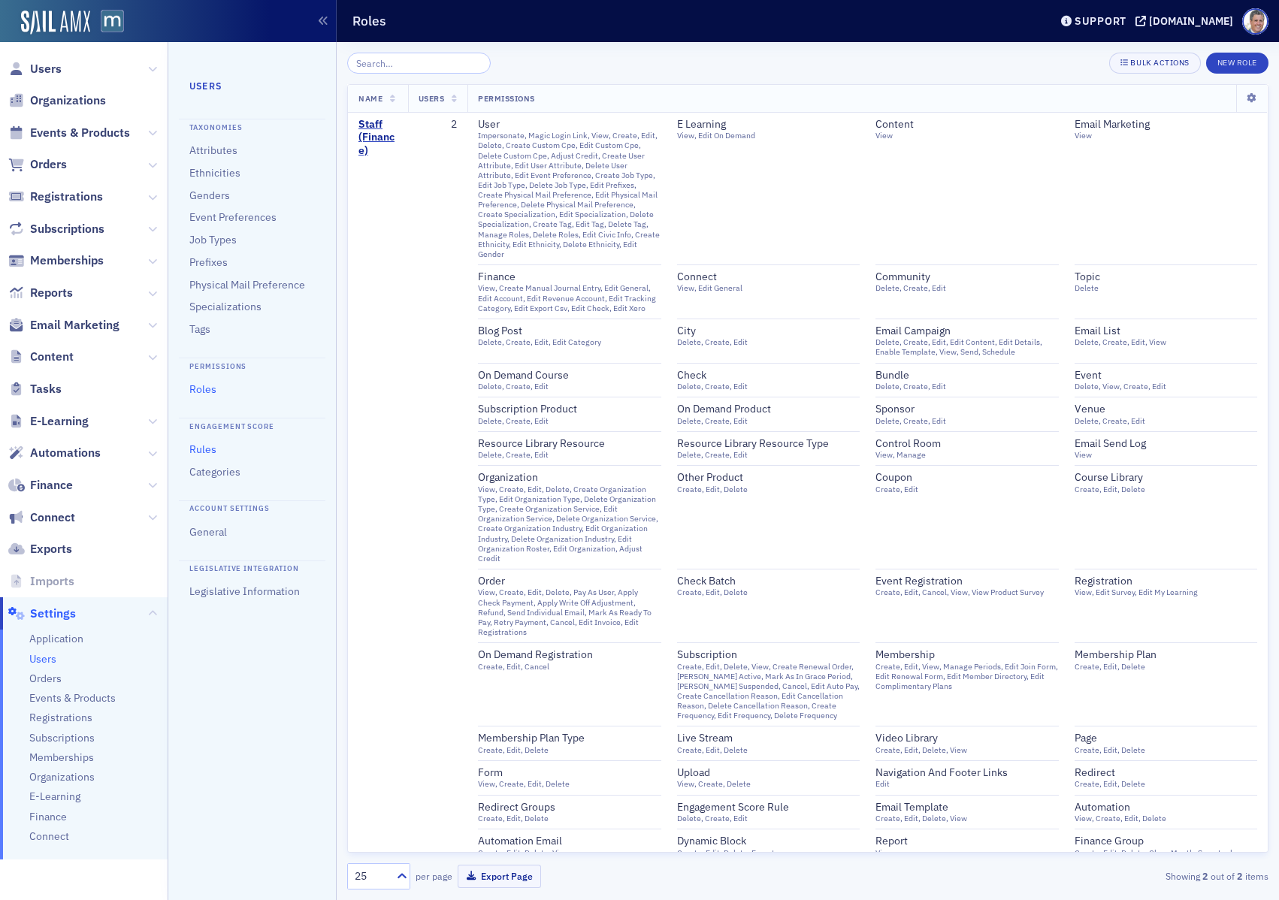
click at [207, 447] on link "Rules" at bounding box center [202, 450] width 27 height 14
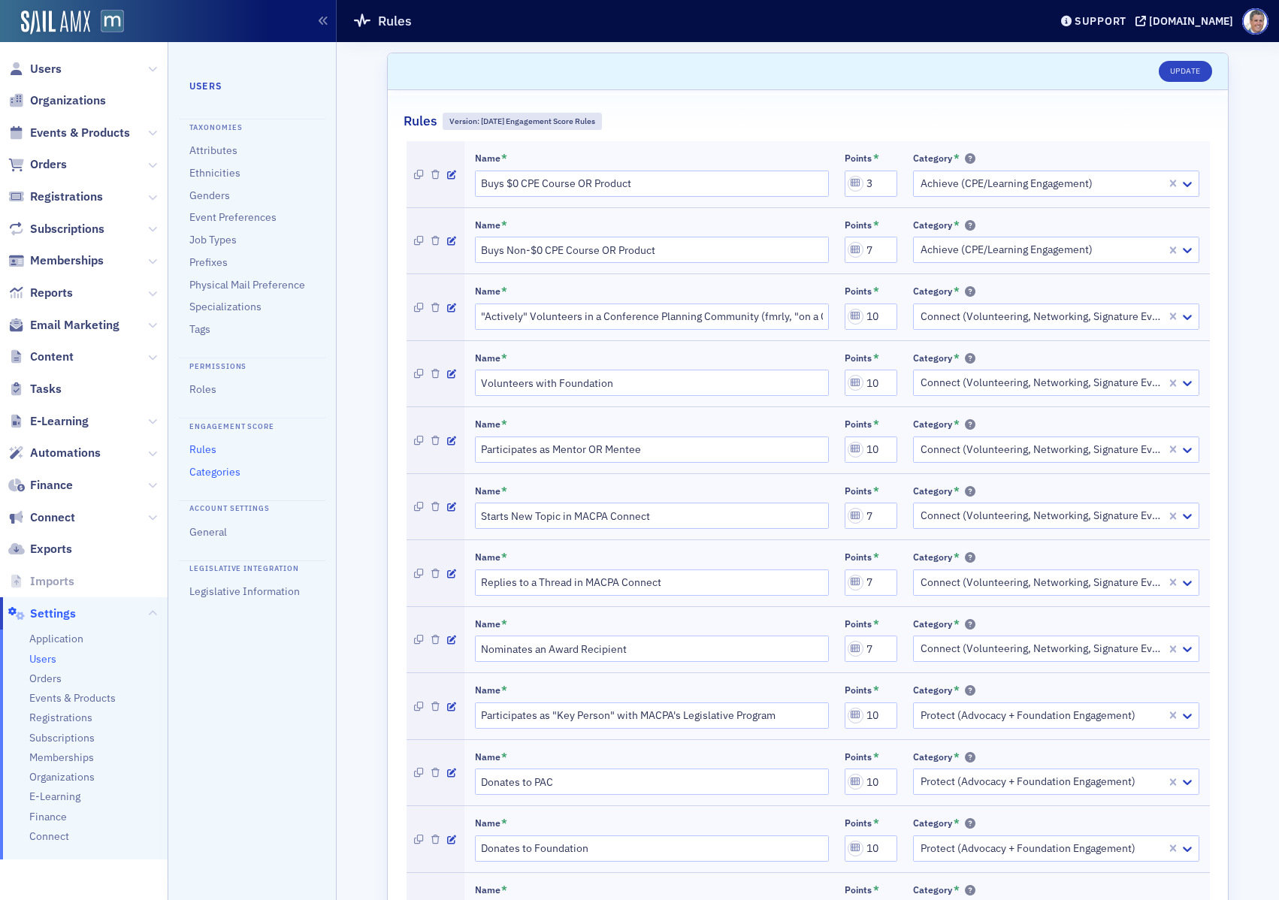
click at [218, 473] on link "Categories" at bounding box center [214, 472] width 51 height 14
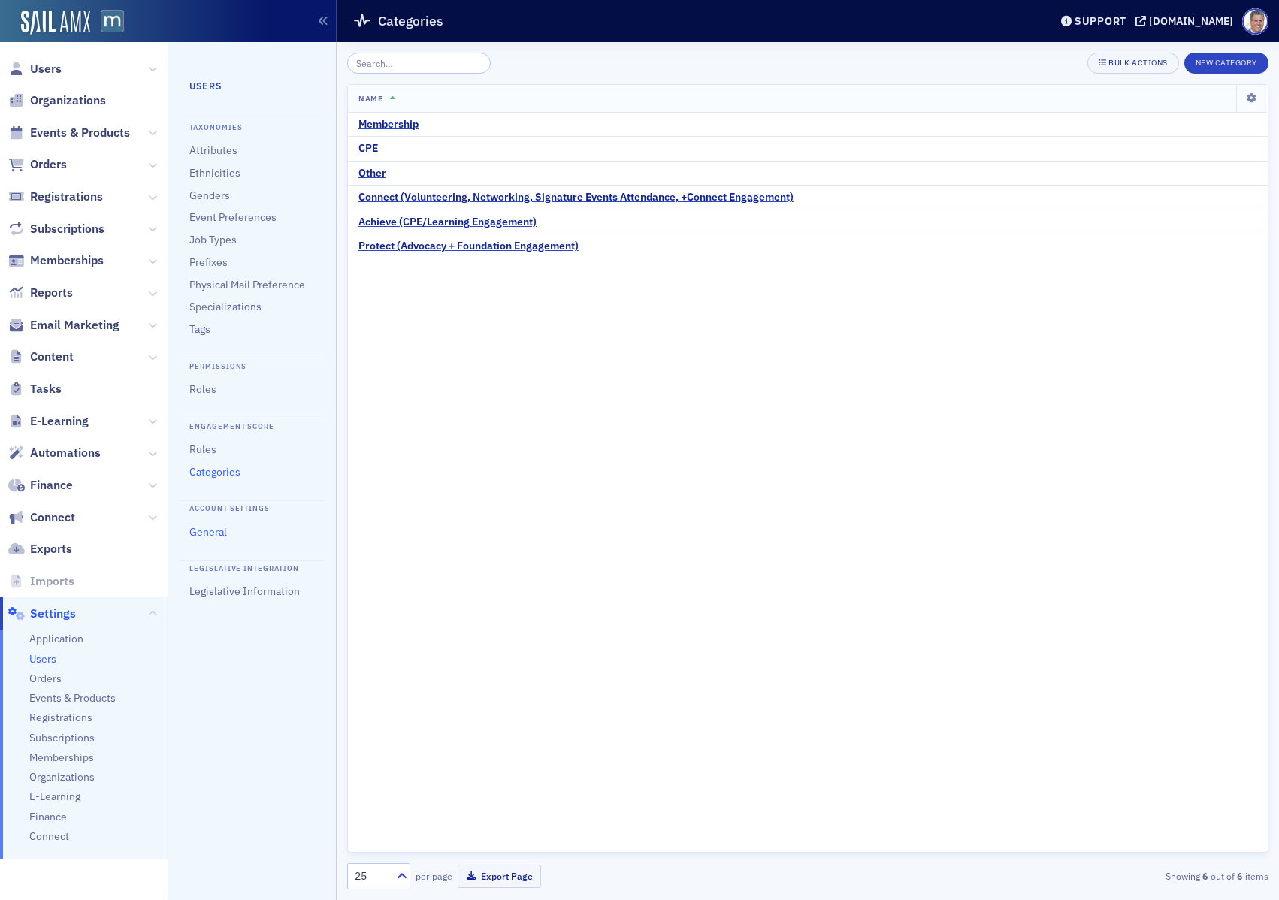
click at [210, 532] on link "General" at bounding box center [208, 532] width 38 height 14
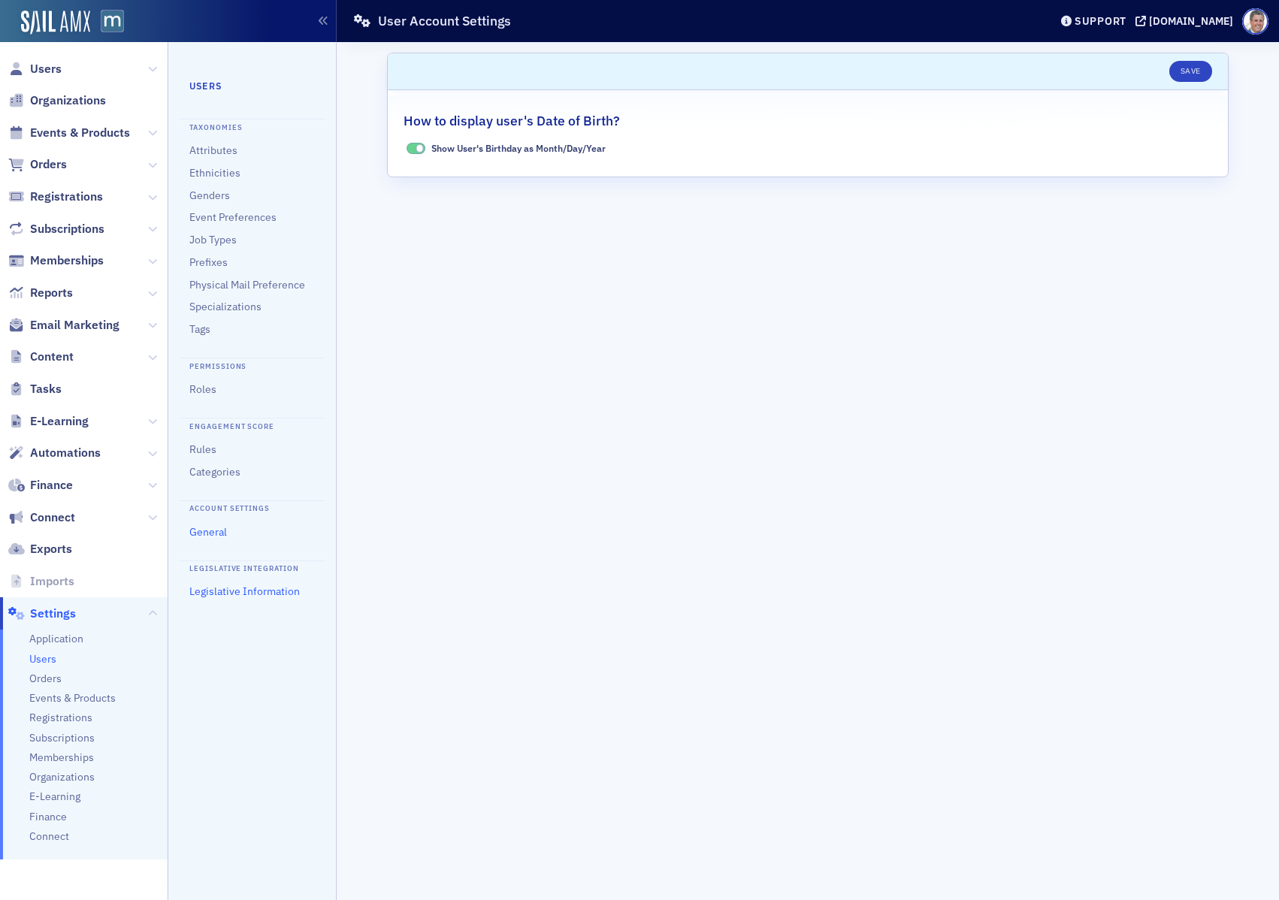
click at [249, 588] on link "Legislative Information" at bounding box center [244, 592] width 110 height 14
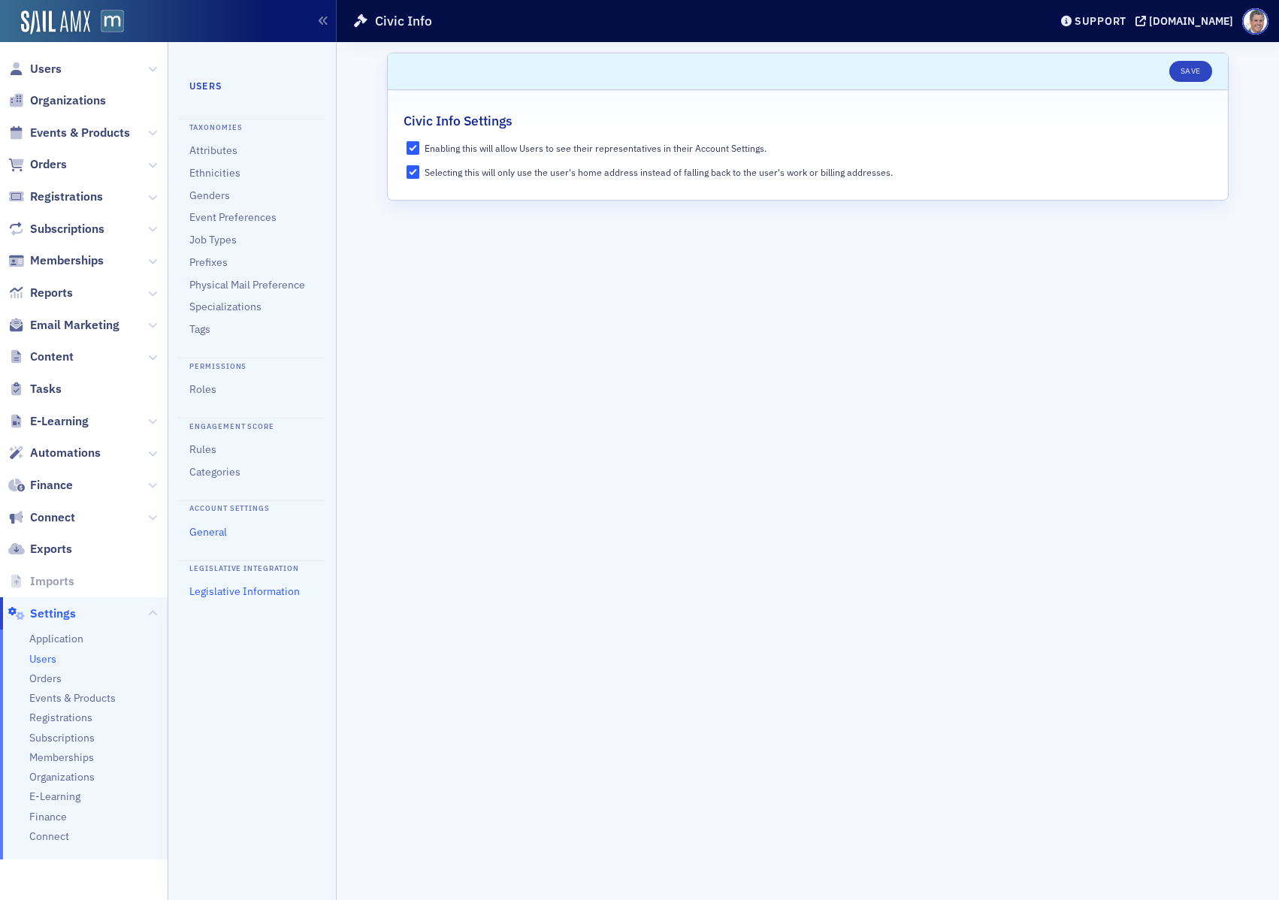
click at [204, 532] on link "General" at bounding box center [208, 532] width 38 height 14
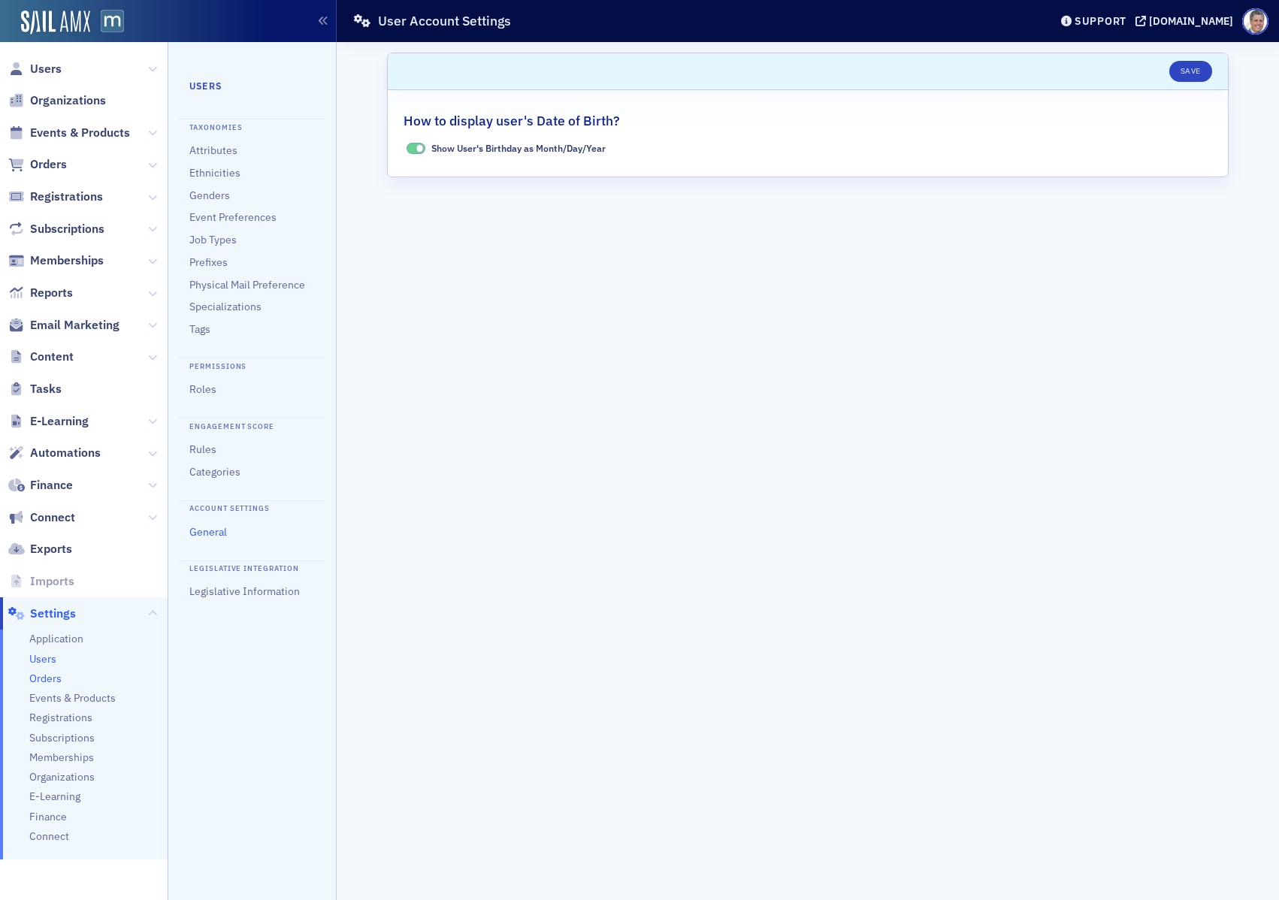
click at [35, 684] on span "Orders" at bounding box center [45, 679] width 32 height 14
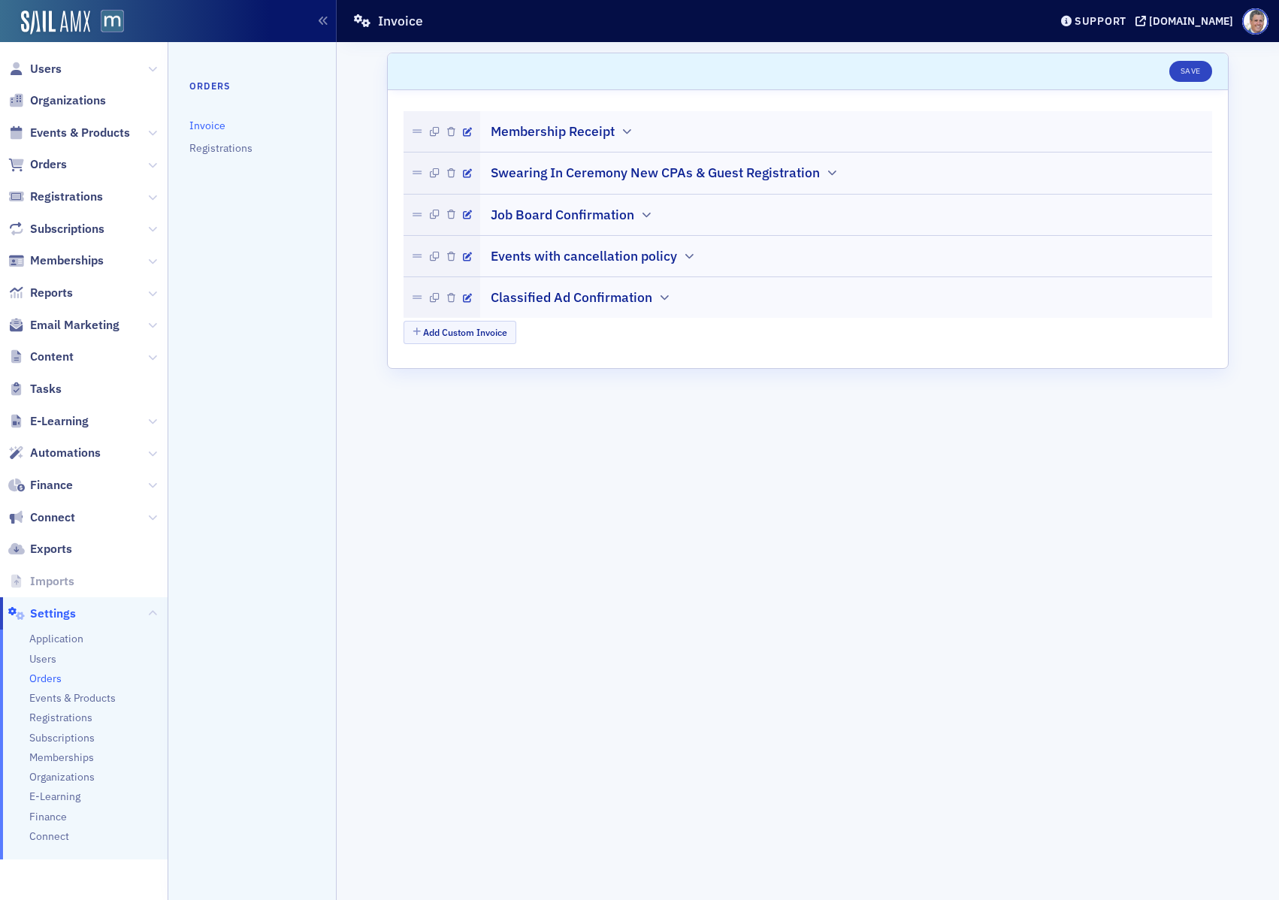
click at [646, 140] on div "Membership Receipt" at bounding box center [847, 123] width 712 height 35
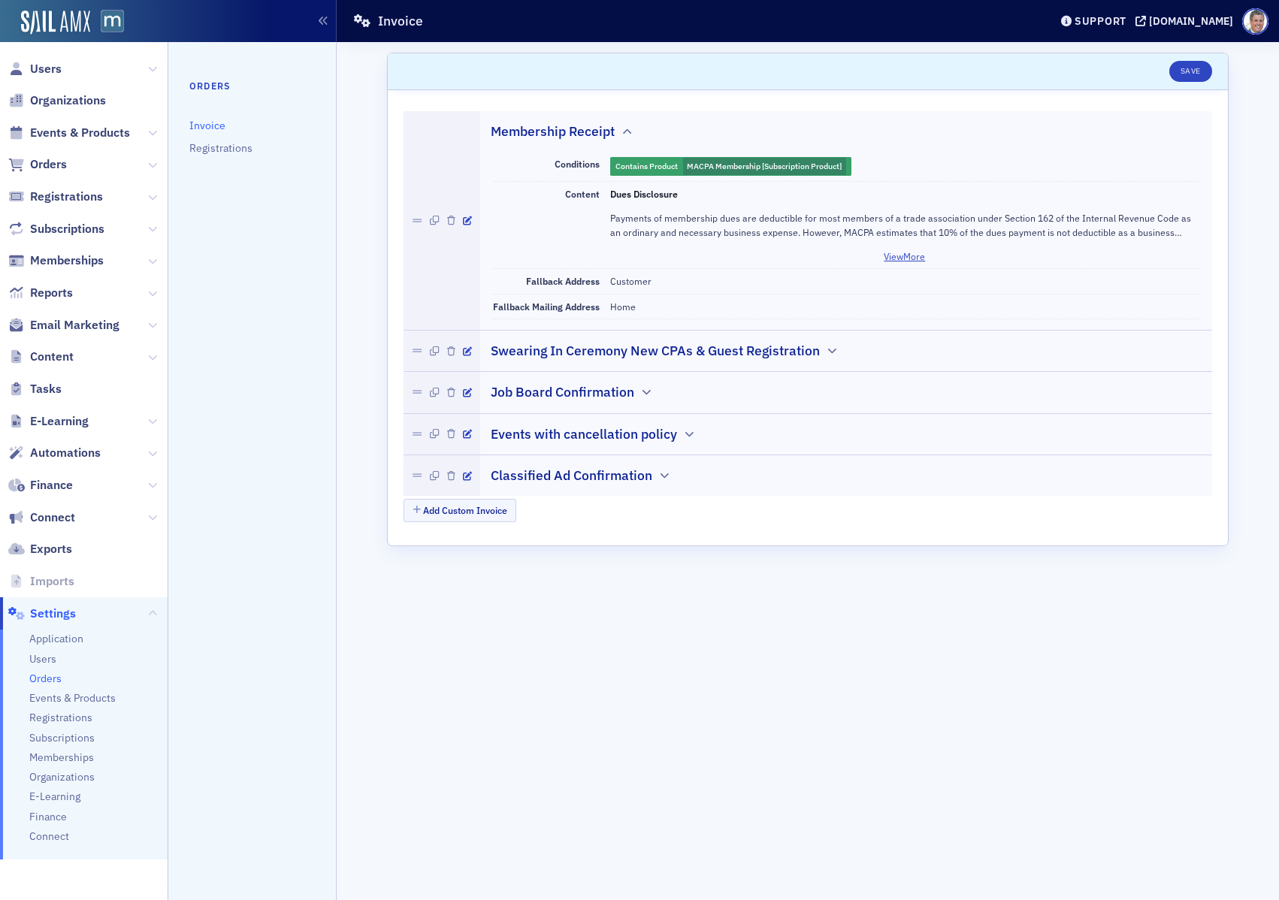
click at [617, 342] on h2 "Swearing In Ceremony New CPAs & Guest Registration" at bounding box center [655, 351] width 329 height 20
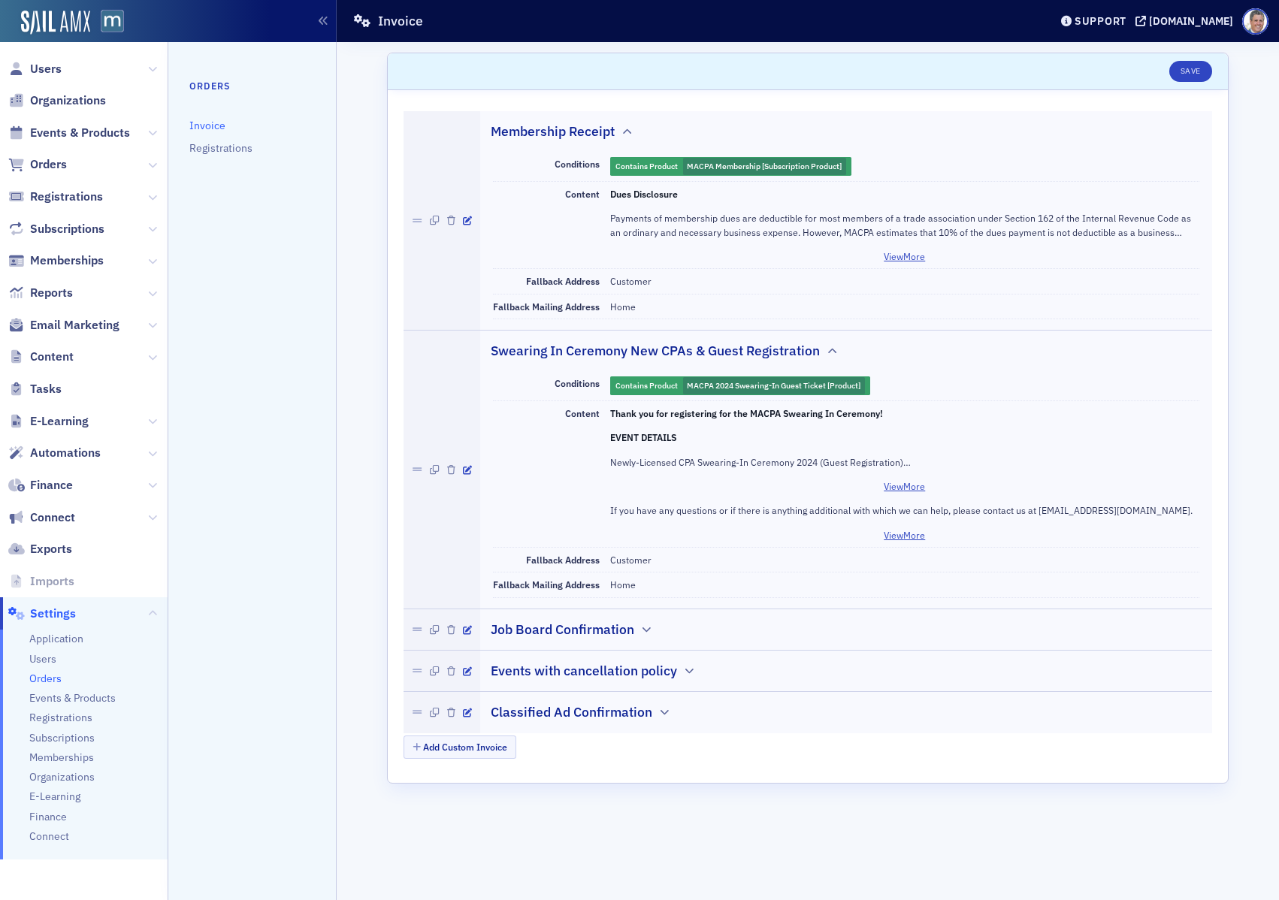
click at [581, 624] on h2 "Job Board Confirmation" at bounding box center [563, 630] width 144 height 20
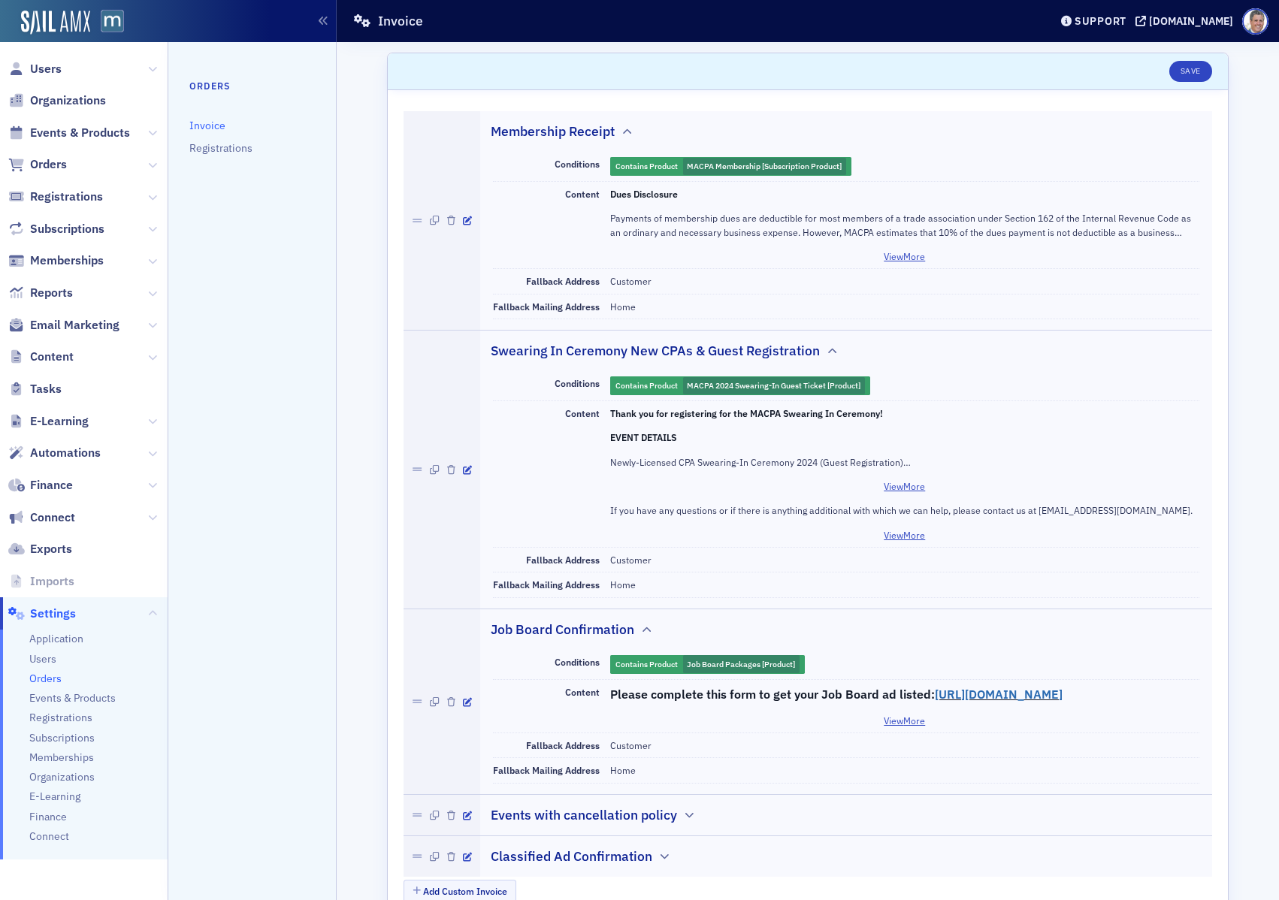
scroll to position [71, 0]
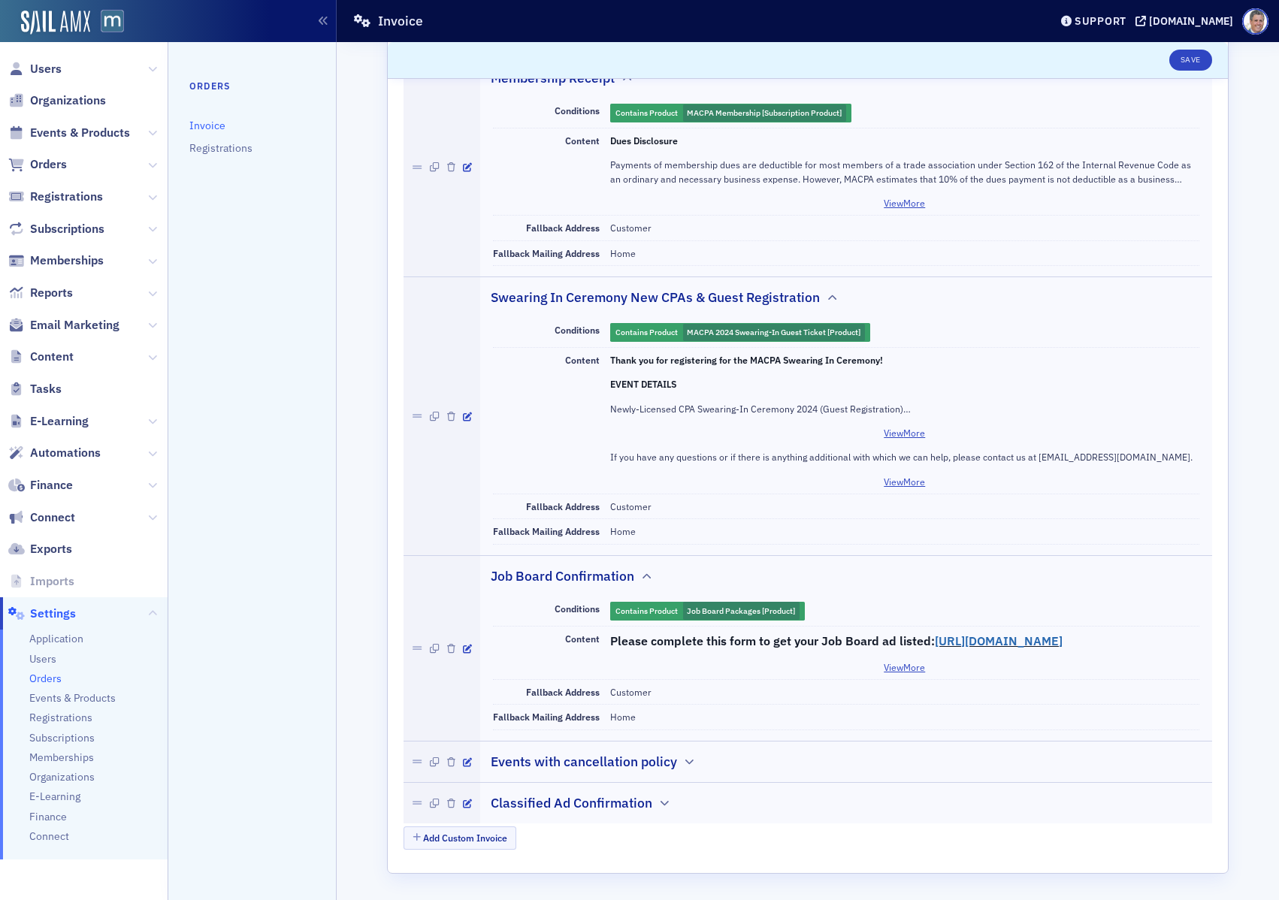
click at [572, 753] on h2 "Events with cancellation policy" at bounding box center [584, 762] width 186 height 20
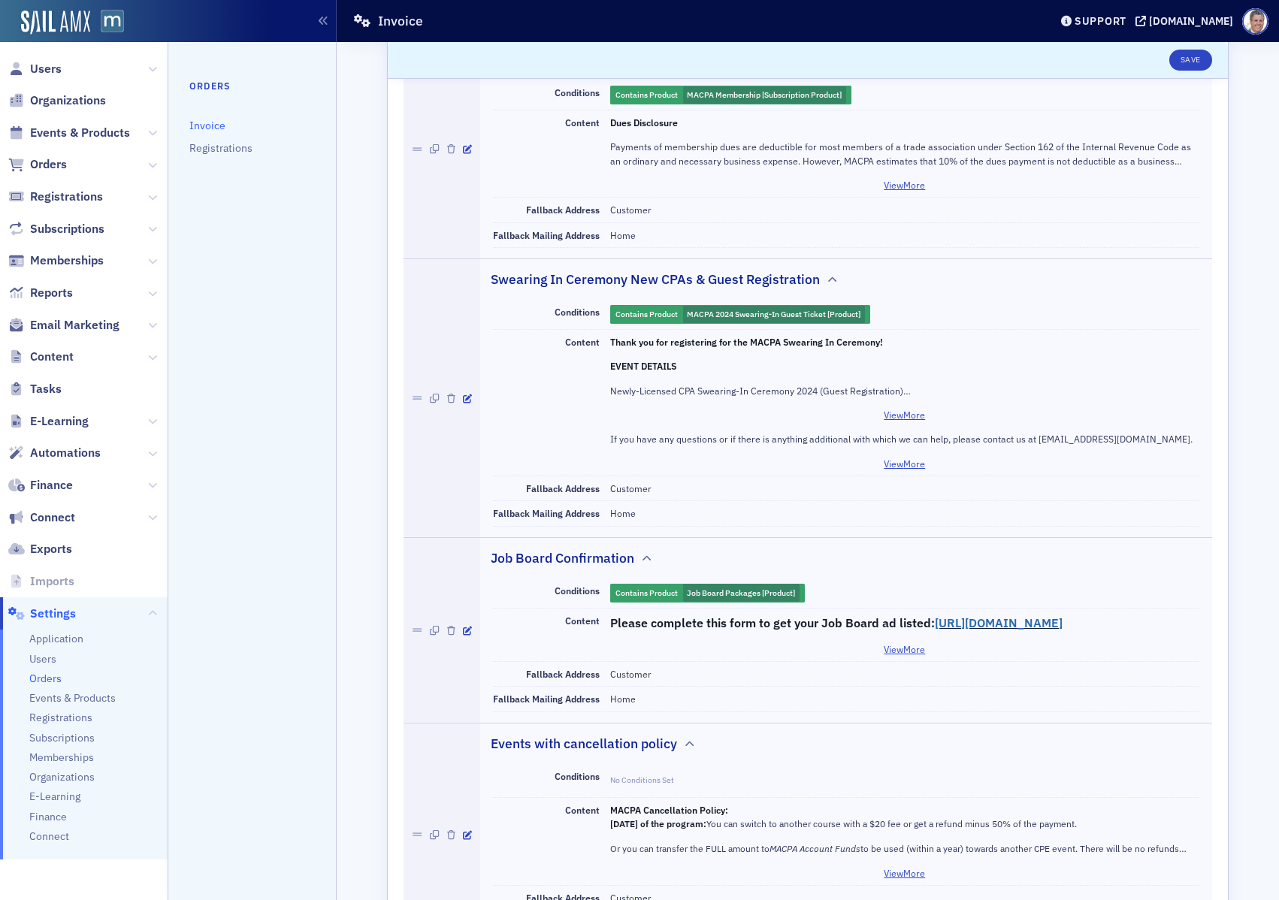
scroll to position [253, 0]
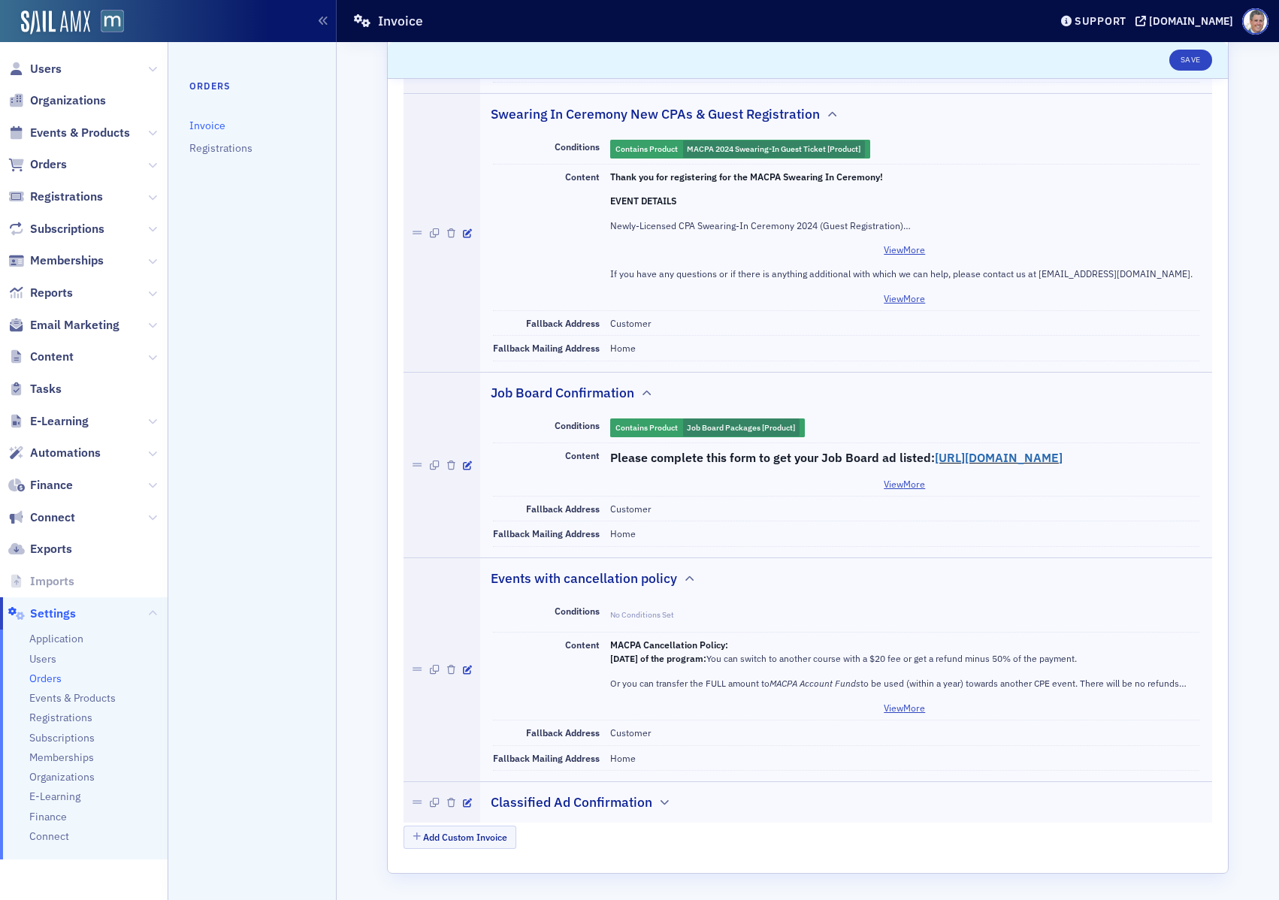
click at [600, 791] on div "Classified Ad Confirmation" at bounding box center [847, 794] width 712 height 35
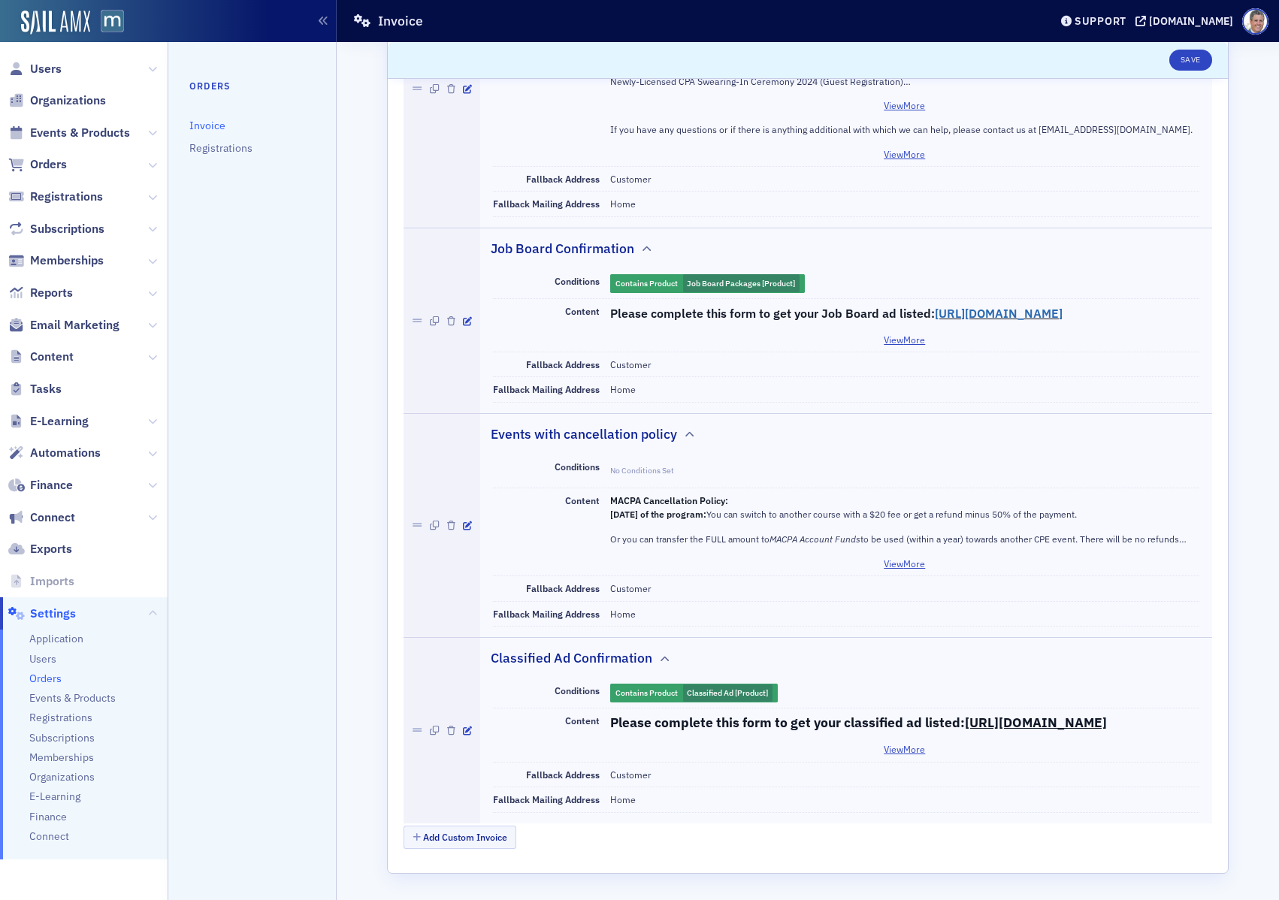
scroll to position [0, 0]
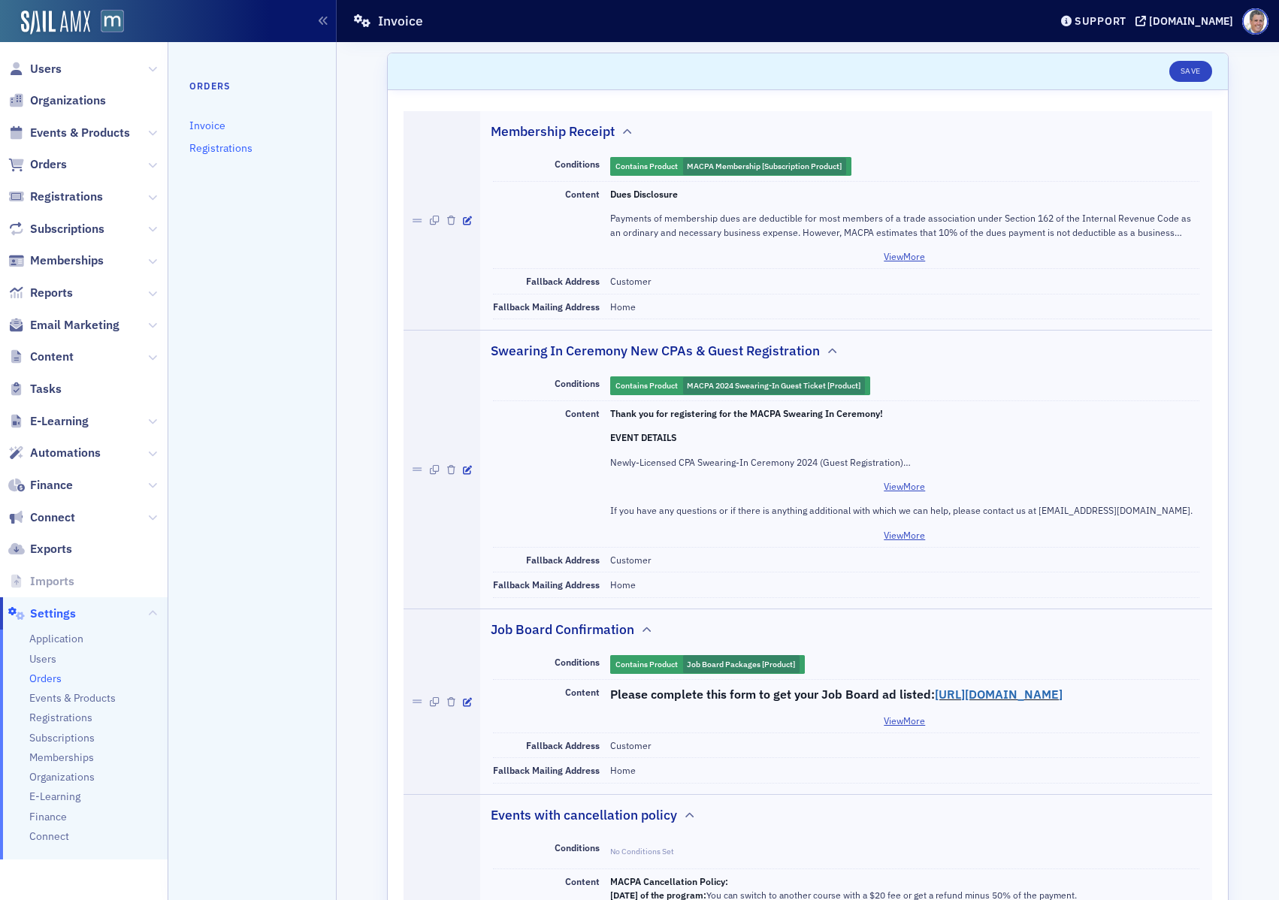
click at [221, 144] on link "Registrations" at bounding box center [220, 148] width 63 height 14
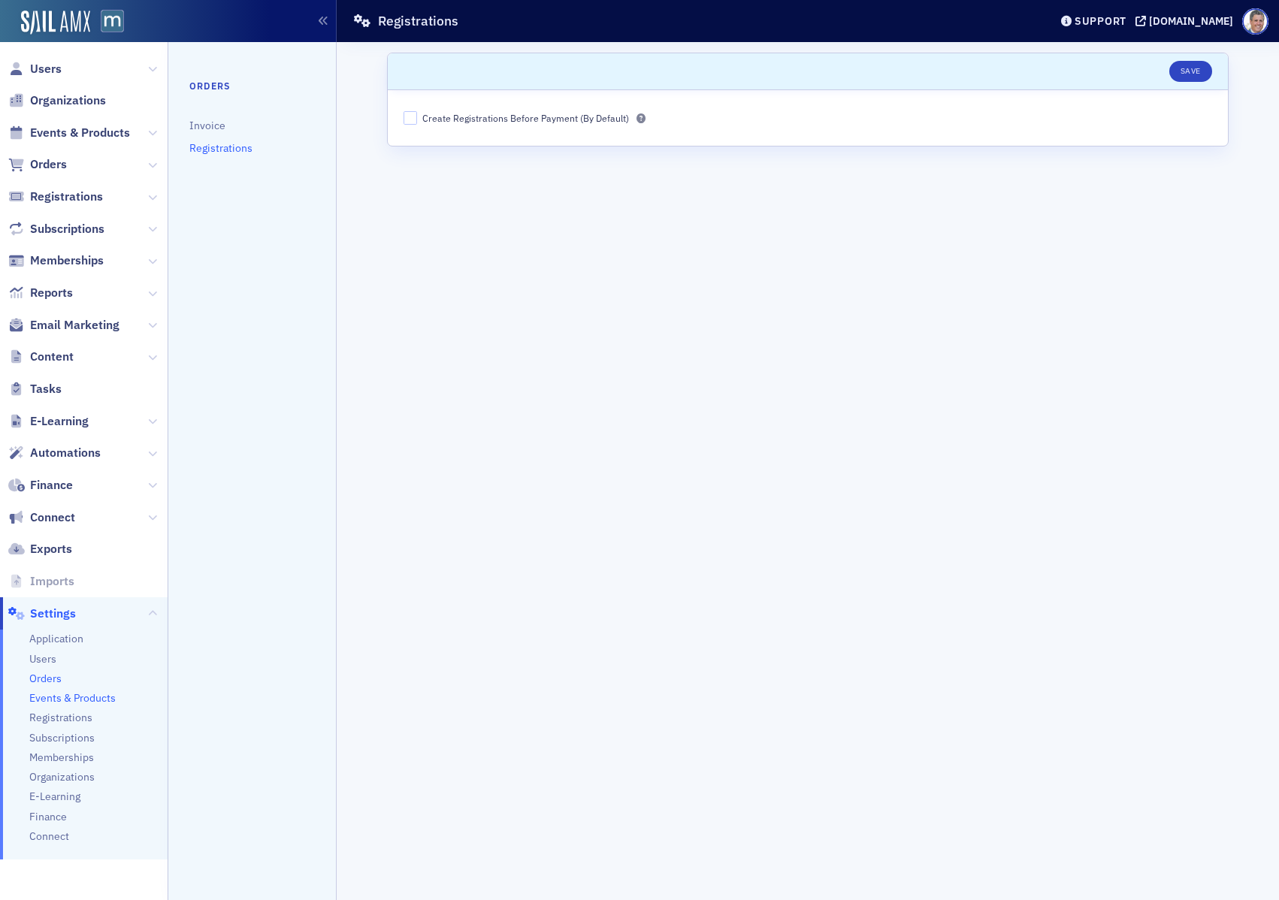
click at [62, 698] on span "Events & Products" at bounding box center [72, 698] width 86 height 14
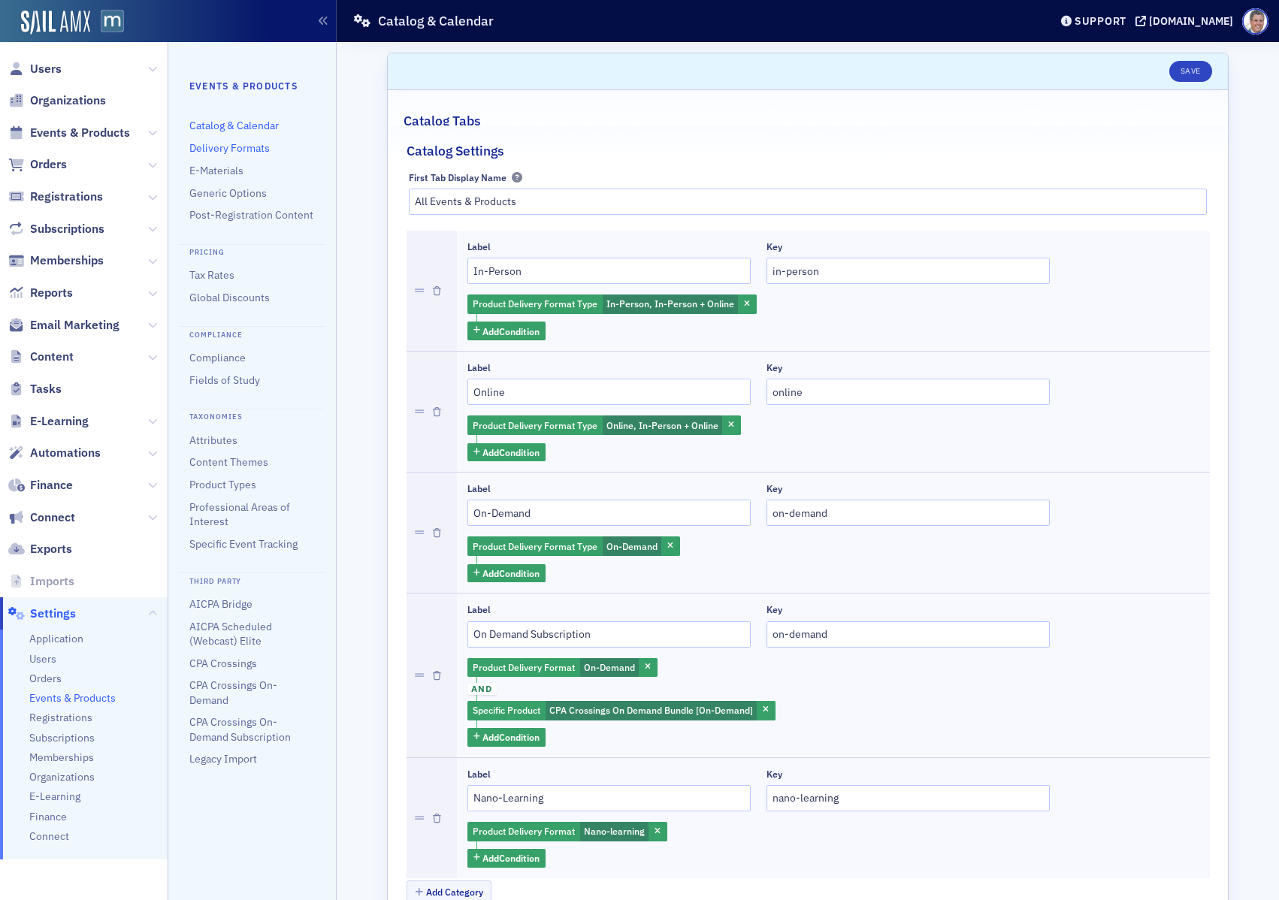
click at [262, 148] on link "Delivery Formats" at bounding box center [229, 148] width 80 height 14
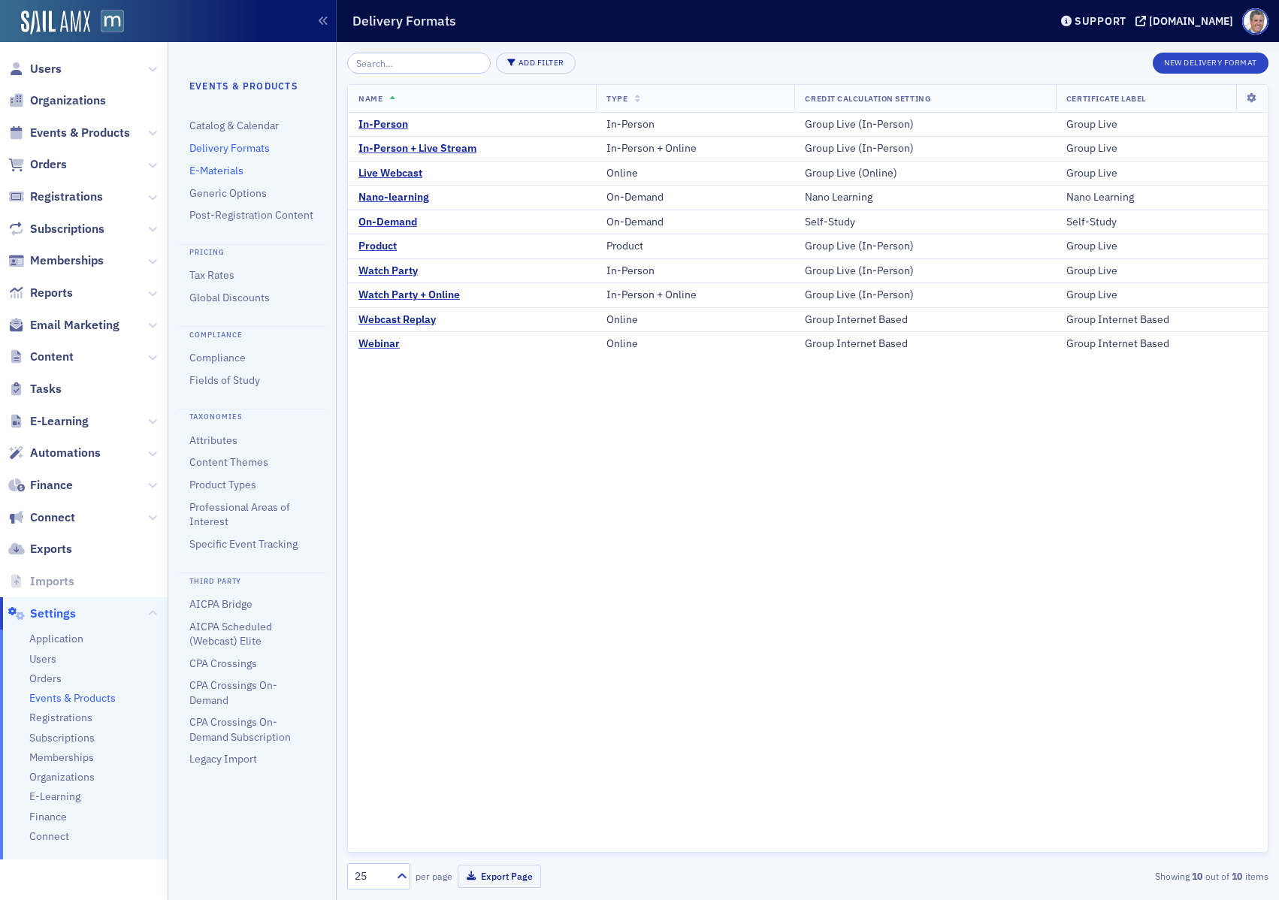
click at [237, 172] on link "E-Materials" at bounding box center [216, 171] width 54 height 14
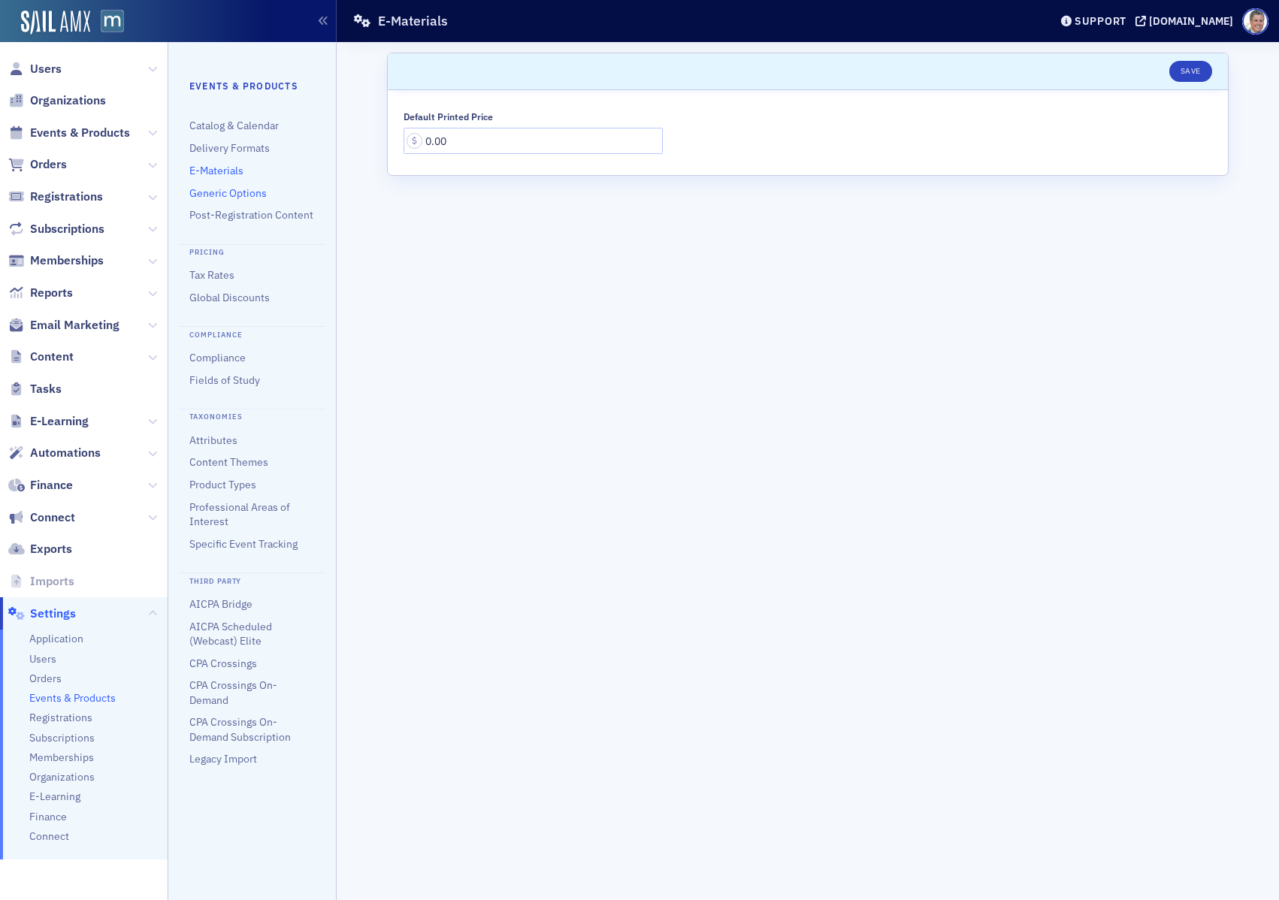
click at [202, 194] on link "Generic Options" at bounding box center [227, 193] width 77 height 14
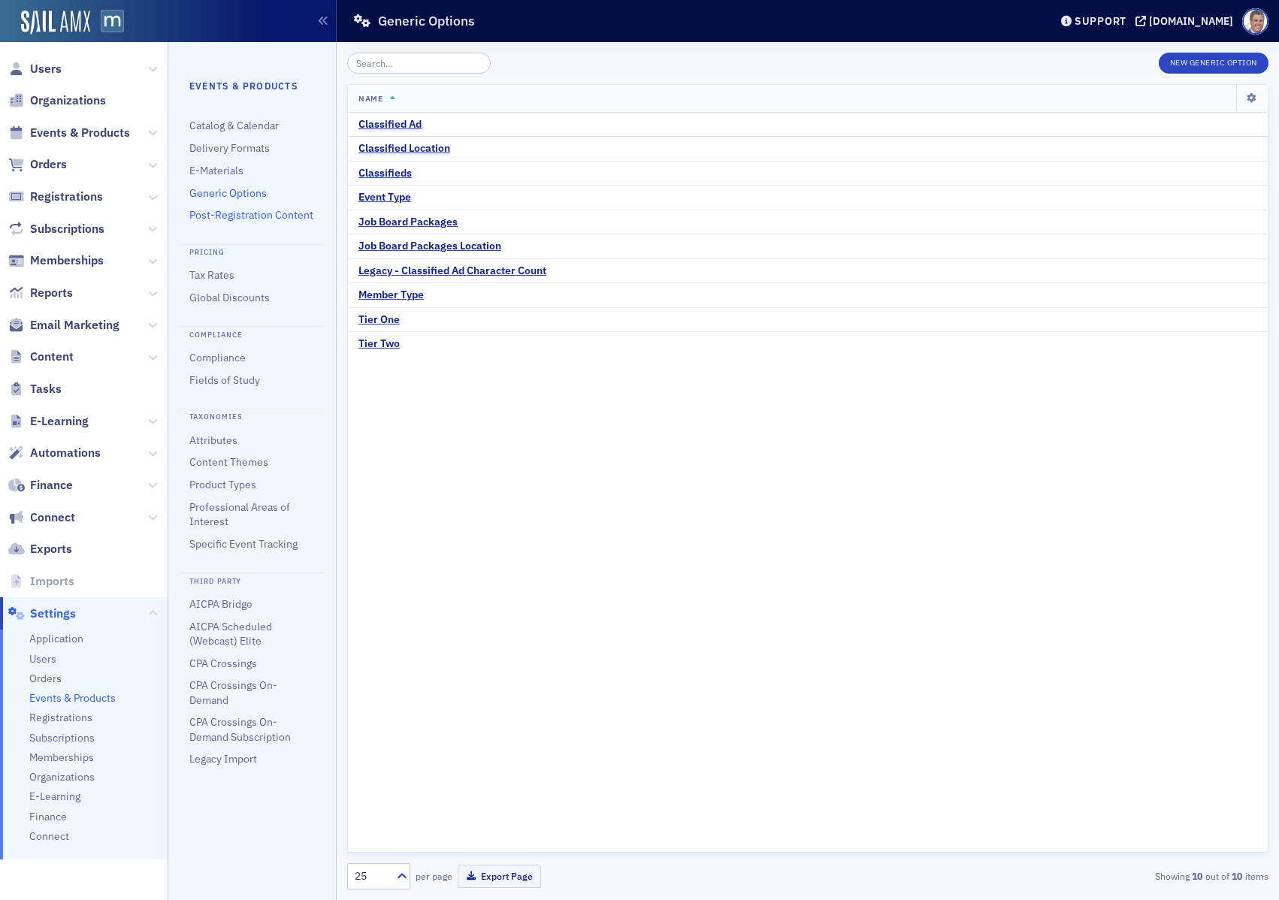
click at [255, 212] on link "Post-Registration Content" at bounding box center [251, 215] width 124 height 14
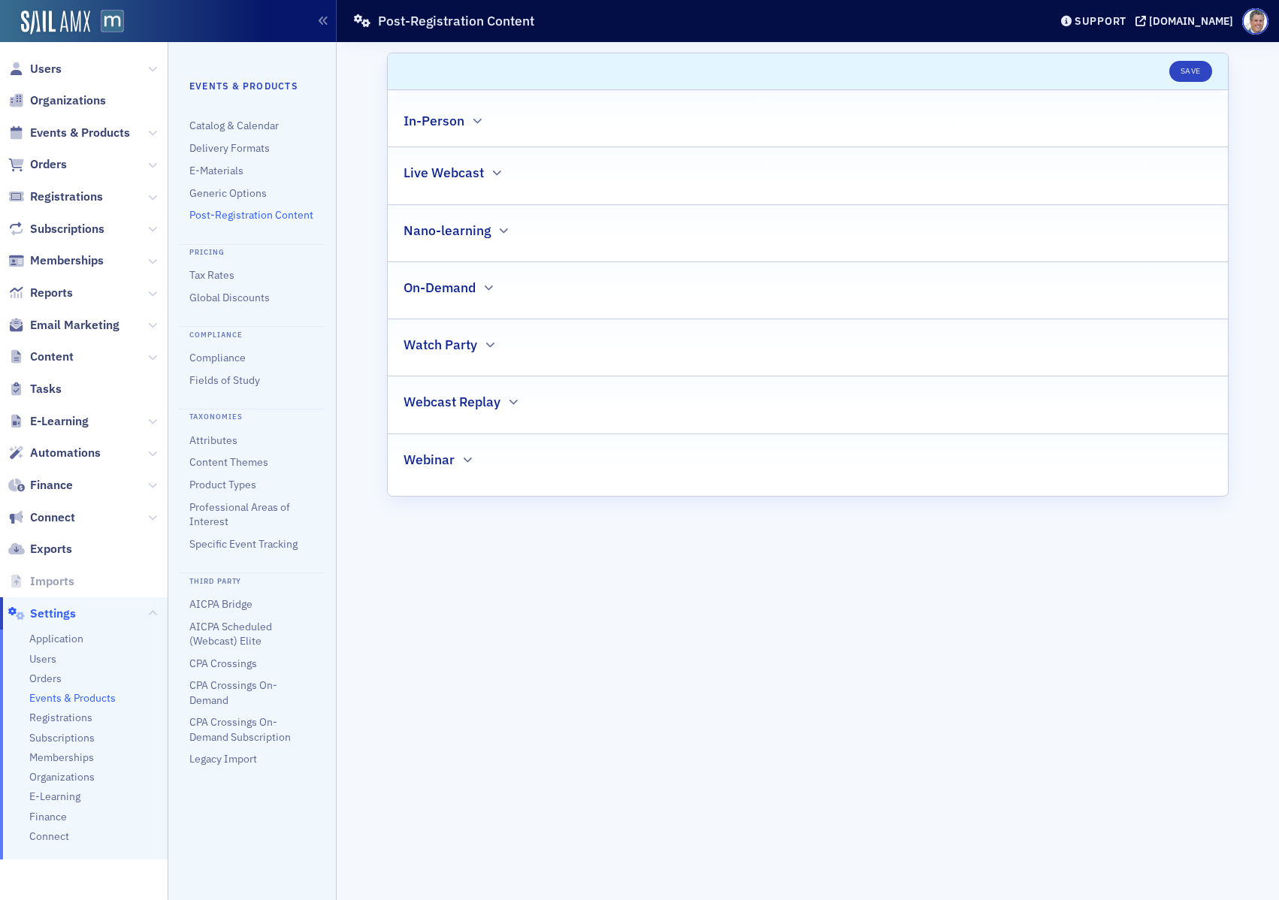
click at [594, 125] on div "In-Person" at bounding box center [807, 112] width 809 height 35
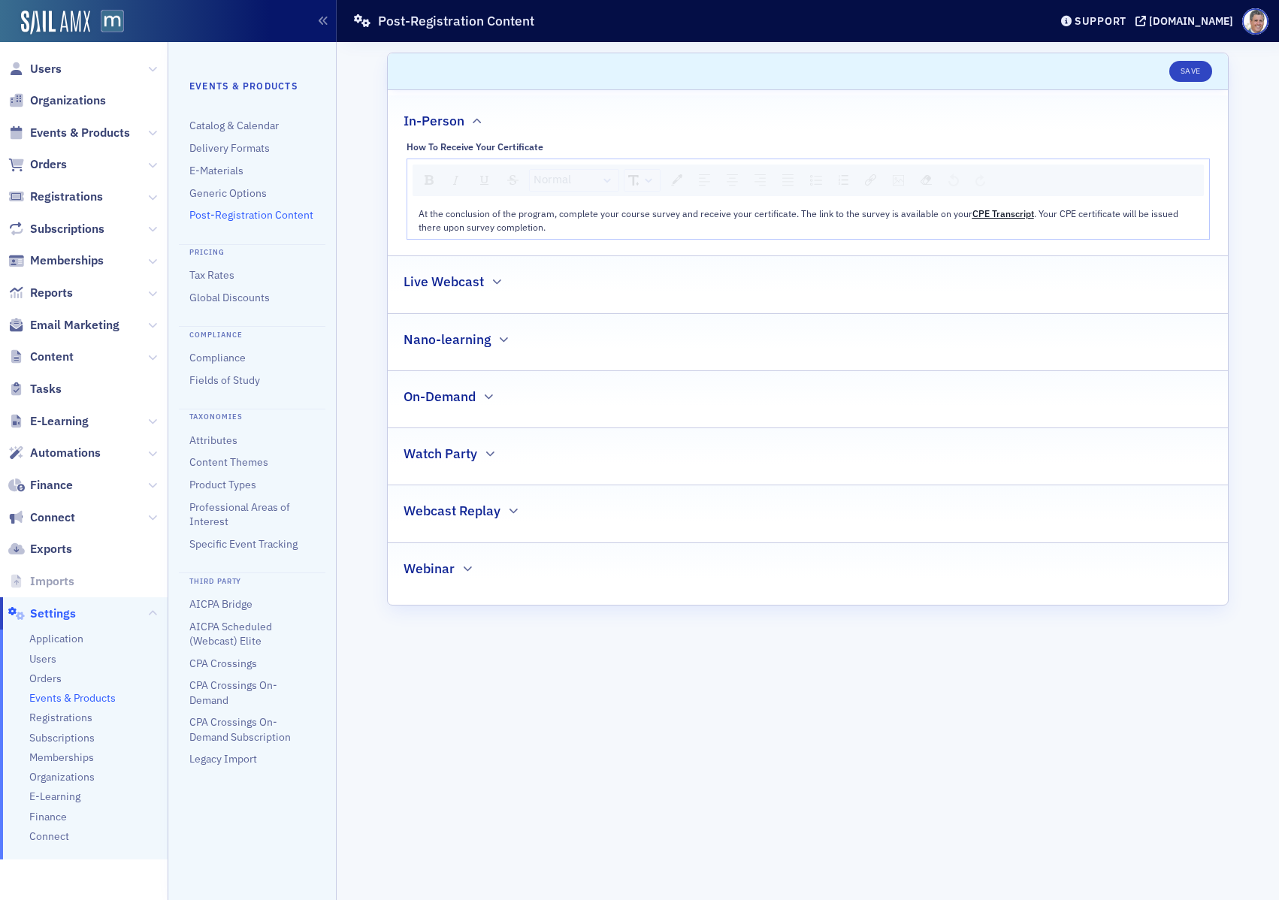
click at [607, 284] on div "Live Webcast" at bounding box center [807, 273] width 809 height 35
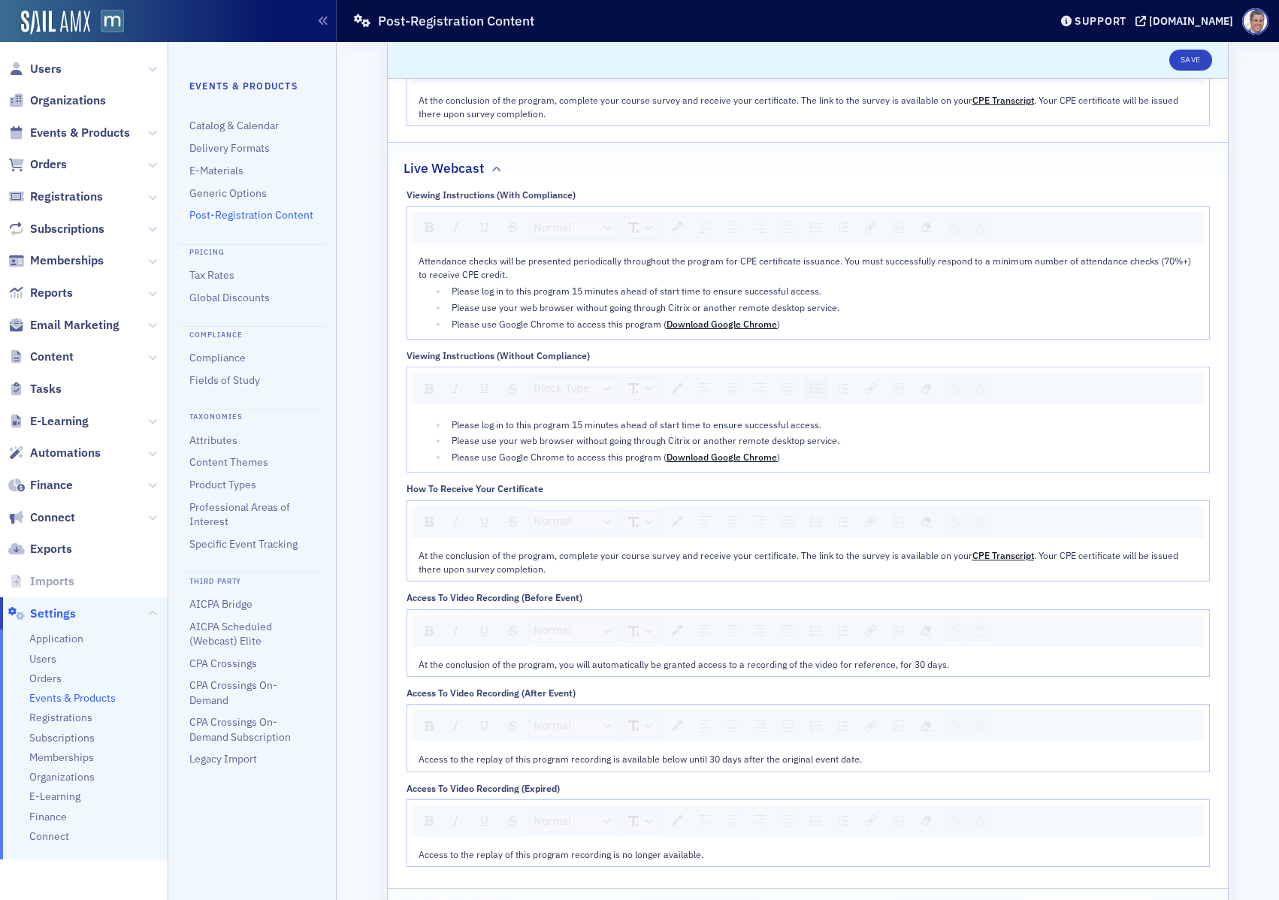
scroll to position [420, 0]
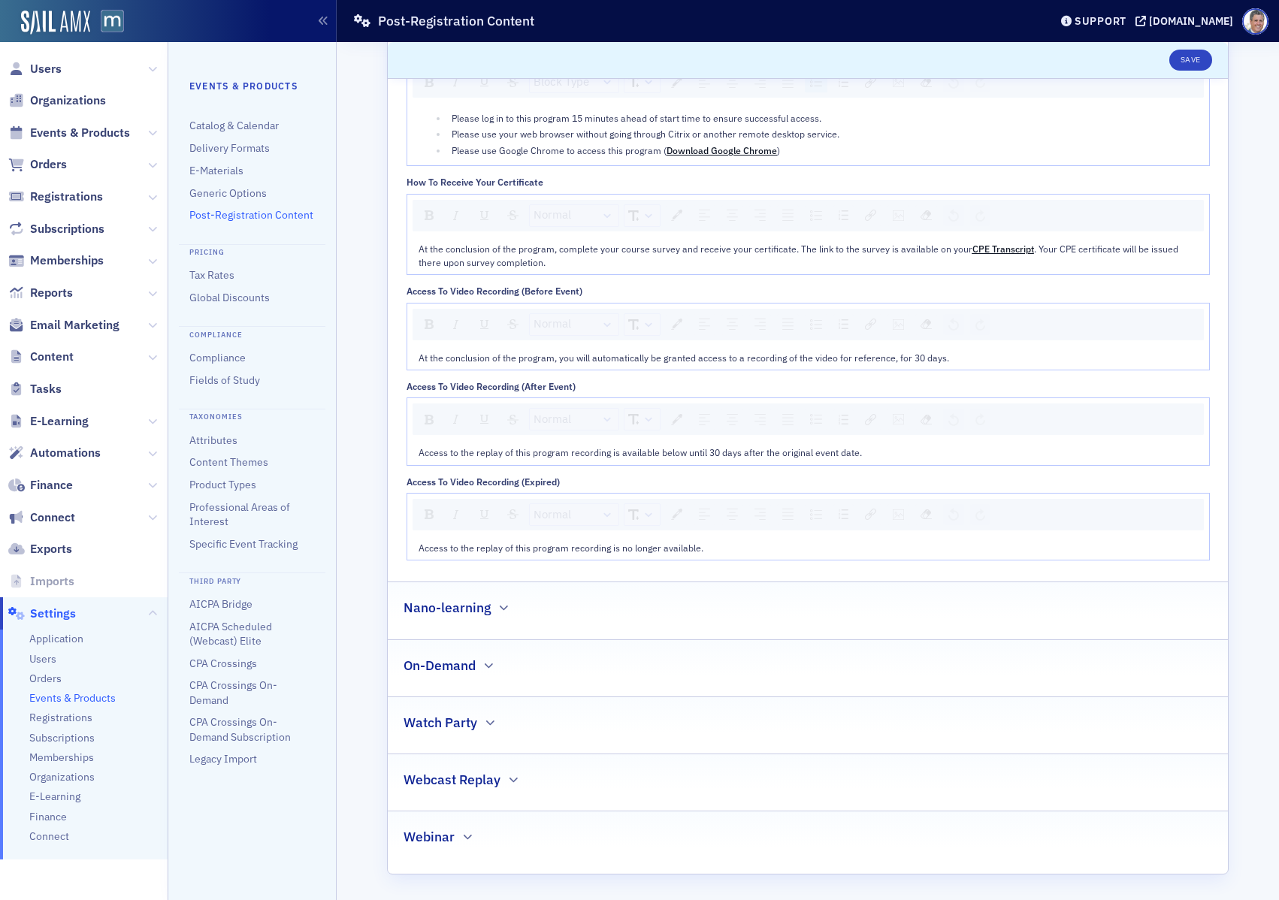
click at [537, 601] on div "Nano-learning" at bounding box center [807, 599] width 809 height 35
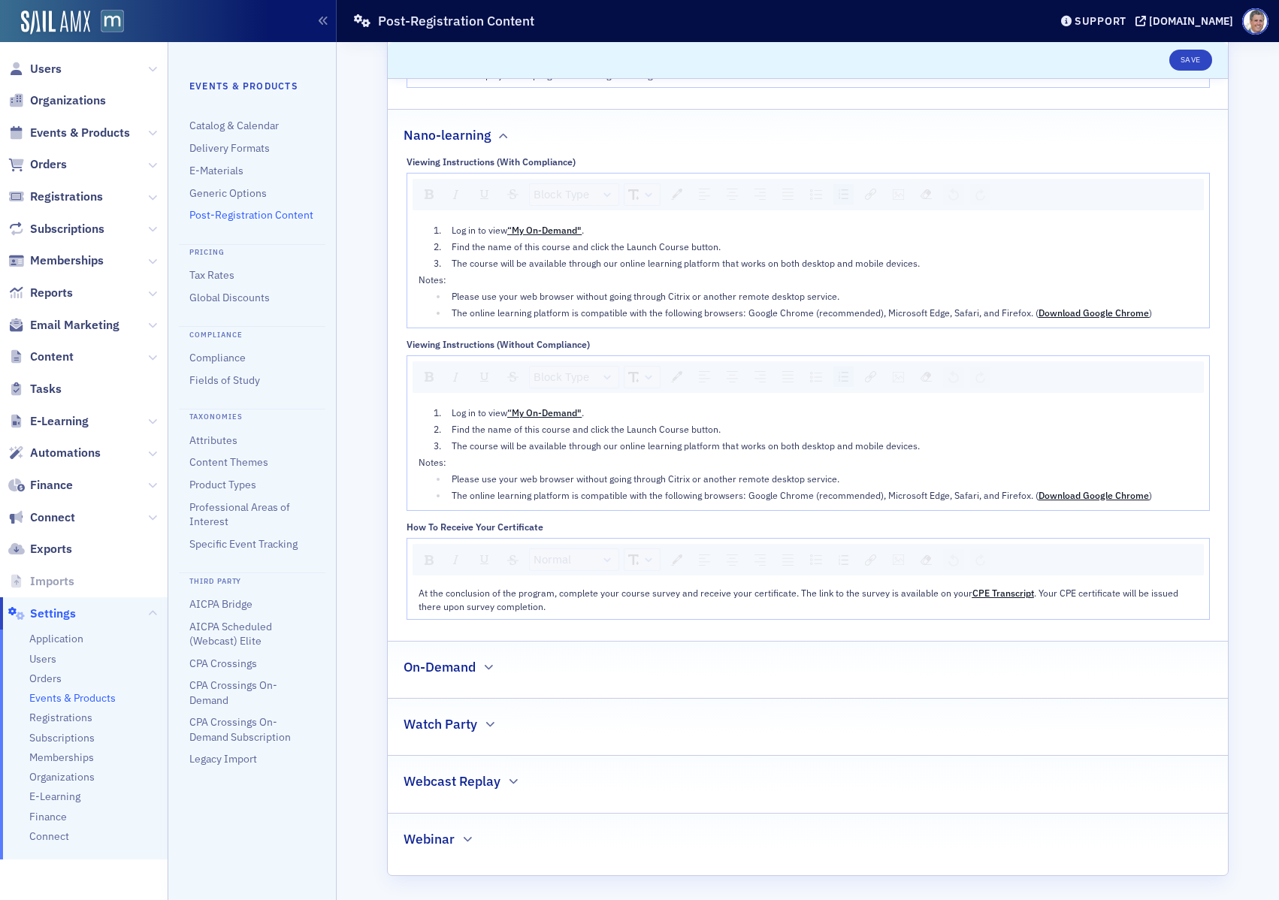
scroll to position [895, 0]
click at [506, 671] on div "On-Demand" at bounding box center [807, 656] width 809 height 35
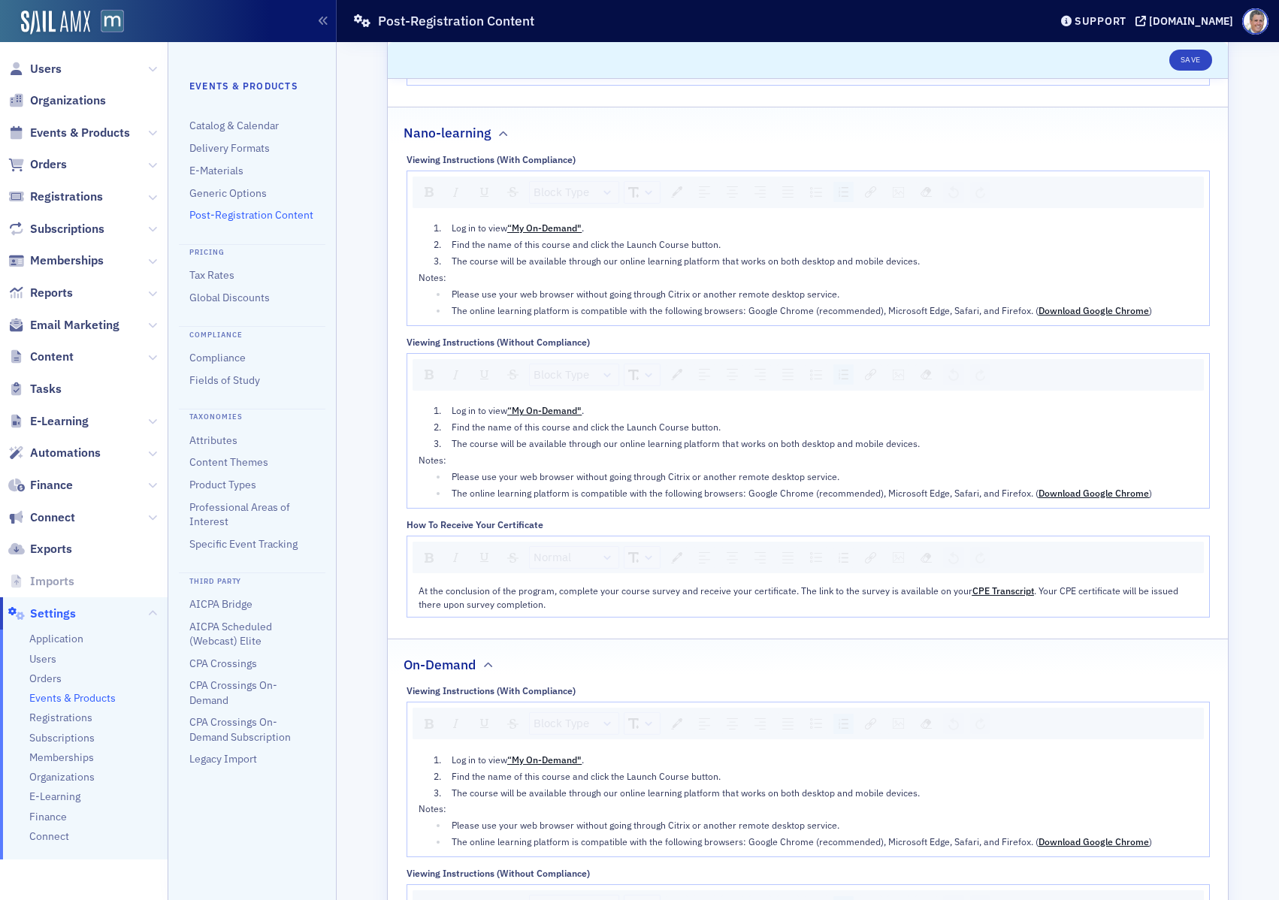
scroll to position [1369, 0]
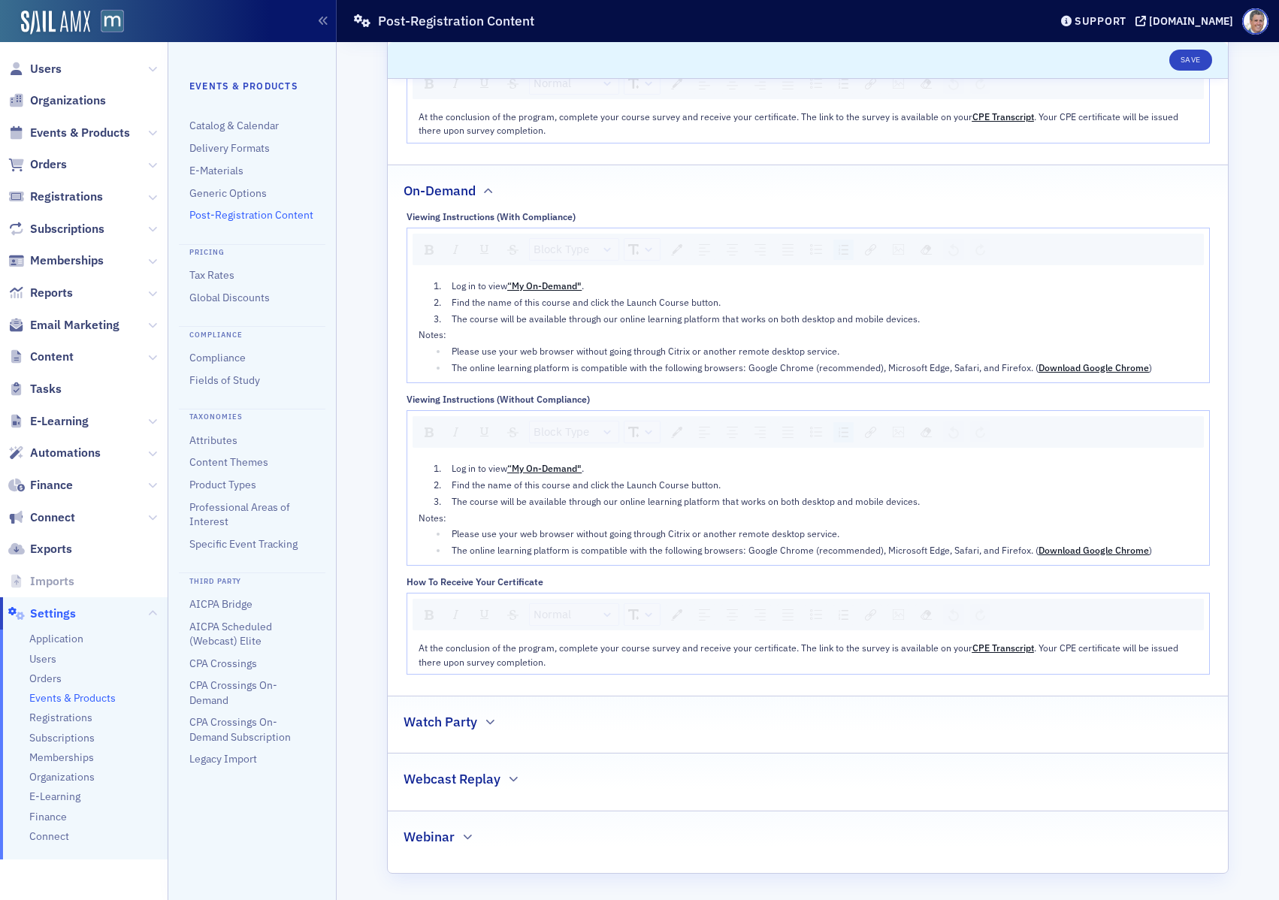
click at [497, 725] on div "Watch Party" at bounding box center [807, 714] width 809 height 35
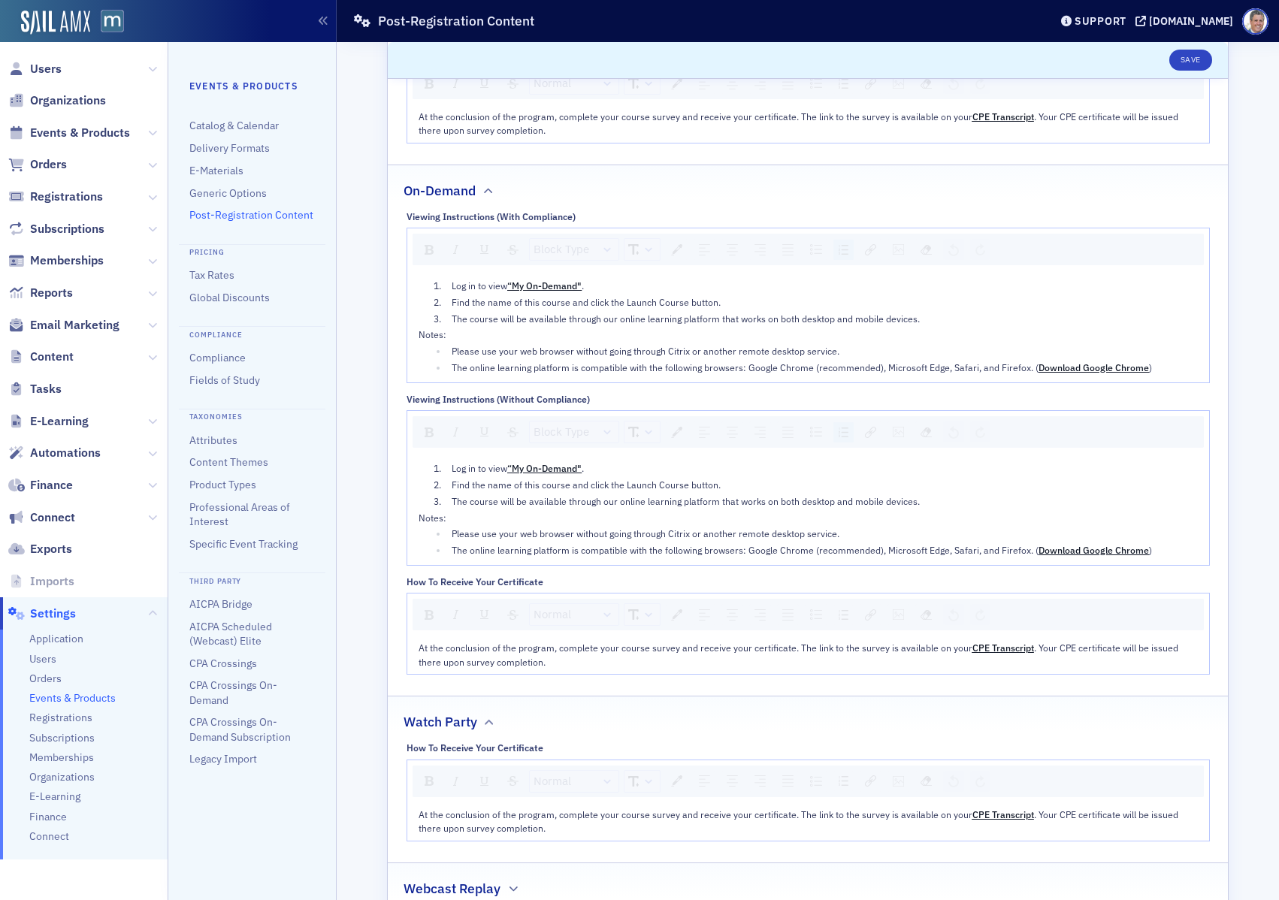
scroll to position [1478, 0]
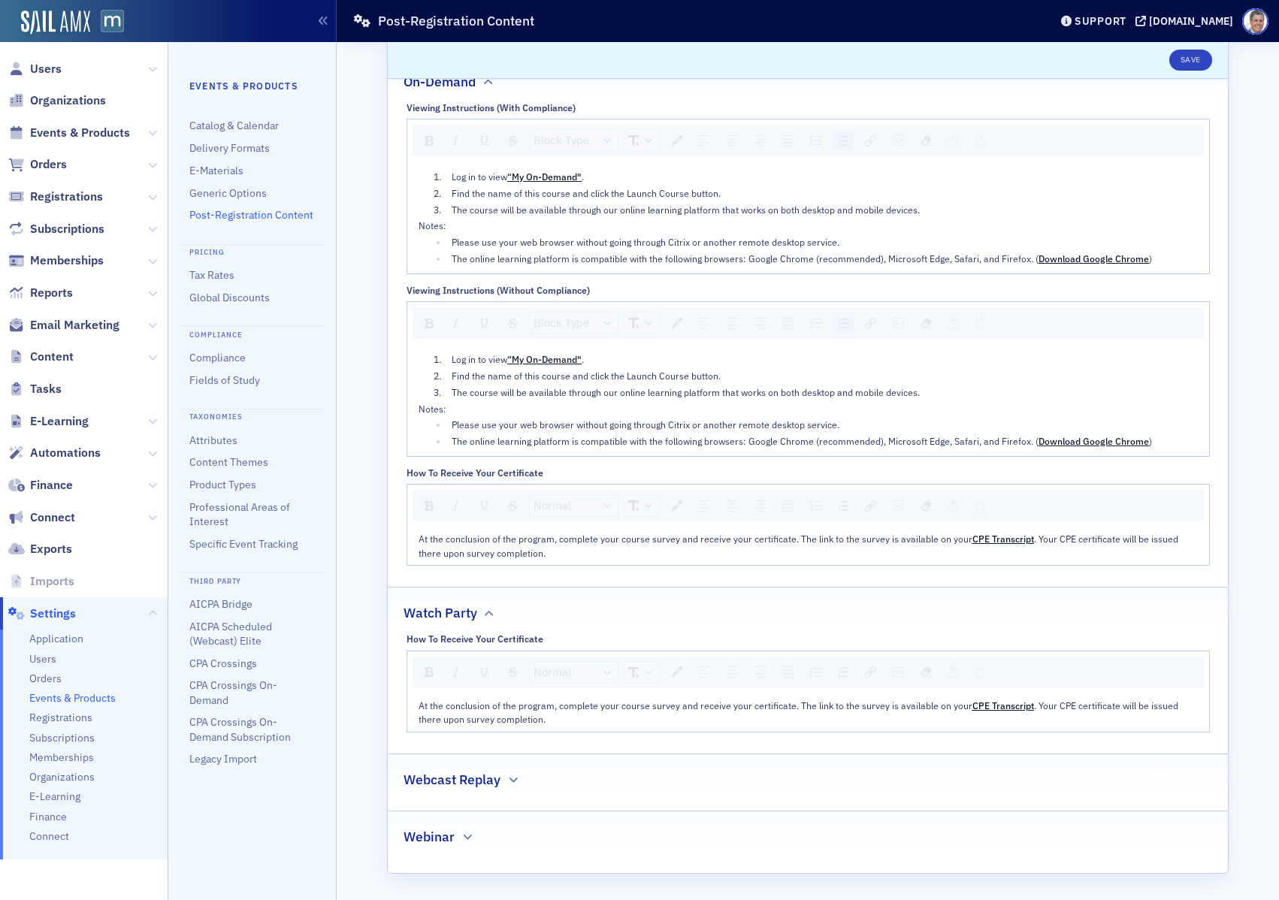
click at [475, 777] on h2 "Webcast Replay" at bounding box center [451, 780] width 97 height 20
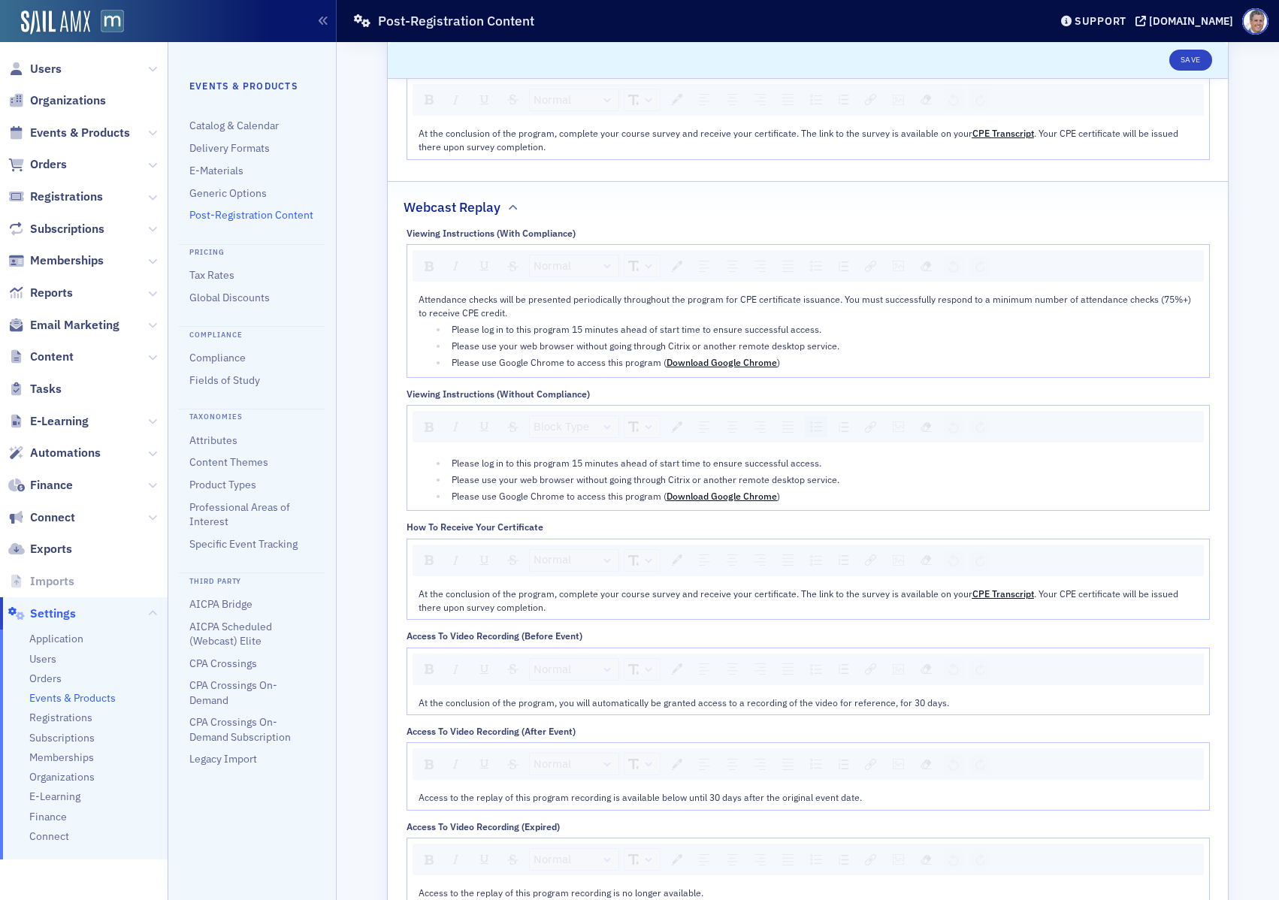
scroll to position [2167, 0]
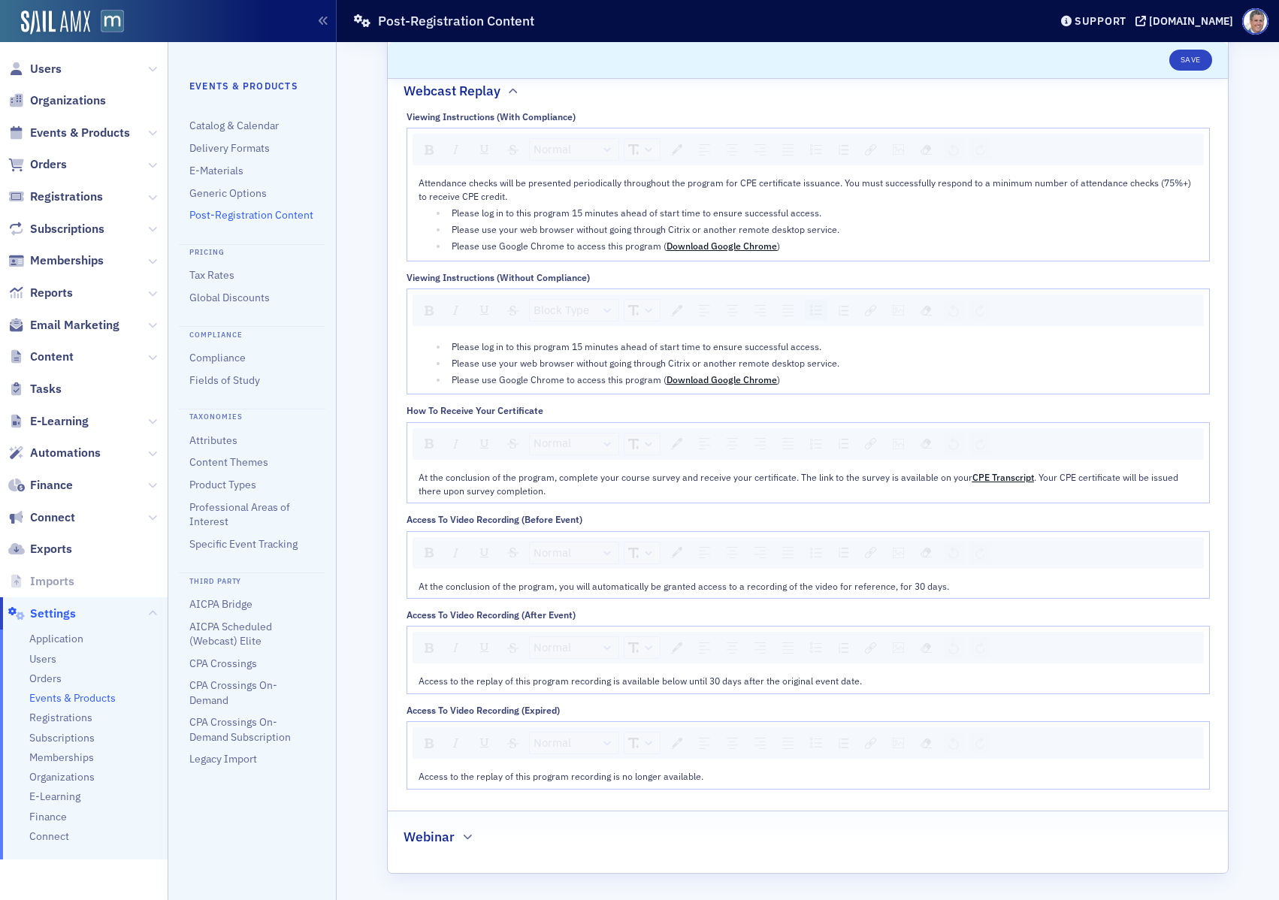
click at [478, 823] on div "Webinar" at bounding box center [807, 829] width 809 height 35
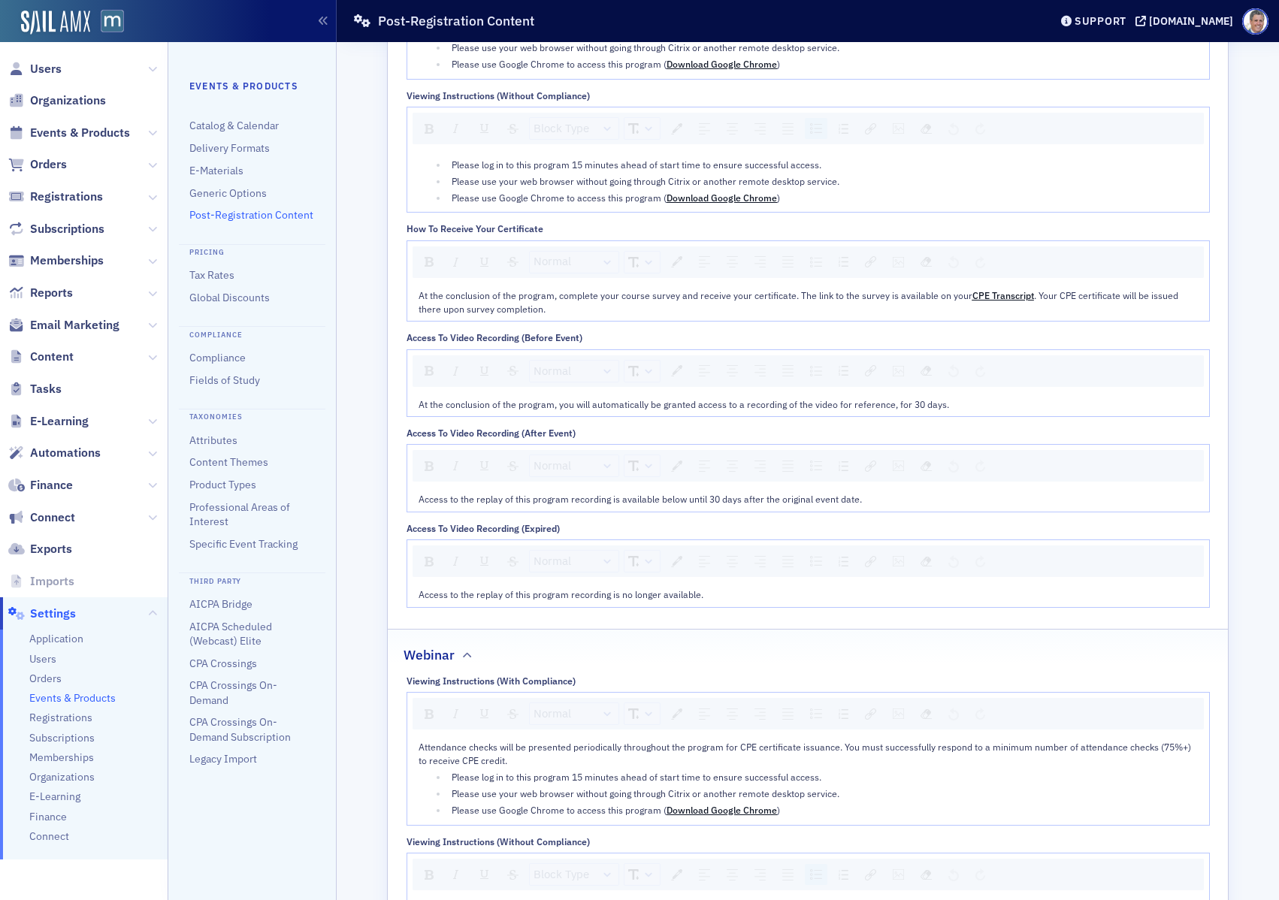
scroll to position [2855, 0]
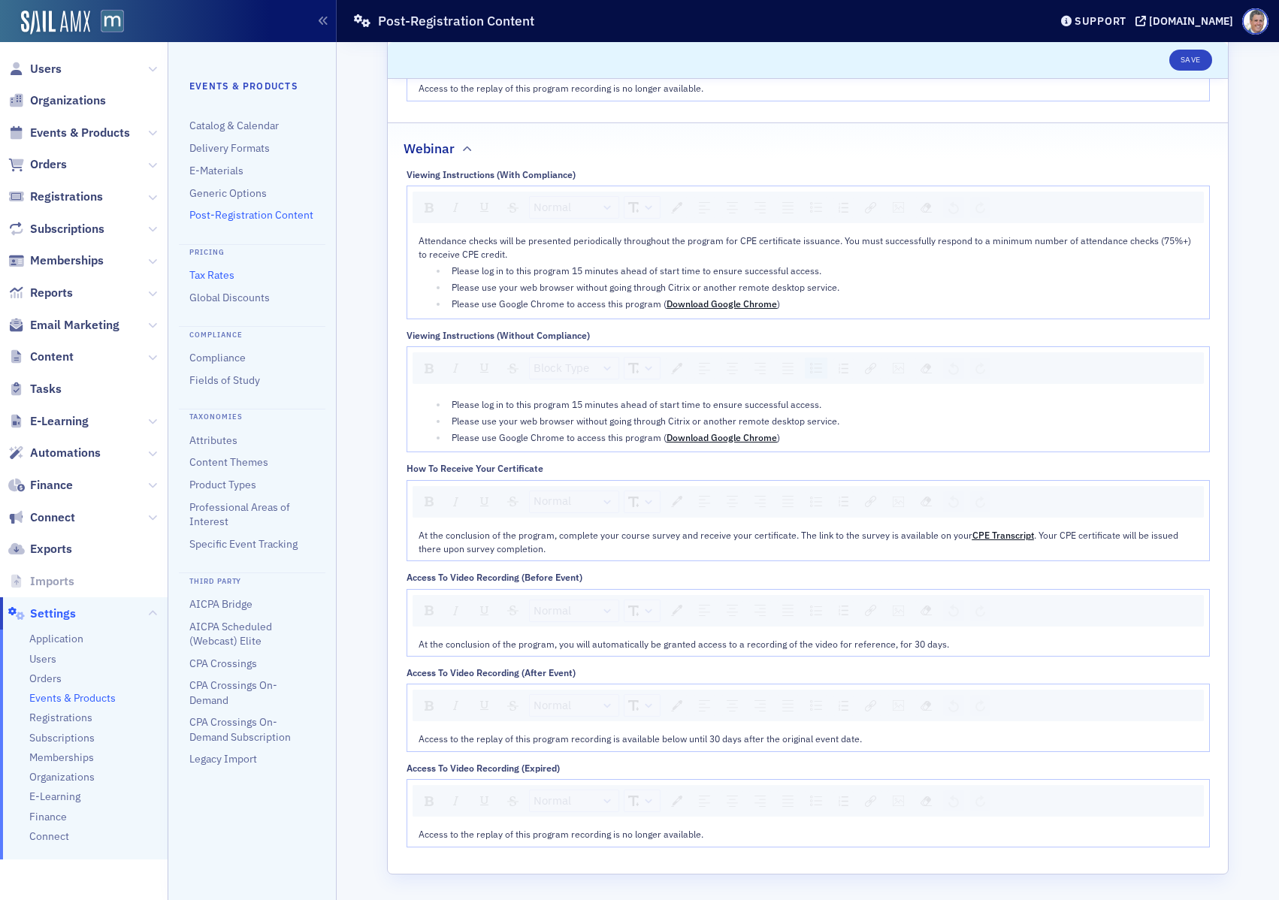
click at [214, 277] on link "Tax Rates" at bounding box center [211, 275] width 45 height 14
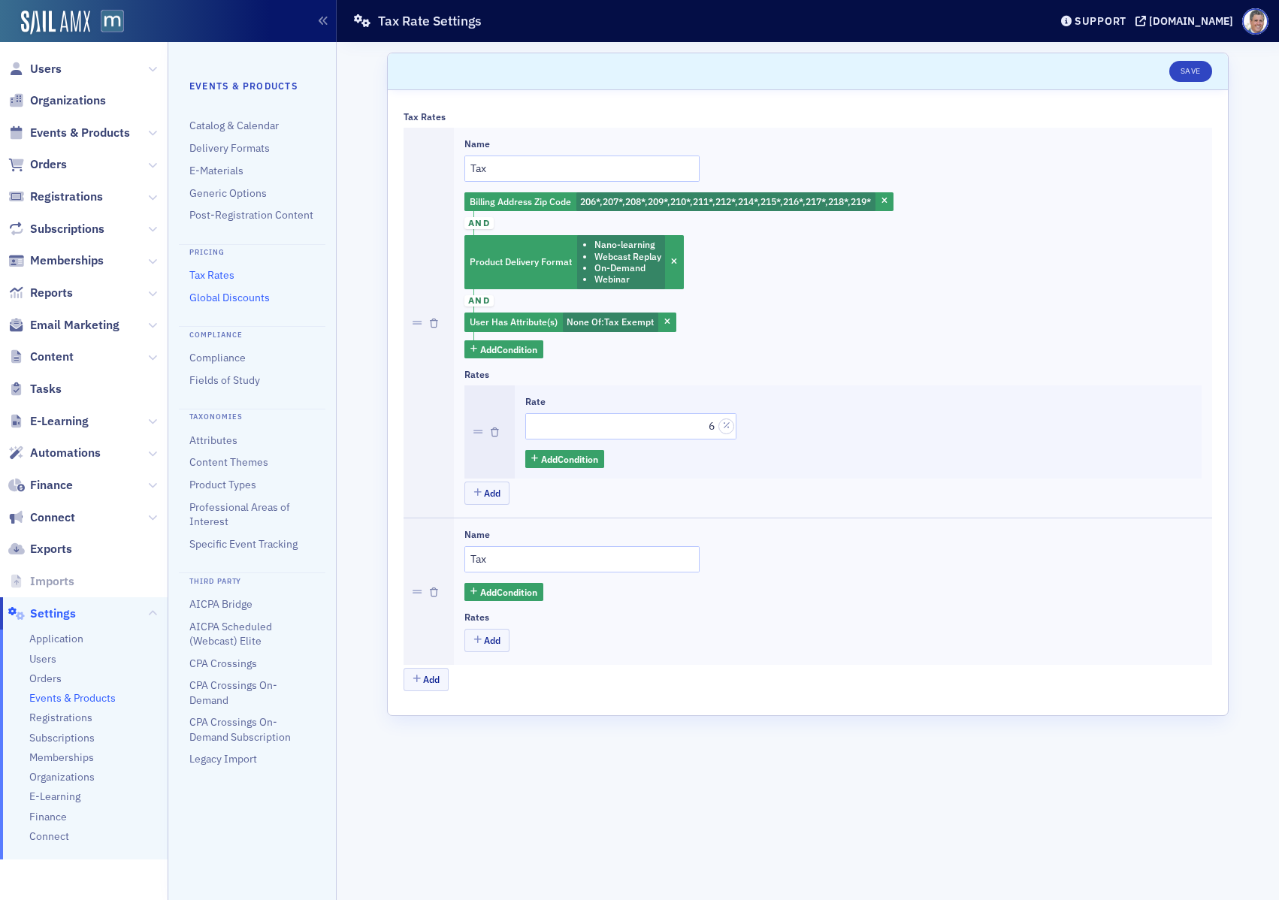
click at [240, 301] on link "Global Discounts" at bounding box center [229, 298] width 80 height 14
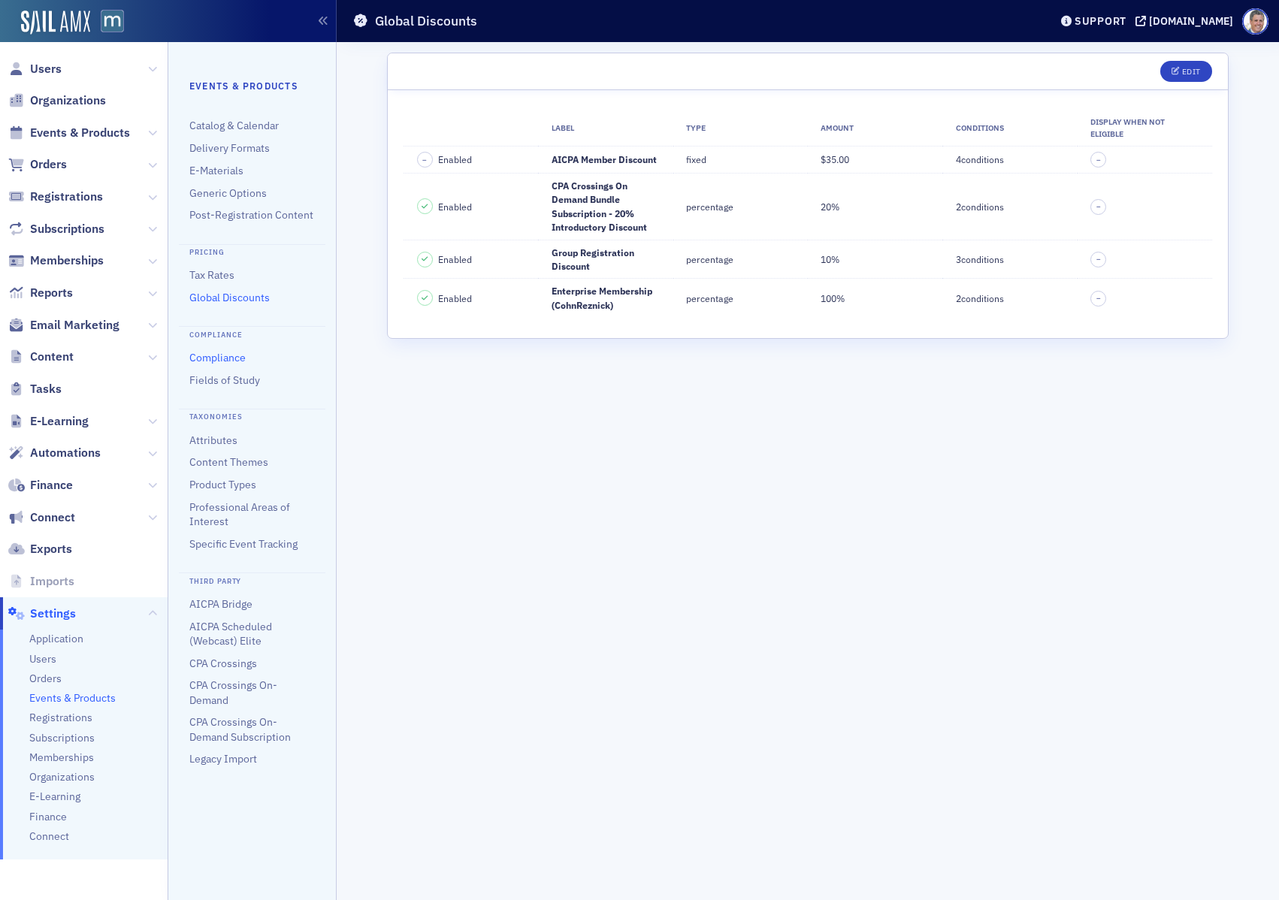
click at [220, 358] on link "Compliance" at bounding box center [217, 358] width 56 height 14
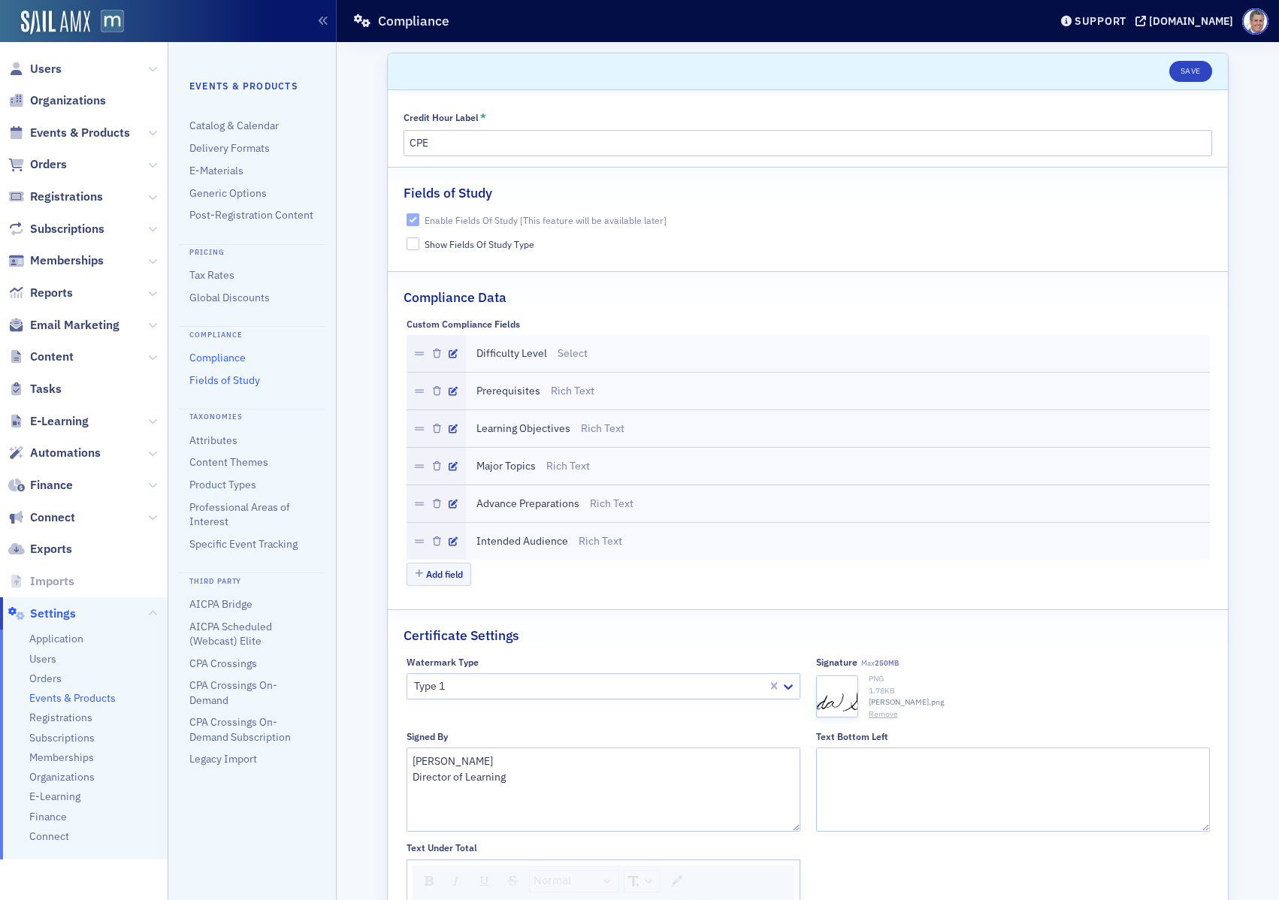
click at [255, 382] on link "Fields of Study" at bounding box center [224, 380] width 71 height 14
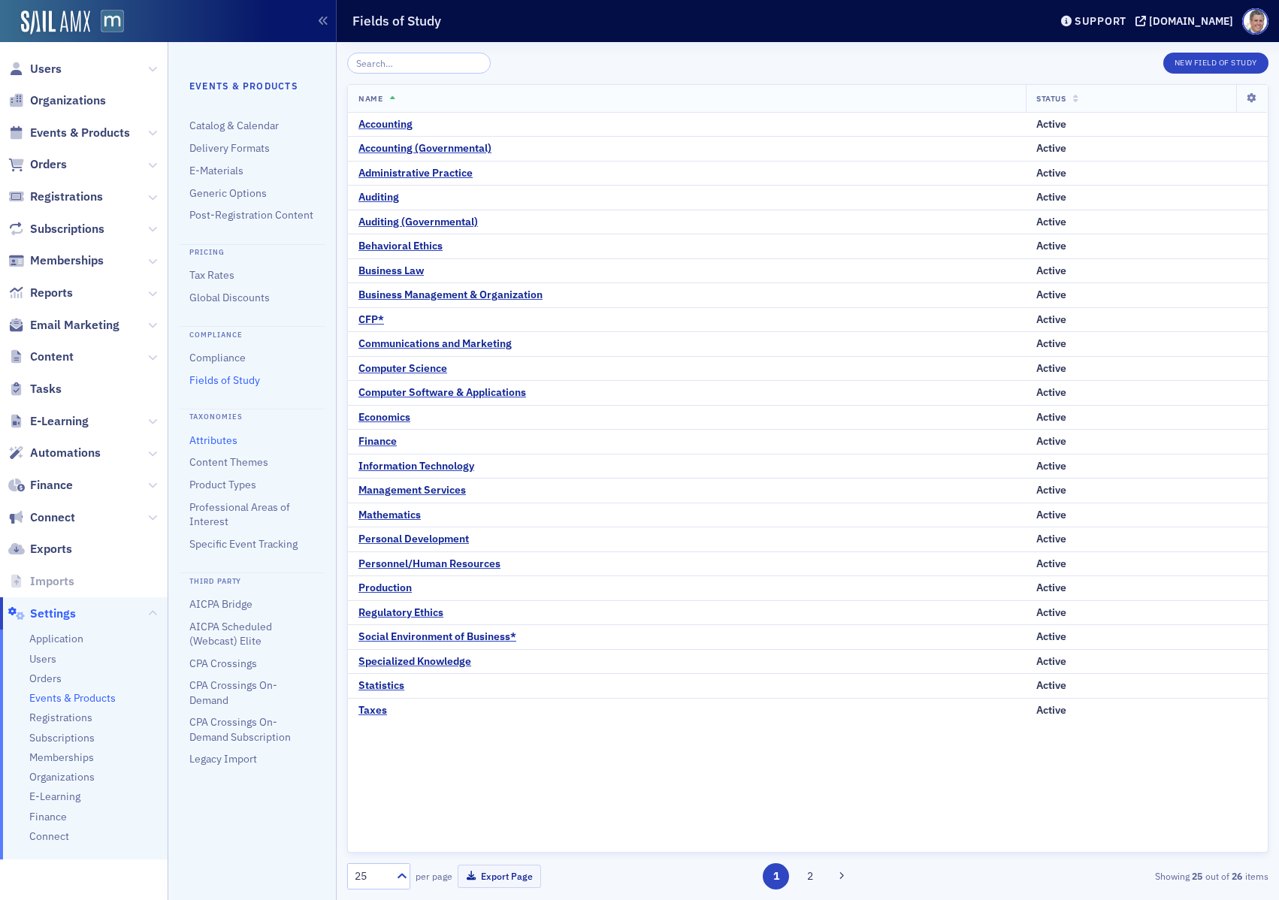
click at [212, 440] on link "Attributes" at bounding box center [213, 441] width 48 height 14
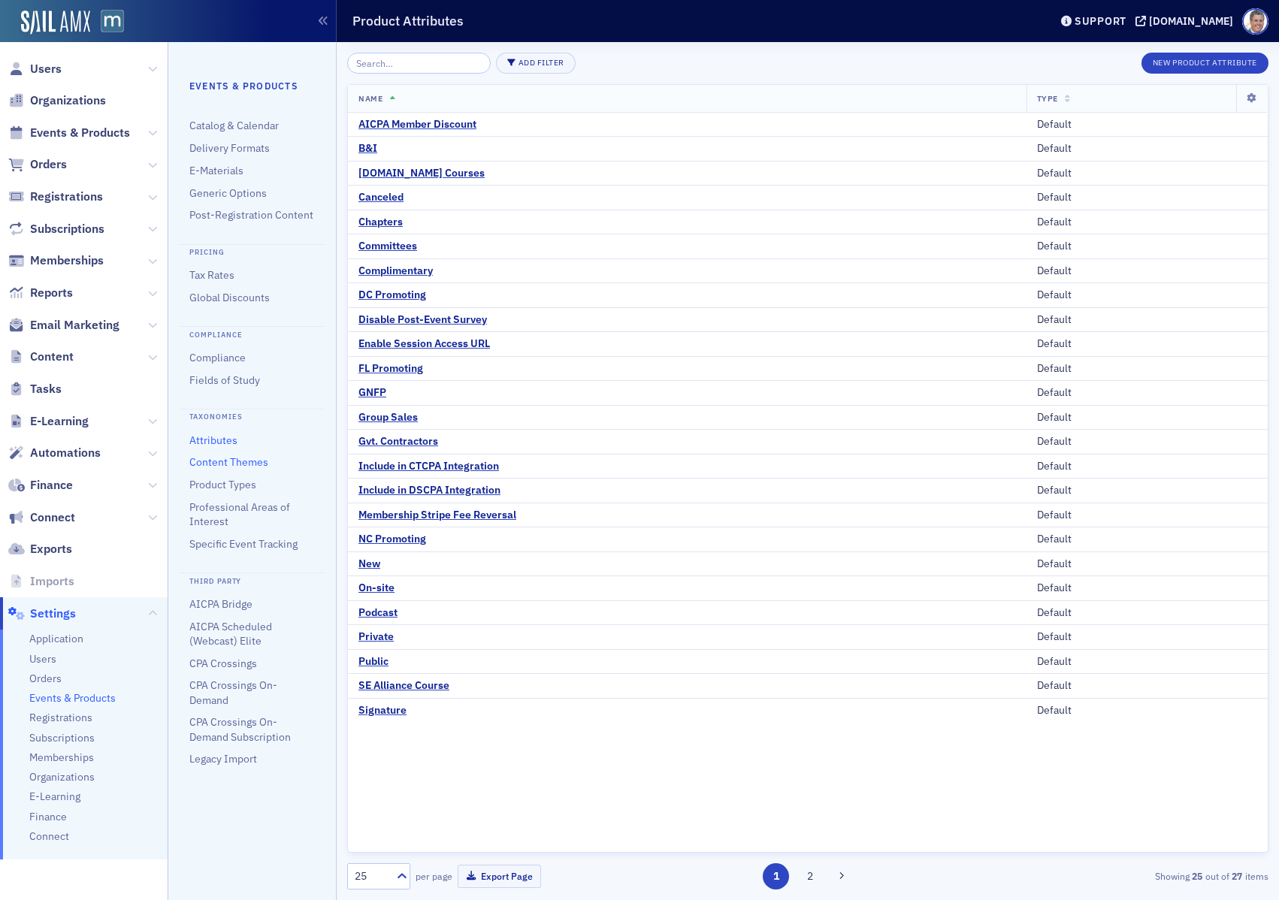
click at [228, 464] on link "Content Themes" at bounding box center [228, 462] width 79 height 14
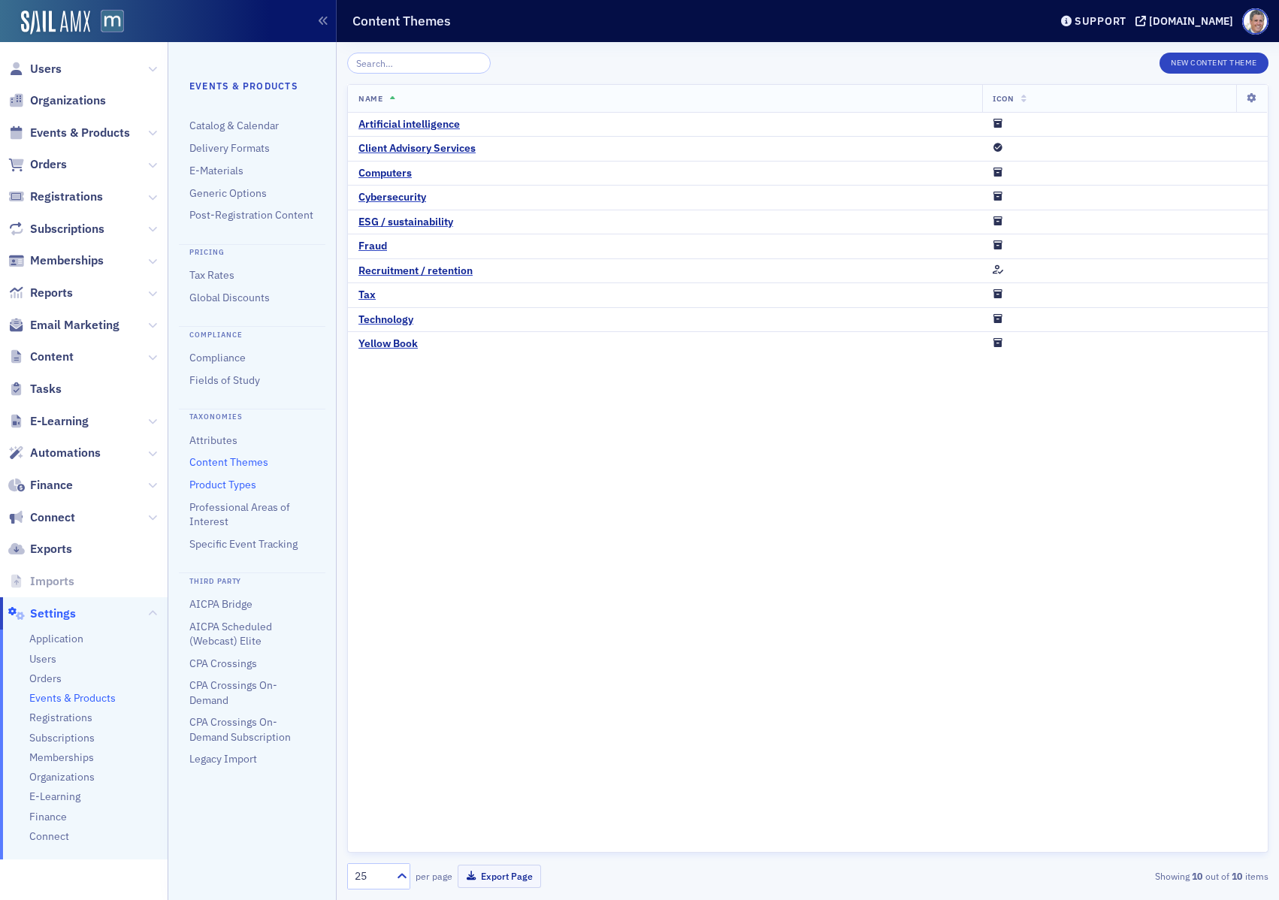
click at [222, 486] on link "Product Types" at bounding box center [222, 485] width 67 height 14
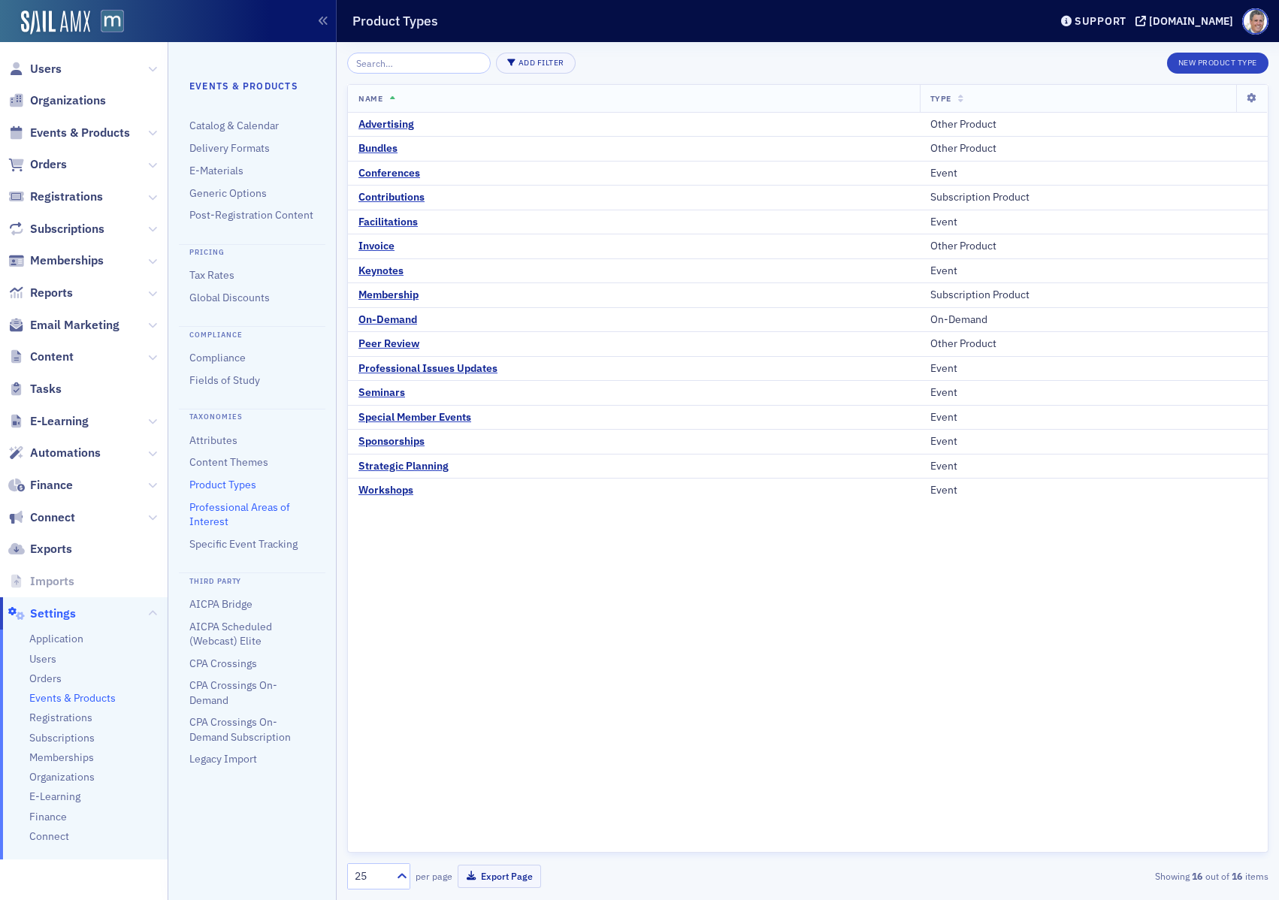
click at [227, 505] on link "Professional Areas of Interest" at bounding box center [239, 514] width 101 height 28
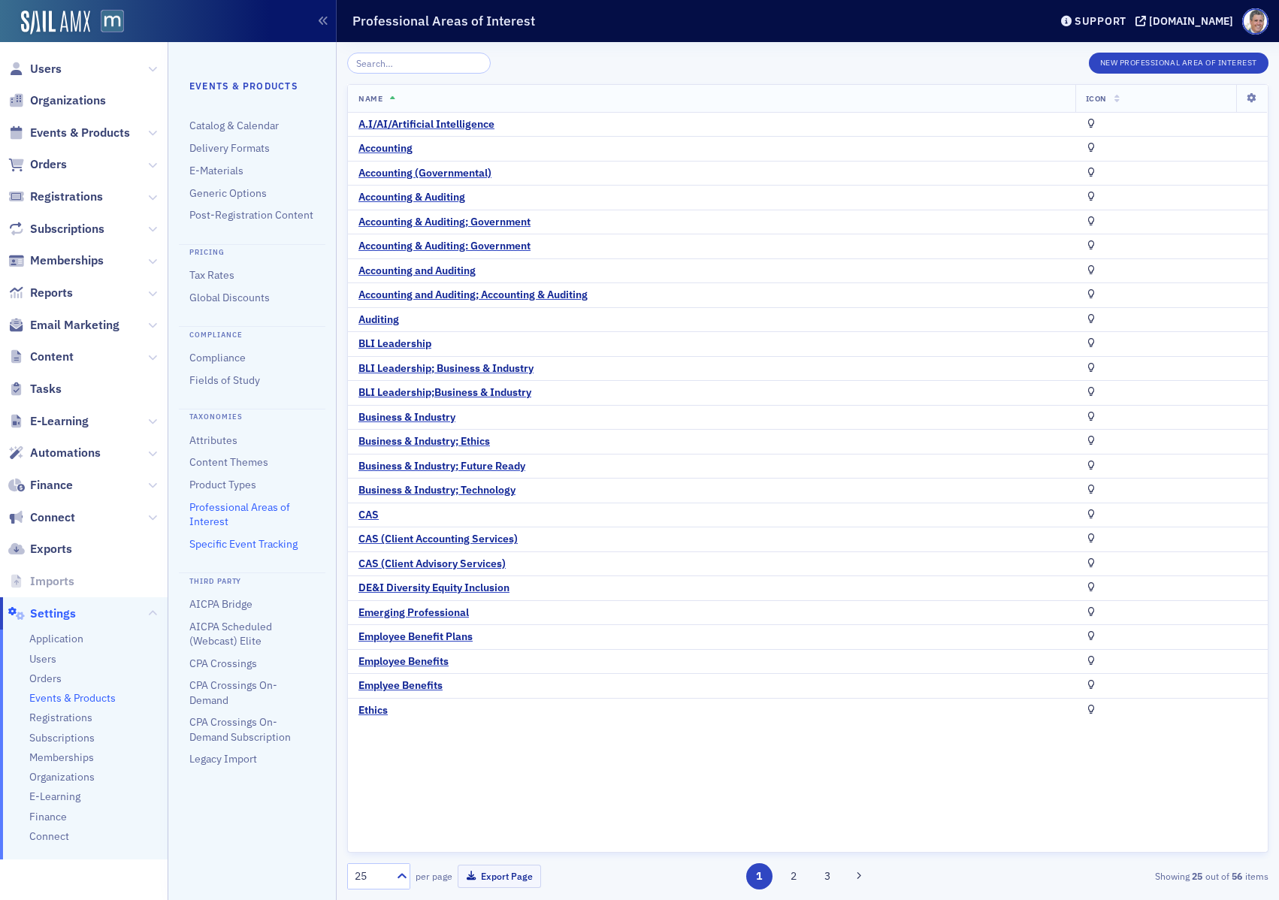
click at [200, 542] on link "Specific Event Tracking" at bounding box center [243, 544] width 108 height 14
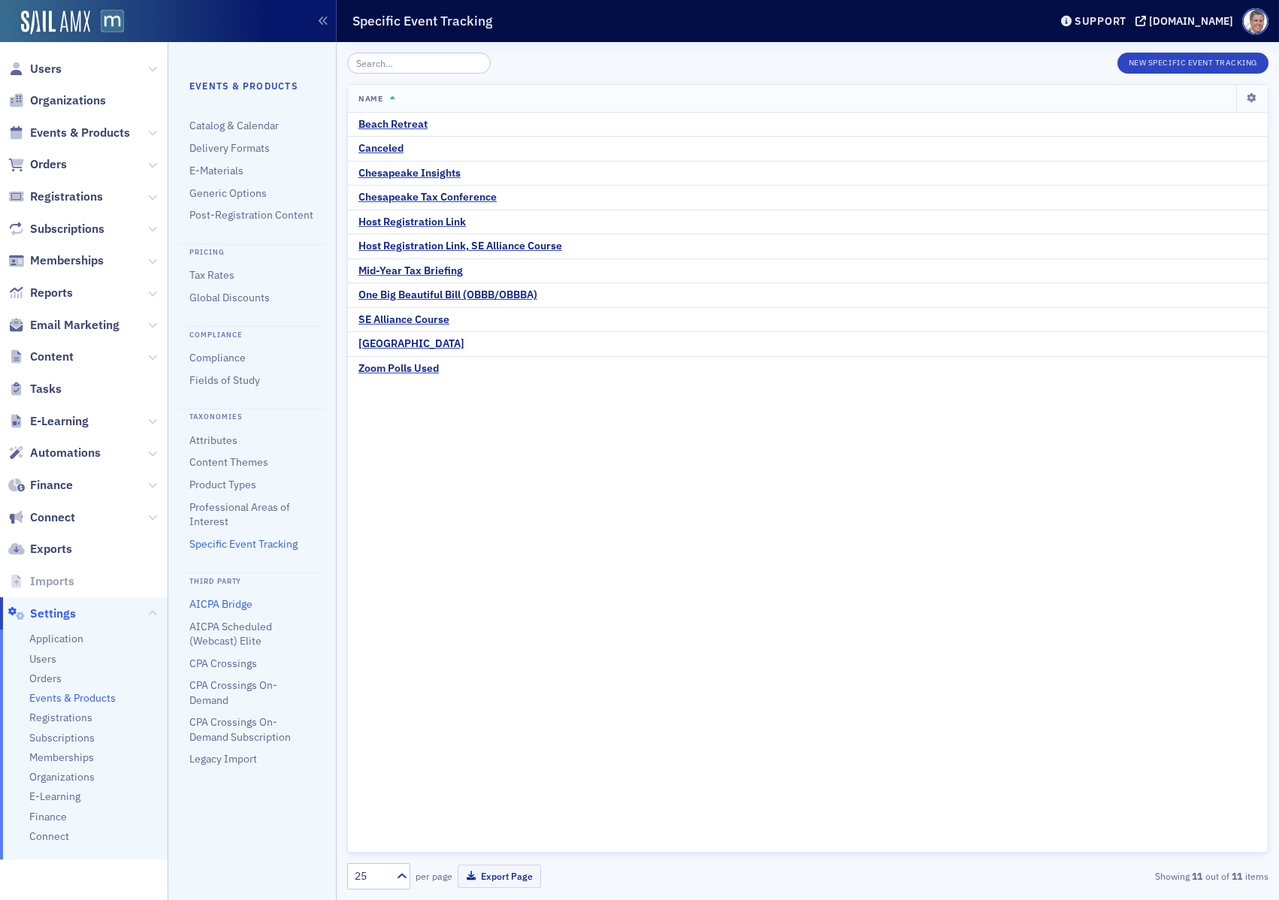
click at [205, 603] on link "AICPA Bridge" at bounding box center [220, 604] width 63 height 14
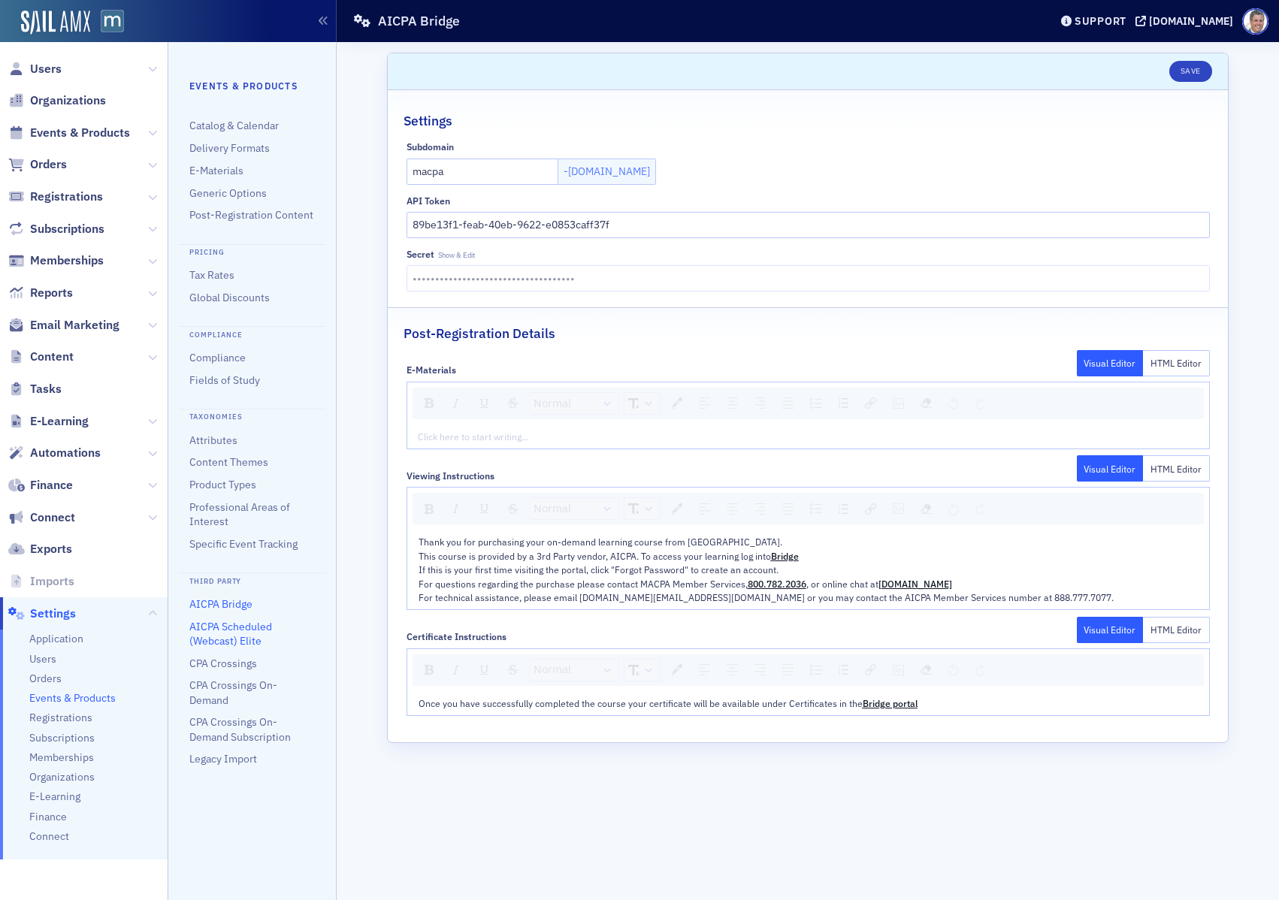
click at [238, 629] on link "AICPA Scheduled (Webcast) Elite" at bounding box center [230, 634] width 83 height 28
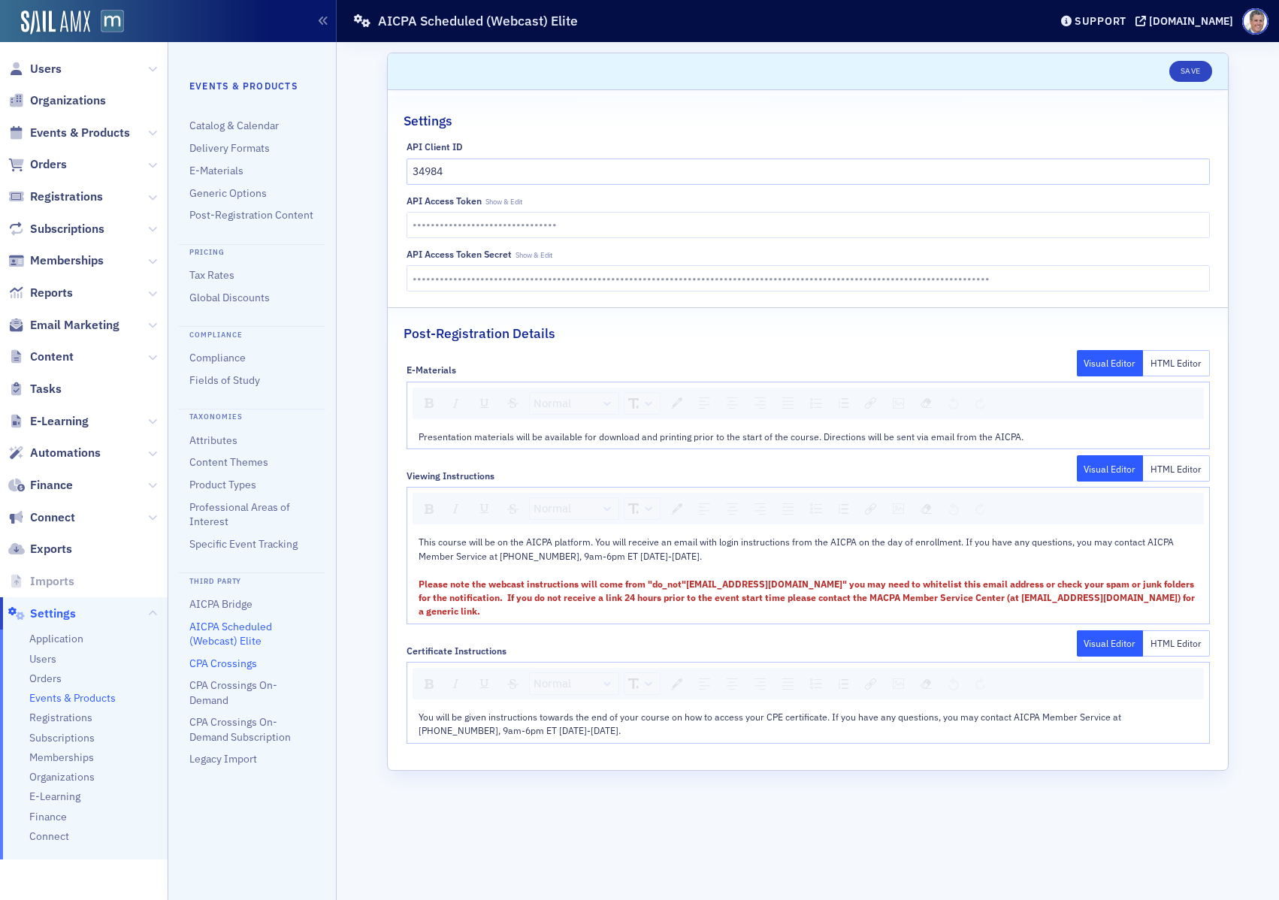
click at [198, 660] on link "CPA Crossings" at bounding box center [223, 664] width 68 height 14
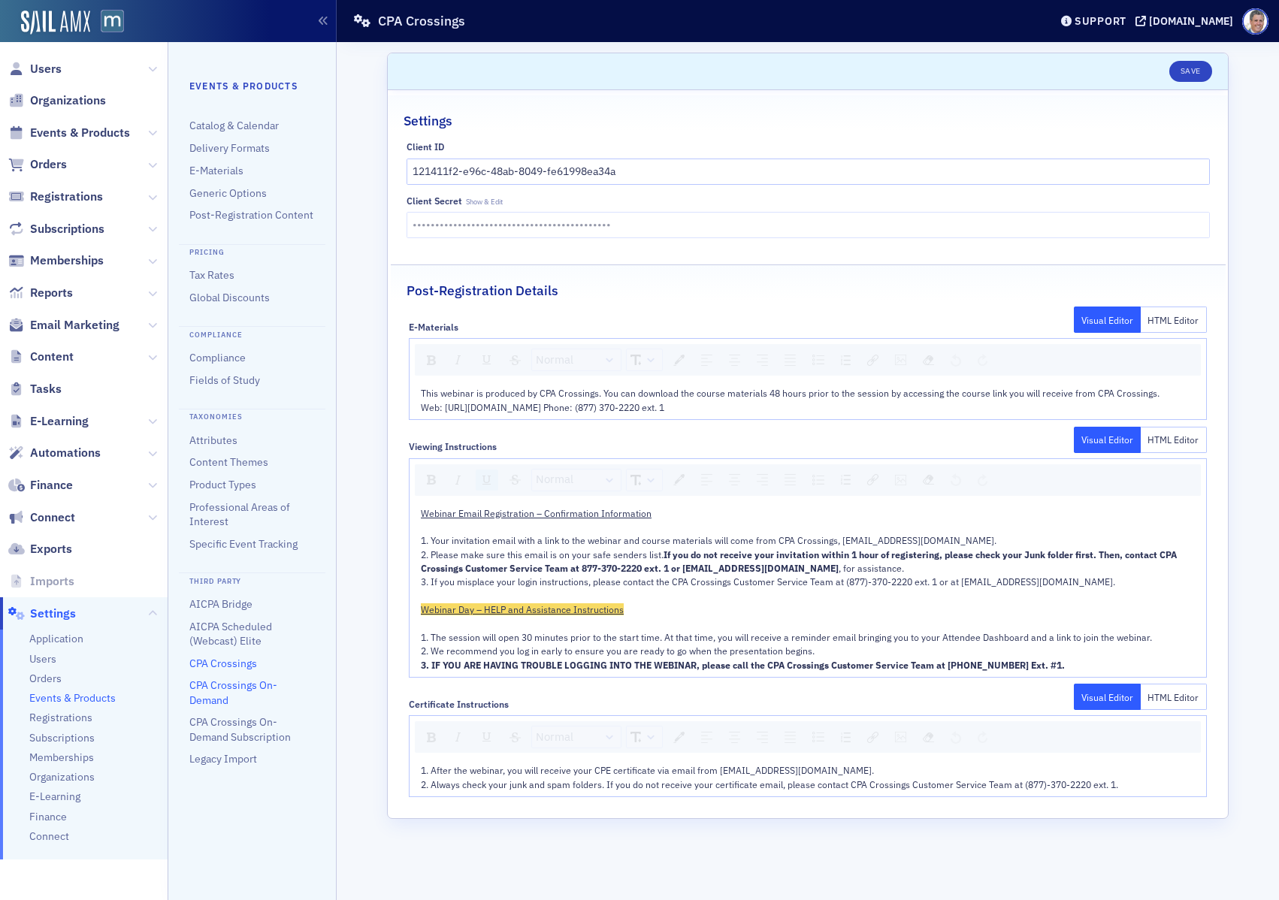
click at [216, 691] on link "CPA Crossings On-Demand" at bounding box center [233, 693] width 88 height 28
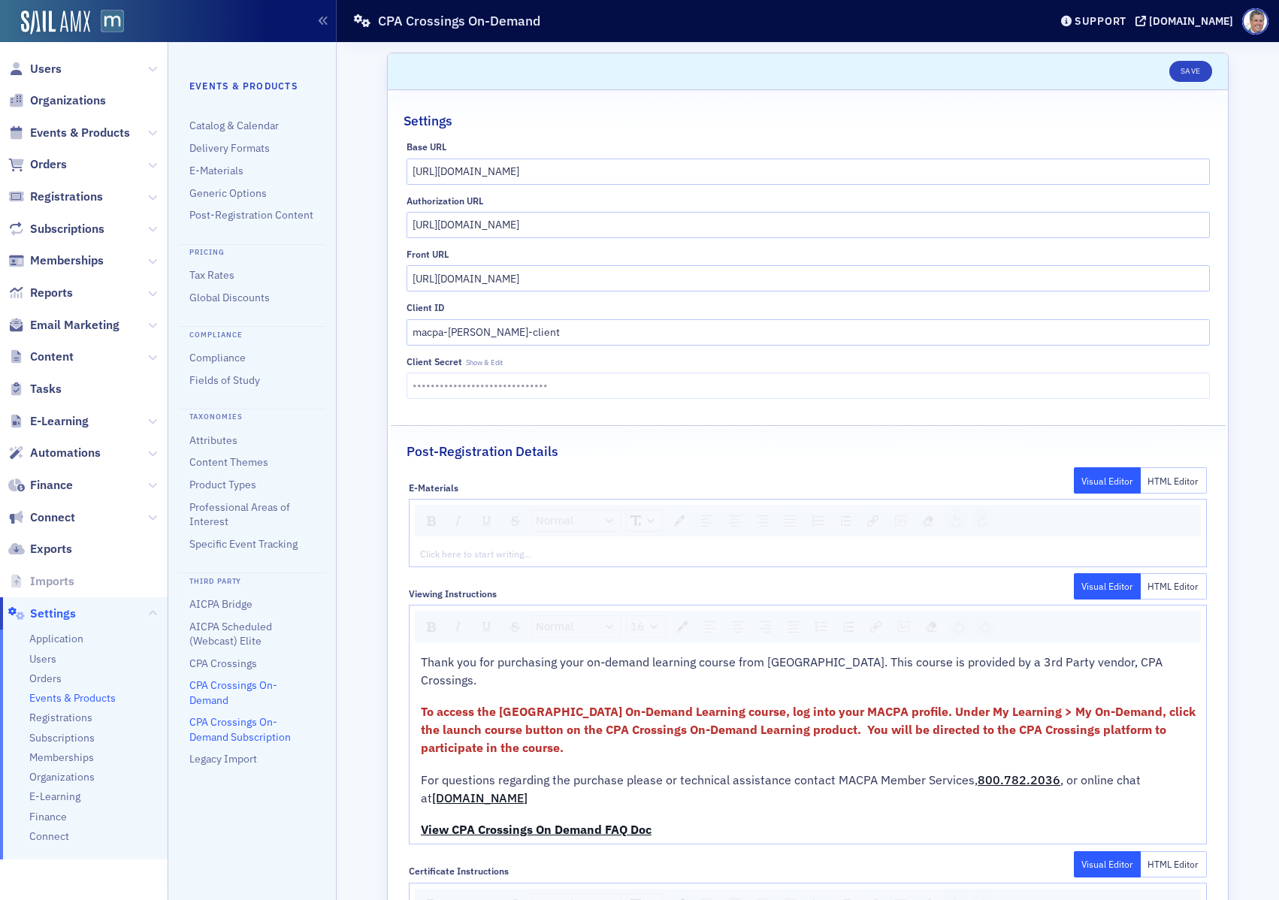
click at [225, 724] on link "CPA Crossings On-Demand Subscription" at bounding box center [239, 729] width 101 height 28
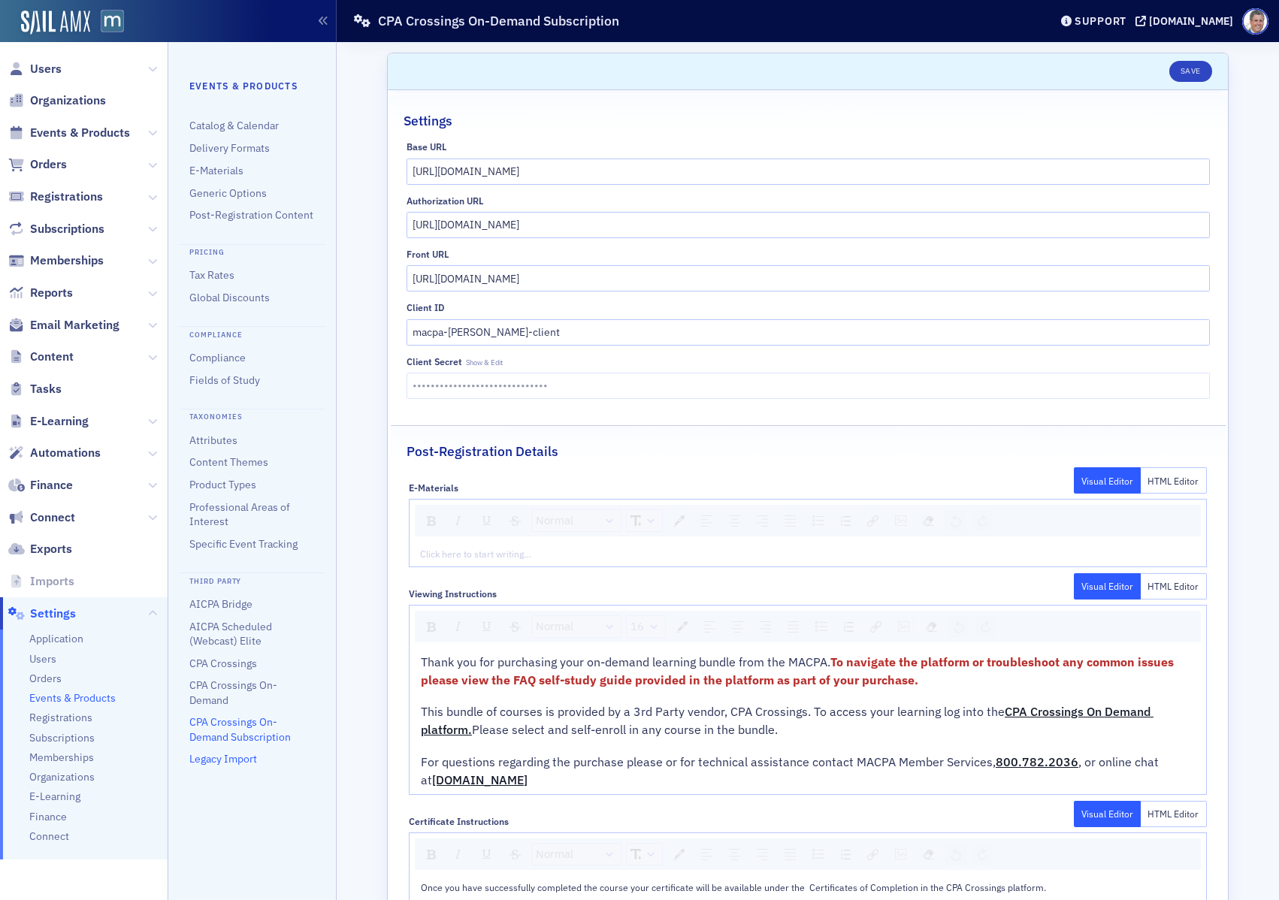
click at [203, 757] on link "Legacy Import" at bounding box center [223, 759] width 68 height 14
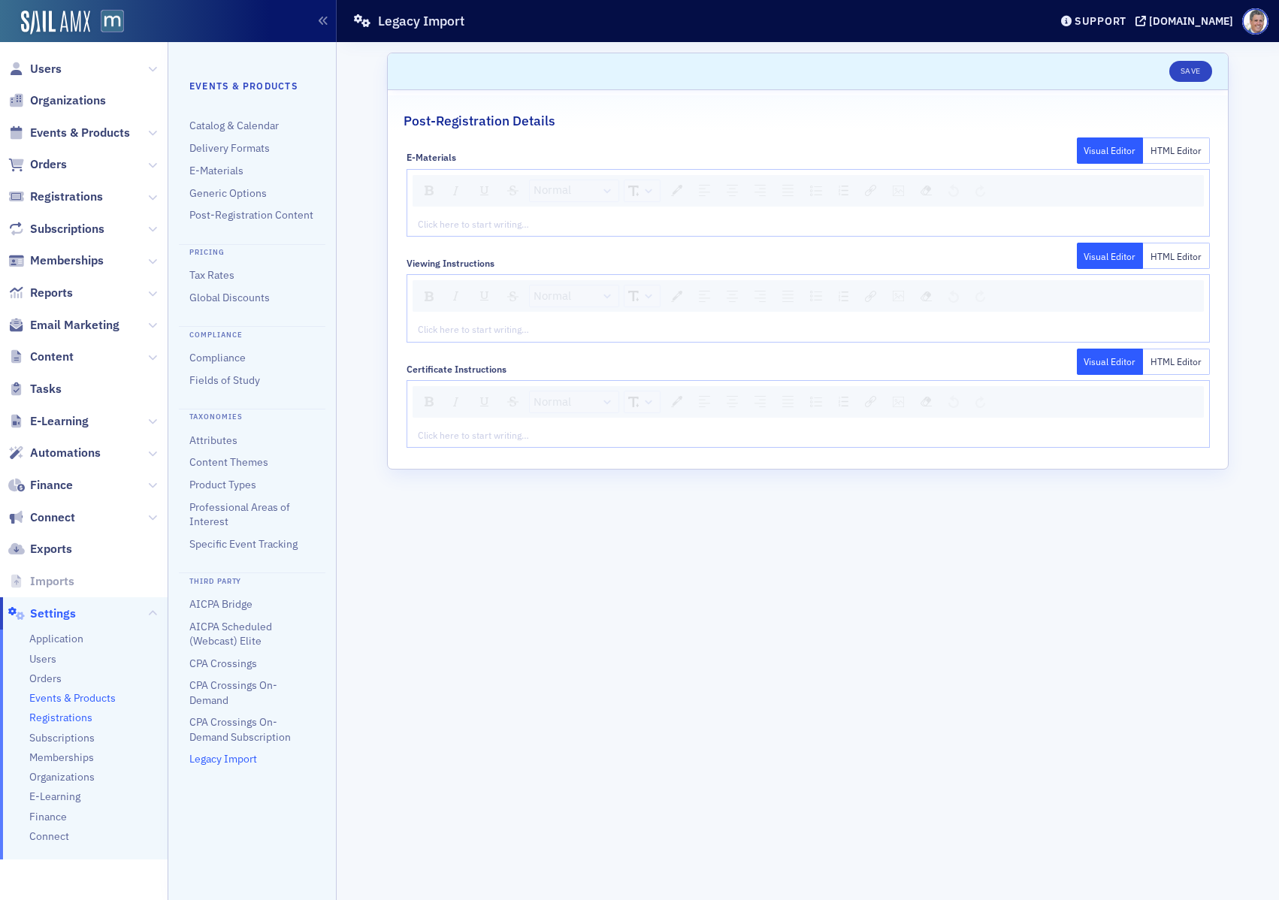
click at [62, 715] on span "Registrations" at bounding box center [60, 718] width 63 height 14
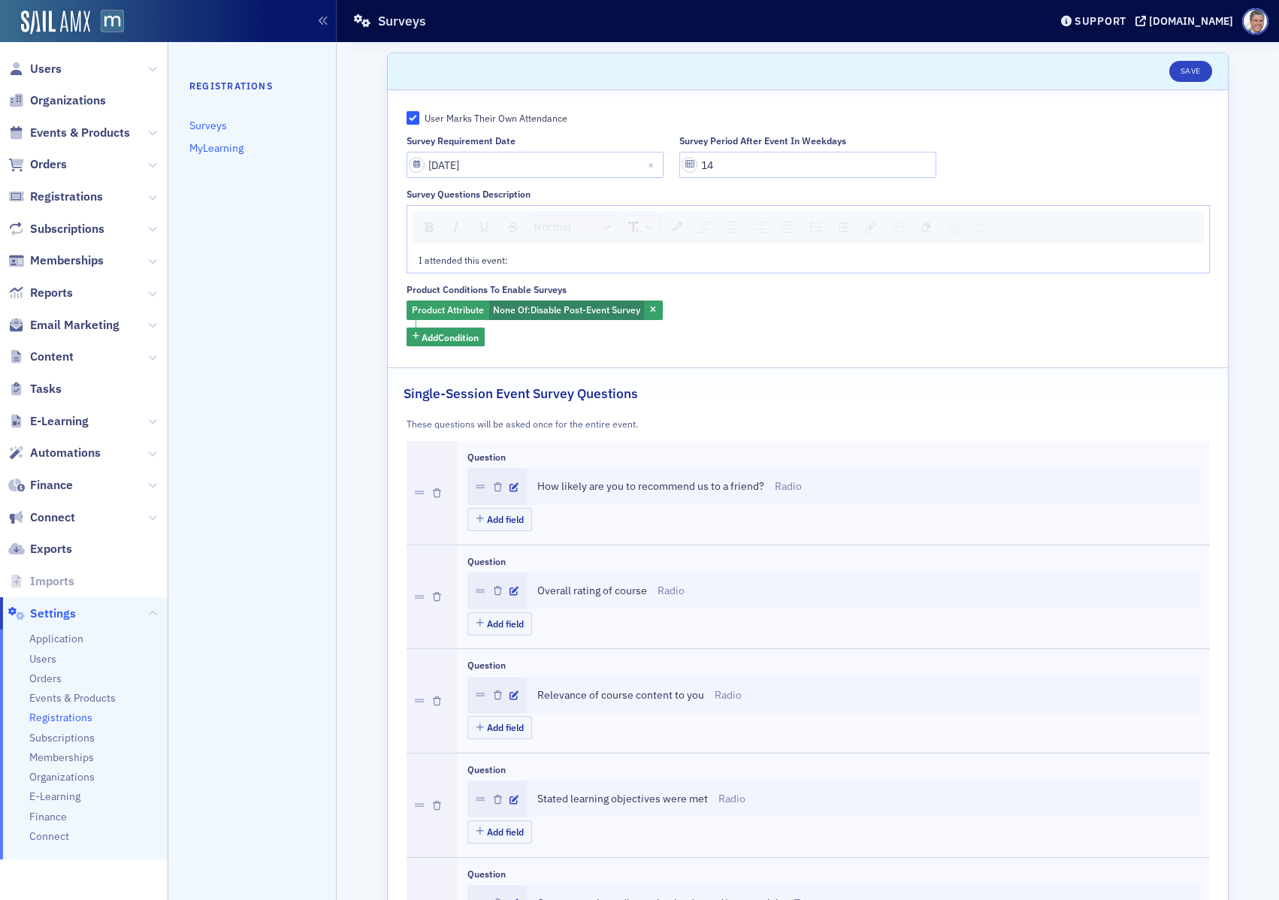
click at [209, 148] on link "MyLearning" at bounding box center [216, 148] width 54 height 14
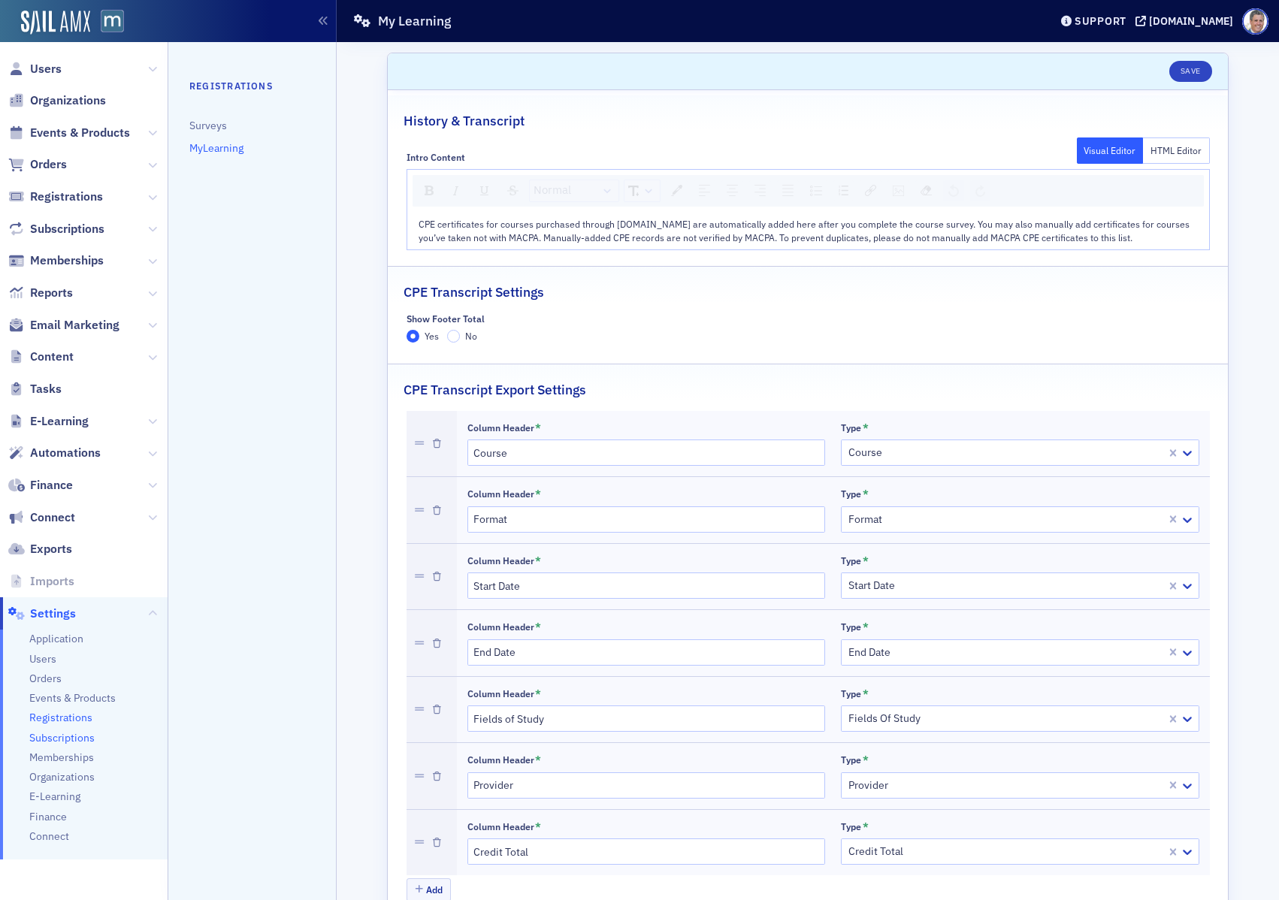
click at [74, 733] on span "Subscriptions" at bounding box center [61, 738] width 65 height 14
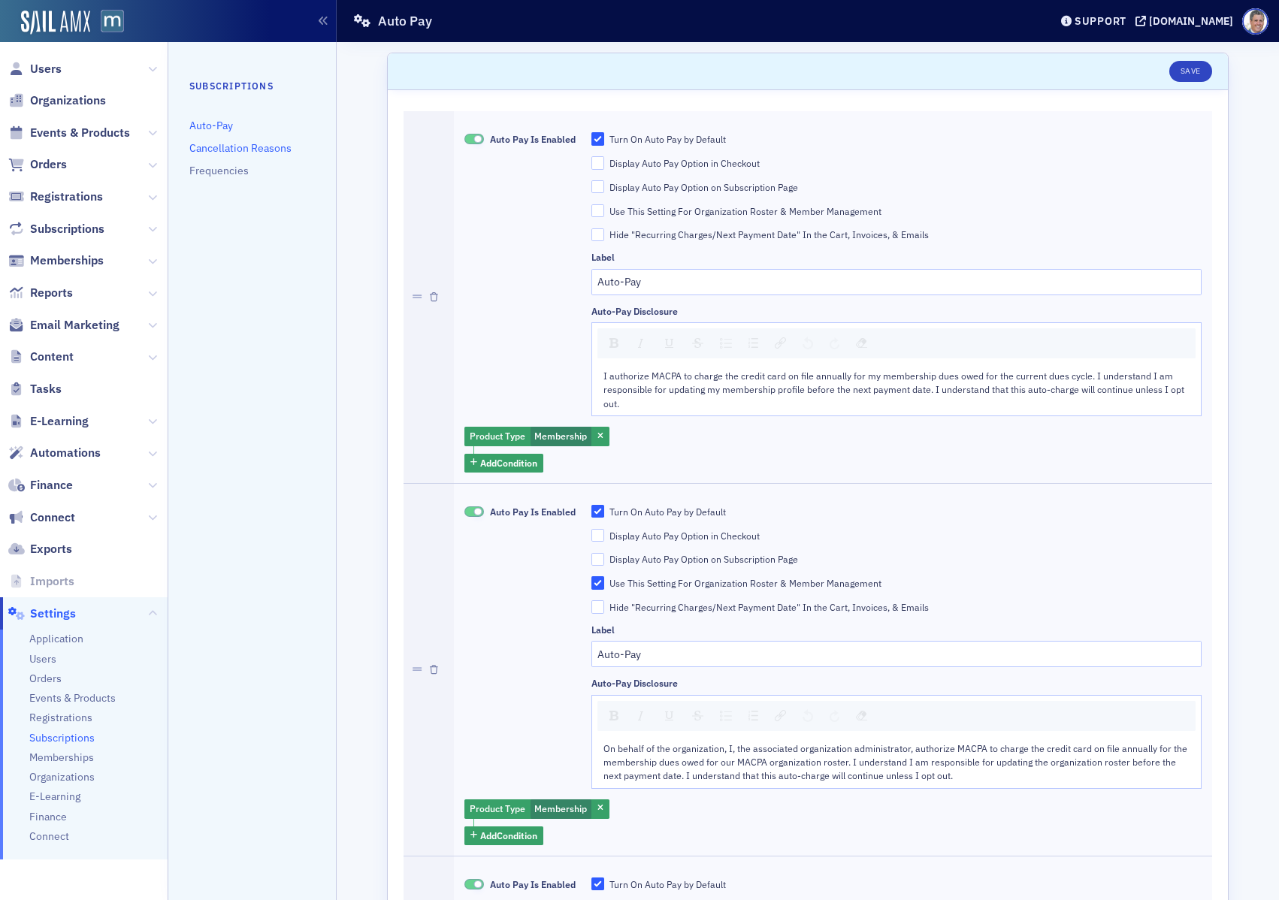
click at [219, 146] on link "Cancellation Reasons" at bounding box center [240, 148] width 102 height 14
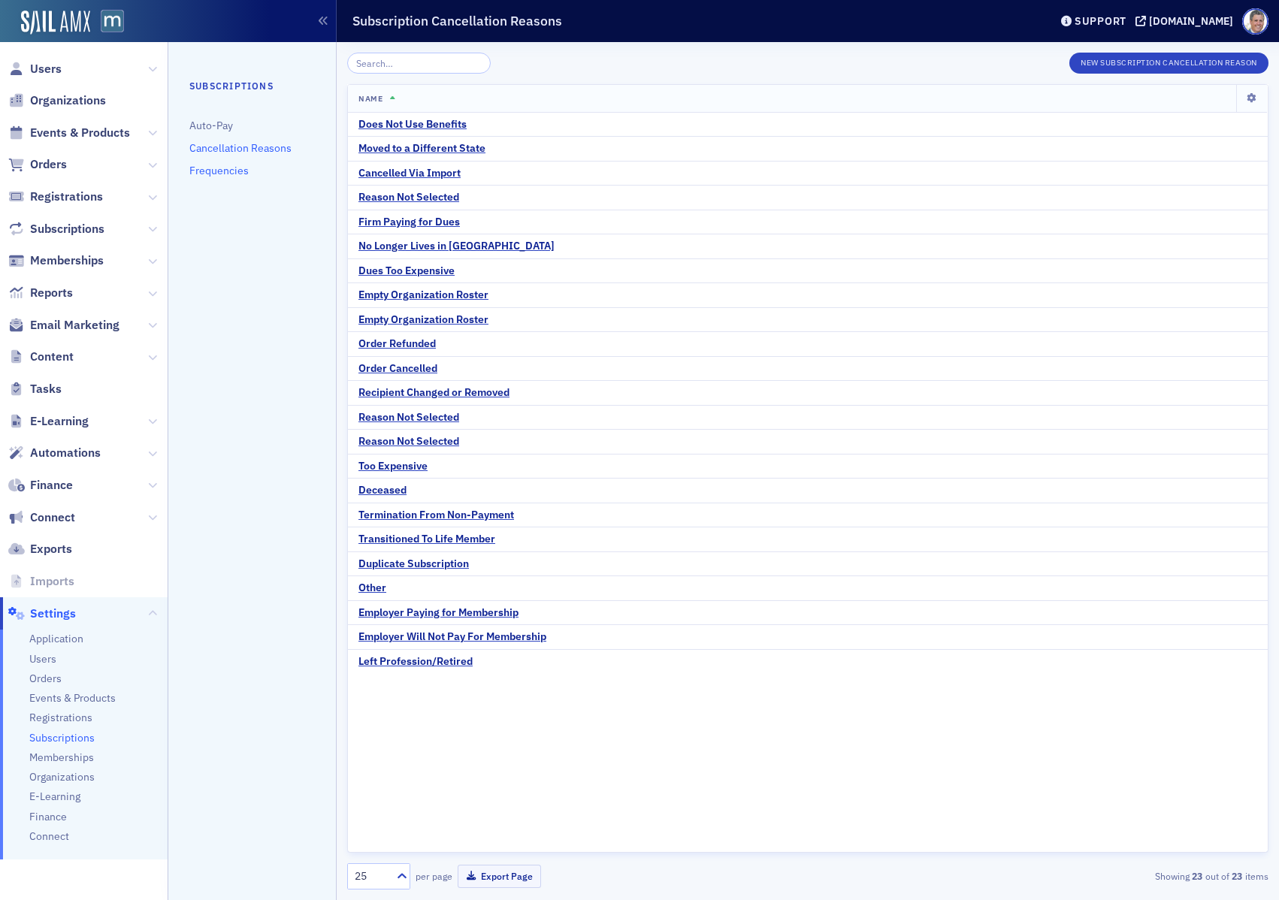
click at [235, 171] on link "Frequencies" at bounding box center [218, 171] width 59 height 14
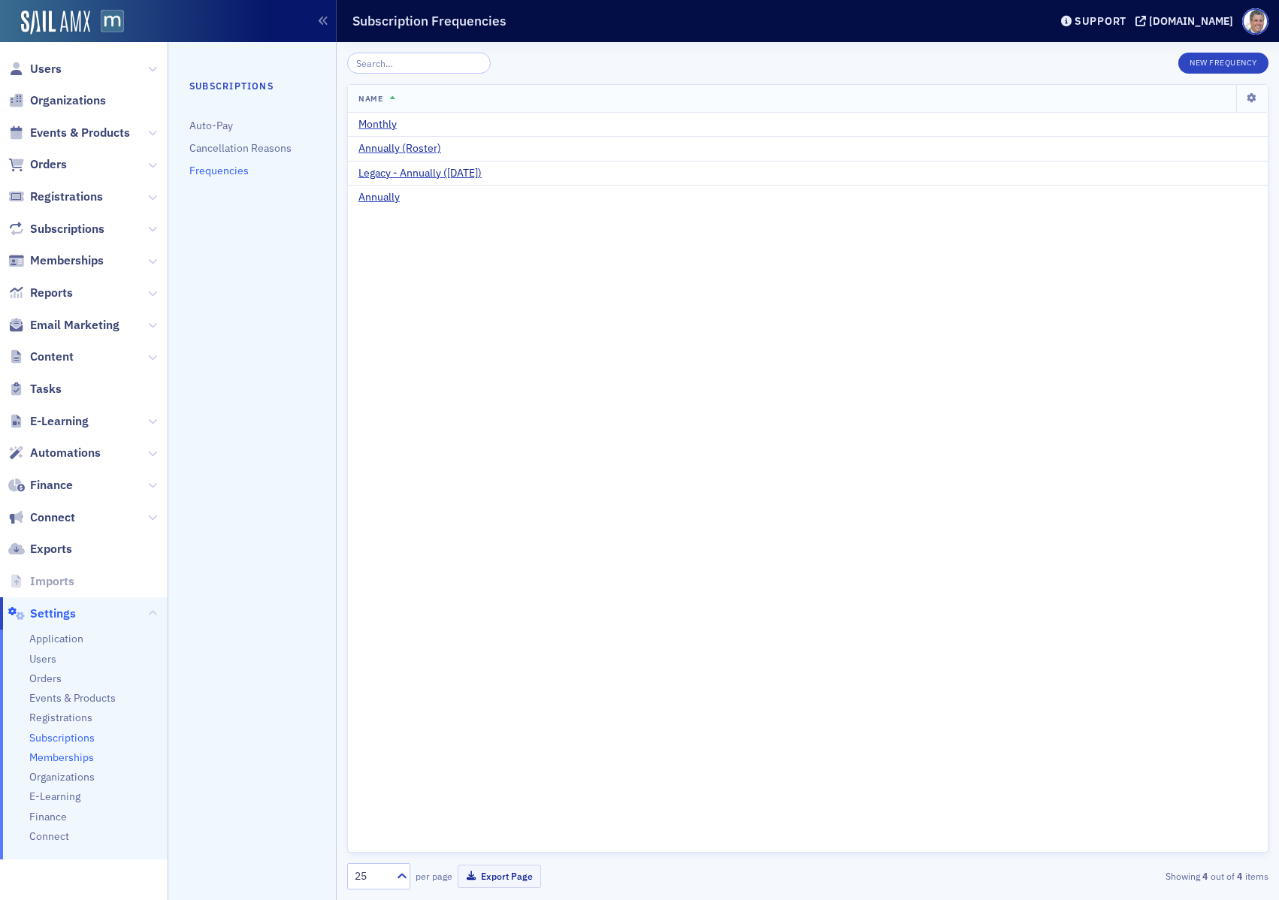
click at [75, 757] on span "Memberships" at bounding box center [61, 758] width 65 height 14
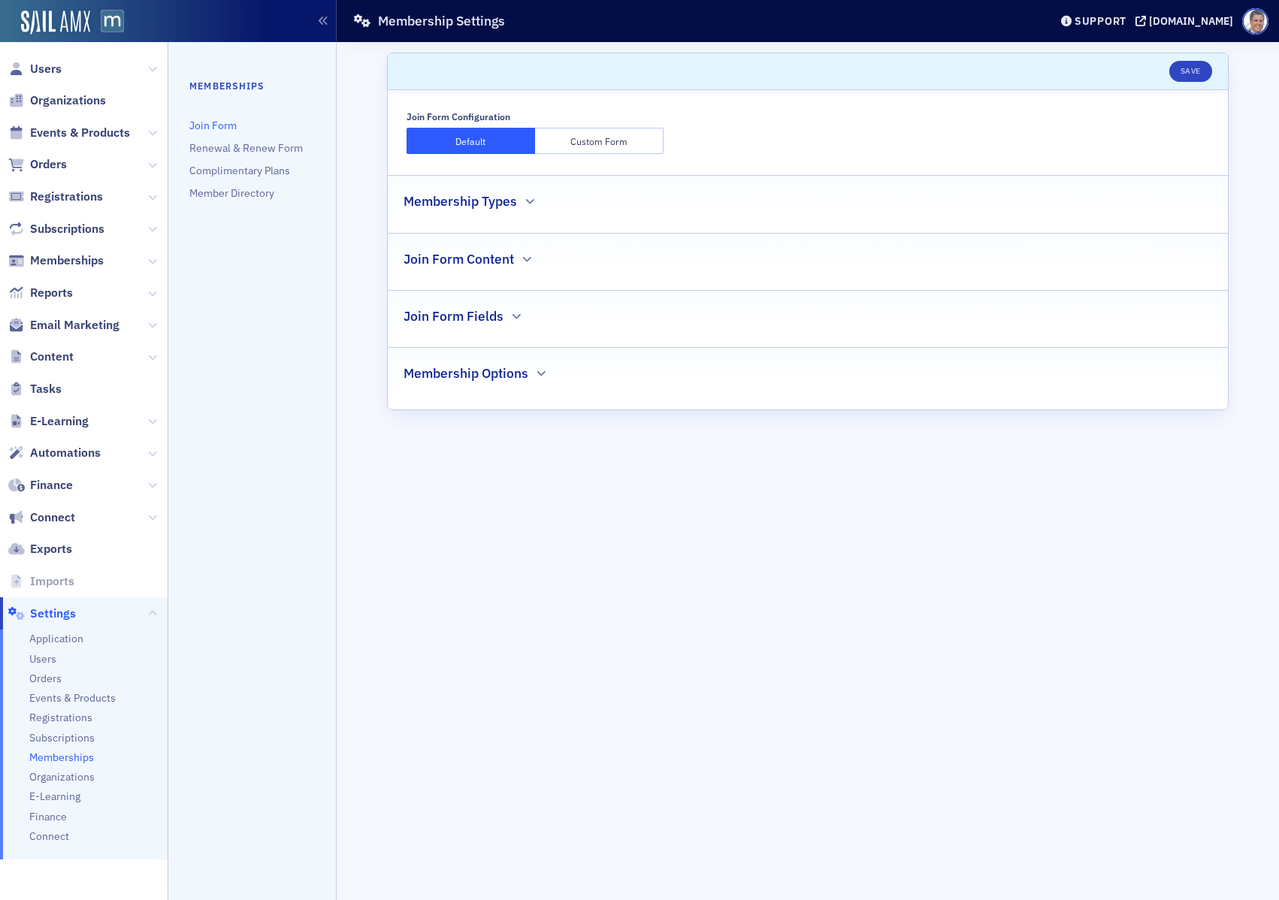
click at [766, 211] on div "Membership Types" at bounding box center [807, 193] width 809 height 35
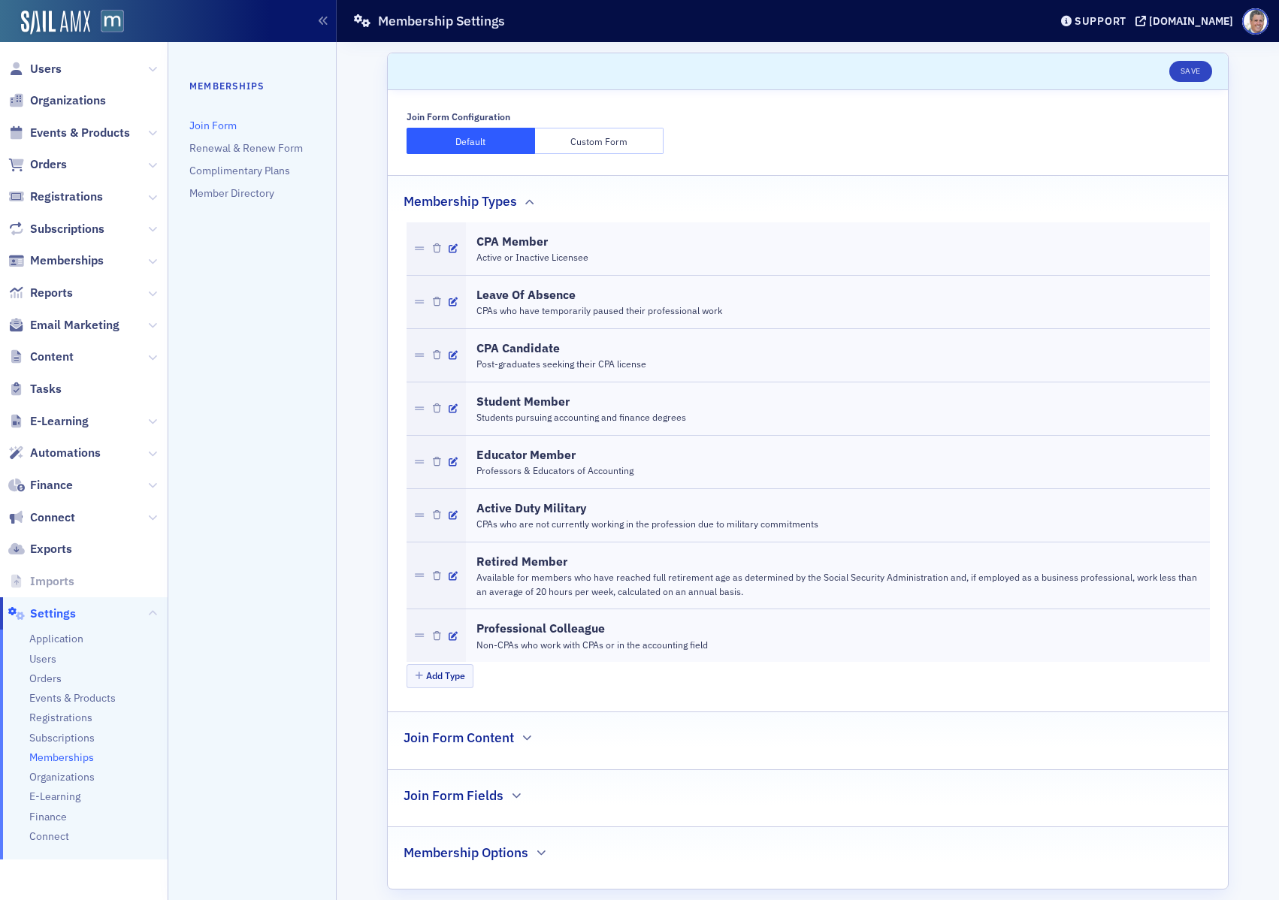
scroll to position [16, 0]
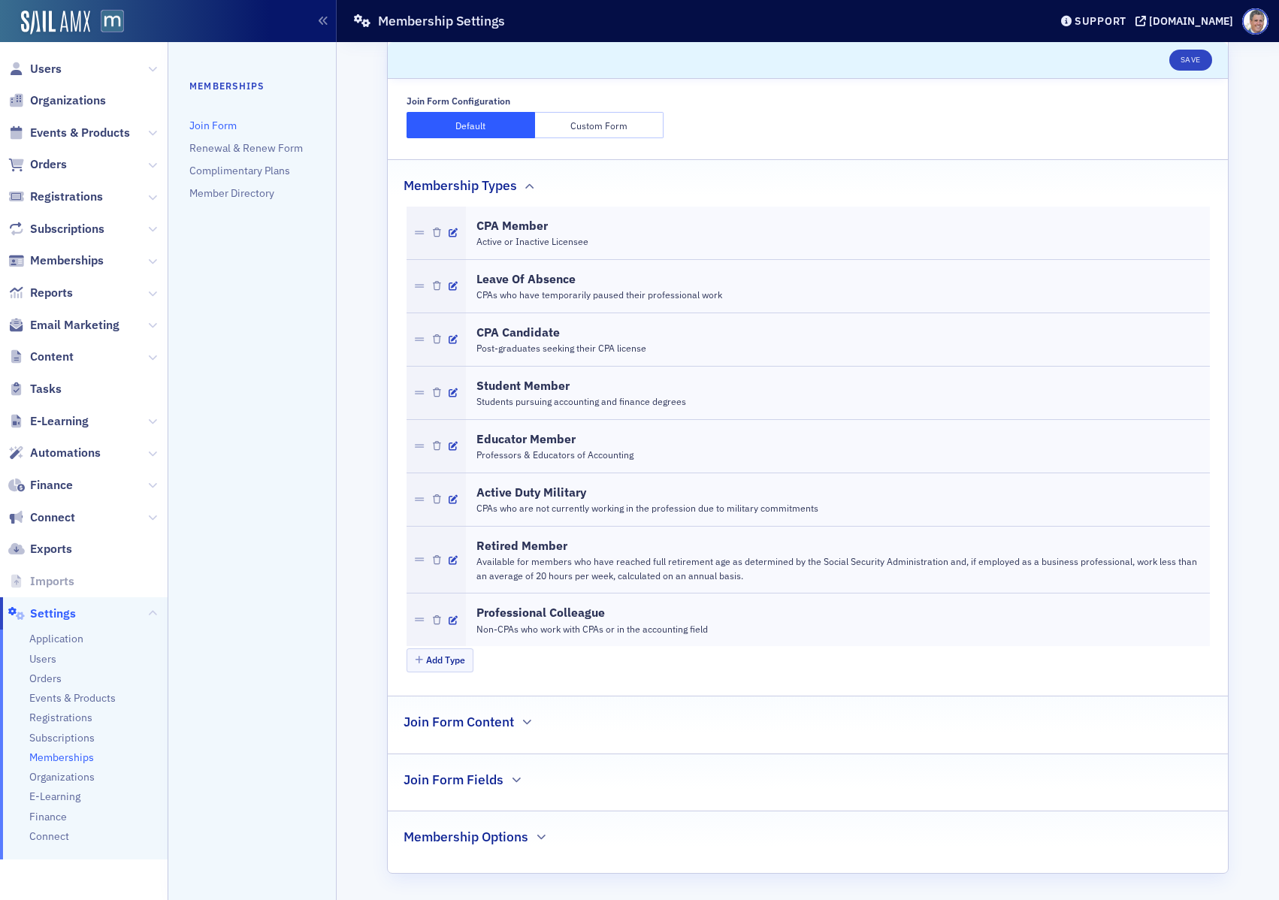
click at [577, 726] on div "Join Form Content" at bounding box center [807, 714] width 809 height 35
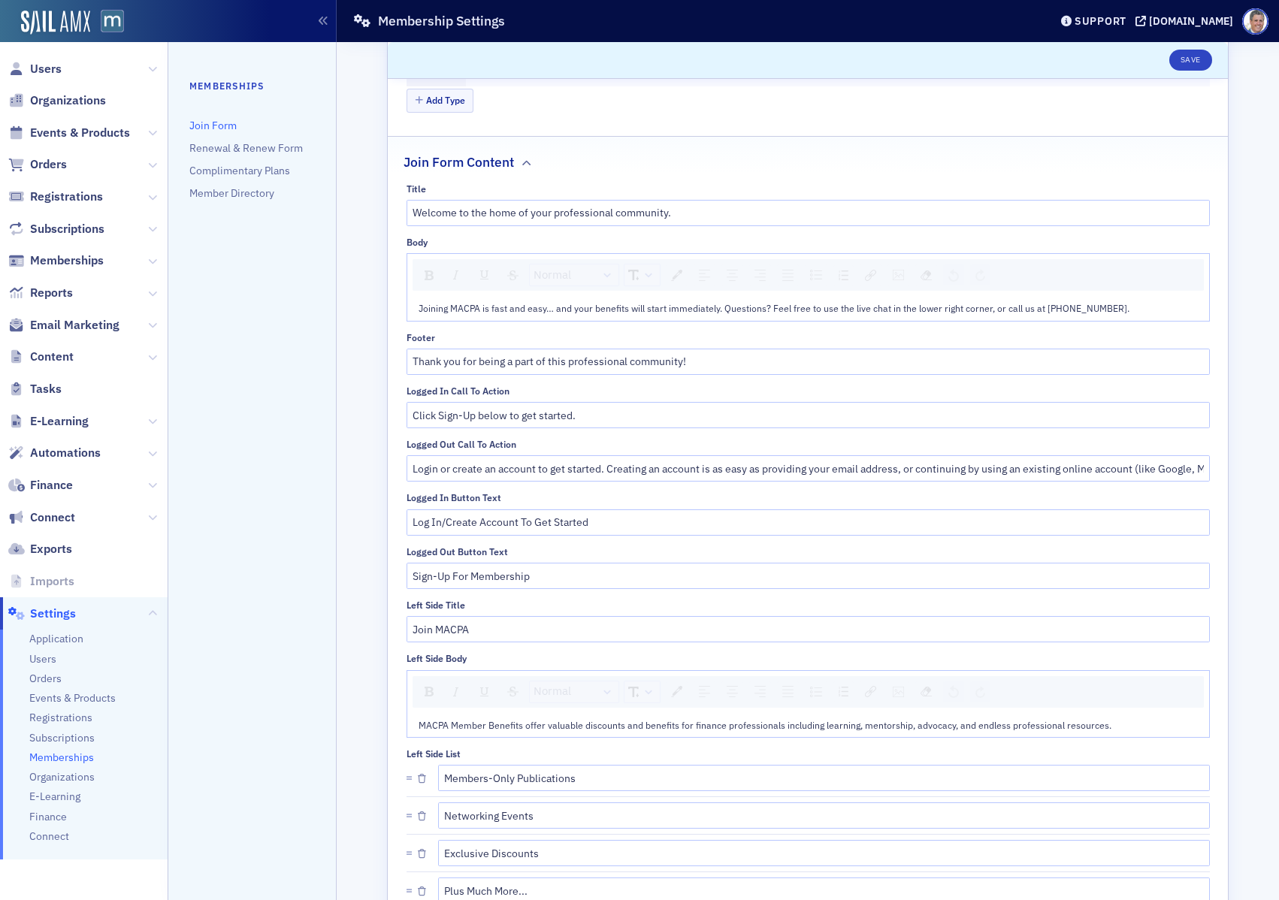
scroll to position [781, 0]
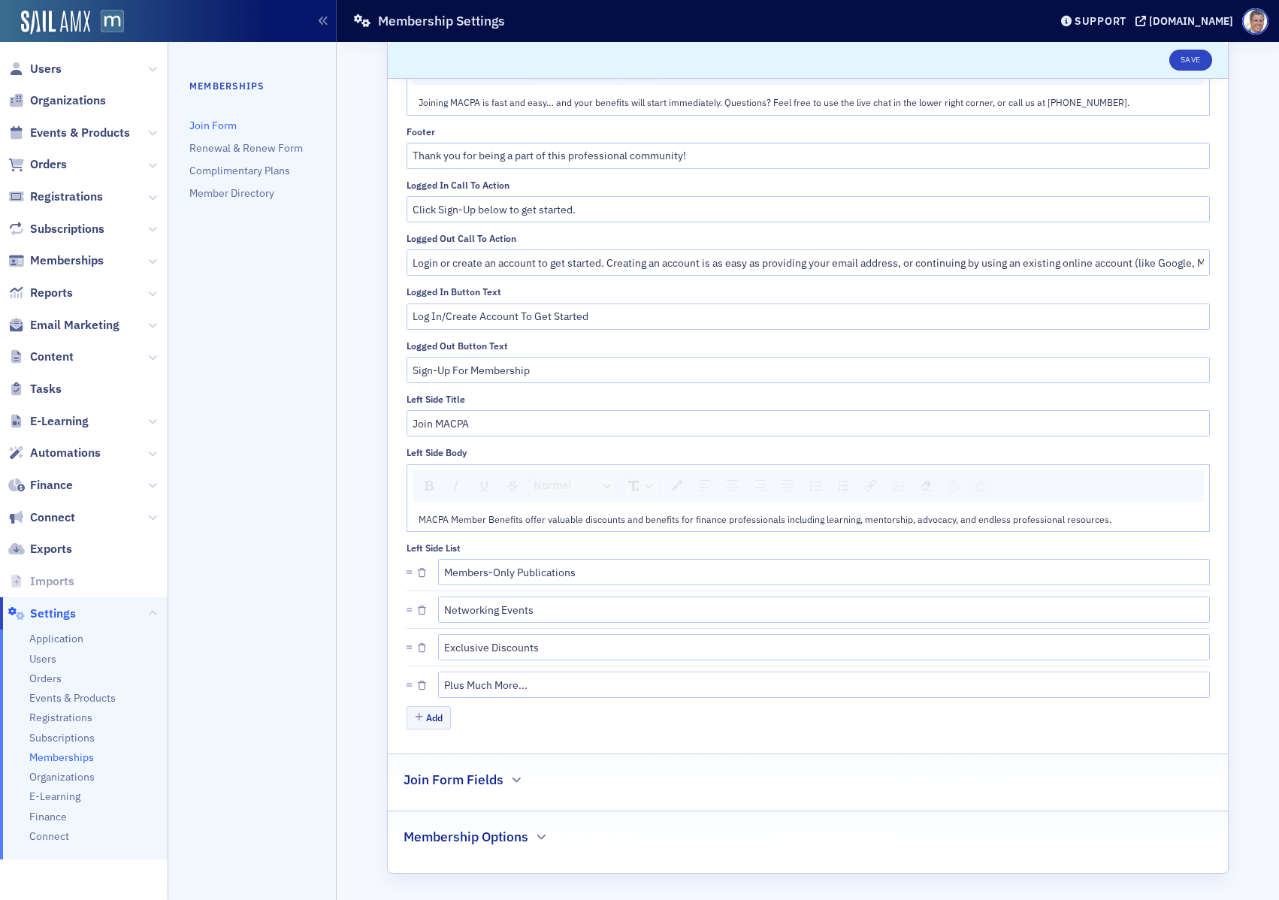
click at [524, 785] on div "Join Form Fields" at bounding box center [807, 771] width 809 height 35
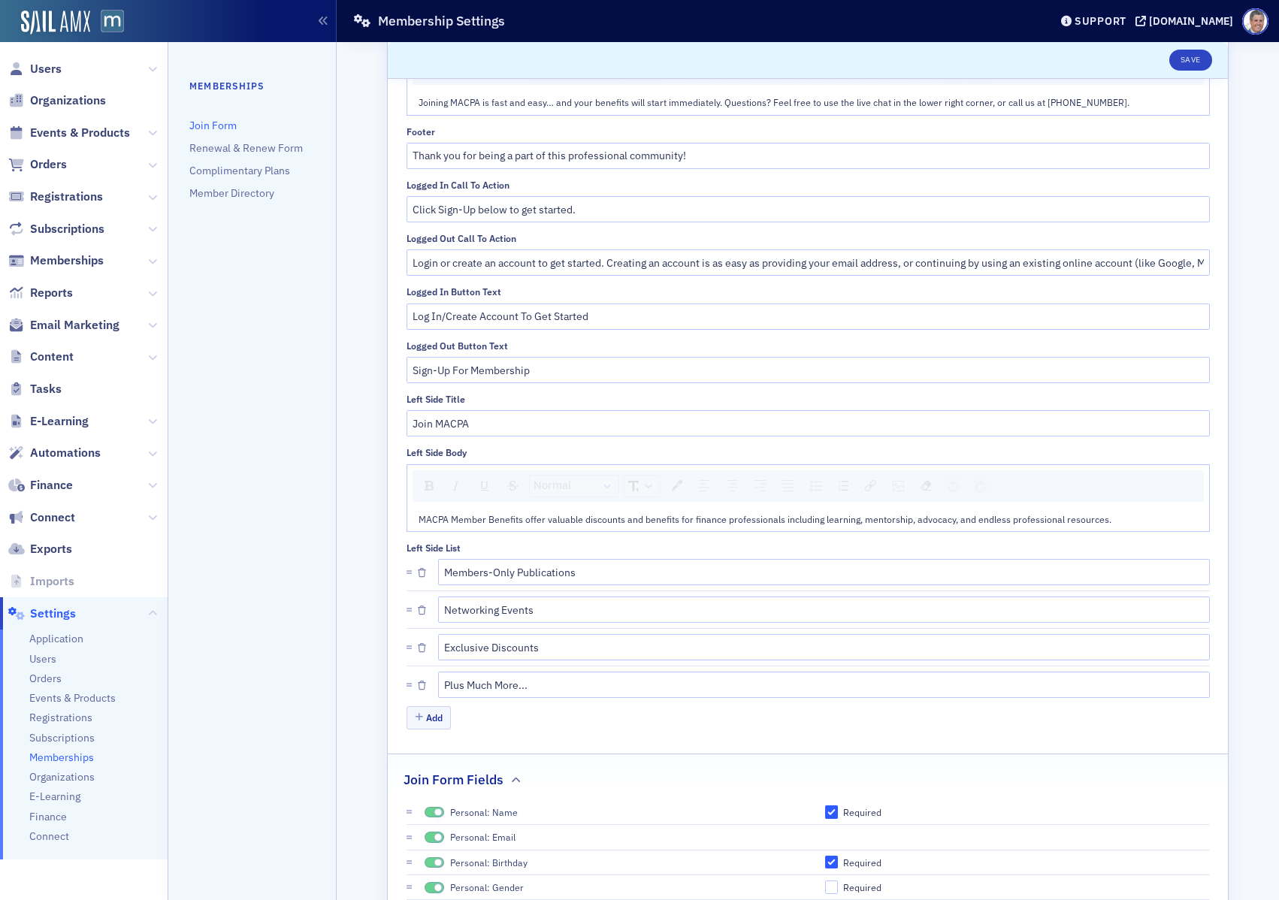
scroll to position [1243, 0]
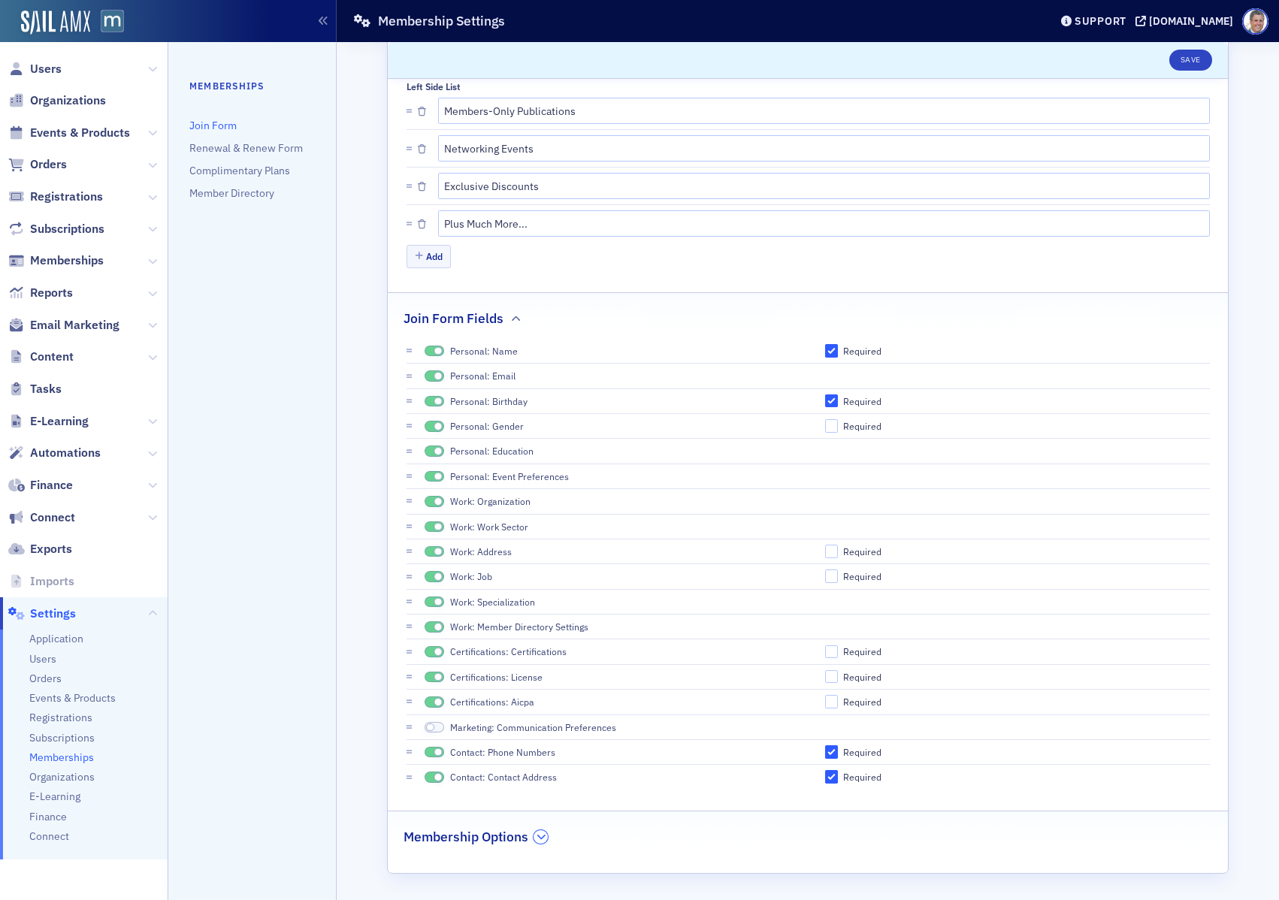
click at [534, 835] on button "button" at bounding box center [540, 837] width 14 height 14
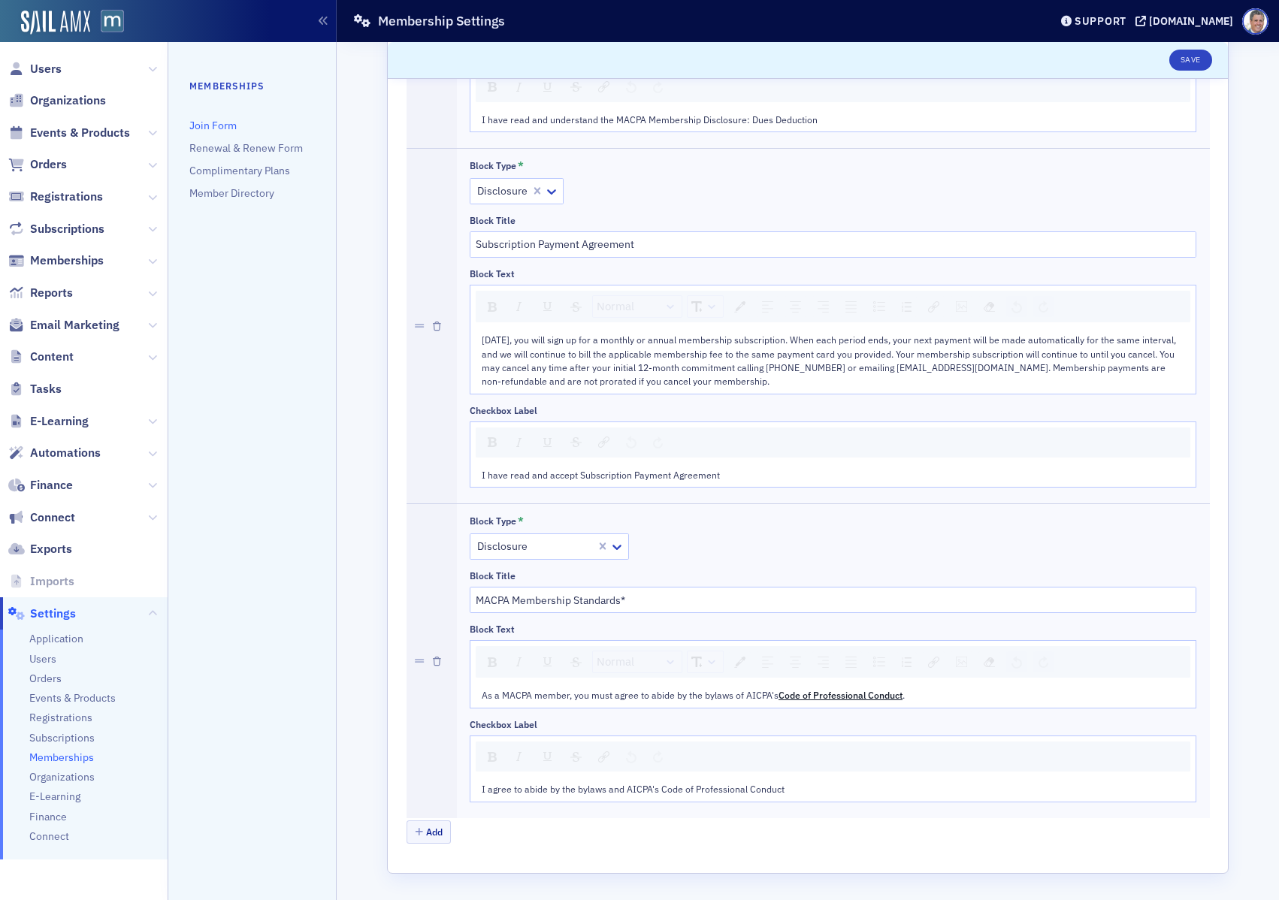
scroll to position [0, 0]
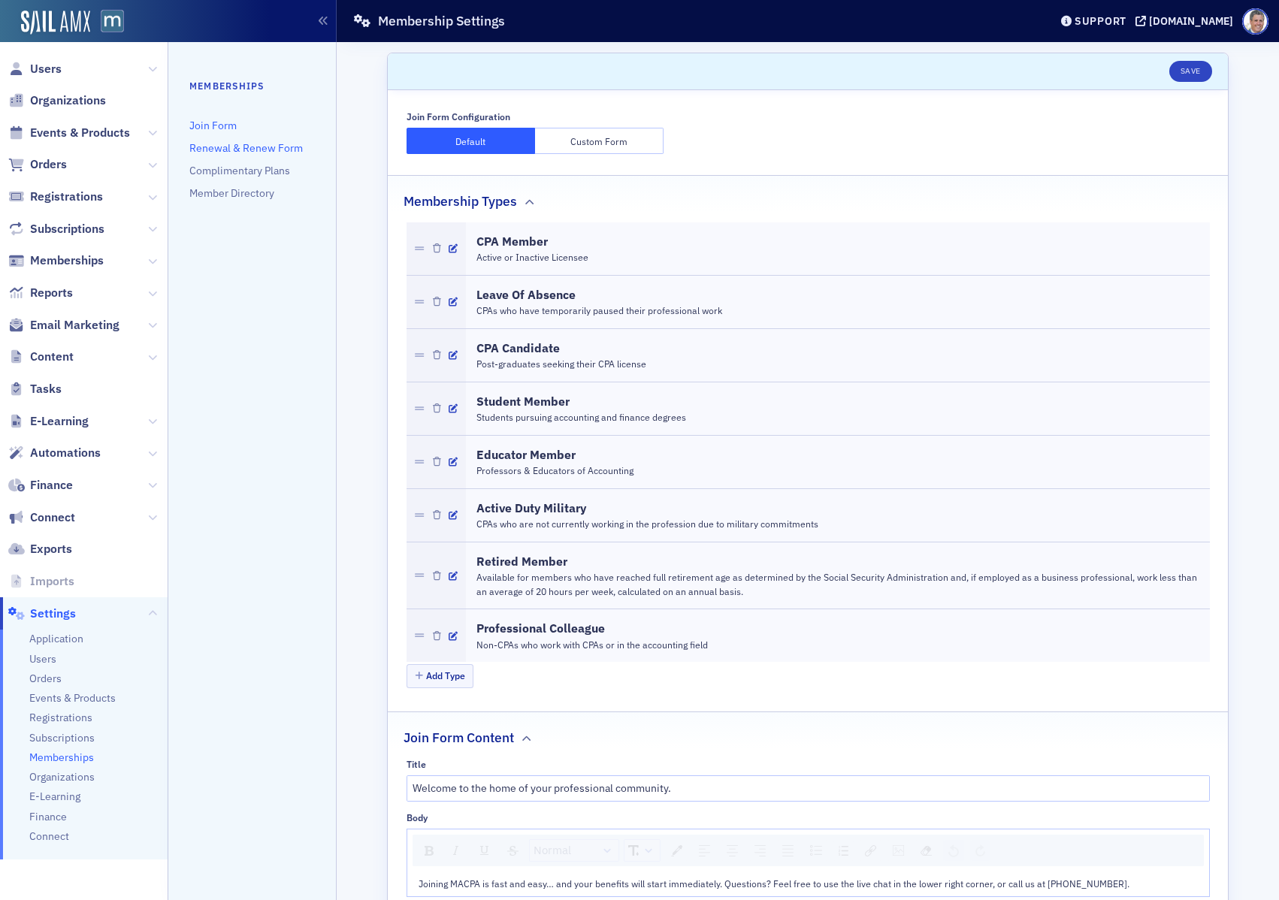
click at [237, 145] on link "Renewal & Renew Form" at bounding box center [245, 148] width 113 height 14
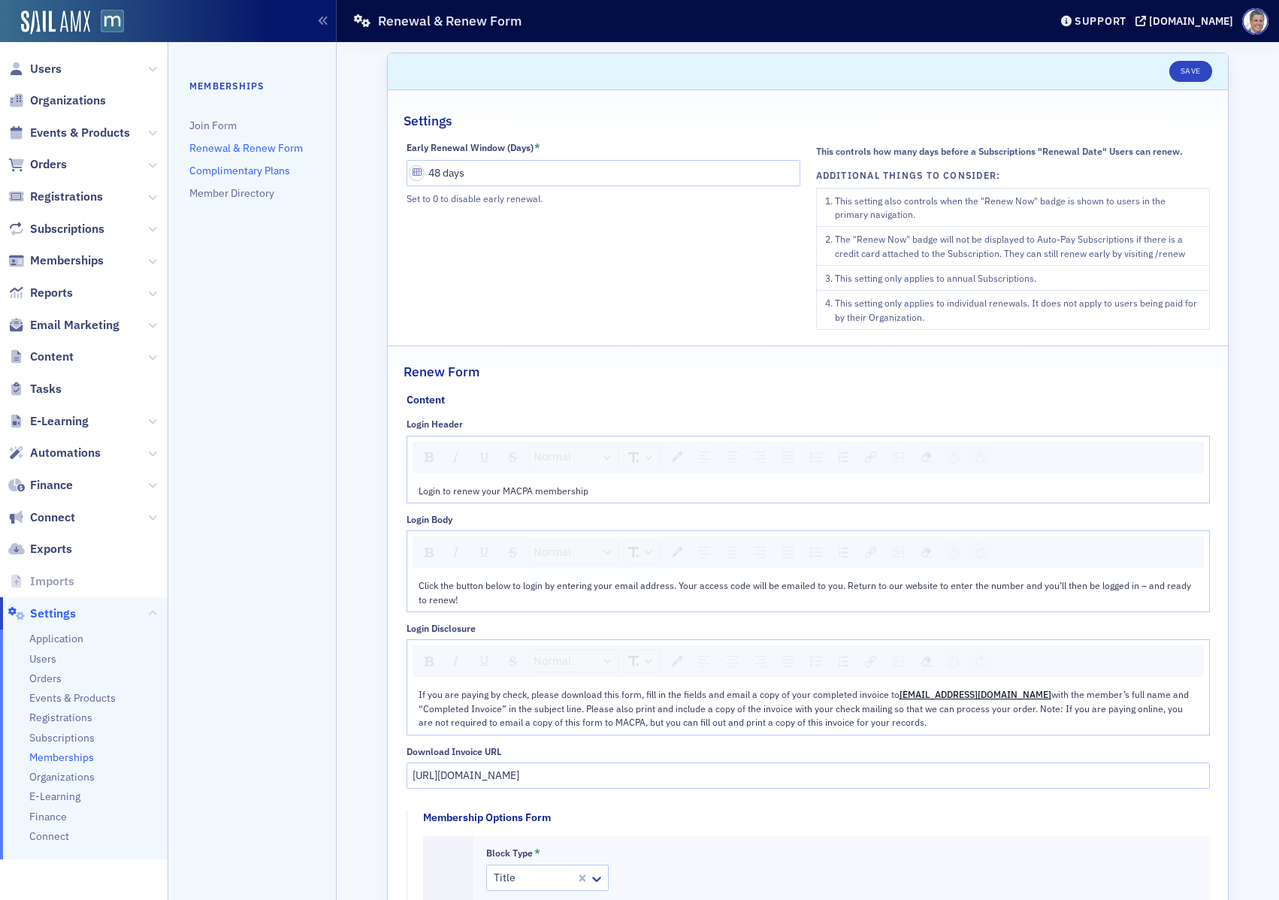
click at [228, 168] on link "Complimentary Plans" at bounding box center [239, 171] width 101 height 14
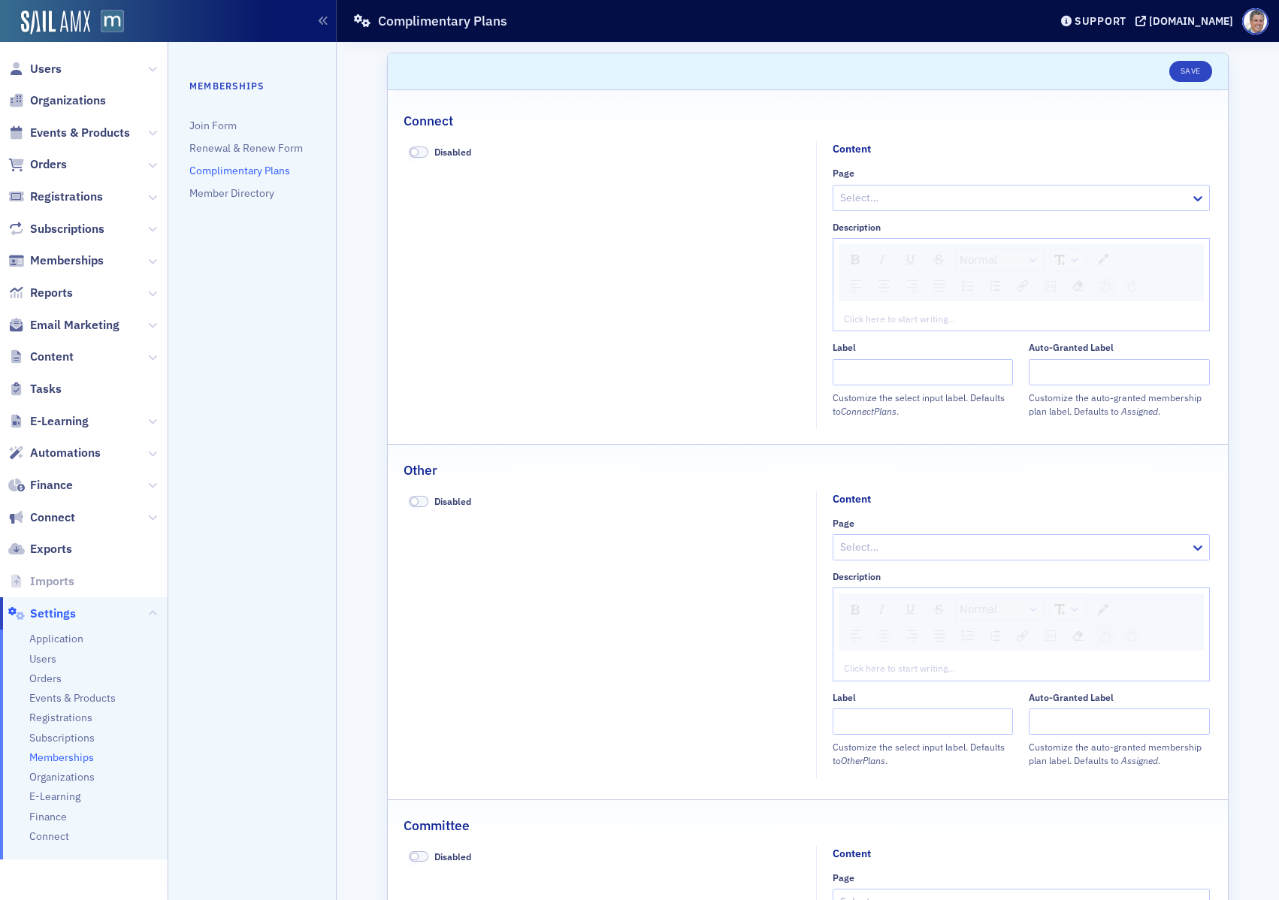
click at [250, 183] on ul "Memberships Join Form Renewal & Renew Form Complimentary Plans Member Directory" at bounding box center [251, 148] width 125 height 138
click at [243, 195] on link "Member Directory" at bounding box center [231, 193] width 85 height 14
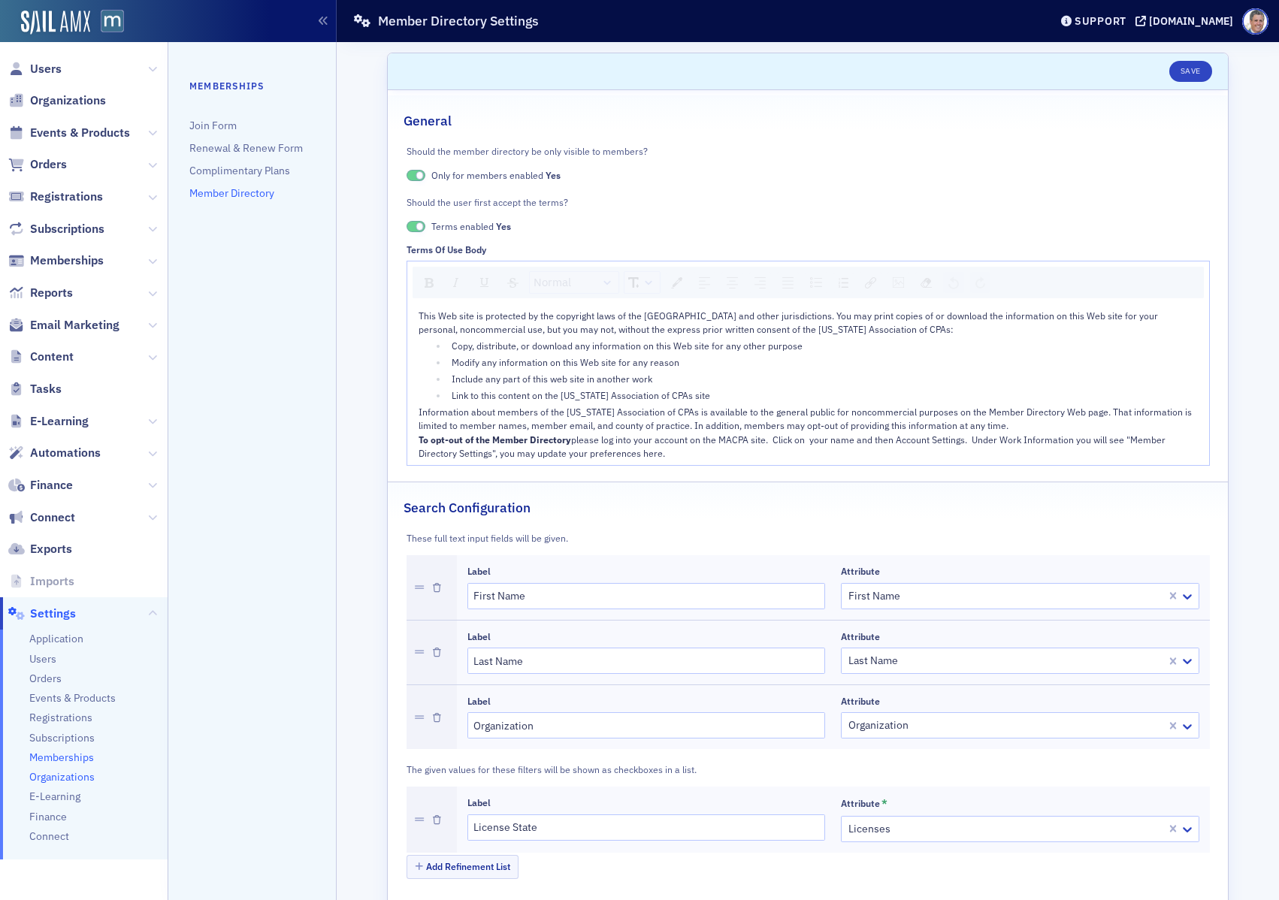
click at [71, 776] on span "Organizations" at bounding box center [61, 777] width 65 height 14
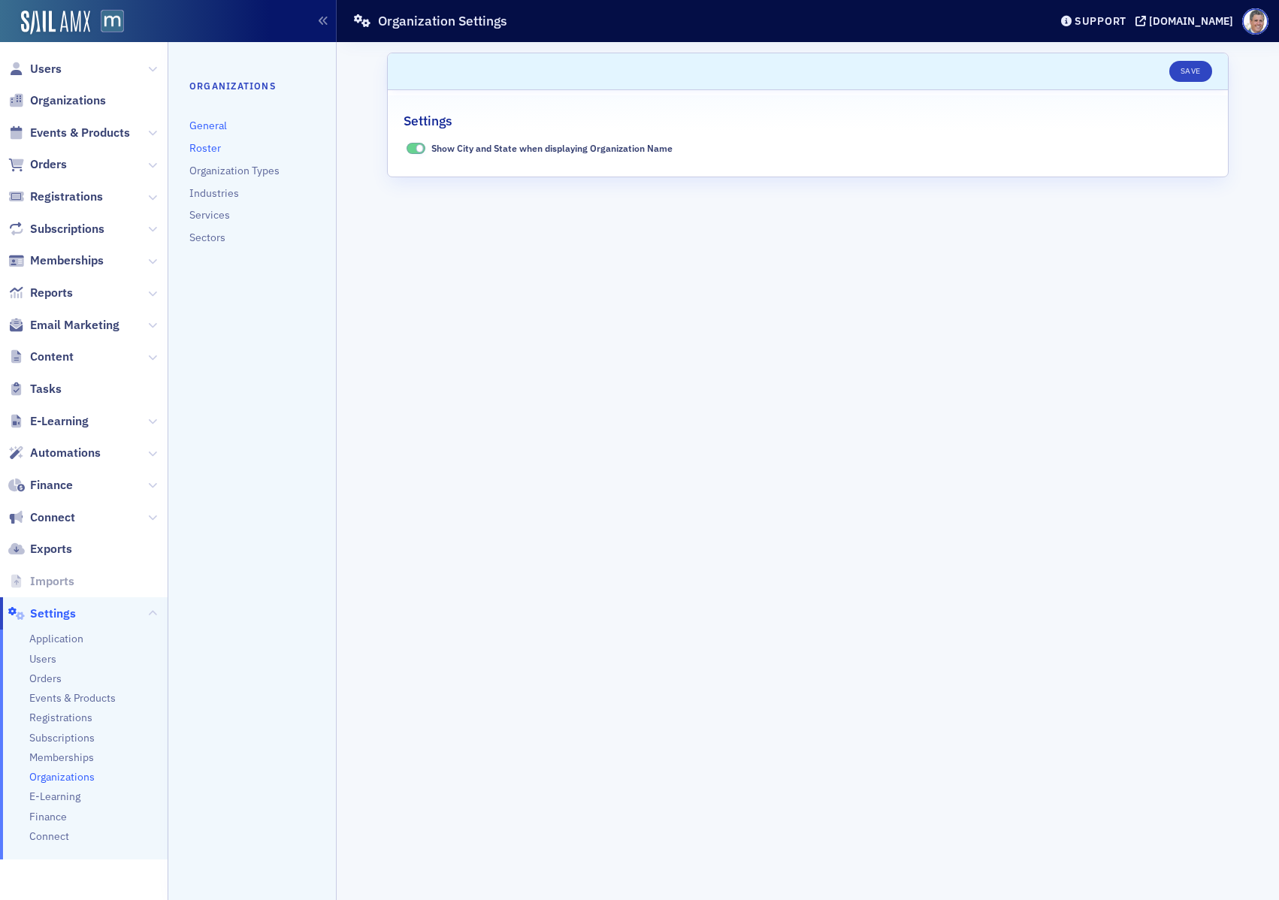
click at [198, 144] on link "Roster" at bounding box center [205, 148] width 32 height 14
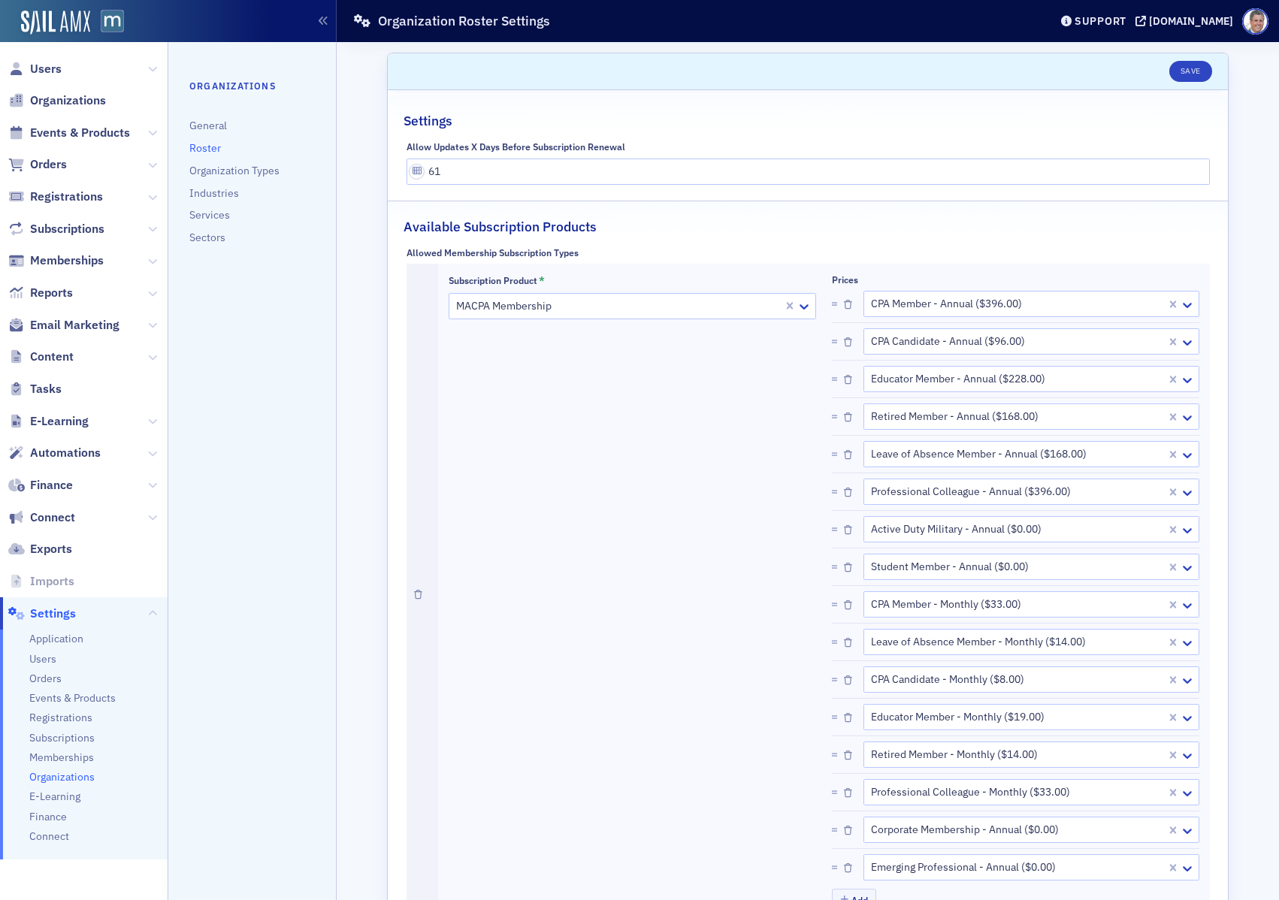
scroll to position [107, 0]
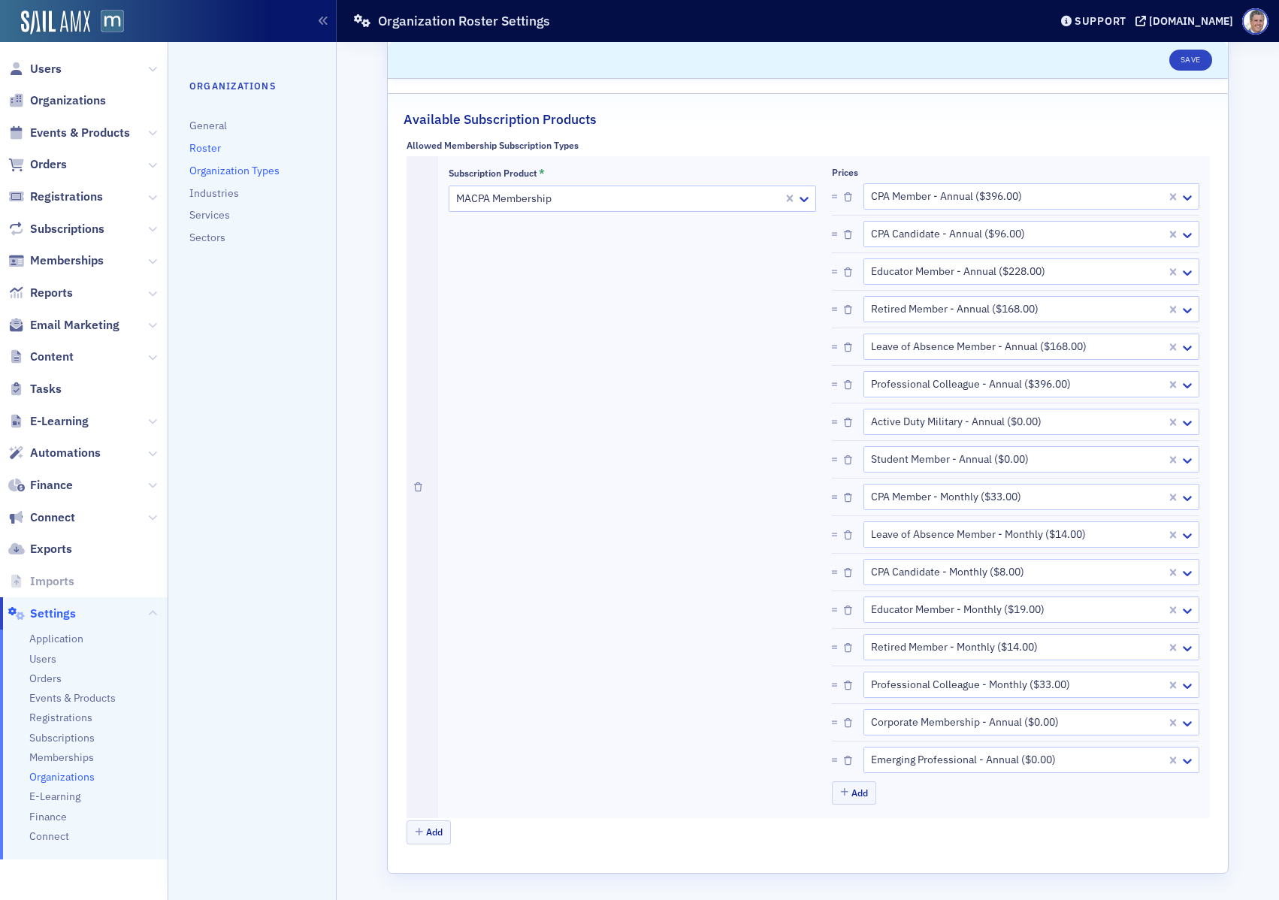
click at [225, 169] on link "Organization Types" at bounding box center [234, 171] width 90 height 14
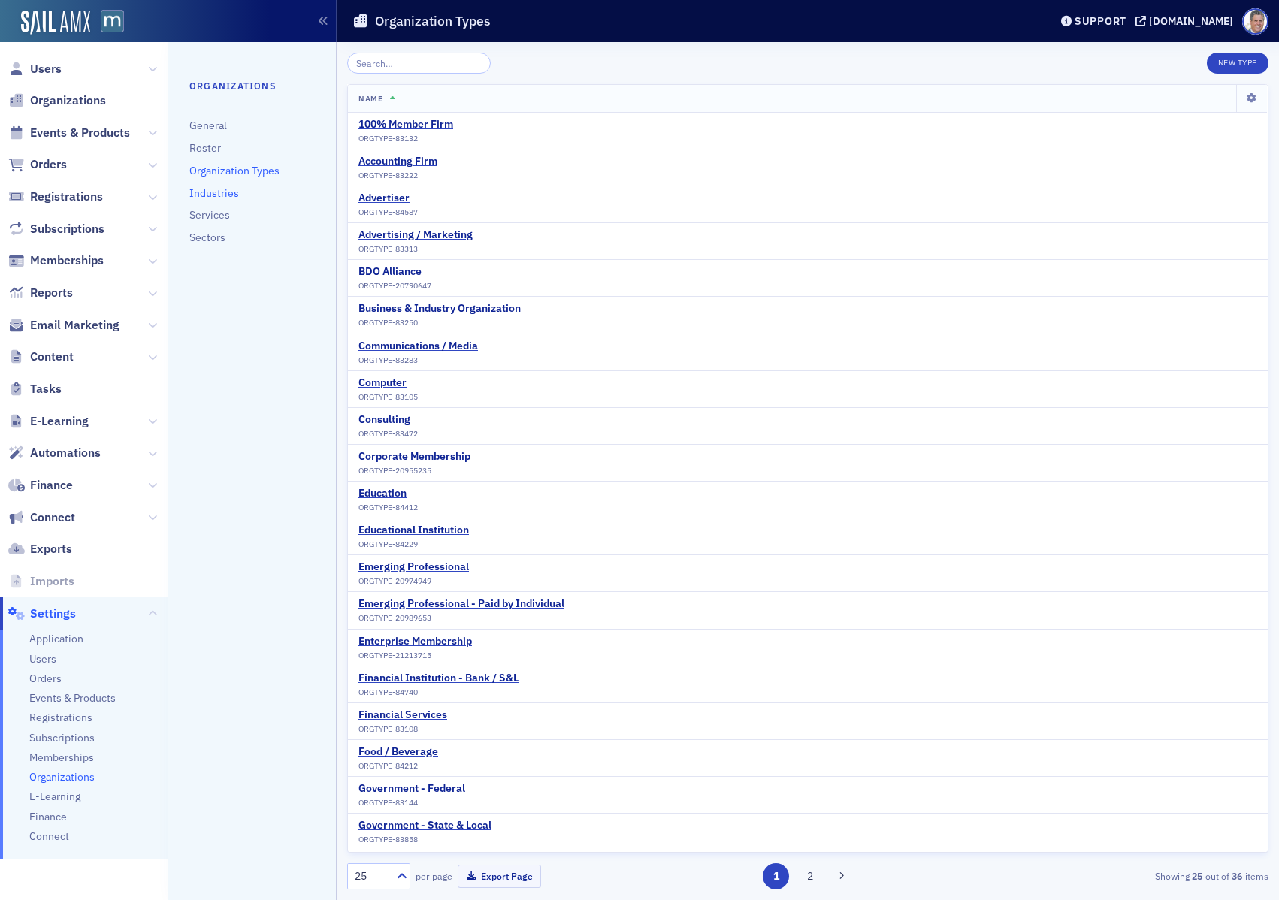
click at [219, 193] on link "Industries" at bounding box center [214, 193] width 50 height 14
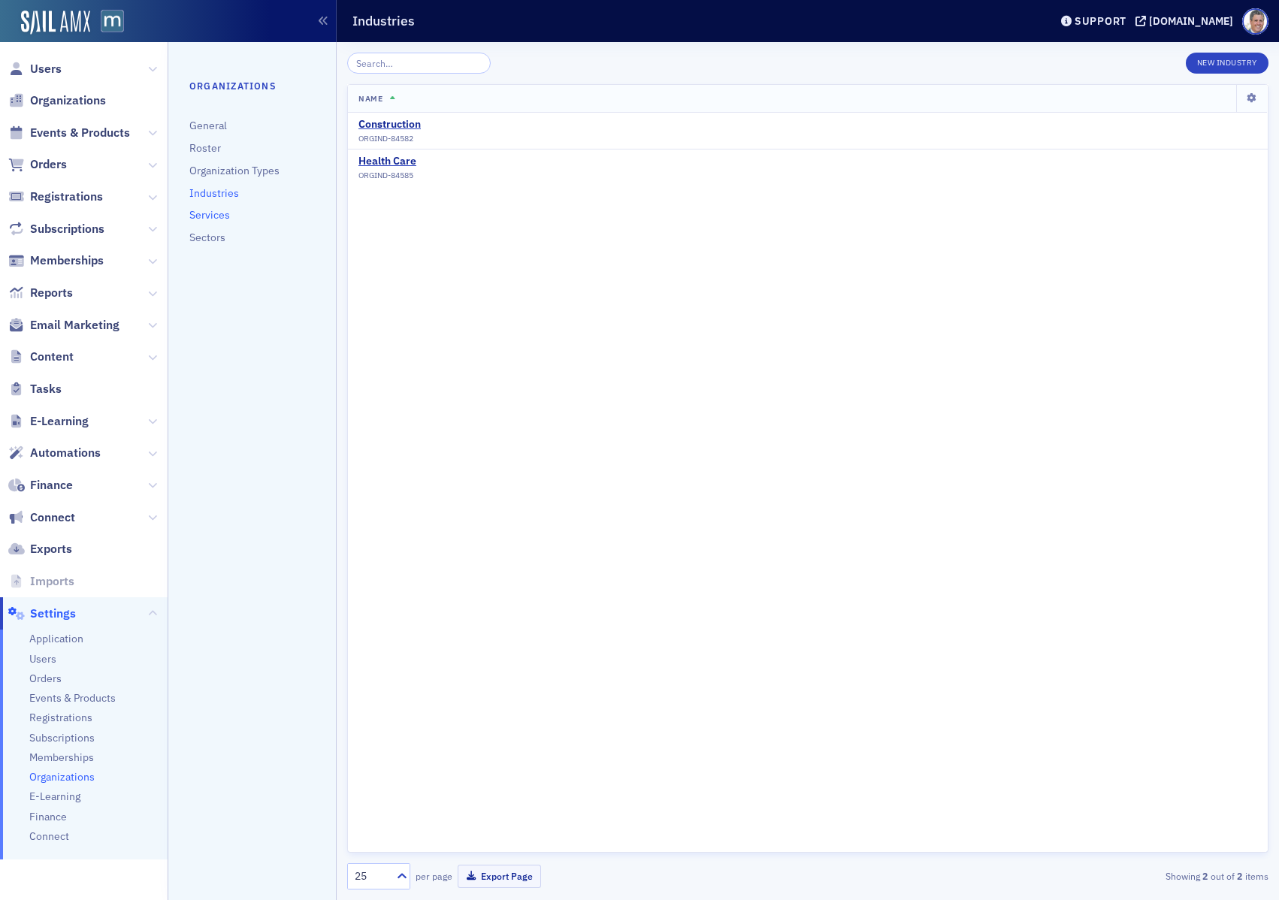
click at [205, 217] on link "Services" at bounding box center [209, 215] width 41 height 14
click at [210, 237] on link "Sectors" at bounding box center [207, 238] width 36 height 14
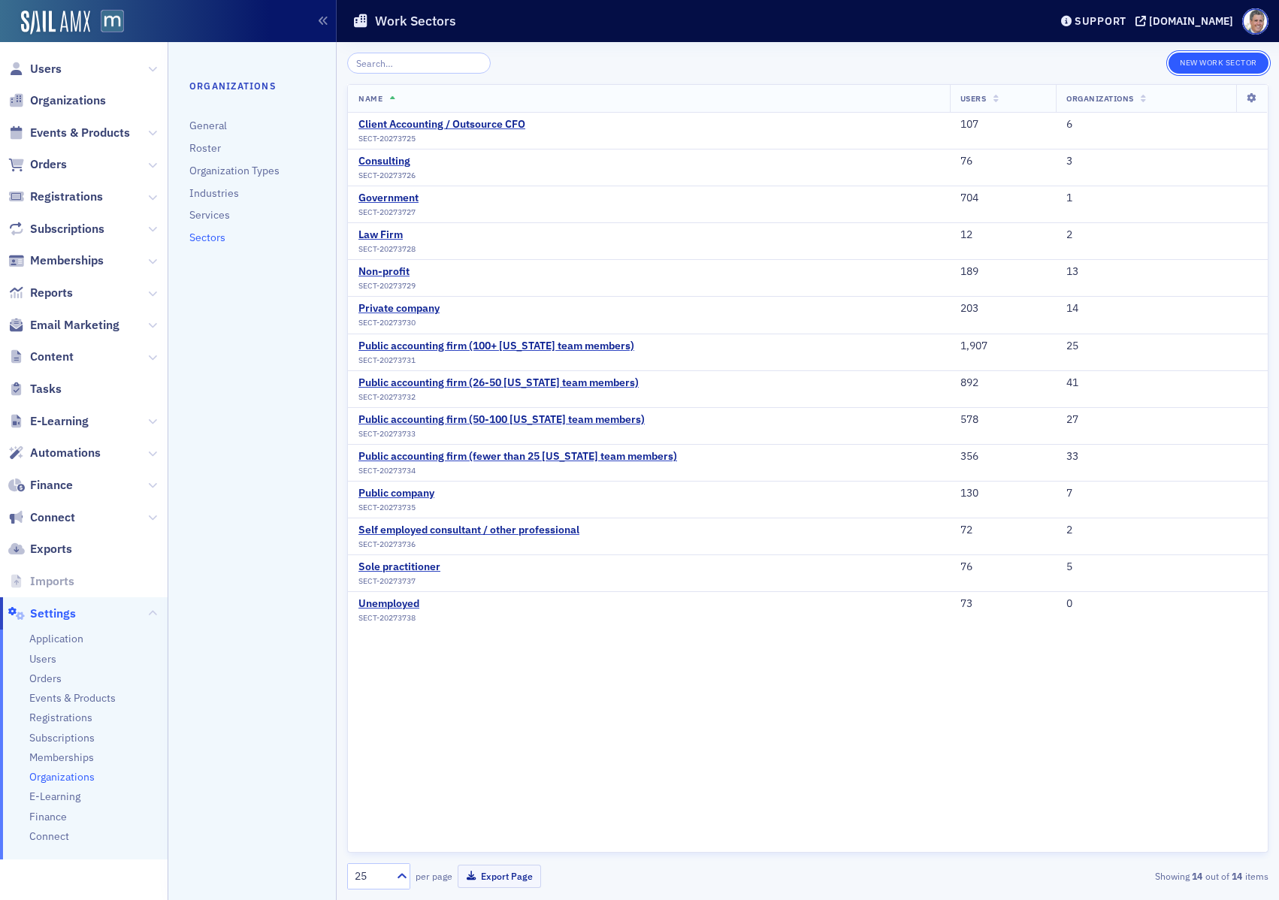
click at [1198, 68] on button "New Work Sector" at bounding box center [1218, 63] width 100 height 21
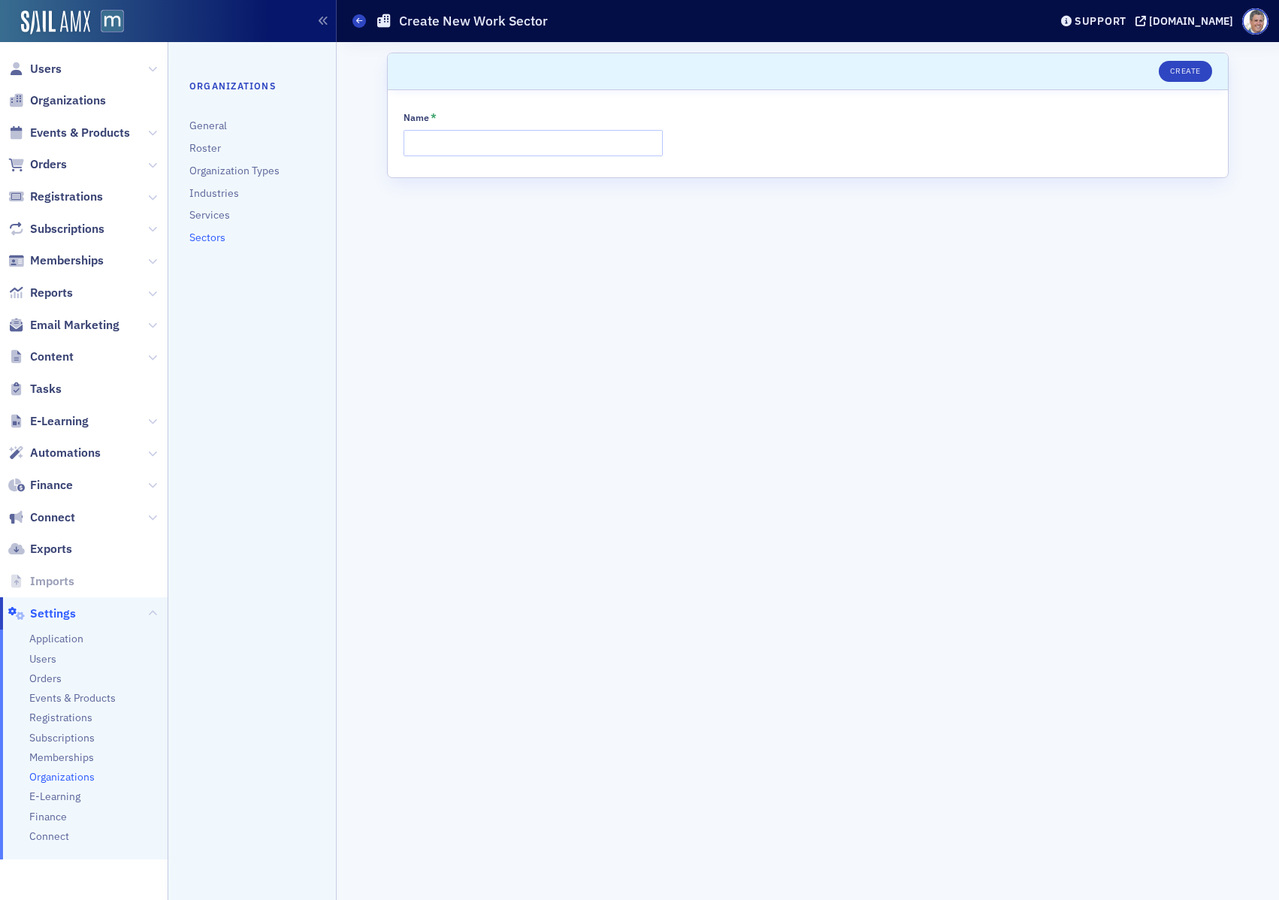
click at [222, 234] on link "Sectors" at bounding box center [207, 238] width 36 height 14
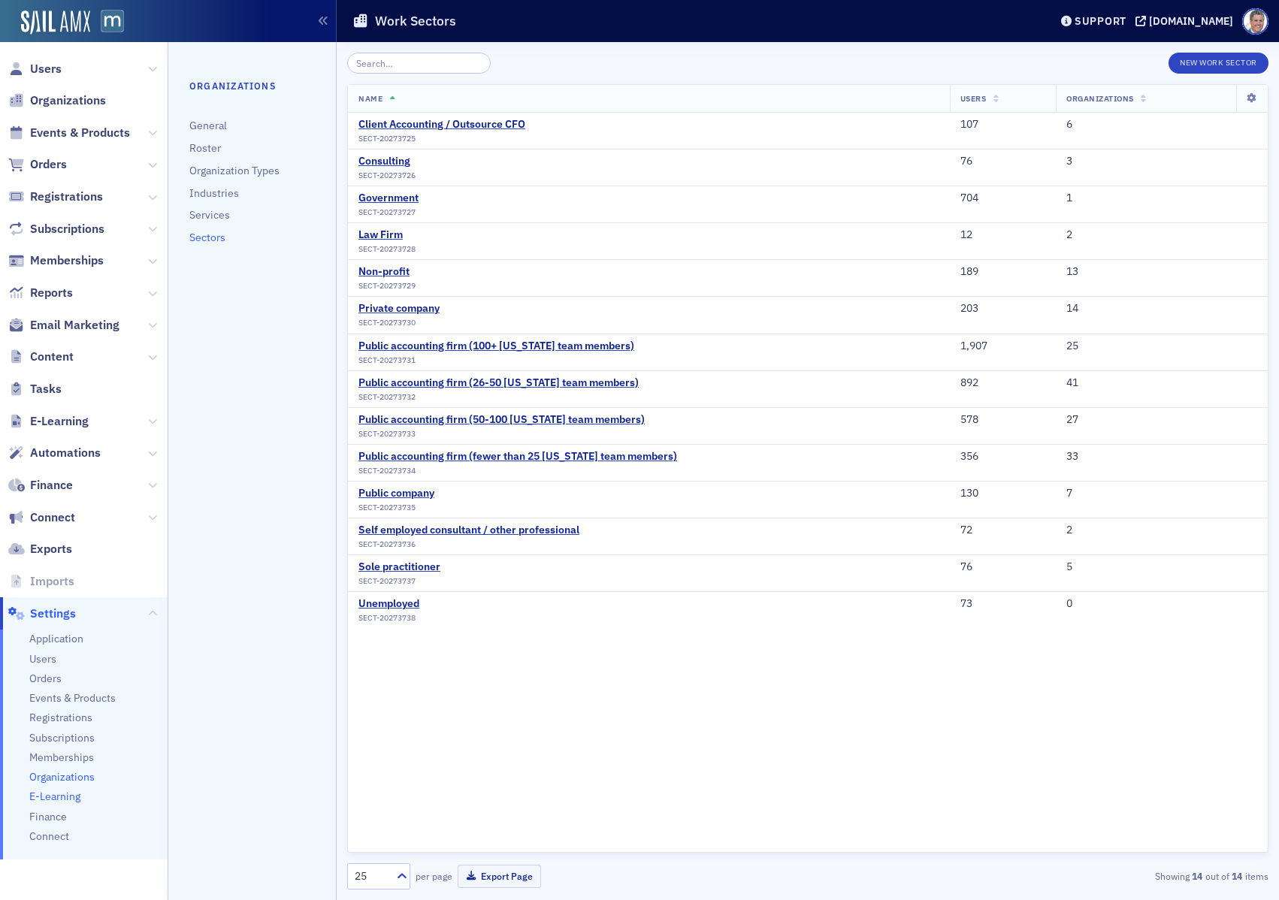
click at [63, 796] on span "E-Learning" at bounding box center [54, 797] width 51 height 14
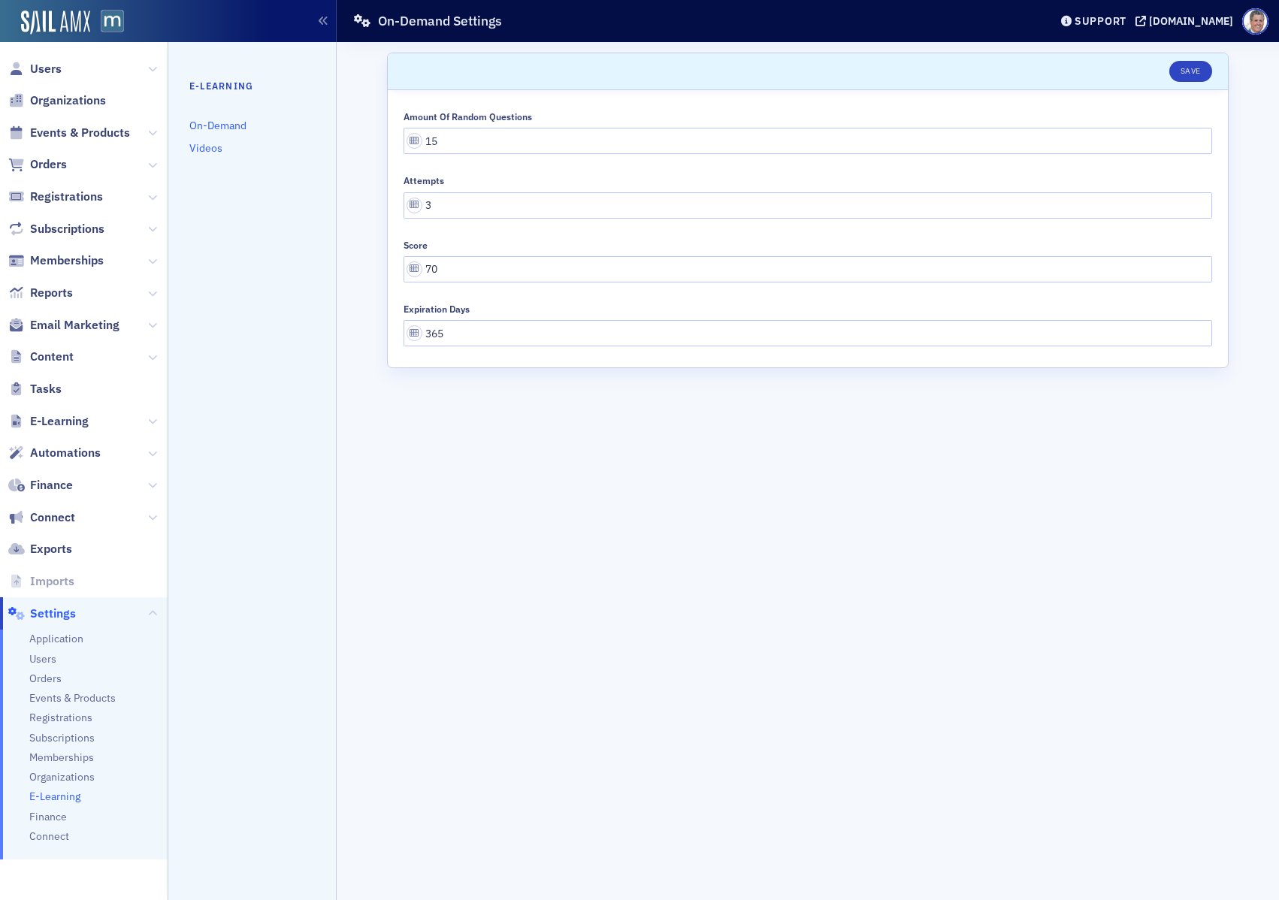
click at [210, 147] on link "Videos" at bounding box center [205, 148] width 33 height 14
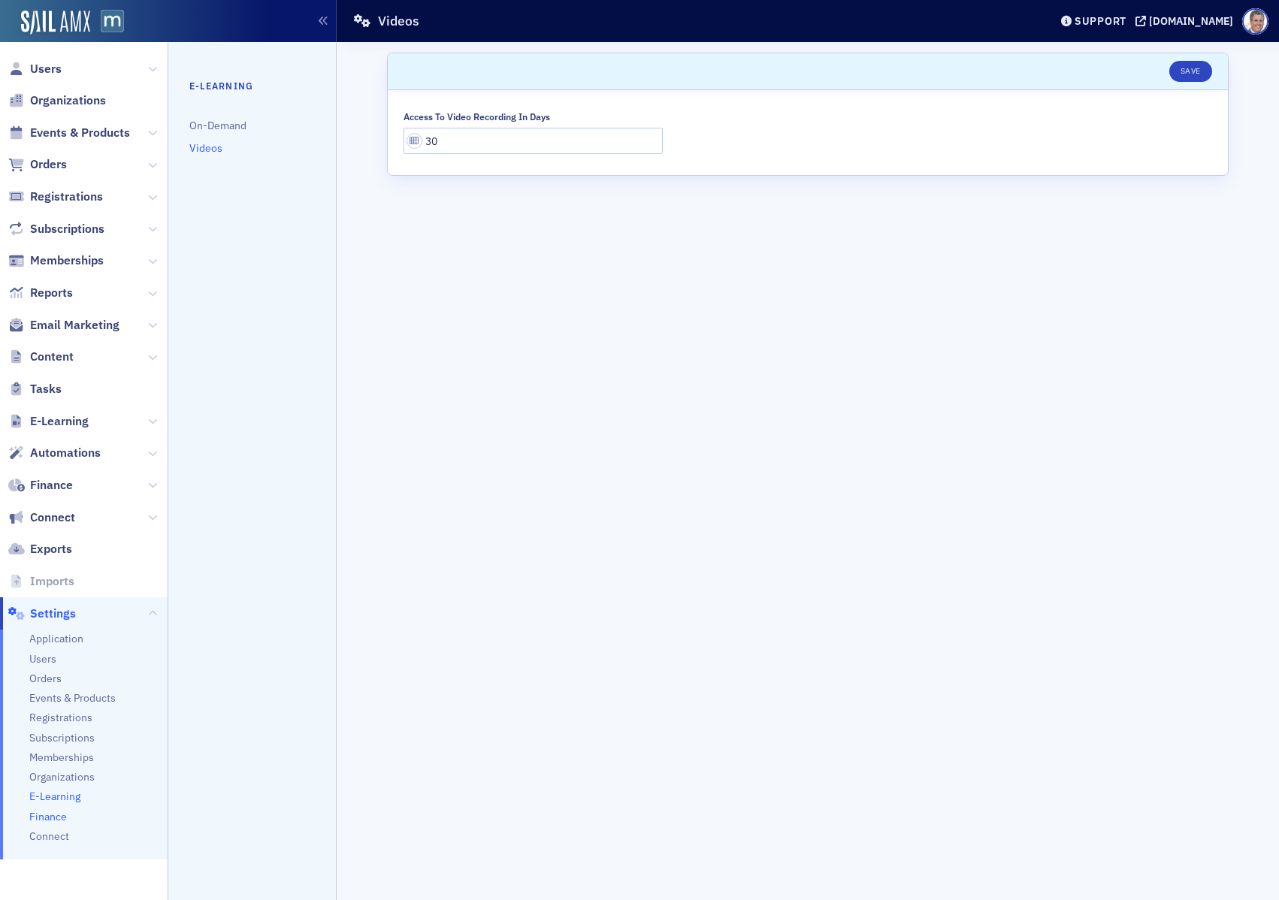
click at [50, 810] on span "Finance" at bounding box center [48, 817] width 38 height 14
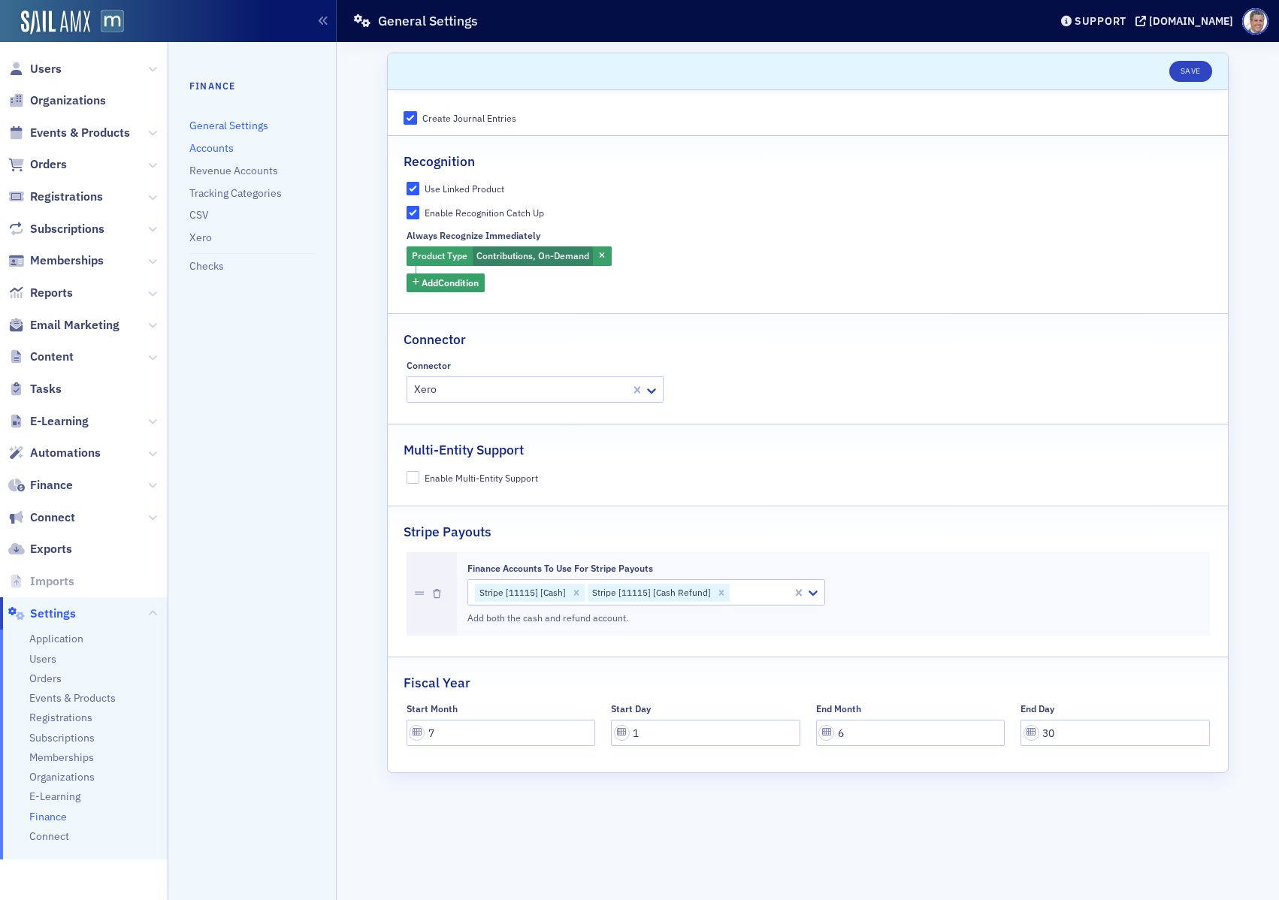
click at [231, 147] on link "Accounts" at bounding box center [211, 148] width 44 height 14
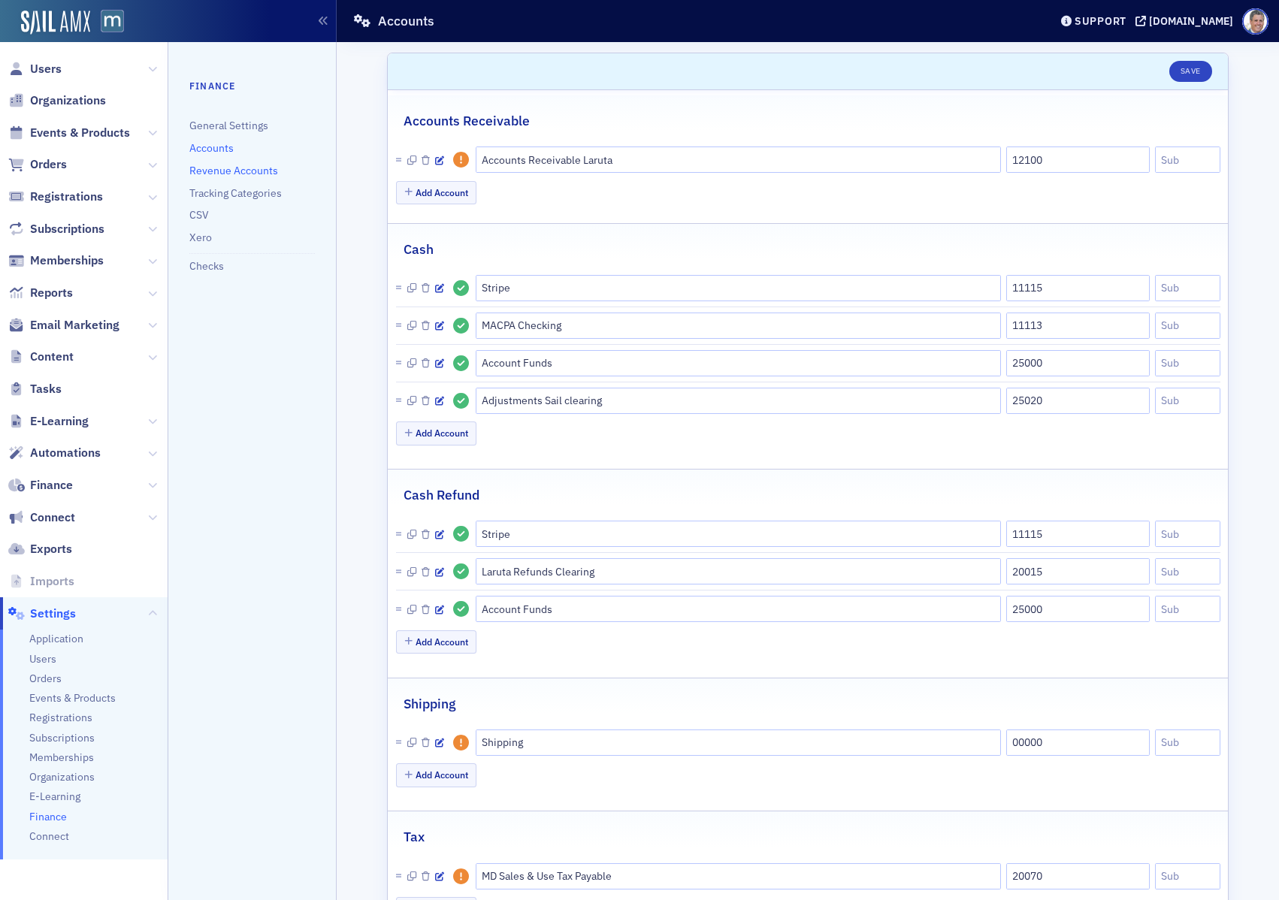
click at [231, 169] on link "Revenue Accounts" at bounding box center [233, 171] width 89 height 14
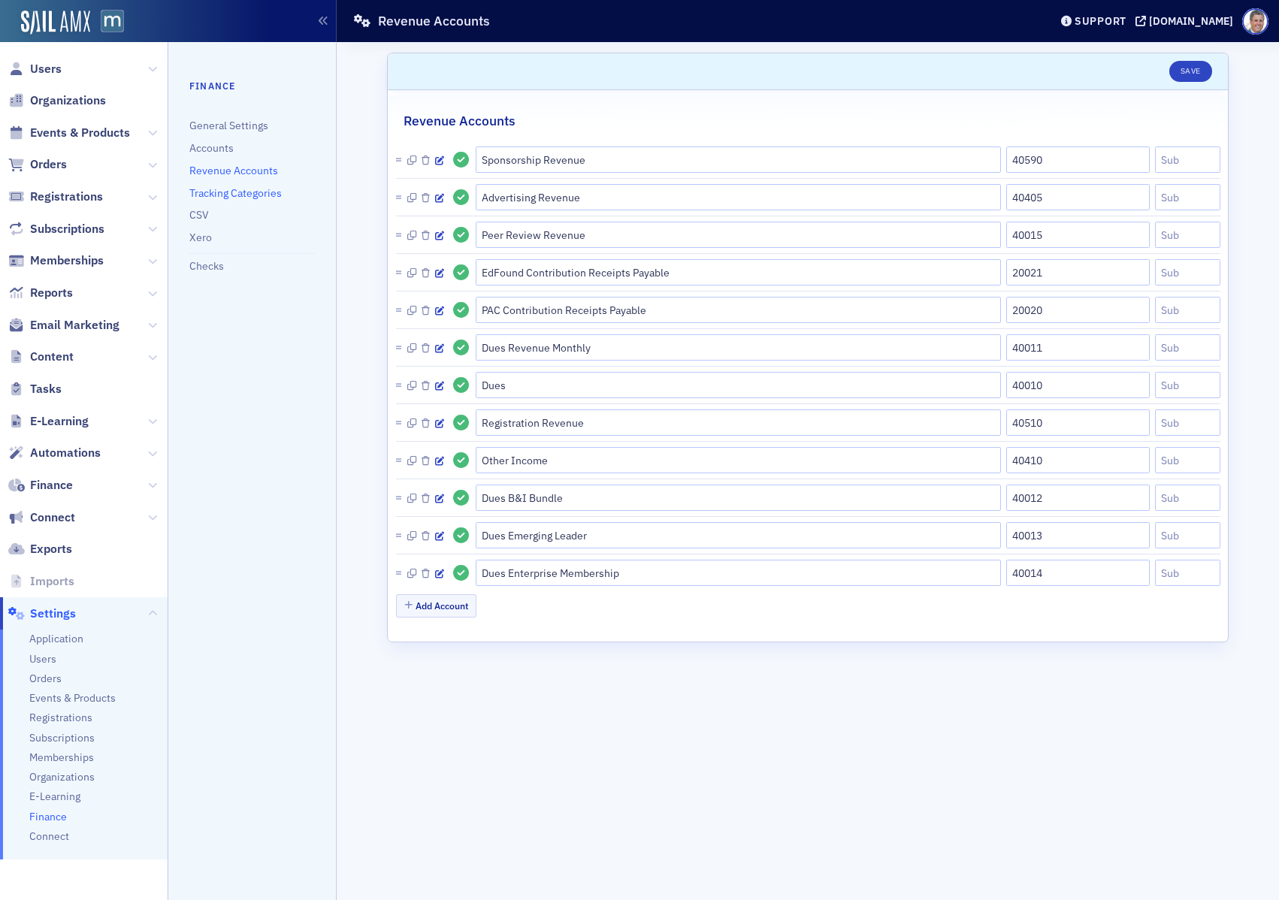
click at [204, 192] on link "Tracking Categories" at bounding box center [235, 193] width 92 height 14
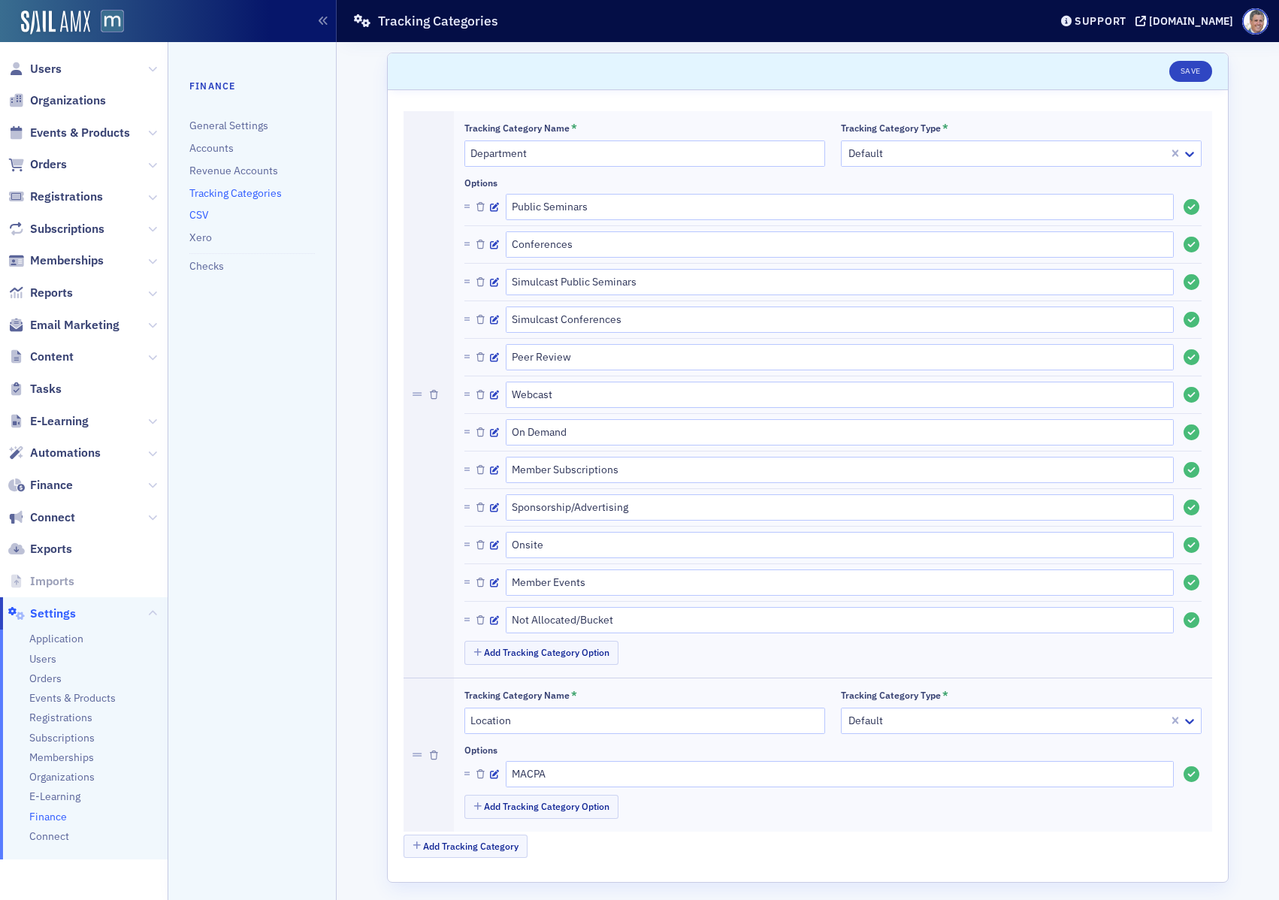
click at [203, 214] on link "CSV" at bounding box center [199, 215] width 20 height 14
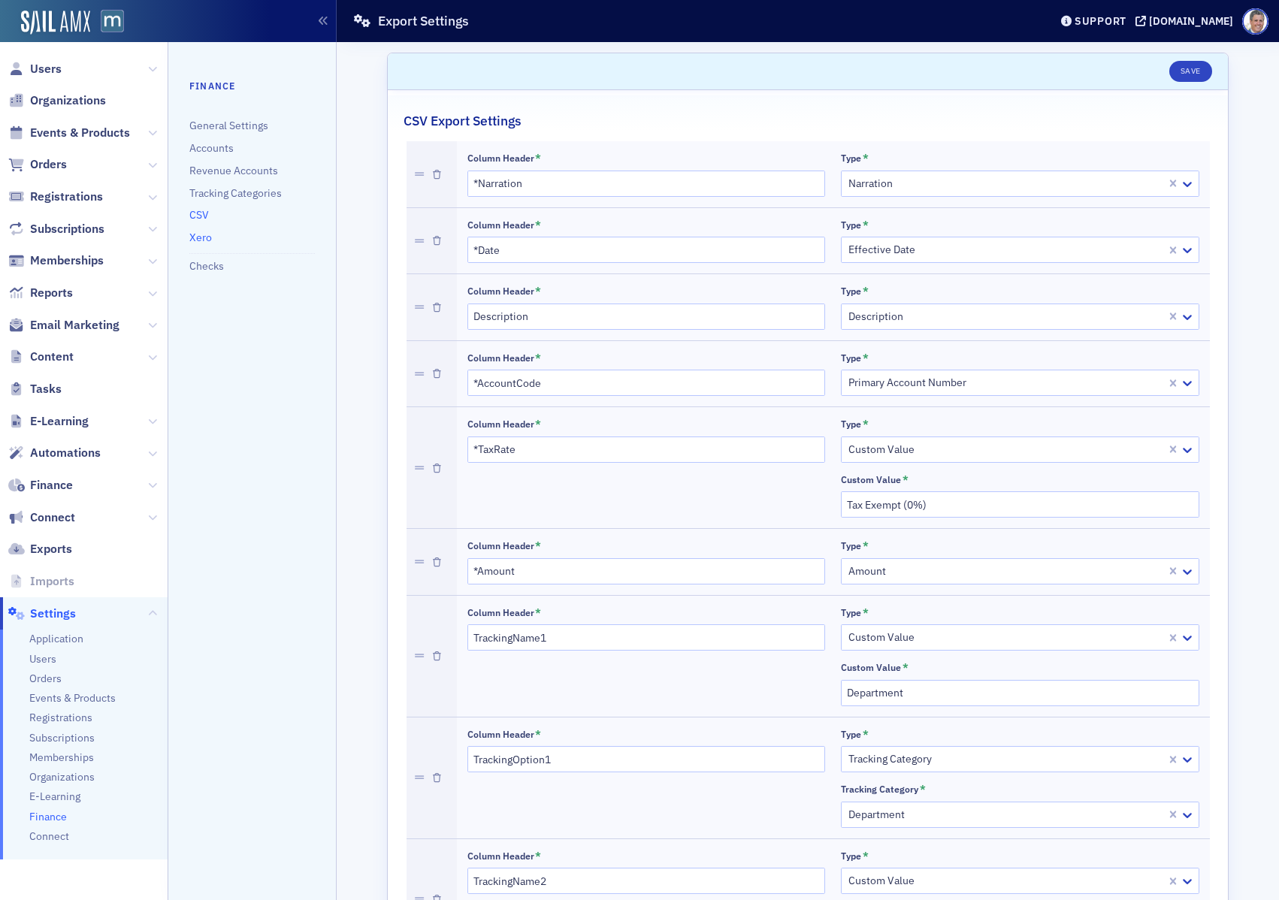
click at [204, 238] on link "Xero" at bounding box center [200, 238] width 23 height 14
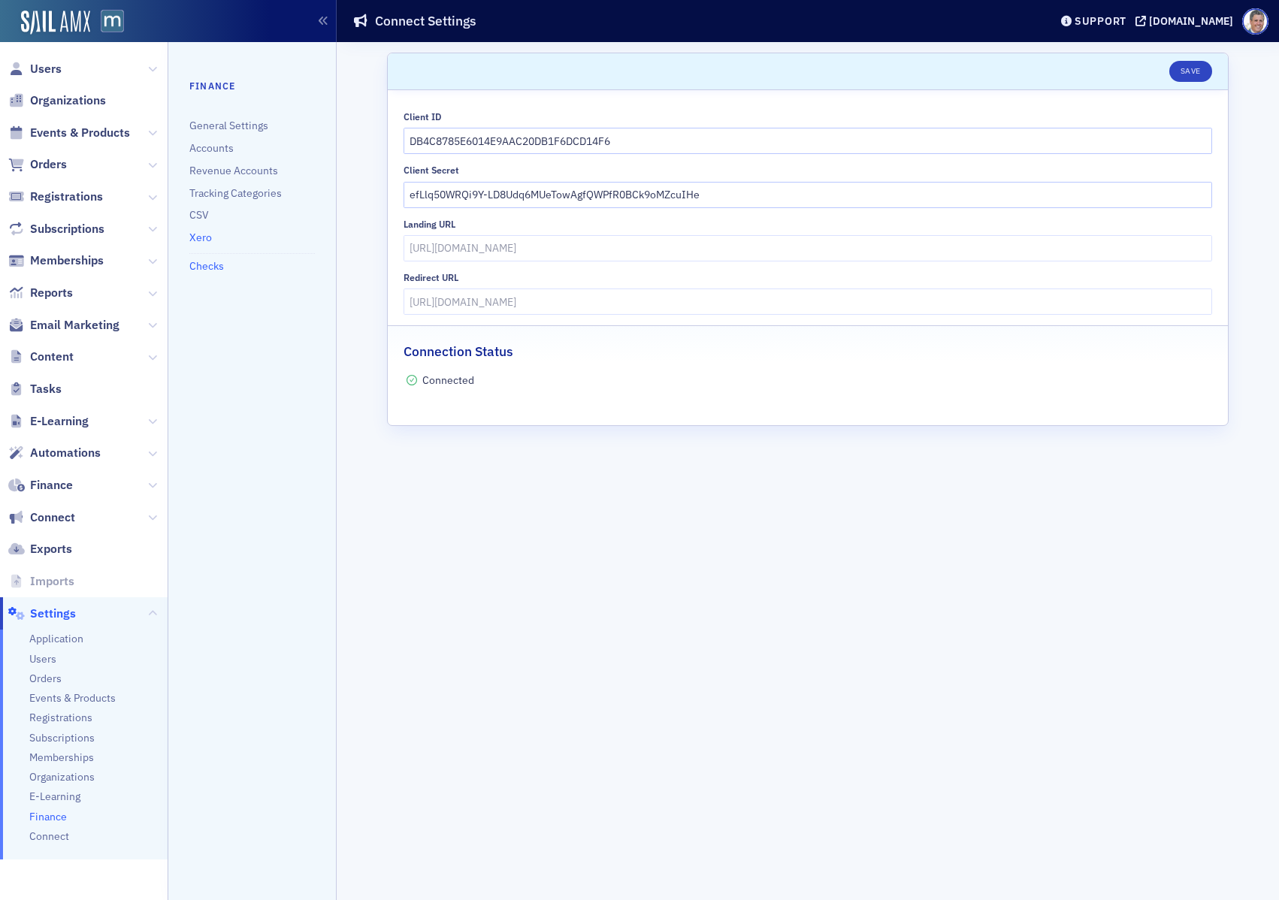
click at [206, 264] on link "Checks" at bounding box center [206, 266] width 35 height 14
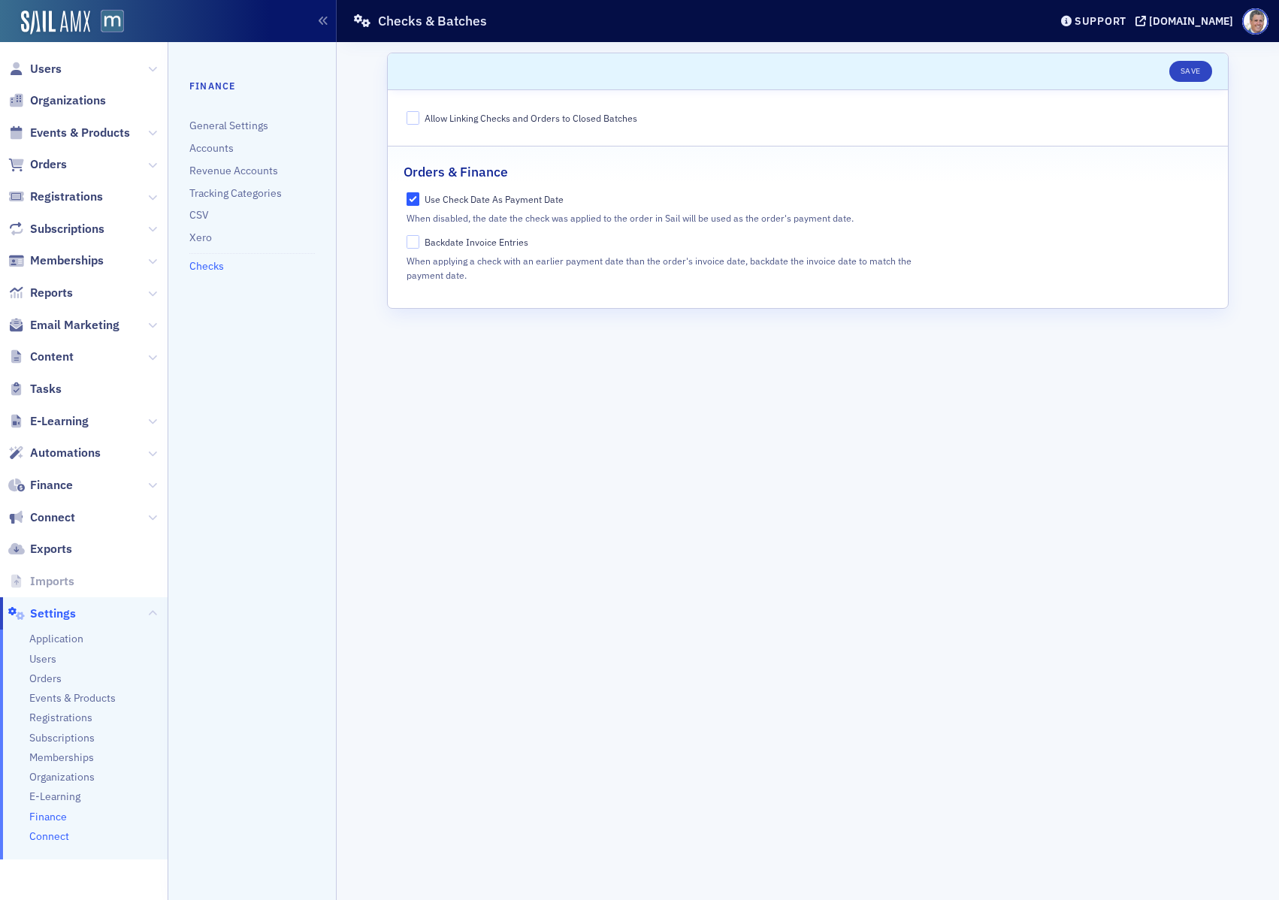
click at [53, 831] on span "Connect" at bounding box center [49, 837] width 40 height 14
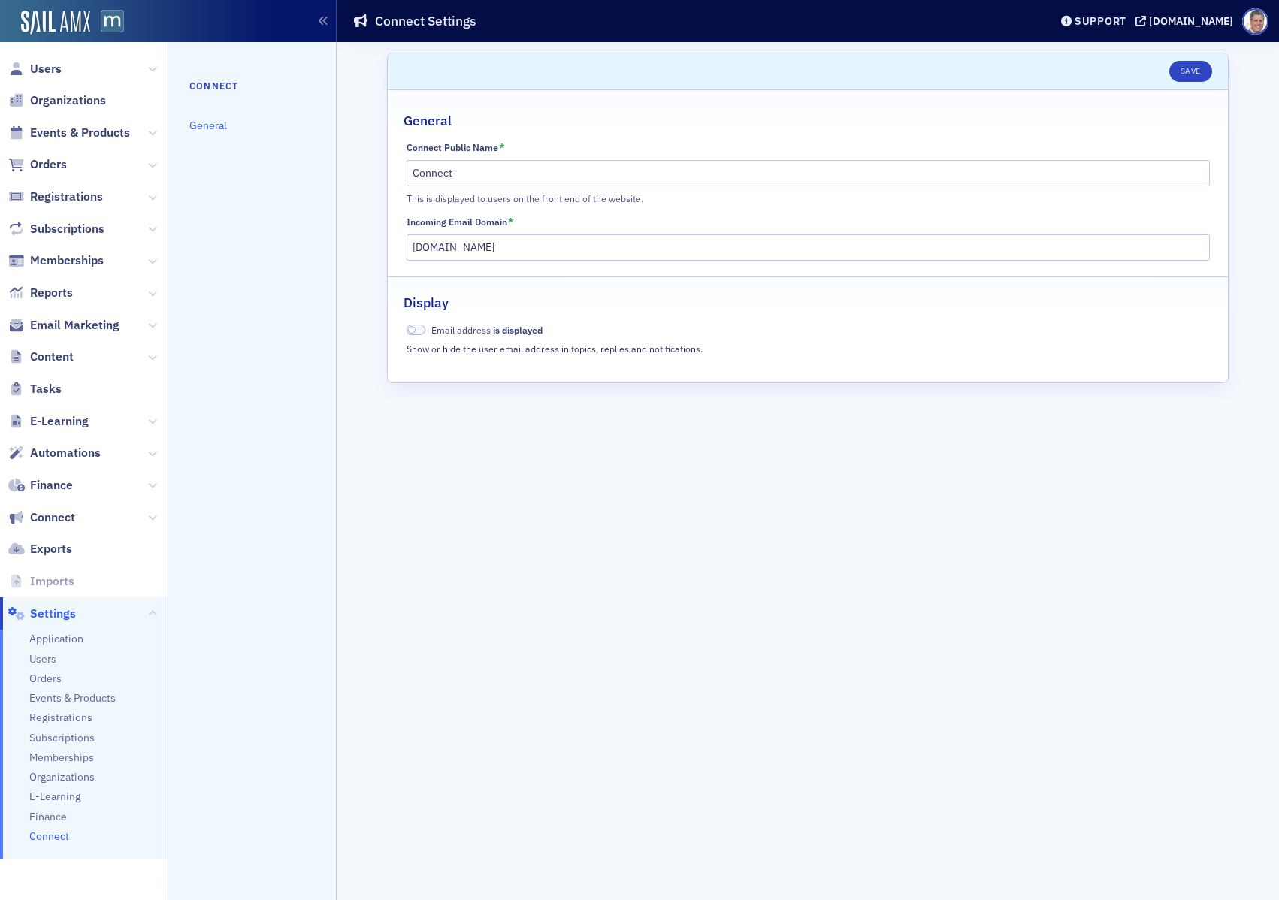
click at [93, 17] on link at bounding box center [107, 23] width 34 height 26
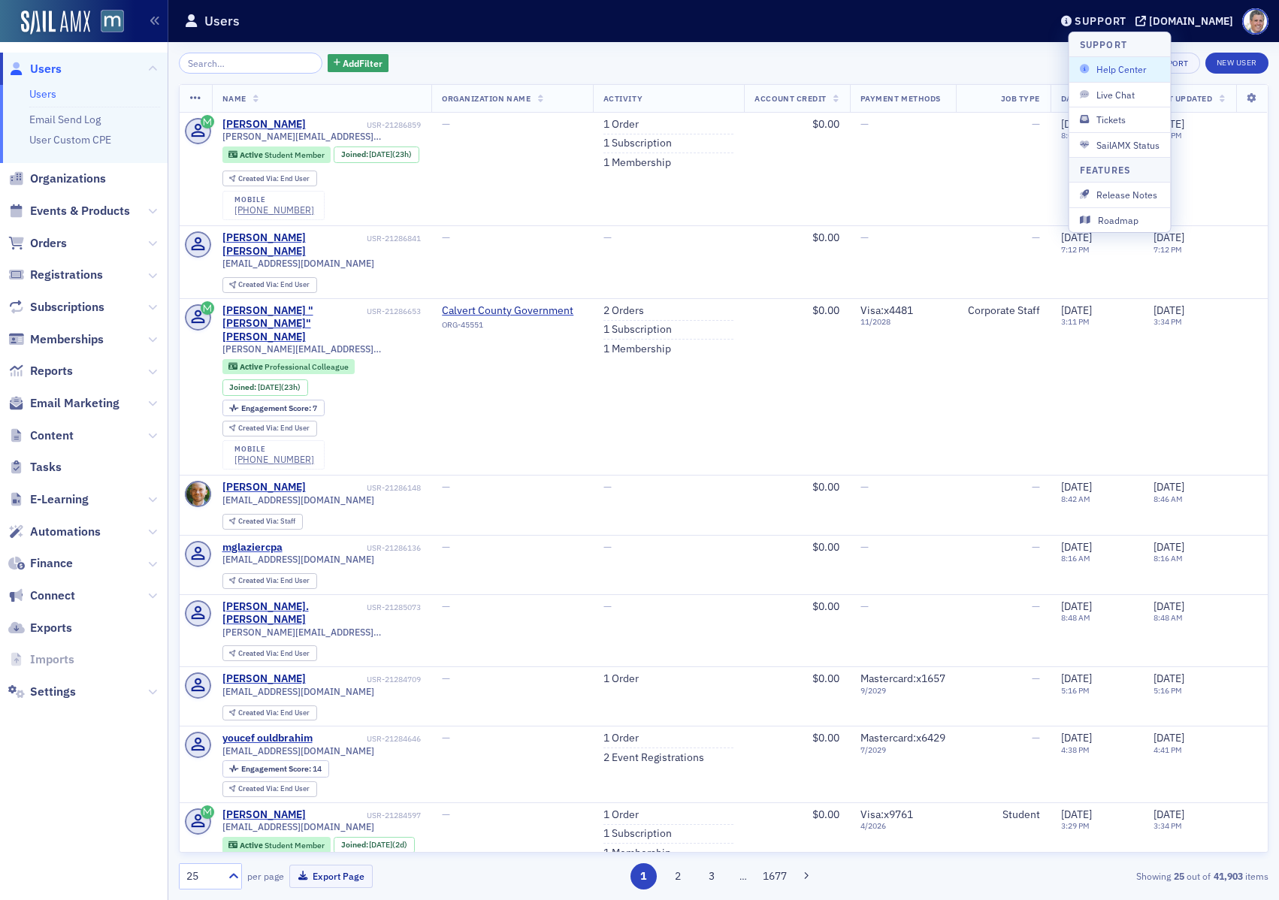
click at [1116, 75] on span "Help Center" at bounding box center [1120, 69] width 80 height 14
